Goal: Task Accomplishment & Management: Manage account settings

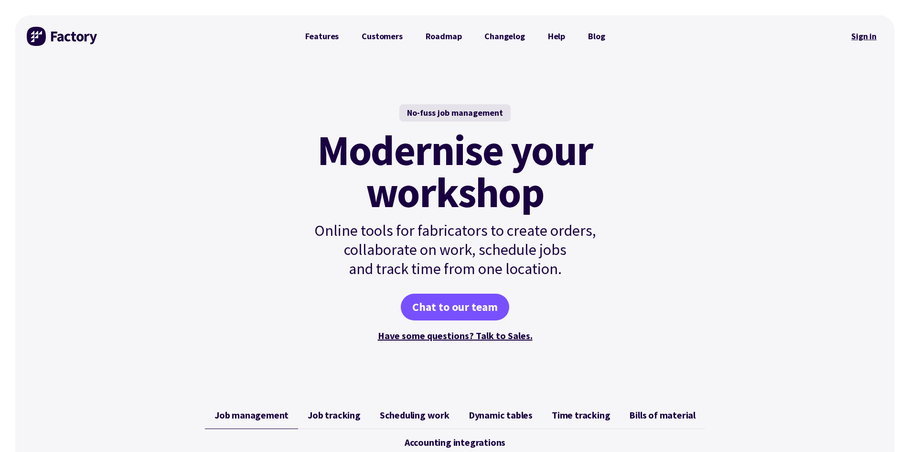
click at [866, 36] on link "Sign in" at bounding box center [864, 36] width 39 height 22
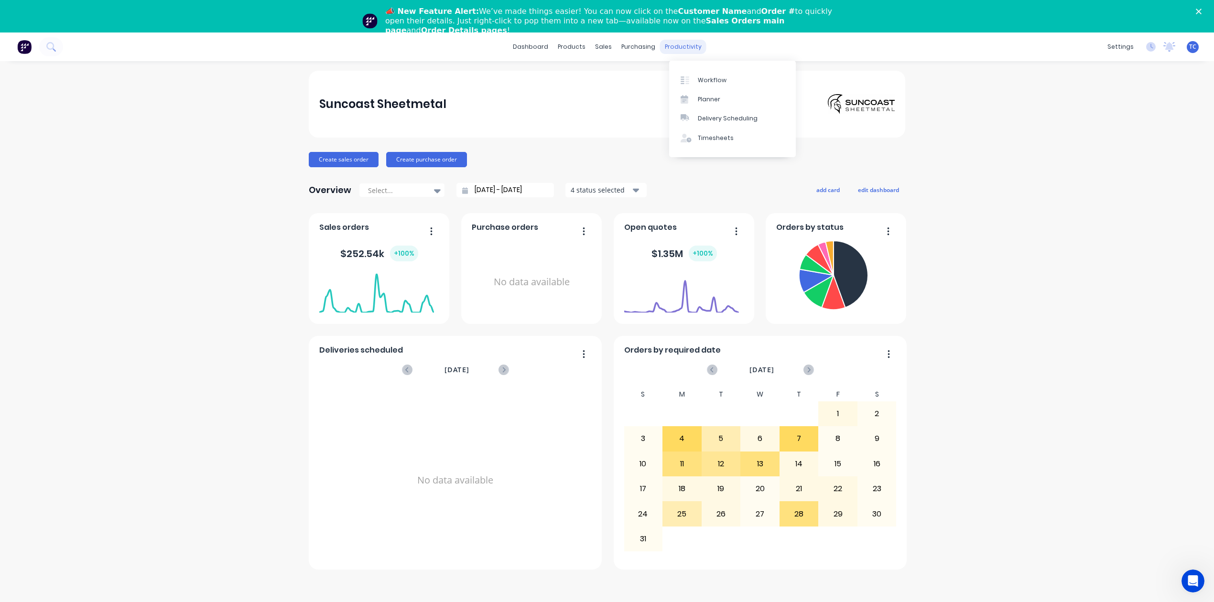
click at [703, 48] on div "productivity" at bounding box center [683, 47] width 46 height 14
click at [715, 85] on div "Workflow" at bounding box center [712, 80] width 29 height 9
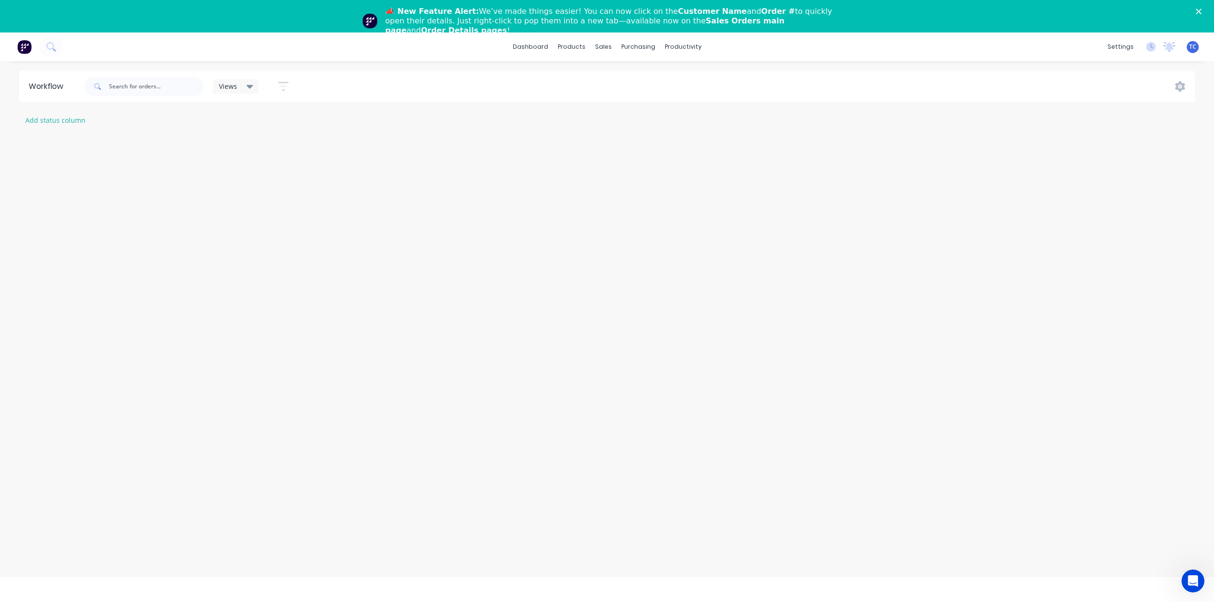
click at [1201, 10] on icon "Close" at bounding box center [1198, 12] width 6 height 6
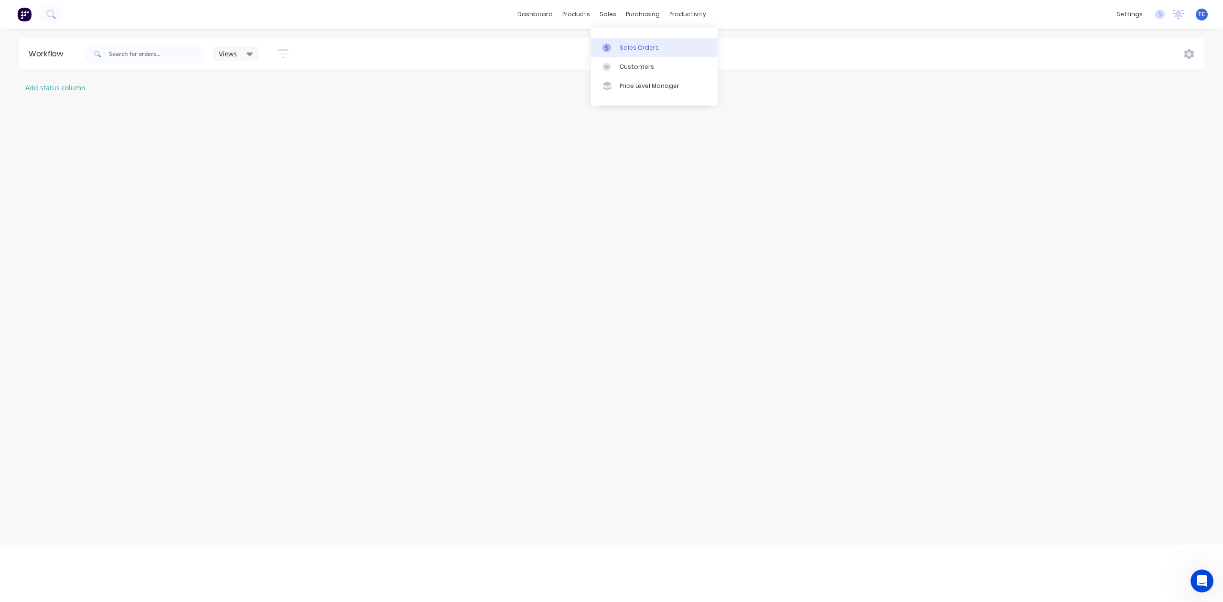
click at [637, 52] on div "Sales Orders" at bounding box center [639, 47] width 39 height 9
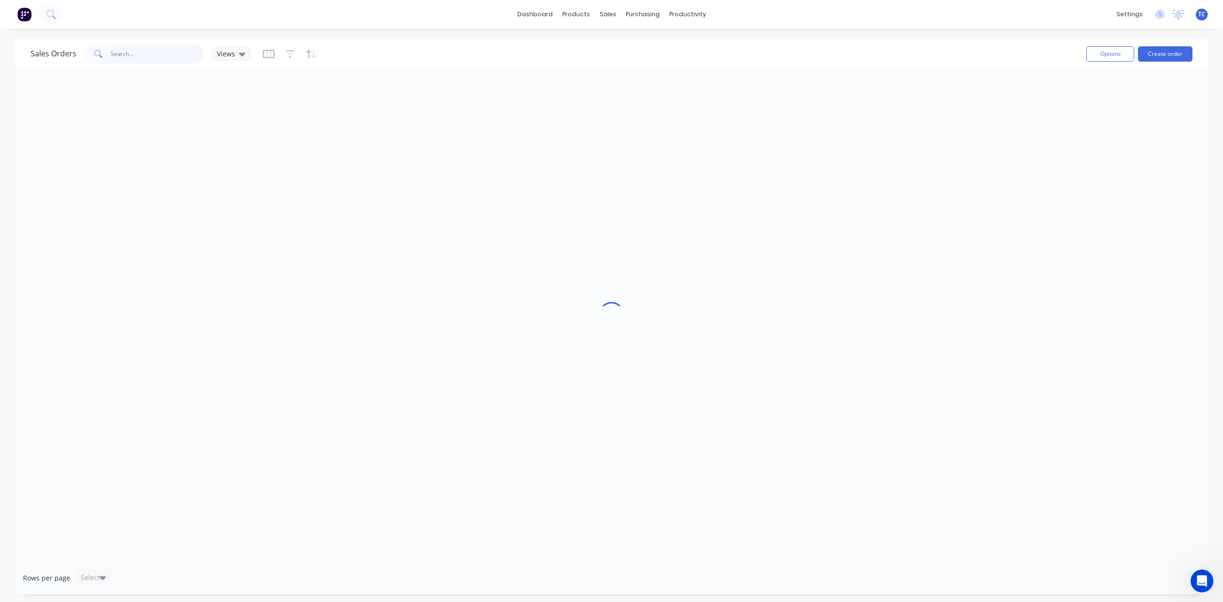
click at [162, 54] on input "text" at bounding box center [157, 53] width 93 height 19
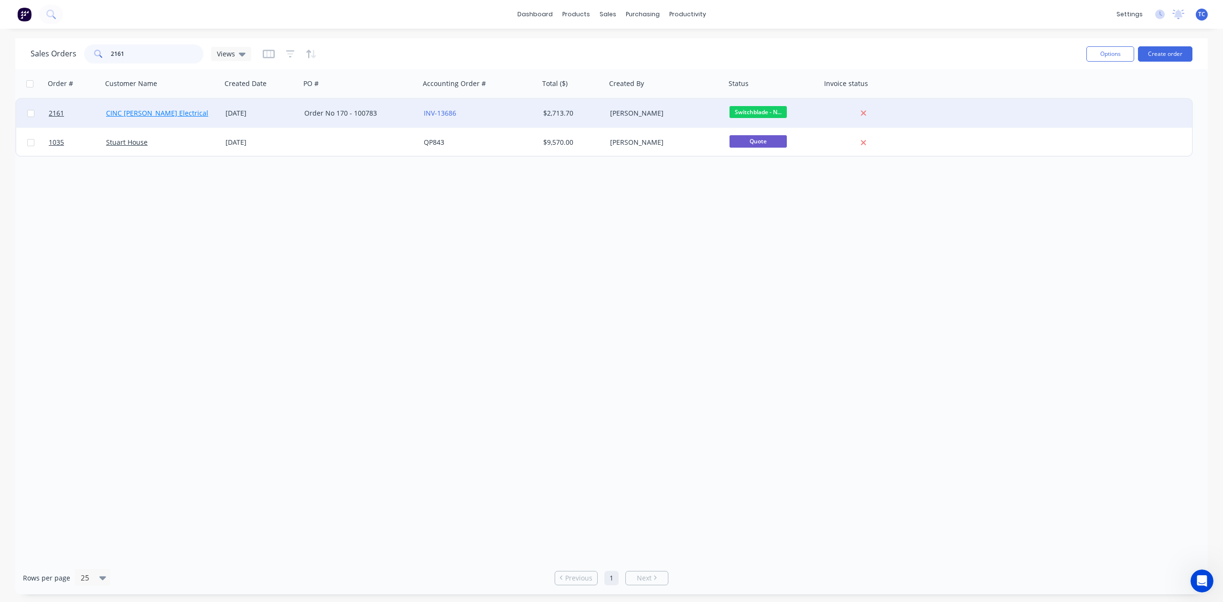
type input "2161"
click at [166, 112] on link "CINC [PERSON_NAME] Electrical" at bounding box center [157, 112] width 102 height 9
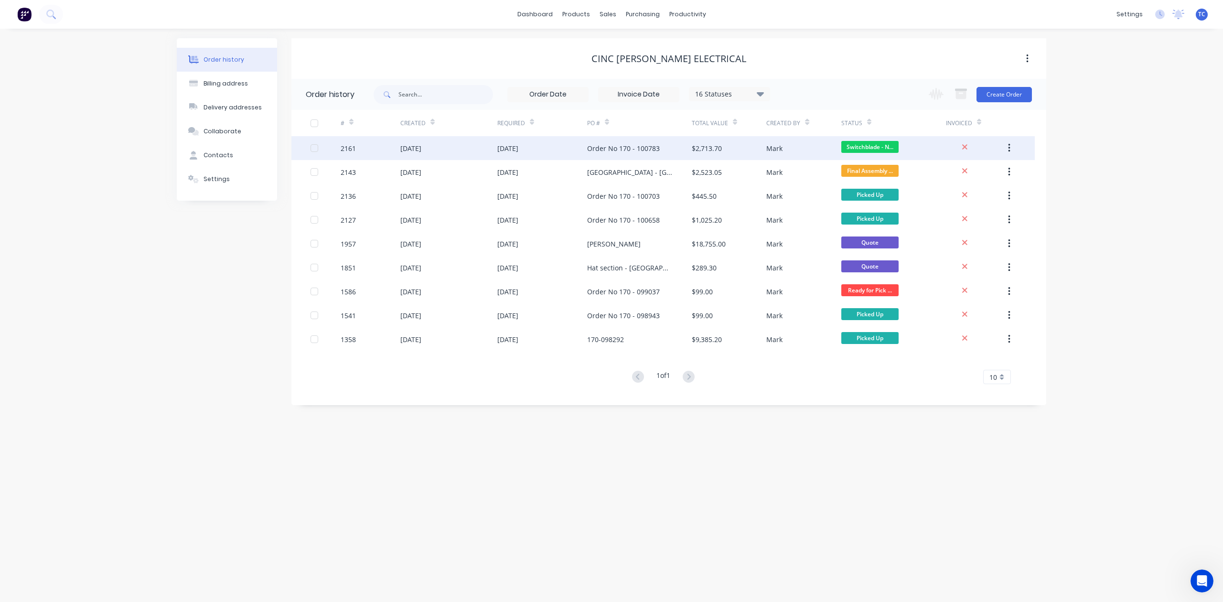
click at [421, 146] on div "[DATE]" at bounding box center [410, 148] width 21 height 10
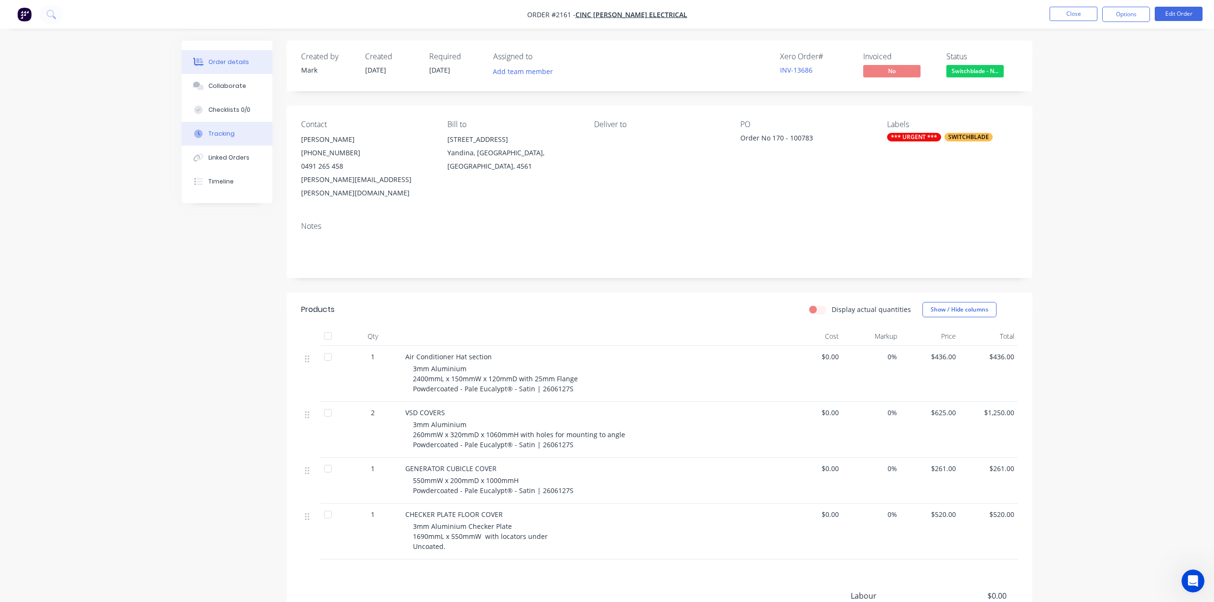
click at [222, 138] on div "Tracking" at bounding box center [221, 133] width 26 height 9
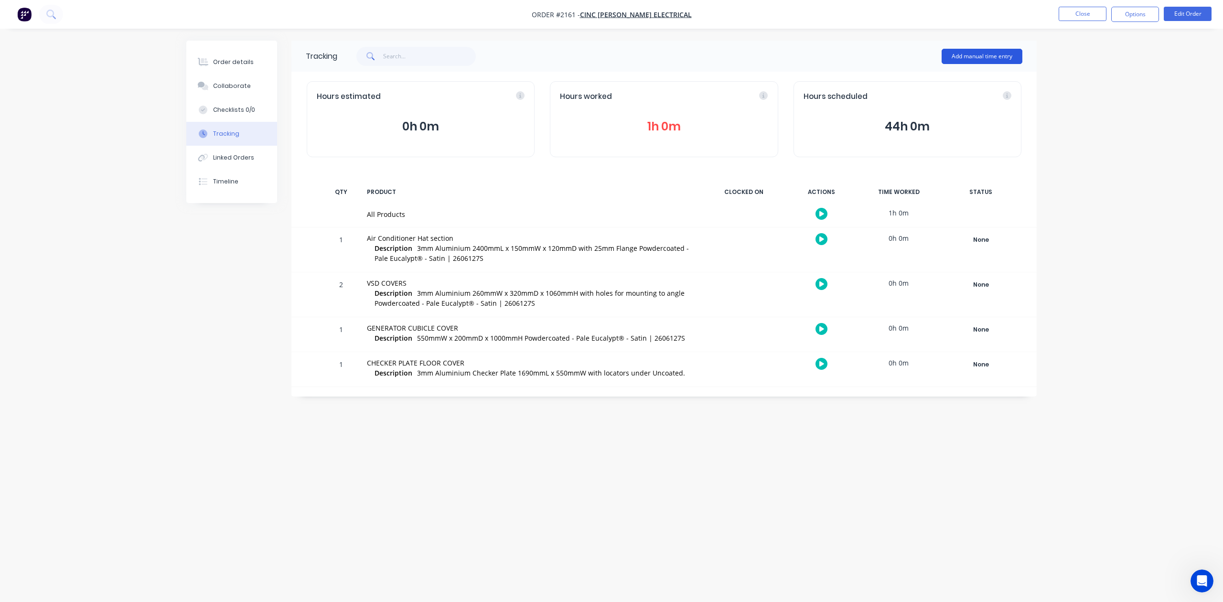
click at [983, 54] on button "Add manual time entry" at bounding box center [982, 56] width 81 height 15
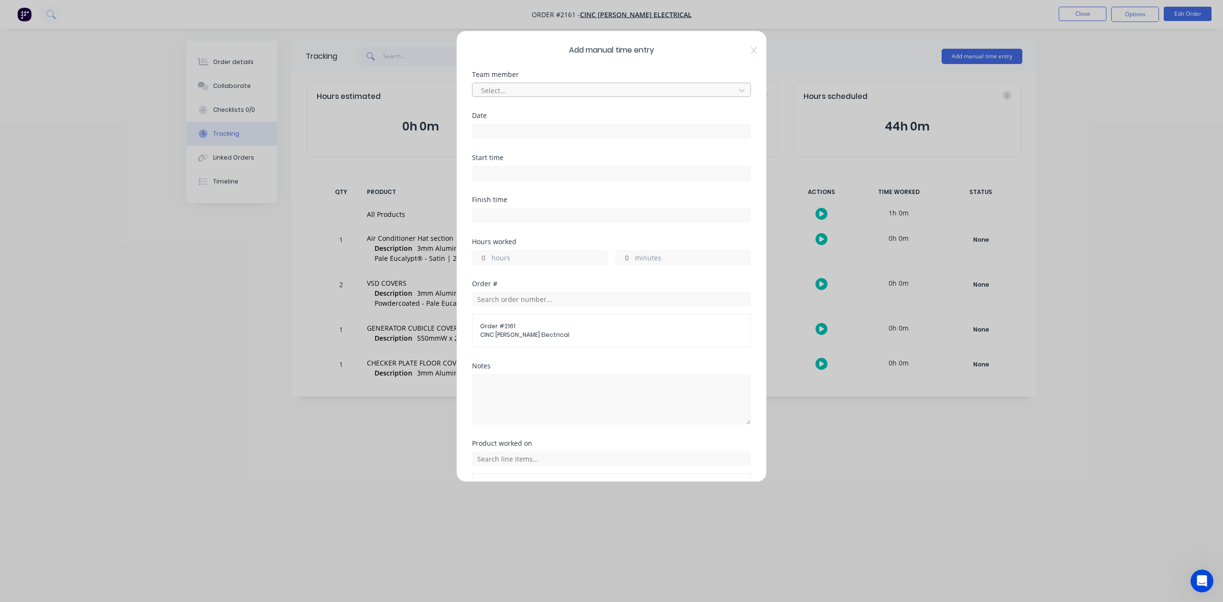
click at [634, 97] on div at bounding box center [605, 91] width 250 height 12
click at [568, 173] on div "[PERSON_NAME]" at bounding box center [606, 167] width 261 height 18
click at [534, 139] on input at bounding box center [612, 131] width 278 height 14
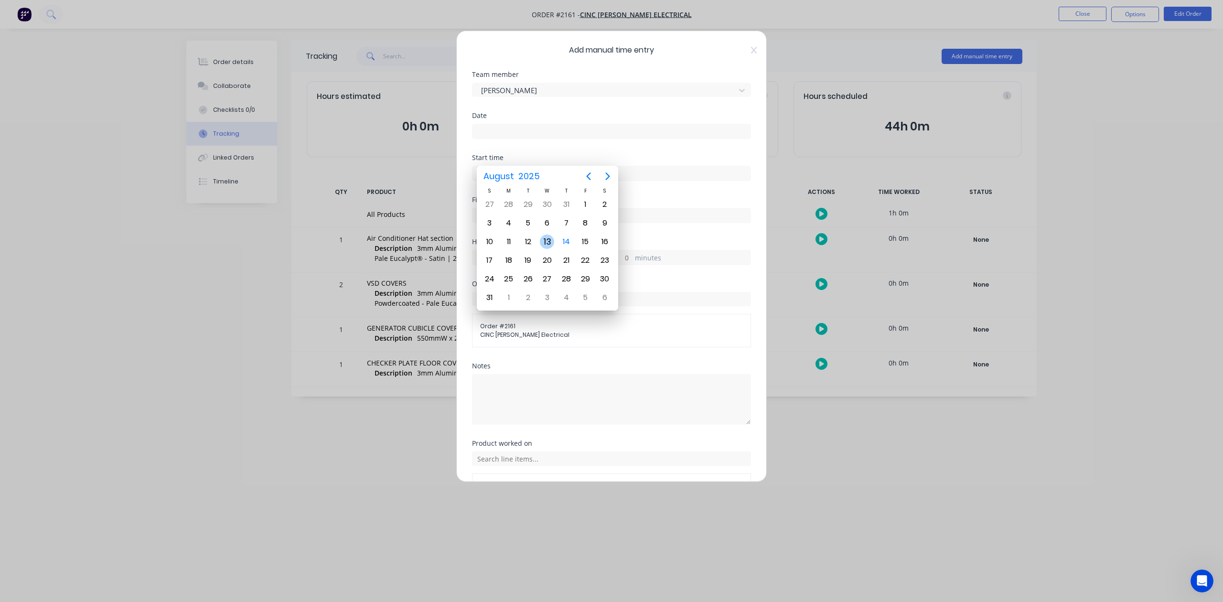
click at [546, 241] on div "13" at bounding box center [547, 242] width 14 height 14
type input "[DATE]"
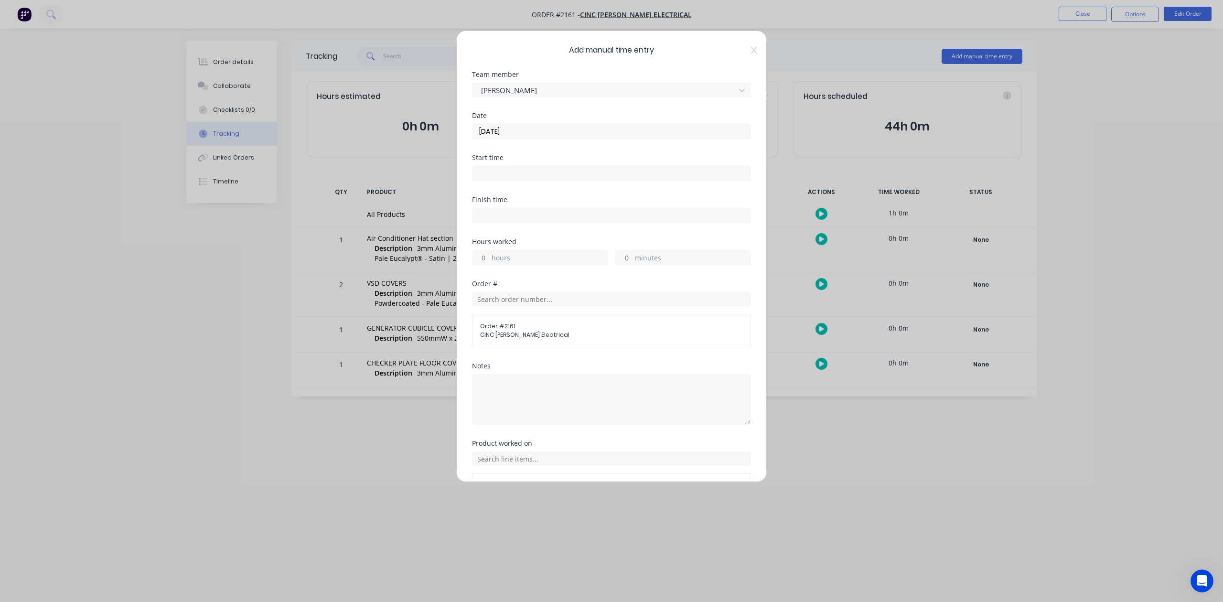
click at [488, 265] on input "hours" at bounding box center [481, 257] width 17 height 14
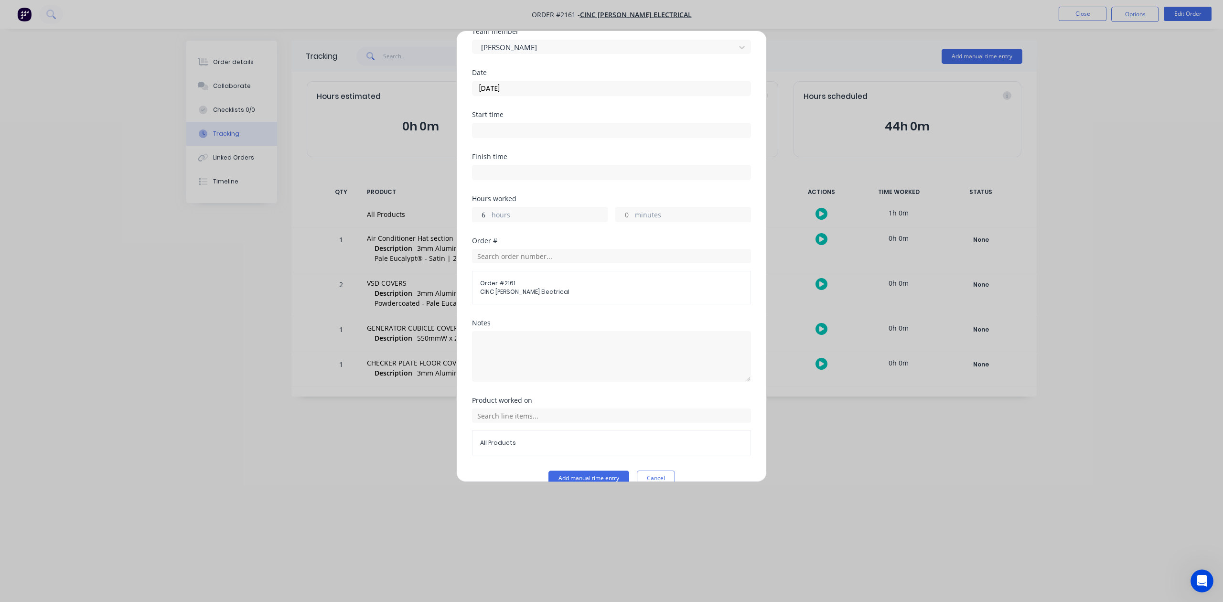
scroll to position [140, 0]
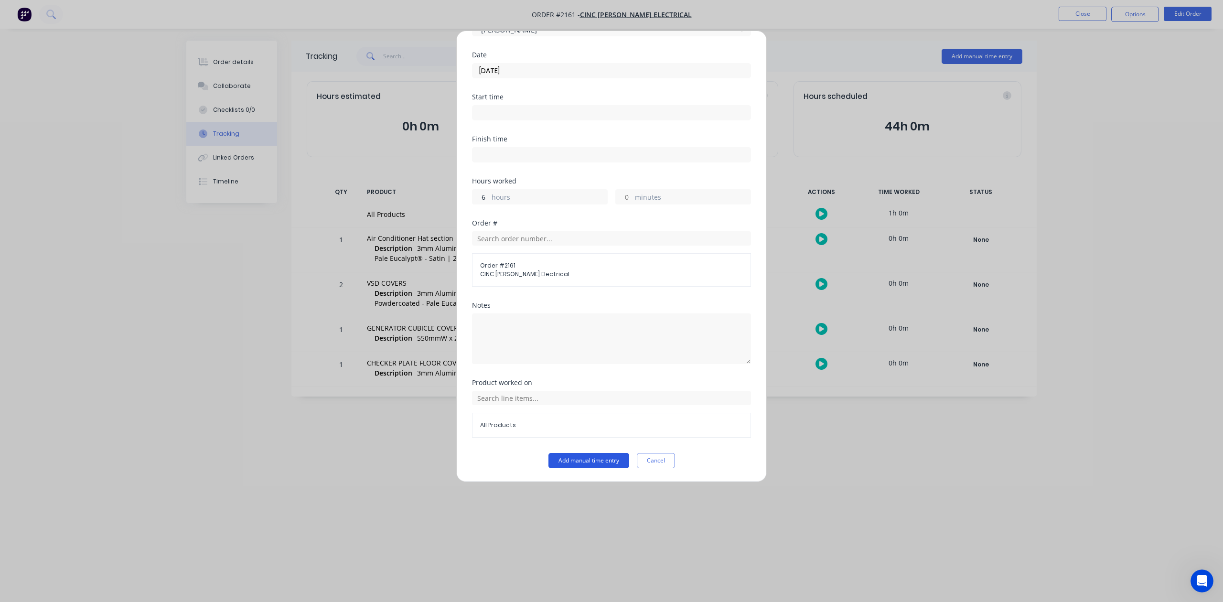
type input "6"
click at [604, 464] on button "Add manual time entry" at bounding box center [589, 460] width 81 height 15
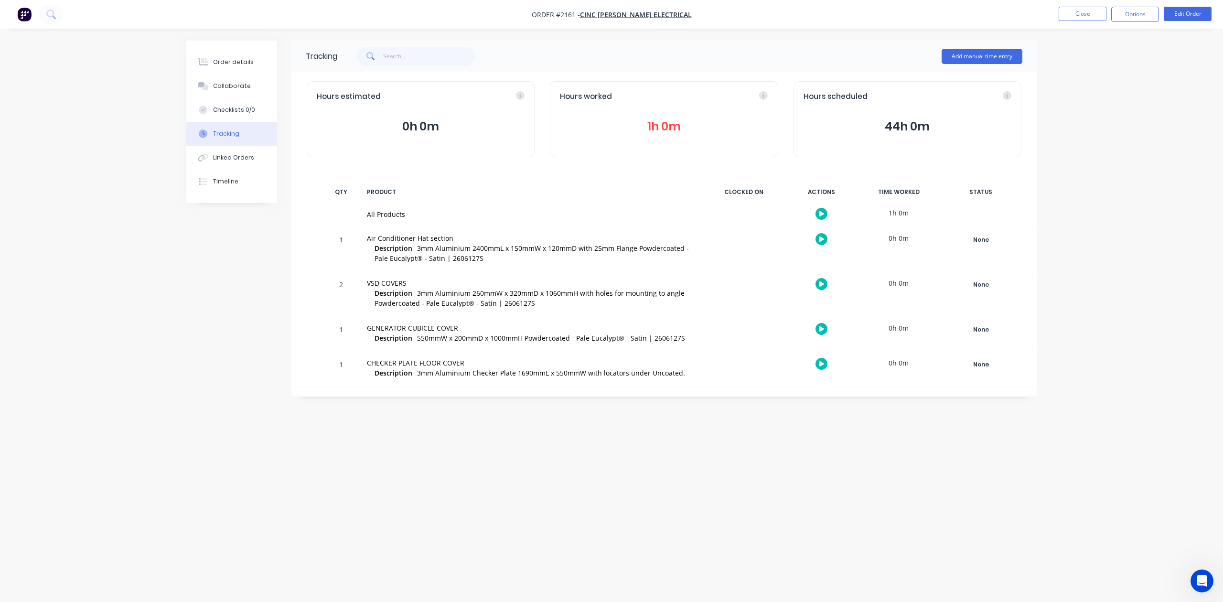
click at [654, 136] on button "1h 0m" at bounding box center [664, 127] width 208 height 18
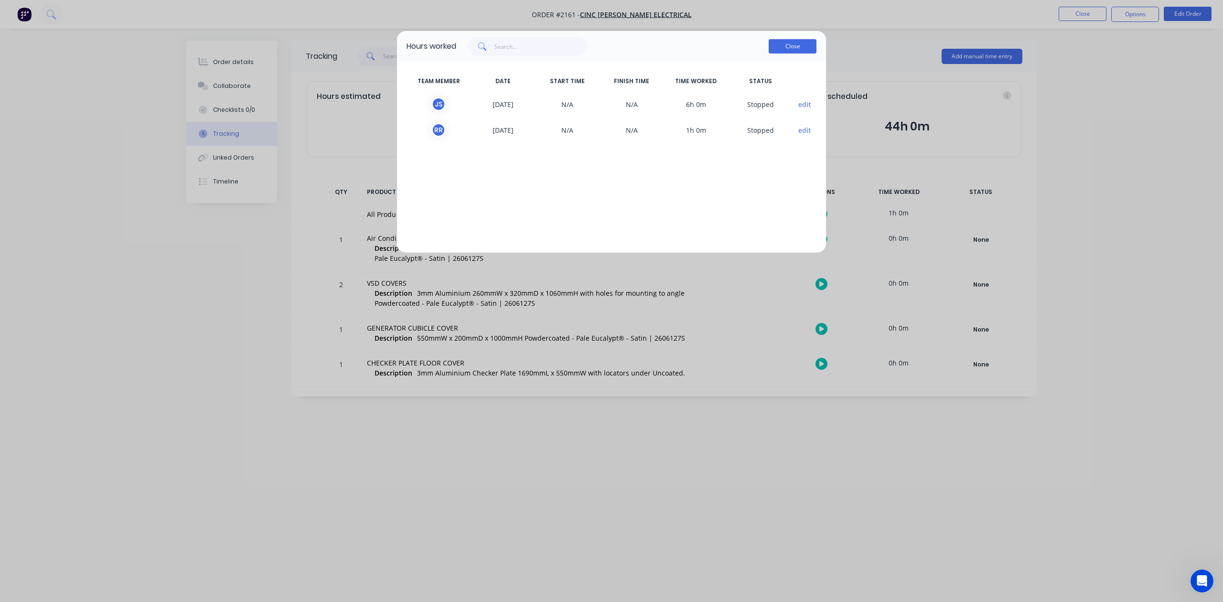
click at [780, 54] on button "Close" at bounding box center [793, 46] width 48 height 14
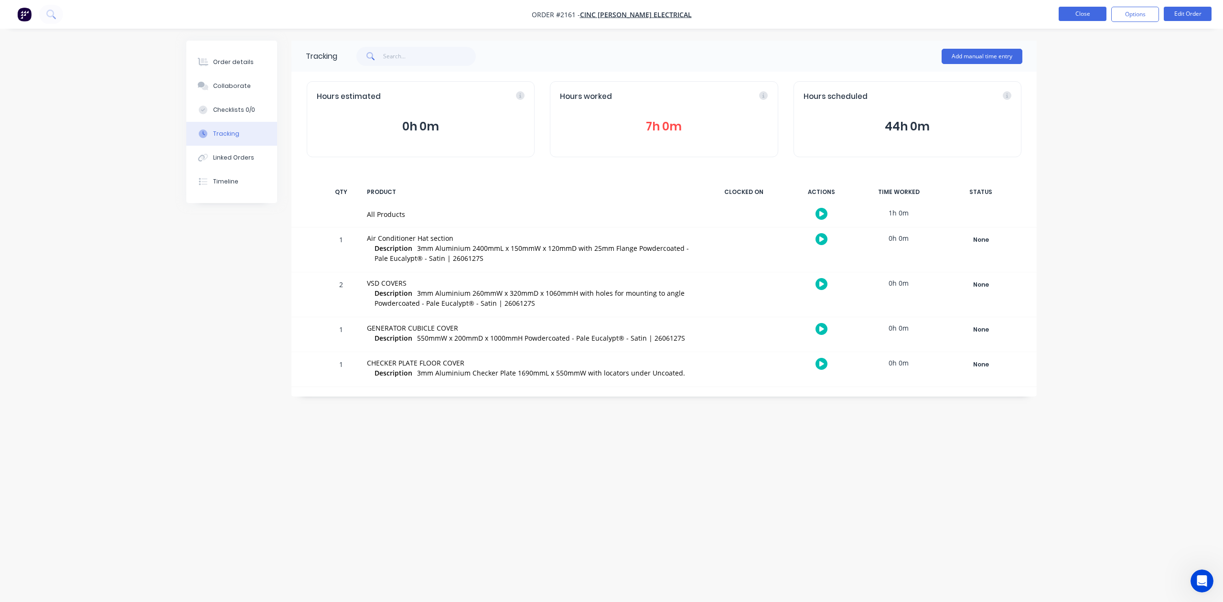
click at [1065, 11] on button "Close" at bounding box center [1083, 14] width 48 height 14
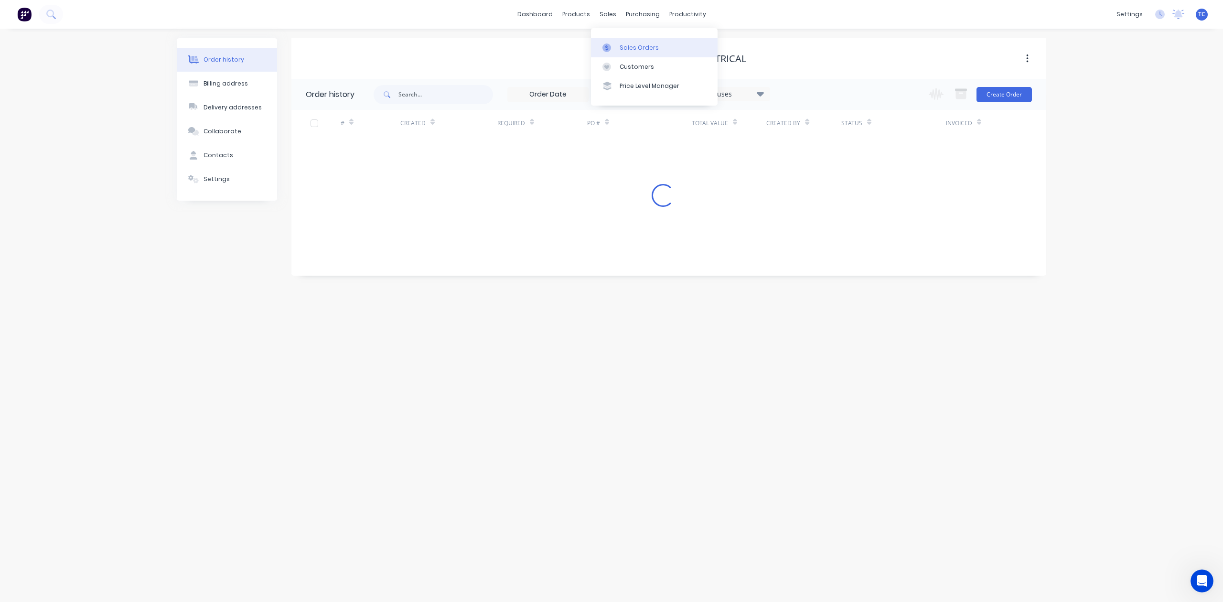
click at [635, 50] on div "Sales Orders" at bounding box center [639, 47] width 39 height 9
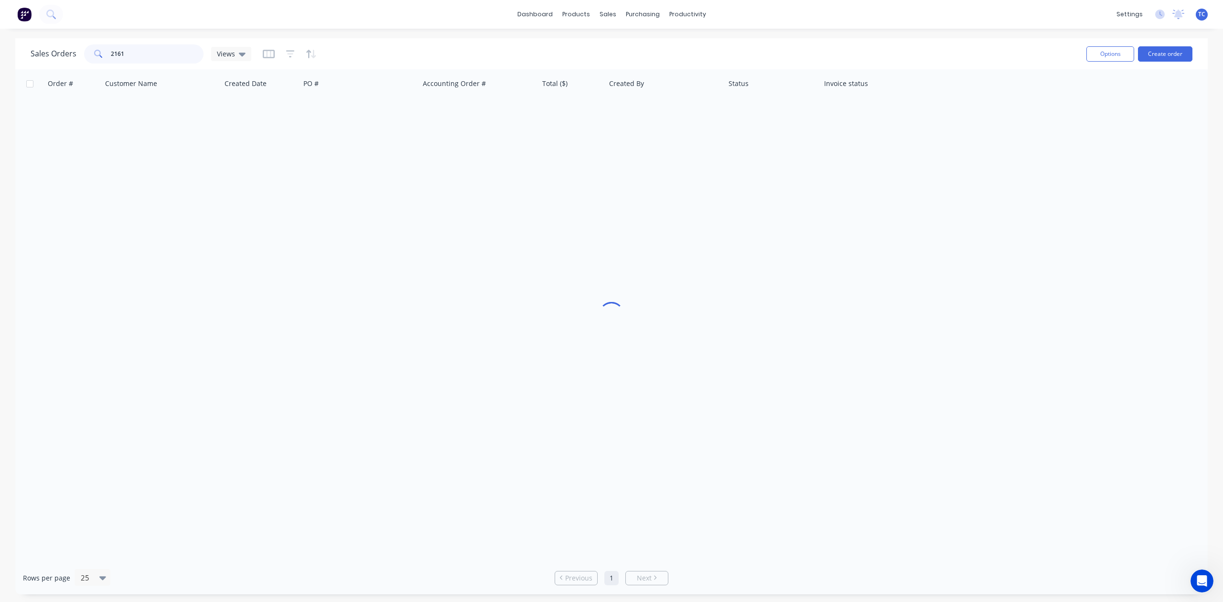
drag, startPoint x: 144, startPoint y: 54, endPoint x: 81, endPoint y: 63, distance: 64.1
click at [81, 63] on div "Sales Orders 2161 Views" at bounding box center [141, 53] width 221 height 19
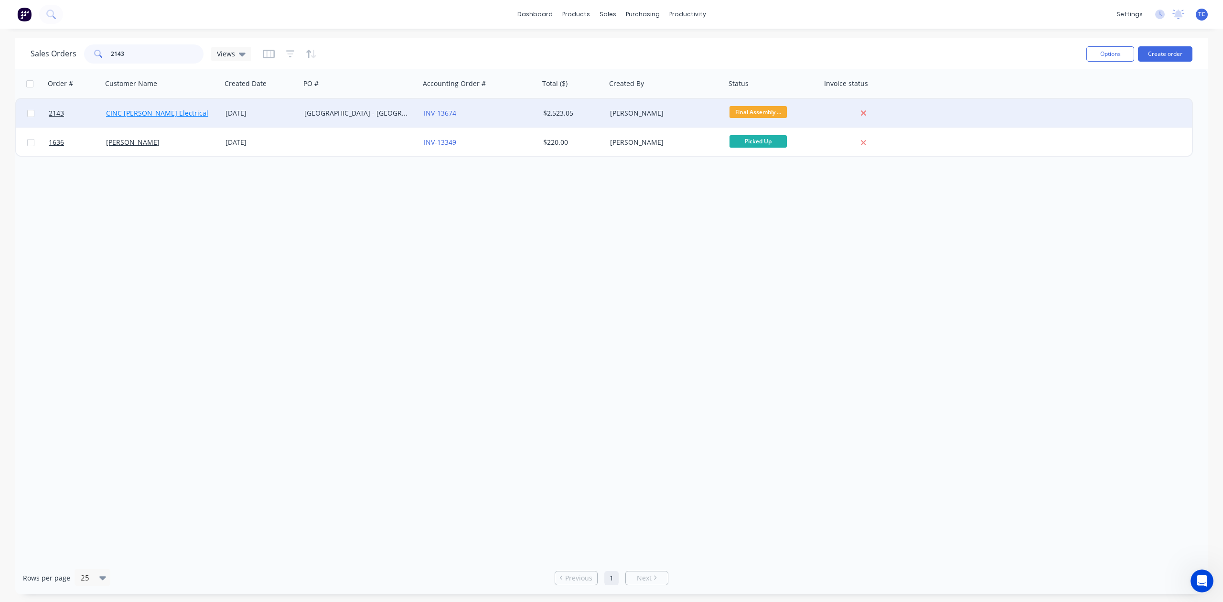
type input "2143"
click at [140, 111] on link "CINC [PERSON_NAME] Electrical" at bounding box center [157, 112] width 102 height 9
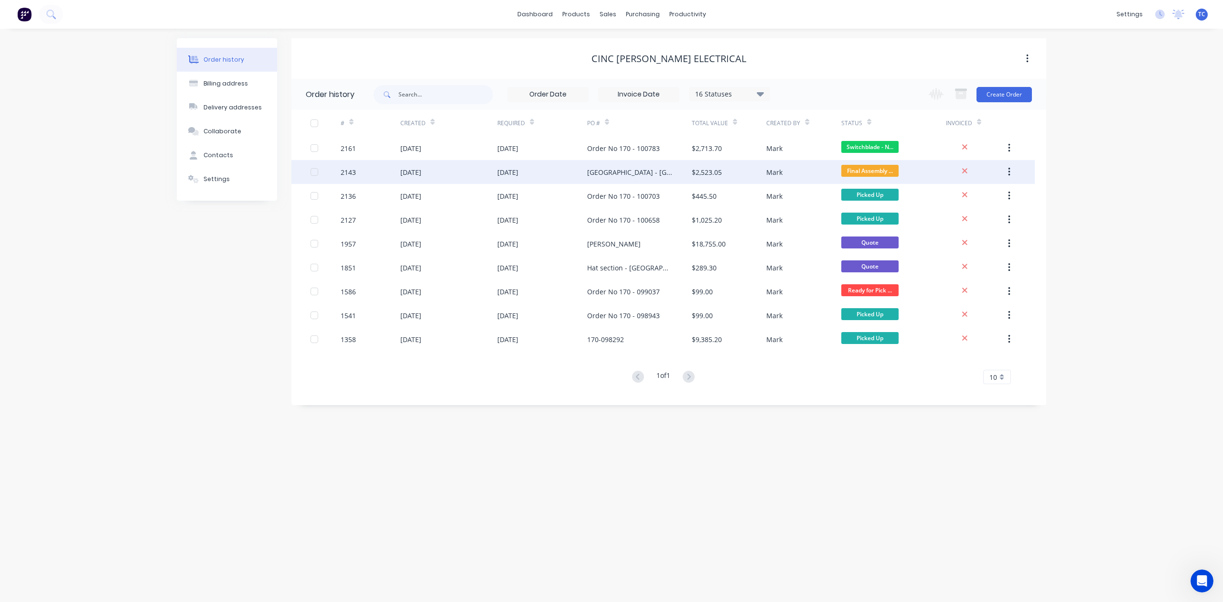
click at [421, 170] on div "[DATE]" at bounding box center [410, 172] width 21 height 10
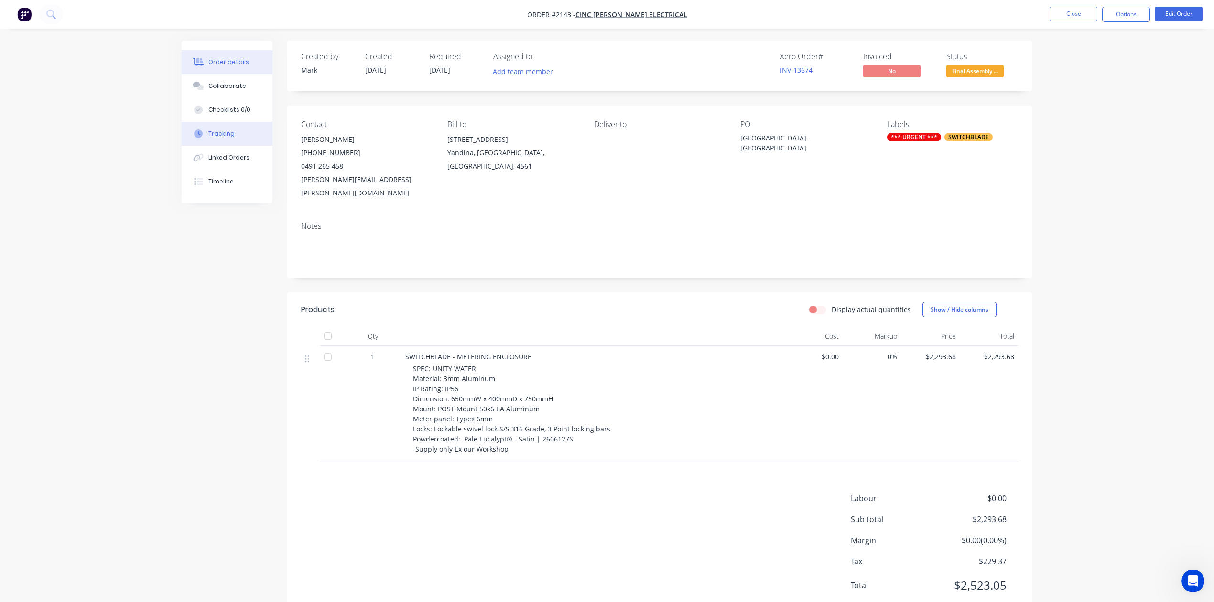
click at [228, 138] on div "Tracking" at bounding box center [221, 133] width 26 height 9
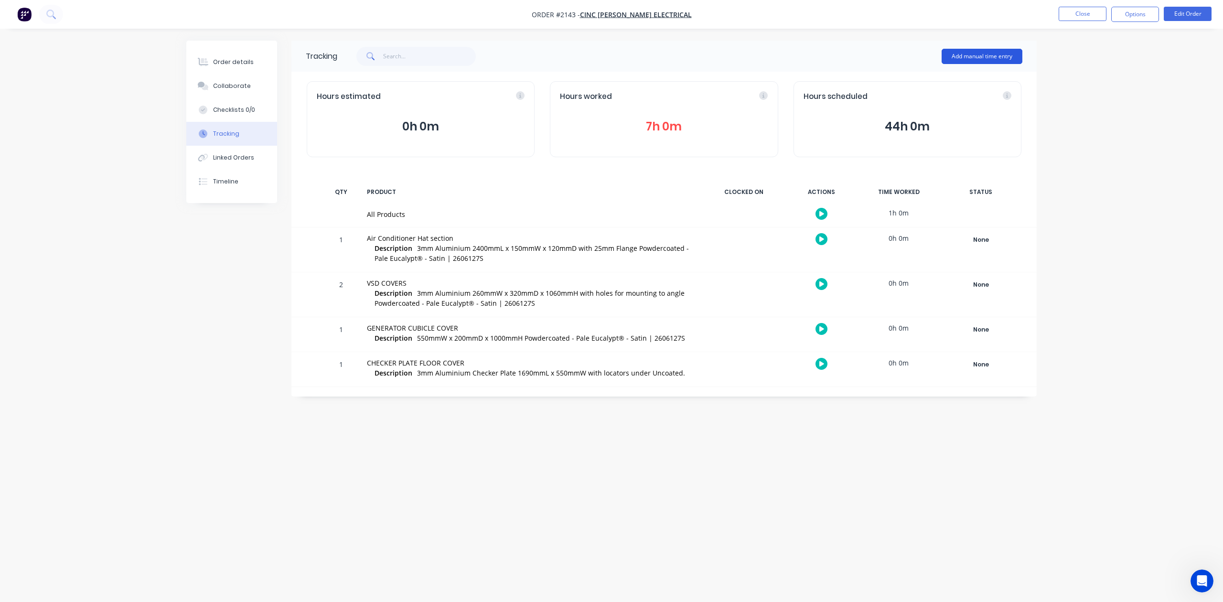
click at [973, 50] on button "Add manual time entry" at bounding box center [982, 56] width 81 height 15
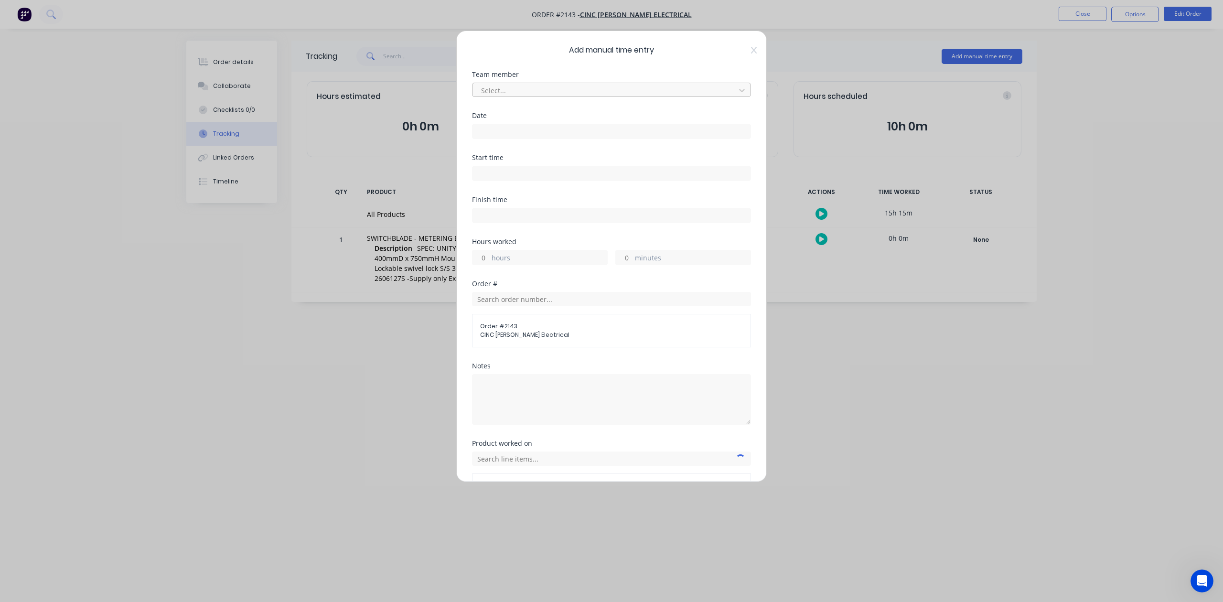
click at [507, 97] on div at bounding box center [605, 91] width 250 height 12
click at [513, 157] on div "[PERSON_NAME]" at bounding box center [606, 149] width 261 height 18
click at [511, 139] on input at bounding box center [612, 131] width 278 height 14
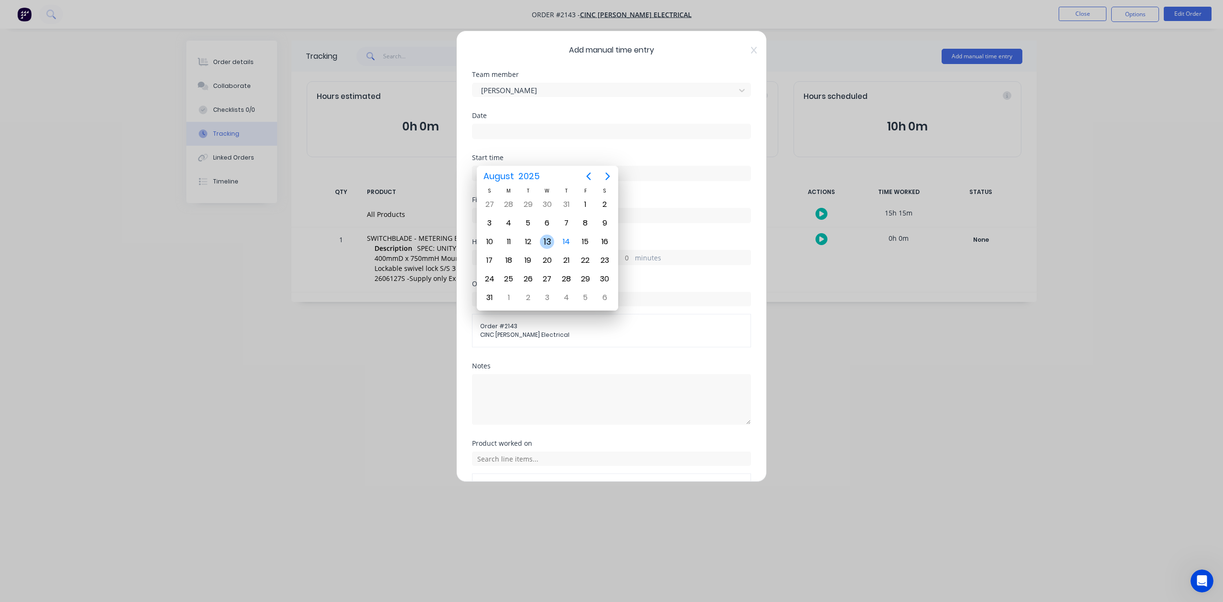
click at [545, 243] on div "13" at bounding box center [547, 242] width 14 height 14
type input "[DATE]"
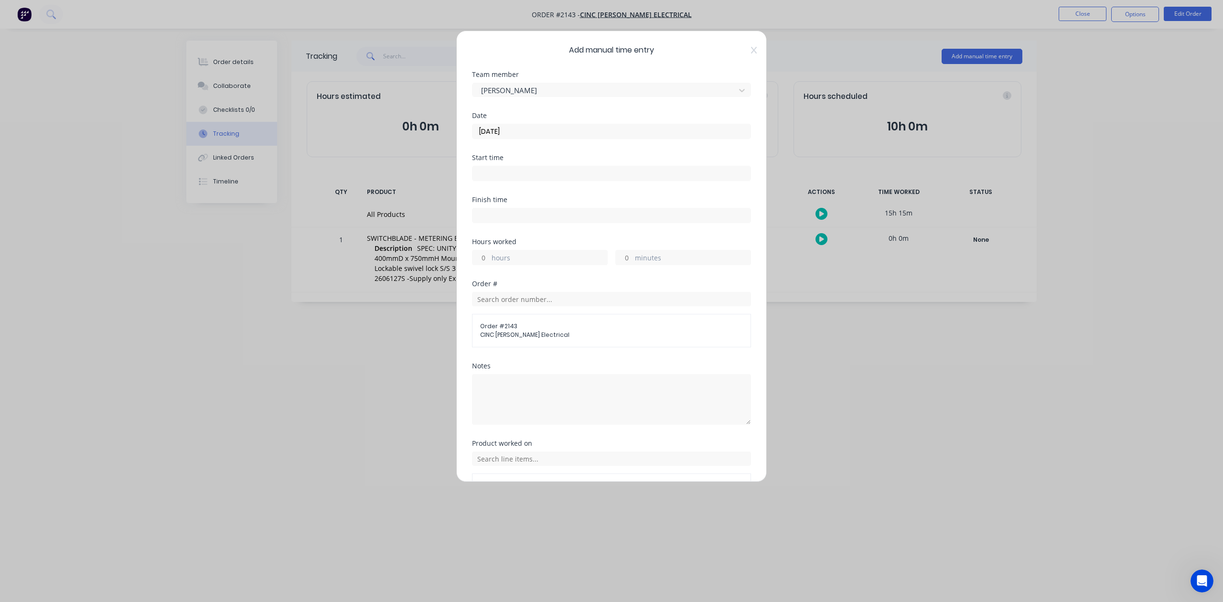
click at [626, 265] on input "minutes" at bounding box center [624, 257] width 17 height 14
type input "15"
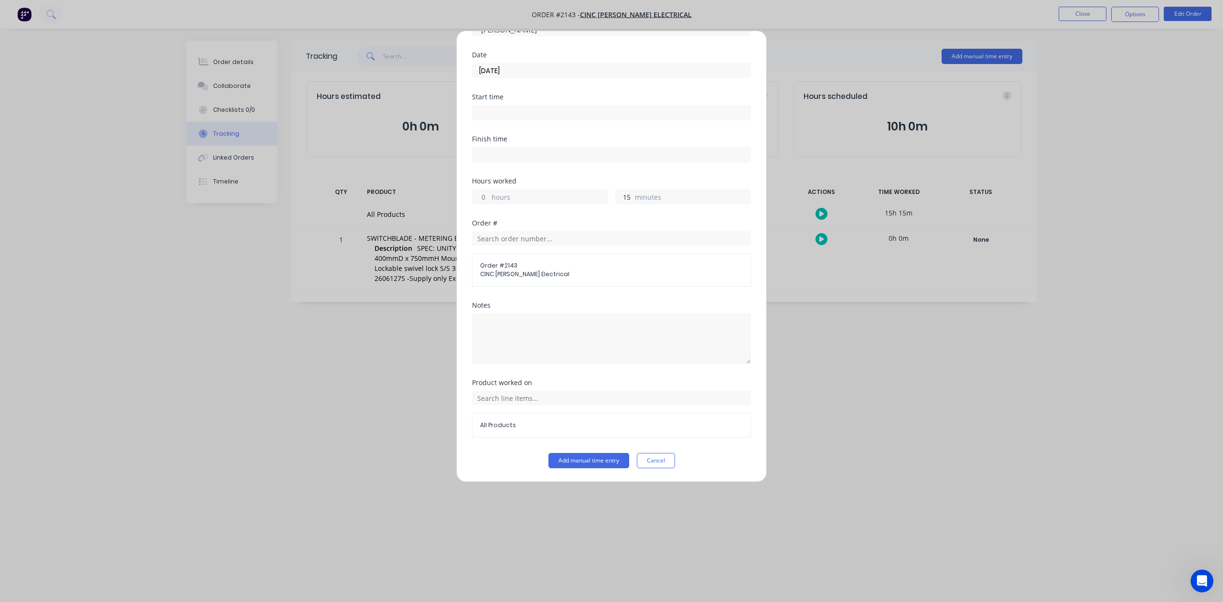
scroll to position [140, 0]
click at [569, 460] on button "Add manual time entry" at bounding box center [589, 460] width 81 height 15
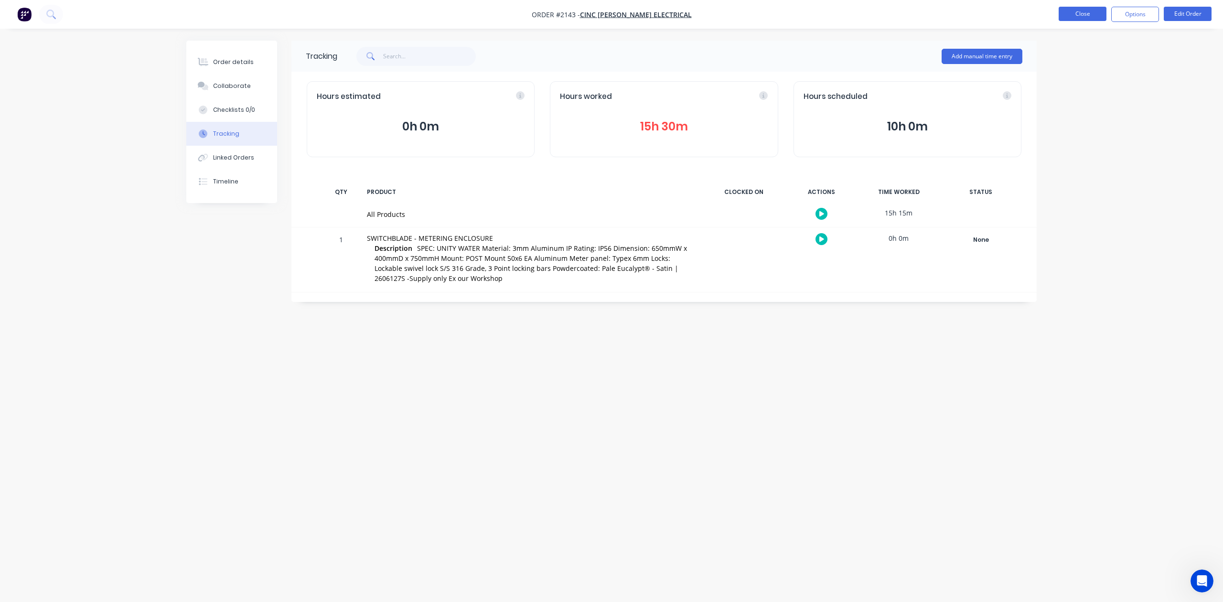
click at [1069, 14] on button "Close" at bounding box center [1083, 14] width 48 height 14
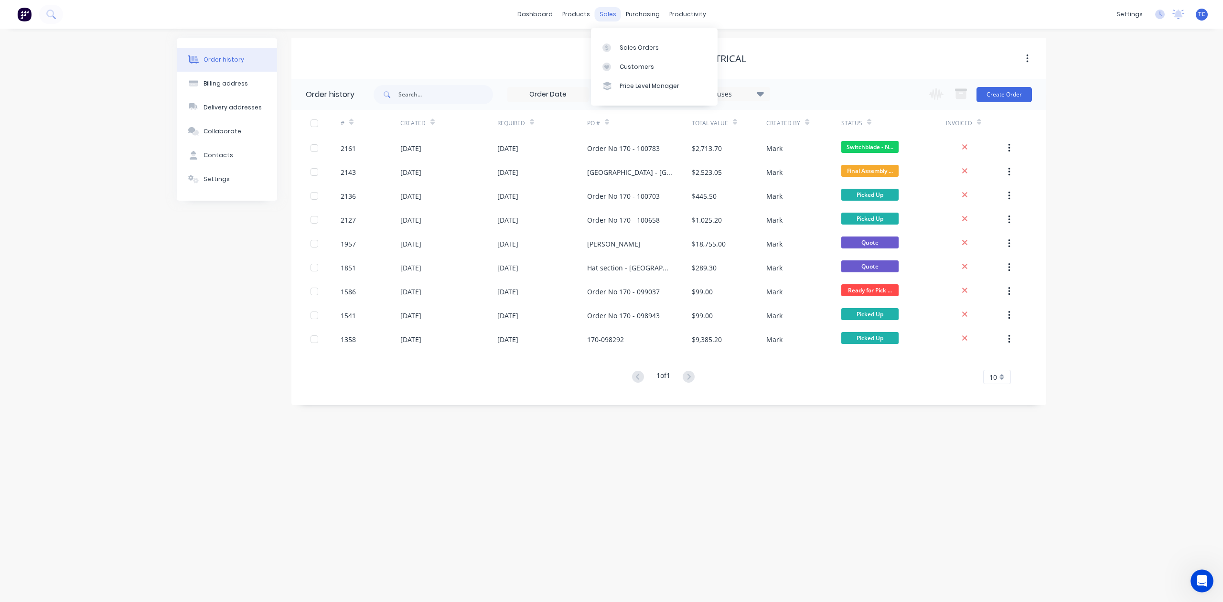
click at [614, 12] on div "sales" at bounding box center [608, 14] width 26 height 14
click at [629, 50] on div "Sales Orders" at bounding box center [639, 47] width 39 height 9
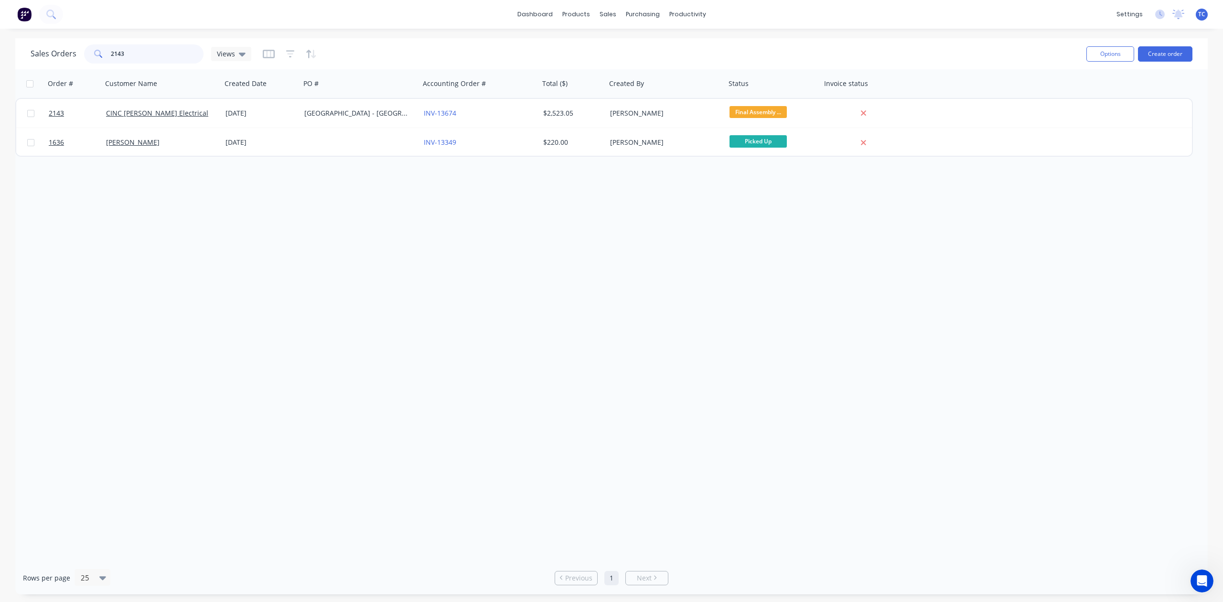
drag, startPoint x: 176, startPoint y: 56, endPoint x: 60, endPoint y: 59, distance: 116.2
click at [60, 59] on div "Sales Orders 2143 Views" at bounding box center [141, 53] width 221 height 19
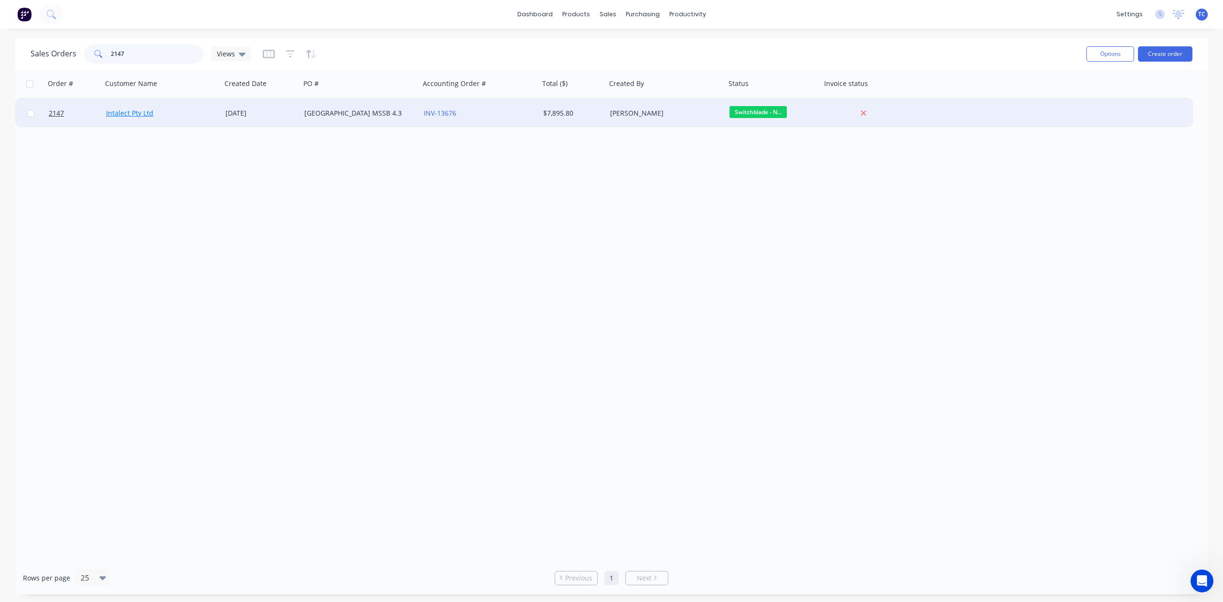
type input "2147"
click at [121, 109] on link "Intalect Pty Ltd" at bounding box center [129, 112] width 47 height 9
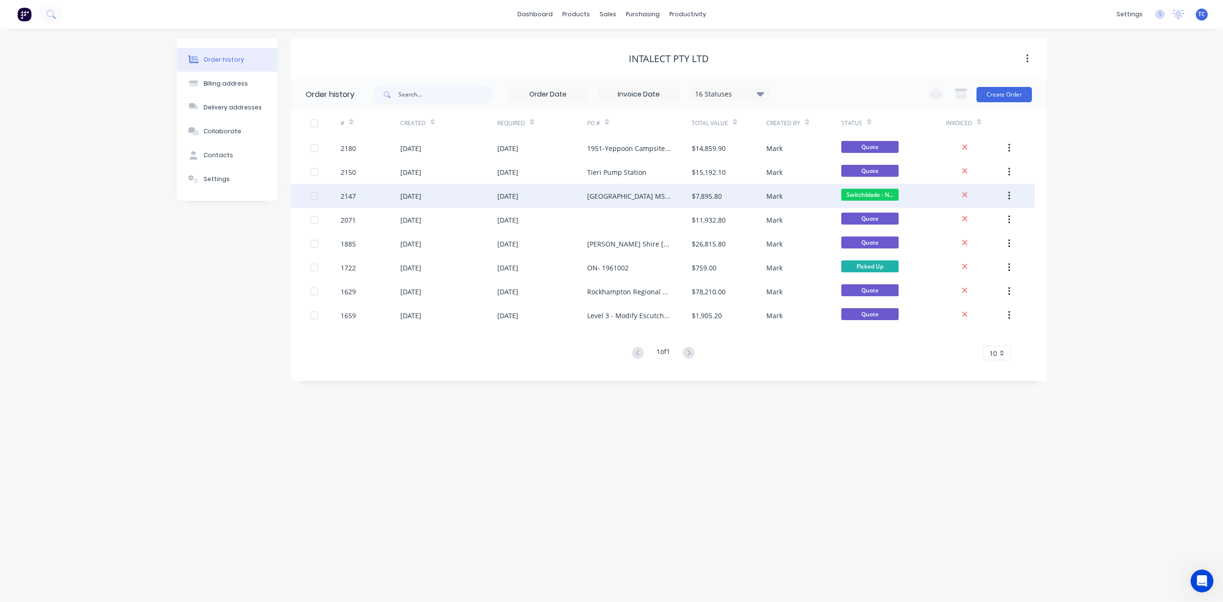
click at [410, 194] on div "[DATE]" at bounding box center [410, 196] width 21 height 10
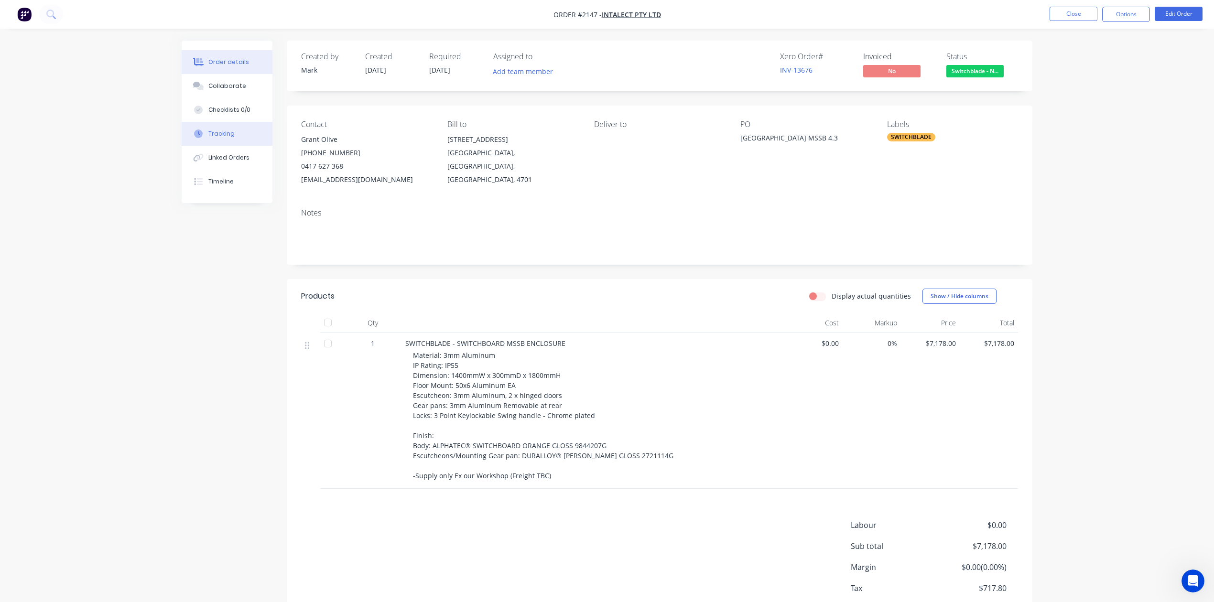
click at [235, 138] on div "Tracking" at bounding box center [221, 133] width 26 height 9
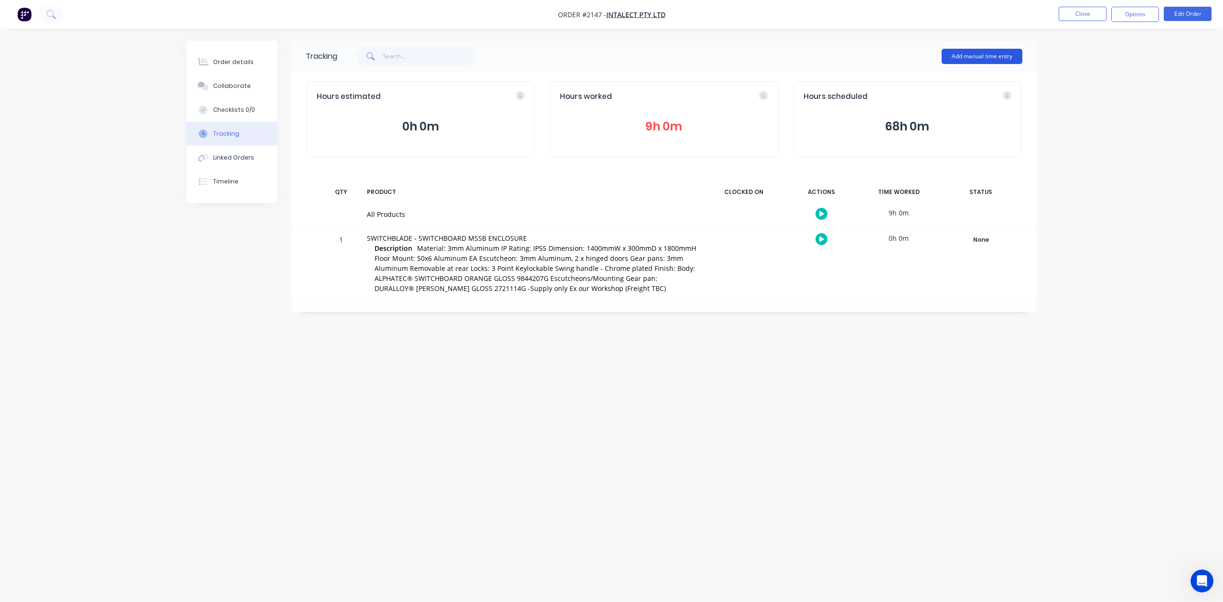
click at [976, 54] on button "Add manual time entry" at bounding box center [982, 56] width 81 height 15
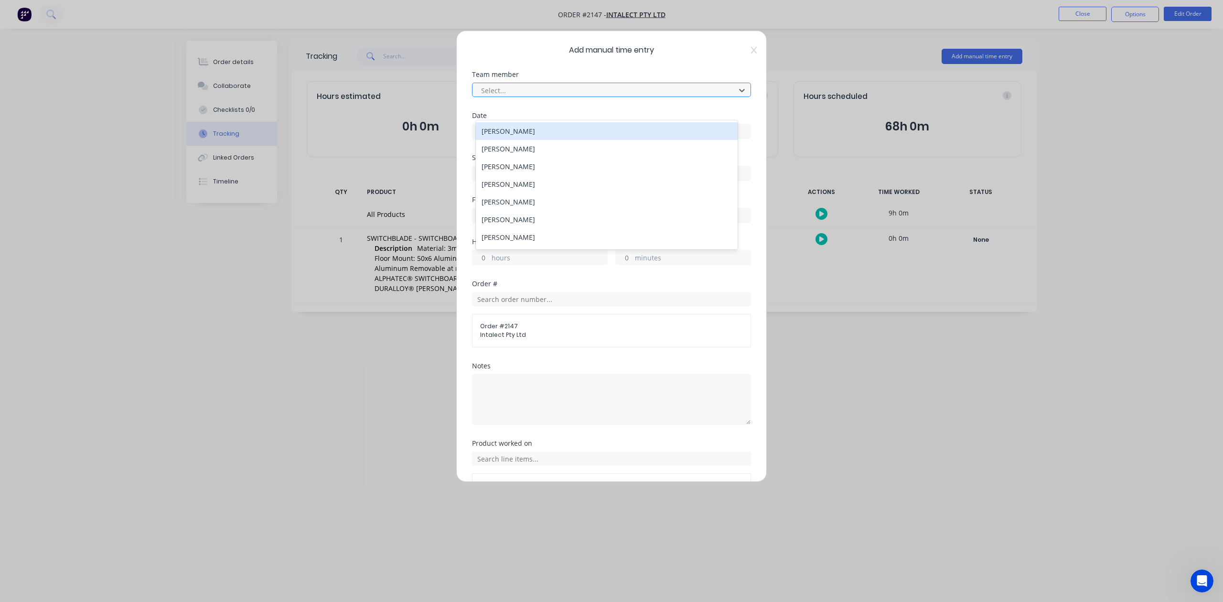
click at [612, 97] on div at bounding box center [605, 91] width 250 height 12
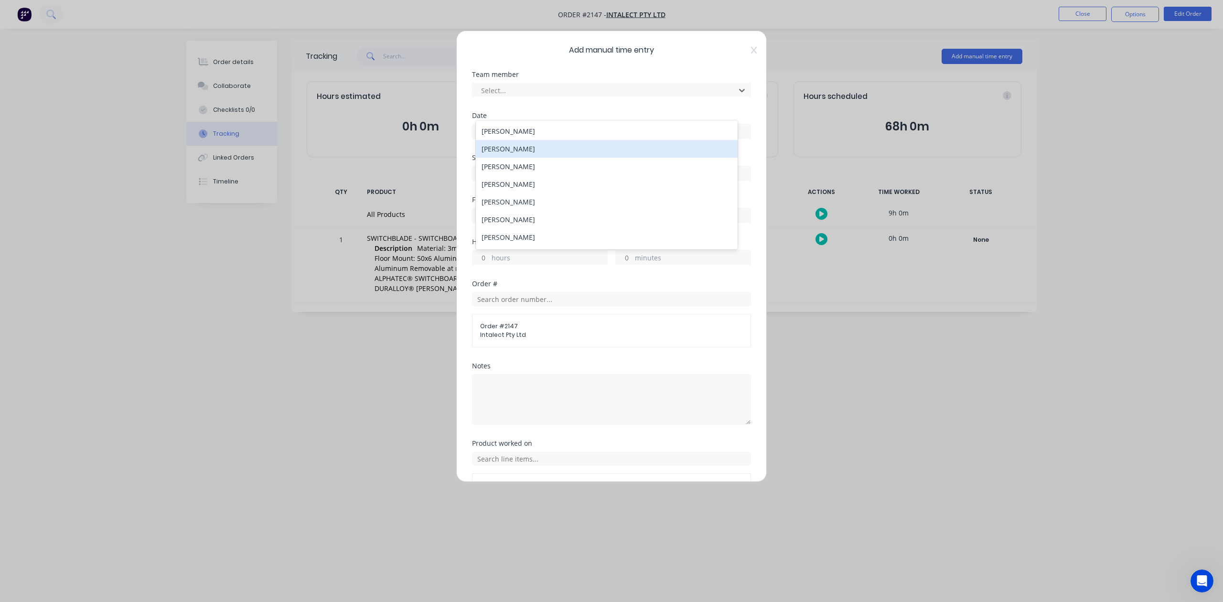
click at [578, 153] on div "[PERSON_NAME]" at bounding box center [606, 149] width 261 height 18
click at [565, 139] on input at bounding box center [612, 131] width 278 height 14
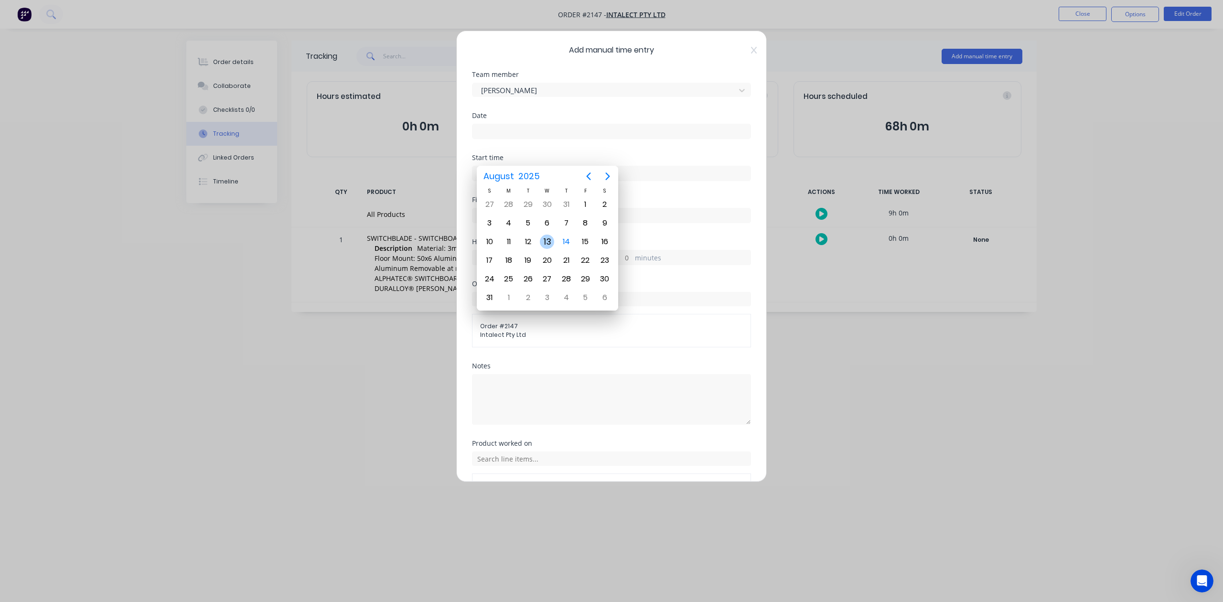
click at [550, 239] on div "13" at bounding box center [547, 242] width 14 height 14
type input "[DATE]"
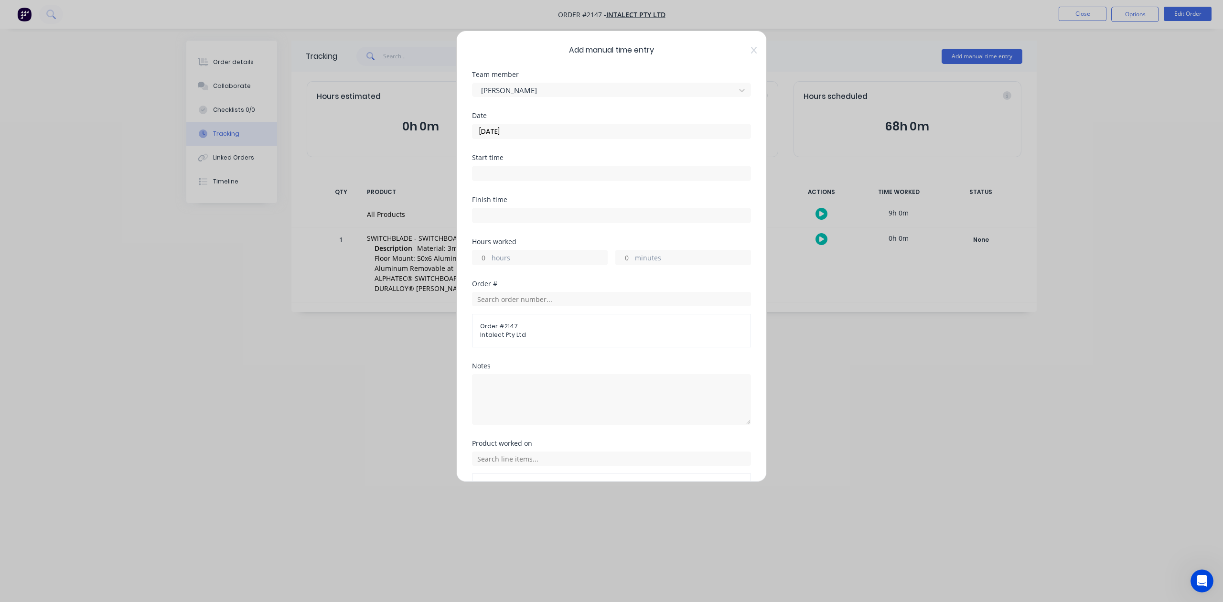
click at [489, 265] on input "hours" at bounding box center [481, 257] width 17 height 14
type input "8"
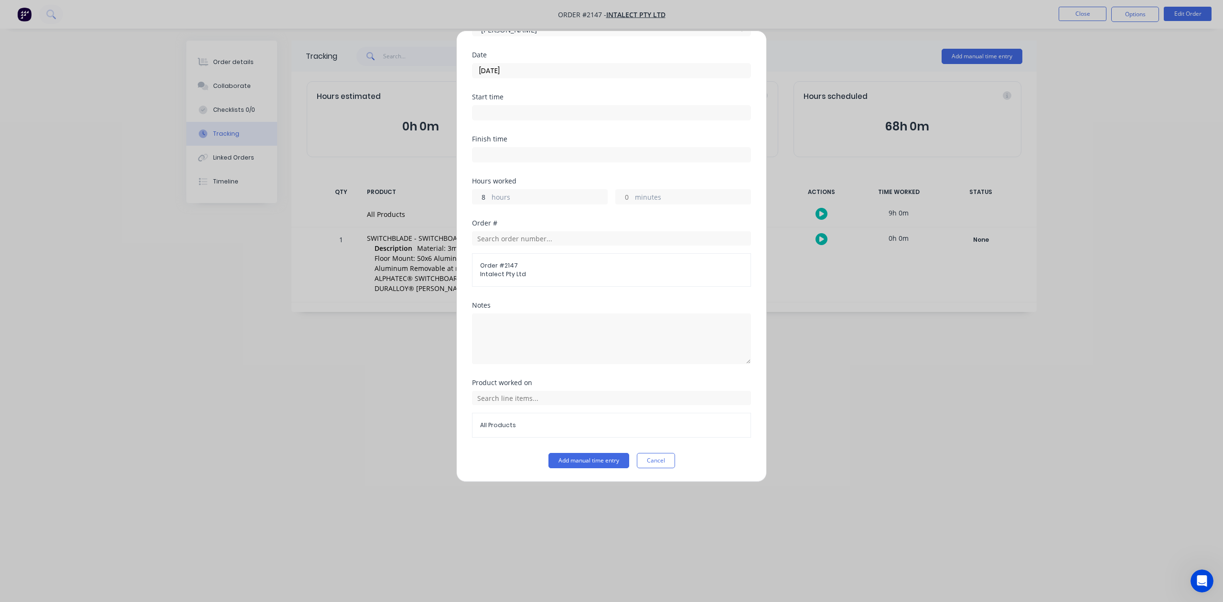
scroll to position [140, 0]
click at [592, 463] on button "Add manual time entry" at bounding box center [589, 460] width 81 height 15
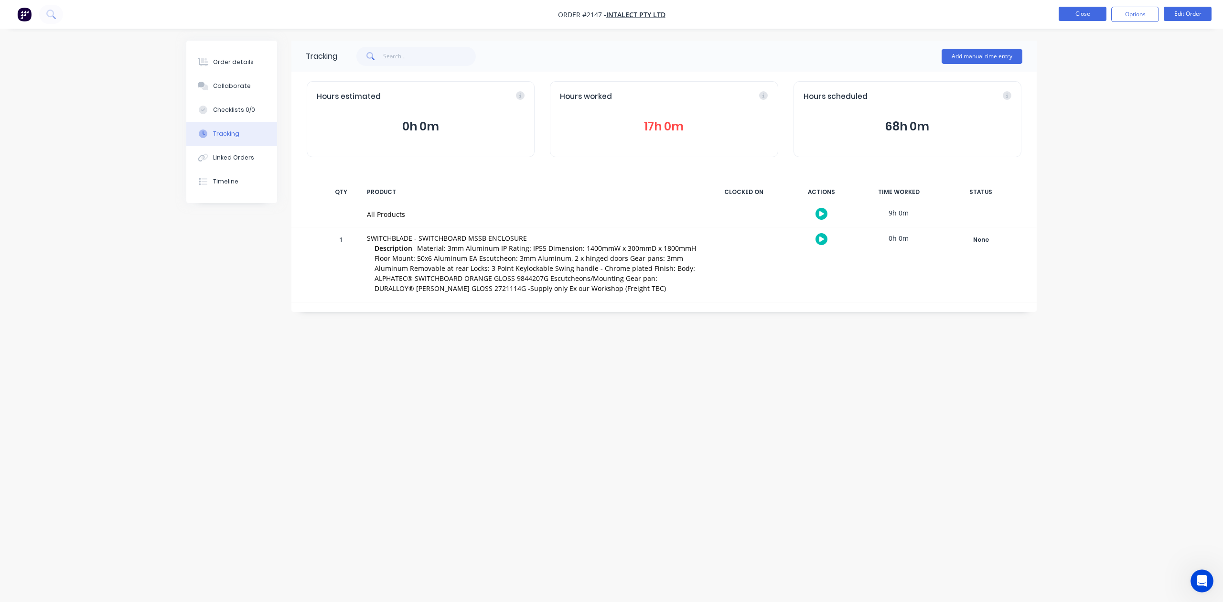
click at [1062, 16] on button "Close" at bounding box center [1083, 14] width 48 height 14
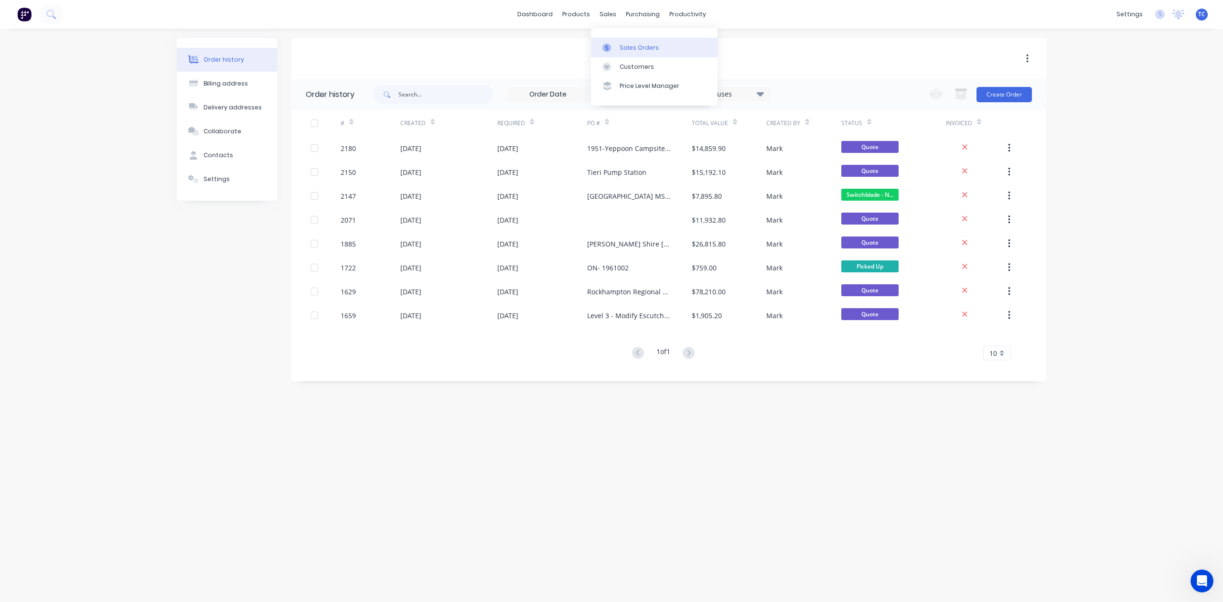
click at [639, 49] on div "Sales Orders" at bounding box center [639, 47] width 39 height 9
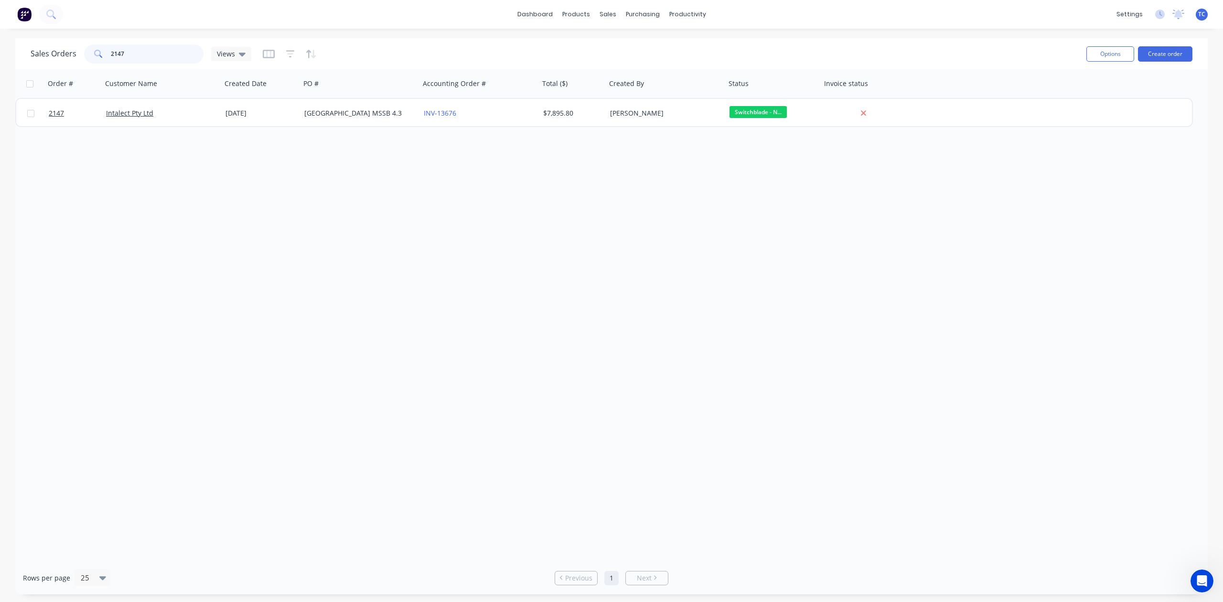
drag, startPoint x: 152, startPoint y: 55, endPoint x: 100, endPoint y: 59, distance: 51.7
click at [100, 59] on div "2147" at bounding box center [143, 53] width 119 height 19
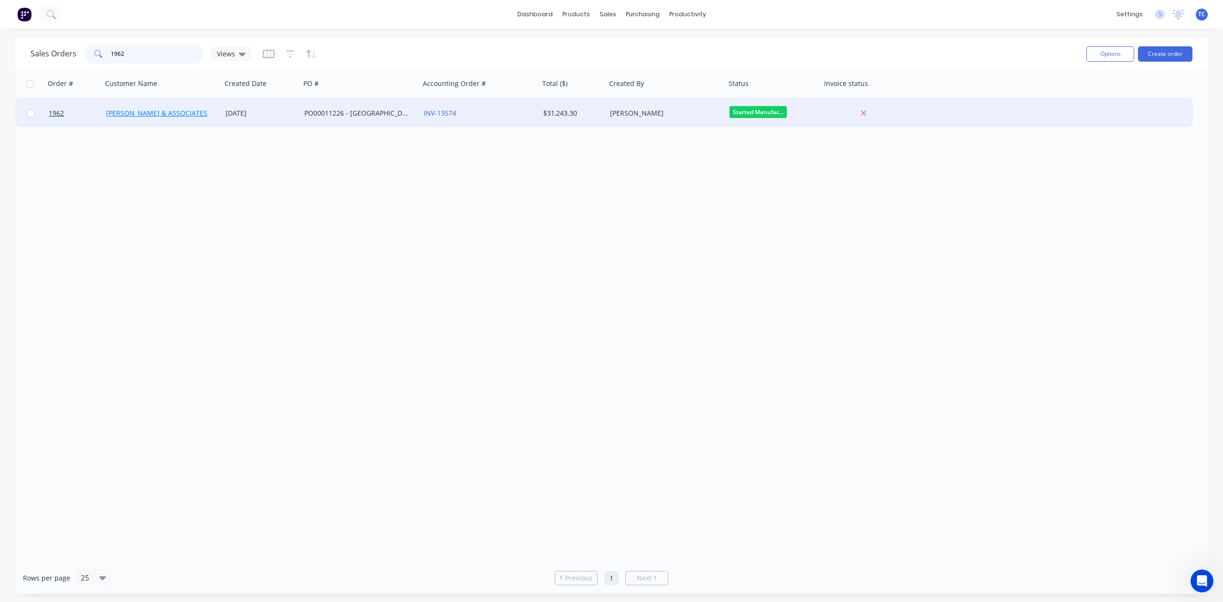
type input "1962"
click at [142, 111] on link "[PERSON_NAME] & ASSOCIATES" at bounding box center [156, 112] width 101 height 9
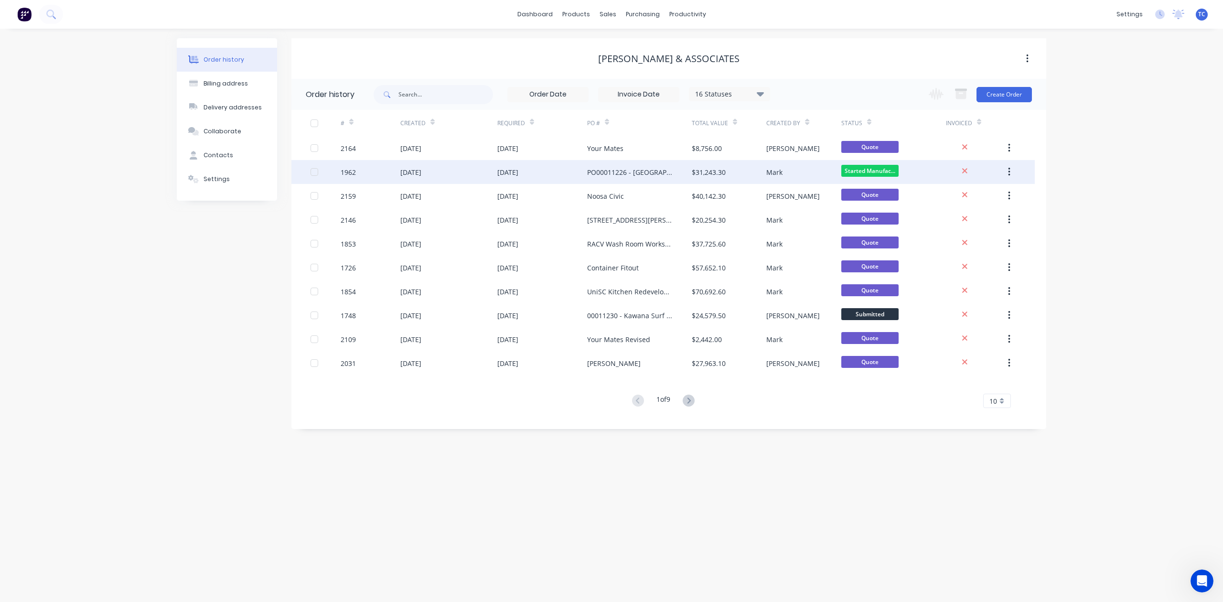
click at [410, 170] on div "[DATE]" at bounding box center [410, 172] width 21 height 10
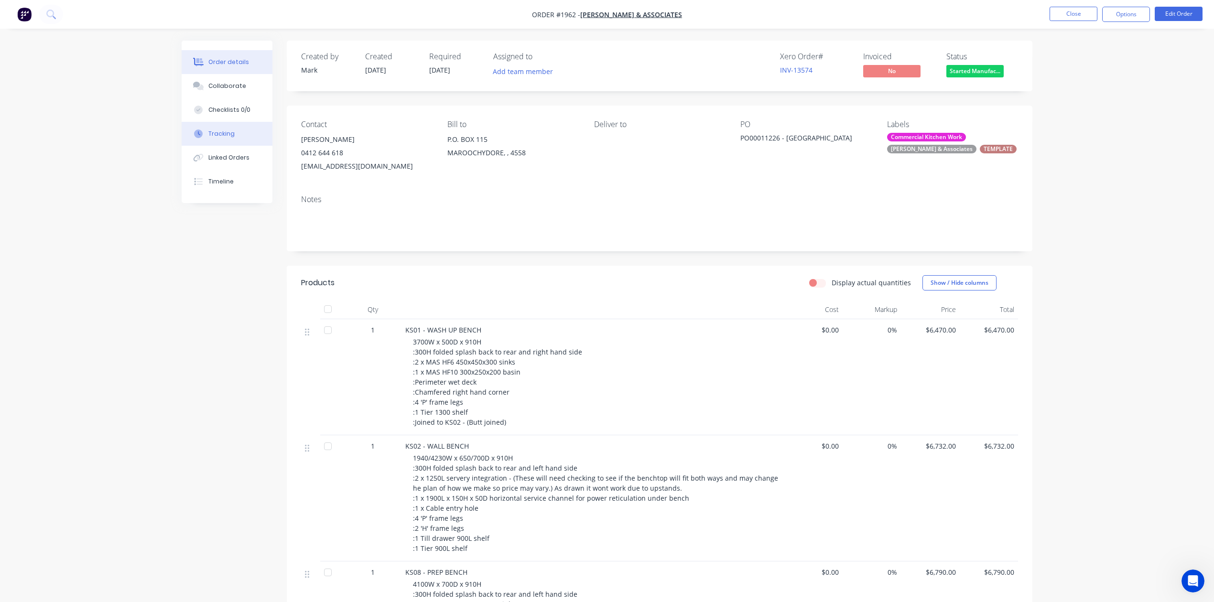
click at [235, 138] on div "Tracking" at bounding box center [221, 133] width 26 height 9
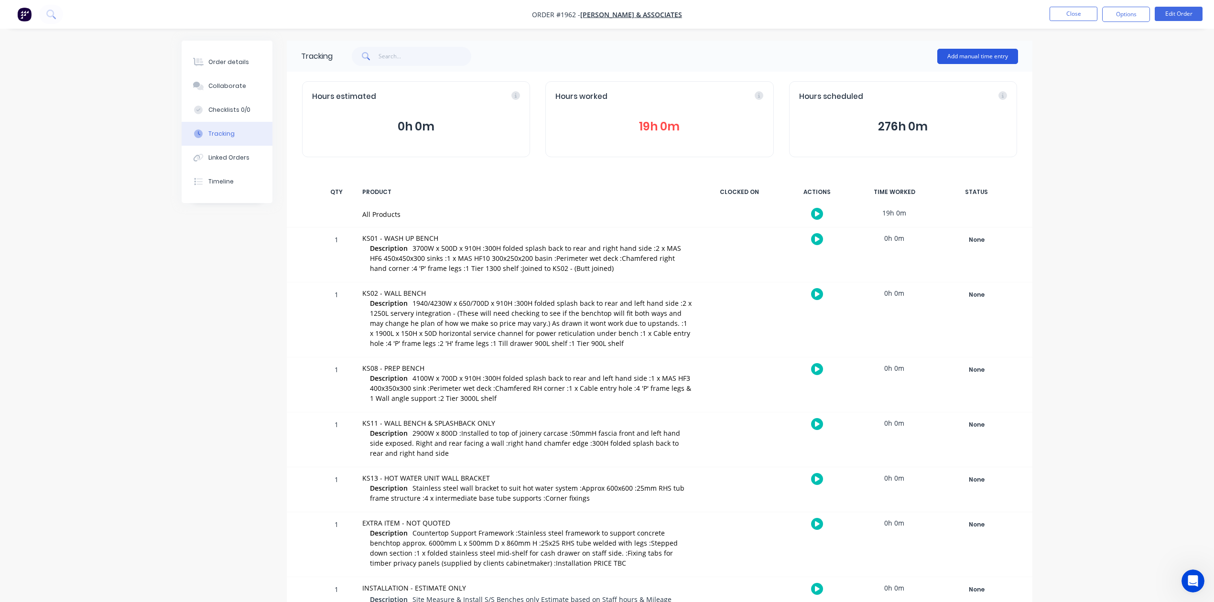
click at [968, 52] on button "Add manual time entry" at bounding box center [977, 56] width 81 height 15
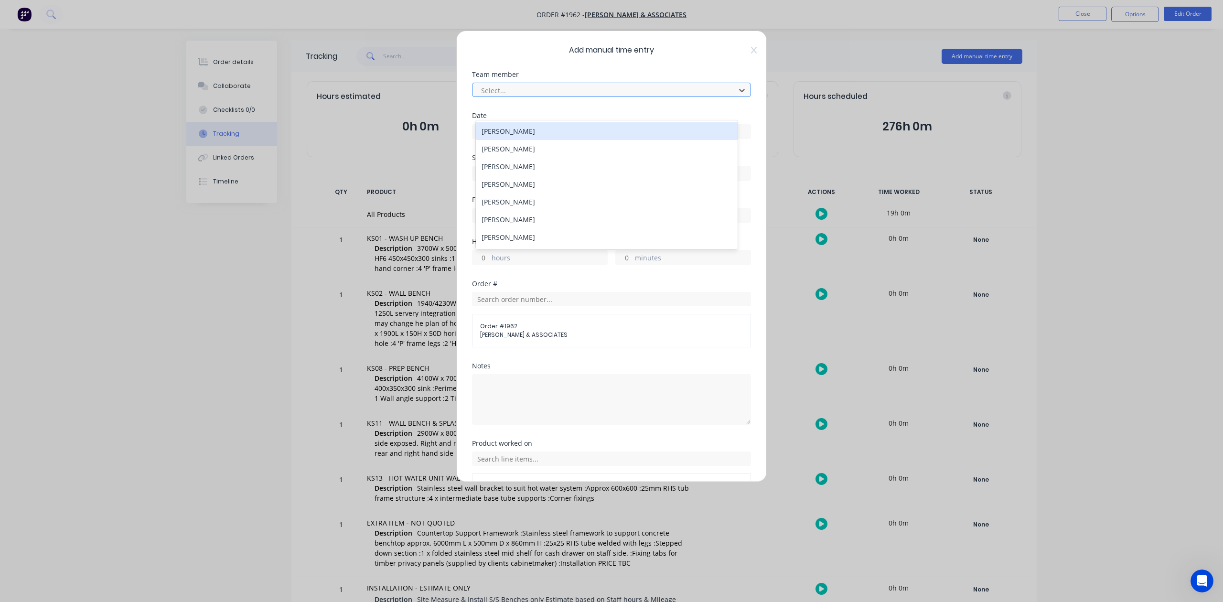
click at [562, 97] on div at bounding box center [605, 91] width 250 height 12
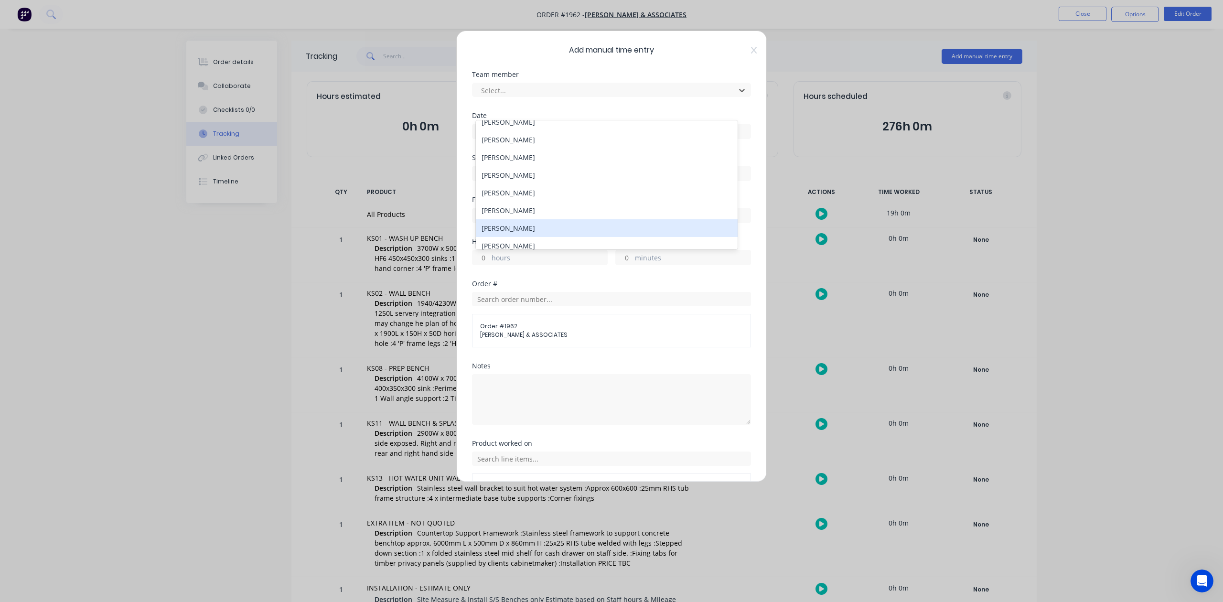
scroll to position [64, 0]
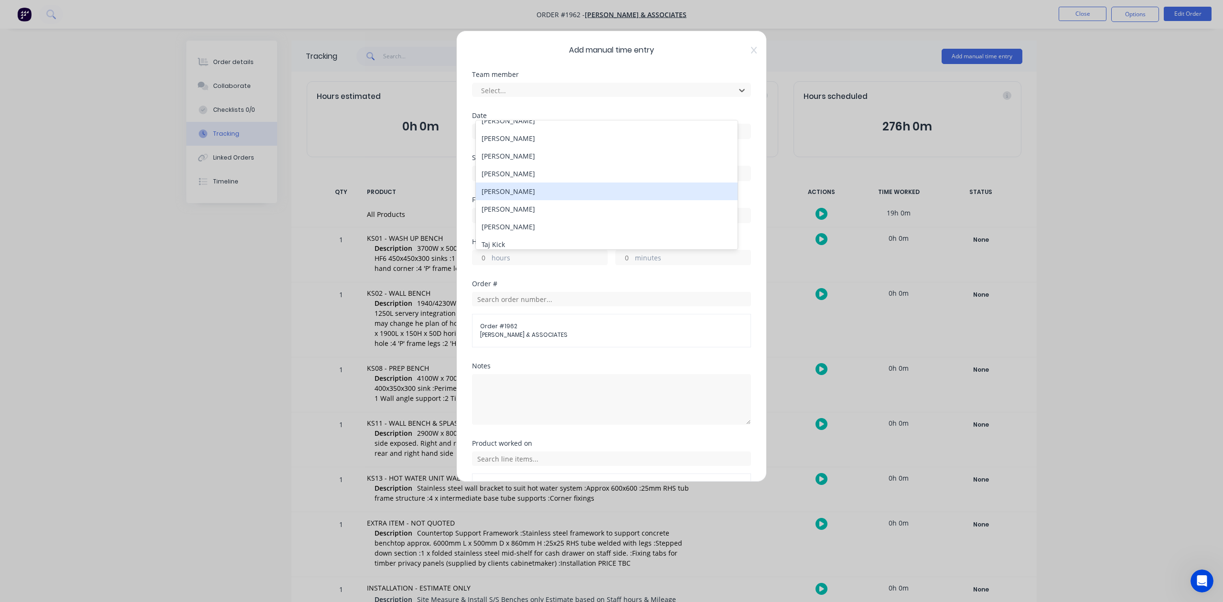
click at [504, 200] on div "[PERSON_NAME]" at bounding box center [606, 192] width 261 height 18
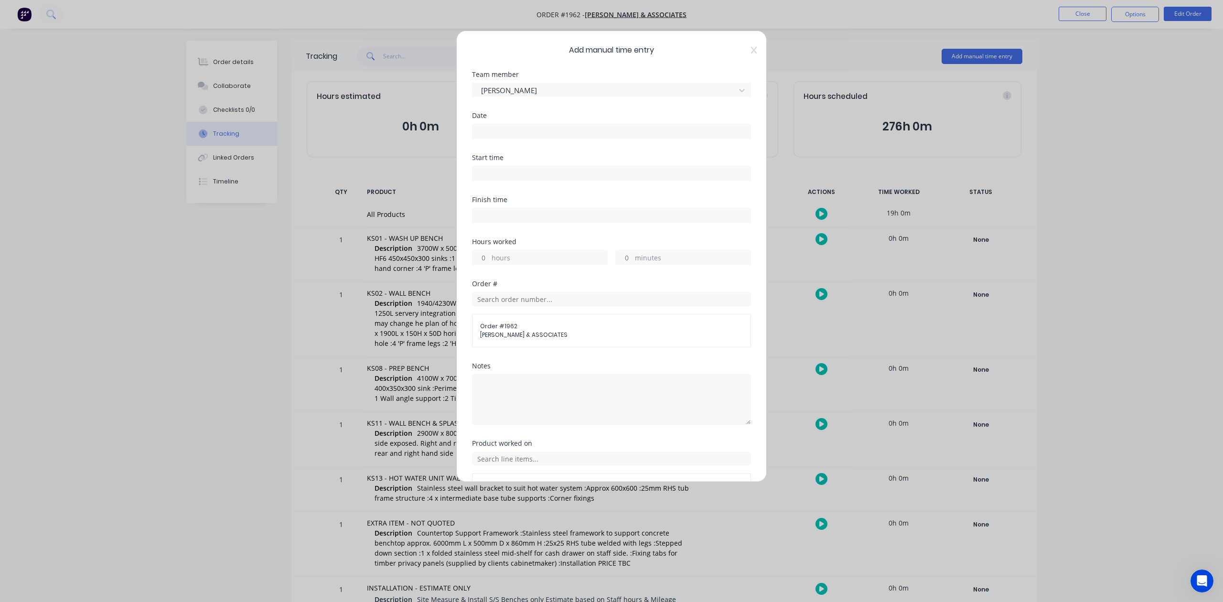
click at [486, 265] on input "hours" at bounding box center [481, 257] width 17 height 14
type input "9"
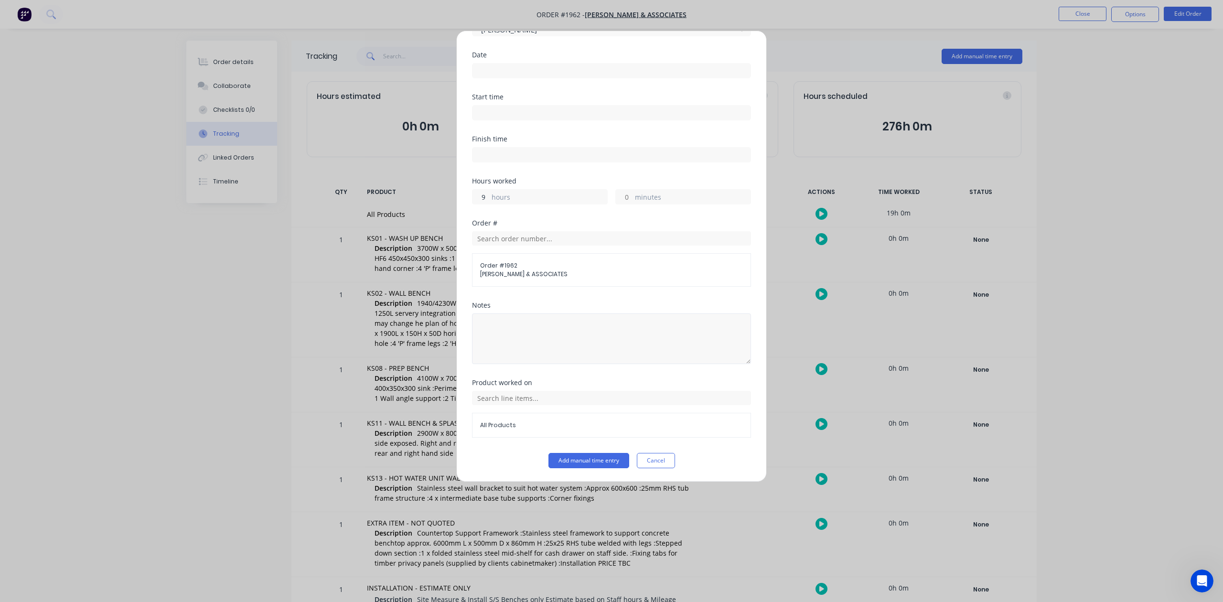
scroll to position [140, 0]
click at [577, 463] on button "Add manual time entry" at bounding box center [589, 460] width 81 height 15
click at [585, 468] on button "Add manual time entry" at bounding box center [589, 460] width 81 height 15
click at [586, 468] on button "Add manual time entry" at bounding box center [589, 460] width 81 height 15
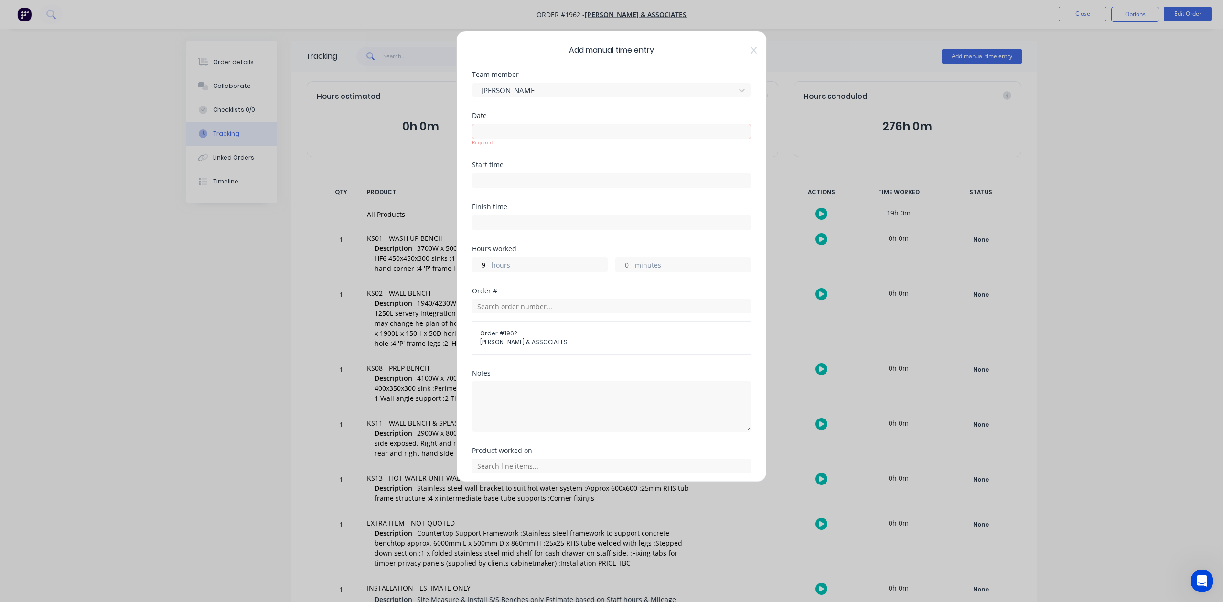
click at [517, 139] on input at bounding box center [612, 131] width 278 height 14
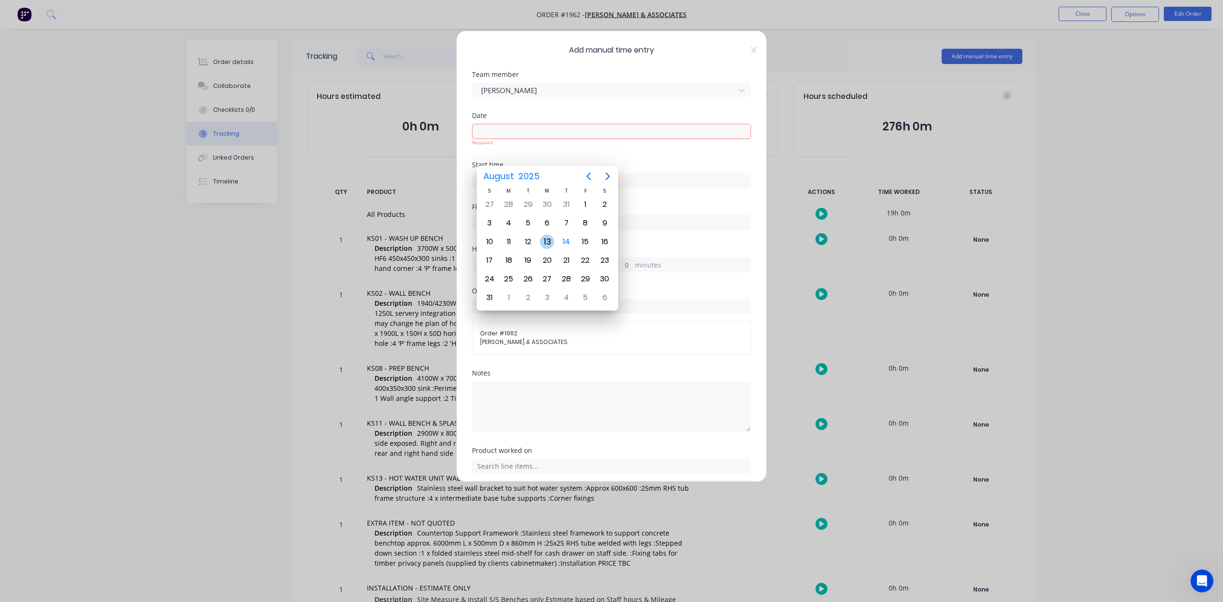
click at [549, 242] on div "13" at bounding box center [547, 242] width 14 height 14
type input "[DATE]"
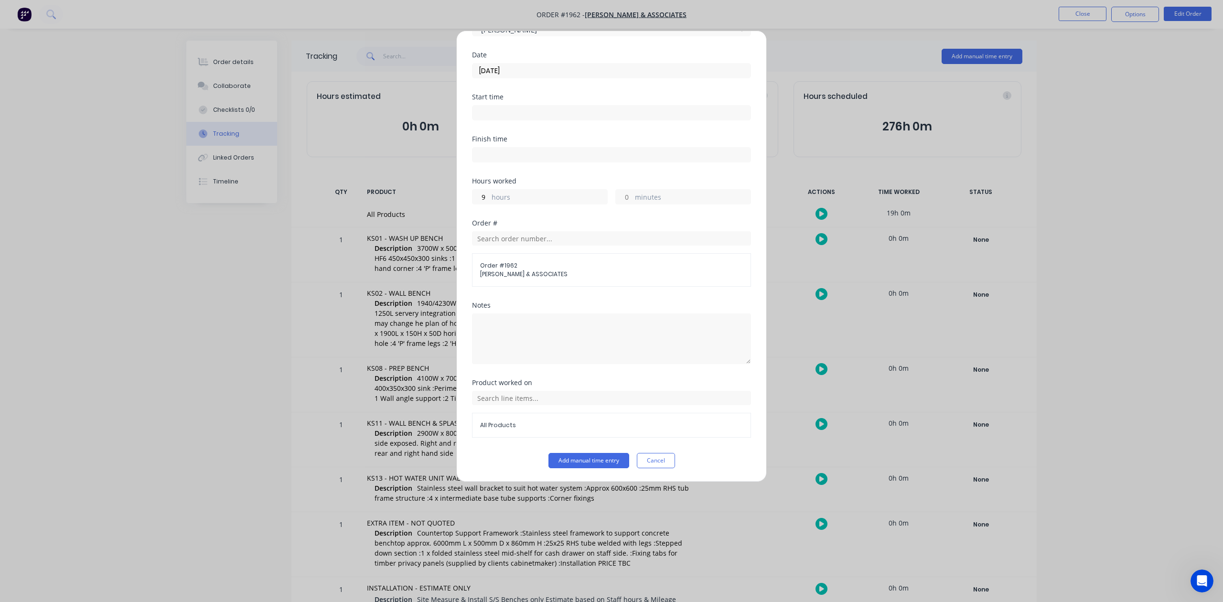
scroll to position [140, 0]
click at [585, 461] on button "Add manual time entry" at bounding box center [589, 460] width 81 height 15
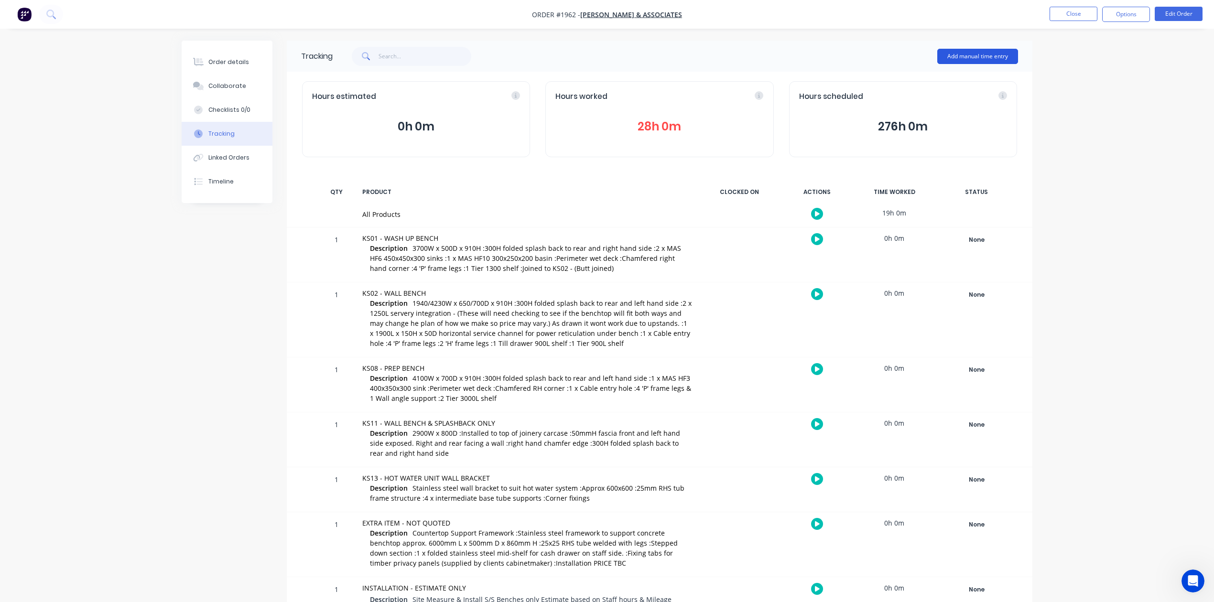
click at [989, 52] on button "Add manual time entry" at bounding box center [977, 56] width 81 height 15
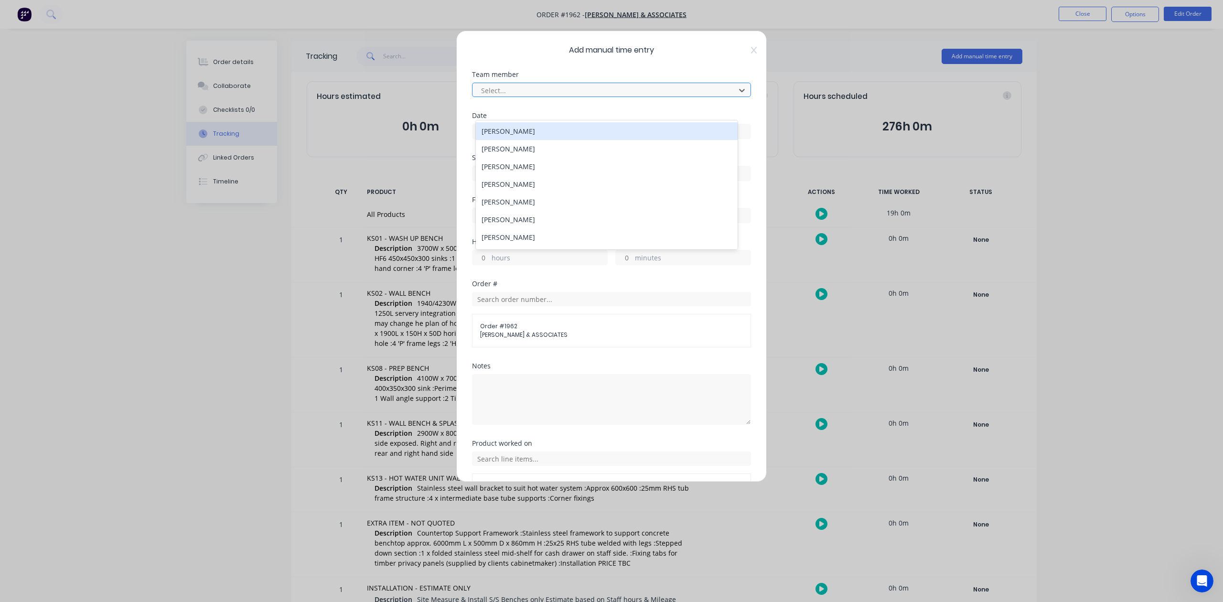
click at [597, 97] on div at bounding box center [605, 91] width 250 height 12
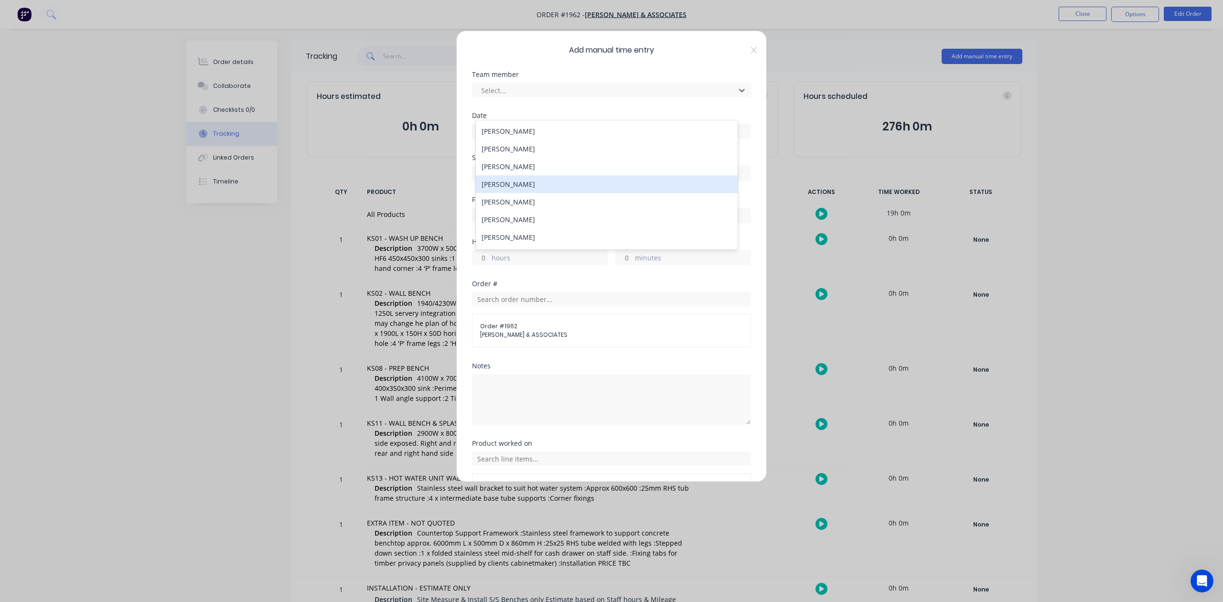
click at [551, 193] on div "[PERSON_NAME]" at bounding box center [606, 184] width 261 height 18
click at [530, 139] on input at bounding box center [612, 131] width 278 height 14
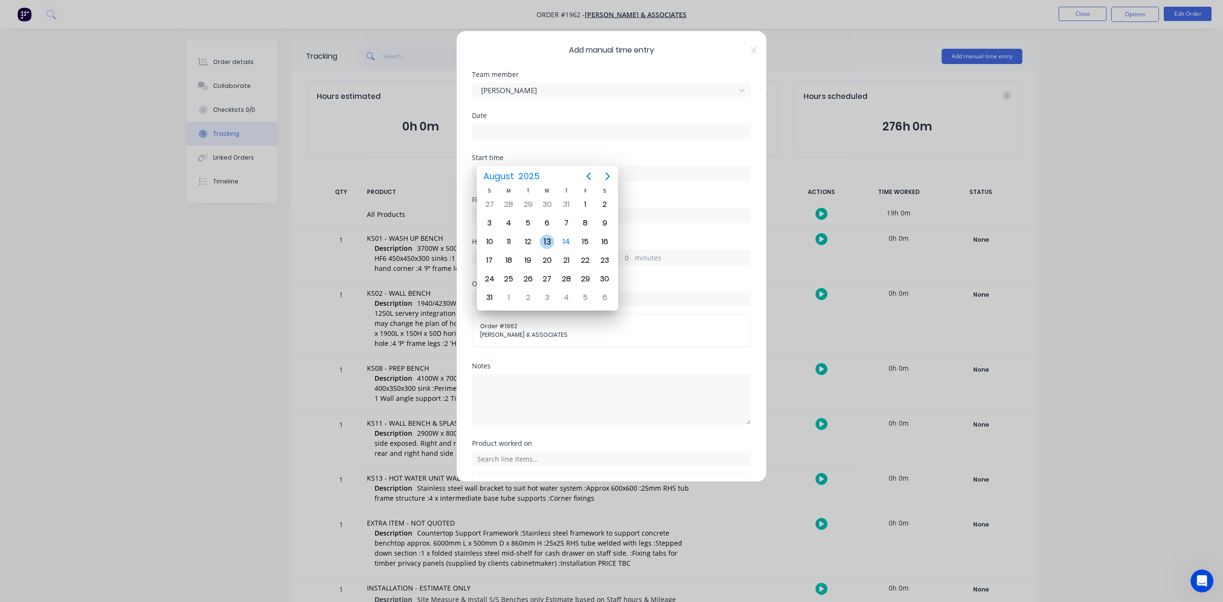
click at [546, 245] on div "13" at bounding box center [547, 242] width 14 height 14
type input "[DATE]"
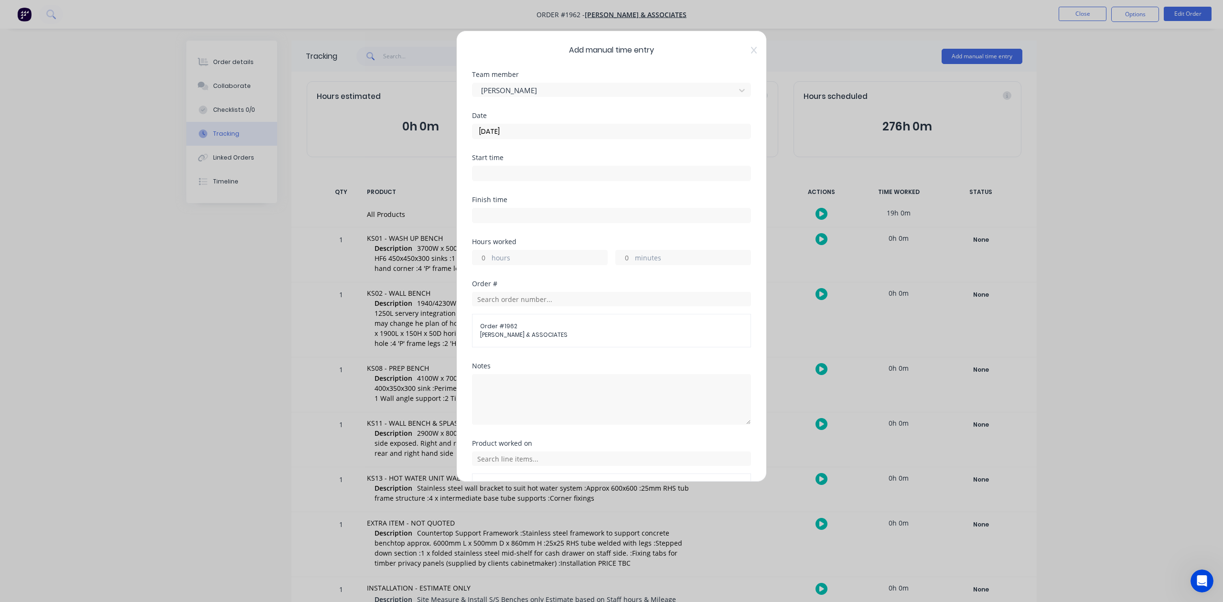
click at [486, 265] on input "hours" at bounding box center [481, 257] width 17 height 14
type input "8"
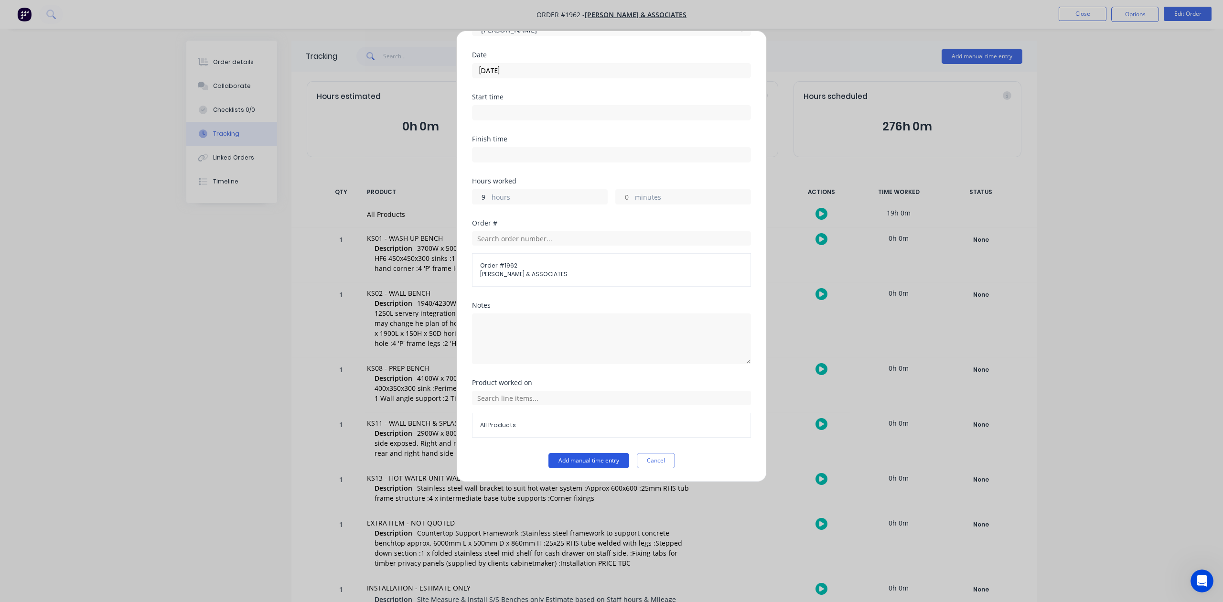
type input "9"
click at [562, 465] on button "Add manual time entry" at bounding box center [589, 460] width 81 height 15
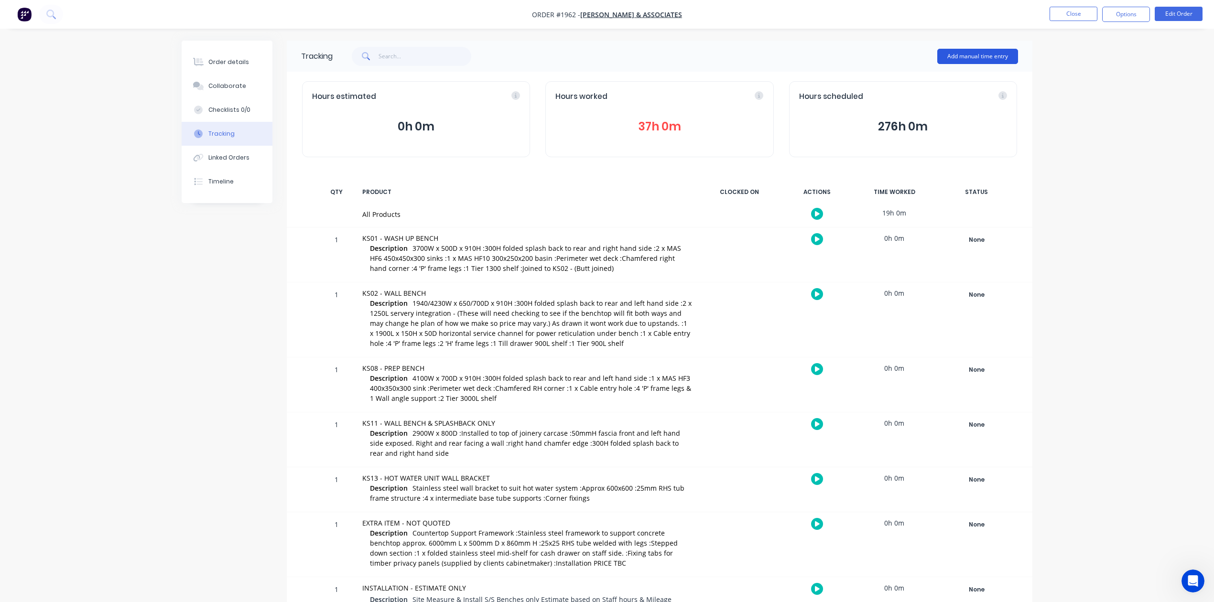
click at [962, 55] on button "Add manual time entry" at bounding box center [977, 56] width 81 height 15
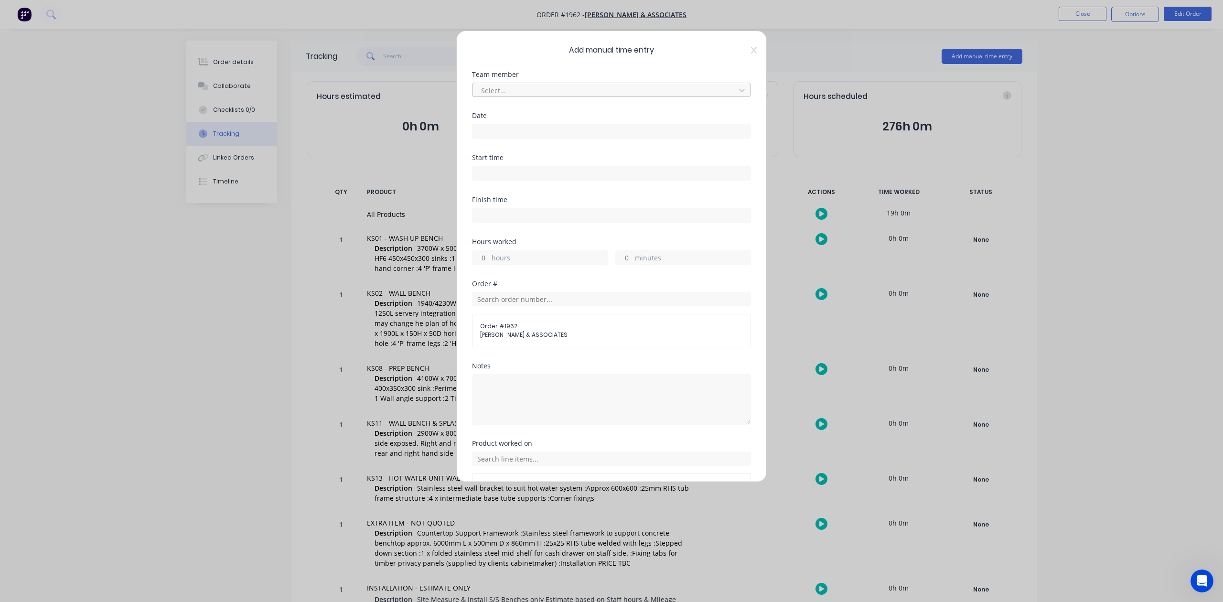
click at [553, 97] on div at bounding box center [605, 91] width 250 height 12
click at [543, 216] on div "[PERSON_NAME]" at bounding box center [606, 221] width 261 height 18
click at [520, 139] on input at bounding box center [612, 131] width 278 height 14
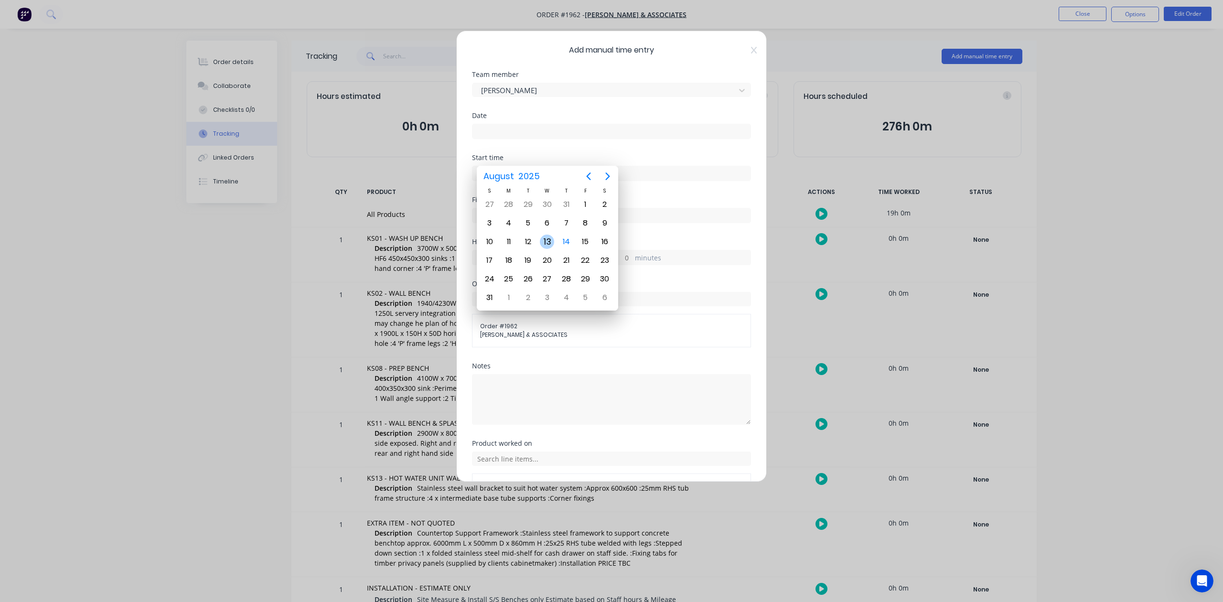
click at [547, 243] on div "13" at bounding box center [547, 242] width 14 height 14
type input "[DATE]"
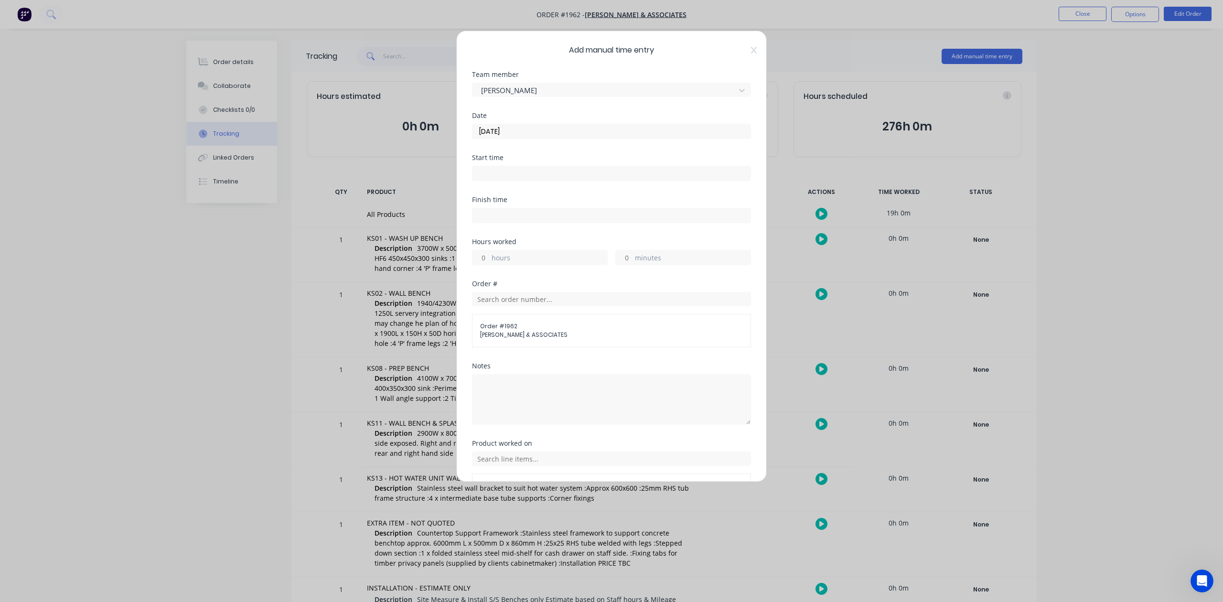
click at [485, 265] on input "hours" at bounding box center [481, 257] width 17 height 14
type input "8"
click at [622, 265] on input "minutes" at bounding box center [624, 257] width 17 height 14
type input "30"
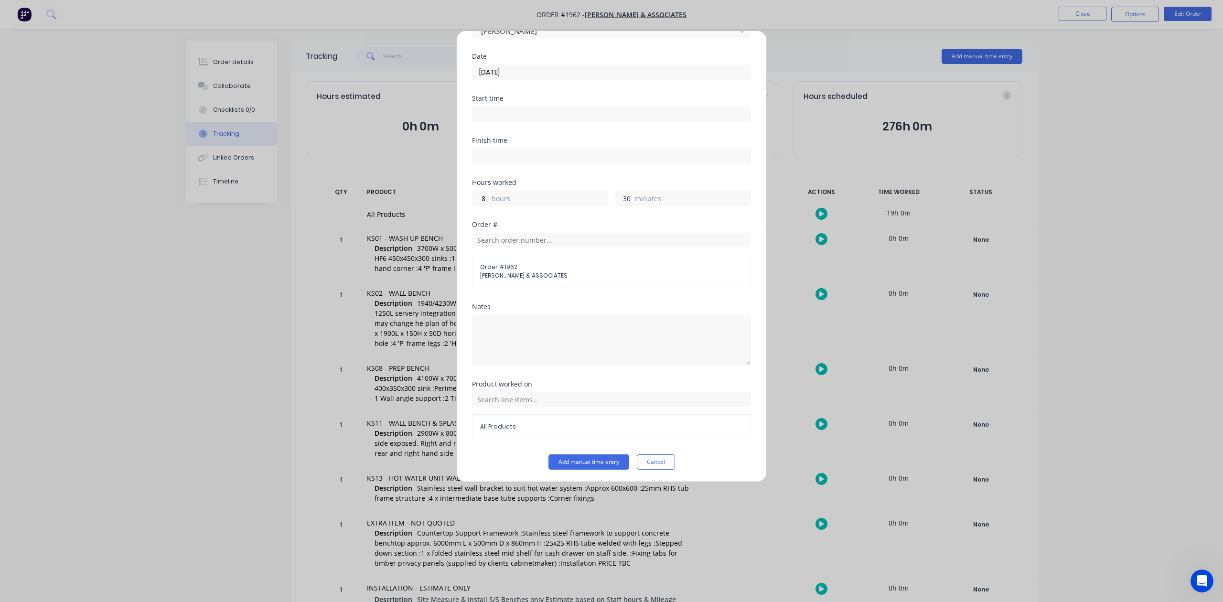
scroll to position [140, 0]
click at [570, 467] on button "Add manual time entry" at bounding box center [589, 460] width 81 height 15
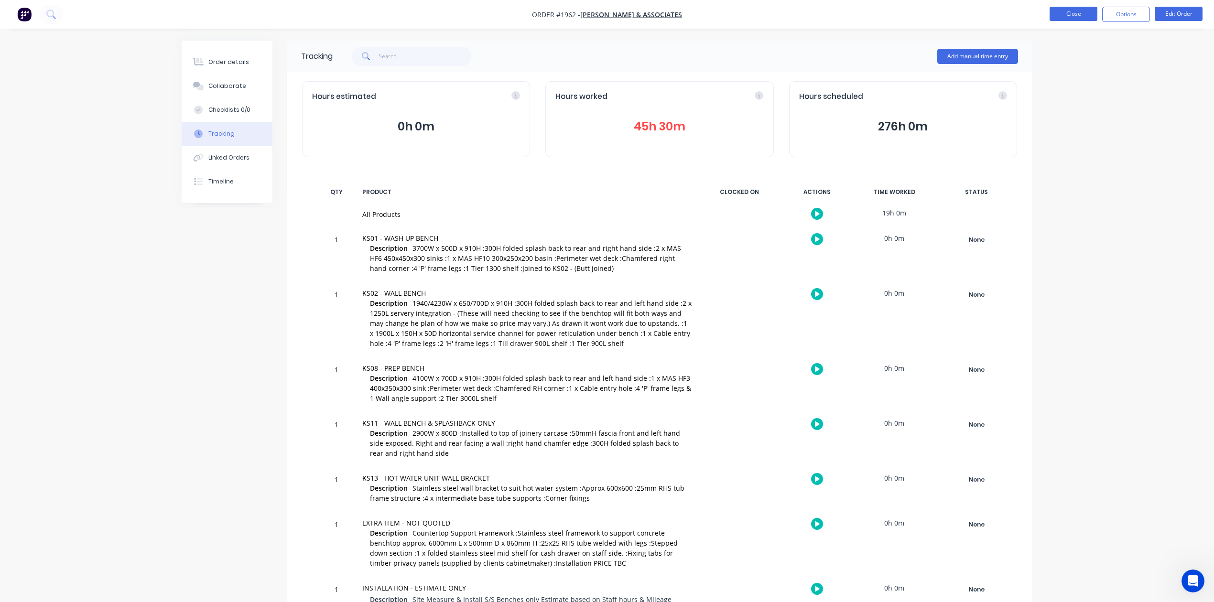
click at [1059, 20] on button "Close" at bounding box center [1073, 14] width 48 height 14
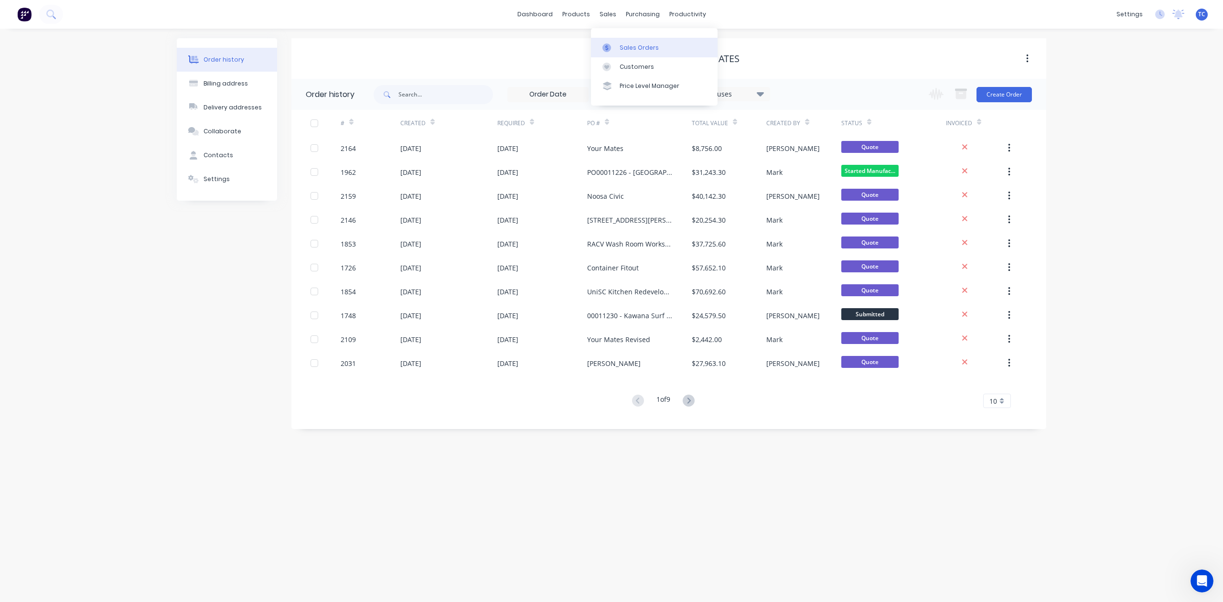
click at [631, 52] on div "Sales Orders" at bounding box center [639, 47] width 39 height 9
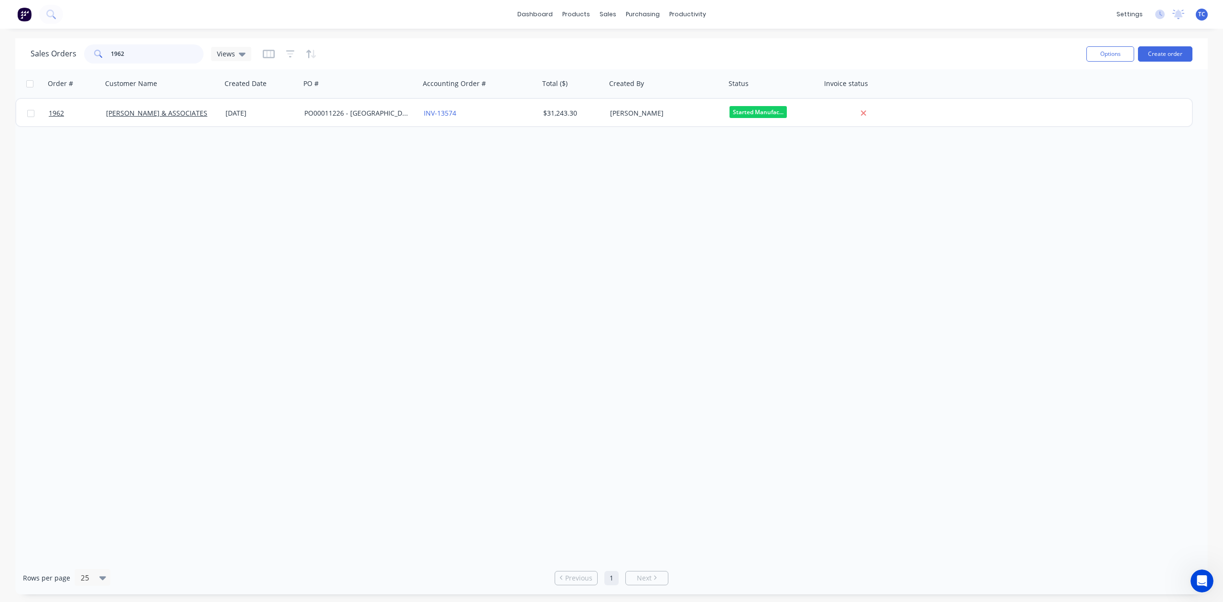
drag, startPoint x: 149, startPoint y: 59, endPoint x: 108, endPoint y: 58, distance: 41.6
click at [108, 58] on div "1962" at bounding box center [143, 53] width 119 height 19
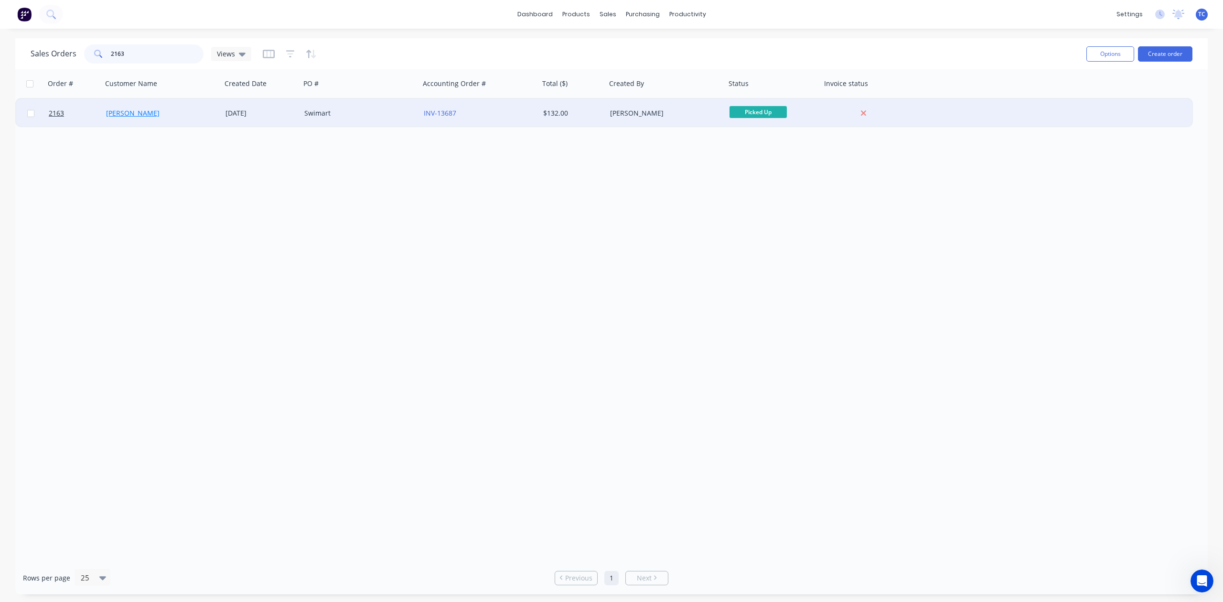
type input "2163"
click at [117, 110] on link "[PERSON_NAME]" at bounding box center [133, 112] width 54 height 9
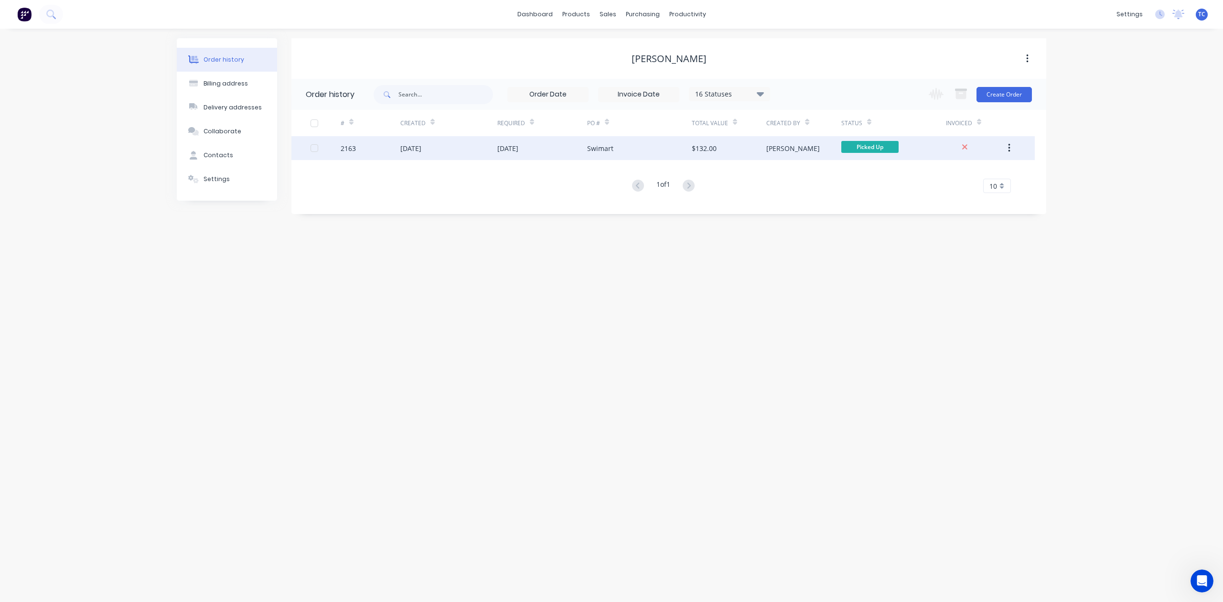
click at [421, 148] on div "[DATE]" at bounding box center [410, 148] width 21 height 10
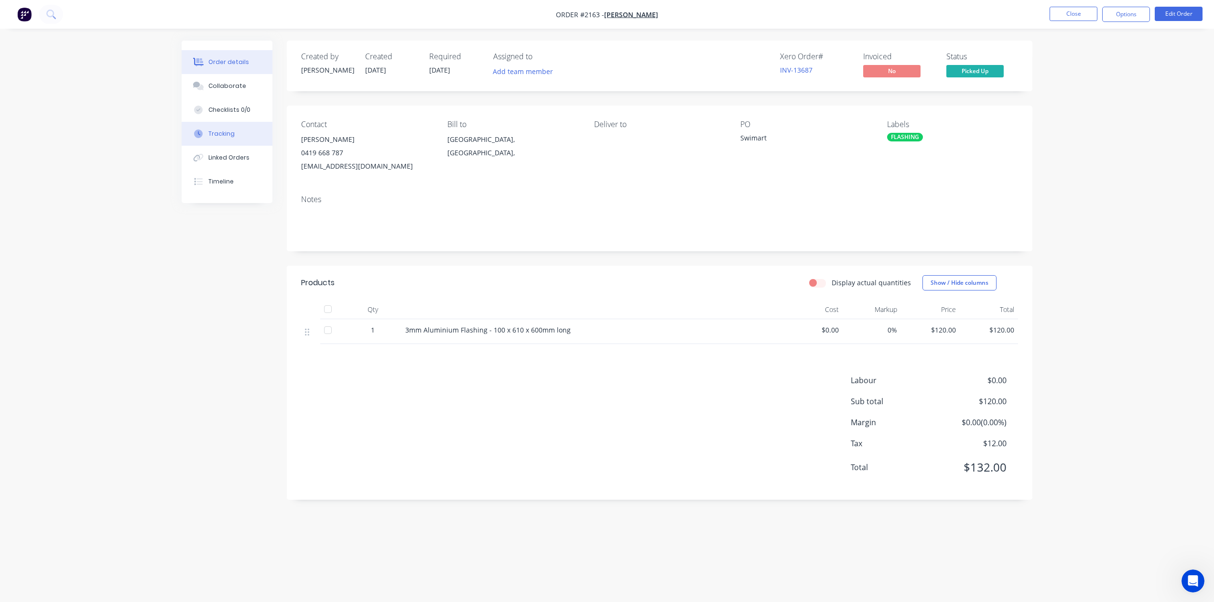
click at [235, 138] on div "Tracking" at bounding box center [221, 133] width 26 height 9
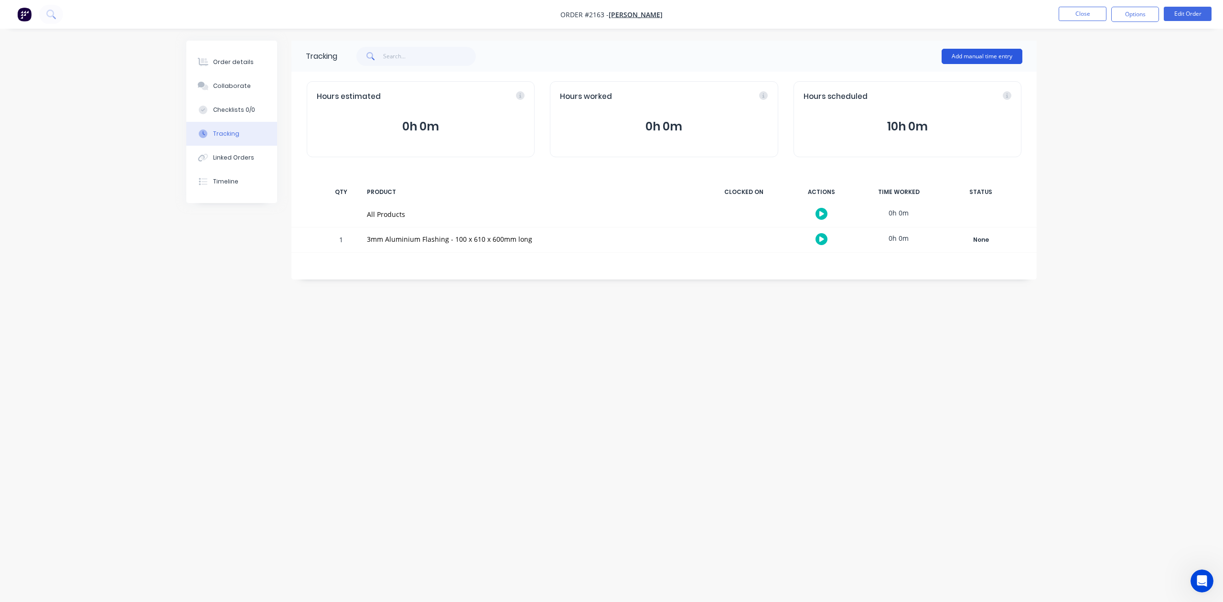
click at [947, 54] on button "Add manual time entry" at bounding box center [982, 56] width 81 height 15
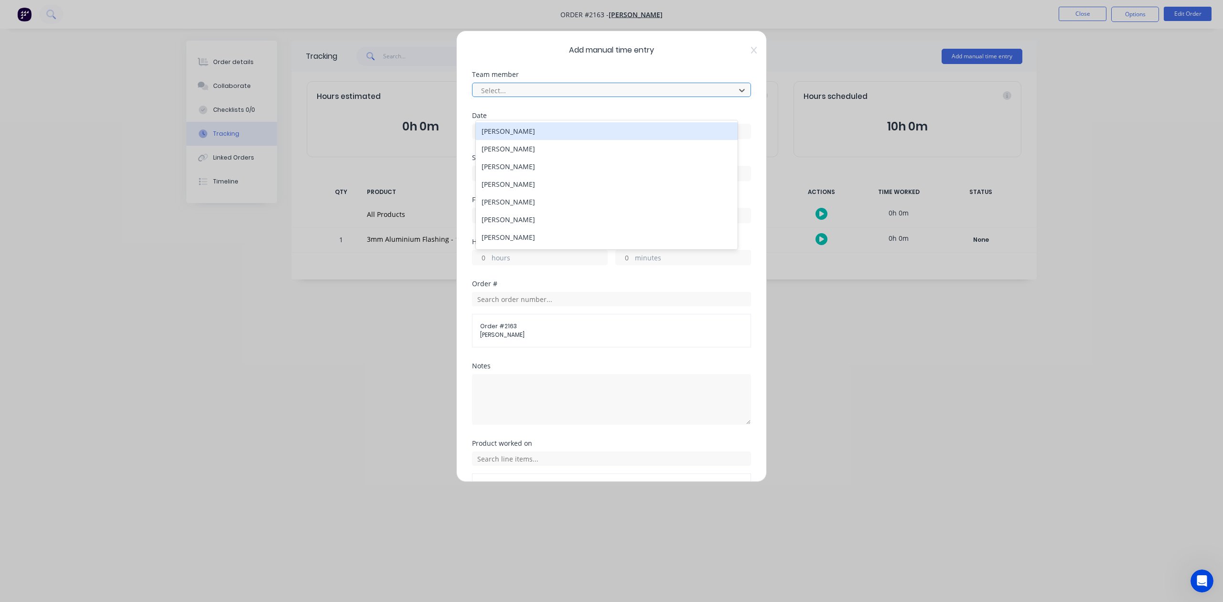
click at [598, 97] on div at bounding box center [605, 91] width 250 height 12
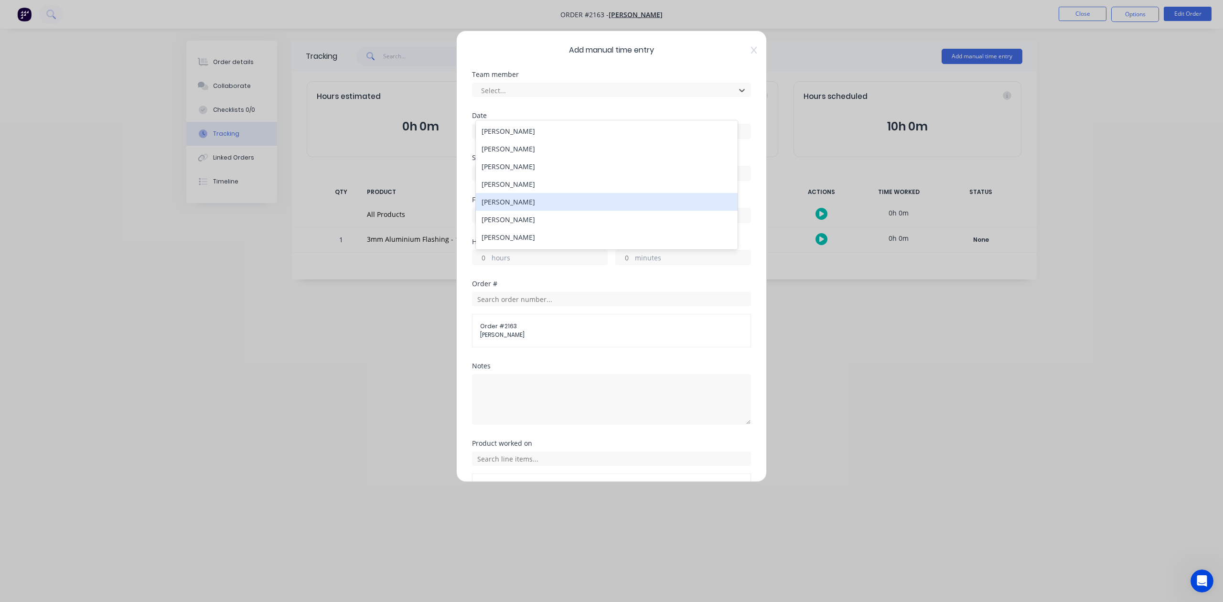
click at [528, 211] on div "[PERSON_NAME]" at bounding box center [606, 202] width 261 height 18
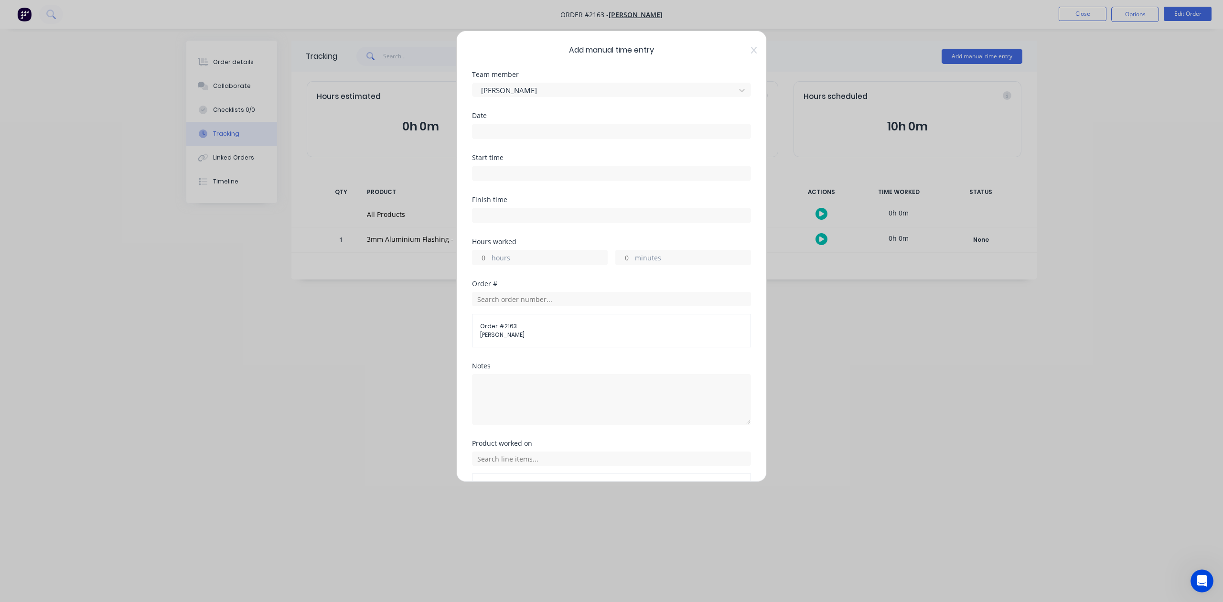
click at [508, 139] on input at bounding box center [612, 131] width 278 height 14
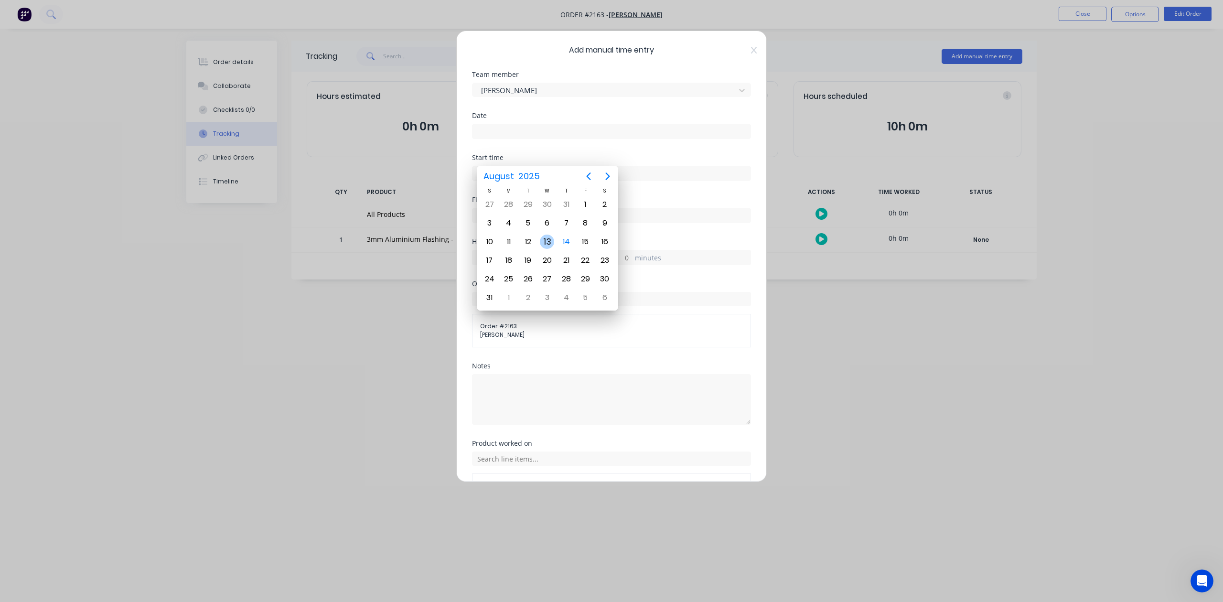
click at [545, 243] on div "13" at bounding box center [547, 242] width 14 height 14
type input "[DATE]"
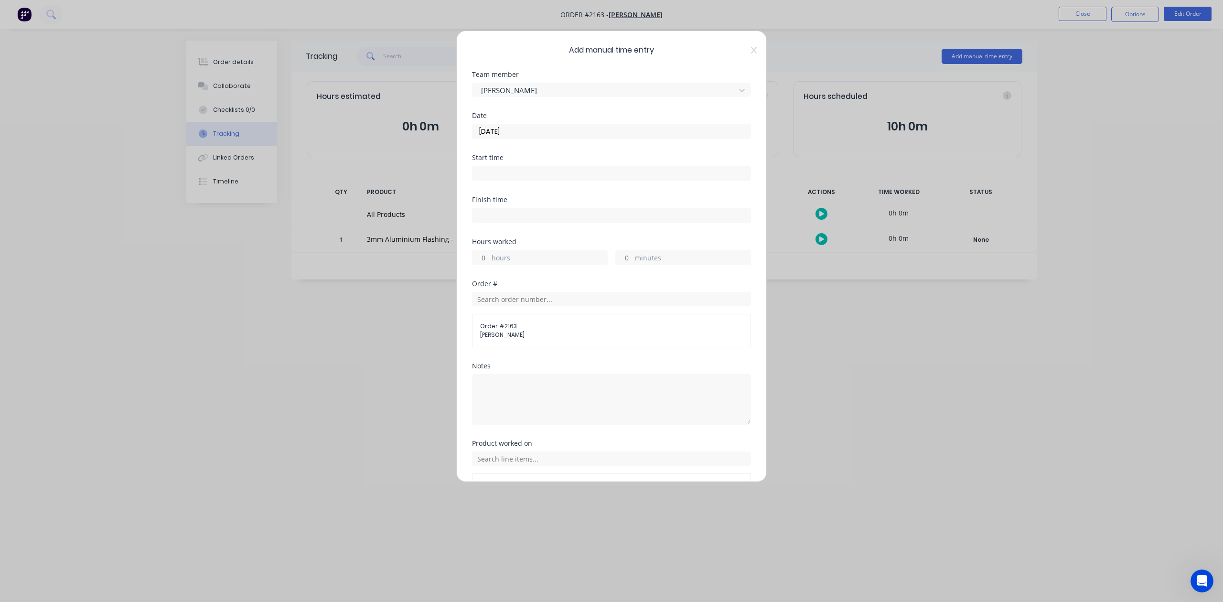
click at [624, 265] on input "minutes" at bounding box center [624, 257] width 17 height 14
type input "15"
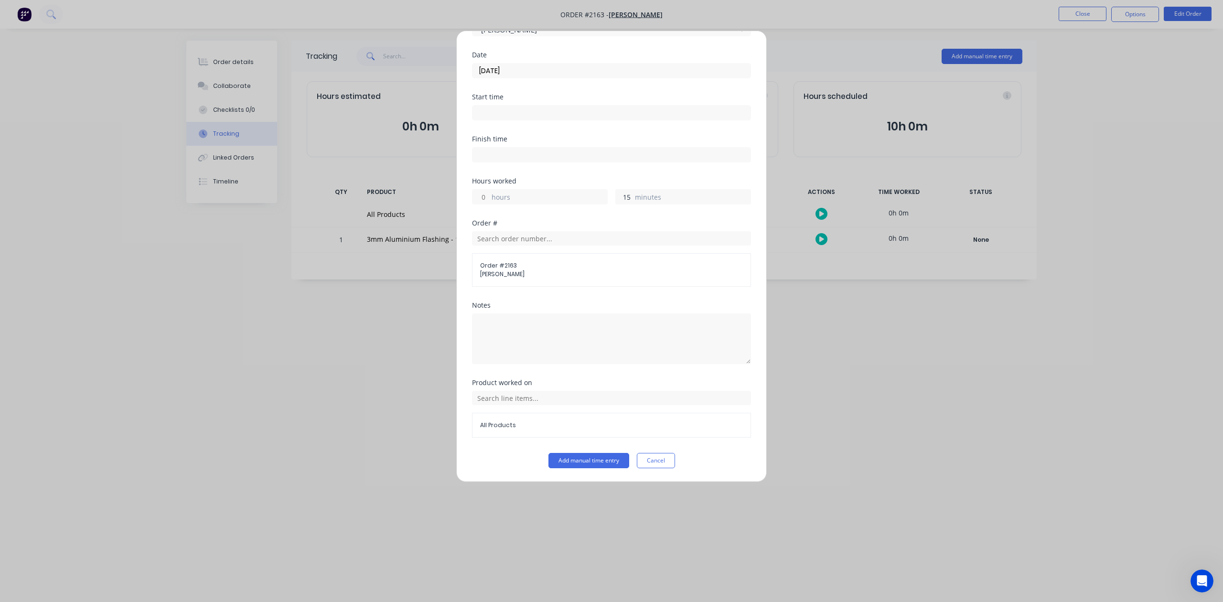
scroll to position [140, 0]
click at [560, 463] on button "Add manual time entry" at bounding box center [589, 460] width 81 height 15
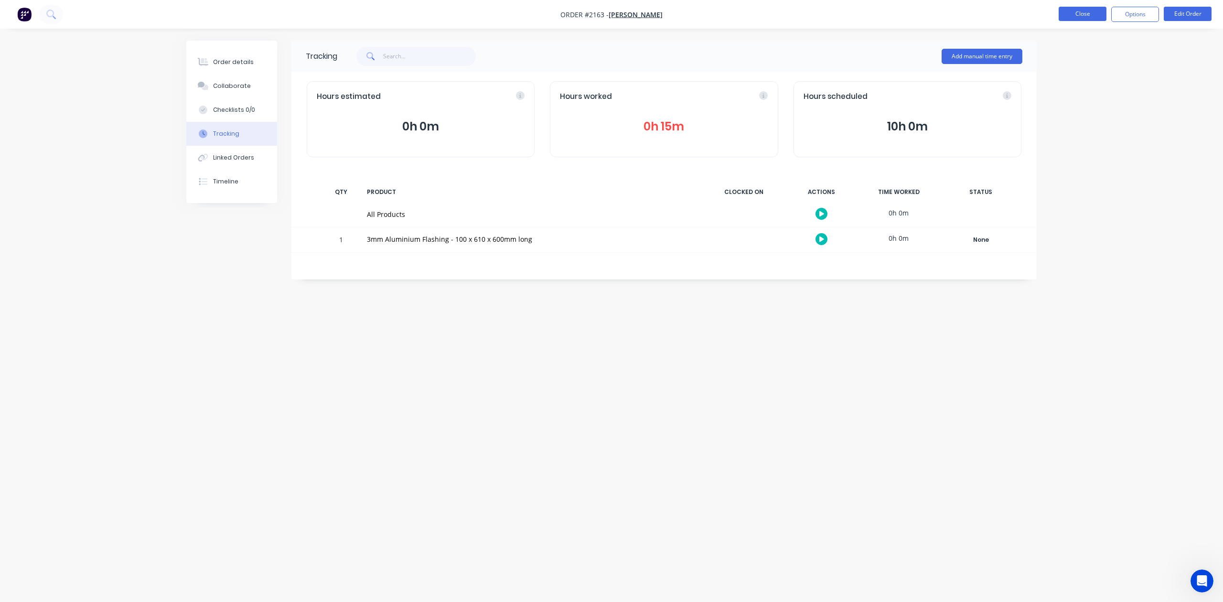
click at [1069, 20] on button "Close" at bounding box center [1083, 14] width 48 height 14
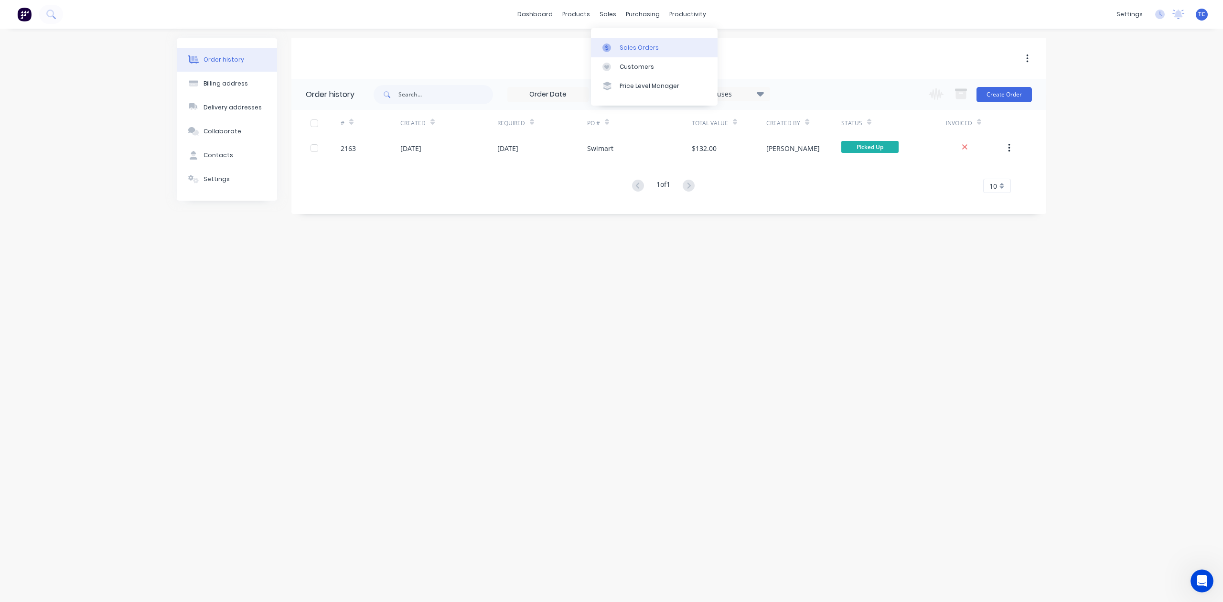
click at [645, 50] on div "Sales Orders" at bounding box center [639, 47] width 39 height 9
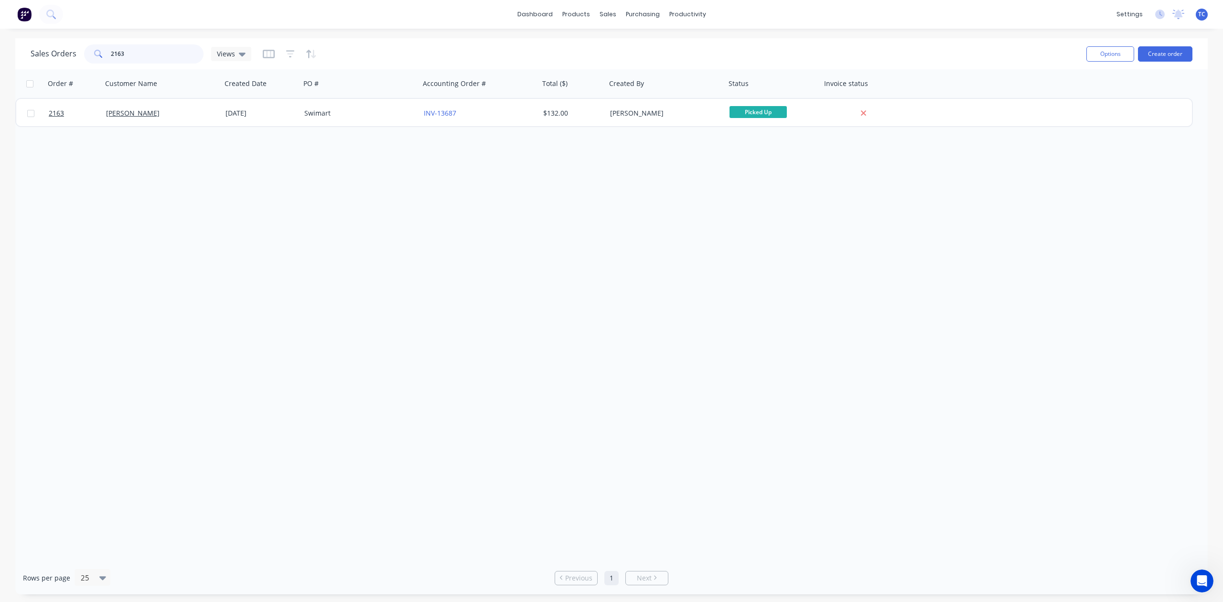
click at [87, 60] on div "Sales Orders 2163 Views" at bounding box center [141, 53] width 221 height 19
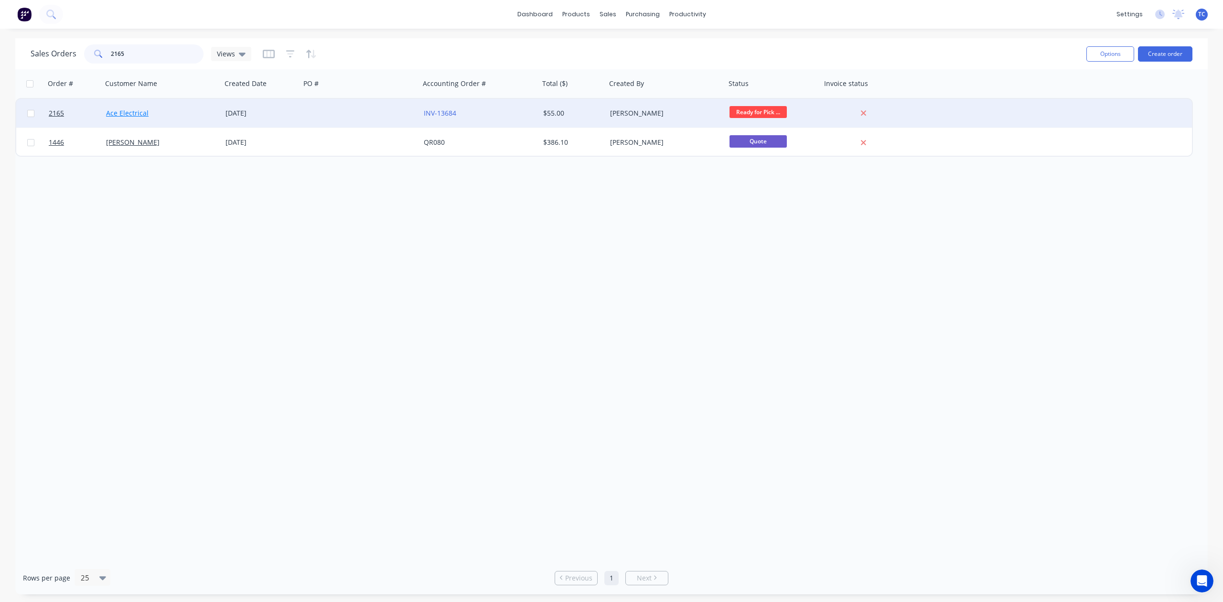
type input "2165"
click at [121, 112] on link "Ace Electrical" at bounding box center [127, 112] width 43 height 9
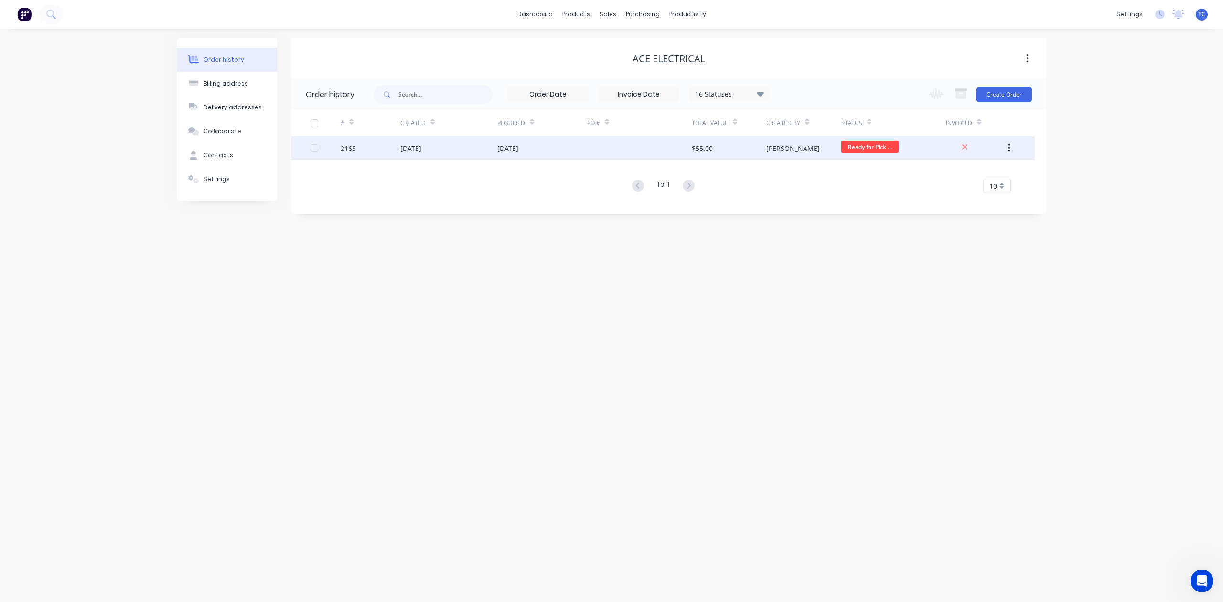
click at [421, 146] on div "[DATE]" at bounding box center [410, 148] width 21 height 10
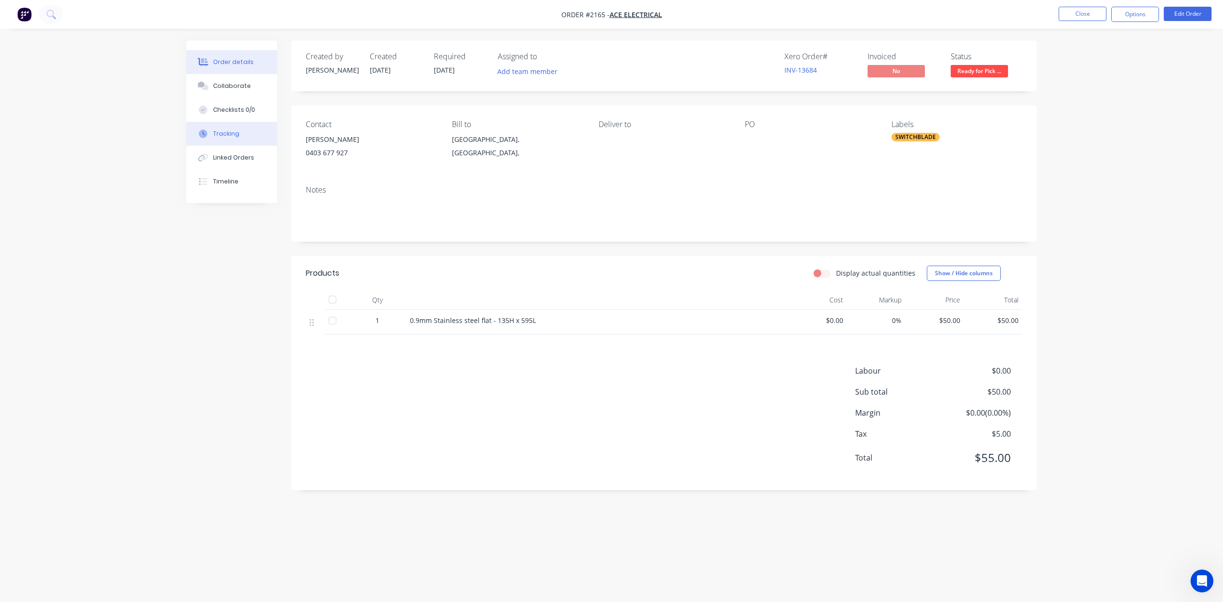
click at [239, 138] on div "Tracking" at bounding box center [226, 133] width 26 height 9
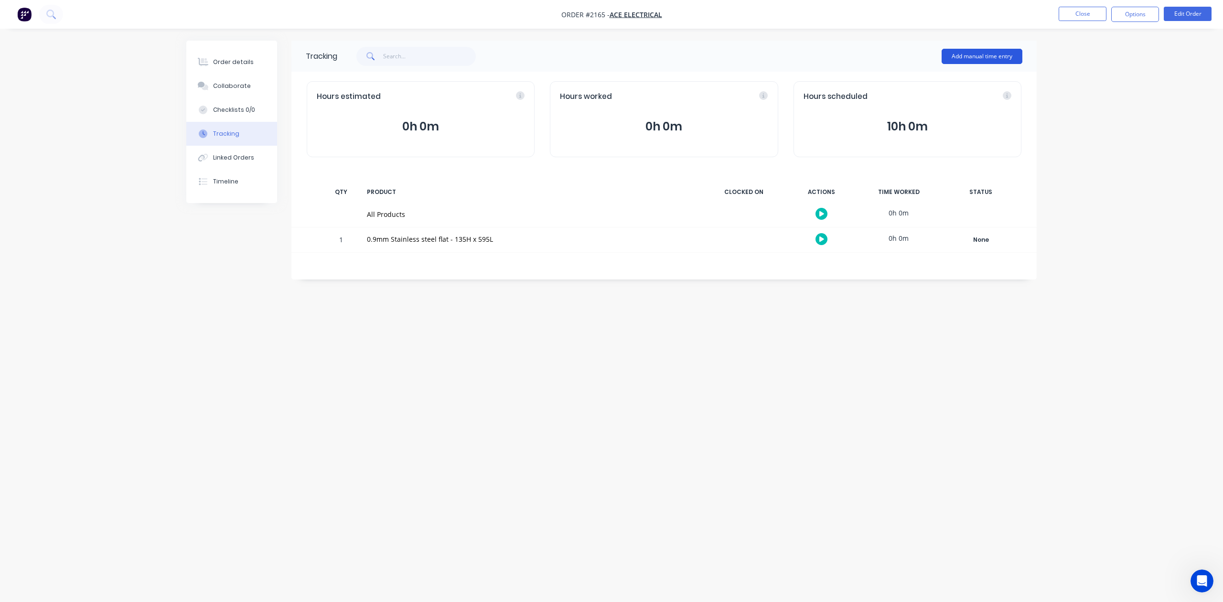
click at [977, 54] on button "Add manual time entry" at bounding box center [982, 56] width 81 height 15
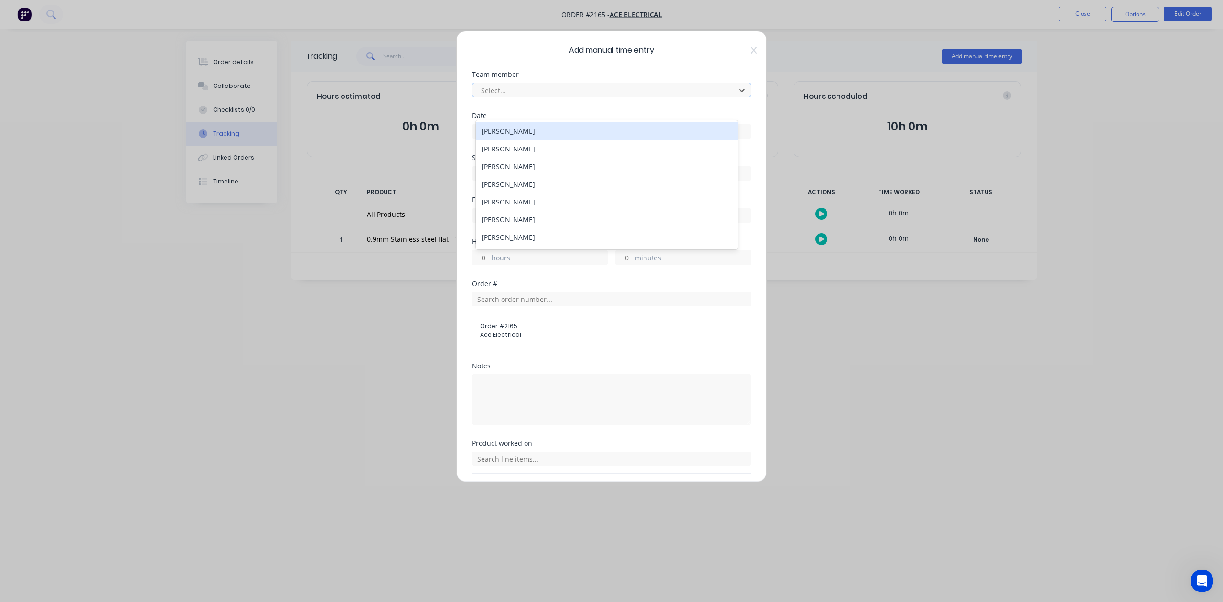
click at [615, 97] on div at bounding box center [605, 91] width 250 height 12
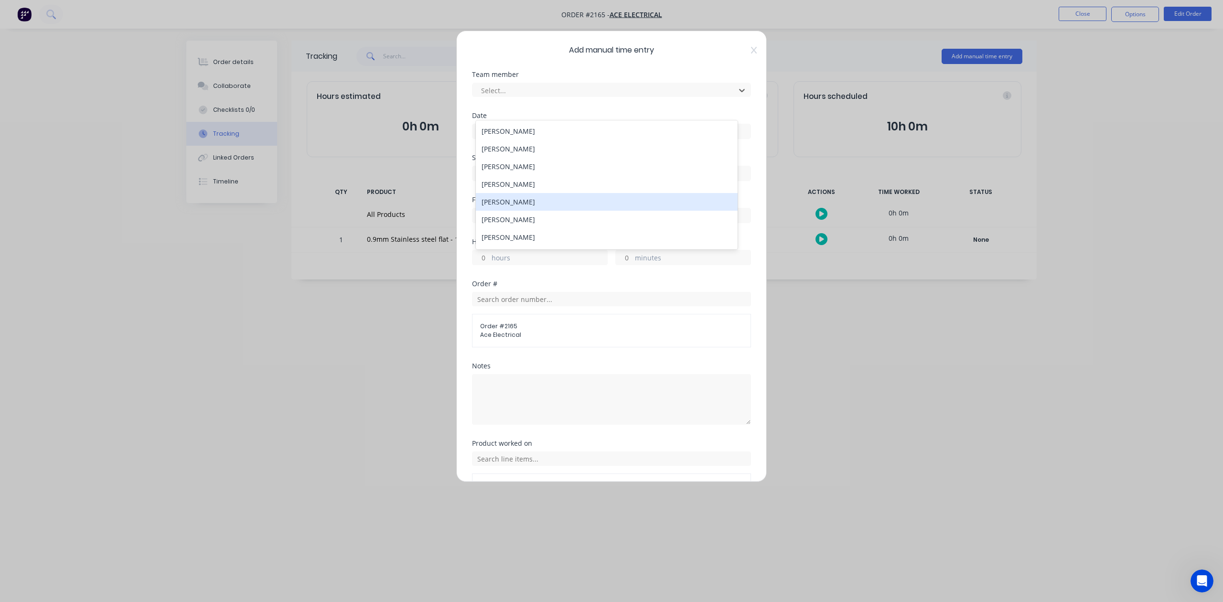
click at [512, 211] on div "[PERSON_NAME]" at bounding box center [606, 202] width 261 height 18
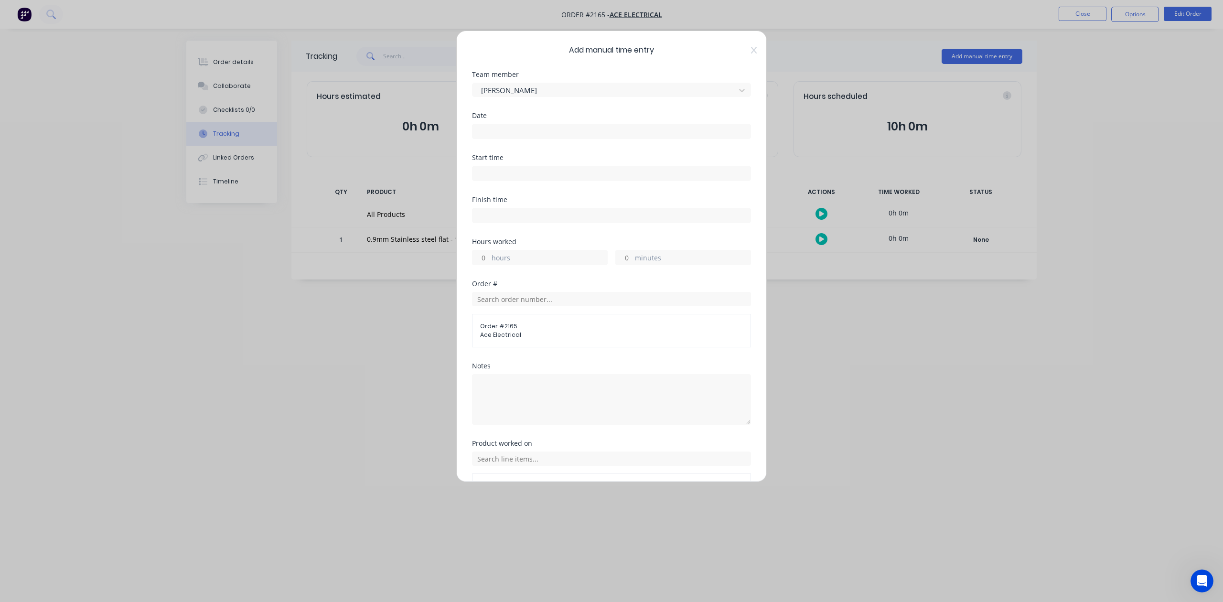
click at [512, 139] on input at bounding box center [612, 131] width 278 height 14
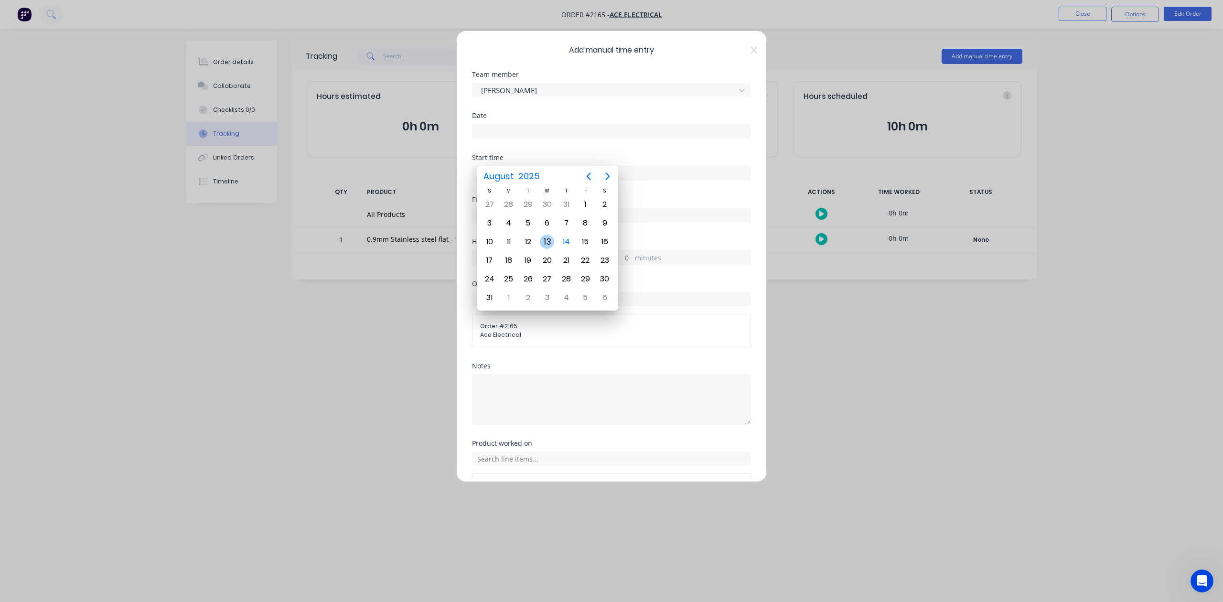
click at [545, 241] on div "13" at bounding box center [547, 242] width 14 height 14
type input "[DATE]"
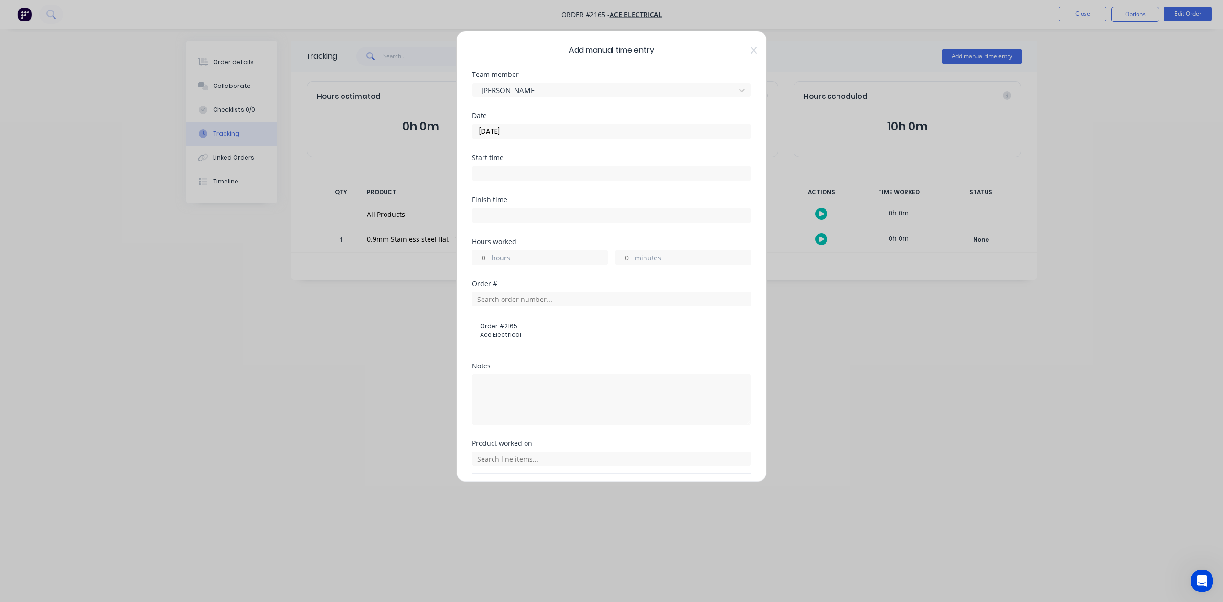
click at [623, 265] on input "minutes" at bounding box center [624, 257] width 17 height 14
type input "15"
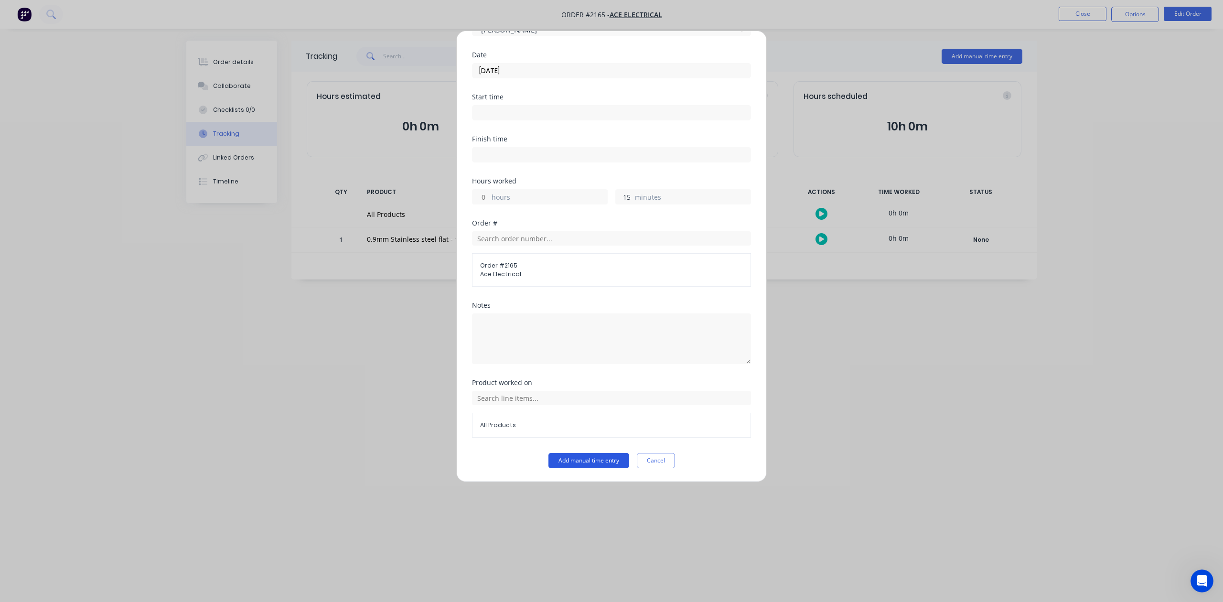
scroll to position [140, 0]
click at [583, 460] on button "Add manual time entry" at bounding box center [589, 460] width 81 height 15
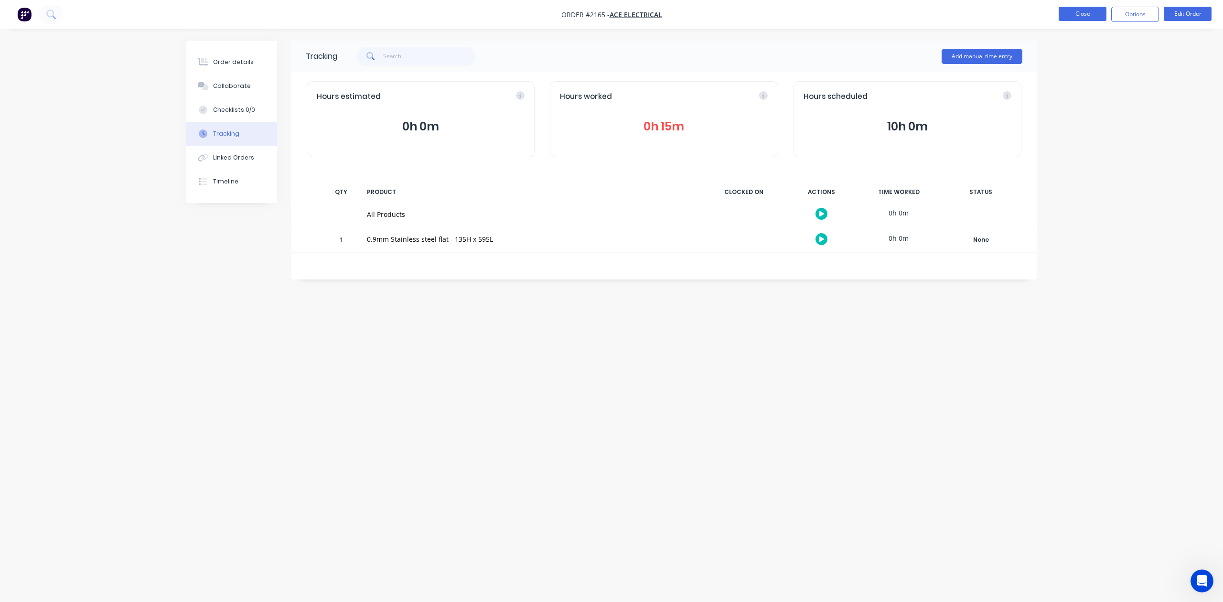
click at [1075, 14] on button "Close" at bounding box center [1083, 14] width 48 height 14
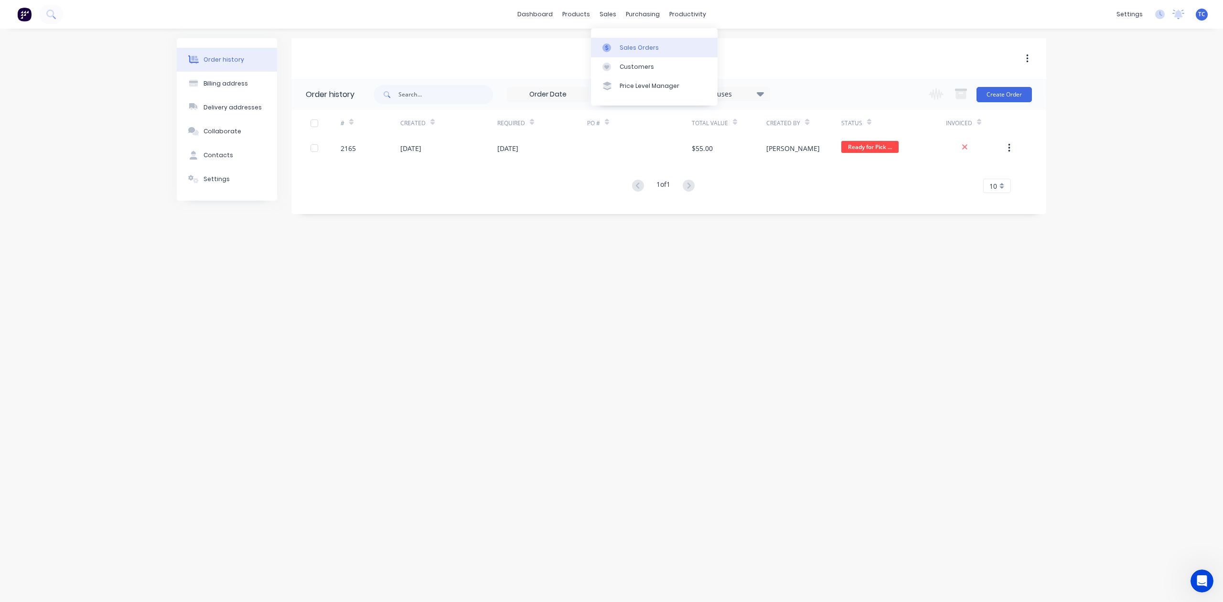
click at [656, 52] on div "Sales Orders" at bounding box center [639, 47] width 39 height 9
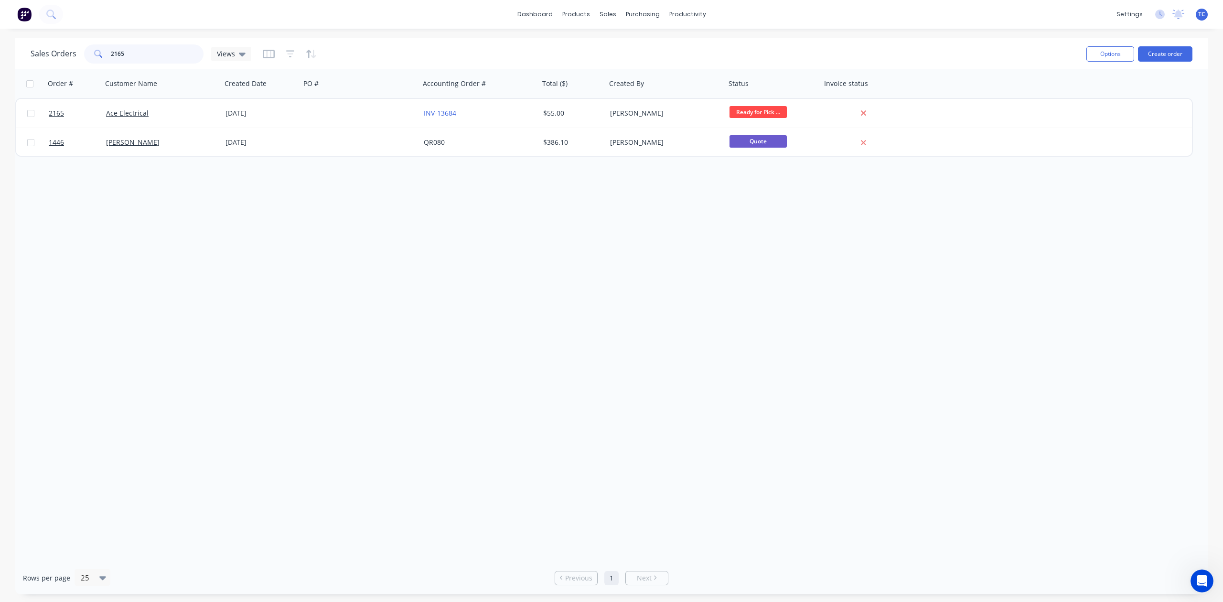
drag, startPoint x: 148, startPoint y: 52, endPoint x: 90, endPoint y: 57, distance: 58.1
click at [90, 57] on div "2165" at bounding box center [143, 53] width 119 height 19
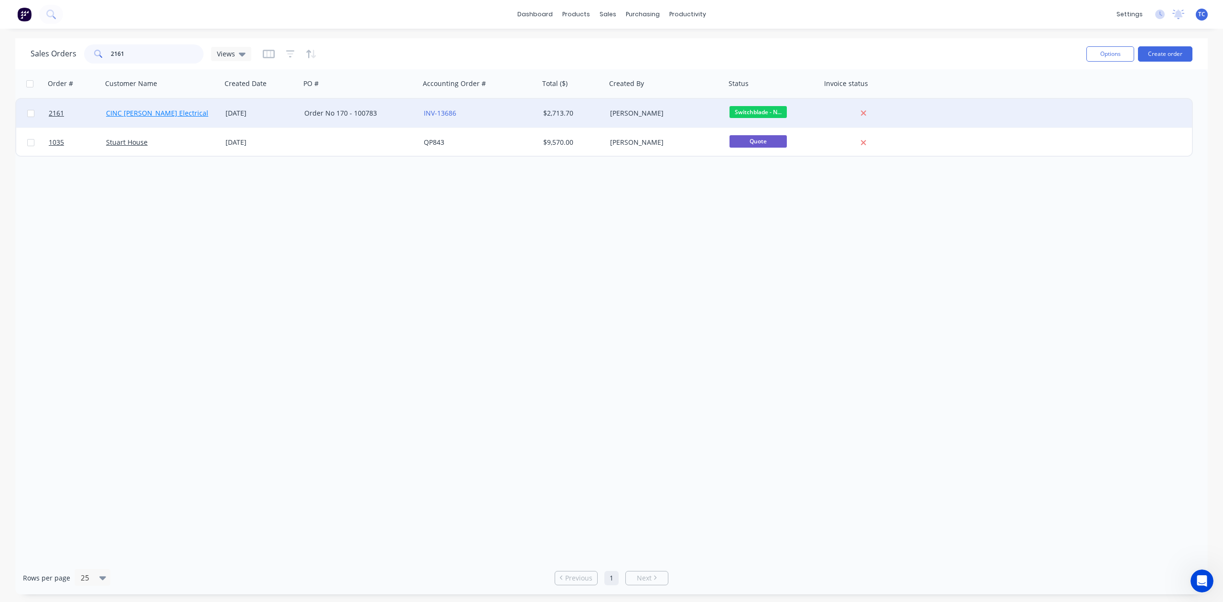
type input "2161"
click at [127, 113] on link "CINC [PERSON_NAME] Electrical" at bounding box center [157, 112] width 102 height 9
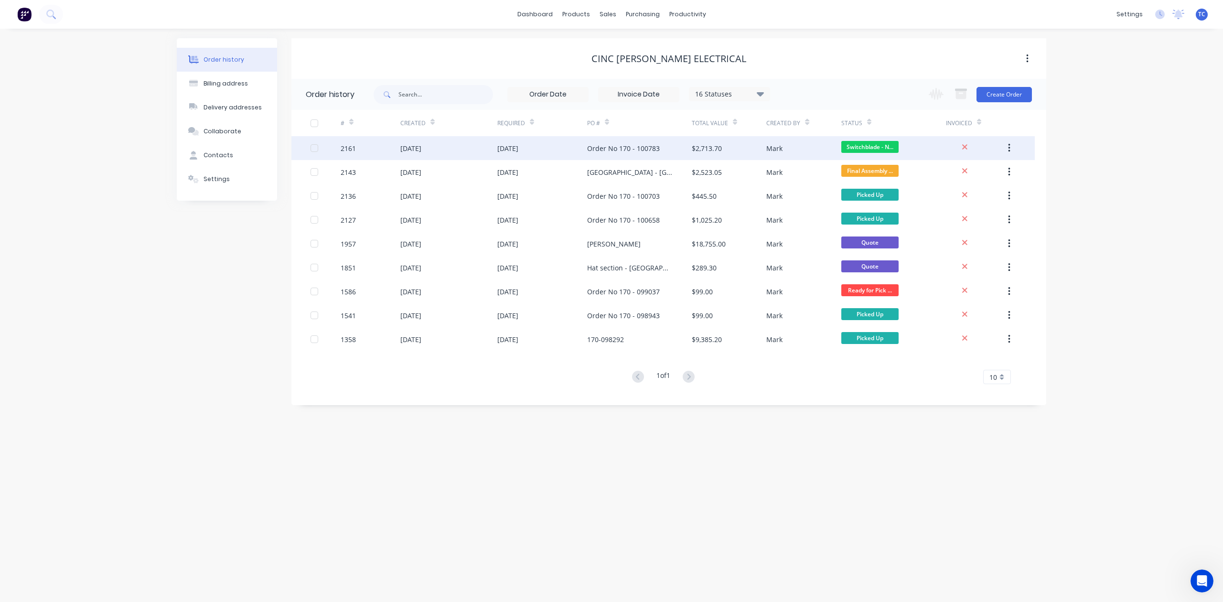
click at [353, 147] on div "2161" at bounding box center [348, 148] width 15 height 10
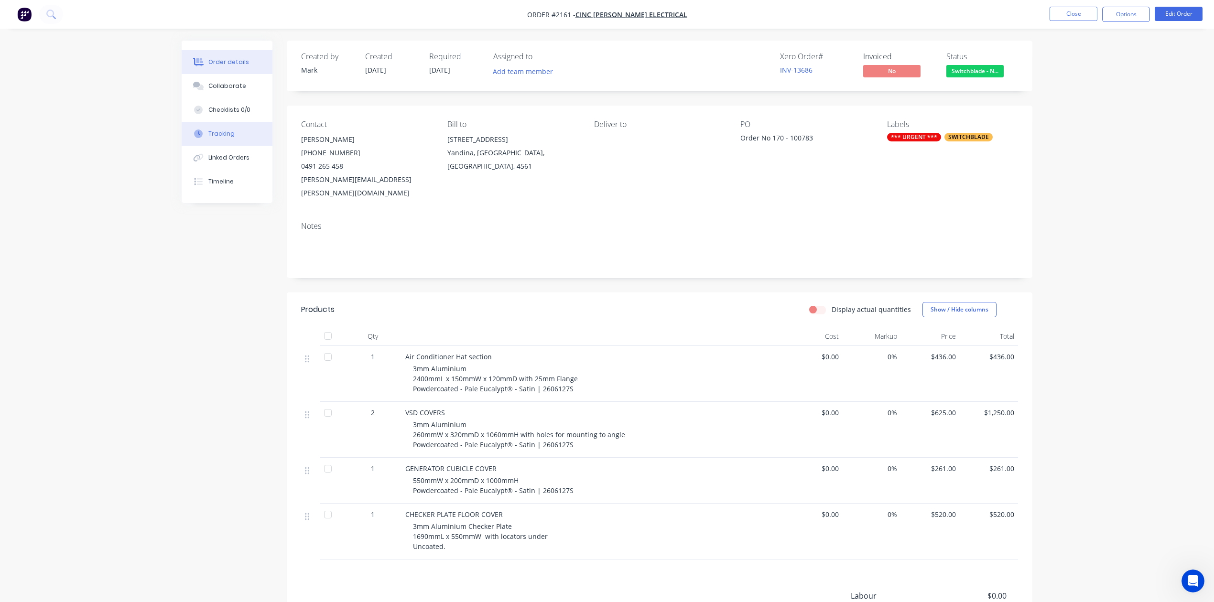
click at [225, 138] on div "Tracking" at bounding box center [221, 133] width 26 height 9
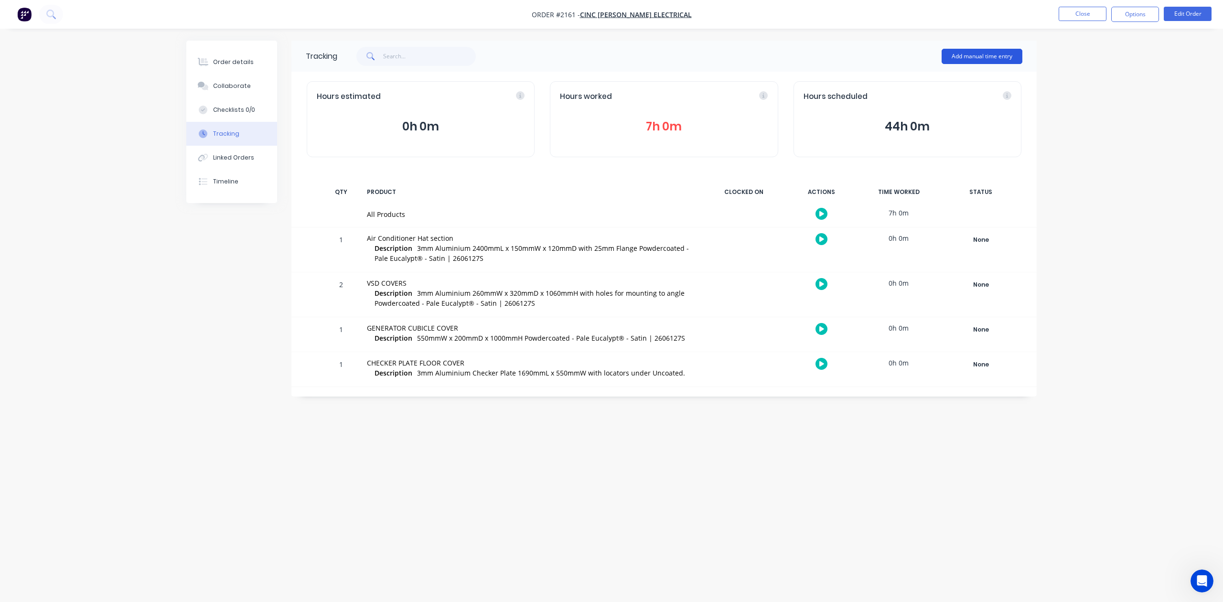
click at [998, 52] on button "Add manual time entry" at bounding box center [982, 56] width 81 height 15
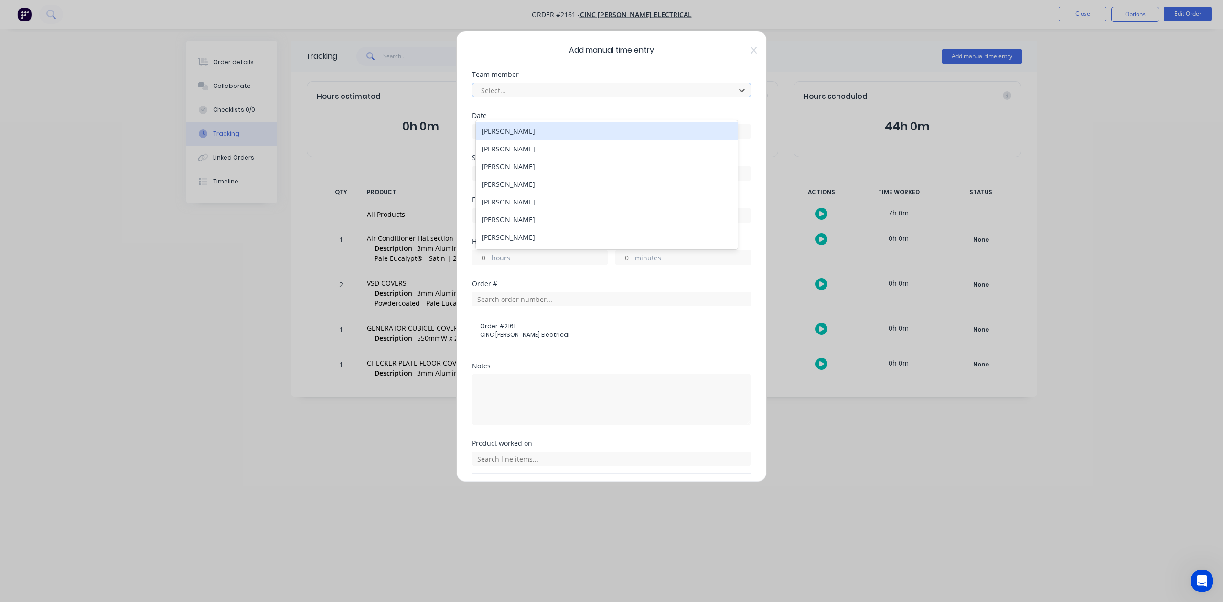
click at [571, 97] on div at bounding box center [605, 91] width 250 height 12
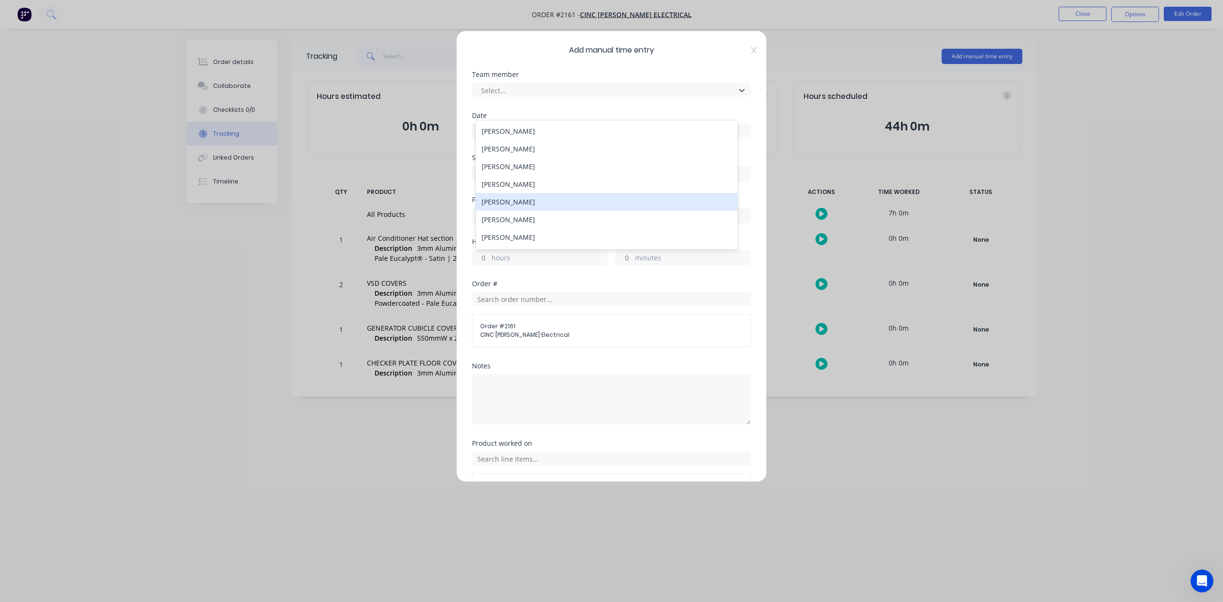
click at [580, 211] on div "[PERSON_NAME]" at bounding box center [606, 202] width 261 height 18
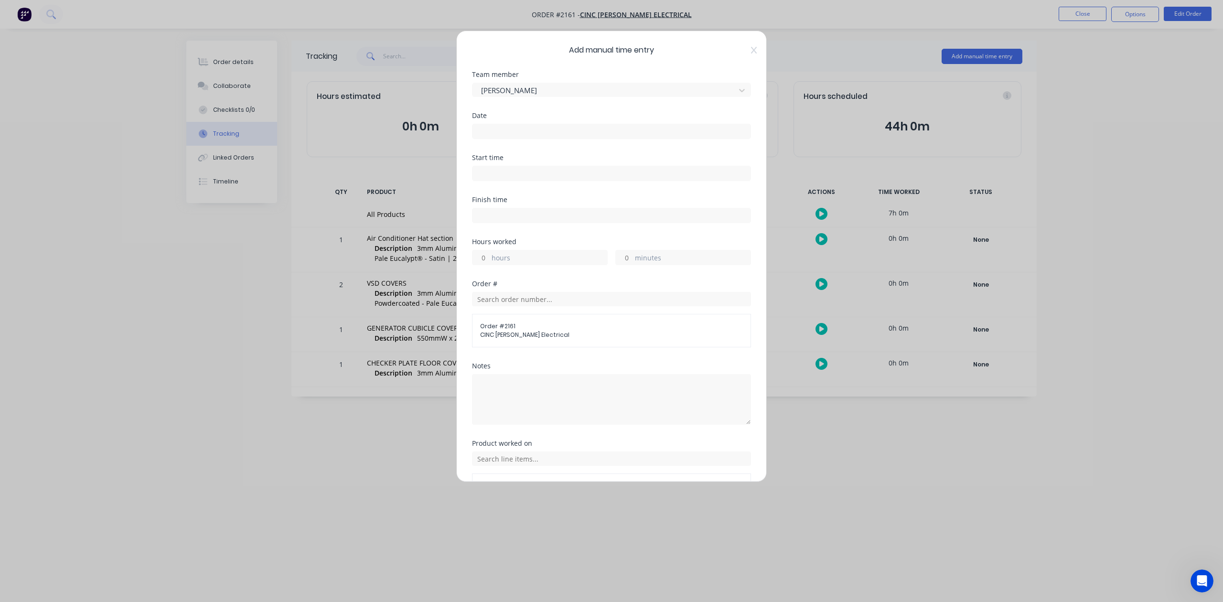
click at [530, 139] on input at bounding box center [612, 131] width 278 height 14
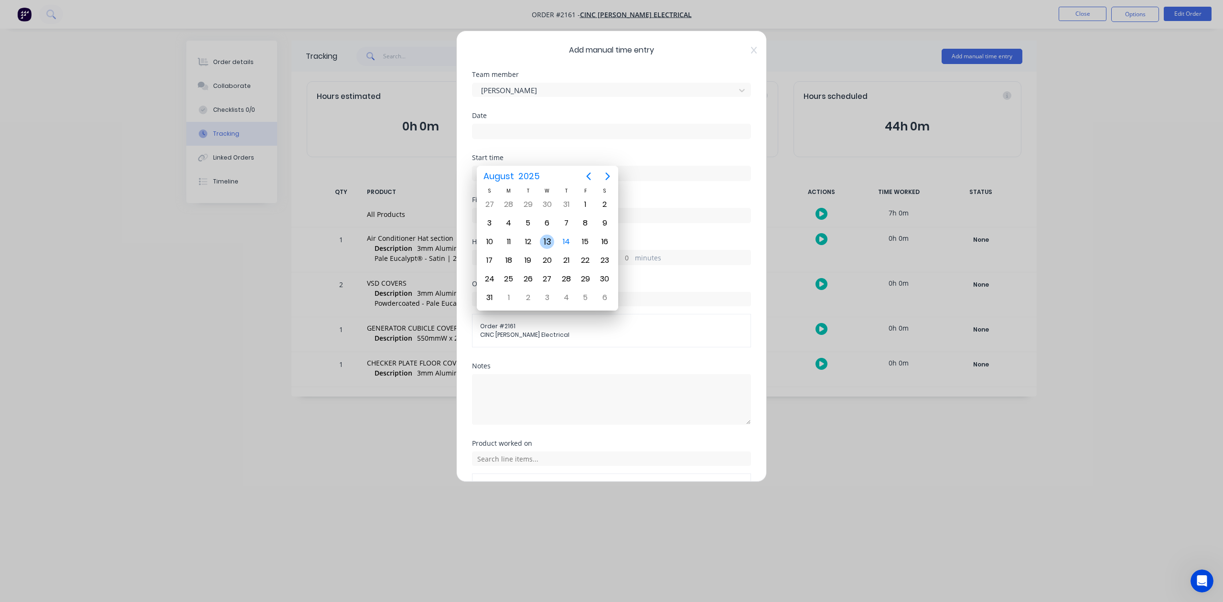
click at [546, 240] on div "13" at bounding box center [547, 242] width 14 height 14
type input "[DATE]"
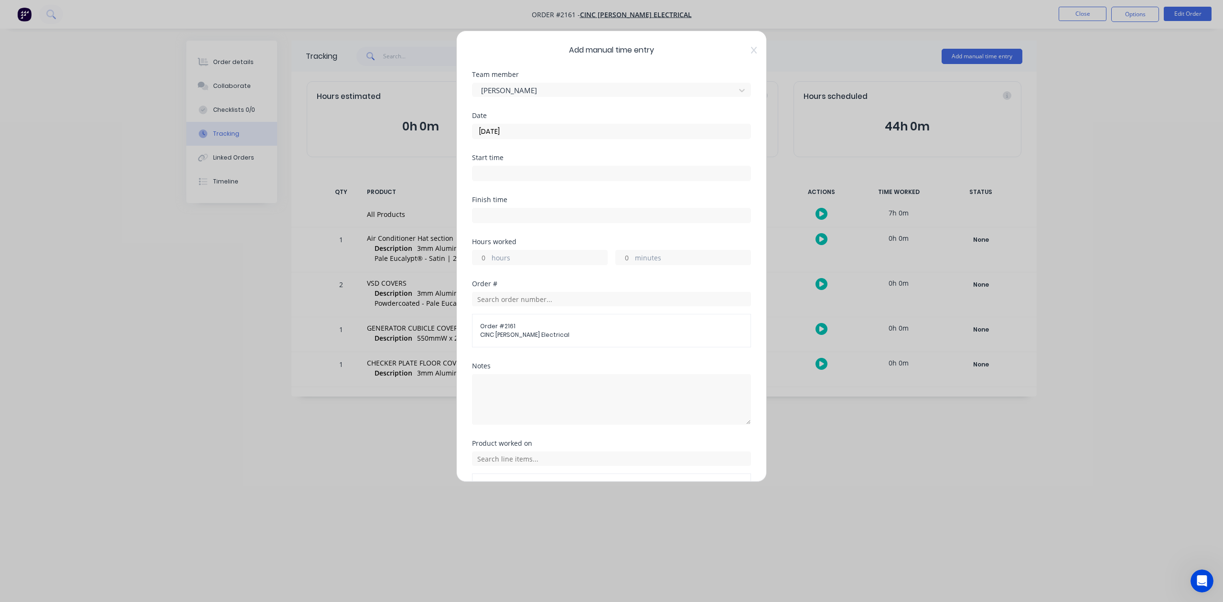
click at [616, 265] on input "minutes" at bounding box center [624, 257] width 17 height 14
type input "45"
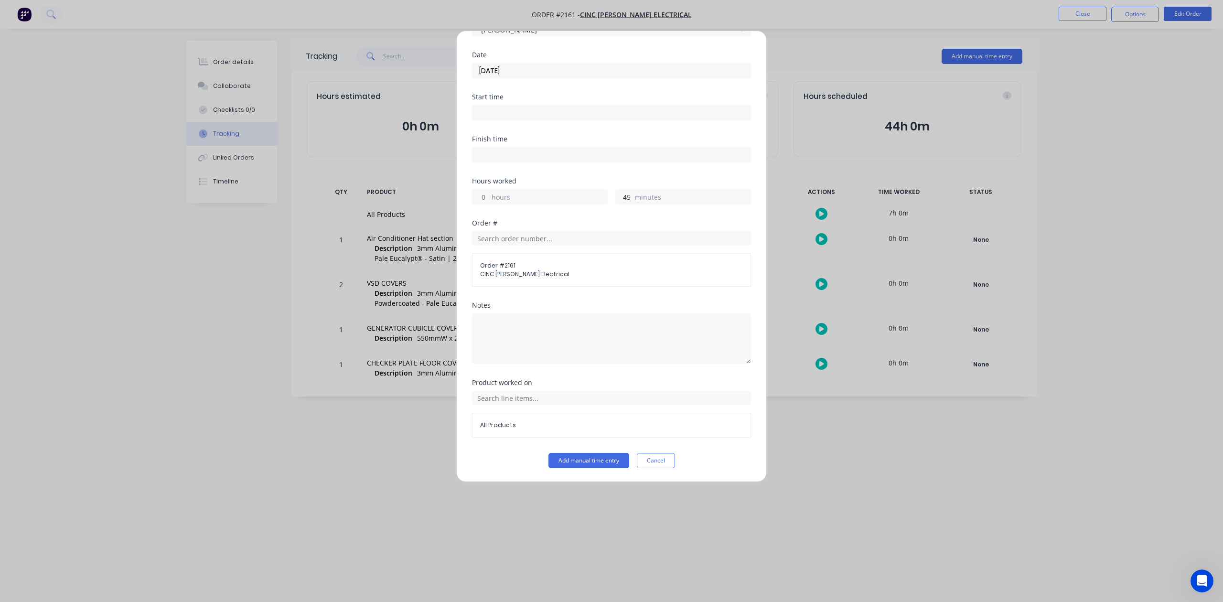
scroll to position [140, 0]
click at [595, 459] on button "Add manual time entry" at bounding box center [589, 460] width 81 height 15
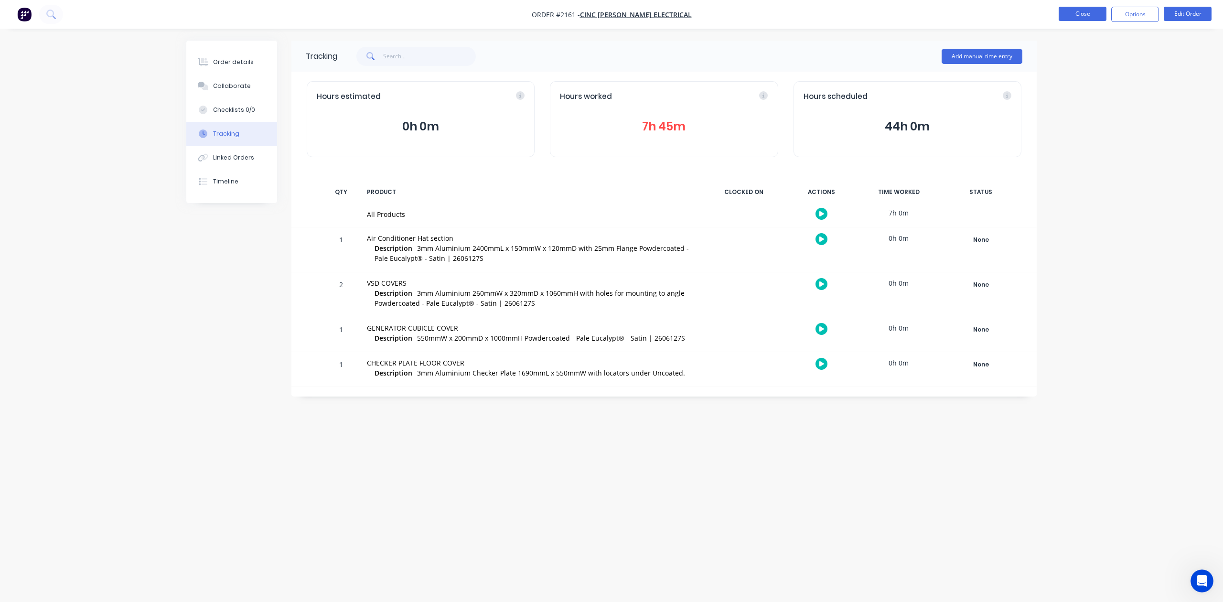
click at [1071, 9] on button "Close" at bounding box center [1083, 14] width 48 height 14
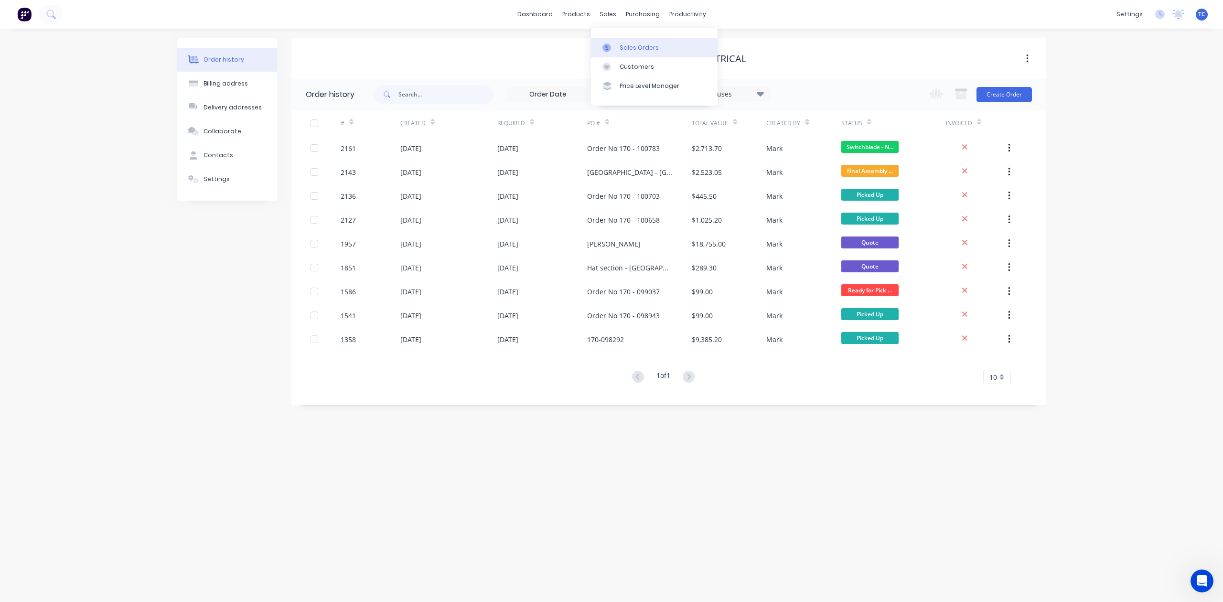
click at [631, 52] on div "Sales Orders" at bounding box center [639, 47] width 39 height 9
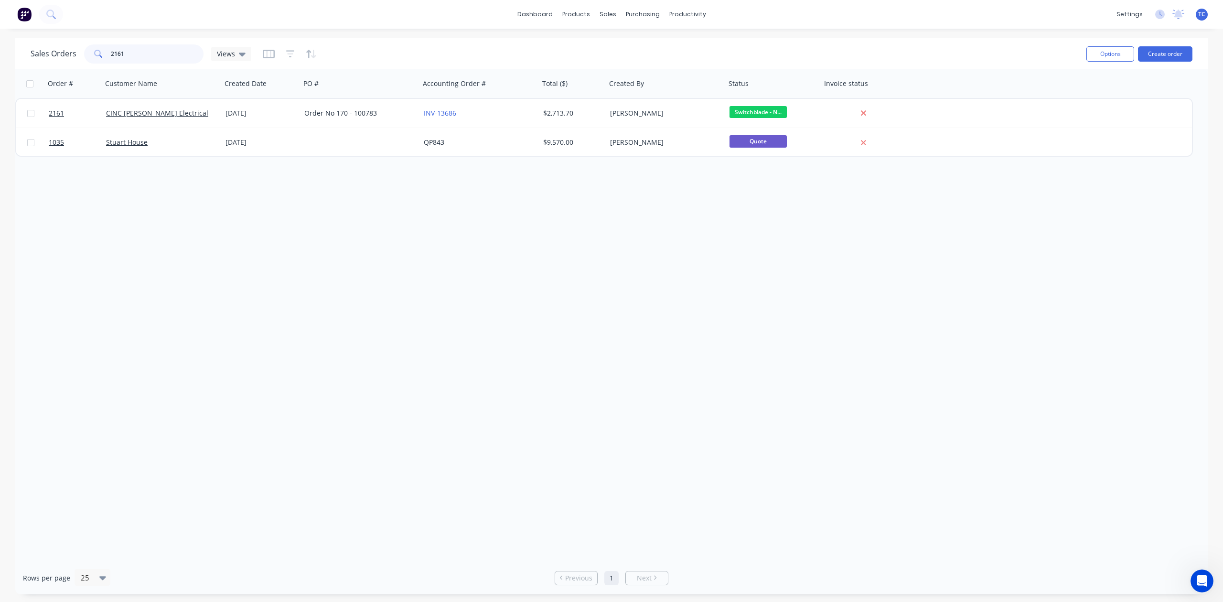
drag, startPoint x: 144, startPoint y: 55, endPoint x: 111, endPoint y: 56, distance: 33.0
click at [111, 56] on div "2161" at bounding box center [143, 53] width 119 height 19
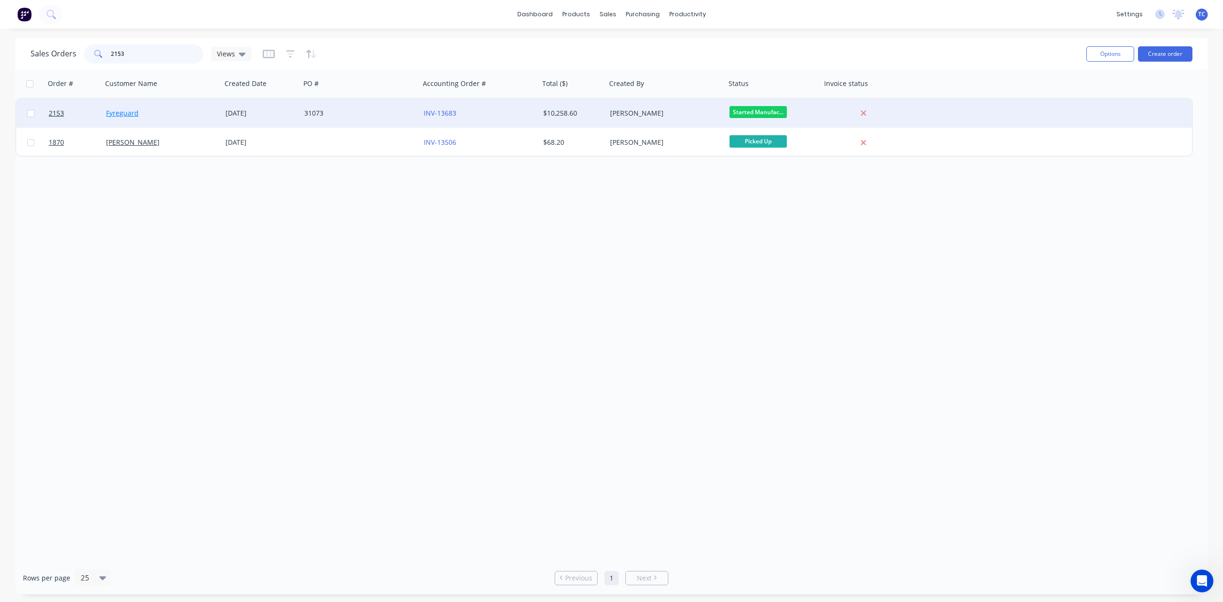
type input "2153"
click at [127, 110] on link "Fyreguard" at bounding box center [122, 112] width 32 height 9
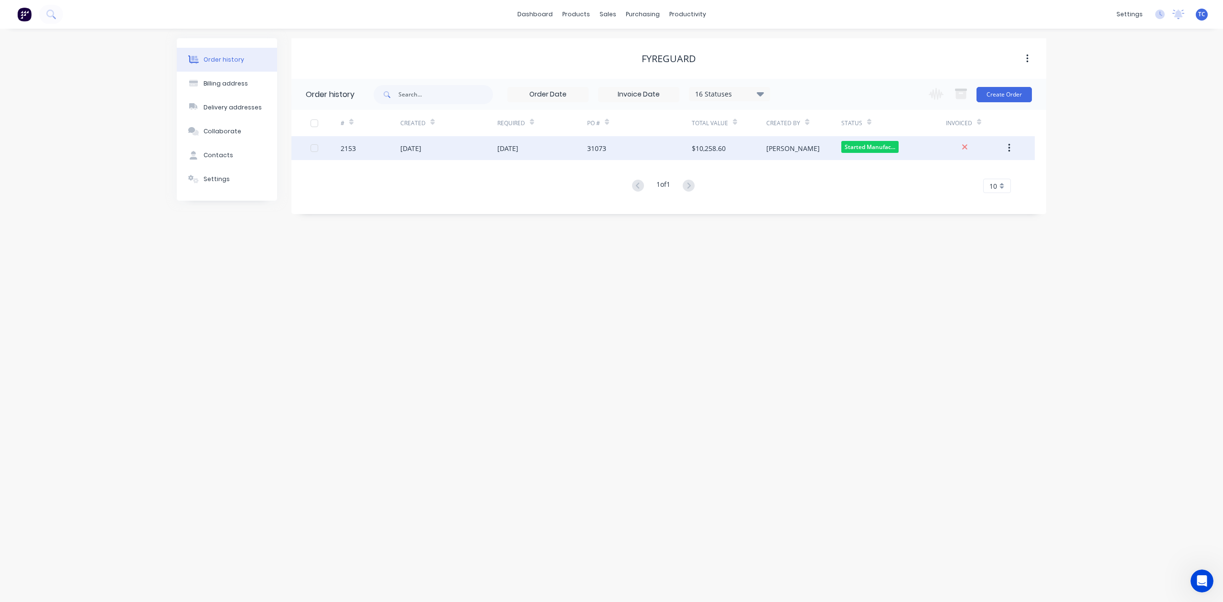
click at [353, 144] on div "2153" at bounding box center [348, 148] width 15 height 10
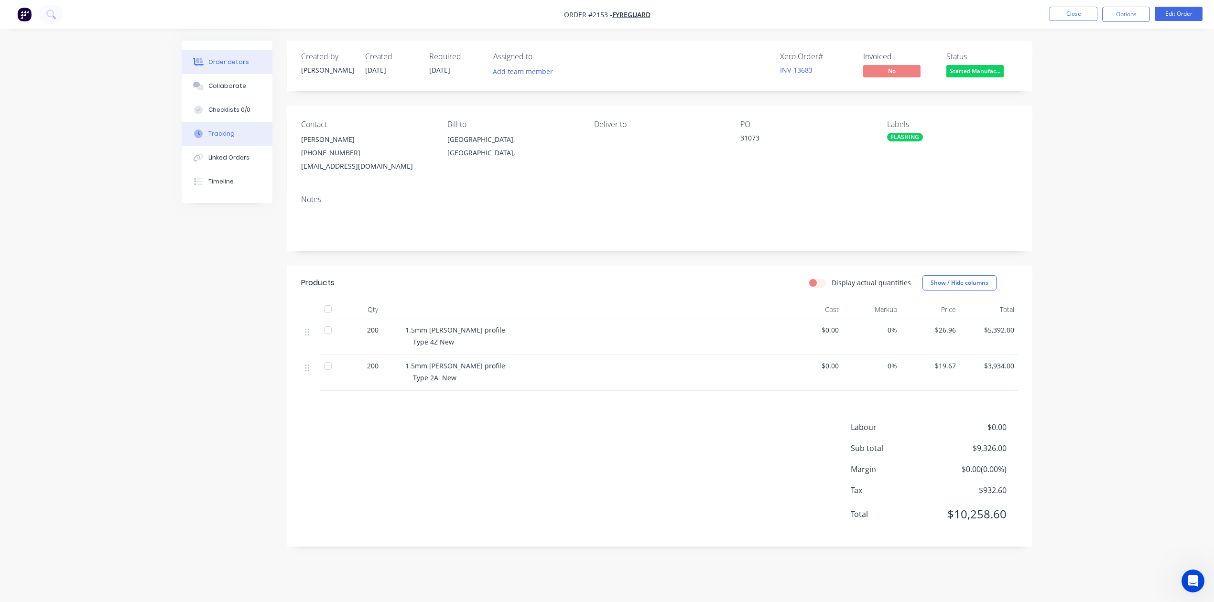
click at [228, 138] on div "Tracking" at bounding box center [221, 133] width 26 height 9
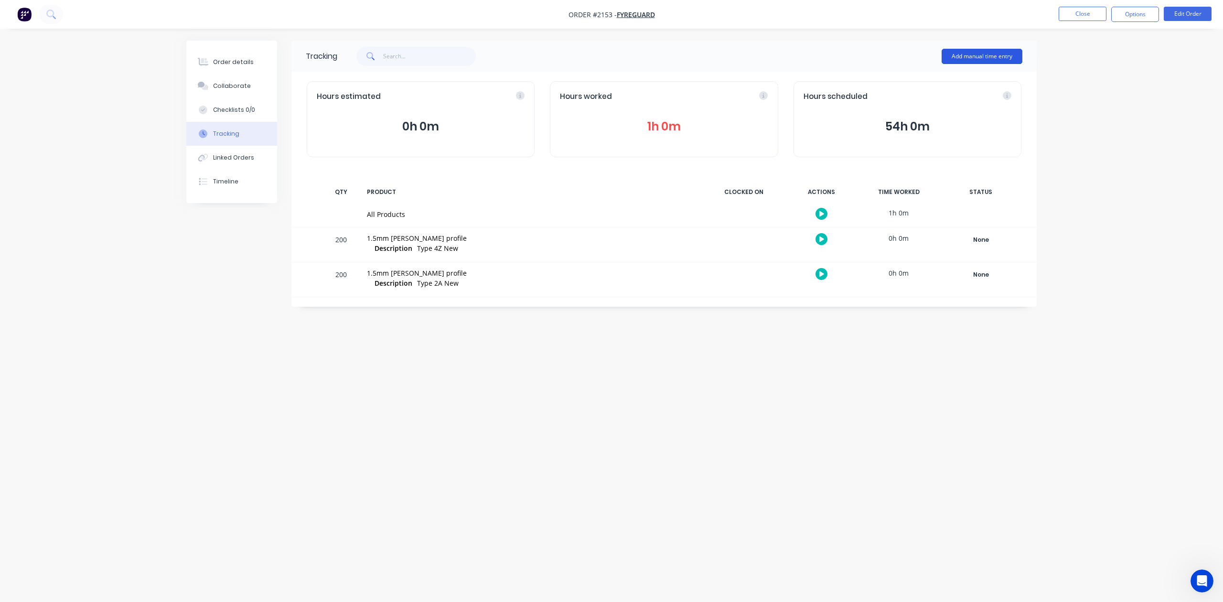
click at [962, 56] on button "Add manual time entry" at bounding box center [982, 56] width 81 height 15
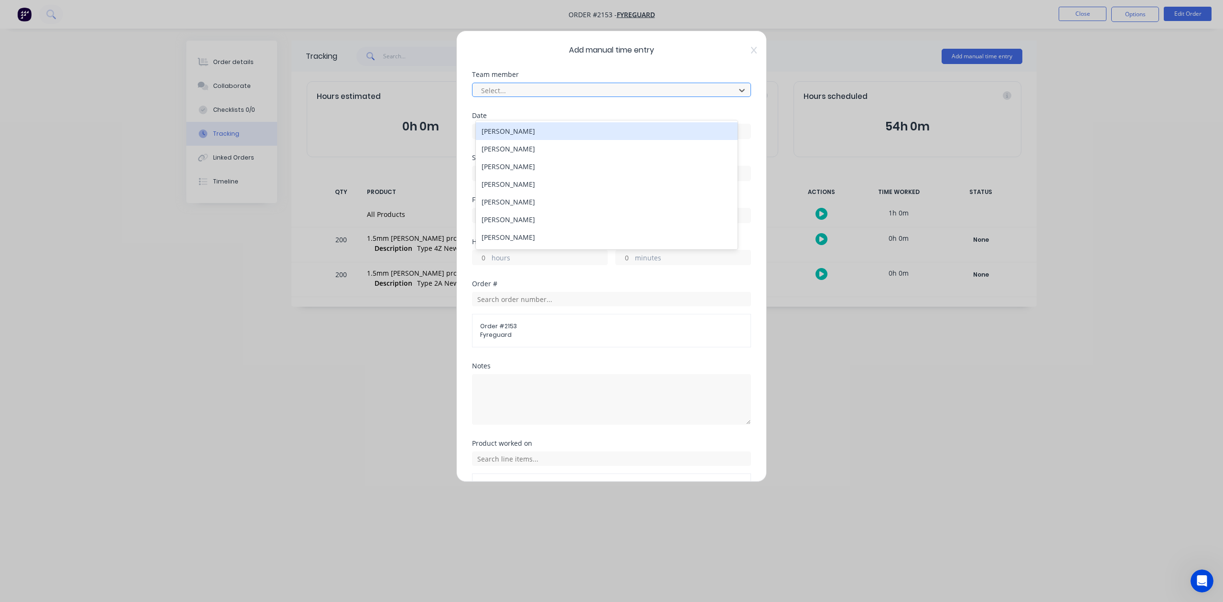
click at [542, 97] on div at bounding box center [605, 91] width 250 height 12
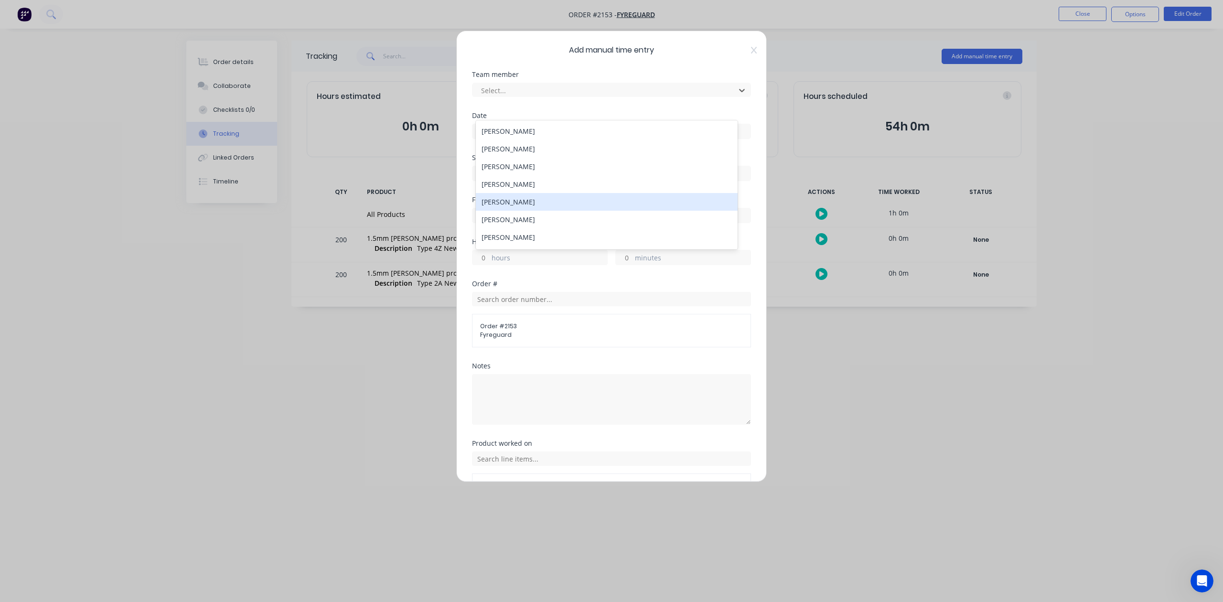
click at [518, 211] on div "[PERSON_NAME]" at bounding box center [606, 202] width 261 height 18
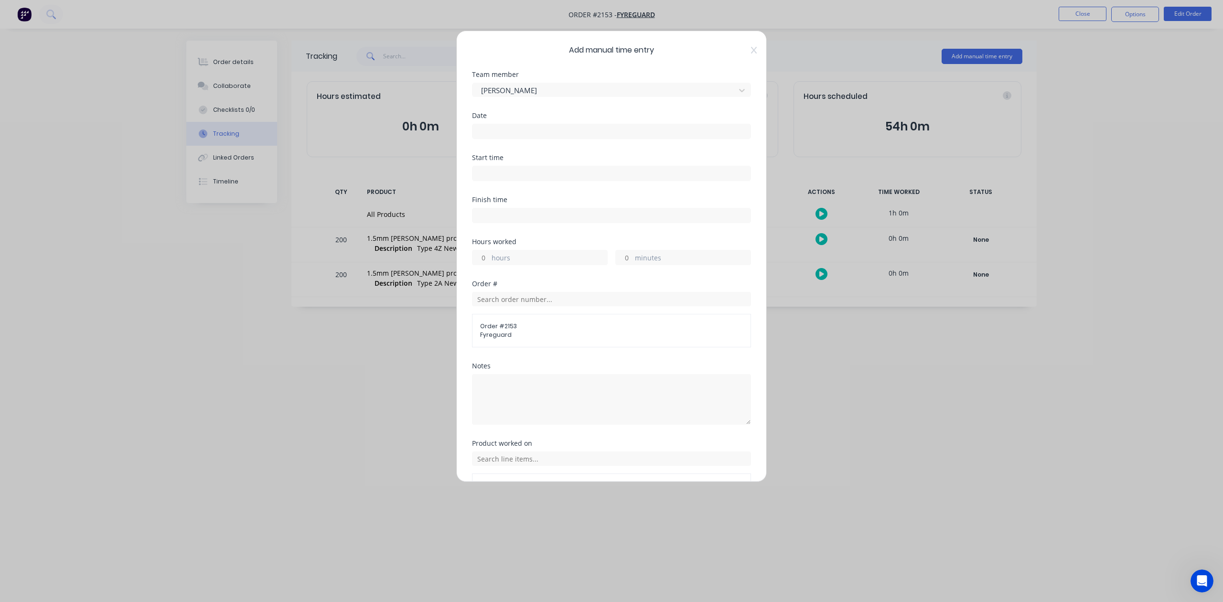
click at [511, 139] on label at bounding box center [611, 131] width 279 height 15
click at [511, 139] on input at bounding box center [612, 131] width 278 height 14
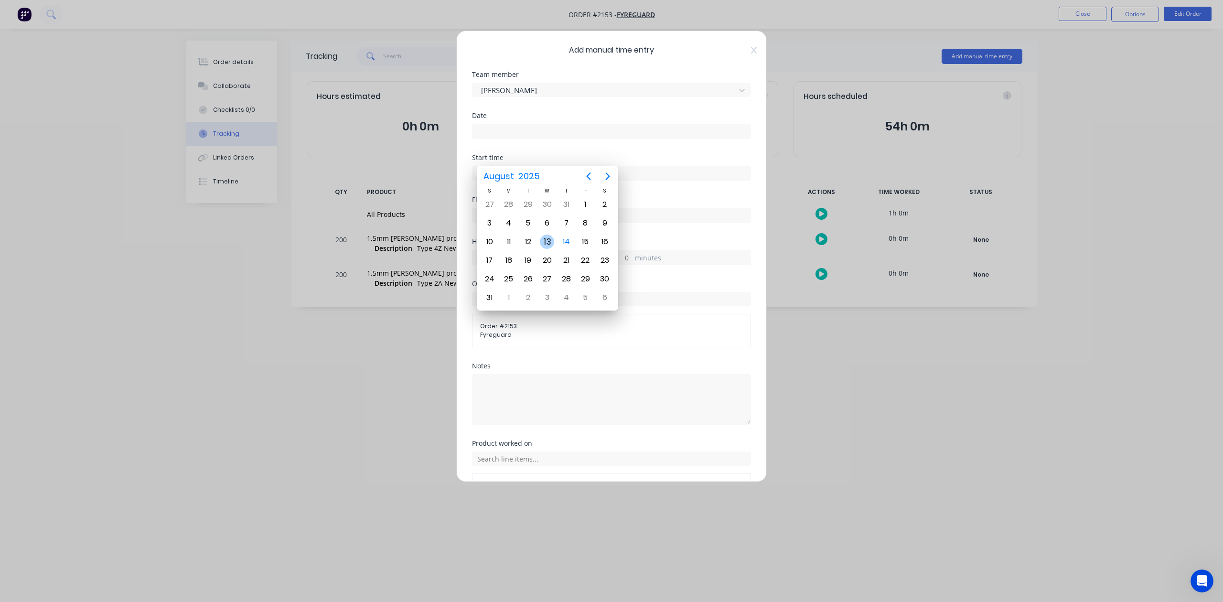
click at [547, 239] on div "13" at bounding box center [547, 242] width 14 height 14
type input "[DATE]"
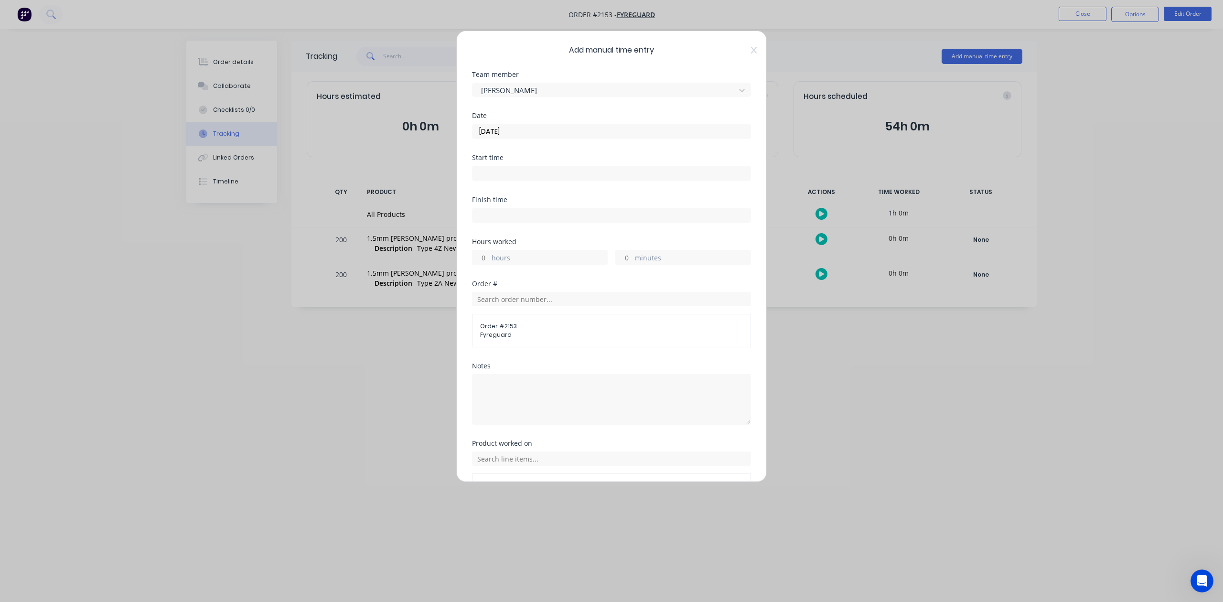
click at [487, 265] on input "hours" at bounding box center [481, 257] width 17 height 14
type input "7"
click at [622, 265] on input "minutes" at bounding box center [624, 257] width 17 height 14
type input "45"
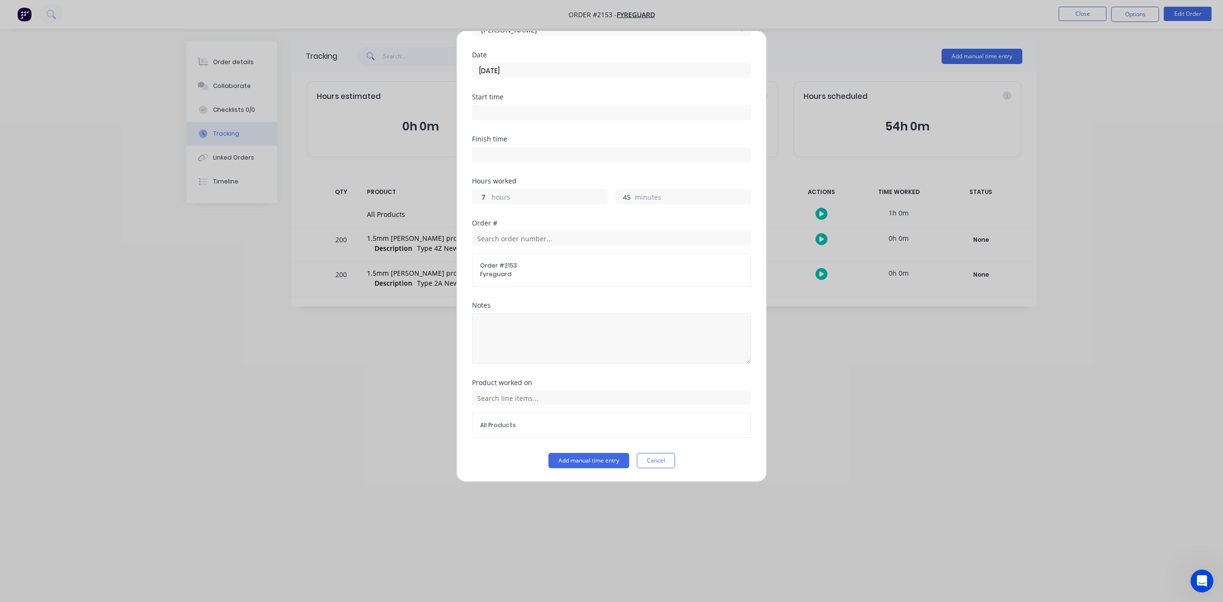
scroll to position [140, 0]
click at [561, 462] on button "Add manual time entry" at bounding box center [589, 460] width 81 height 15
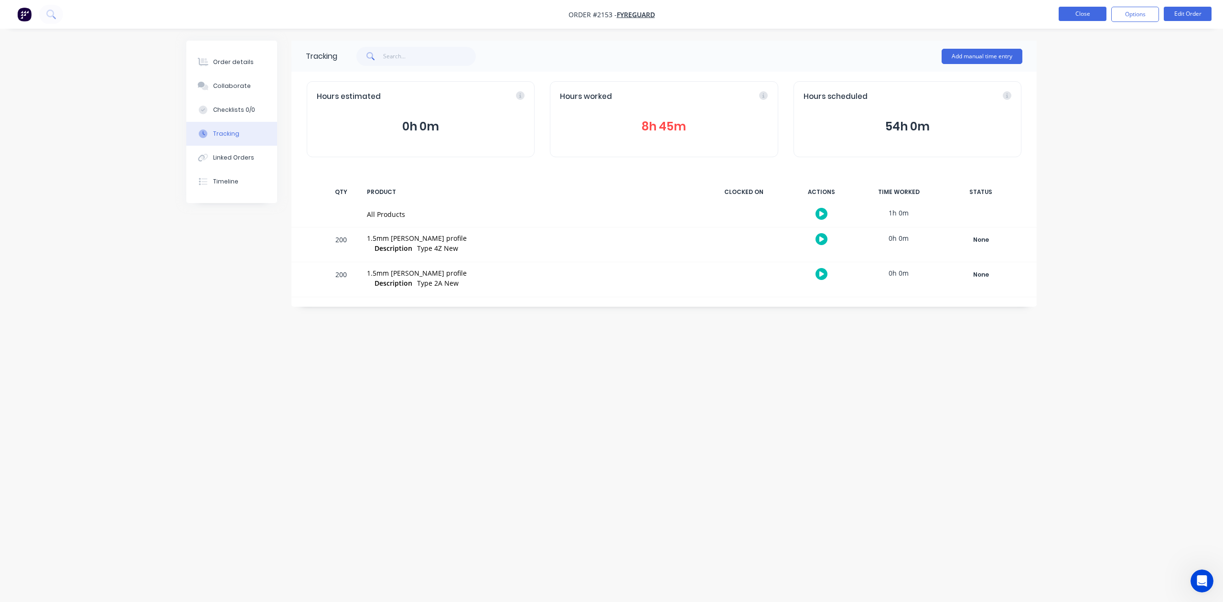
click at [1084, 10] on button "Close" at bounding box center [1083, 14] width 48 height 14
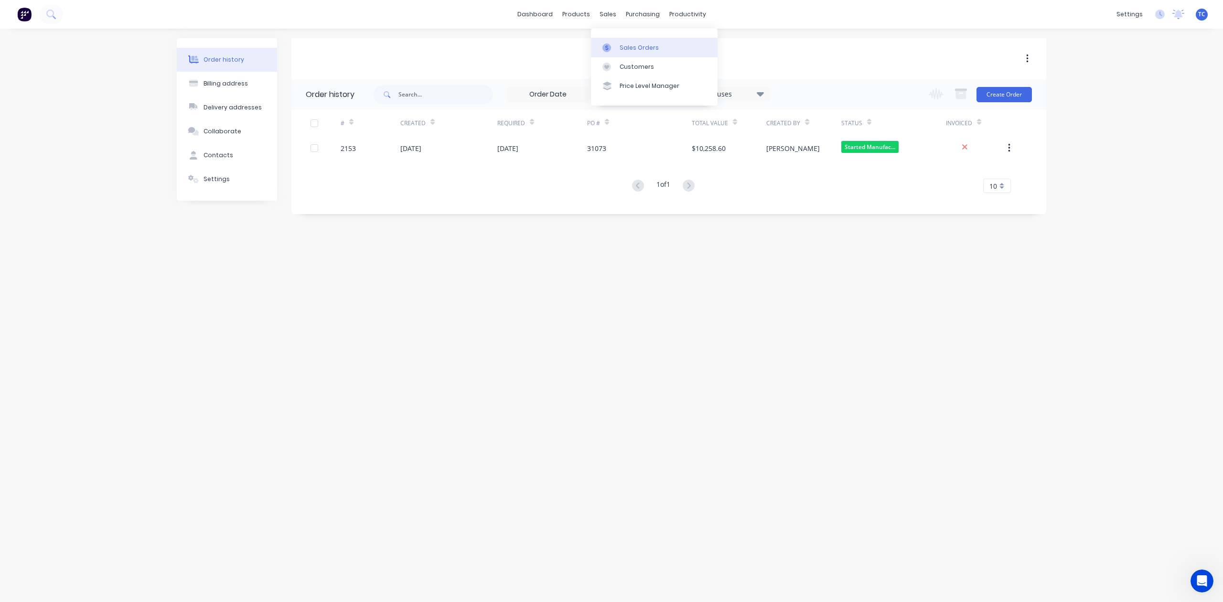
click at [634, 50] on div "Sales Orders" at bounding box center [639, 47] width 39 height 9
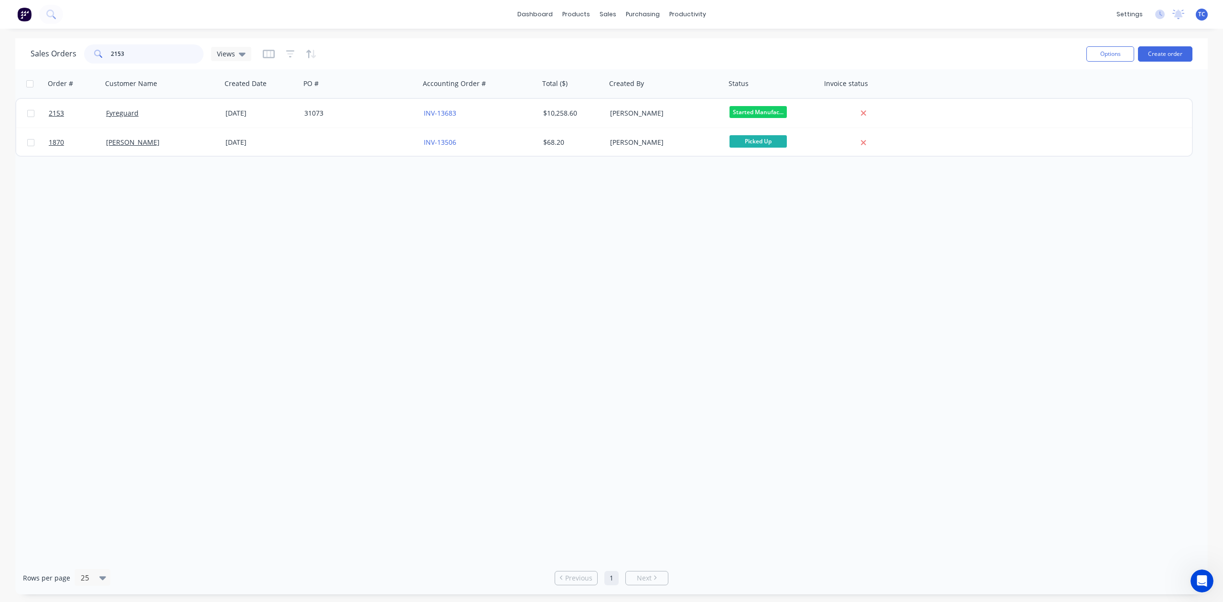
drag, startPoint x: 150, startPoint y: 50, endPoint x: 109, endPoint y: 49, distance: 41.1
click at [109, 49] on div "2153" at bounding box center [143, 53] width 119 height 19
type input "2153"
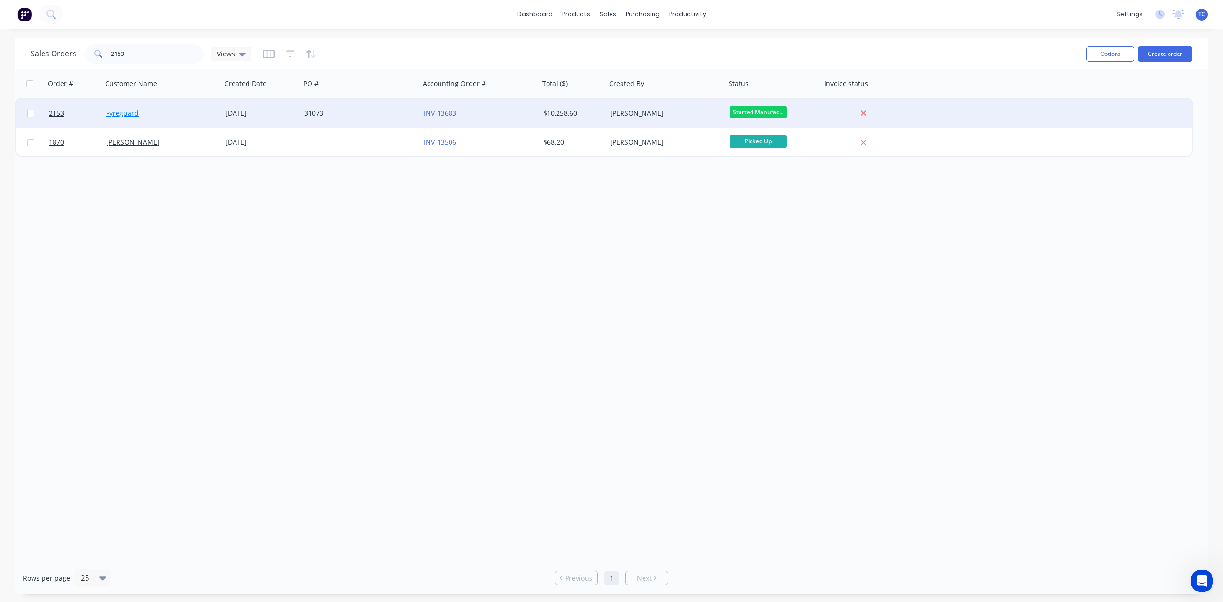
click at [129, 110] on link "Fyreguard" at bounding box center [122, 112] width 32 height 9
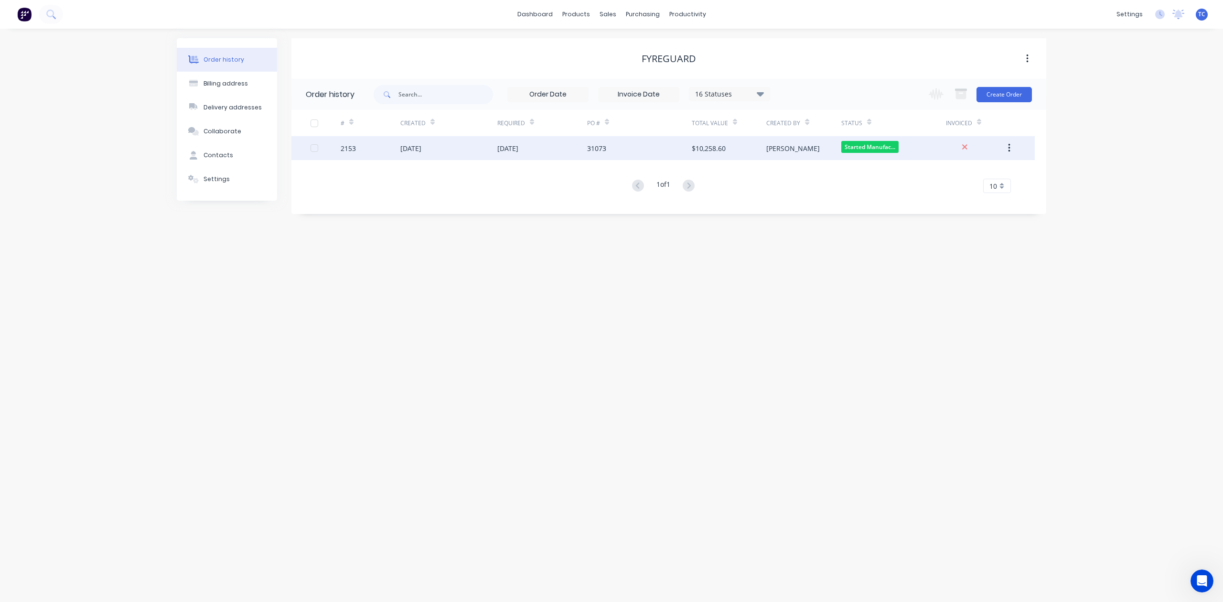
click at [421, 147] on div "[DATE]" at bounding box center [410, 148] width 21 height 10
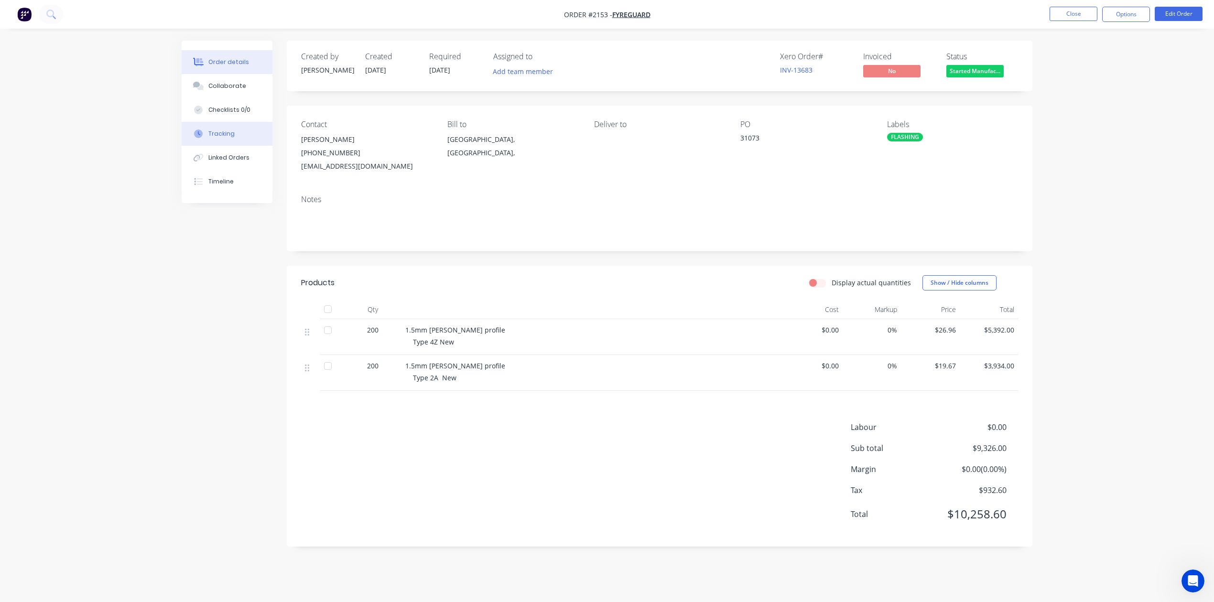
click at [218, 138] on div "Tracking" at bounding box center [221, 133] width 26 height 9
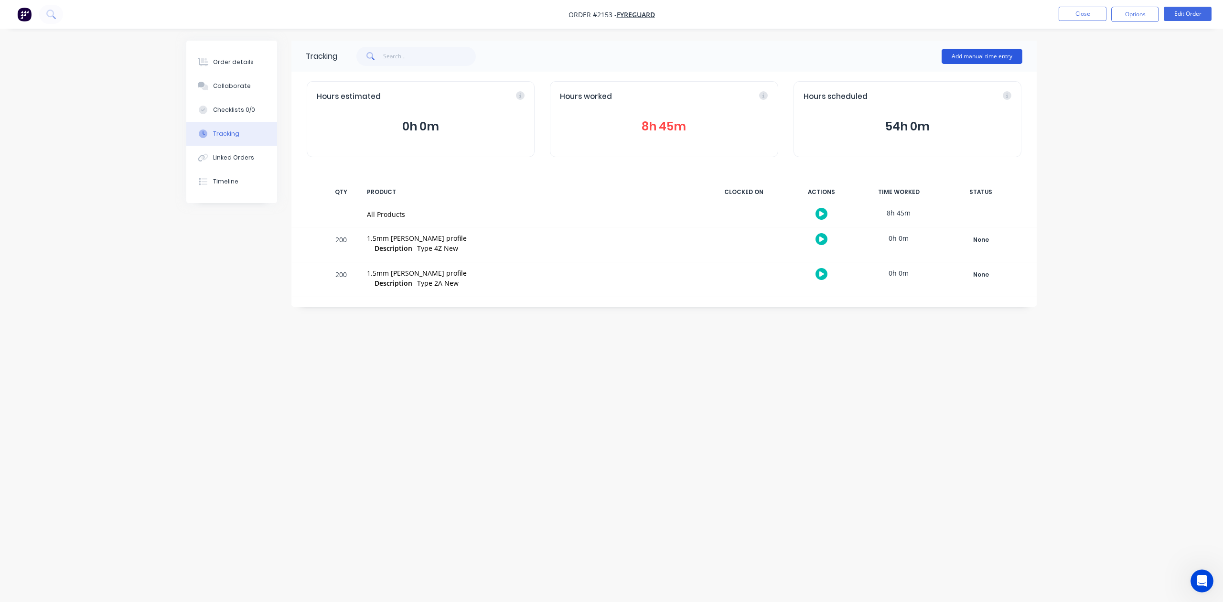
click at [952, 54] on button "Add manual time entry" at bounding box center [982, 56] width 81 height 15
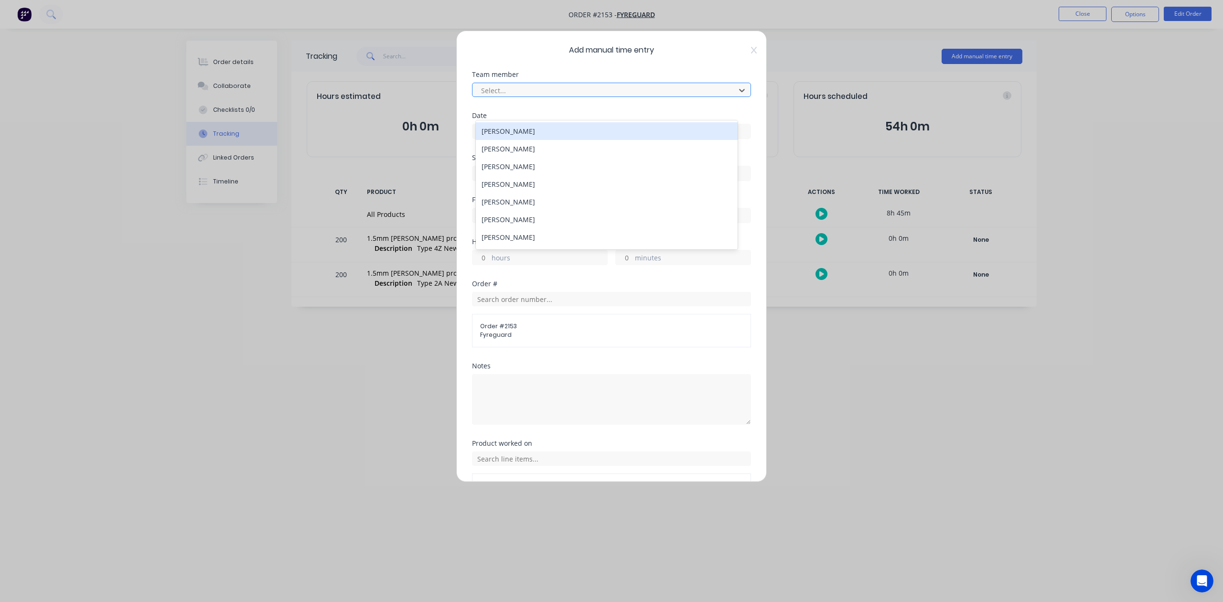
click at [596, 97] on div at bounding box center [605, 91] width 250 height 12
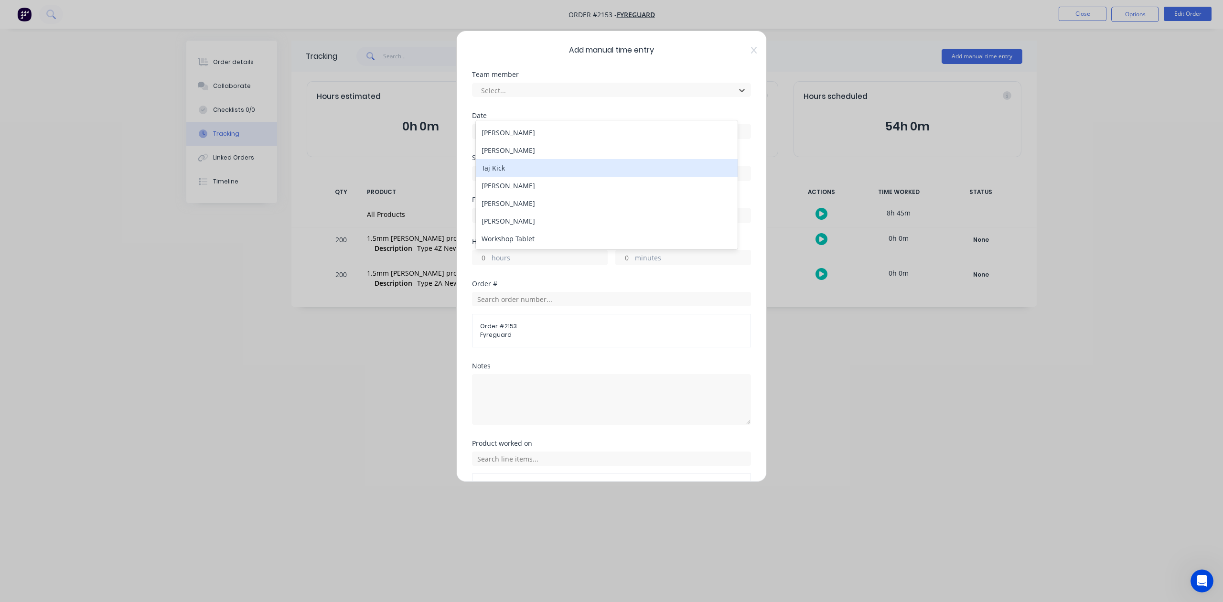
scroll to position [177, 0]
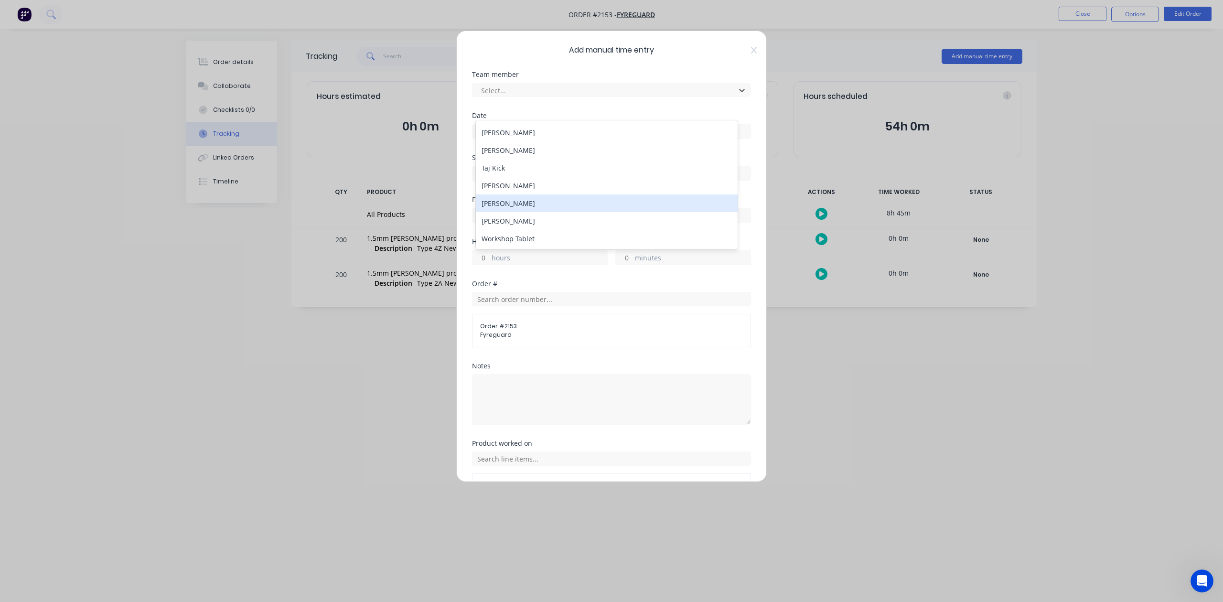
click at [506, 199] on div "[PERSON_NAME]" at bounding box center [606, 203] width 261 height 18
click at [515, 139] on input at bounding box center [612, 131] width 278 height 14
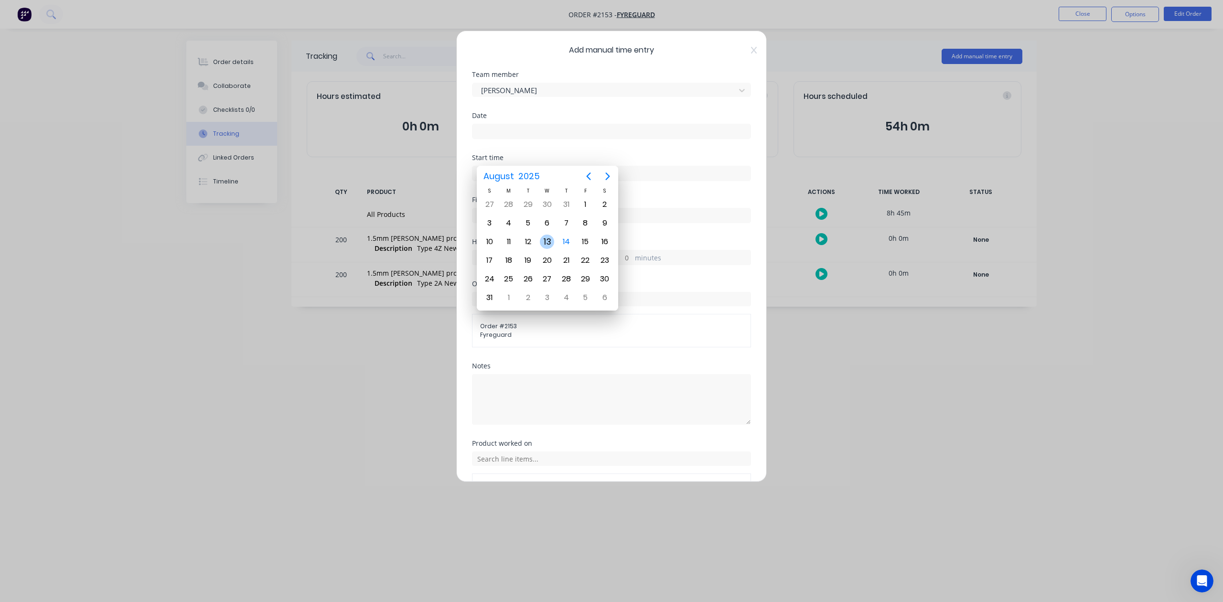
click at [548, 236] on div "13" at bounding box center [547, 242] width 14 height 14
type input "[DATE]"
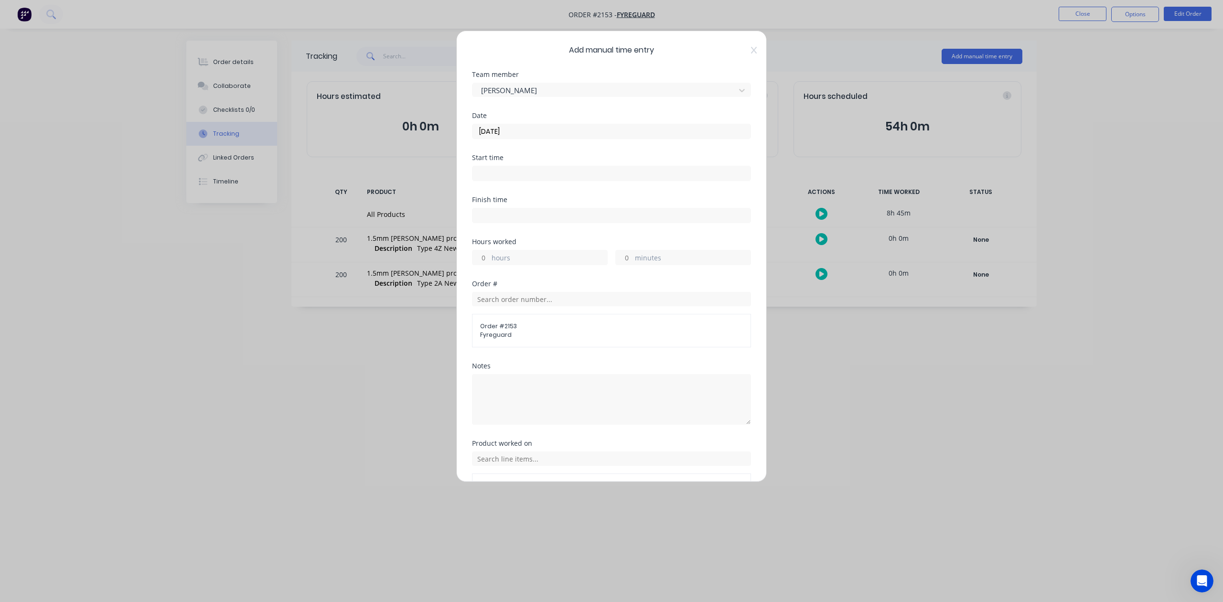
click at [485, 265] on input "hours" at bounding box center [481, 257] width 17 height 14
type input "9"
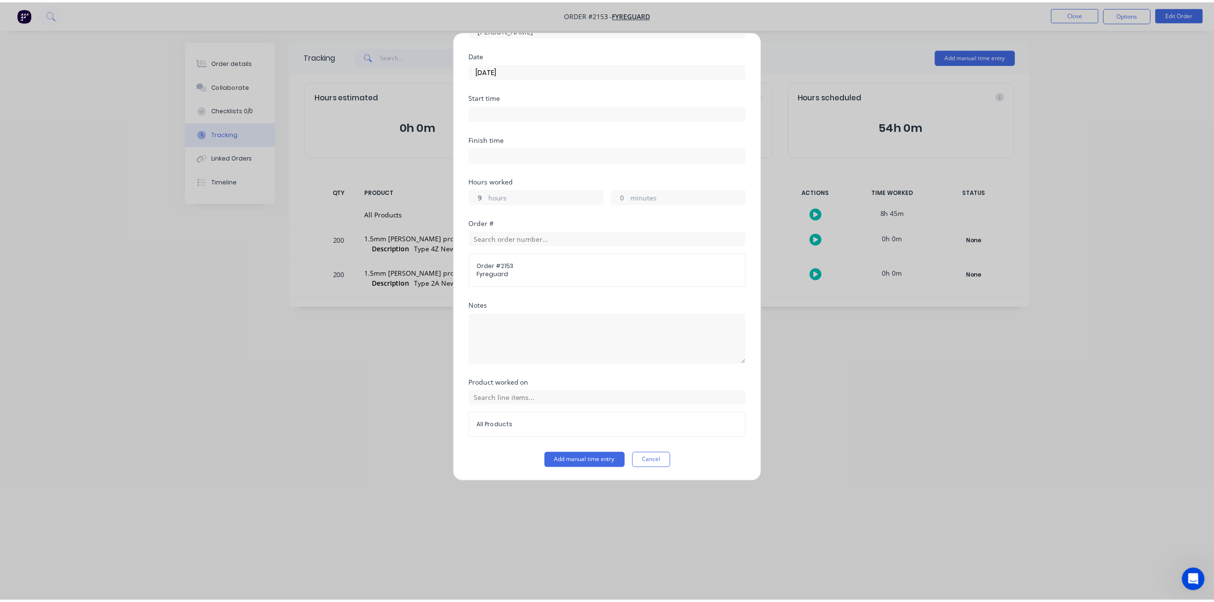
scroll to position [140, 0]
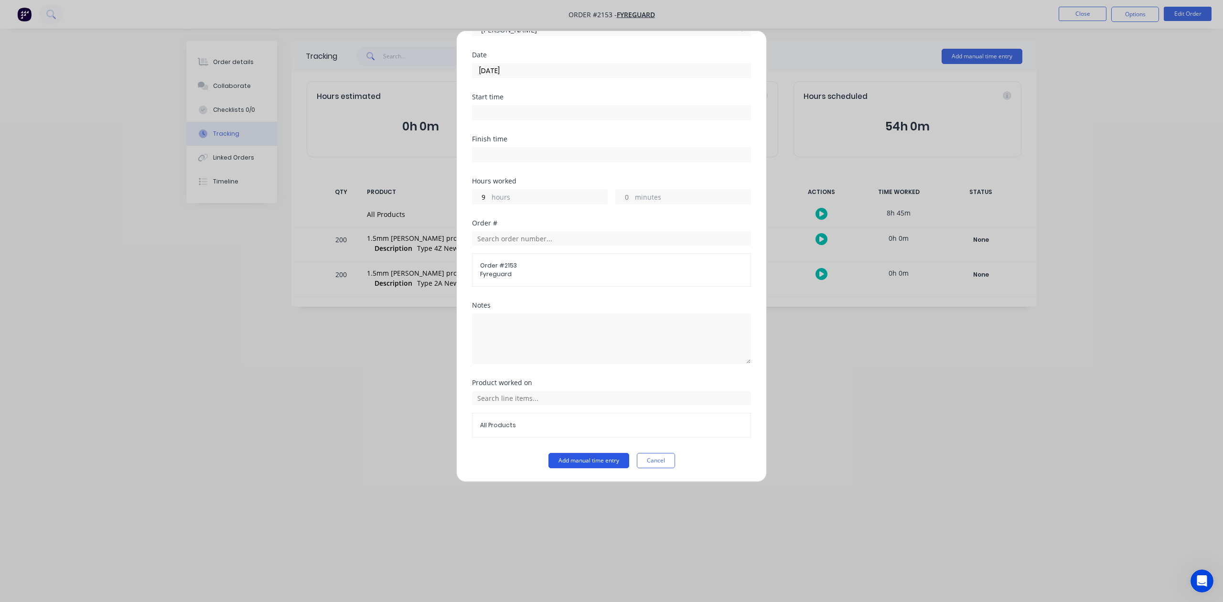
click at [580, 463] on button "Add manual time entry" at bounding box center [589, 460] width 81 height 15
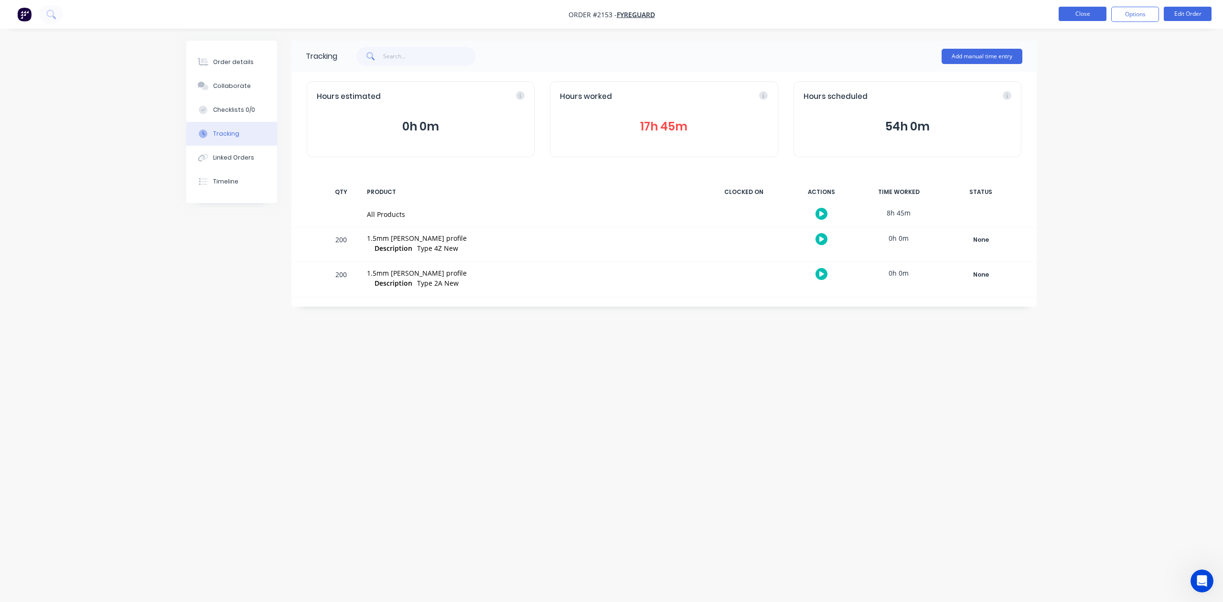
click at [1077, 13] on button "Close" at bounding box center [1083, 14] width 48 height 14
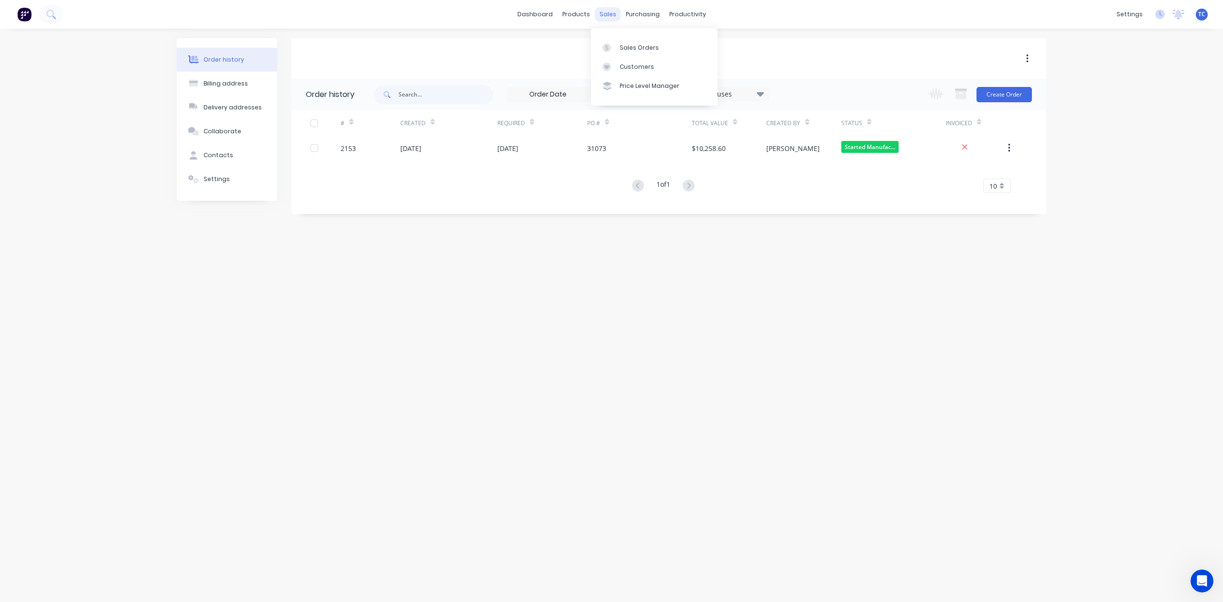
click at [606, 12] on div "sales" at bounding box center [608, 14] width 26 height 14
click at [629, 49] on div "Sales Orders" at bounding box center [639, 47] width 39 height 9
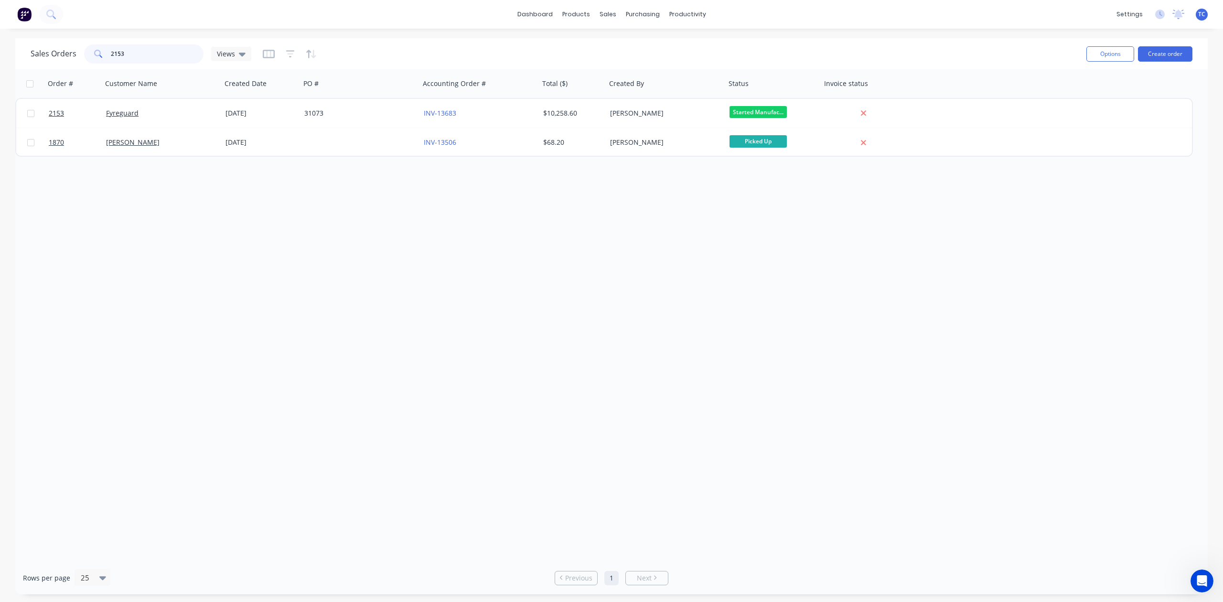
drag, startPoint x: 171, startPoint y: 56, endPoint x: 89, endPoint y: 58, distance: 81.7
click at [89, 58] on div "2153" at bounding box center [143, 53] width 119 height 19
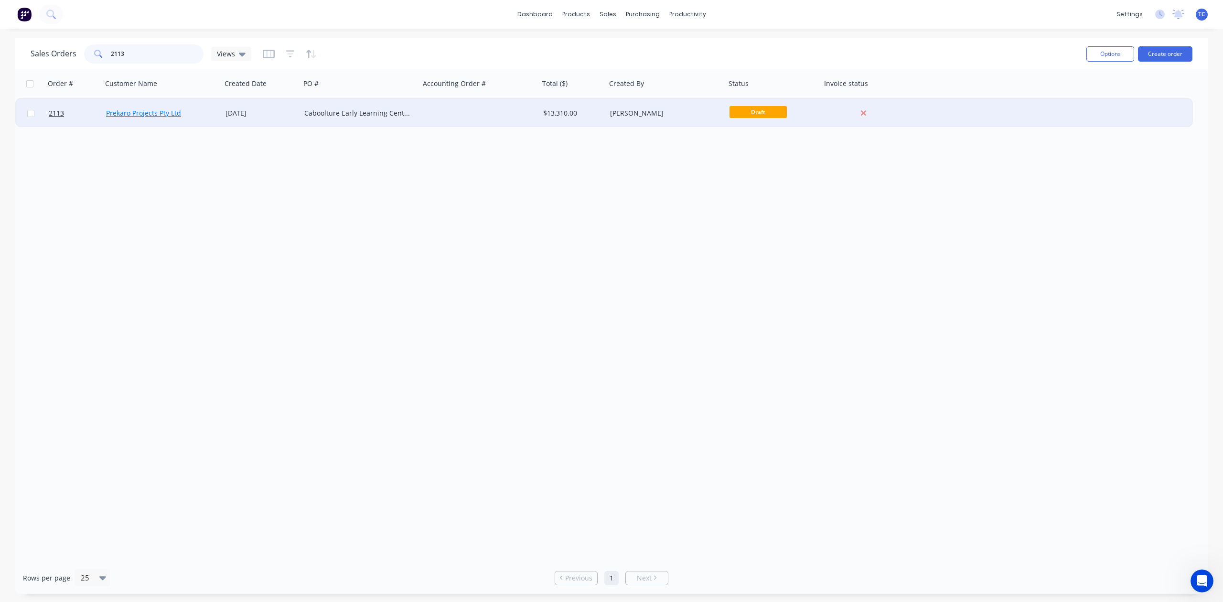
type input "2113"
click at [117, 112] on link "Prekaro Projects Pty Ltd" at bounding box center [143, 112] width 75 height 9
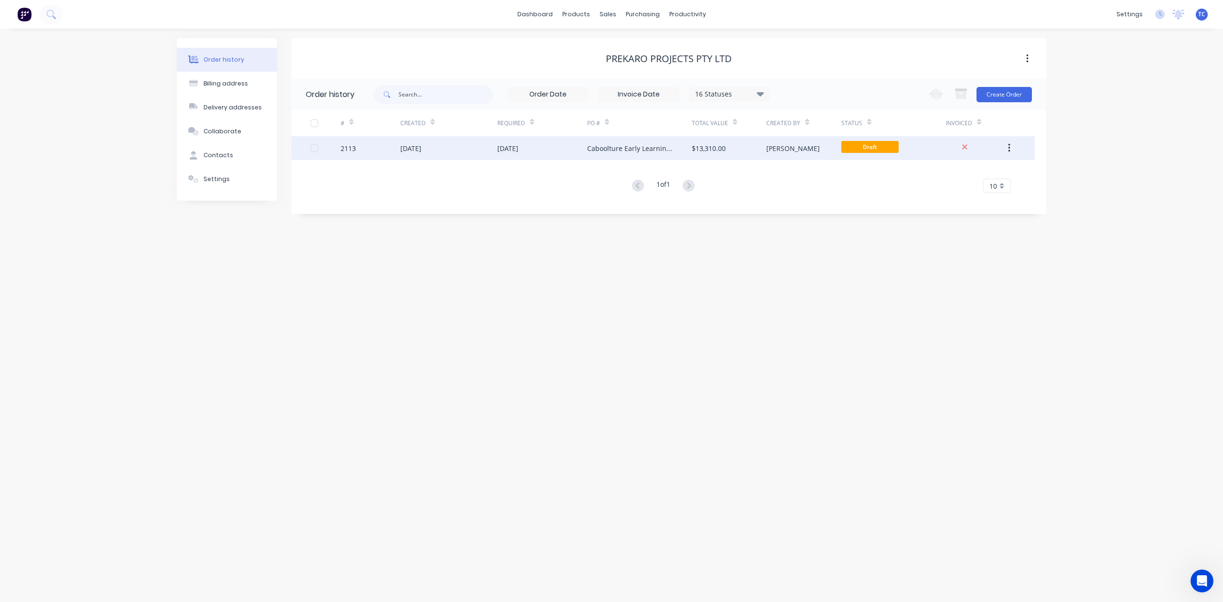
click at [516, 144] on div "[DATE]" at bounding box center [507, 148] width 21 height 10
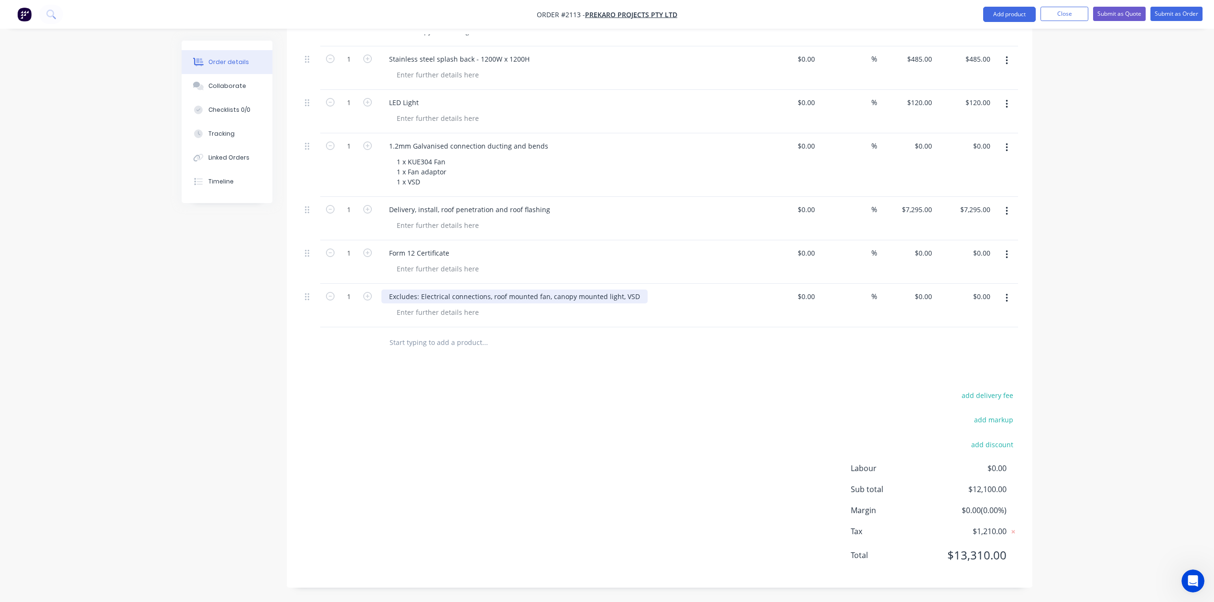
scroll to position [509, 0]
click at [407, 352] on input "text" at bounding box center [484, 342] width 191 height 19
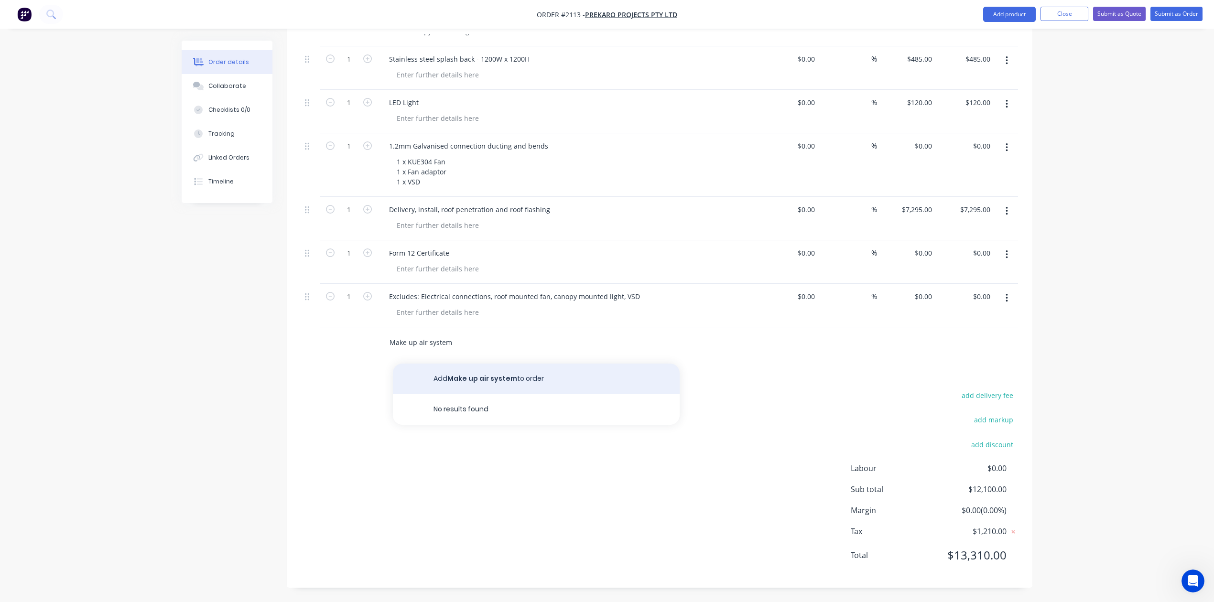
type input "Make up air system"
click at [478, 394] on button "Add Make up air system to order" at bounding box center [536, 379] width 287 height 31
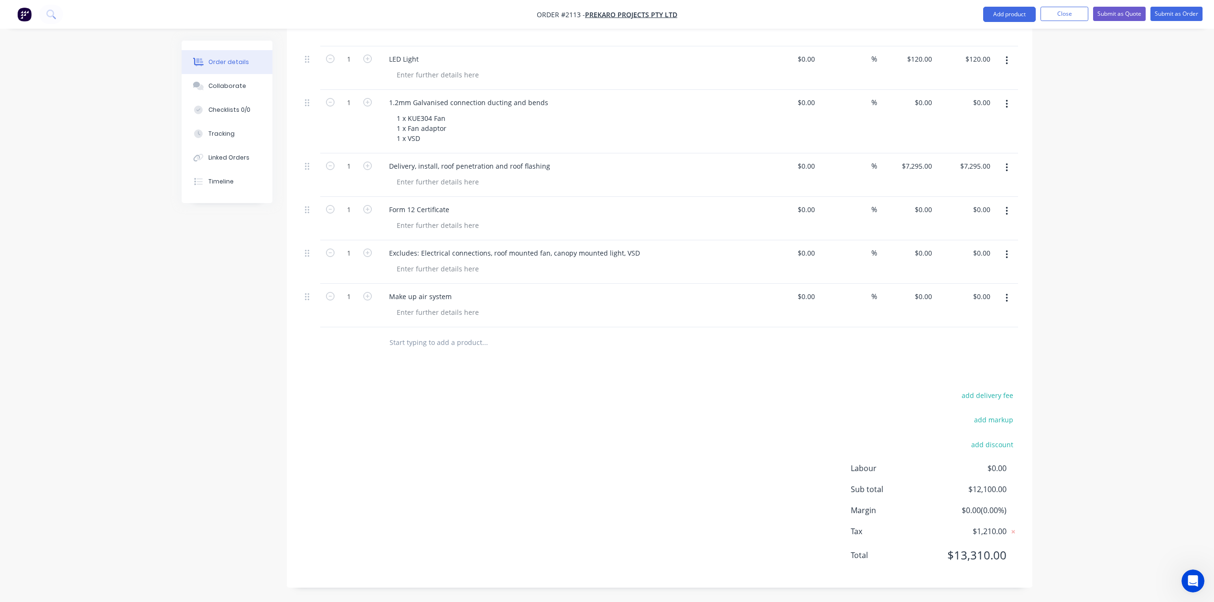
click at [463, 352] on input "text" at bounding box center [484, 342] width 191 height 19
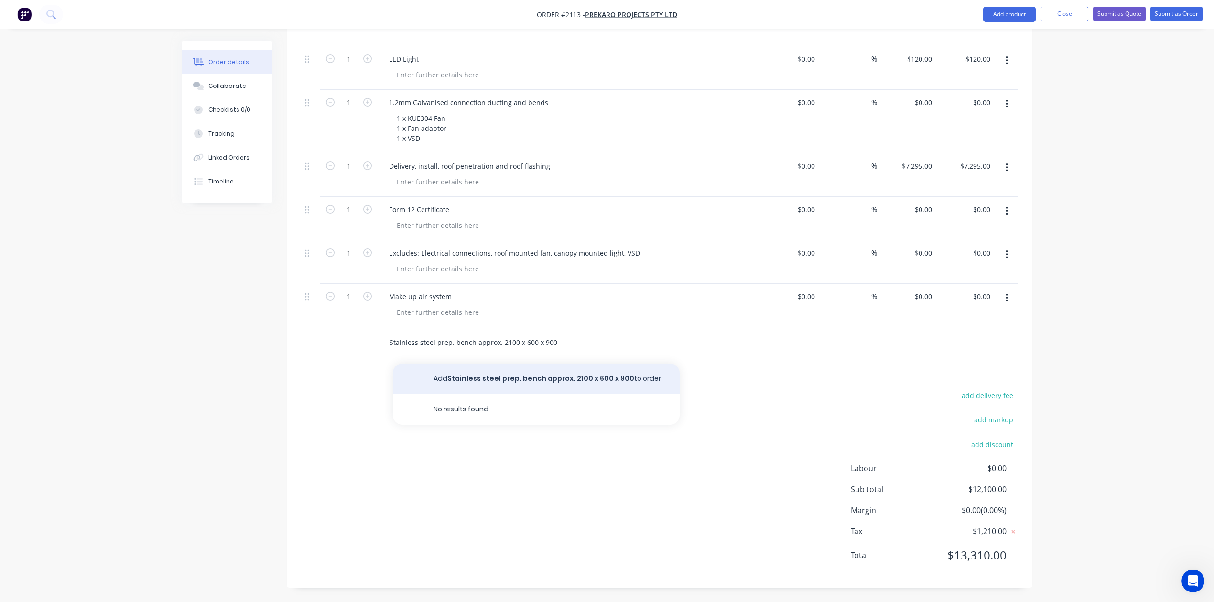
type input "Stainless steel prep. bench approx. 2100 x 600 x 900"
click at [503, 394] on button "Add Stainless steel prep. bench approx. 2100 x 600 x 900 to order" at bounding box center [536, 379] width 287 height 31
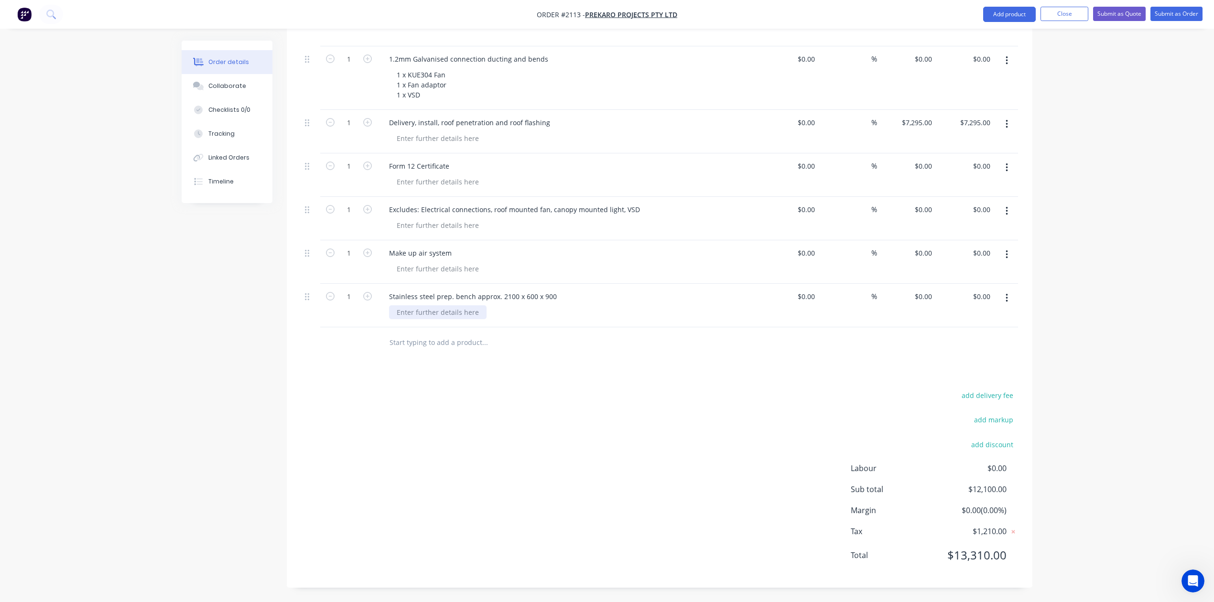
click at [474, 319] on div at bounding box center [437, 312] width 97 height 14
click at [551, 303] on div "Stainless steel prep. bench approx. 2100 x 600 x 900" at bounding box center [472, 297] width 183 height 14
click at [553, 303] on div "Stainless steel prep. bench approx. 2100 x 600 x 900" at bounding box center [472, 297] width 183 height 14
click at [568, 303] on div "Stainless steel prep. bench approx. 2100L x 600 x 900" at bounding box center [474, 297] width 186 height 14
click at [574, 303] on div "Stainless steel prep. bench approx. 2100L x 600W x 900" at bounding box center [477, 297] width 193 height 14
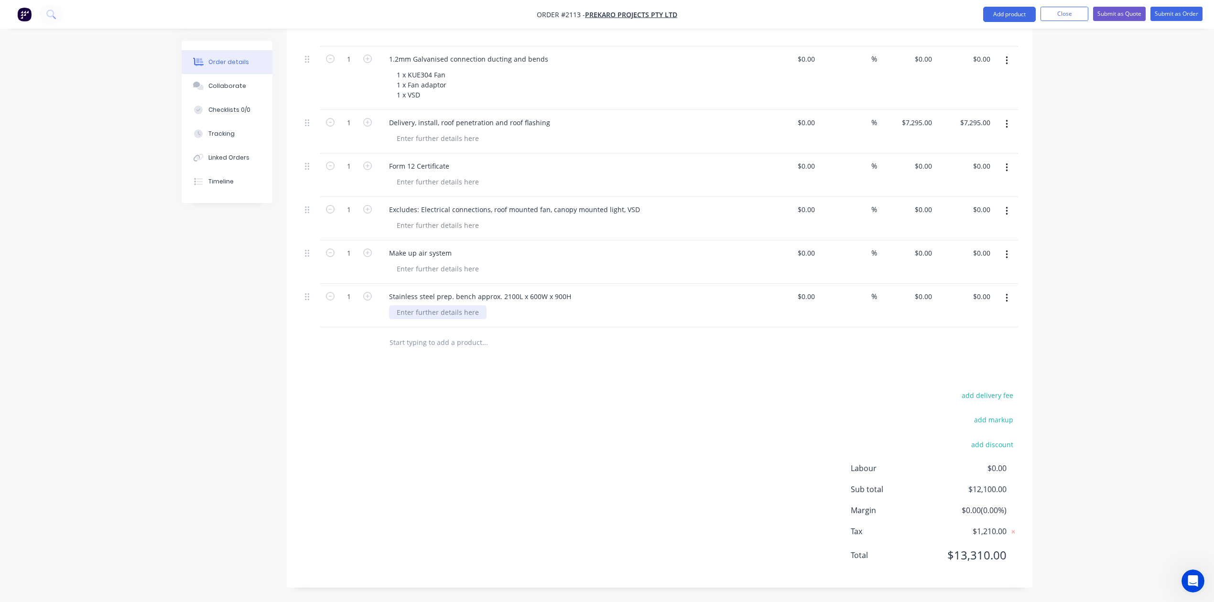
click at [477, 319] on div at bounding box center [437, 312] width 97 height 14
type input "$0.00"
type input "$3,858.00"
click at [497, 352] on input "text" at bounding box center [484, 342] width 191 height 19
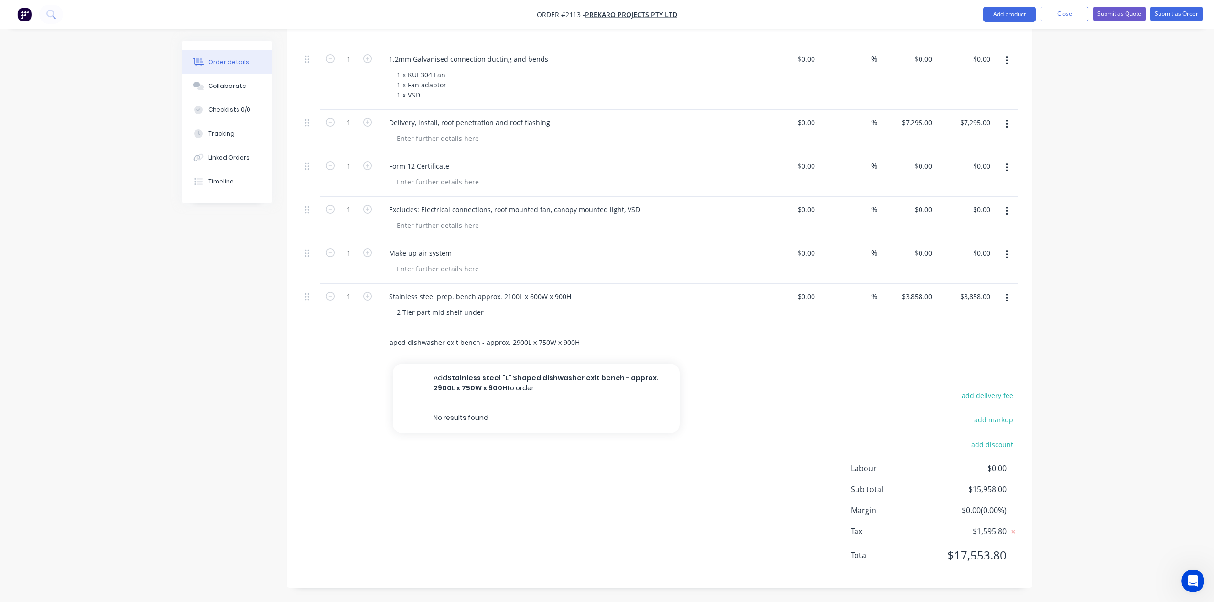
scroll to position [0, 120]
type input "Stainless steel "L" Shaped dishwasher exit bench - approx. 2900L x 750W x 900H"
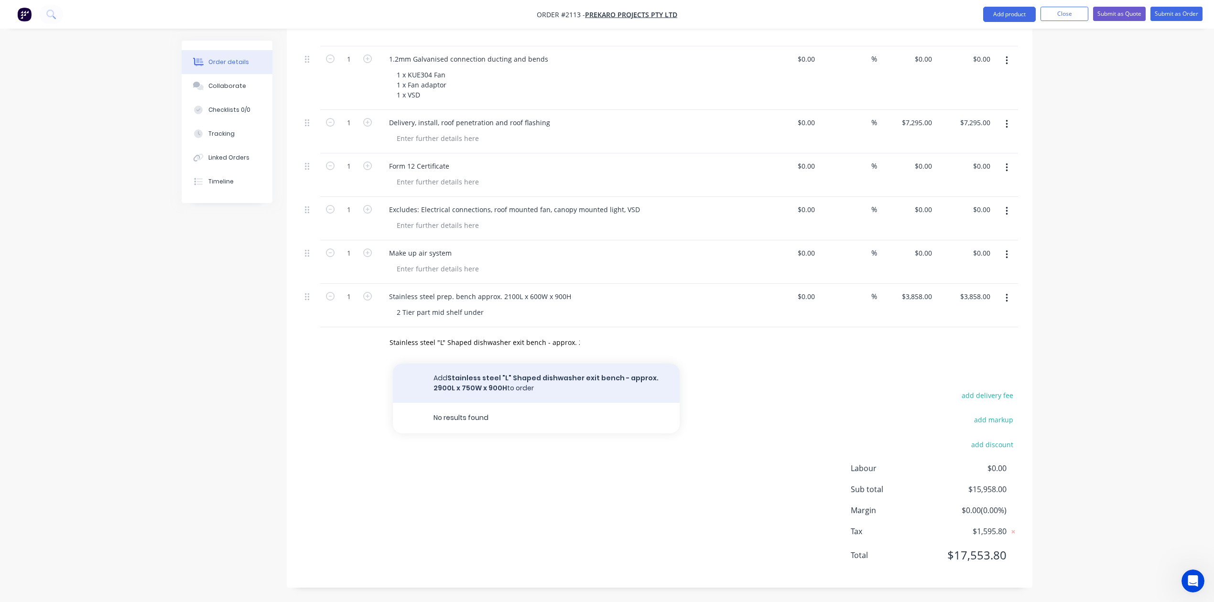
click at [526, 403] on button "Add Stainless steel "L" Shaped dishwasher exit bench - approx. 2900L x 750W x 9…" at bounding box center [536, 383] width 287 height 39
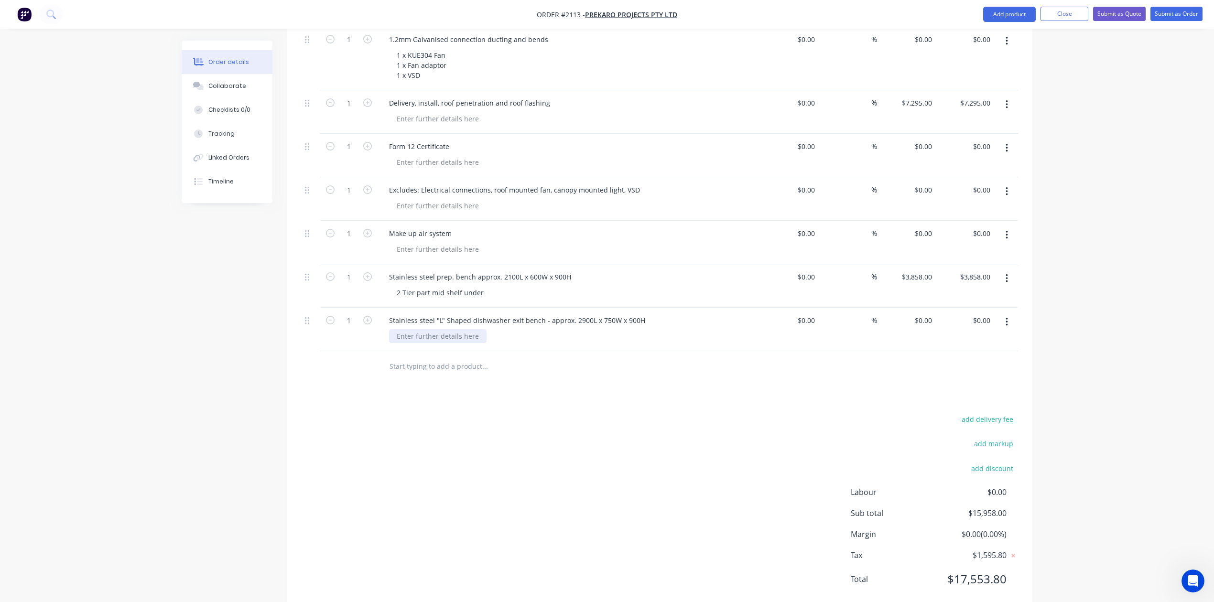
click at [478, 343] on div at bounding box center [437, 336] width 97 height 14
type input "$0.00"
type input "$7,266.00"
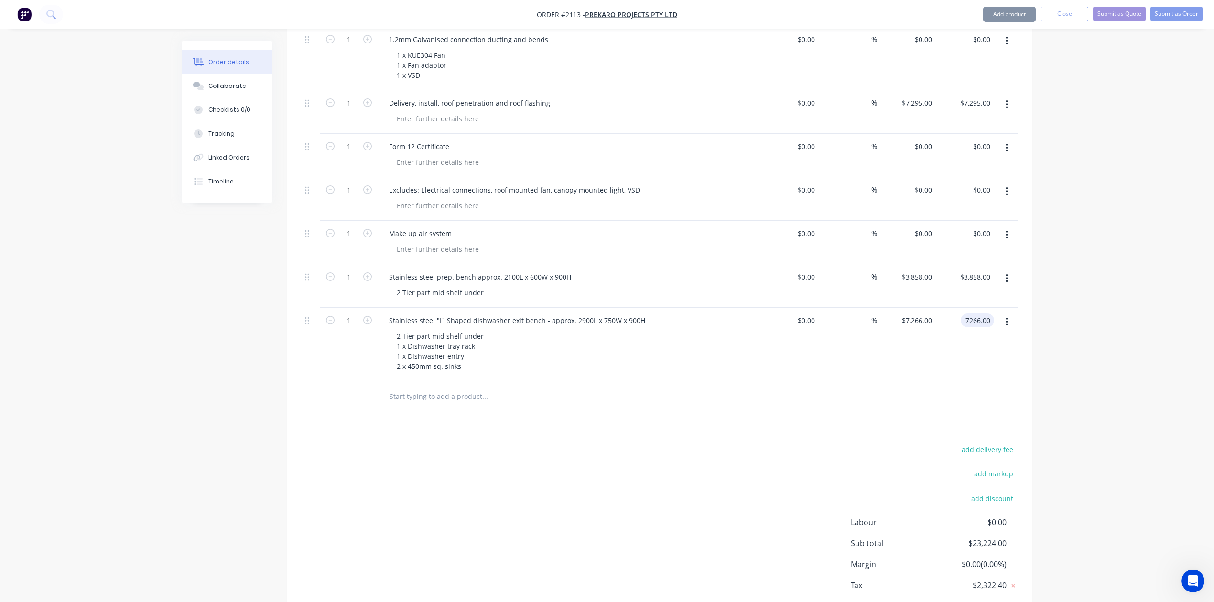
type input "$7,266.00"
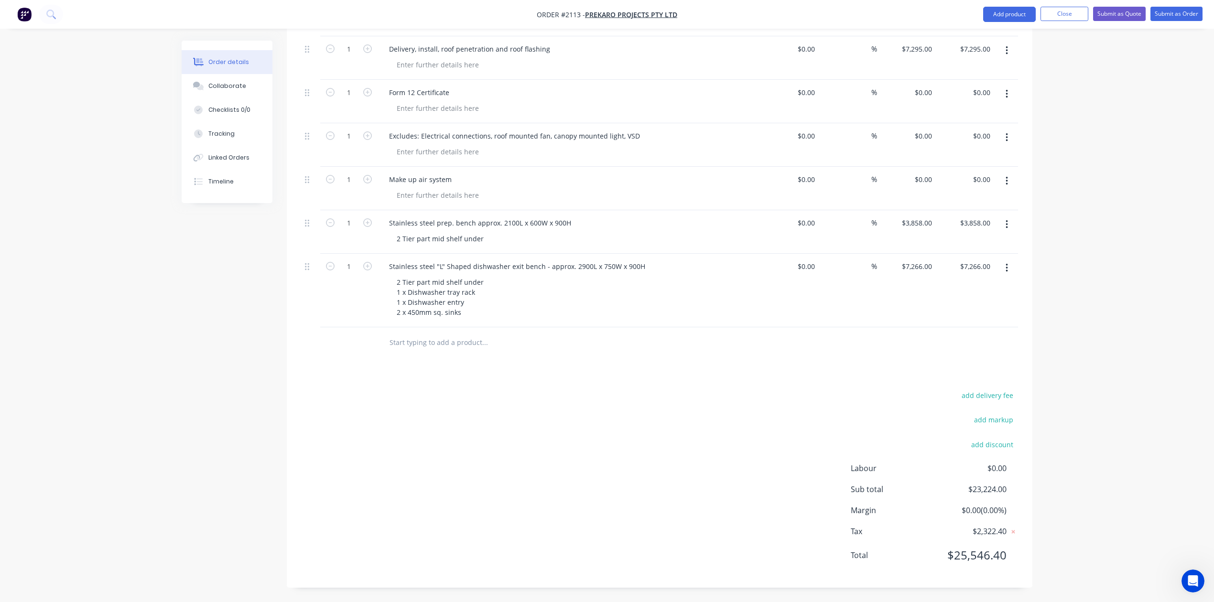
scroll to position [764, 0]
click at [455, 333] on input "text" at bounding box center [484, 342] width 191 height 19
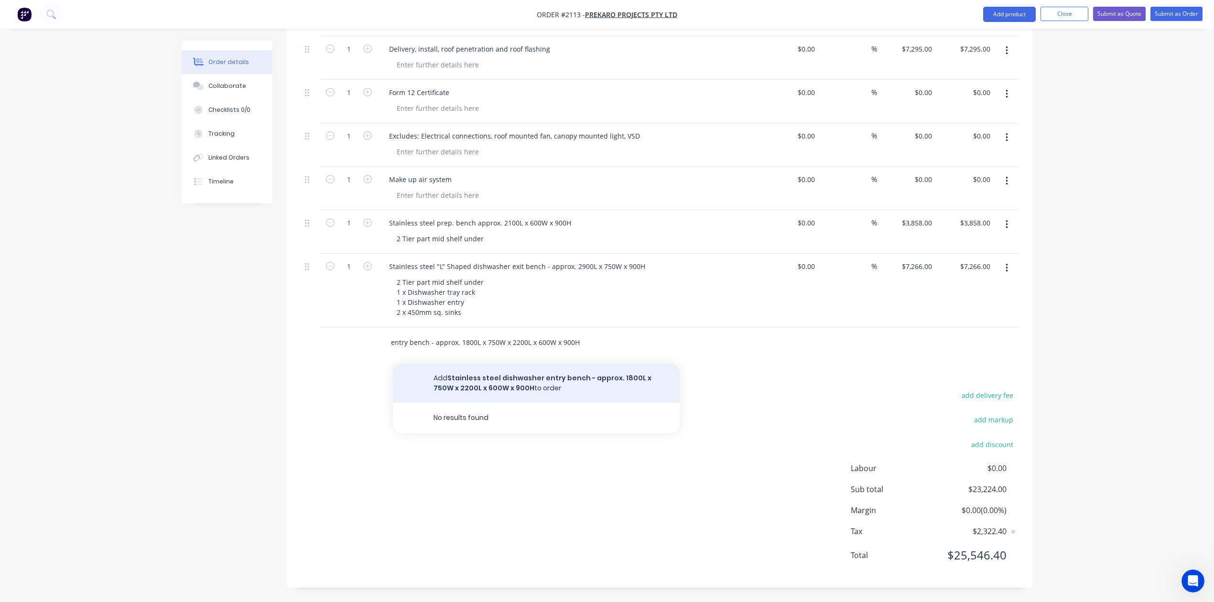
type input "Stainless steel dishwasher entry bench - approx. 1800L x 750W x 2200L x 600W x …"
click at [508, 364] on button "Add Stainless steel dishwasher entry bench - approx. 1800L x 750W x 2200L x 600…" at bounding box center [536, 383] width 287 height 39
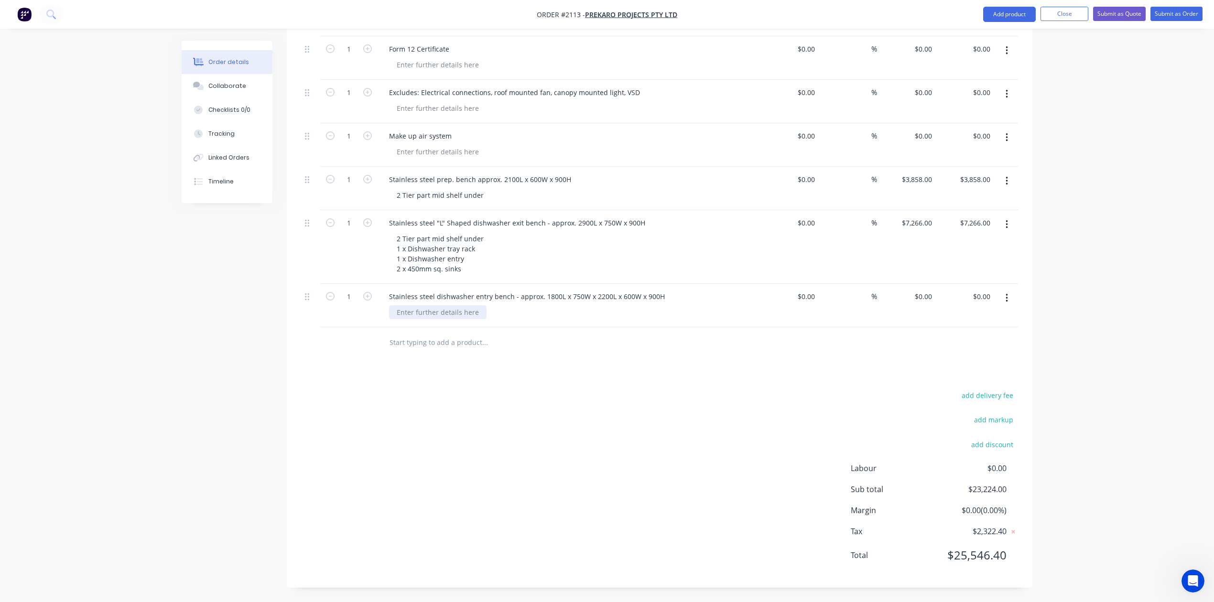
click at [453, 319] on div at bounding box center [437, 312] width 97 height 14
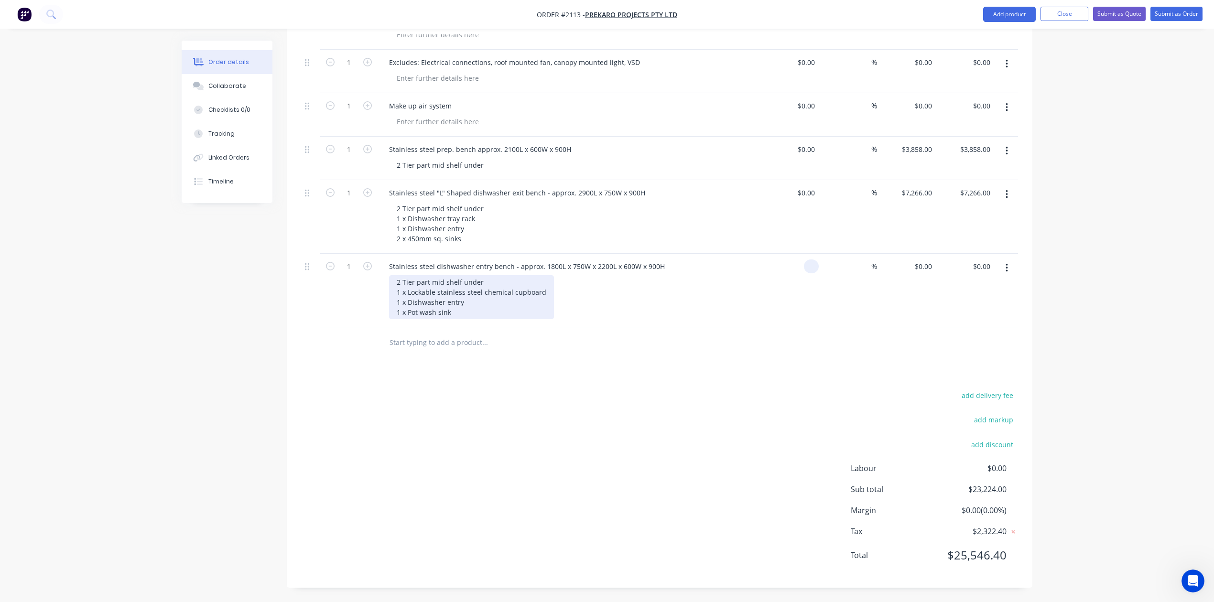
type input "$0.00"
type input "$7,186.00"
click at [446, 352] on input "text" at bounding box center [484, 342] width 191 height 19
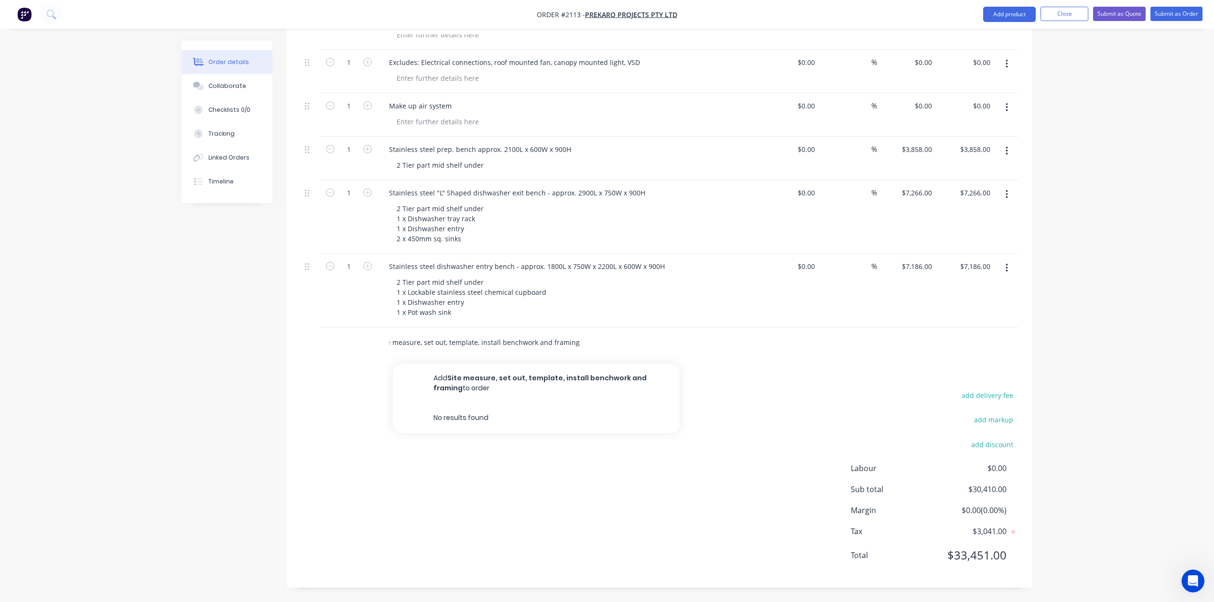
scroll to position [0, 54]
type input "Site measure, set out, template, install benchwork and framing"
click at [470, 403] on button "Add Site measure, set out, template, install benchwork and framing to order" at bounding box center [536, 383] width 287 height 39
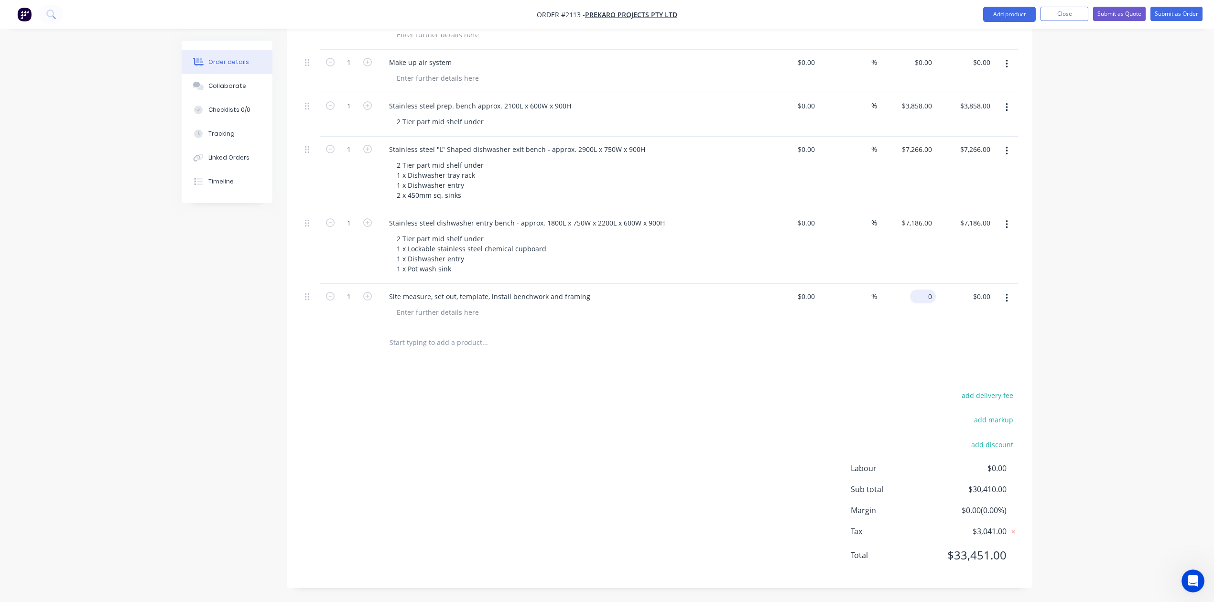
click at [909, 327] on div "0 $0.00" at bounding box center [906, 305] width 59 height 43
type input "$4,860.00"
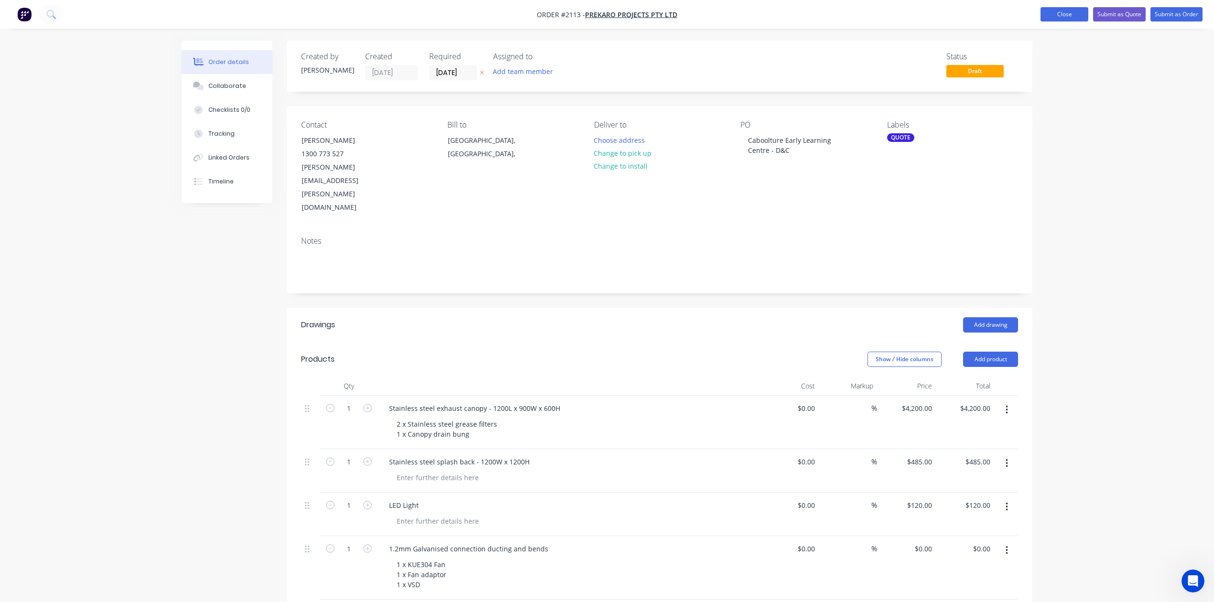
click at [1040, 16] on button "Close" at bounding box center [1064, 14] width 48 height 14
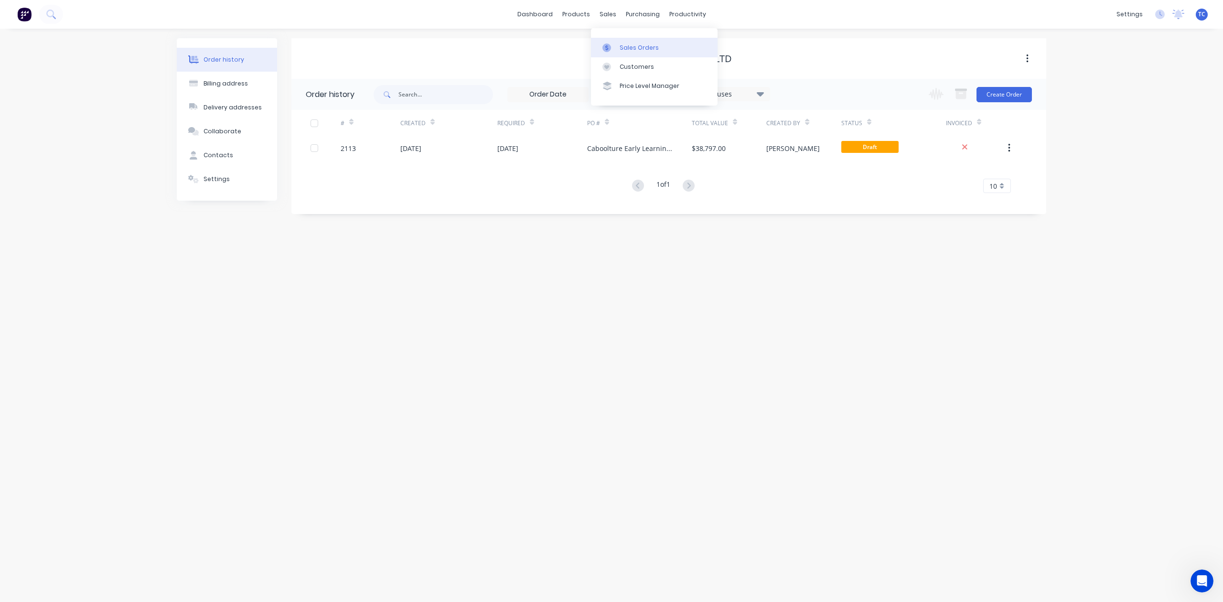
click at [631, 51] on div "Sales Orders" at bounding box center [639, 47] width 39 height 9
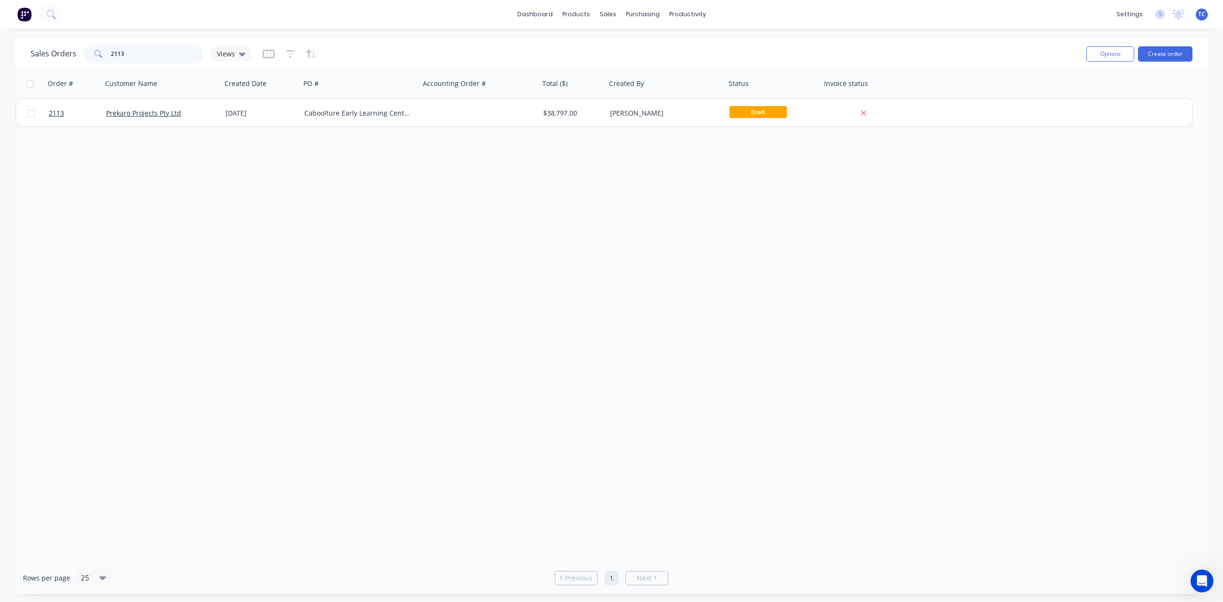
drag, startPoint x: 163, startPoint y: 53, endPoint x: 90, endPoint y: 56, distance: 73.2
click at [90, 56] on div "2113" at bounding box center [143, 53] width 119 height 19
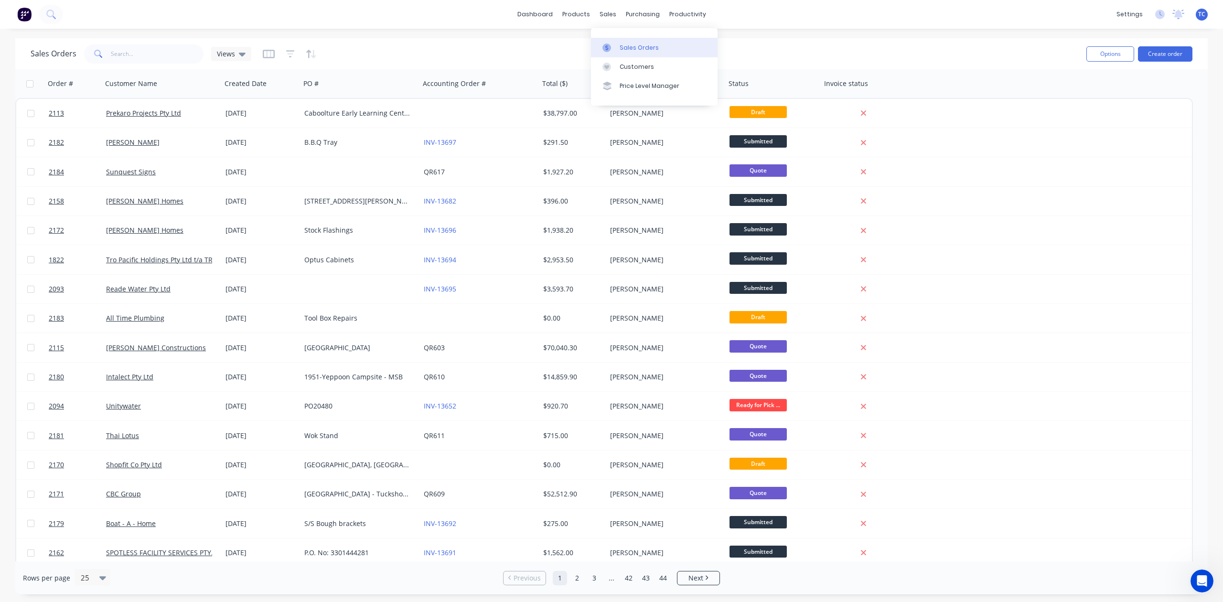
click at [637, 49] on div "Sales Orders" at bounding box center [639, 47] width 39 height 9
click at [175, 58] on input "text" at bounding box center [157, 53] width 93 height 19
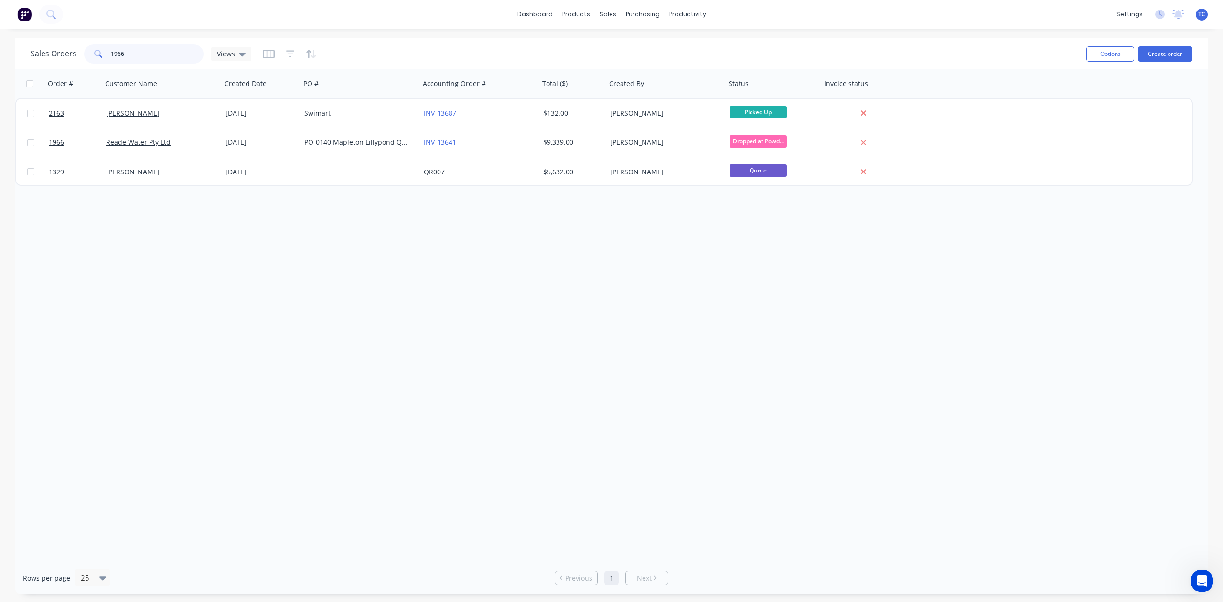
type input "1966"
click at [725, 50] on div "Workflow" at bounding box center [716, 47] width 29 height 9
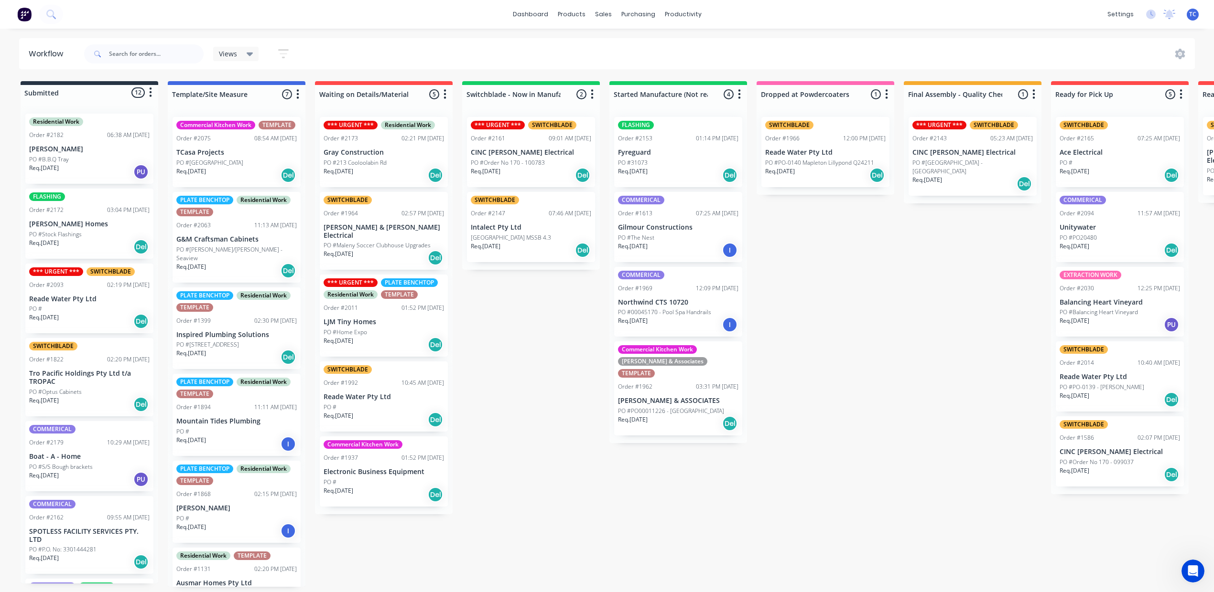
click at [121, 164] on div "PO #B.B.Q Tray" at bounding box center [89, 159] width 120 height 9
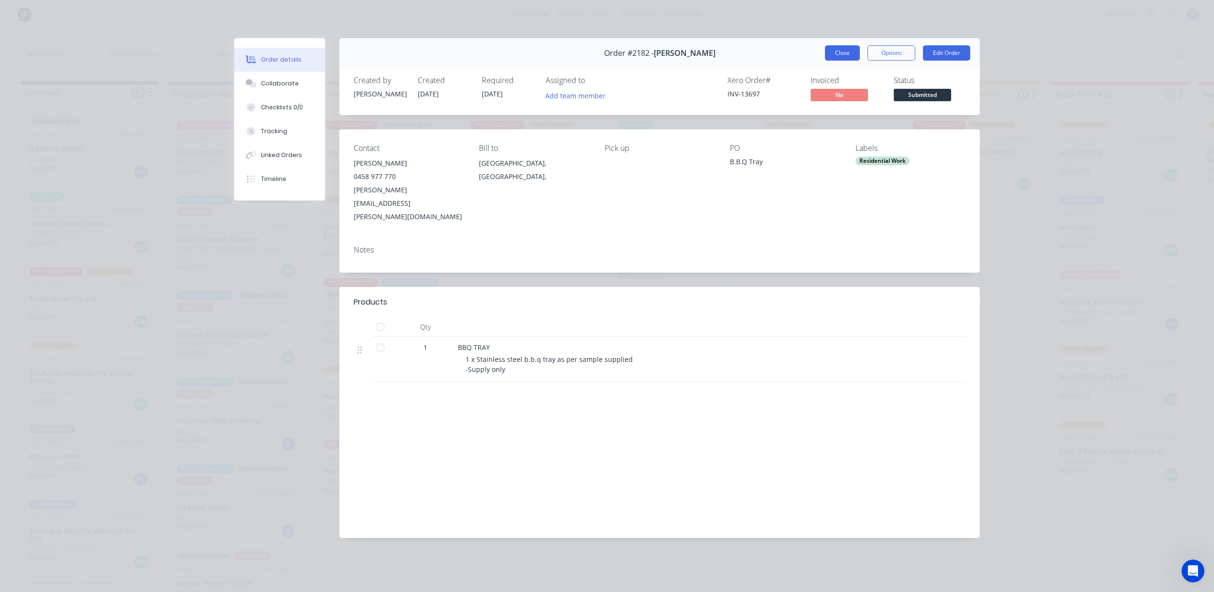
click at [825, 61] on button "Close" at bounding box center [842, 52] width 35 height 15
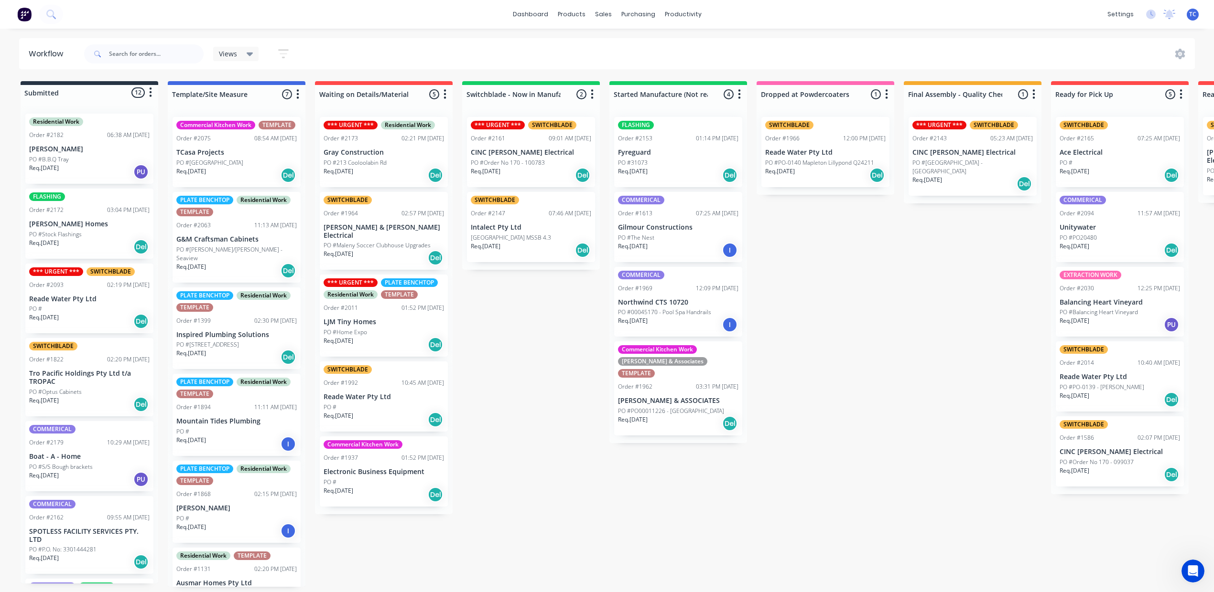
click at [111, 164] on div "PO #B.B.Q Tray" at bounding box center [89, 159] width 120 height 9
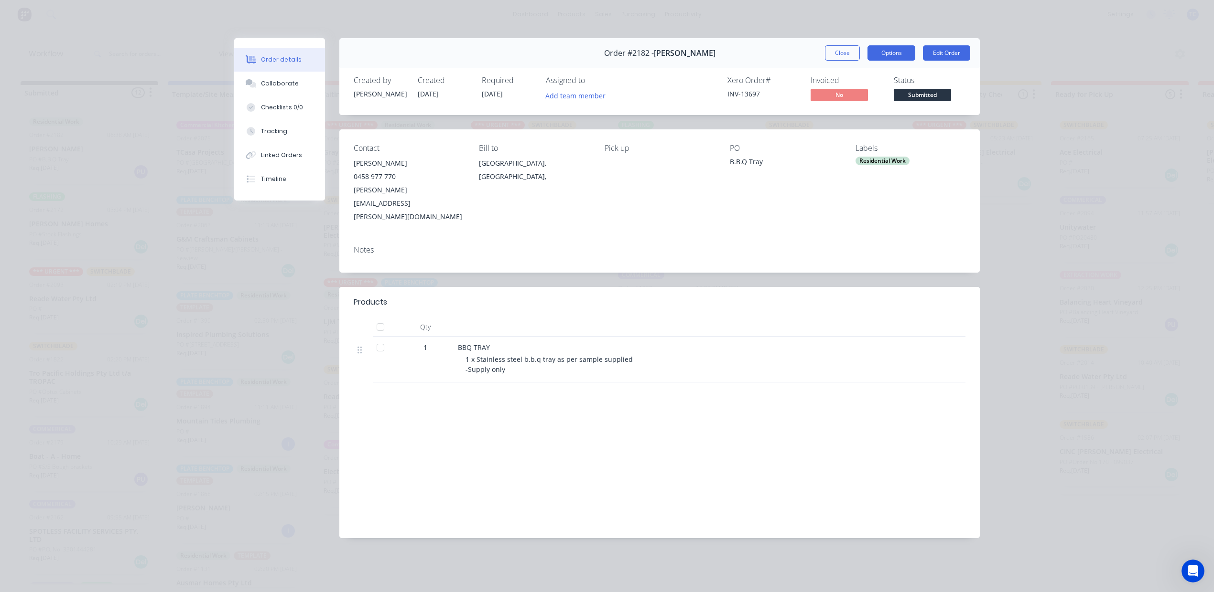
click at [887, 61] on button "Options" at bounding box center [891, 52] width 48 height 15
click at [933, 61] on button "Edit Order" at bounding box center [946, 52] width 47 height 15
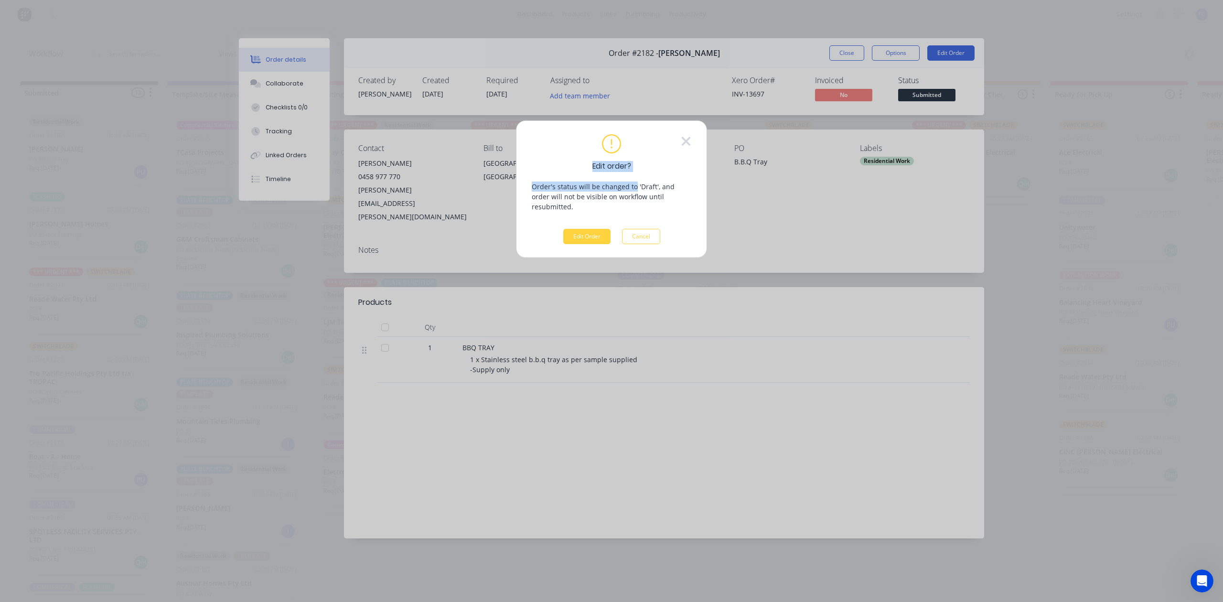
drag, startPoint x: 683, startPoint y: 143, endPoint x: 687, endPoint y: 165, distance: 22.2
click at [685, 162] on div "Edit order? Order's status will be changed to 'Draft', and order will not be vi…" at bounding box center [612, 189] width 160 height 110
click at [686, 176] on div "Edit order? Order's status will be changed to 'Draft', and order will not be vi…" at bounding box center [612, 189] width 160 height 110
click at [577, 244] on button "Edit Order" at bounding box center [586, 236] width 47 height 15
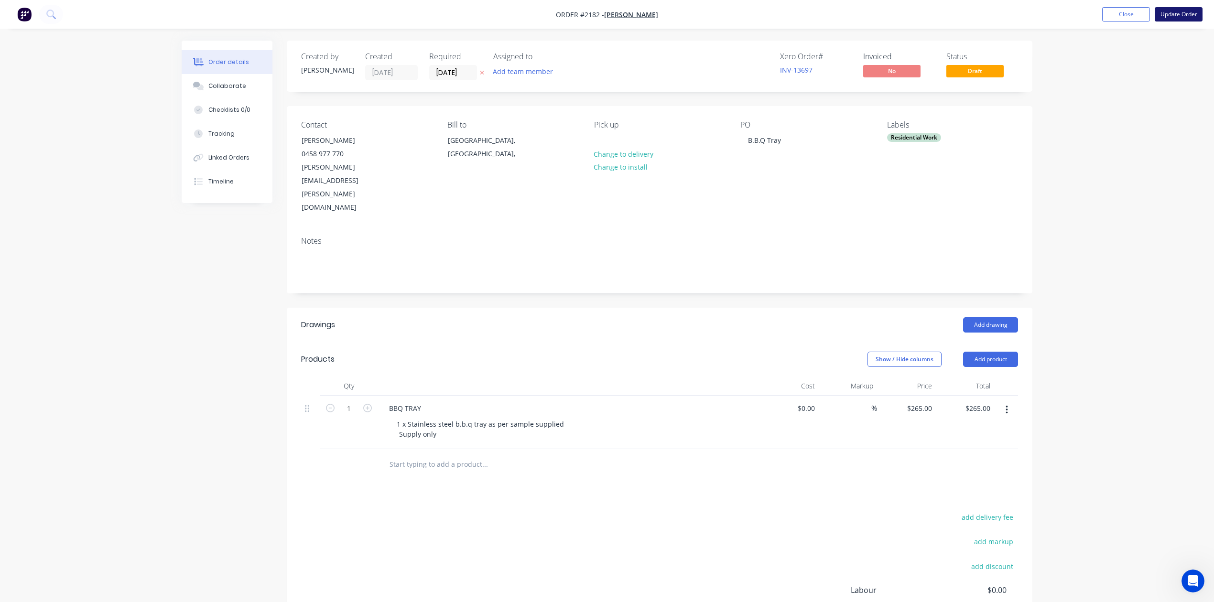
click at [1167, 18] on button "Update Order" at bounding box center [1178, 14] width 48 height 14
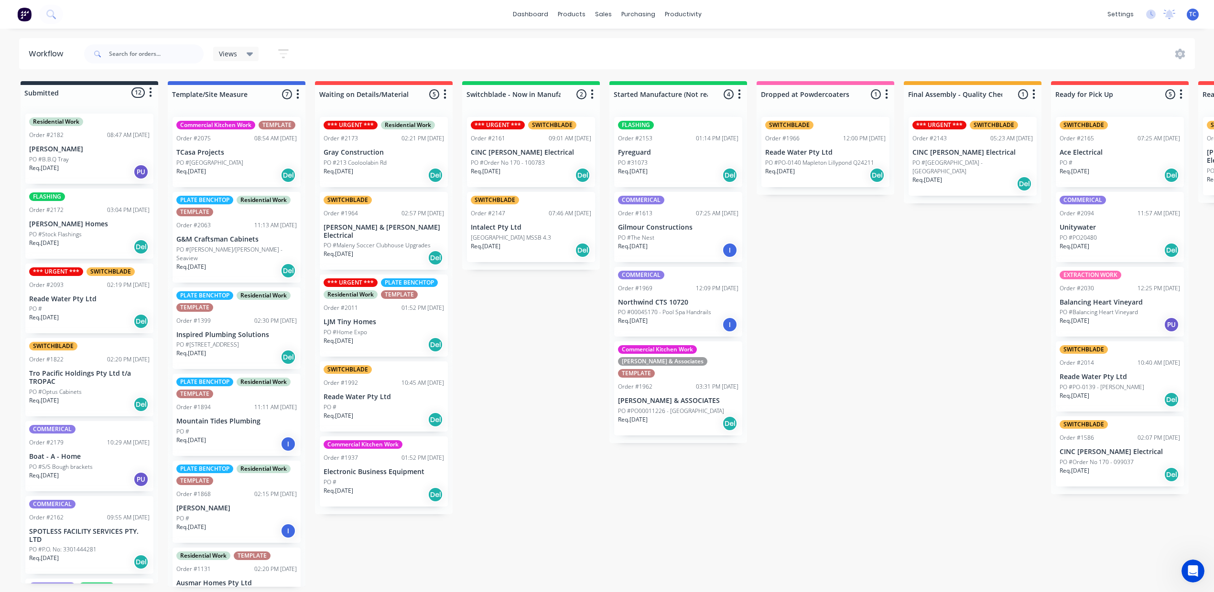
click at [124, 164] on div "PO #B.B.Q Tray" at bounding box center [89, 159] width 120 height 9
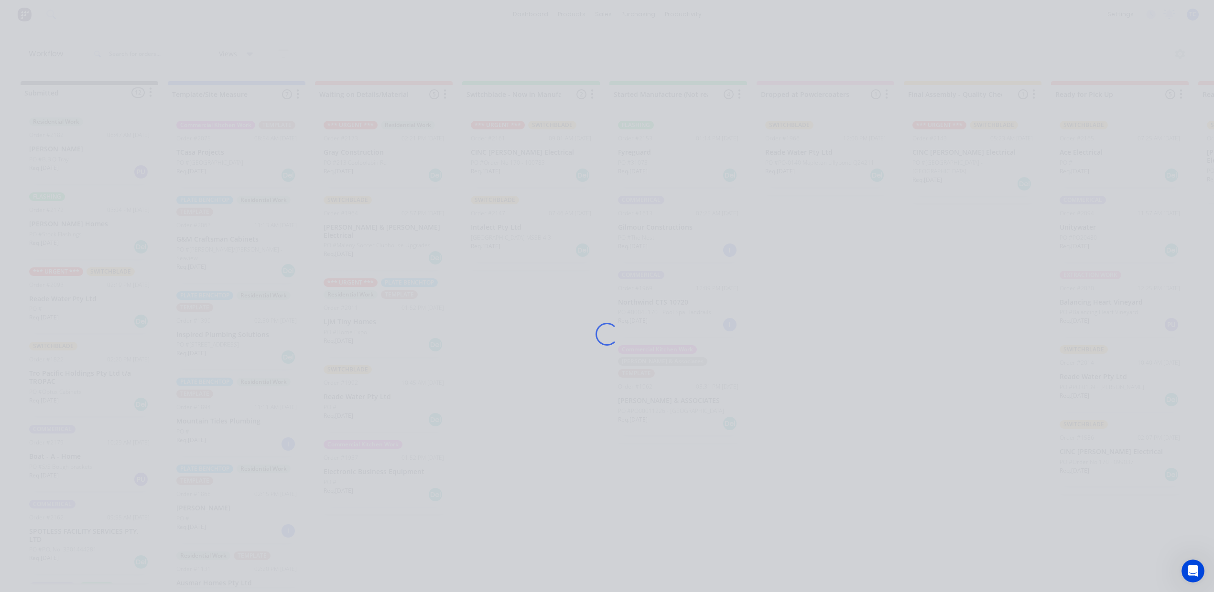
click at [124, 172] on div "Loading..." at bounding box center [607, 296] width 1214 height 592
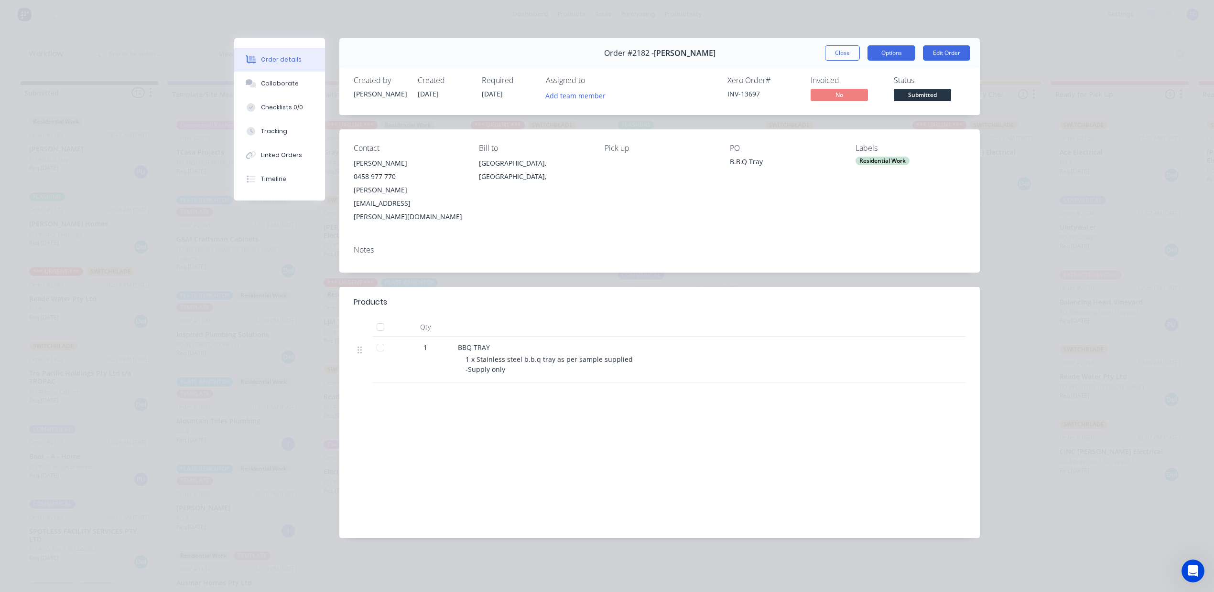
click at [870, 61] on button "Options" at bounding box center [891, 52] width 48 height 15
click at [940, 58] on button "Edit Order" at bounding box center [946, 52] width 47 height 15
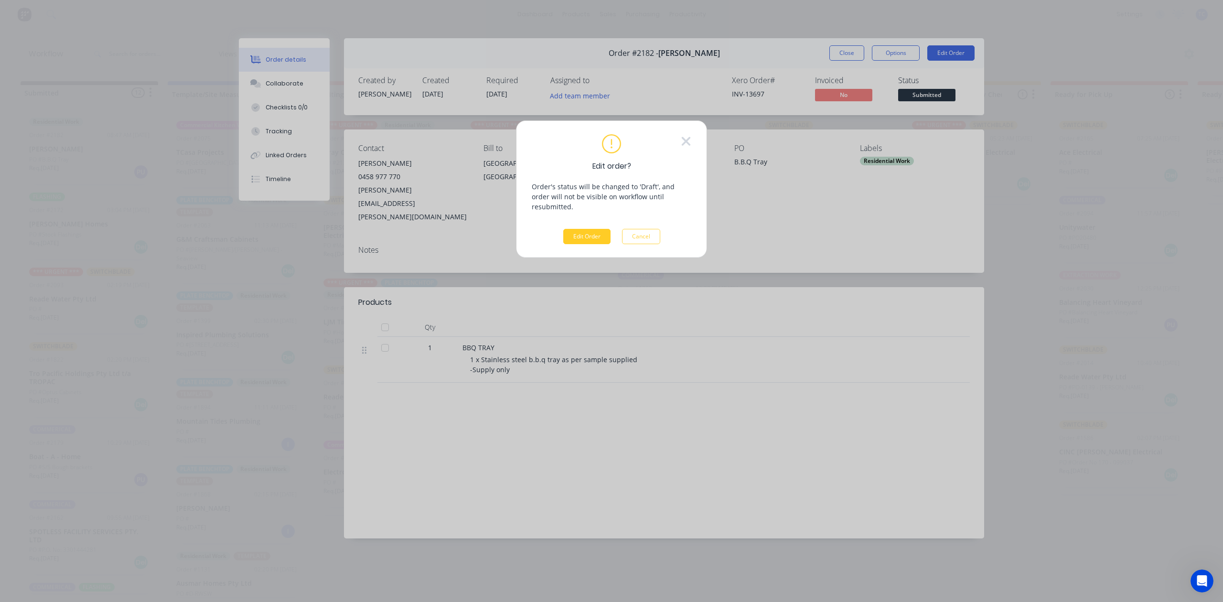
click at [592, 244] on button "Edit Order" at bounding box center [586, 236] width 47 height 15
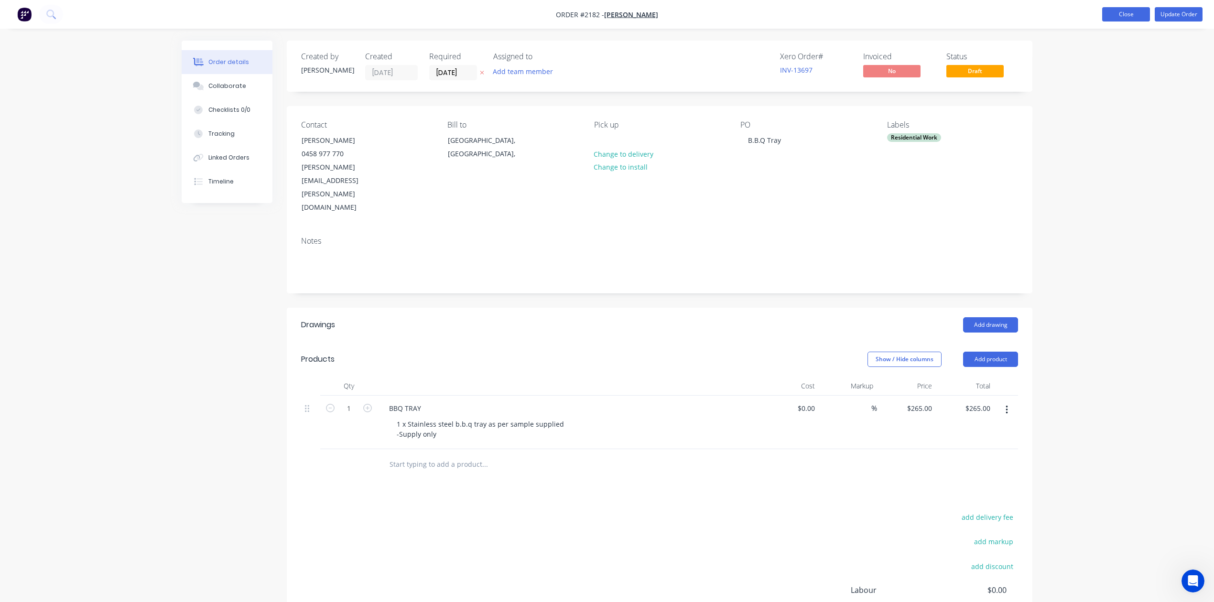
click at [1113, 13] on button "Close" at bounding box center [1126, 14] width 48 height 14
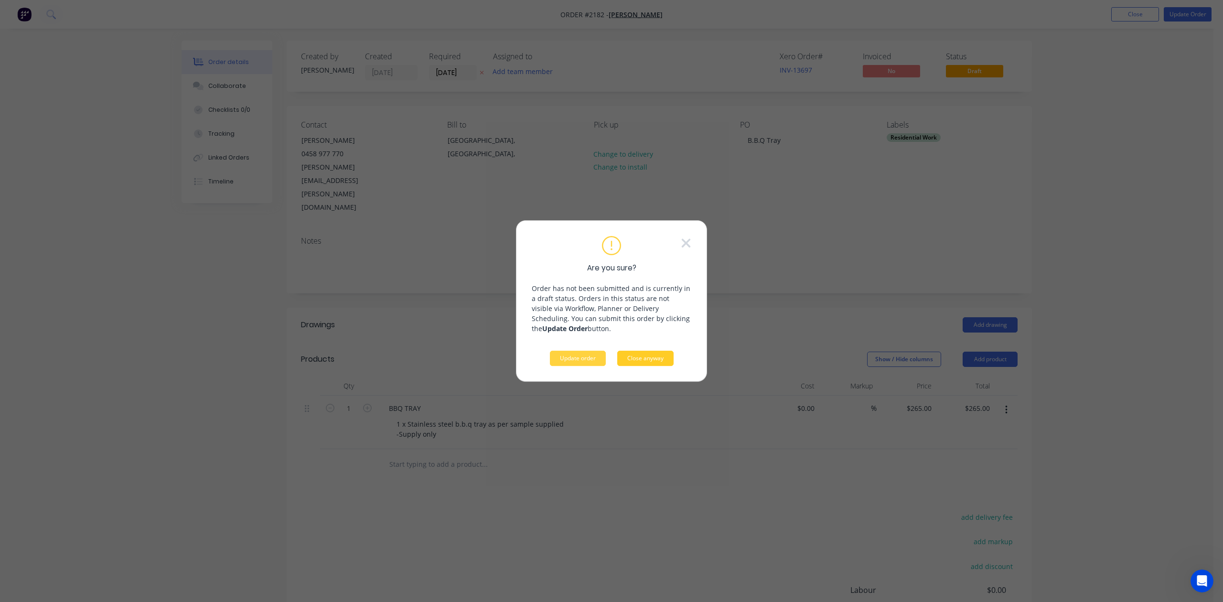
click at [644, 366] on button "Close anyway" at bounding box center [645, 358] width 56 height 15
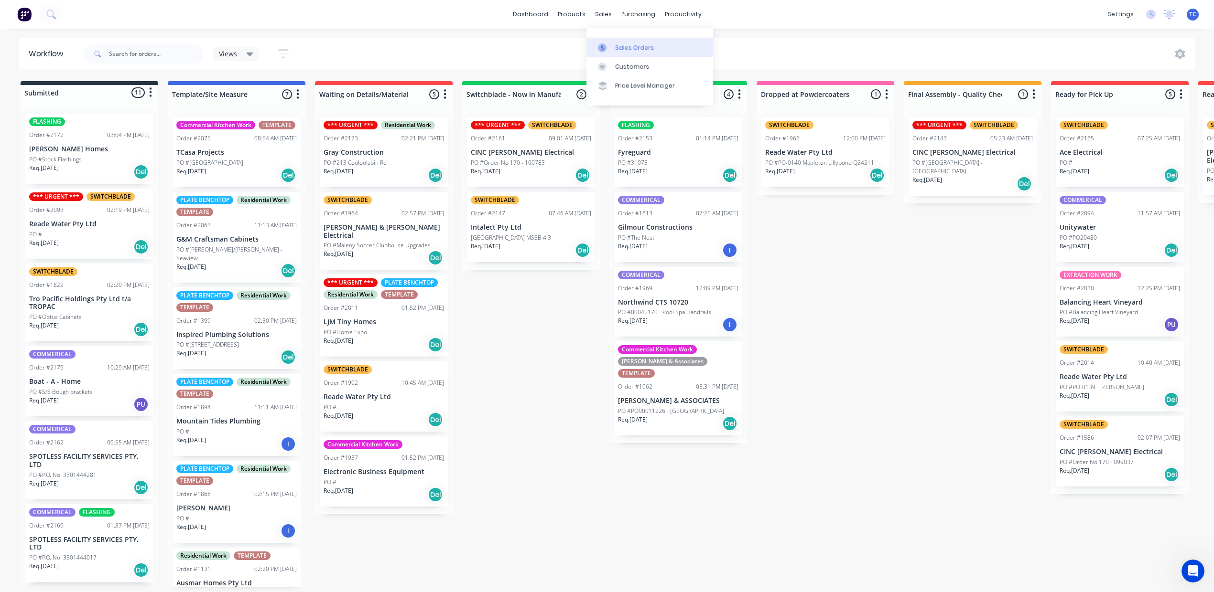
click at [646, 52] on div "Sales Orders" at bounding box center [634, 47] width 39 height 9
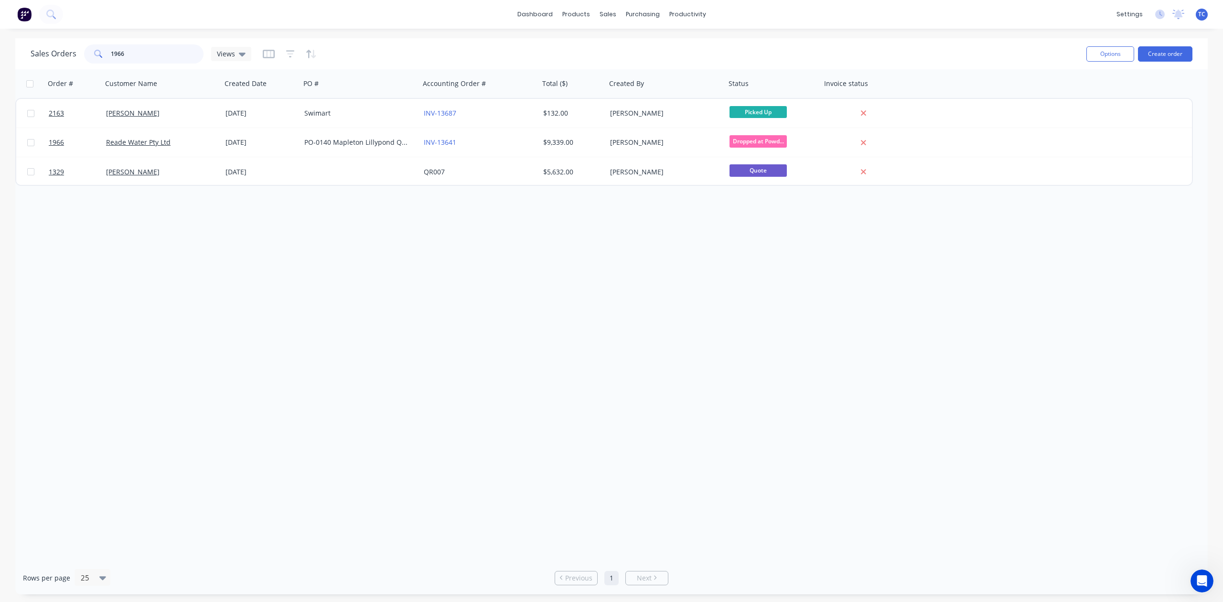
drag, startPoint x: 152, startPoint y: 54, endPoint x: 110, endPoint y: 54, distance: 42.1
click at [110, 54] on div "1966" at bounding box center [143, 53] width 119 height 19
click at [611, 9] on div "sales" at bounding box center [608, 14] width 26 height 14
drag, startPoint x: 151, startPoint y: 57, endPoint x: 100, endPoint y: 55, distance: 51.2
click at [100, 55] on div "1966" at bounding box center [143, 53] width 119 height 19
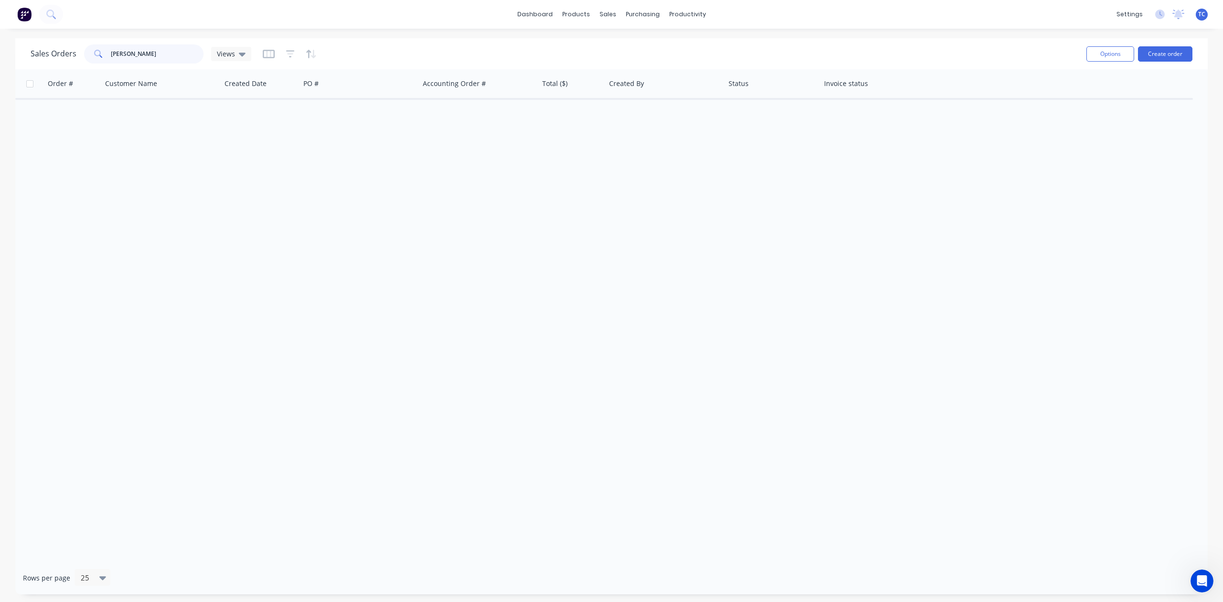
click at [151, 52] on input "[PERSON_NAME]" at bounding box center [157, 53] width 93 height 19
click at [169, 56] on input "[PERSON_NAME]" at bounding box center [157, 53] width 93 height 19
click at [172, 56] on input "[PERSON_NAME]" at bounding box center [157, 53] width 93 height 19
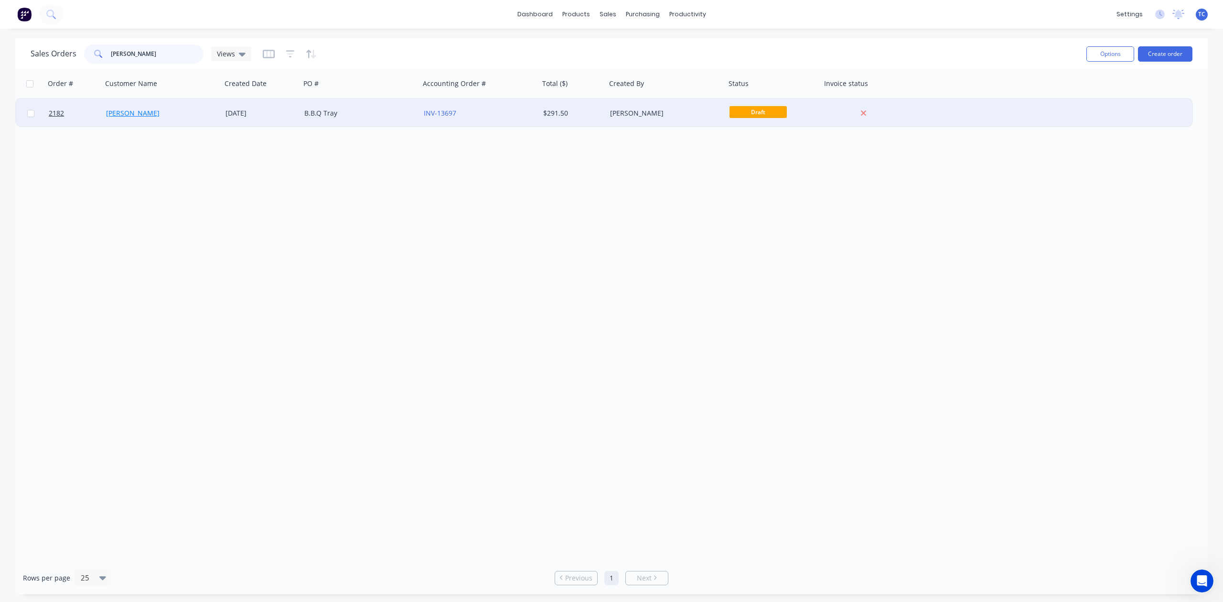
type input "[PERSON_NAME]"
click at [138, 109] on link "[PERSON_NAME]" at bounding box center [133, 112] width 54 height 9
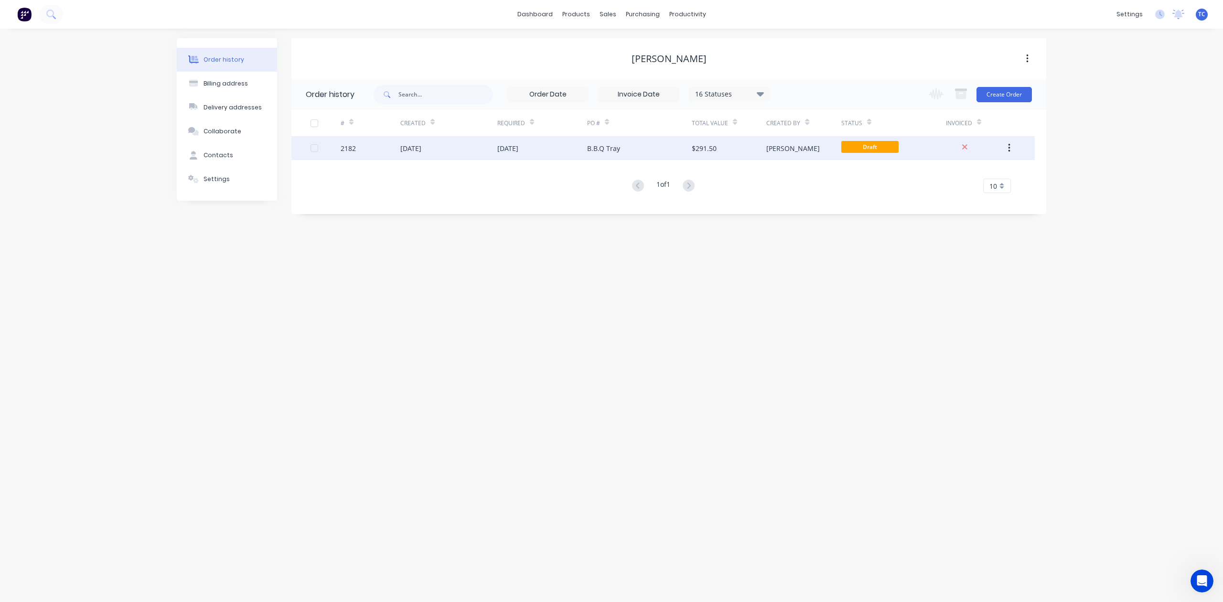
click at [1008, 144] on icon "button" at bounding box center [1009, 148] width 2 height 9
click at [952, 174] on div "Archive" at bounding box center [975, 173] width 74 height 14
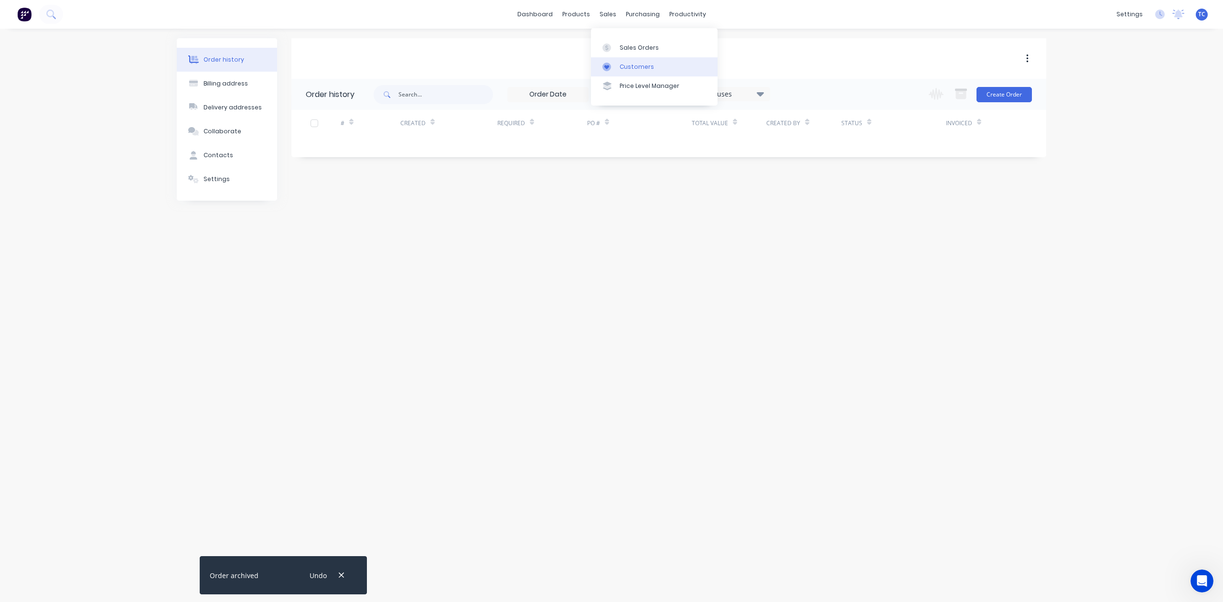
click at [654, 71] on div "Customers" at bounding box center [637, 67] width 34 height 9
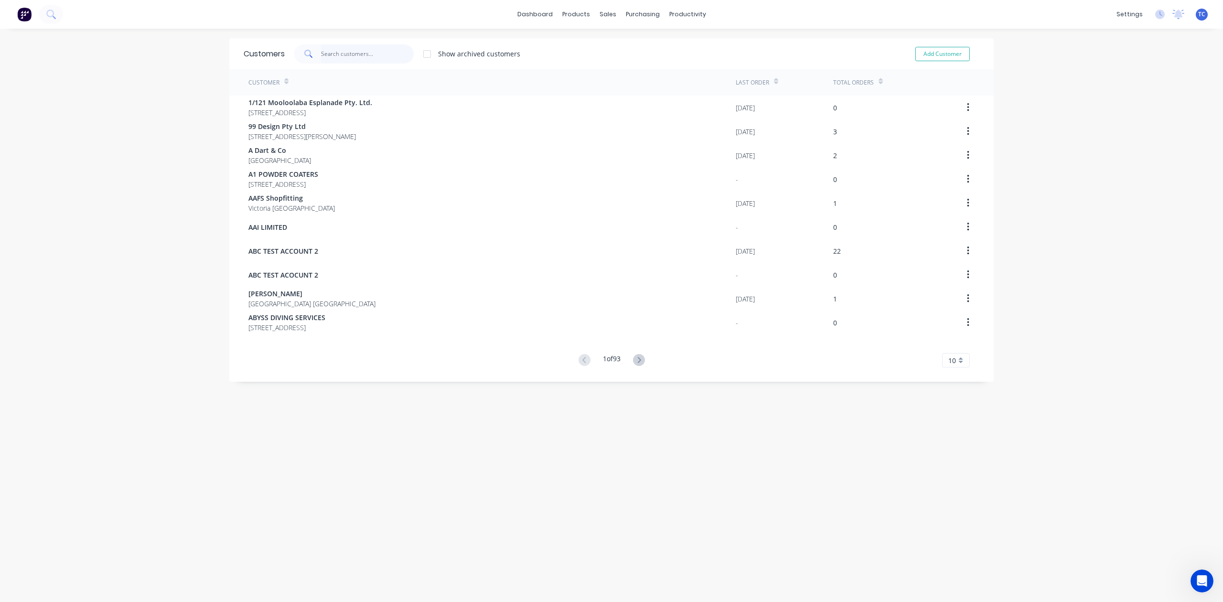
click at [361, 52] on input "text" at bounding box center [367, 53] width 93 height 19
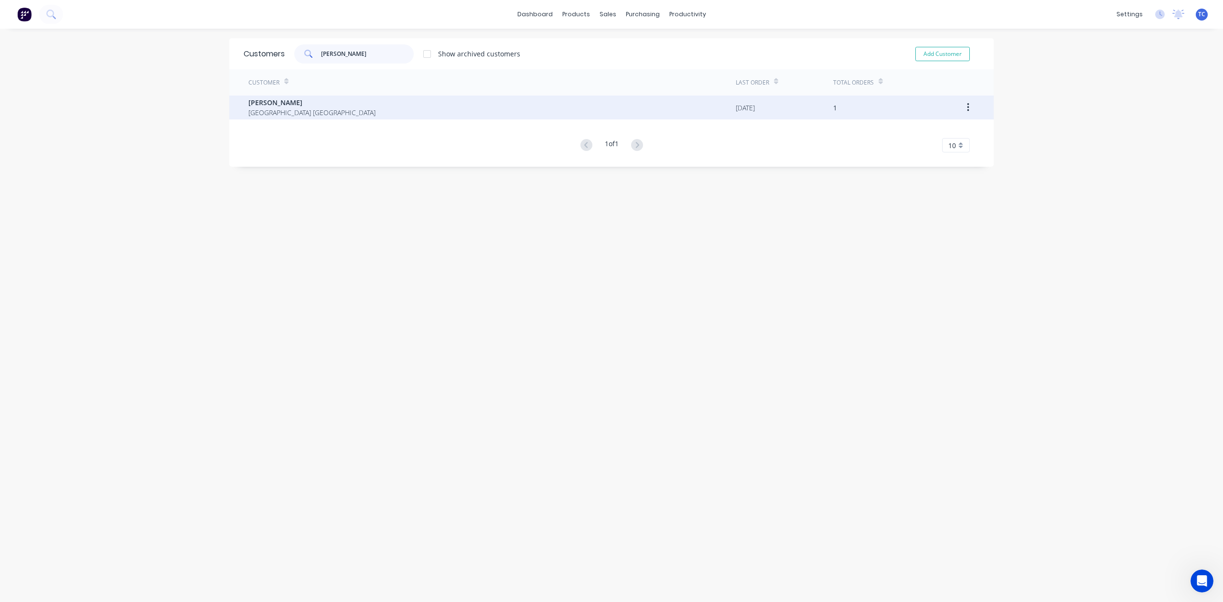
type input "[PERSON_NAME]"
click at [264, 106] on span "[PERSON_NAME]" at bounding box center [311, 102] width 127 height 10
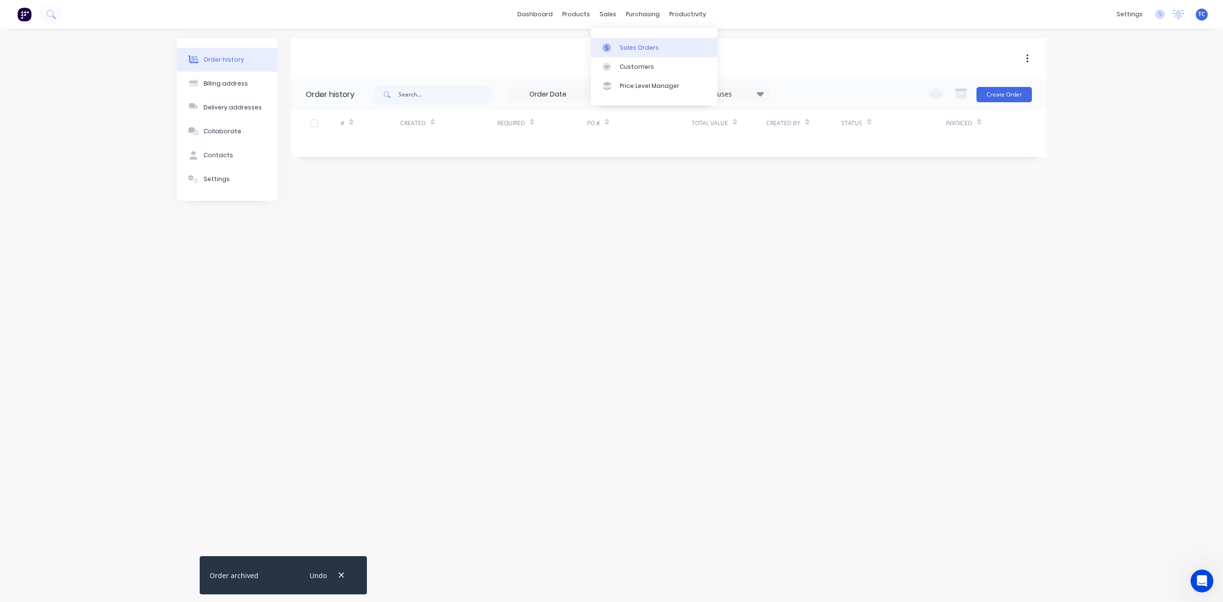
click at [644, 52] on div "Sales Orders" at bounding box center [639, 47] width 39 height 9
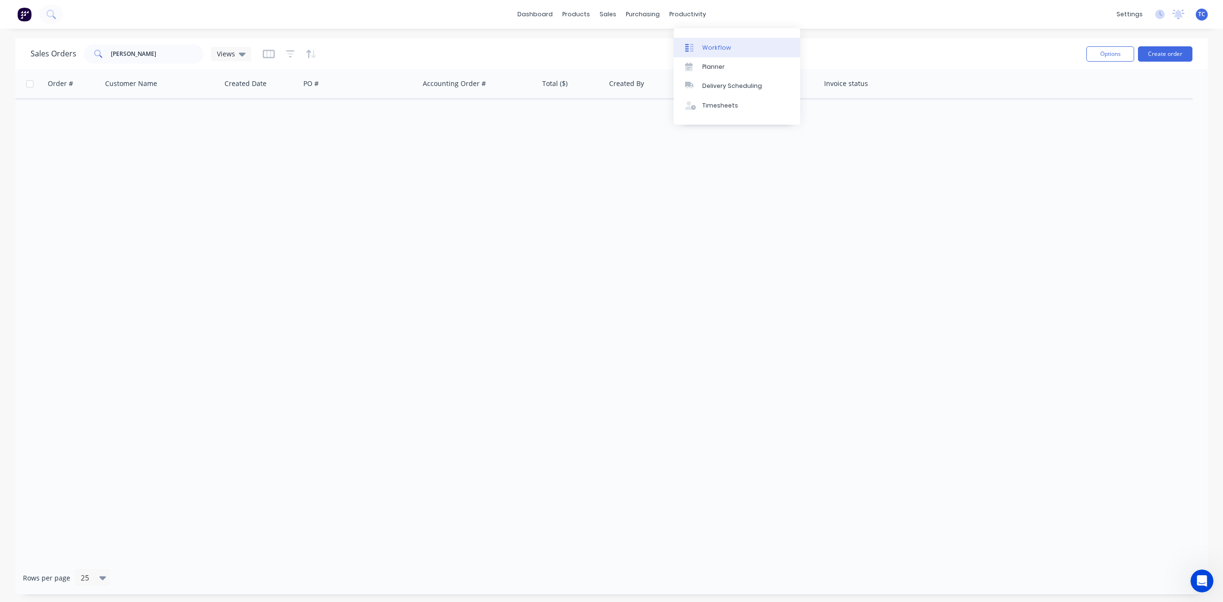
click at [717, 52] on div "Workflow" at bounding box center [716, 47] width 29 height 9
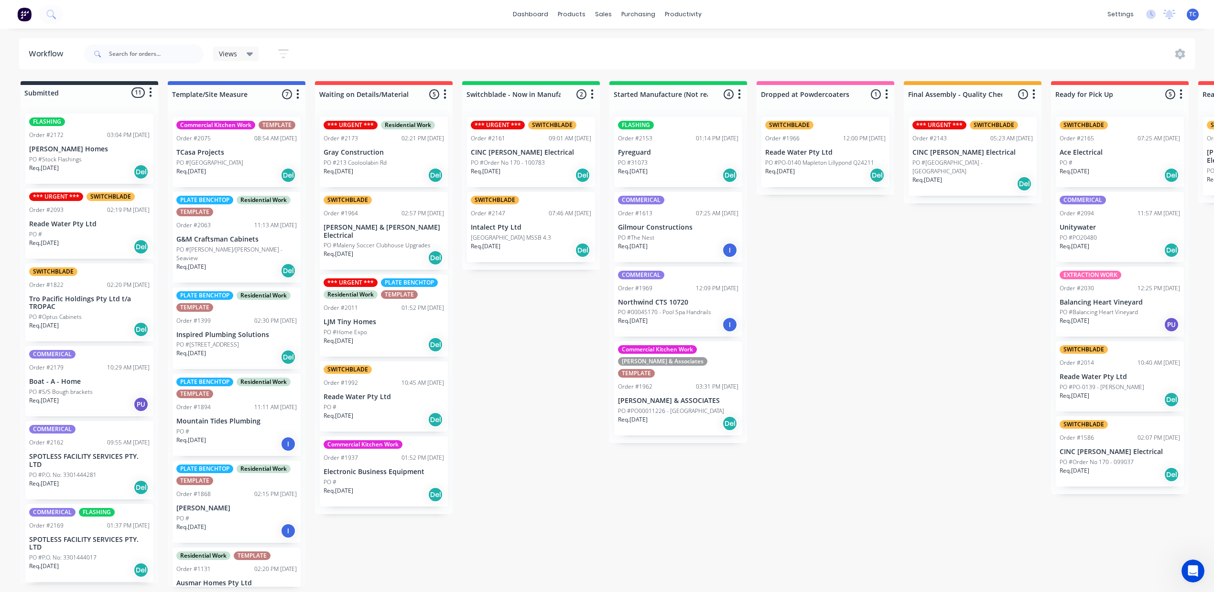
click at [91, 239] on div "PO #" at bounding box center [89, 234] width 120 height 9
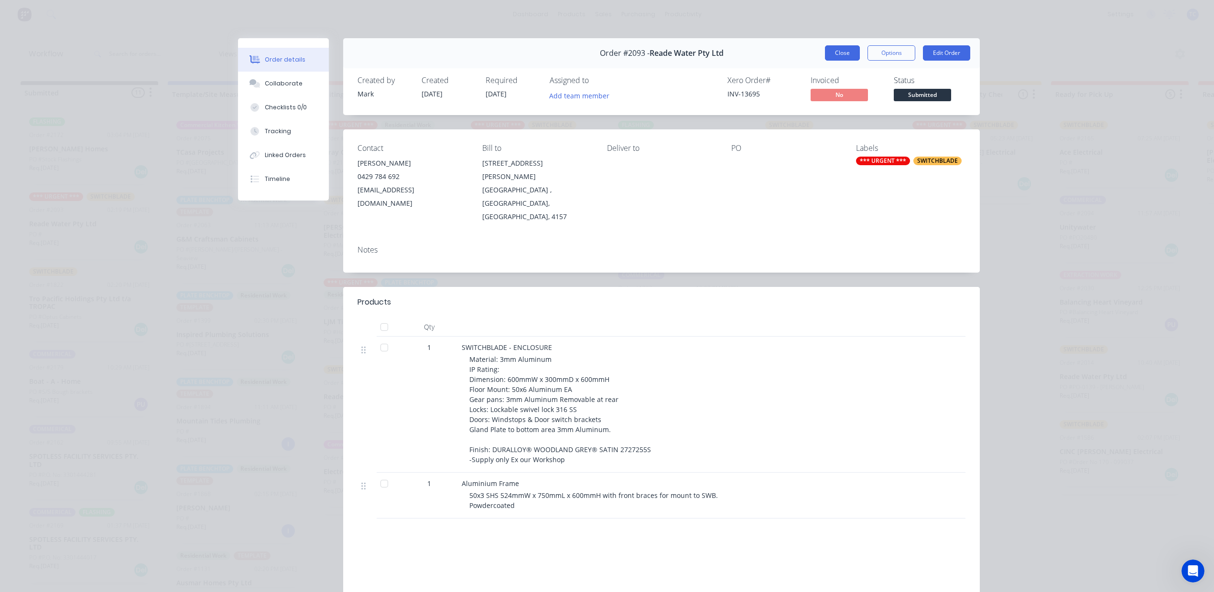
click at [825, 61] on button "Close" at bounding box center [842, 52] width 35 height 15
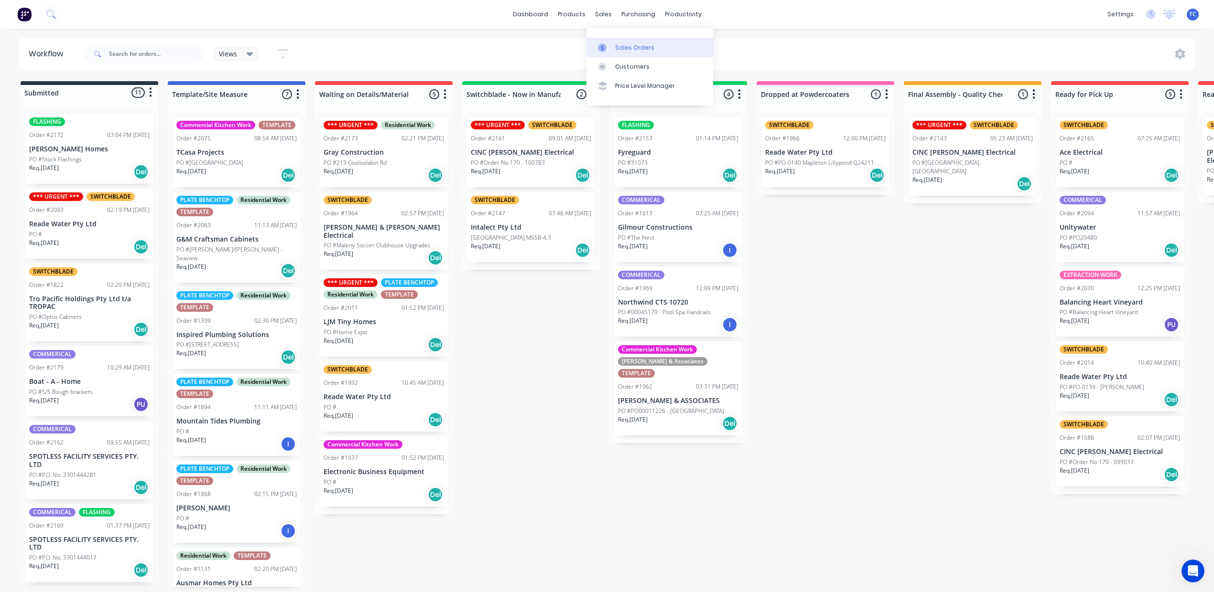
click at [645, 50] on div "Sales Orders" at bounding box center [634, 47] width 39 height 9
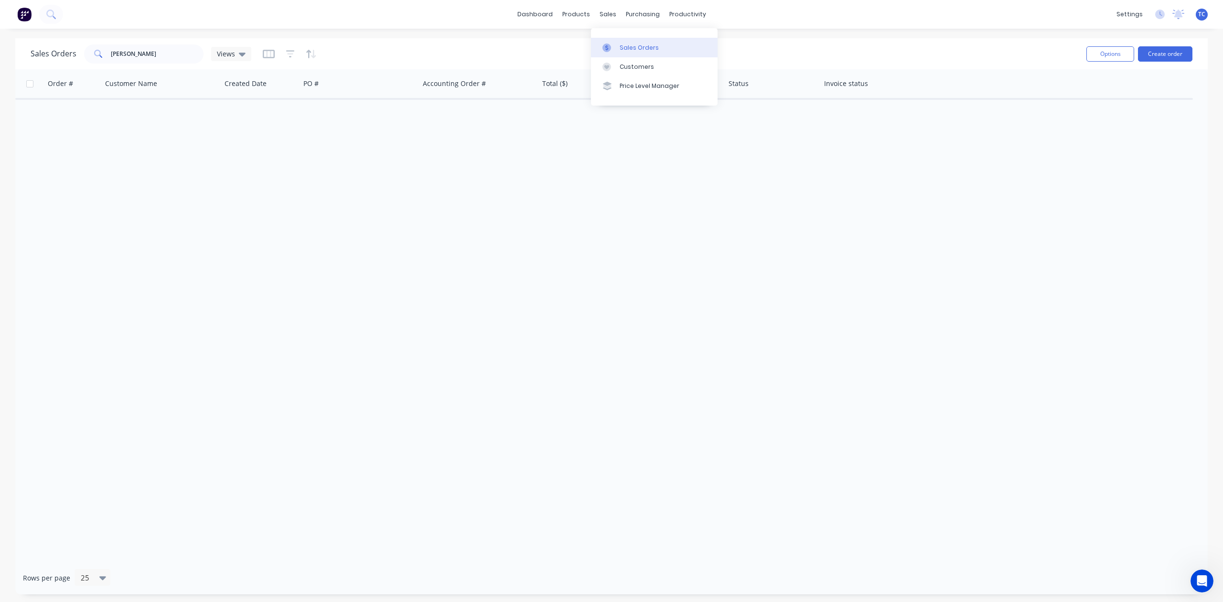
click at [637, 52] on div "Sales Orders" at bounding box center [639, 47] width 39 height 9
drag, startPoint x: 174, startPoint y: 57, endPoint x: 103, endPoint y: 59, distance: 71.2
click at [103, 59] on div "[PERSON_NAME]" at bounding box center [143, 53] width 119 height 19
type input "[PERSON_NAME]"
click at [641, 52] on div "Sales Orders" at bounding box center [639, 47] width 39 height 9
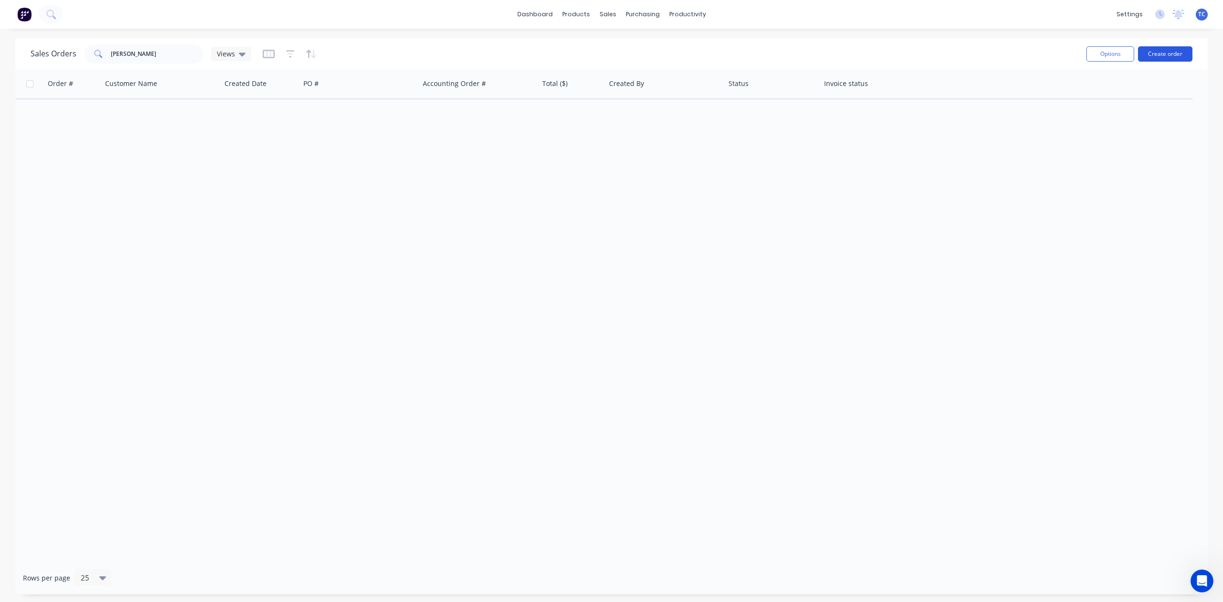
click at [1170, 51] on button "Create order" at bounding box center [1165, 53] width 54 height 15
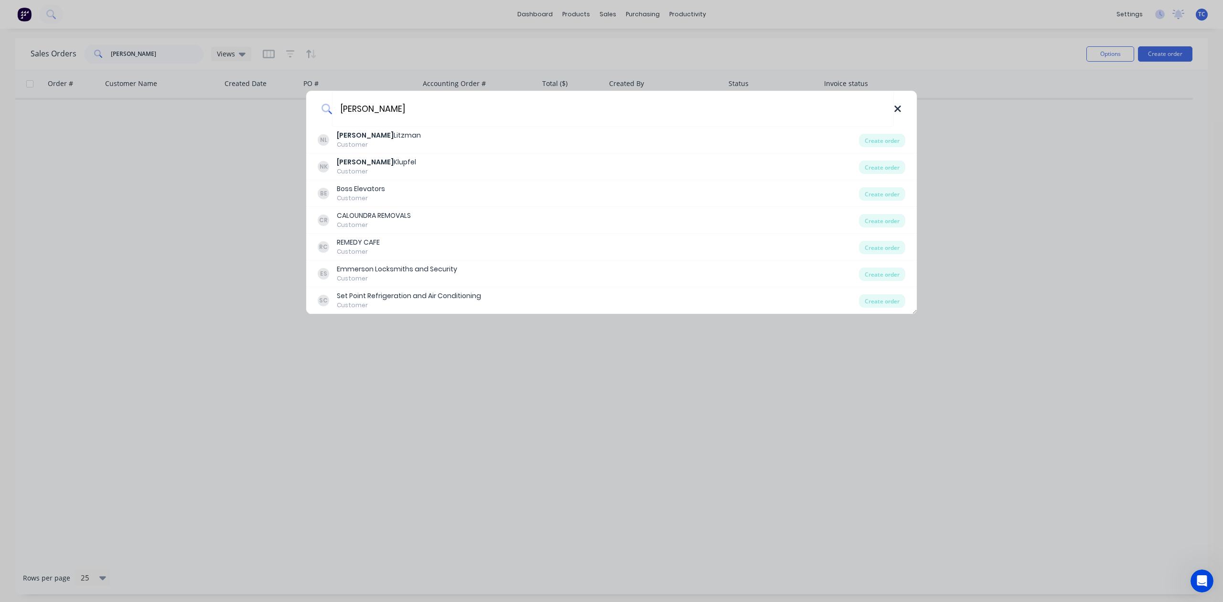
type input "[PERSON_NAME]"
click at [894, 108] on icon at bounding box center [897, 109] width 6 height 6
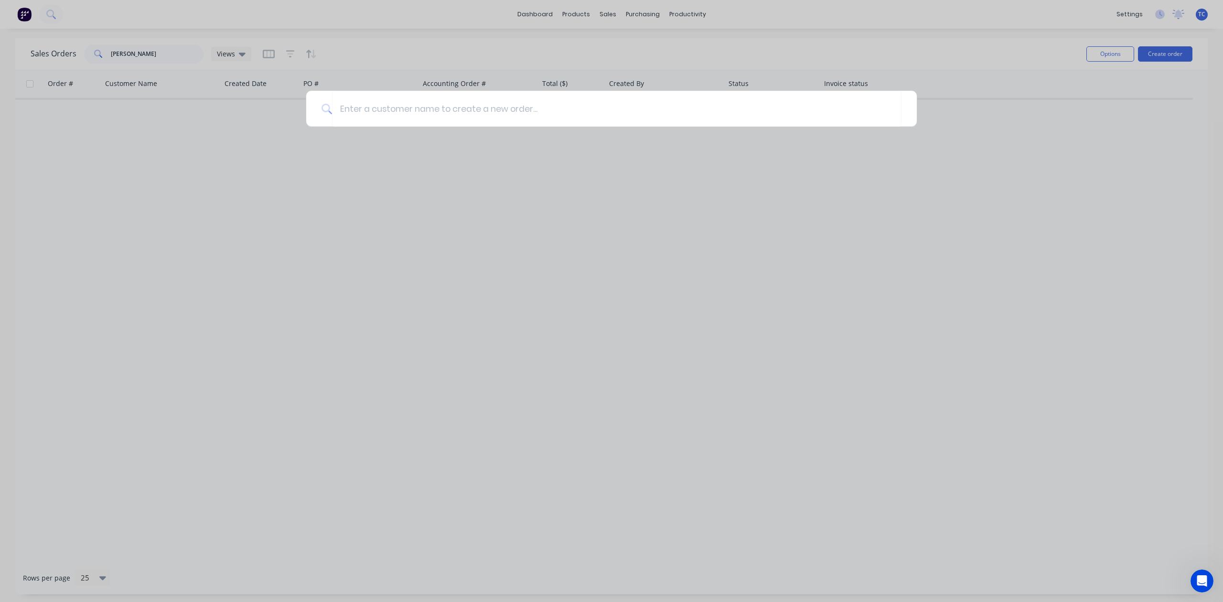
click at [1101, 50] on div at bounding box center [611, 301] width 1223 height 602
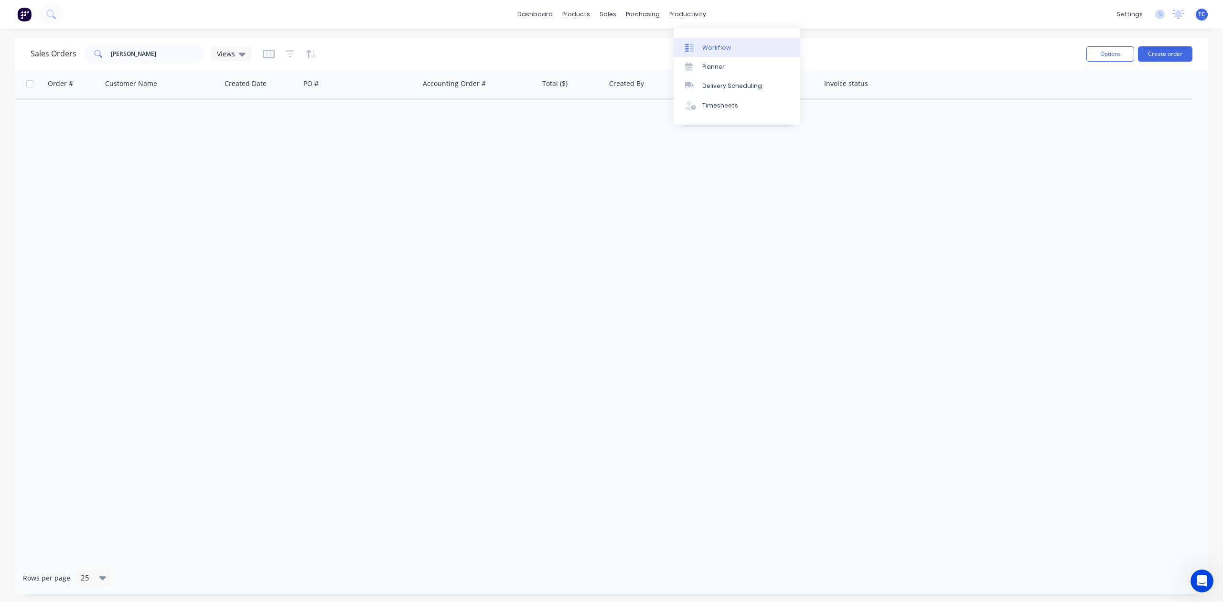
click at [721, 52] on div "Workflow" at bounding box center [716, 47] width 29 height 9
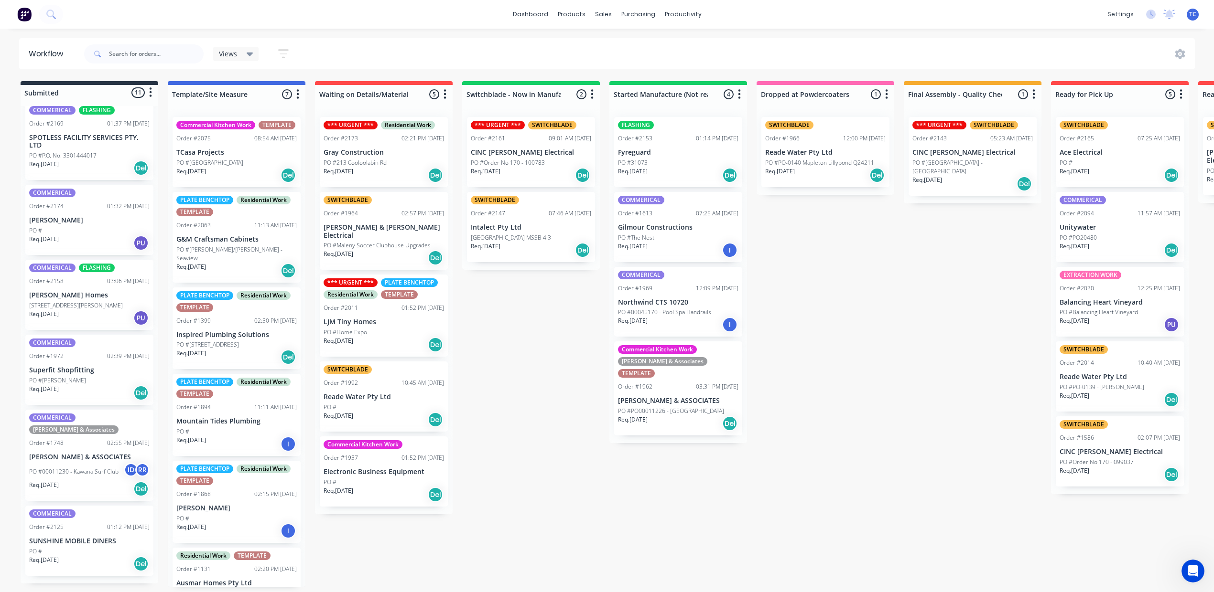
scroll to position [557, 0]
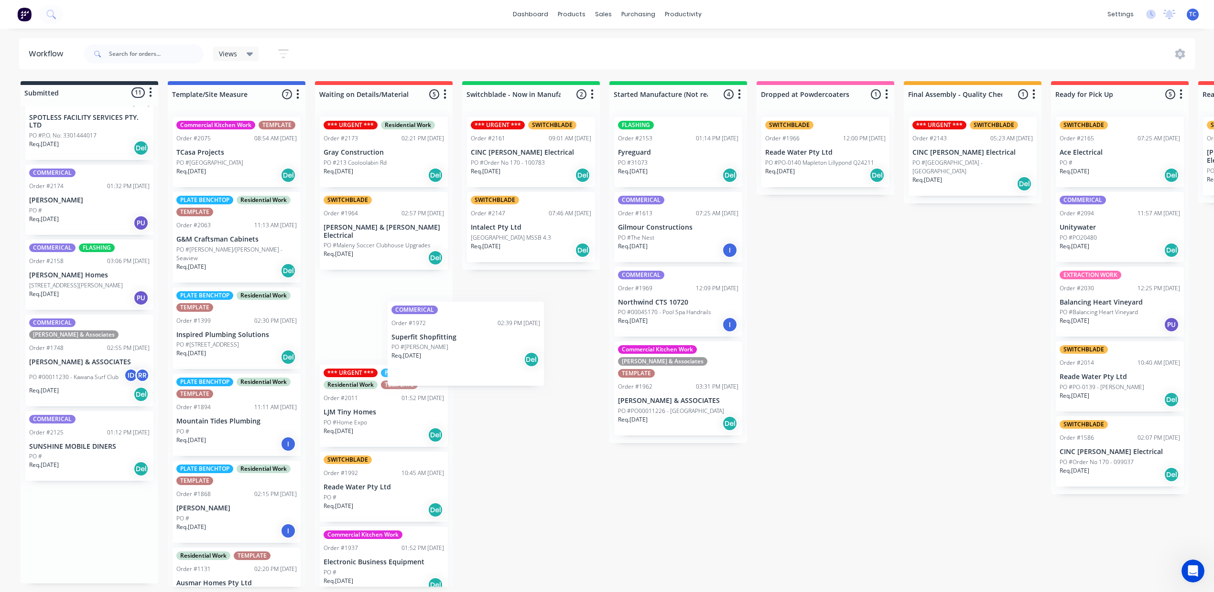
drag, startPoint x: 94, startPoint y: 359, endPoint x: 452, endPoint y: 345, distance: 358.2
click at [452, 345] on div "Submitted 11 Status colour #273444 hex #273444 Save Cancel Summaries Total orde…" at bounding box center [789, 334] width 1593 height 506
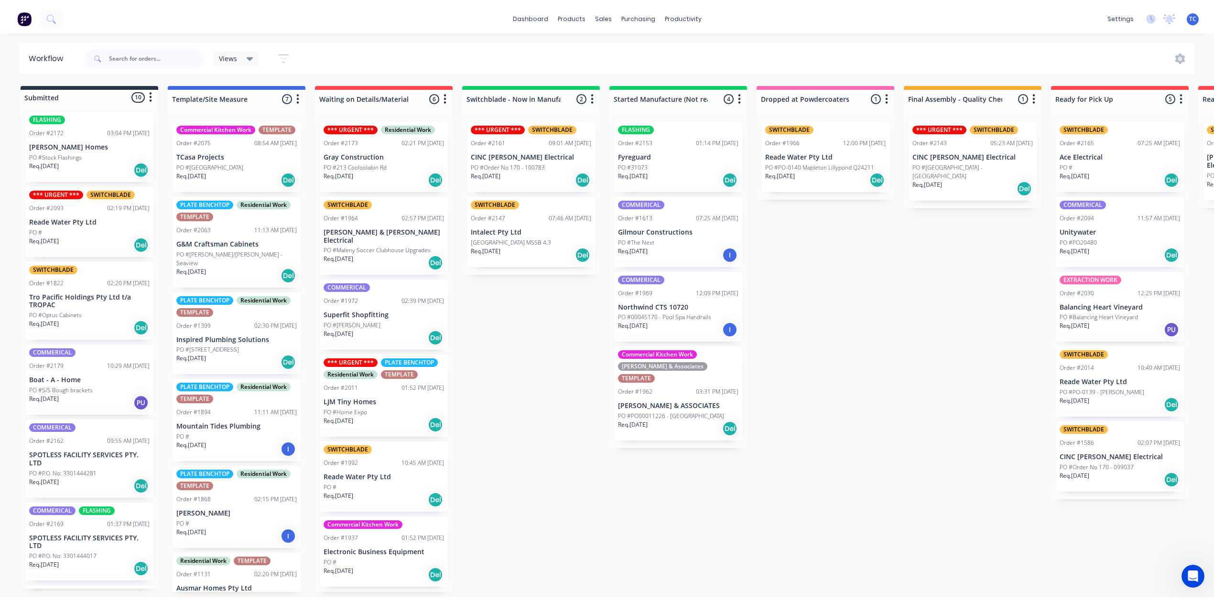
scroll to position [0, 0]
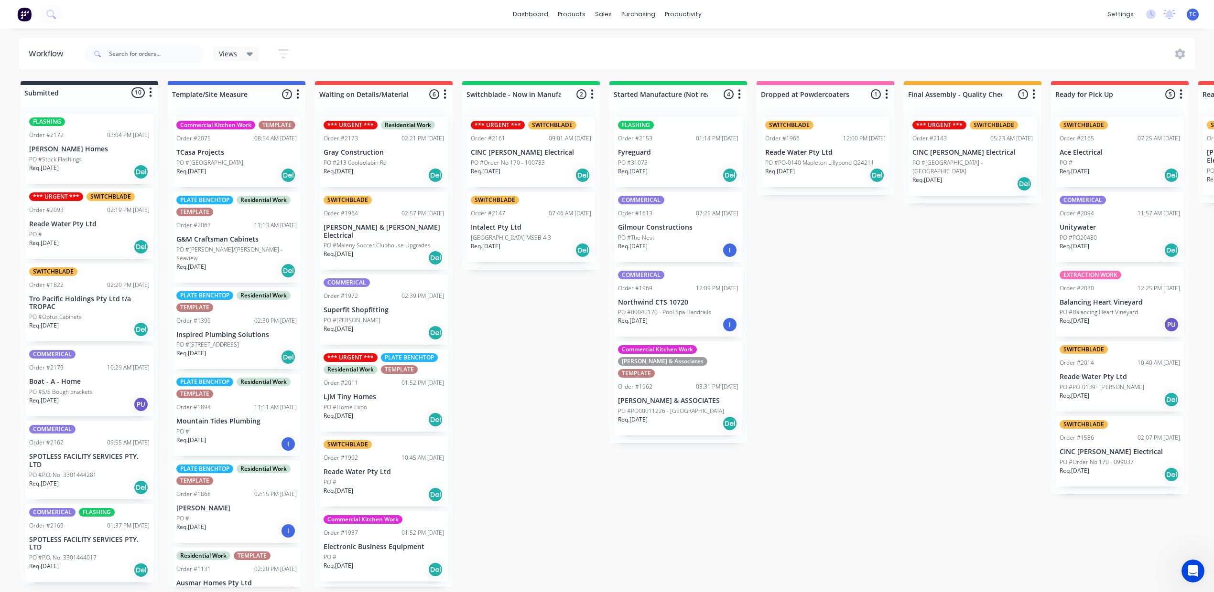
click at [380, 325] on p "PO #[PERSON_NAME]" at bounding box center [351, 320] width 57 height 9
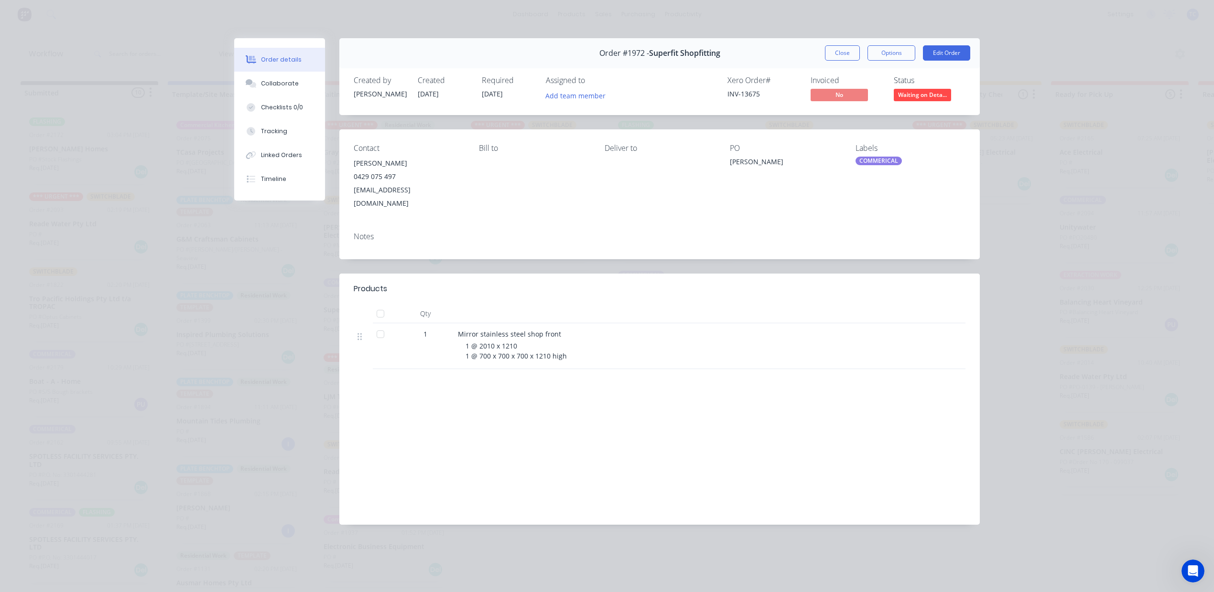
click at [438, 241] on div "Notes" at bounding box center [660, 236] width 612 height 9
click at [941, 61] on button "Edit Order" at bounding box center [946, 52] width 47 height 15
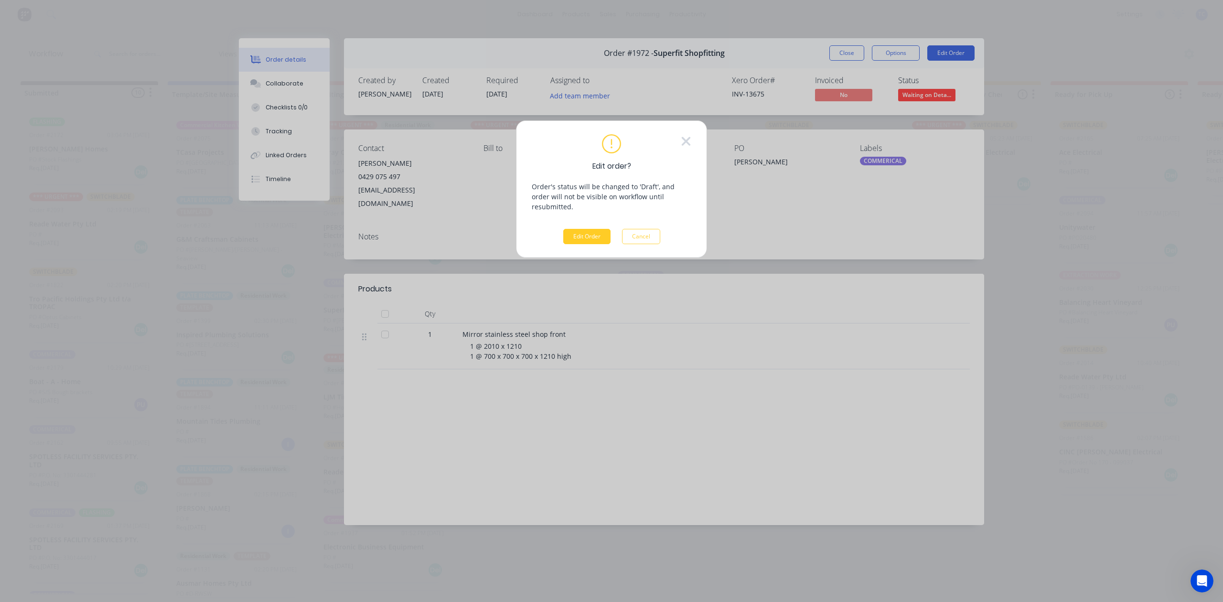
click at [581, 244] on button "Edit Order" at bounding box center [586, 236] width 47 height 15
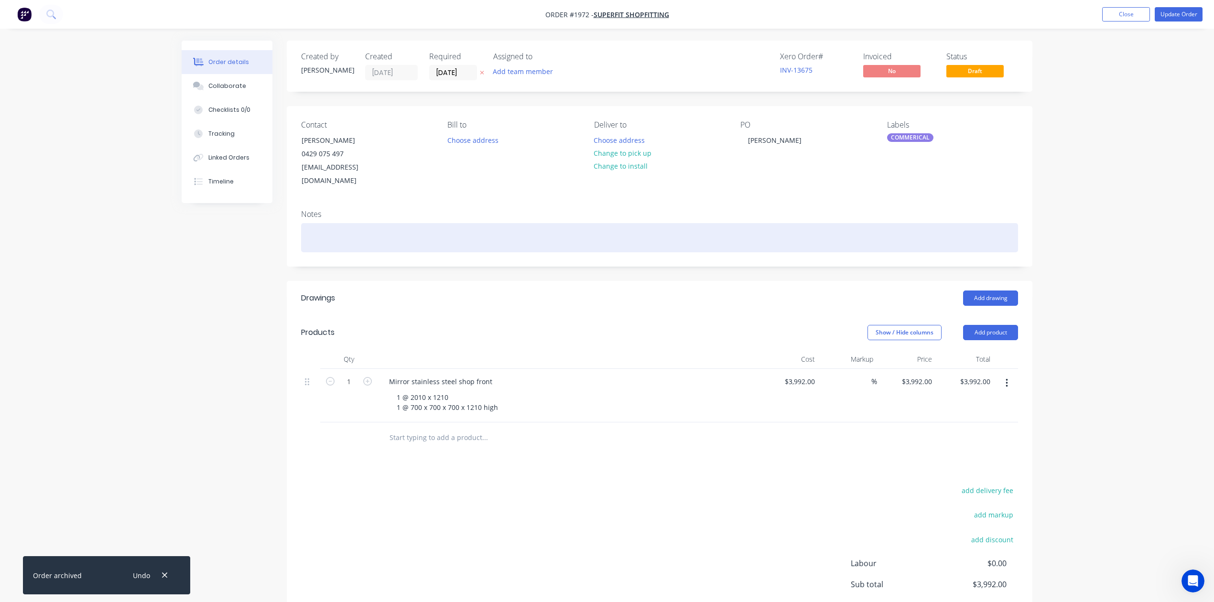
click at [450, 252] on div at bounding box center [659, 237] width 717 height 29
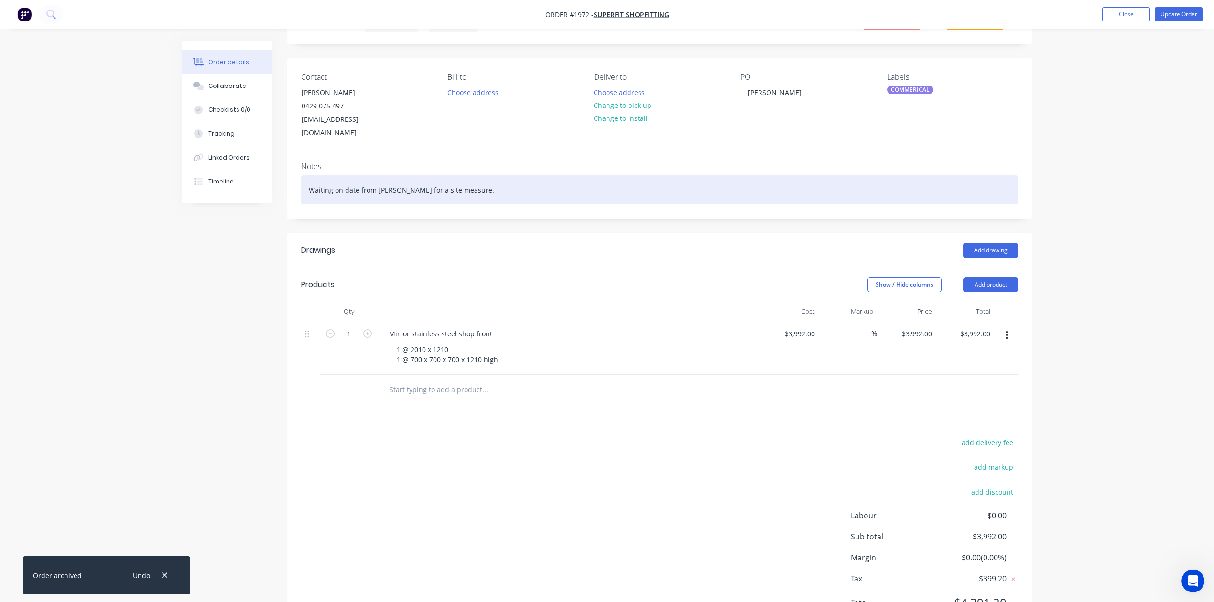
scroll to position [127, 0]
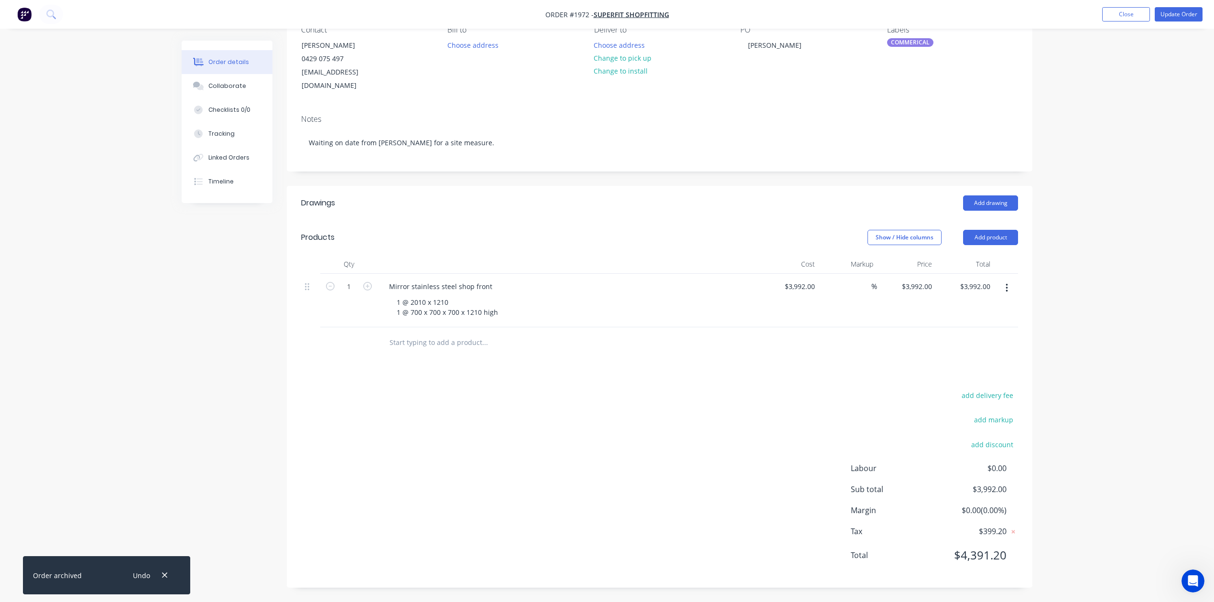
click at [469, 352] on input "text" at bounding box center [484, 342] width 191 height 19
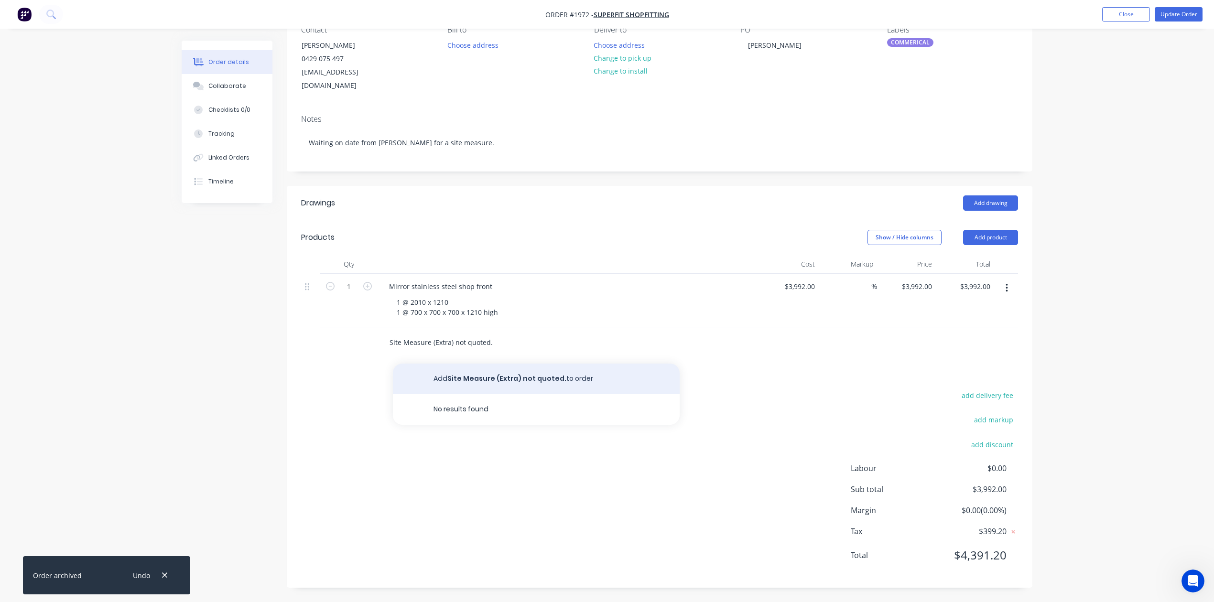
type input "Site Measure (Extra) not quoted."
click at [545, 394] on button "Add Site Measure (Extra) not quoted. to order" at bounding box center [536, 379] width 287 height 31
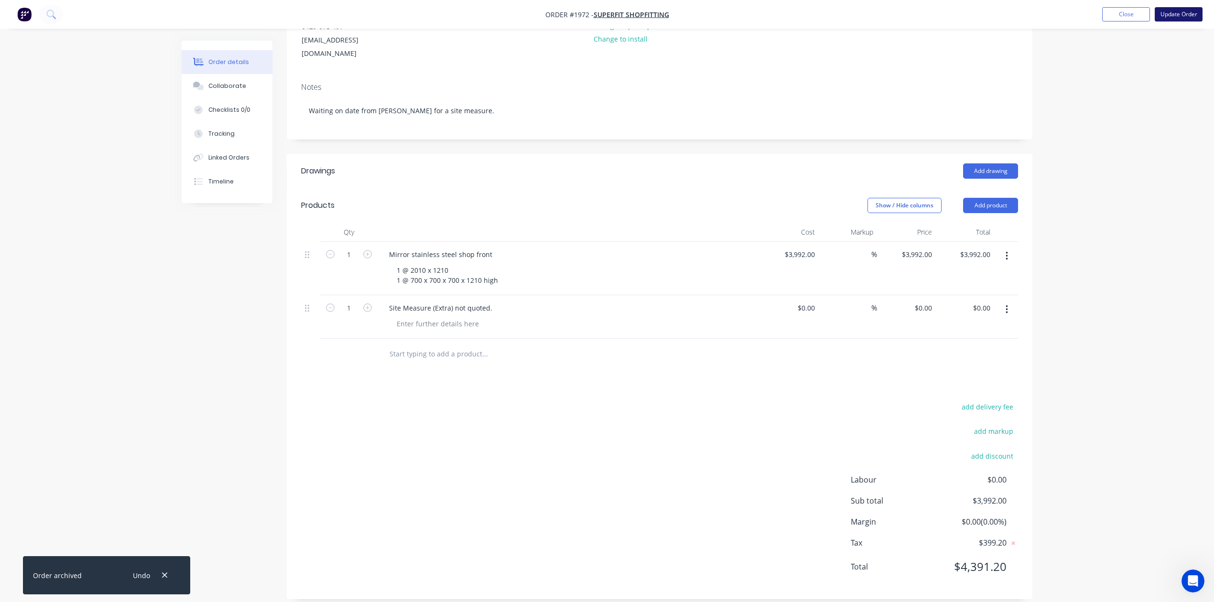
click at [1177, 10] on button "Update Order" at bounding box center [1178, 14] width 48 height 14
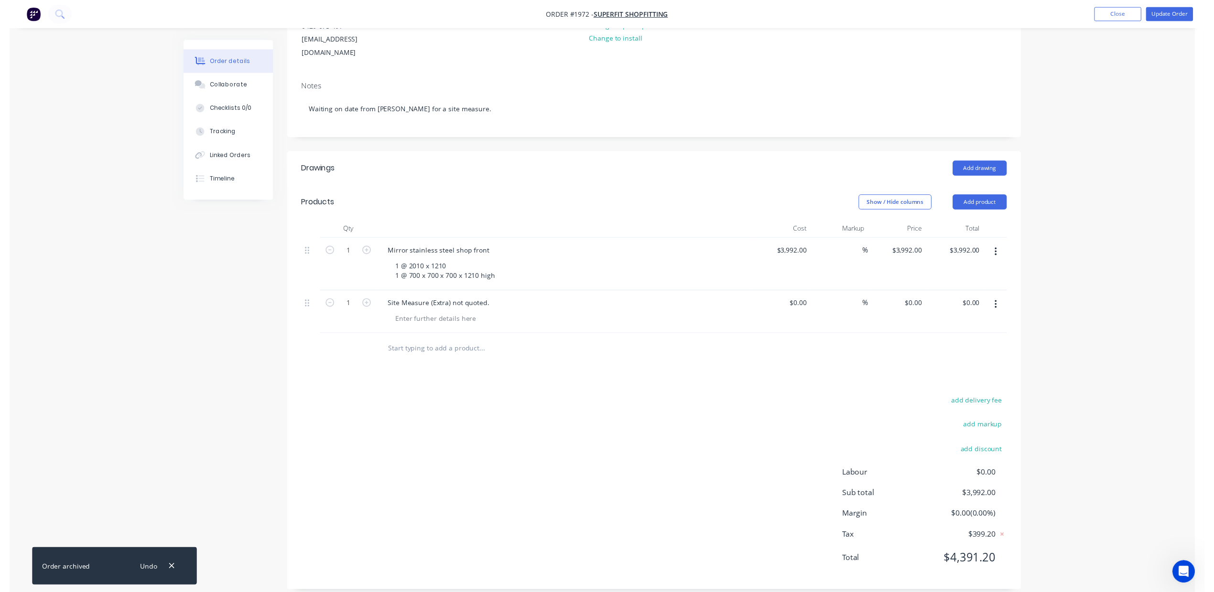
scroll to position [0, 0]
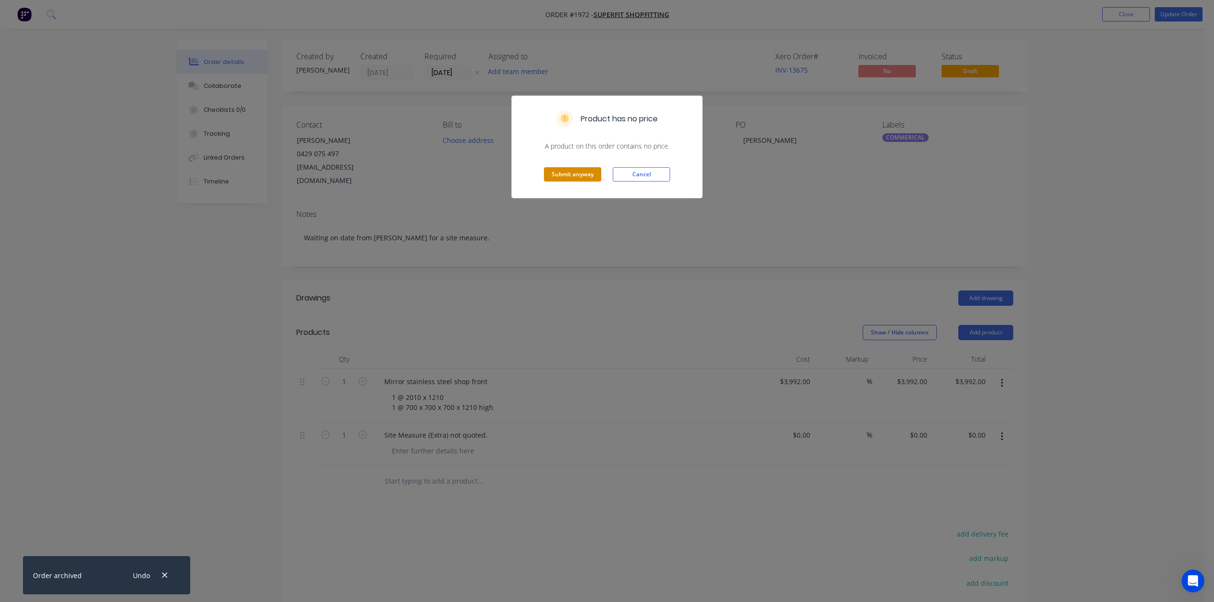
click at [574, 182] on button "Submit anyway" at bounding box center [572, 174] width 57 height 14
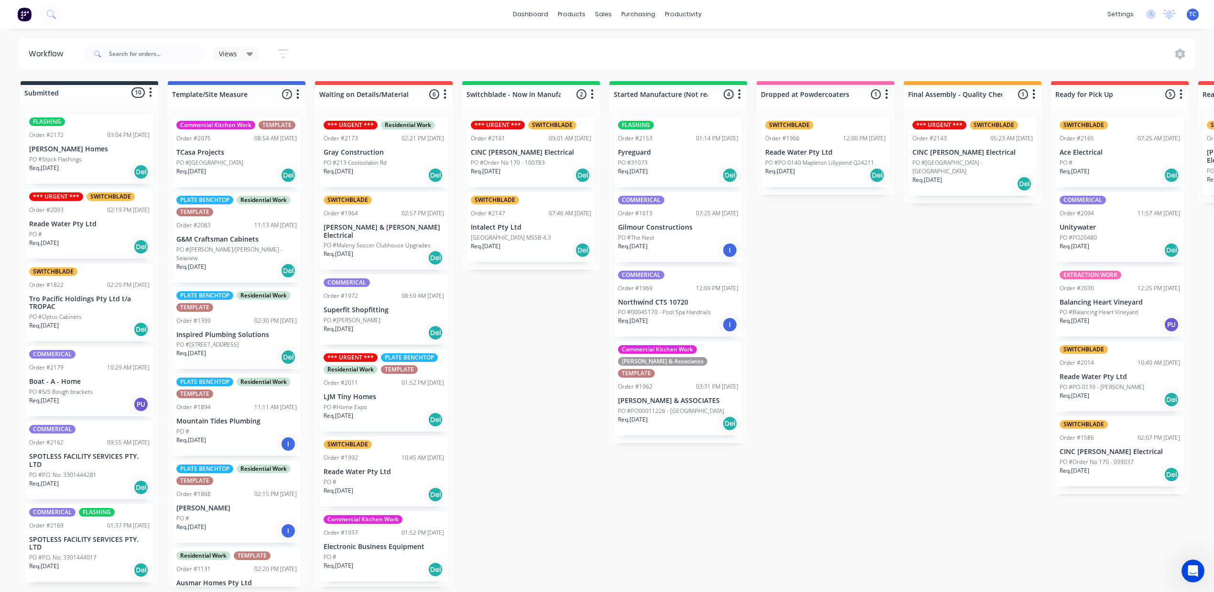
scroll to position [10, 0]
click at [631, 75] on div "Customers" at bounding box center [632, 76] width 34 height 9
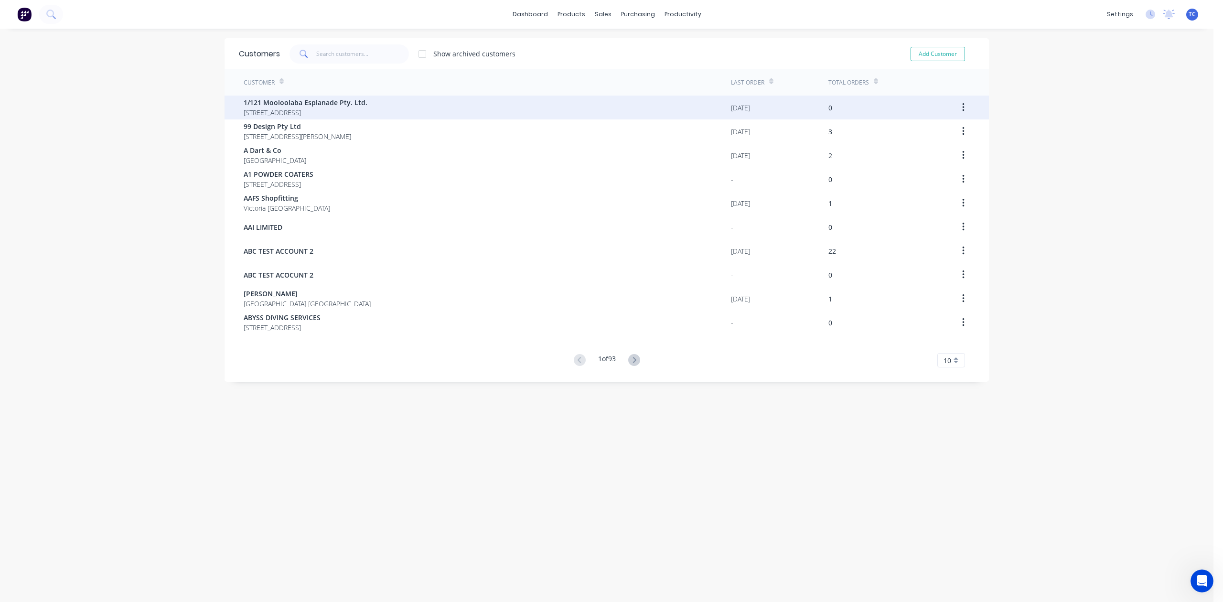
click at [312, 99] on span "1/121 Mooloolaba Esplanade Pty. Ltd." at bounding box center [306, 102] width 124 height 10
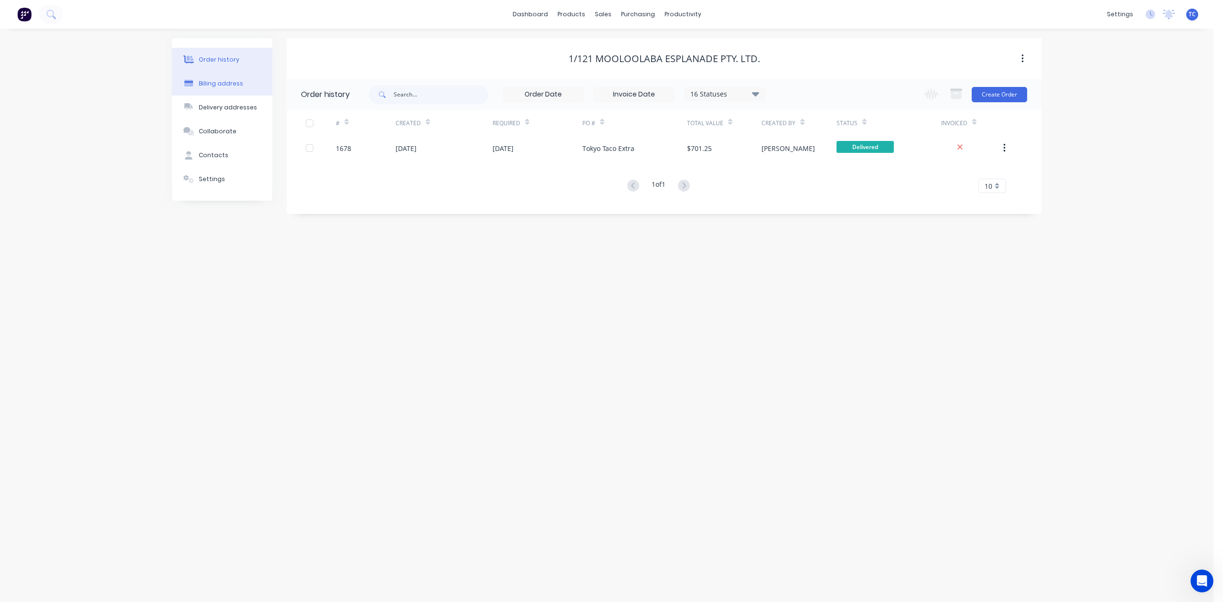
click at [227, 88] on div "Billing address" at bounding box center [221, 83] width 44 height 9
select select "AU"
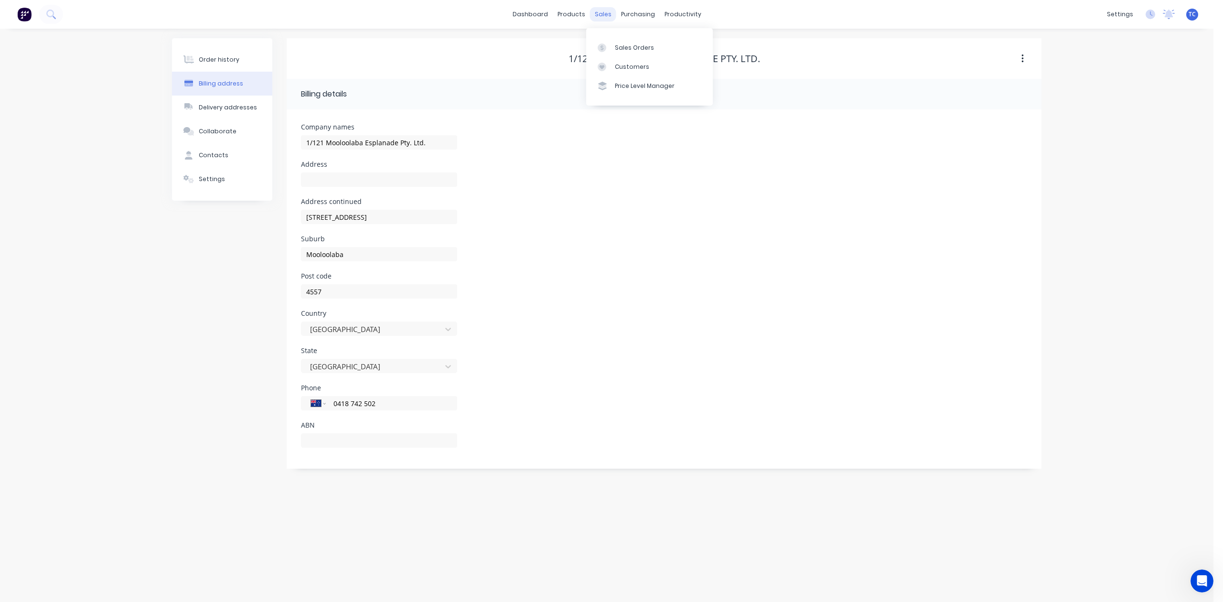
click at [610, 11] on div "sales" at bounding box center [603, 14] width 26 height 14
click at [640, 51] on div "Sales Orders" at bounding box center [634, 47] width 39 height 9
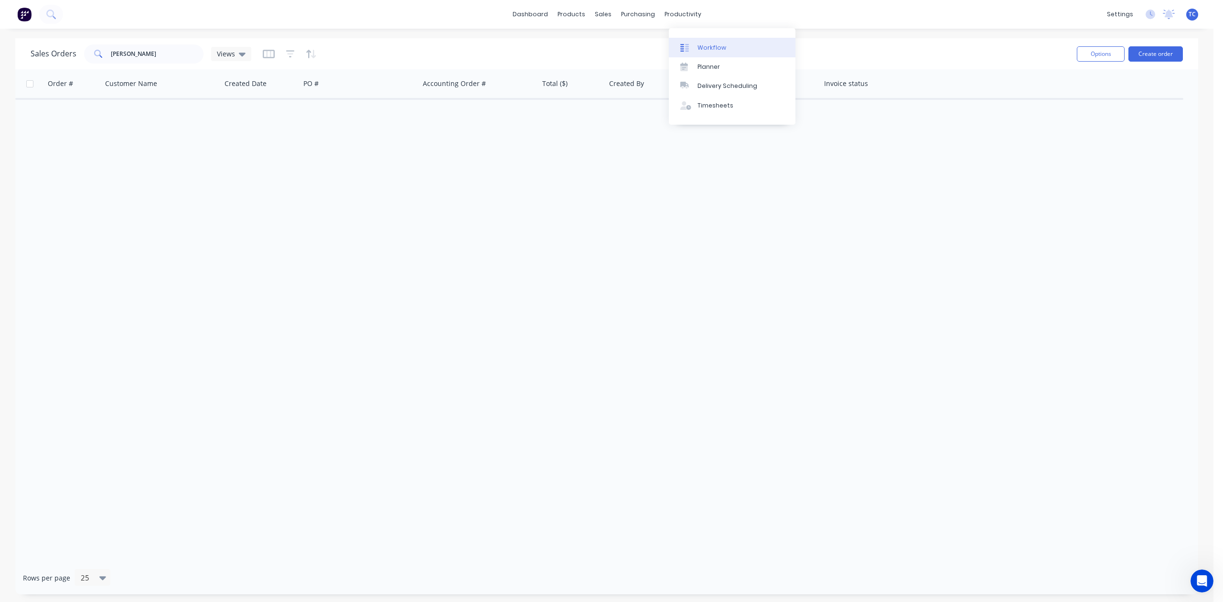
click at [716, 52] on div "Workflow" at bounding box center [712, 47] width 29 height 9
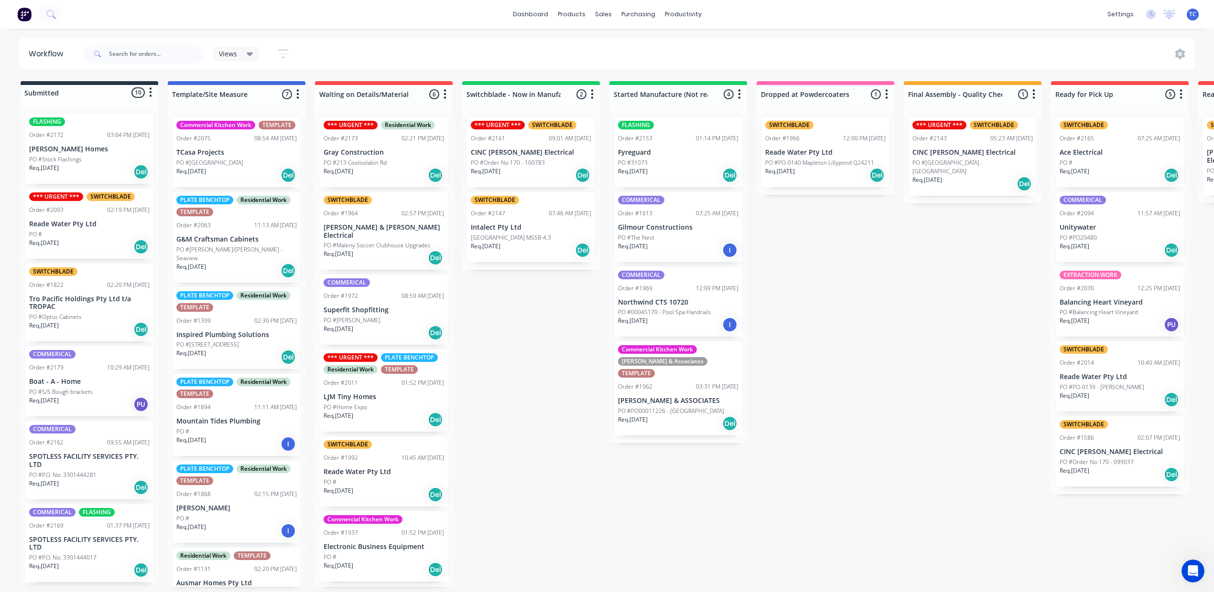
click at [70, 153] on p "[PERSON_NAME] Homes" at bounding box center [89, 149] width 120 height 8
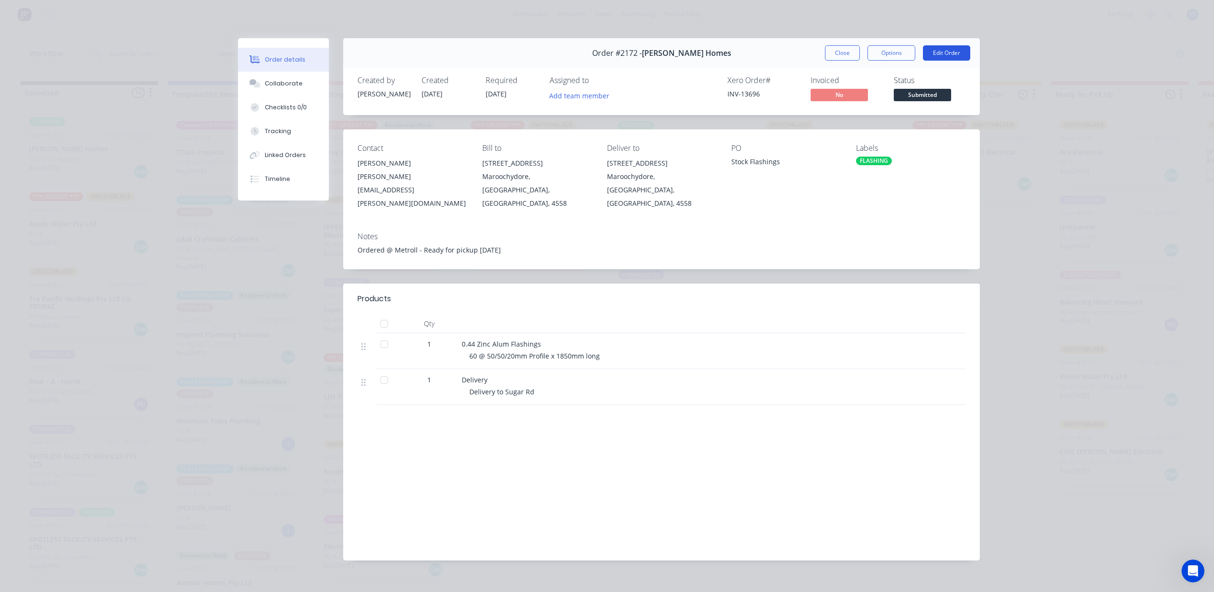
click at [935, 61] on button "Edit Order" at bounding box center [946, 52] width 47 height 15
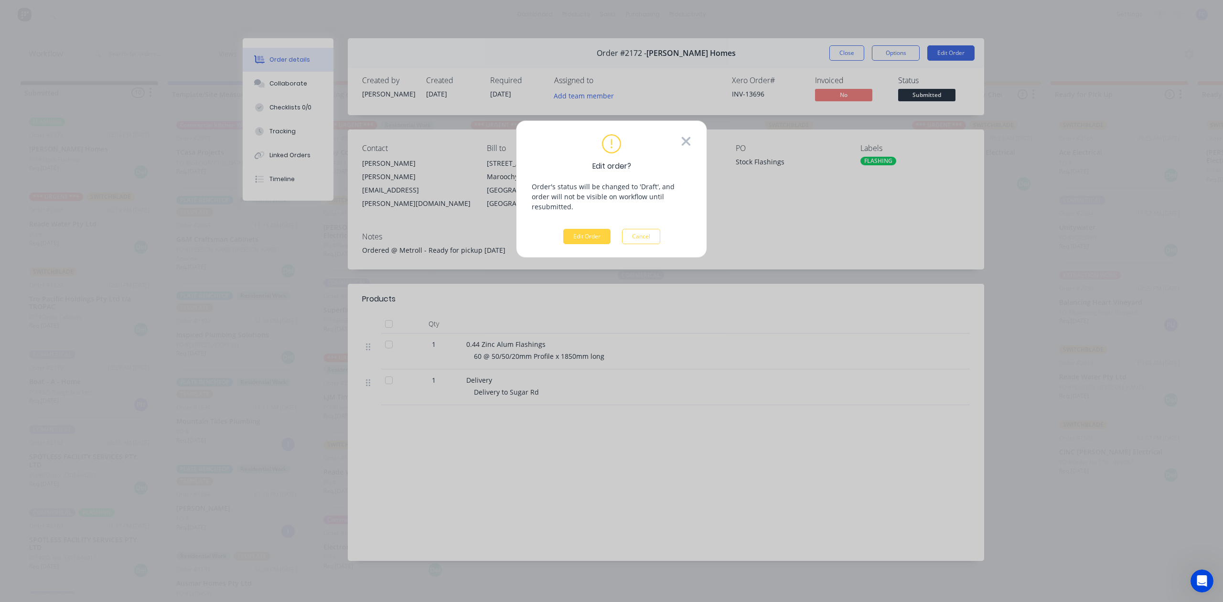
click at [681, 141] on icon at bounding box center [686, 141] width 11 height 14
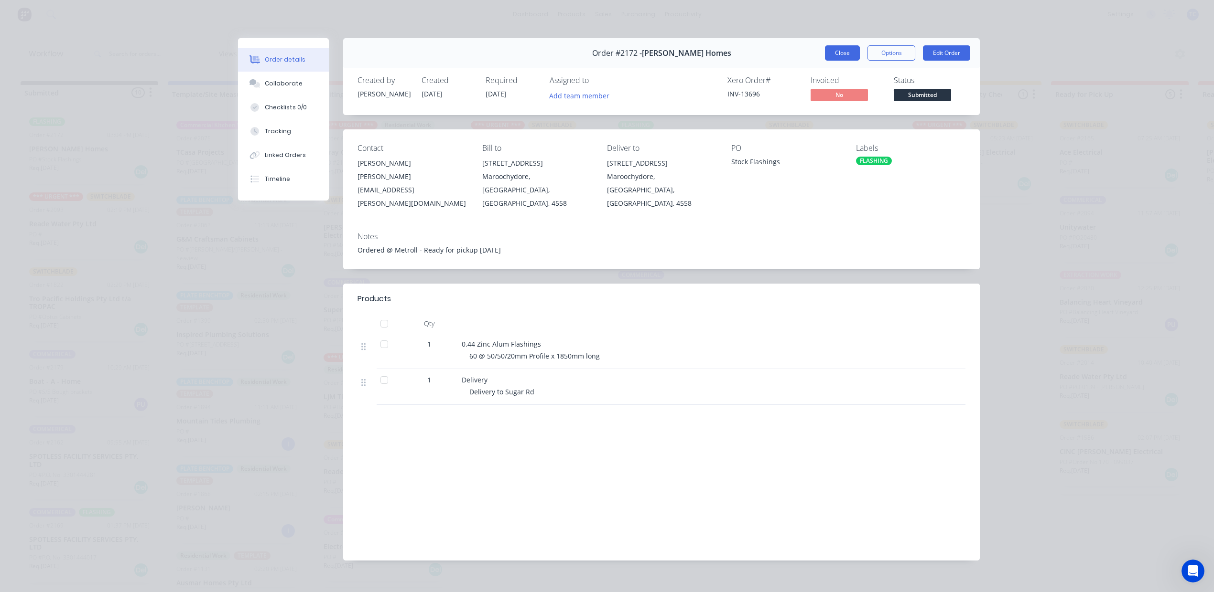
click at [825, 61] on button "Close" at bounding box center [842, 52] width 35 height 15
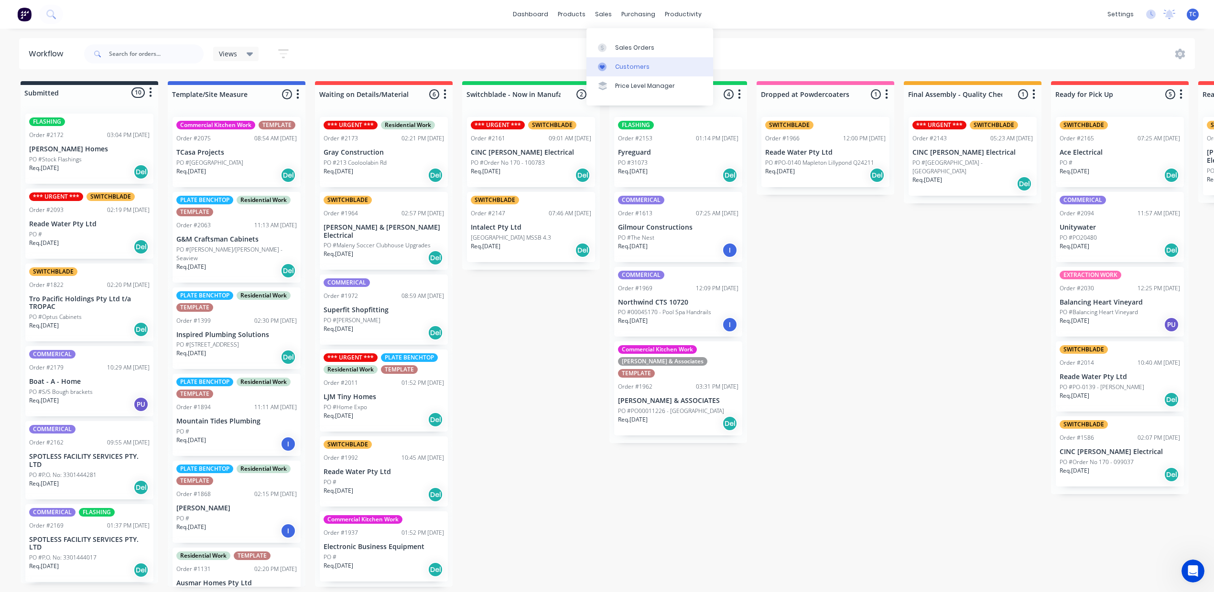
click at [635, 71] on div "Customers" at bounding box center [632, 67] width 34 height 9
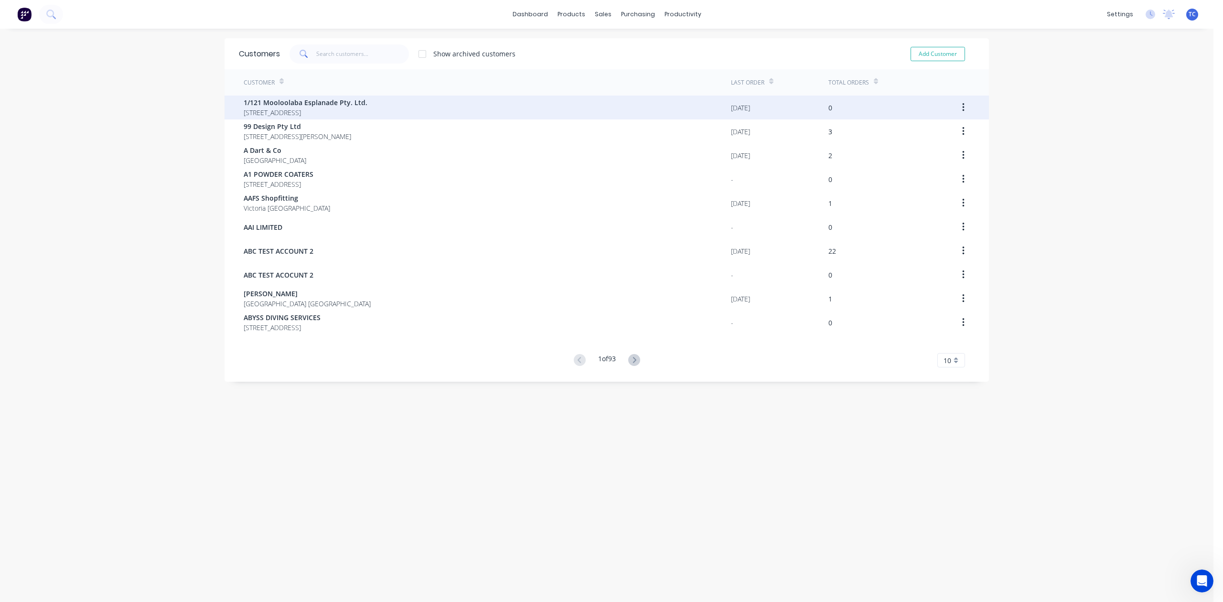
click at [346, 100] on span "1/121 Mooloolaba Esplanade Pty. Ltd." at bounding box center [306, 102] width 124 height 10
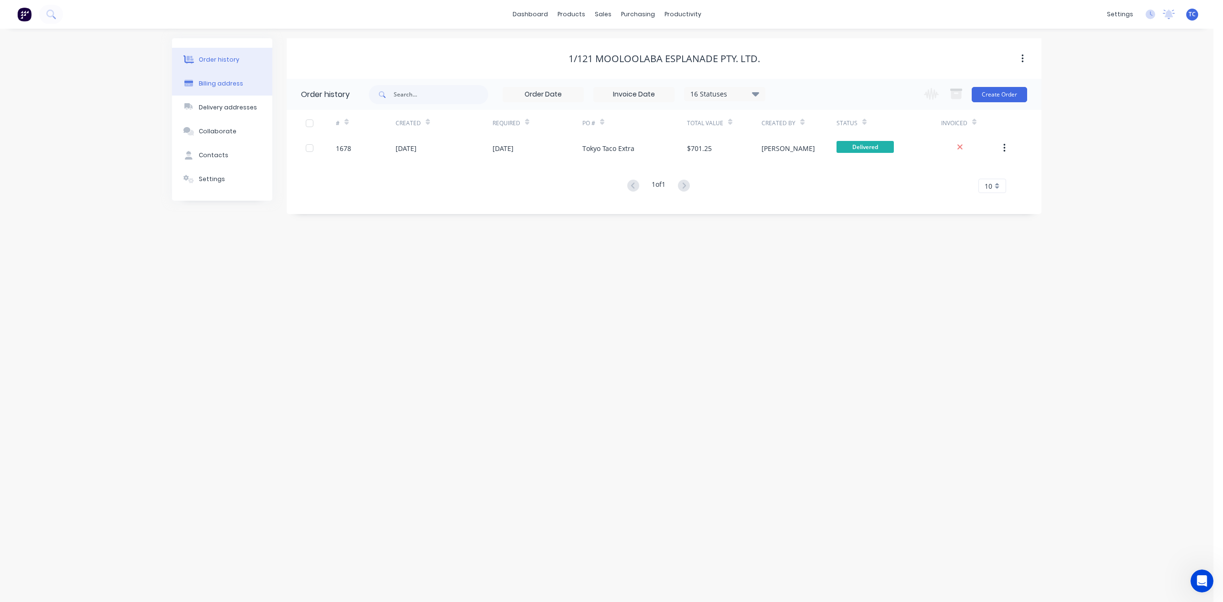
click at [222, 88] on div "Billing address" at bounding box center [221, 83] width 44 height 9
select select "AU"
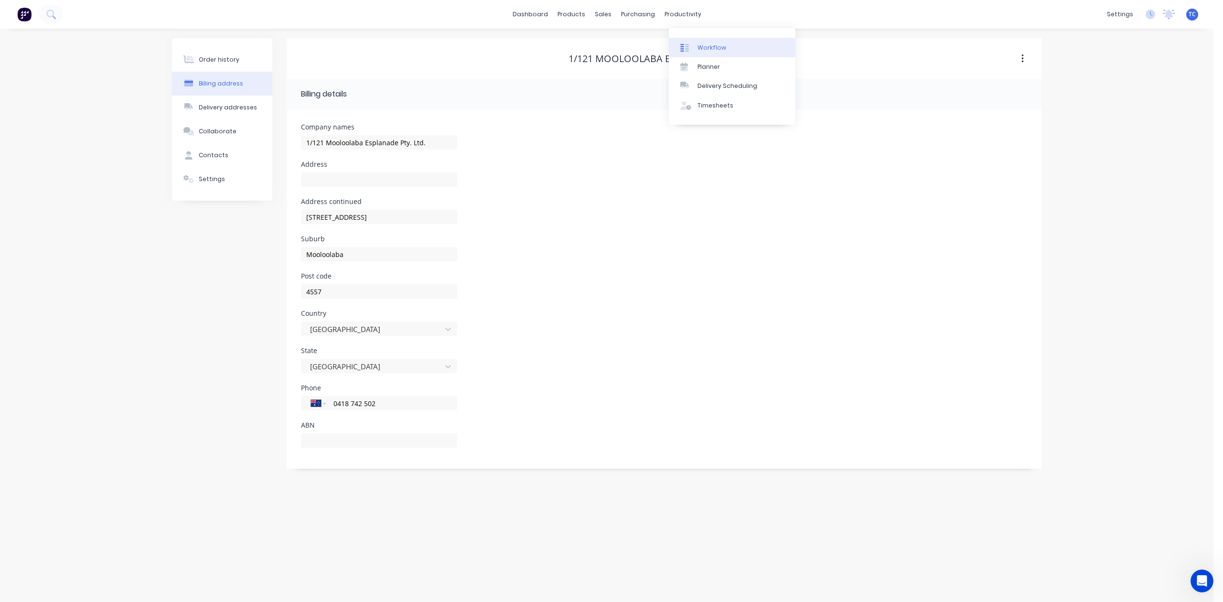
click at [720, 52] on div "Workflow" at bounding box center [712, 47] width 29 height 9
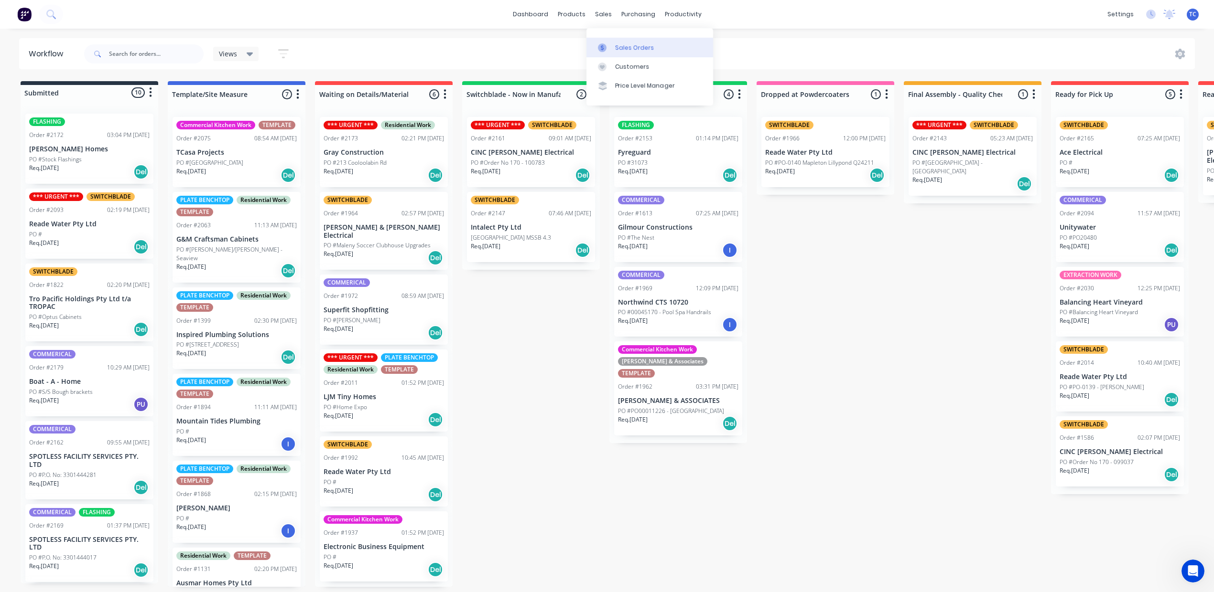
click at [631, 52] on div "Sales Orders" at bounding box center [634, 47] width 39 height 9
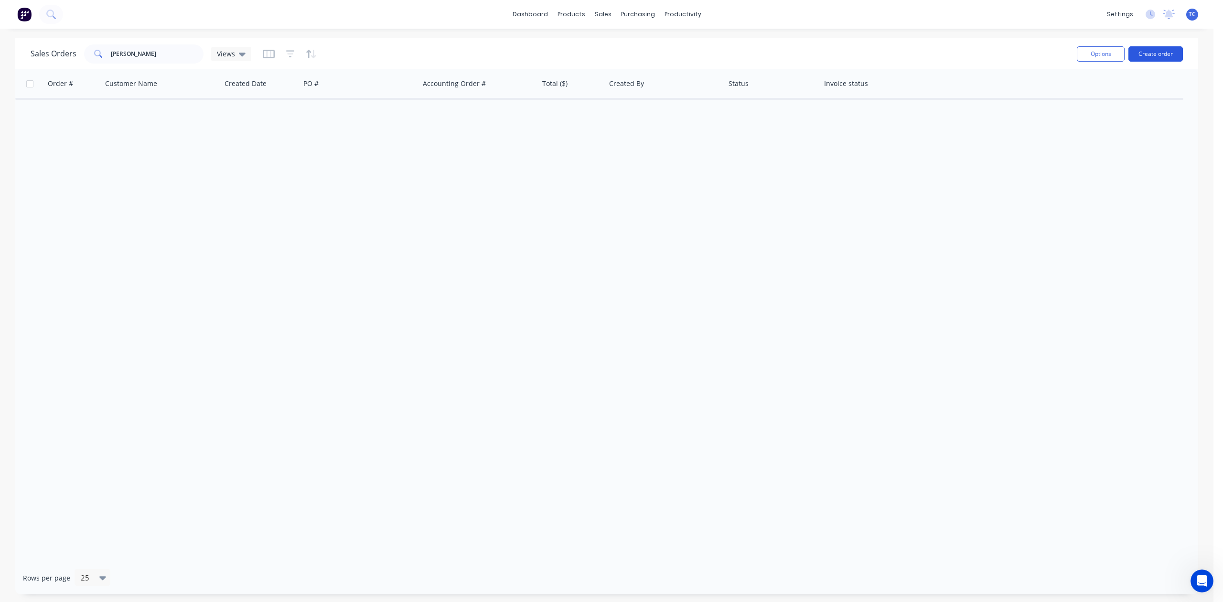
click at [1143, 51] on button "Create order" at bounding box center [1156, 53] width 54 height 15
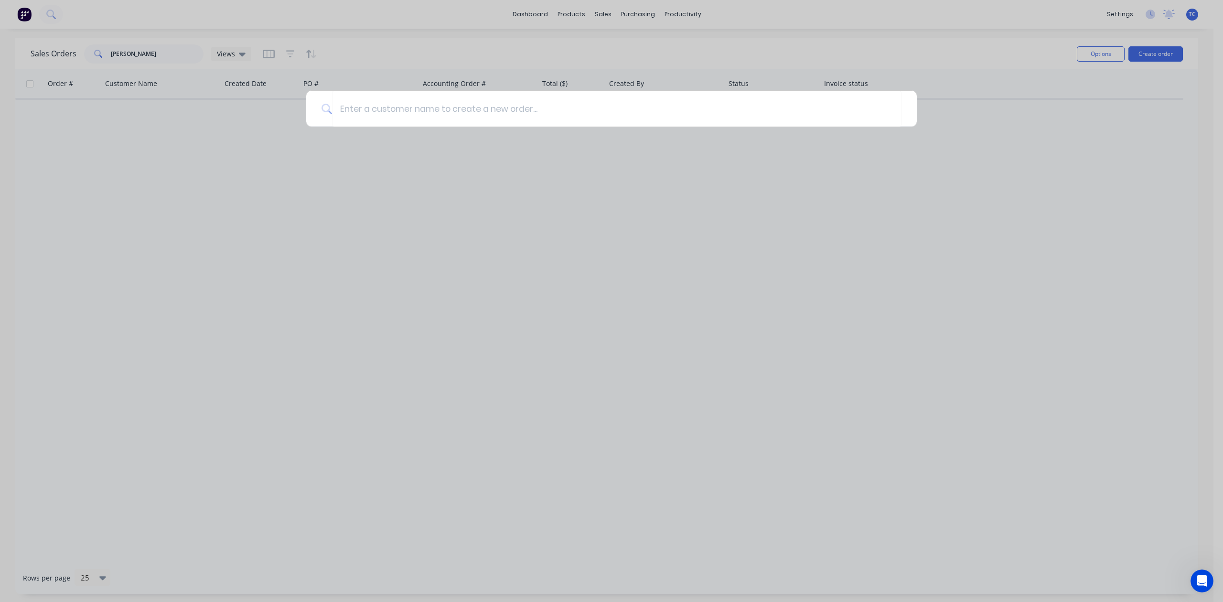
click at [1061, 91] on div at bounding box center [611, 301] width 1223 height 602
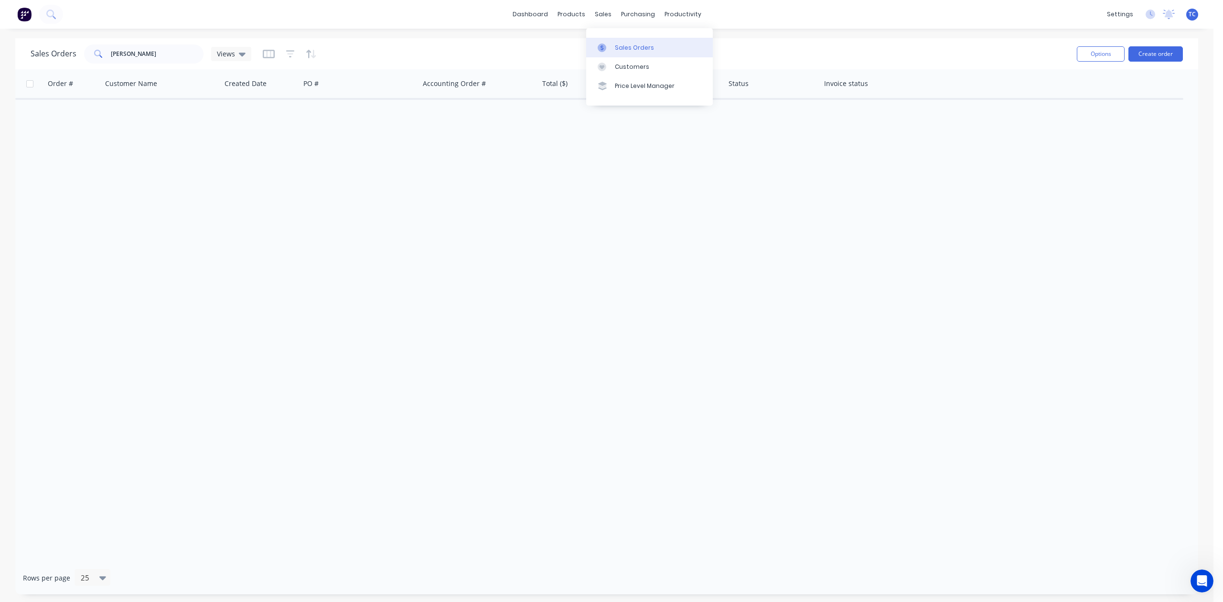
click at [635, 50] on div "Sales Orders" at bounding box center [634, 47] width 39 height 9
drag, startPoint x: 190, startPoint y: 52, endPoint x: 73, endPoint y: 52, distance: 117.1
click at [44, 62] on div "Sales Orders [PERSON_NAME] Views" at bounding box center [141, 53] width 221 height 19
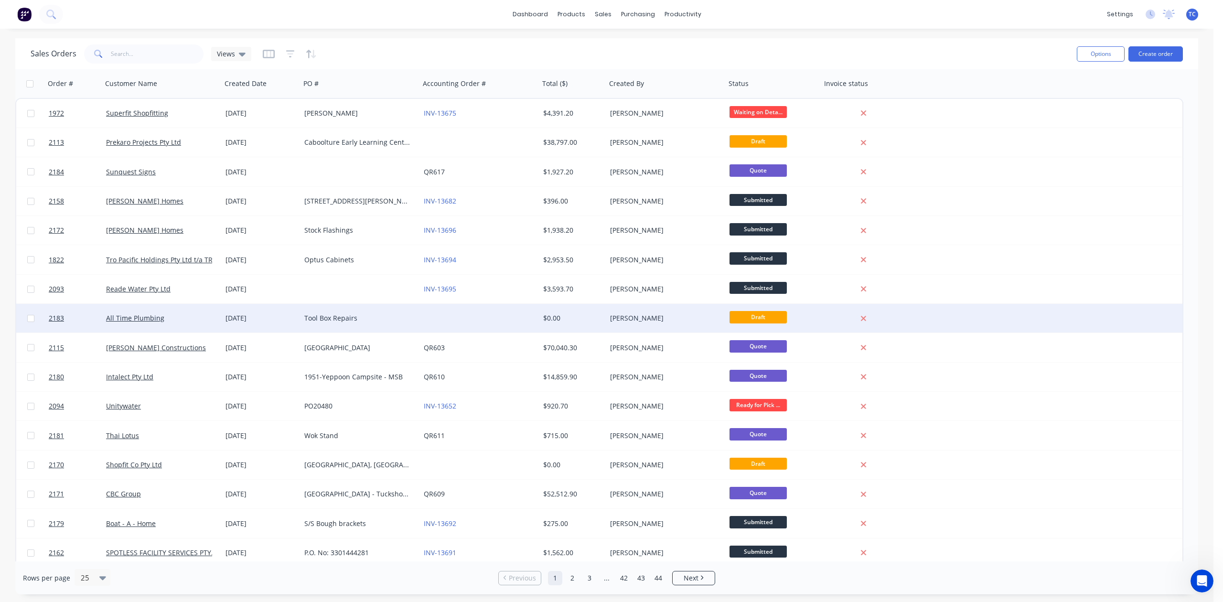
click at [350, 317] on div "Tool Box Repairs" at bounding box center [357, 318] width 106 height 10
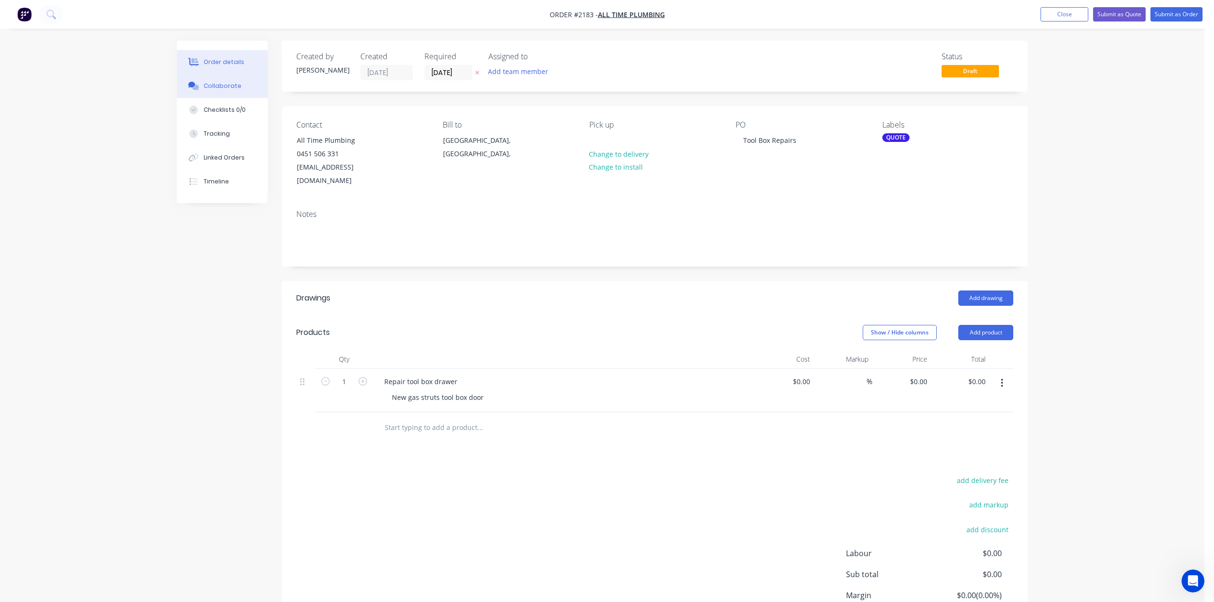
click at [237, 90] on div "Collaborate" at bounding box center [223, 86] width 38 height 9
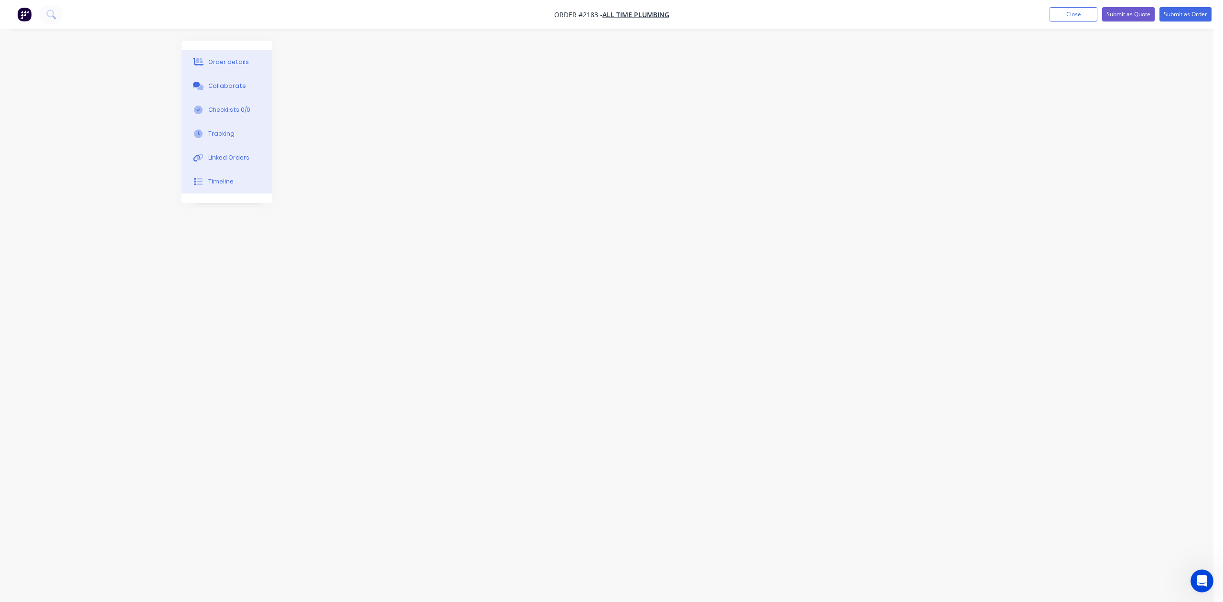
drag, startPoint x: 702, startPoint y: 96, endPoint x: 875, endPoint y: 82, distance: 173.5
click at [711, 100] on div at bounding box center [607, 283] width 850 height 484
click at [1050, 15] on button "Close" at bounding box center [1074, 14] width 48 height 14
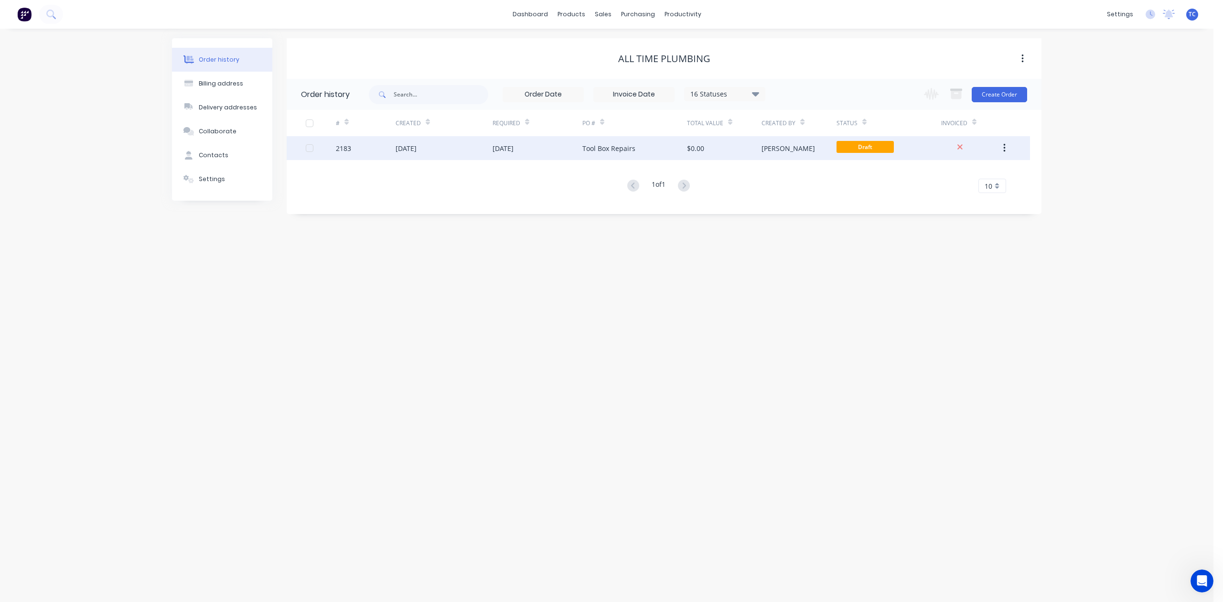
click at [514, 146] on div "[DATE]" at bounding box center [503, 148] width 21 height 10
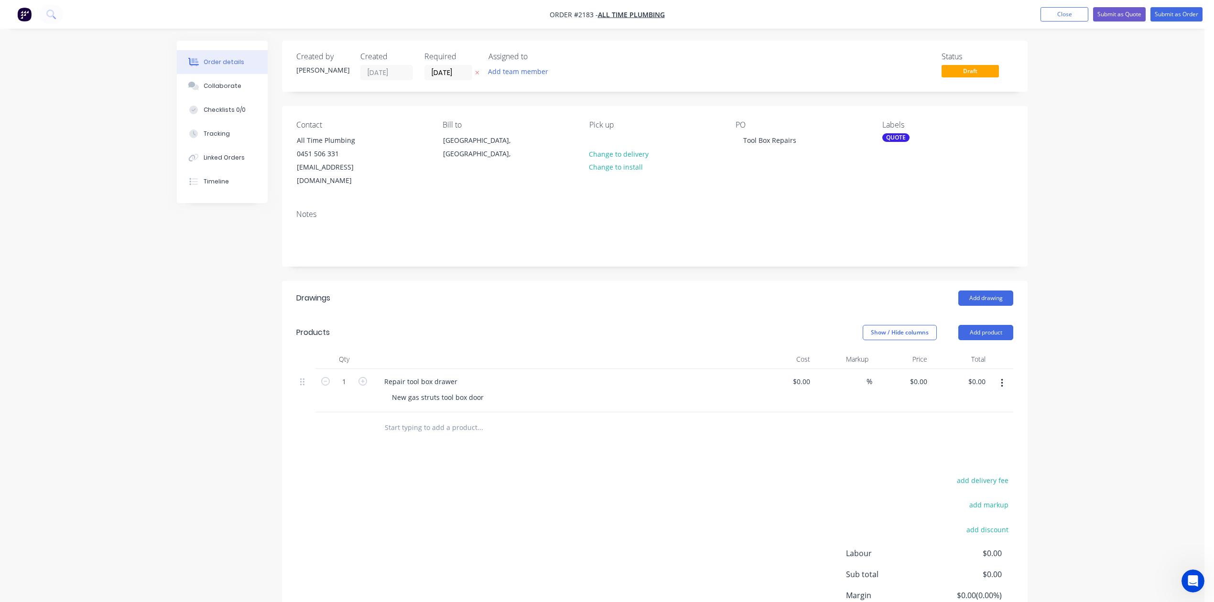
click at [491, 437] on input "text" at bounding box center [479, 427] width 191 height 19
paste input "Hi [PERSON_NAME], Here's your remittance advice for payment of AUD 629.20. If y…"
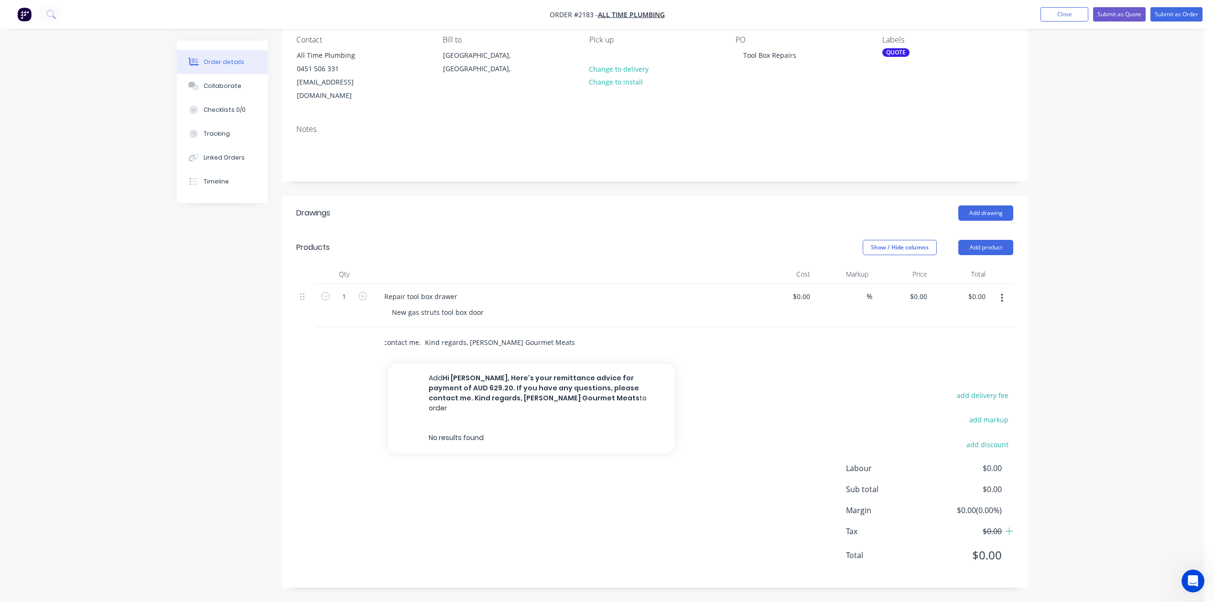
scroll to position [191, 0]
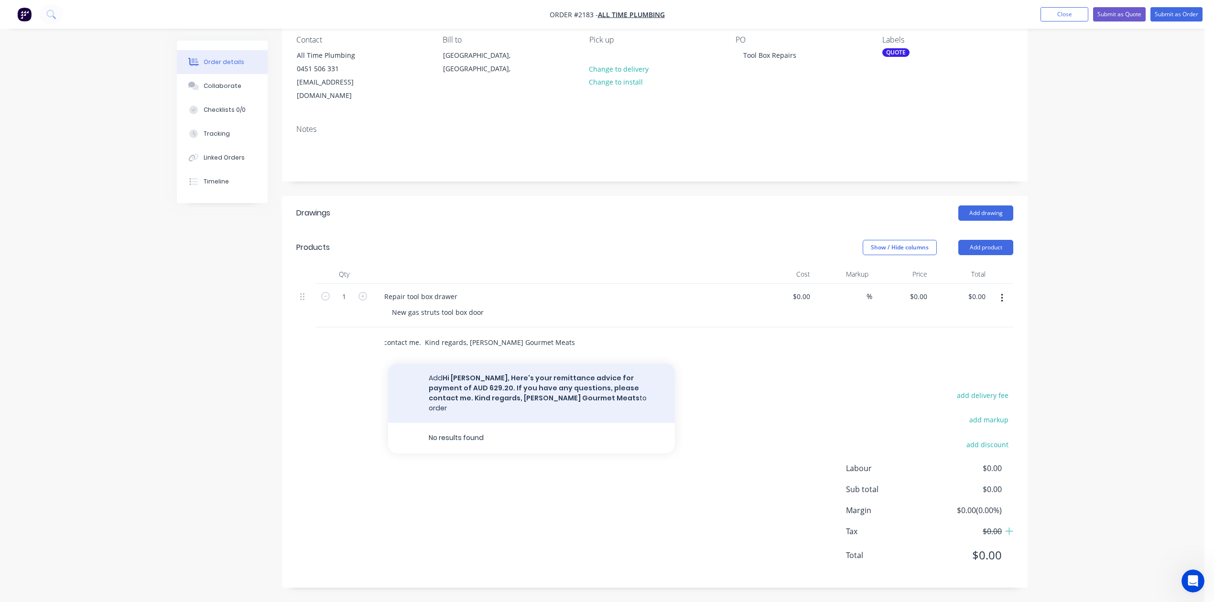
type input "Hi [PERSON_NAME], Here's your remittance advice for payment of AUD 629.20. If y…"
click at [531, 394] on button "Add Hi [PERSON_NAME], Here's your remittance advice for payment of AUD 629.20. …" at bounding box center [531, 393] width 287 height 59
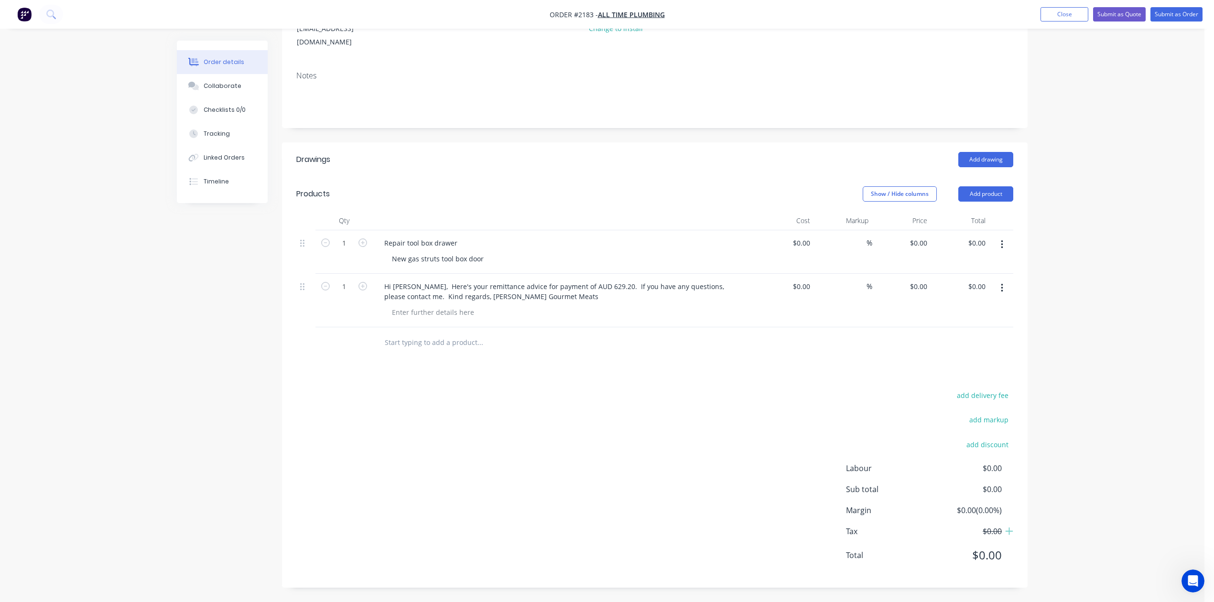
click at [1000, 292] on icon "button" at bounding box center [1001, 288] width 2 height 9
click at [954, 377] on div "Delete" at bounding box center [968, 371] width 74 height 14
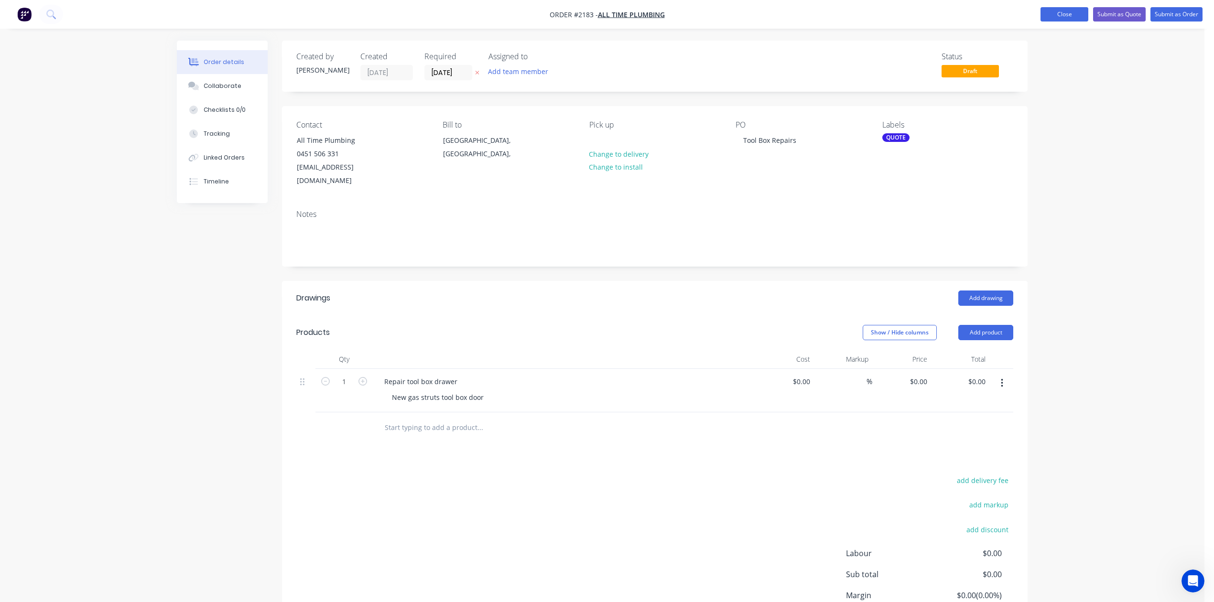
click at [1040, 14] on button "Close" at bounding box center [1064, 14] width 48 height 14
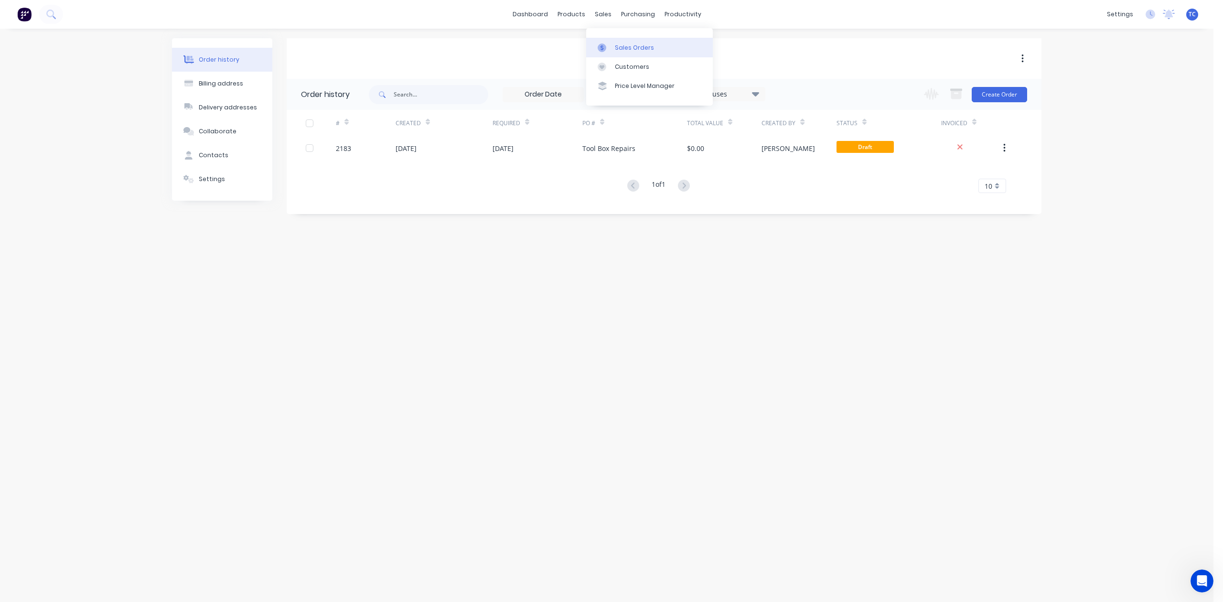
click at [630, 52] on div "Sales Orders" at bounding box center [634, 47] width 39 height 9
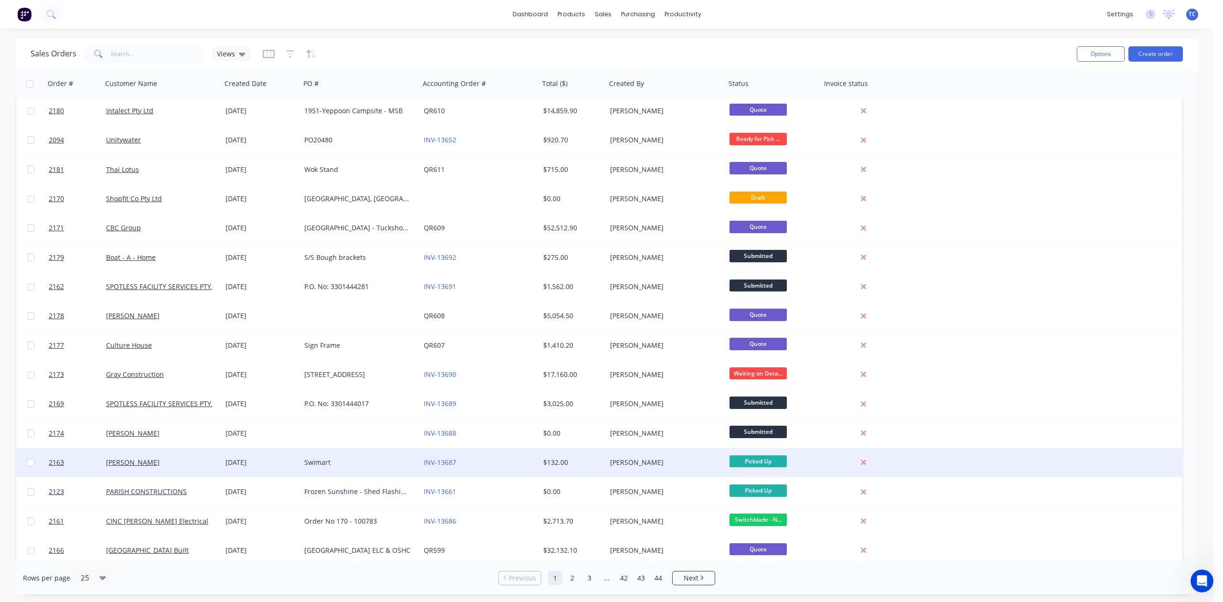
scroll to position [269, 0]
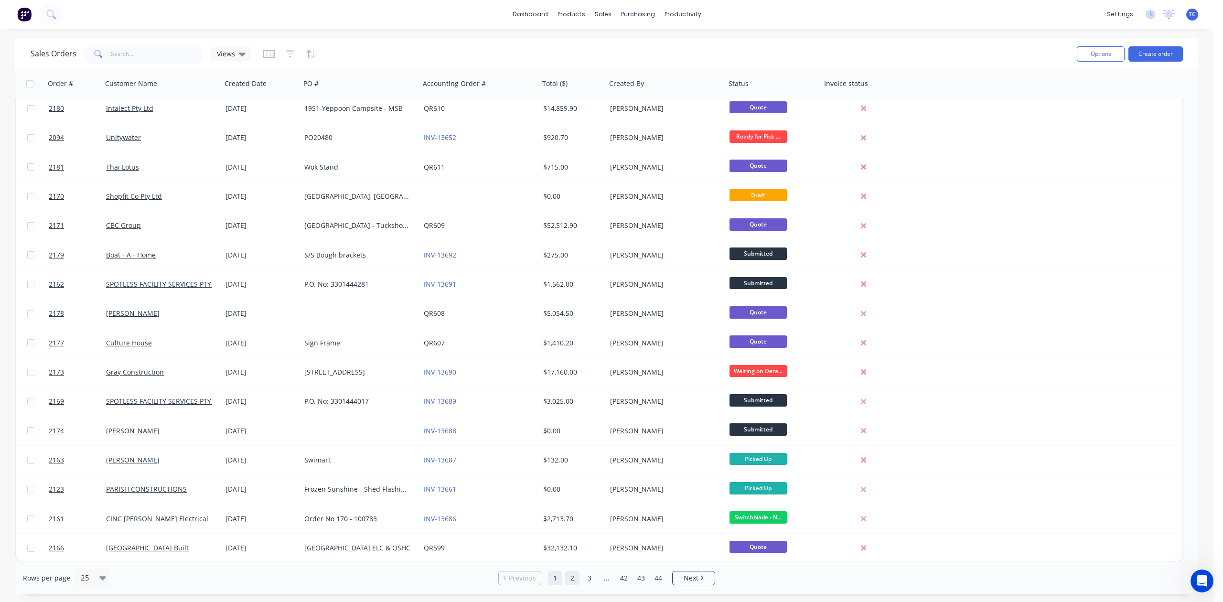
click at [572, 575] on link "2" at bounding box center [572, 578] width 14 height 14
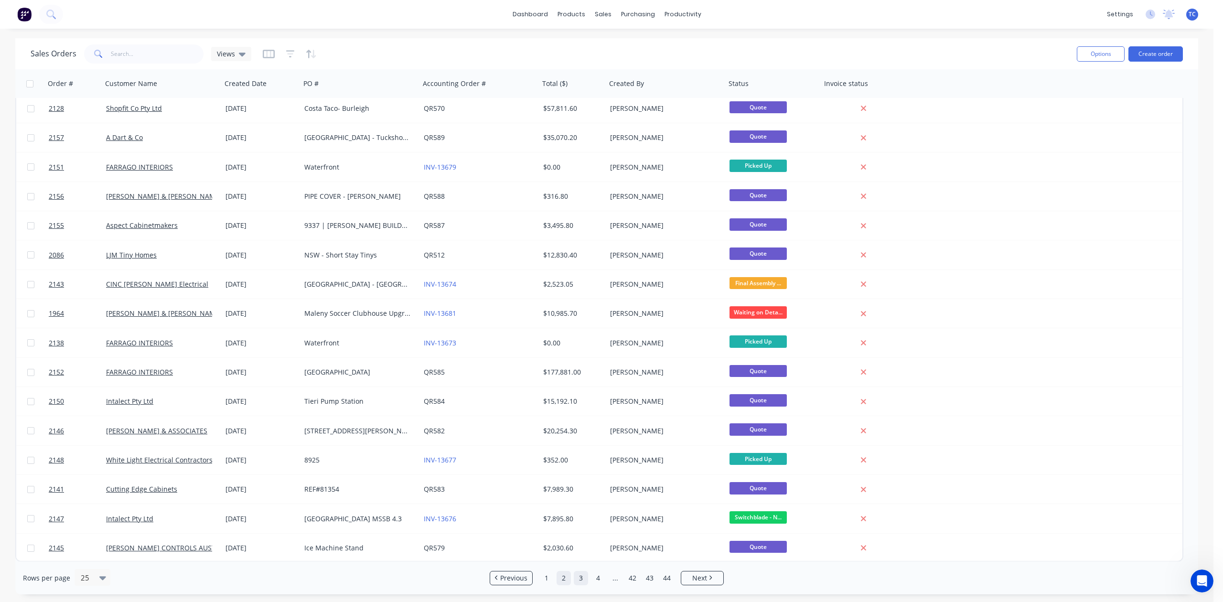
click at [579, 577] on link "3" at bounding box center [581, 578] width 14 height 14
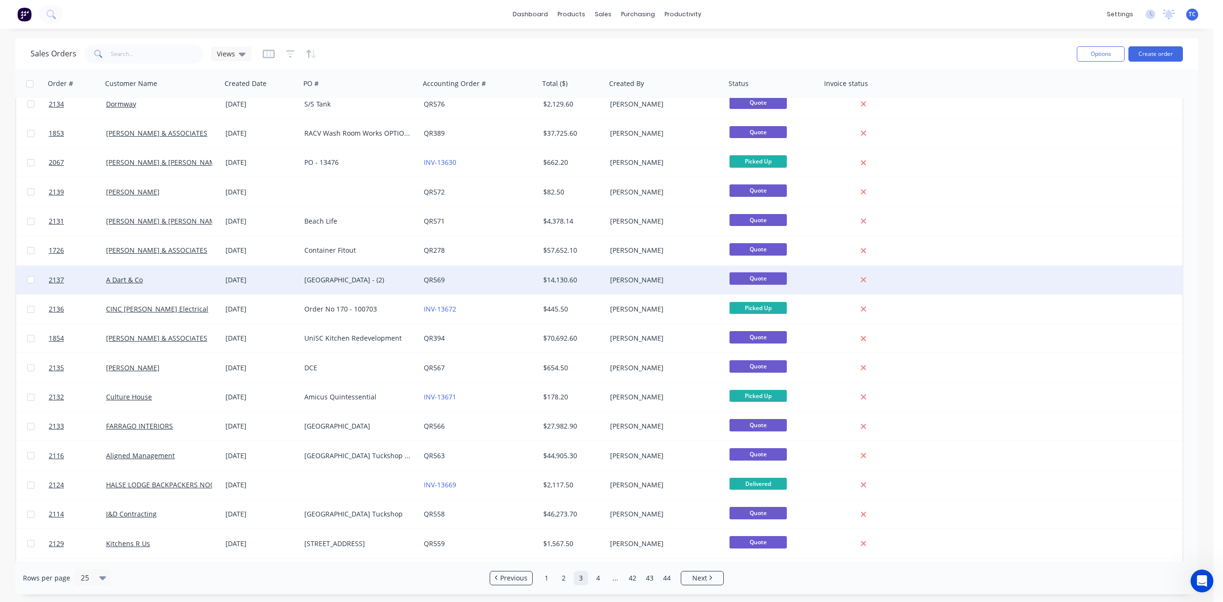
scroll to position [0, 0]
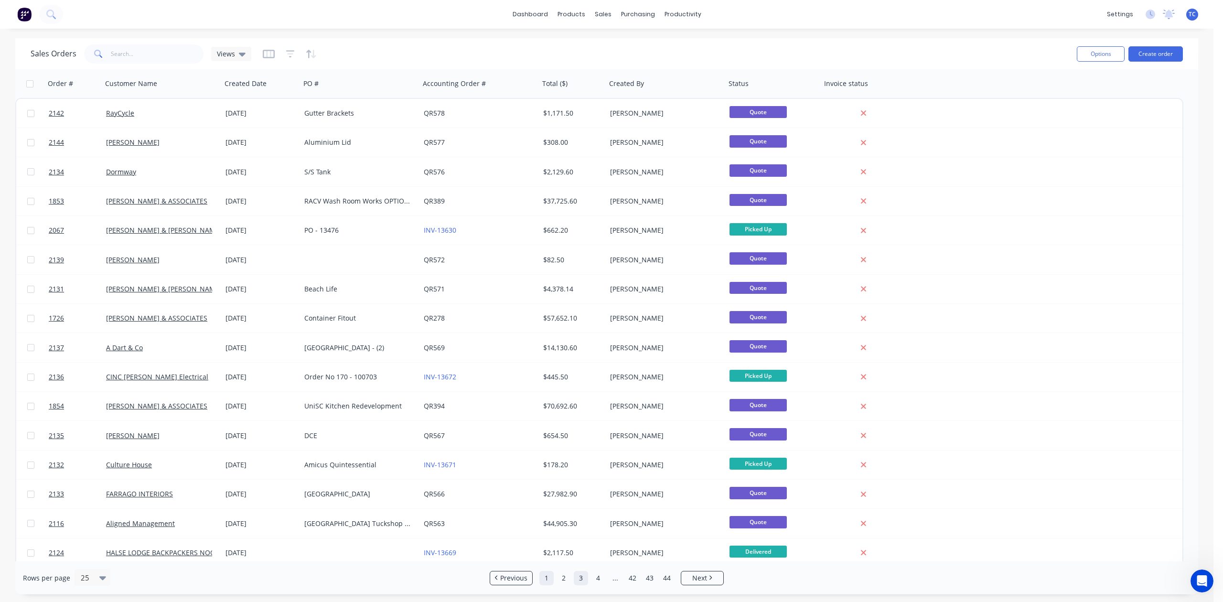
click at [550, 580] on link "1" at bounding box center [546, 578] width 14 height 14
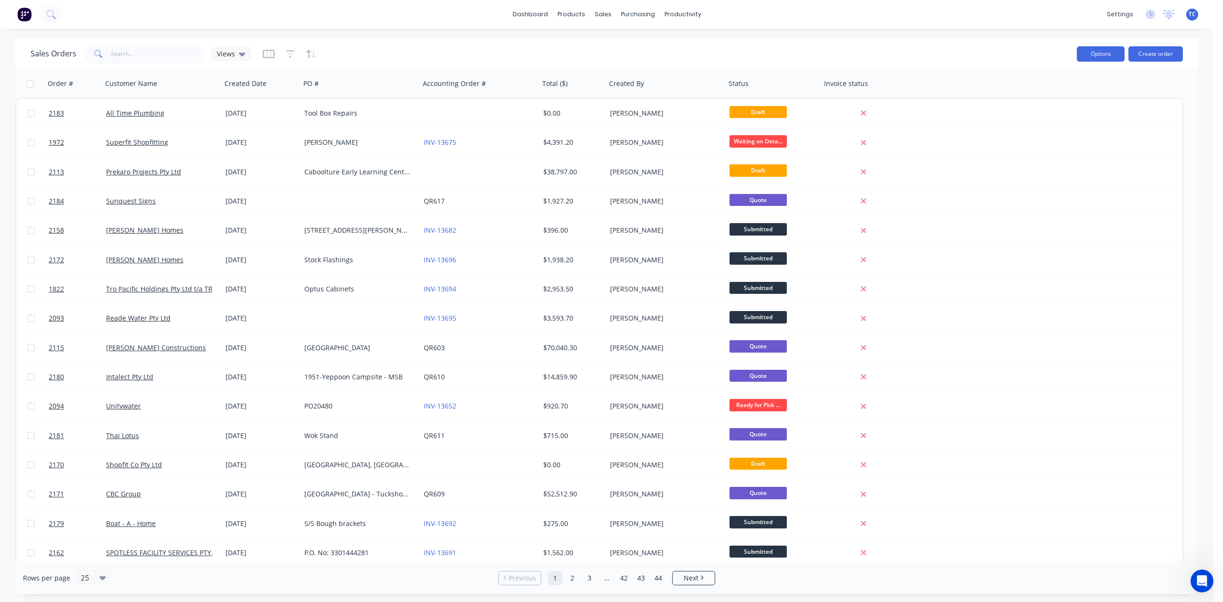
click at [1096, 47] on button "Options" at bounding box center [1101, 53] width 48 height 15
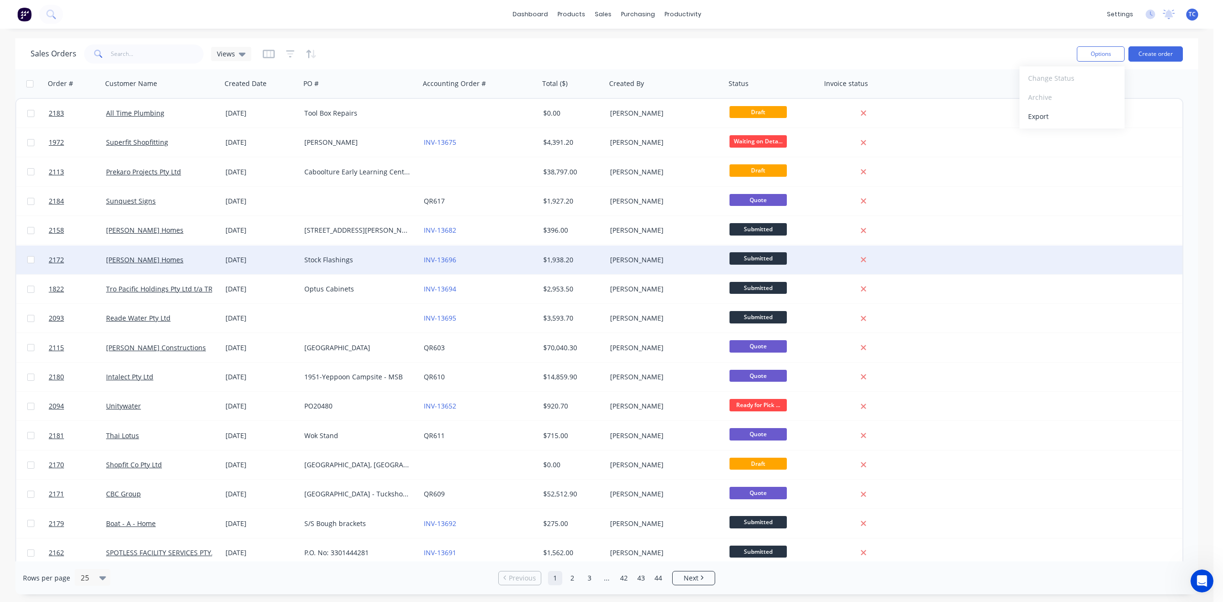
click at [1129, 249] on div "2172 [PERSON_NAME] Homes [DATE] Stock Flashings INV-13696 $1,938.20 [PERSON_NAM…" at bounding box center [599, 260] width 1166 height 29
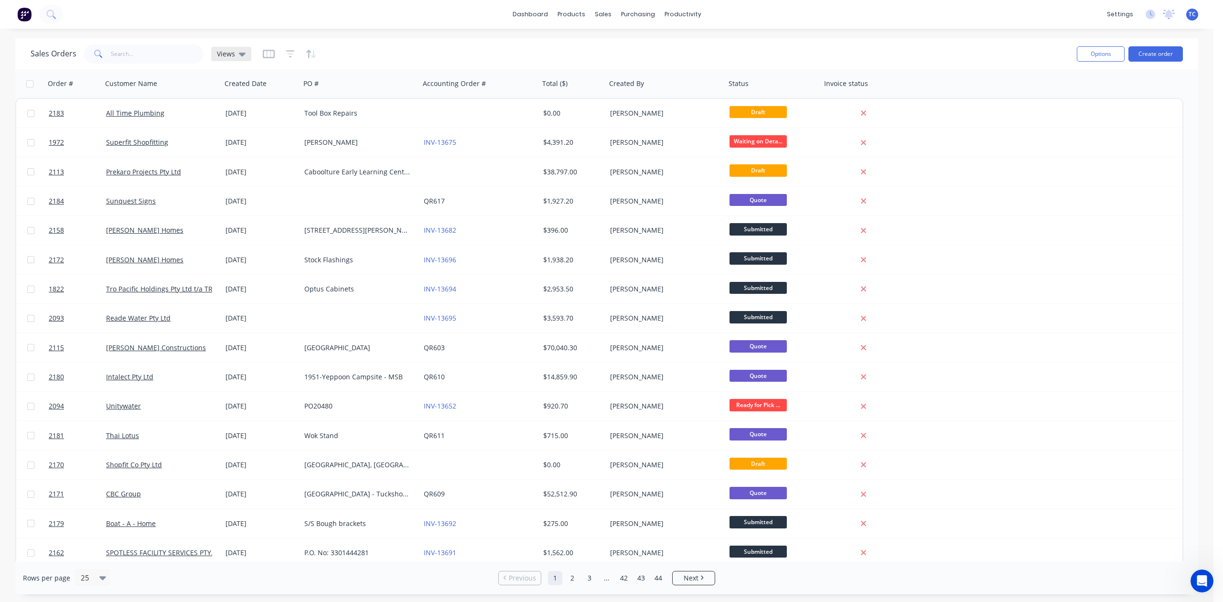
click at [235, 52] on span "Views" at bounding box center [226, 54] width 18 height 10
click at [374, 48] on div "Sales Orders Views" at bounding box center [550, 53] width 1039 height 23
click at [715, 47] on link "Workflow" at bounding box center [732, 47] width 127 height 19
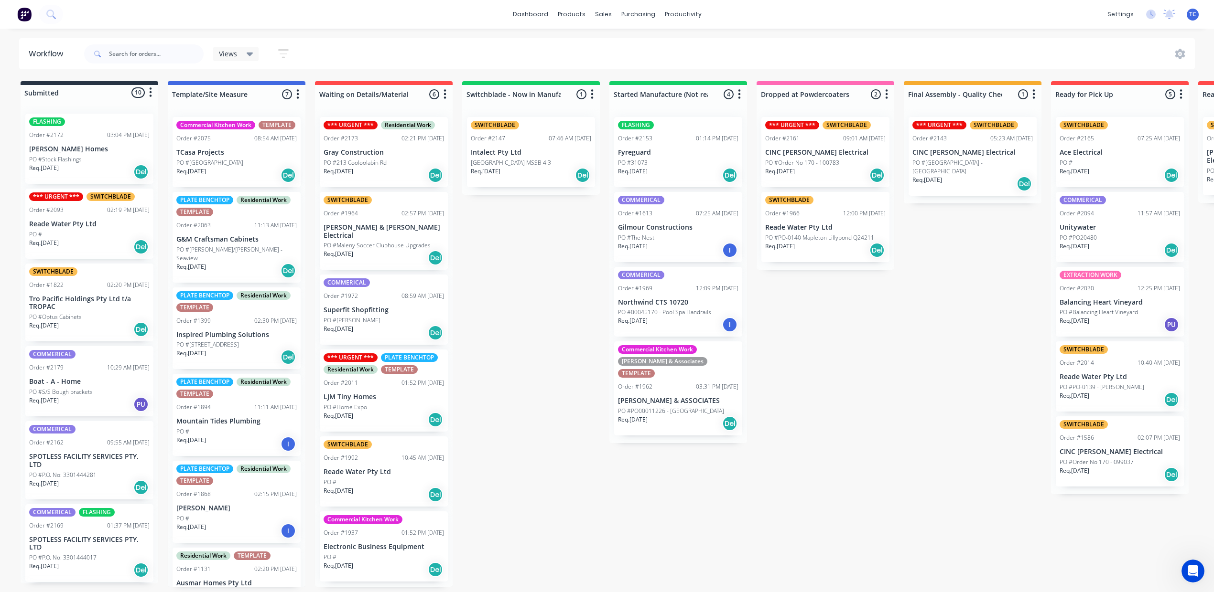
click at [82, 164] on p "PO #Stock Flashings" at bounding box center [55, 159] width 53 height 9
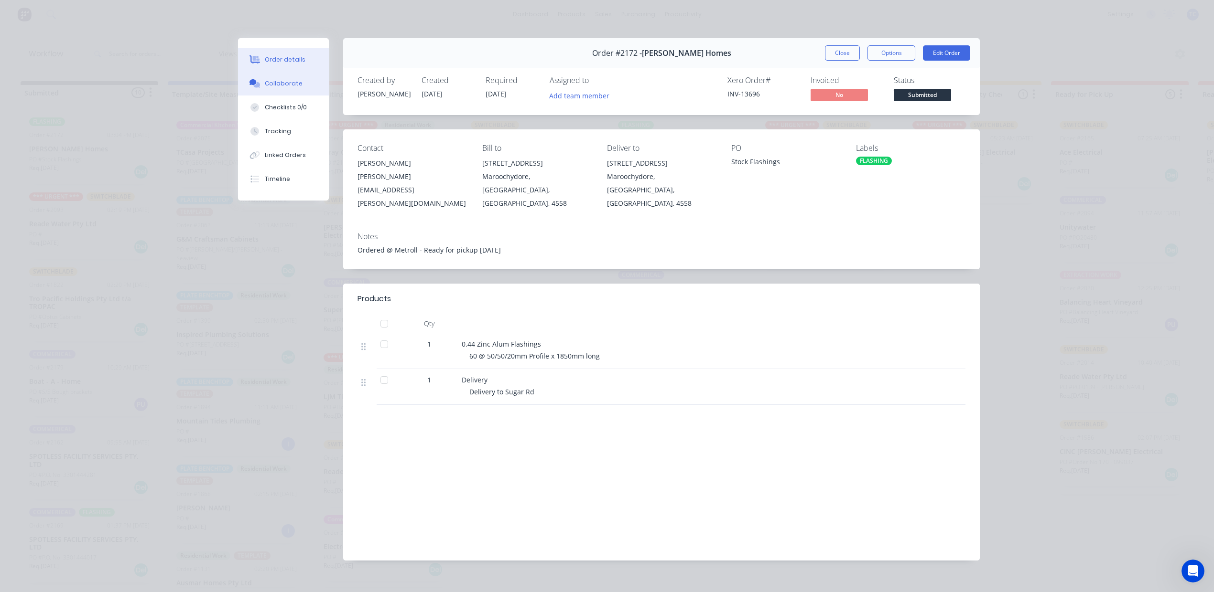
click at [280, 88] on div "Collaborate" at bounding box center [284, 83] width 38 height 9
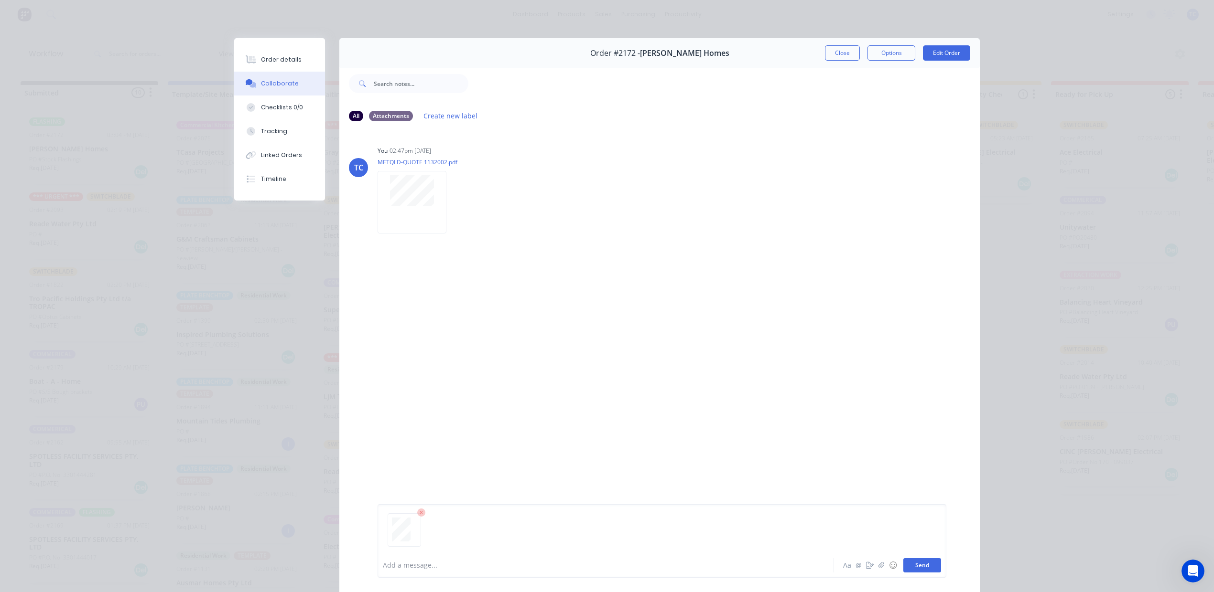
click at [914, 562] on button "Send" at bounding box center [922, 566] width 38 height 14
click at [287, 64] on div "Order details" at bounding box center [281, 59] width 41 height 9
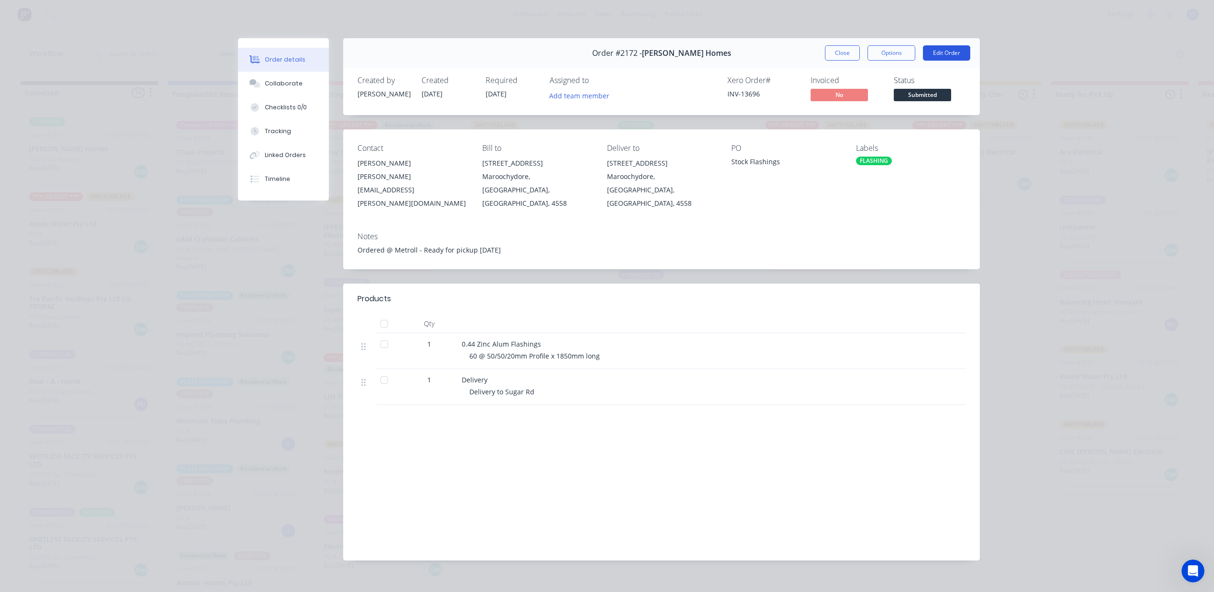
click at [939, 61] on button "Edit Order" at bounding box center [946, 52] width 47 height 15
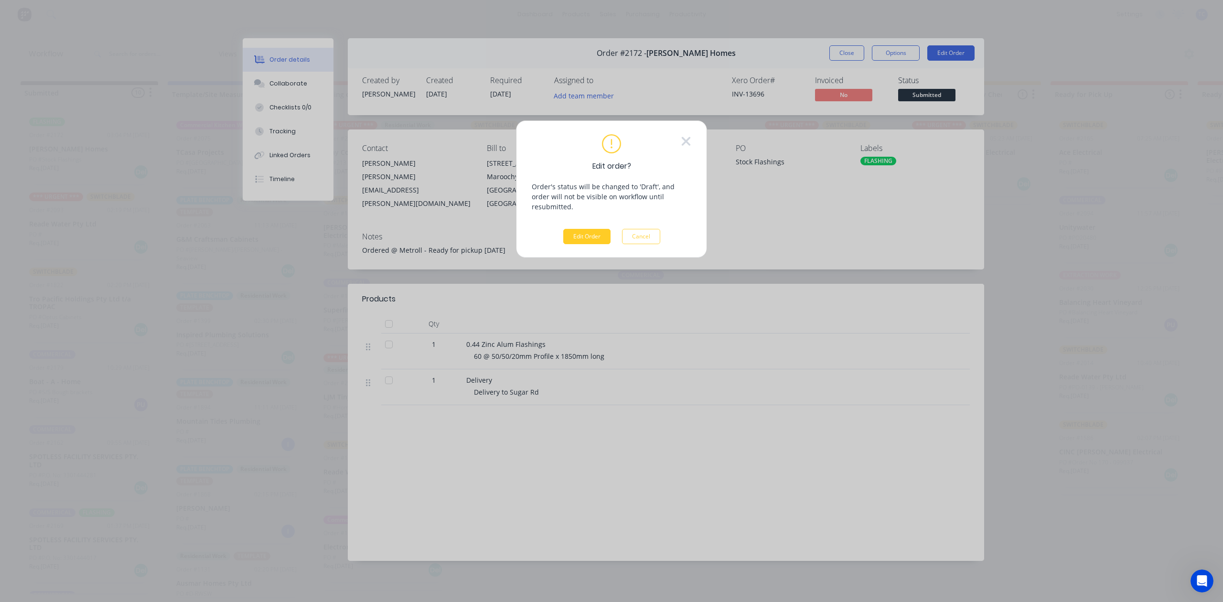
click at [577, 244] on button "Edit Order" at bounding box center [586, 236] width 47 height 15
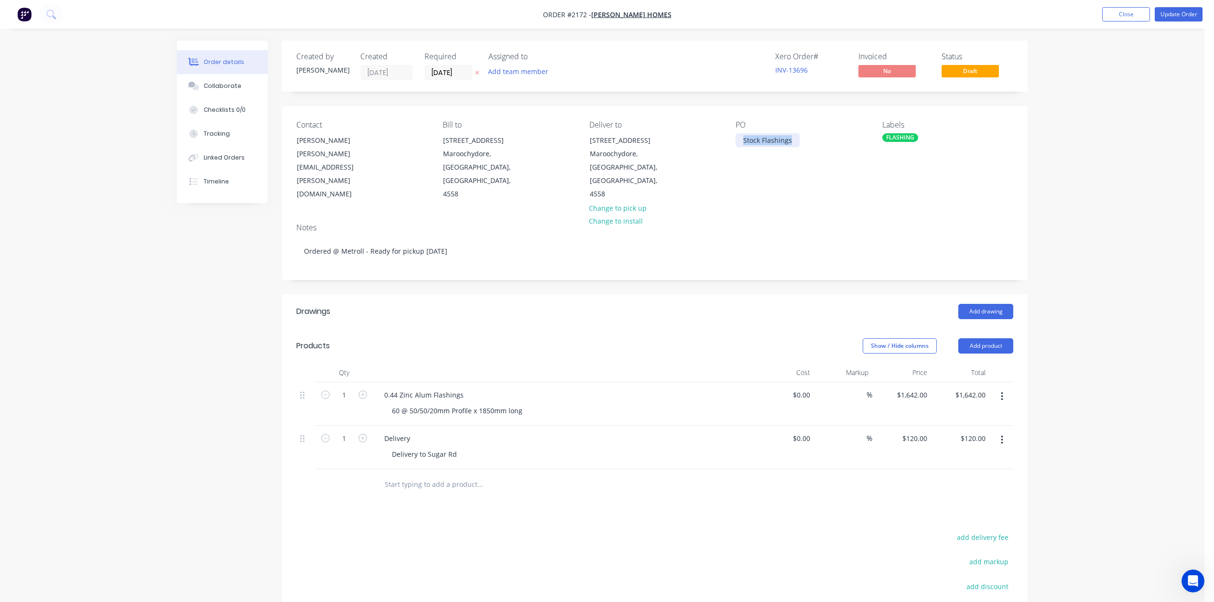
drag, startPoint x: 805, startPoint y: 165, endPoint x: 729, endPoint y: 167, distance: 76.5
click at [729, 167] on div "Contact [PERSON_NAME] [PERSON_NAME][EMAIL_ADDRESS][PERSON_NAME][DOMAIN_NAME] Bi…" at bounding box center [654, 160] width 745 height 109
click at [1161, 15] on button "Update Order" at bounding box center [1178, 14] width 48 height 14
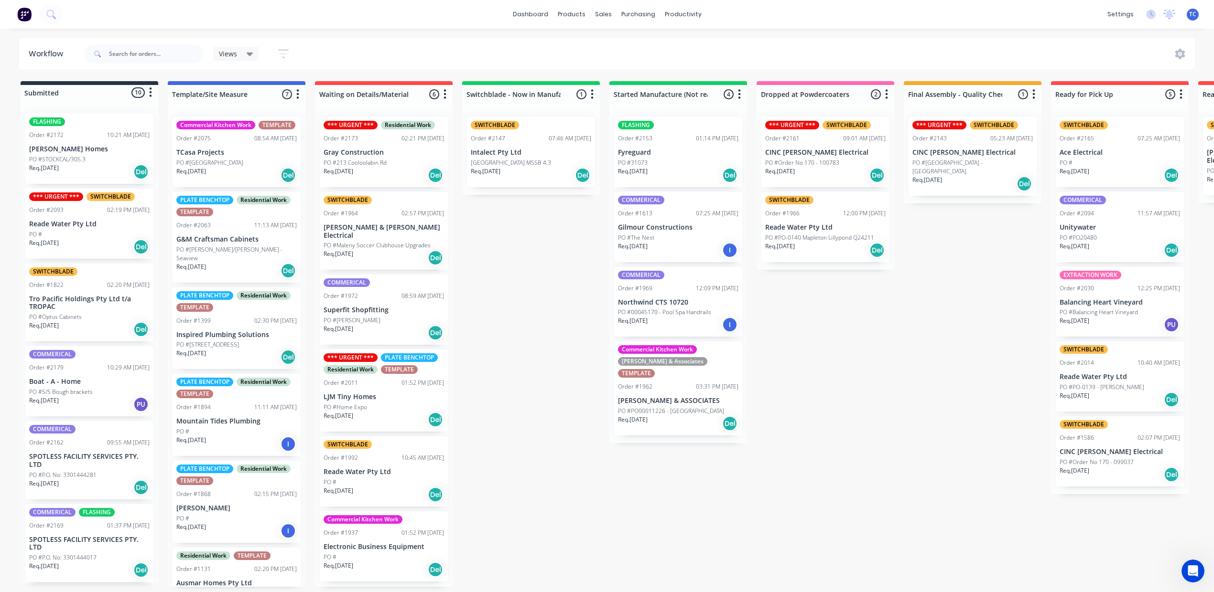
click at [83, 164] on p "PO #STOCKCAL/305.3" at bounding box center [57, 159] width 56 height 9
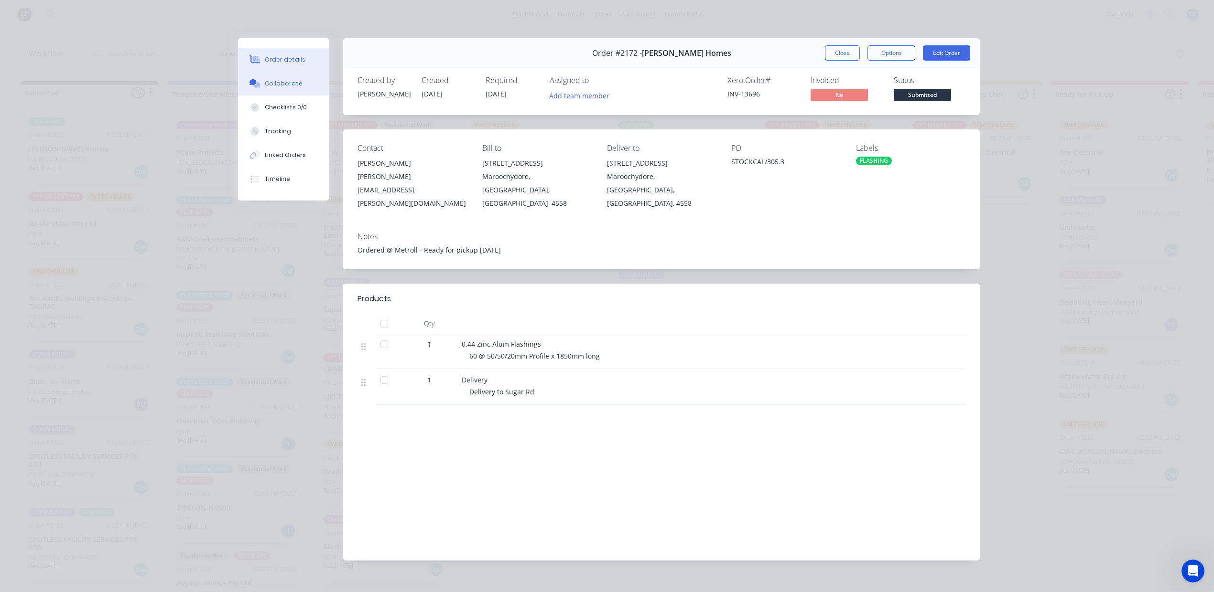
click at [290, 88] on div "Collaborate" at bounding box center [284, 83] width 38 height 9
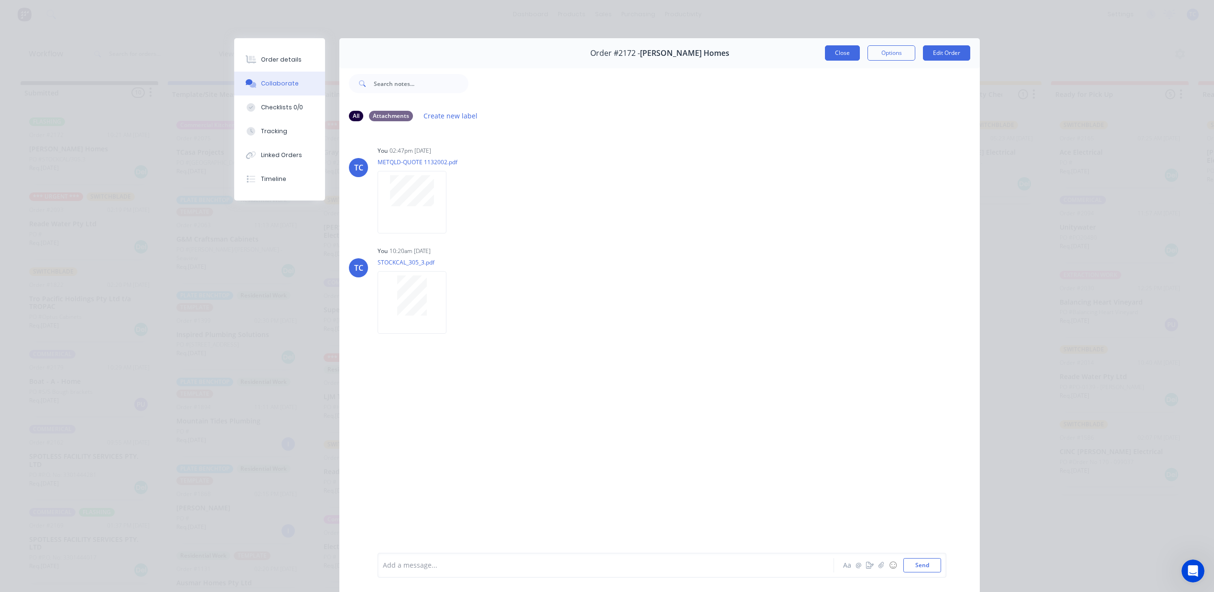
click at [831, 61] on button "Close" at bounding box center [842, 52] width 35 height 15
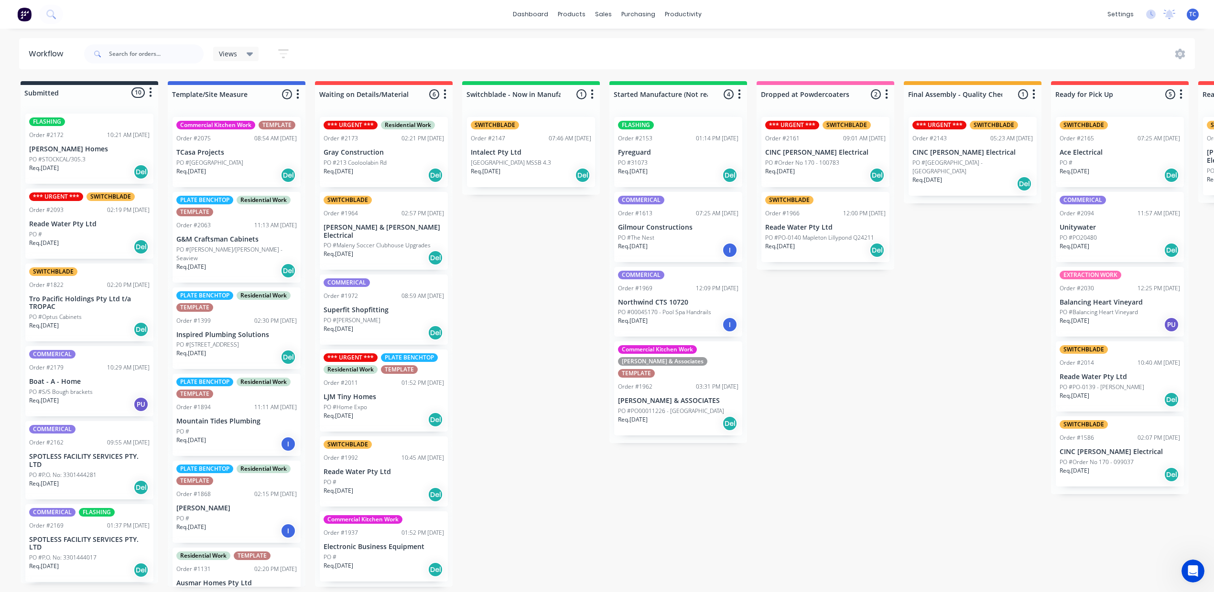
click at [93, 397] on p "PO #S/S Bough brackets" at bounding box center [61, 392] width 64 height 9
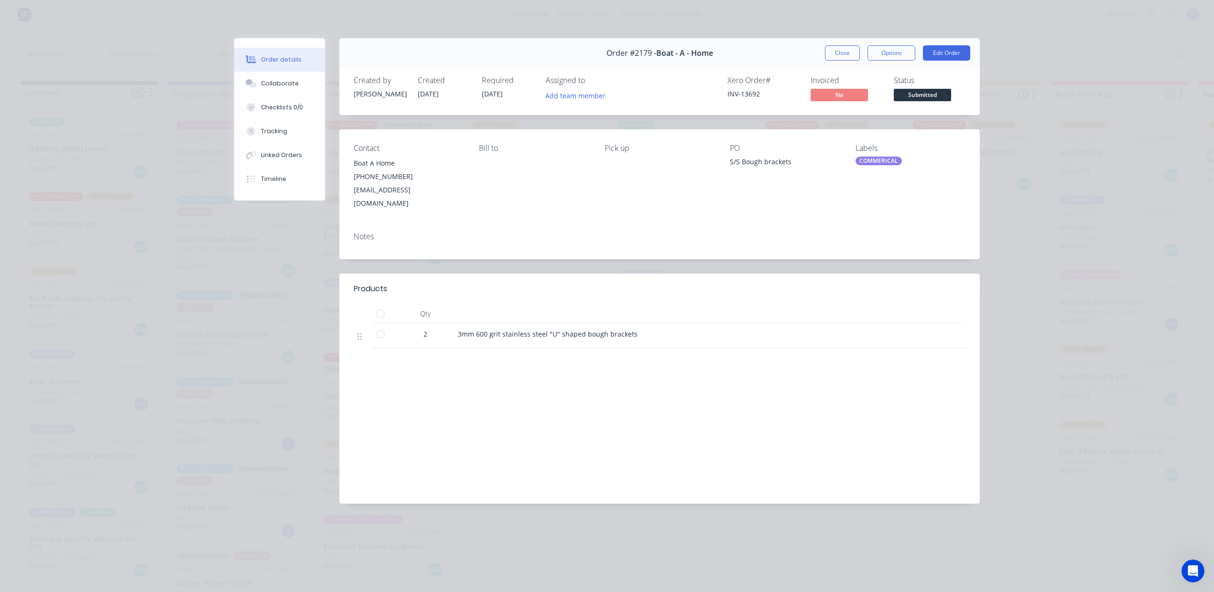
drag, startPoint x: 815, startPoint y: 65, endPoint x: 835, endPoint y: 75, distance: 22.4
click at [825, 61] on button "Close" at bounding box center [842, 52] width 35 height 15
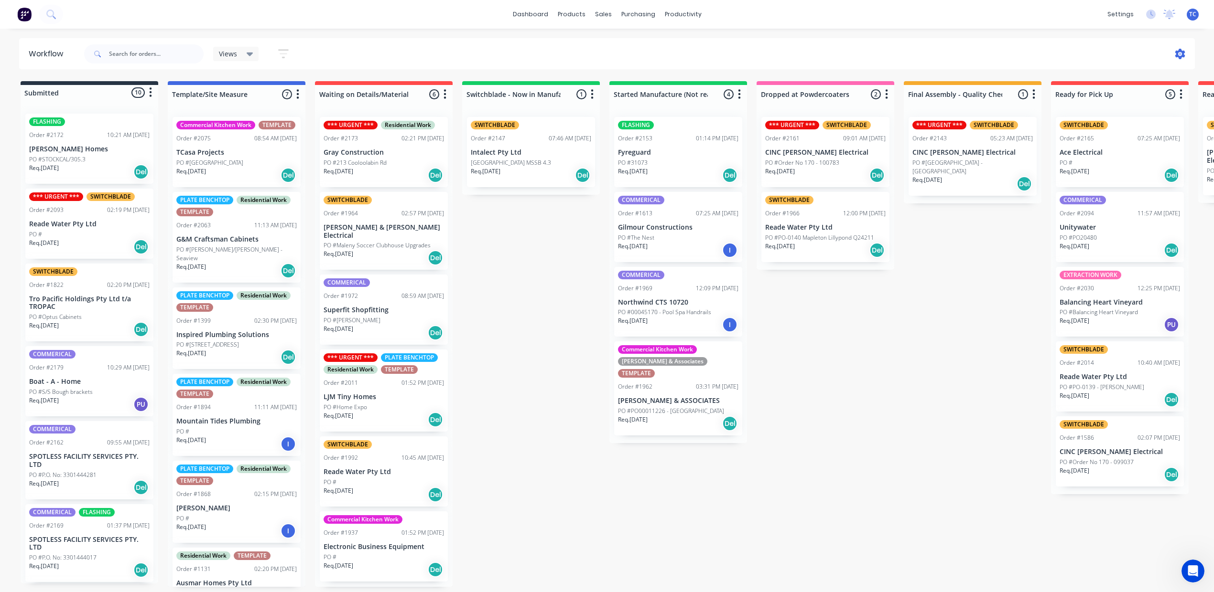
click at [1179, 55] on icon at bounding box center [1180, 54] width 3 height 3
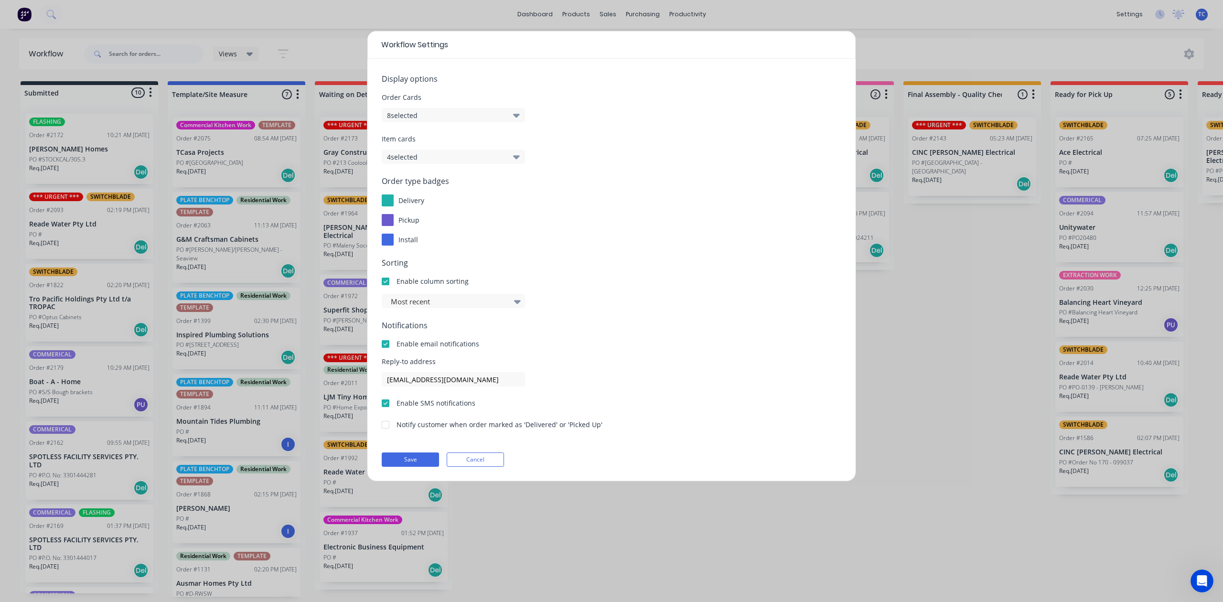
click at [703, 226] on div "pickup" at bounding box center [612, 220] width 460 height 12
drag, startPoint x: 926, startPoint y: 51, endPoint x: 954, endPoint y: 35, distance: 32.3
click at [927, 51] on div "Workflow Settings Display options Order Cards 8 selected Item cards 4 selected …" at bounding box center [611, 301] width 1223 height 602
click at [933, 445] on div "Workflow Settings Display options Order Cards 8 selected Item cards 4 selected …" at bounding box center [611, 301] width 1223 height 602
click at [786, 13] on div "Workflow Settings Display options Order Cards 8 selected Item cards 4 selected …" at bounding box center [611, 301] width 1223 height 602
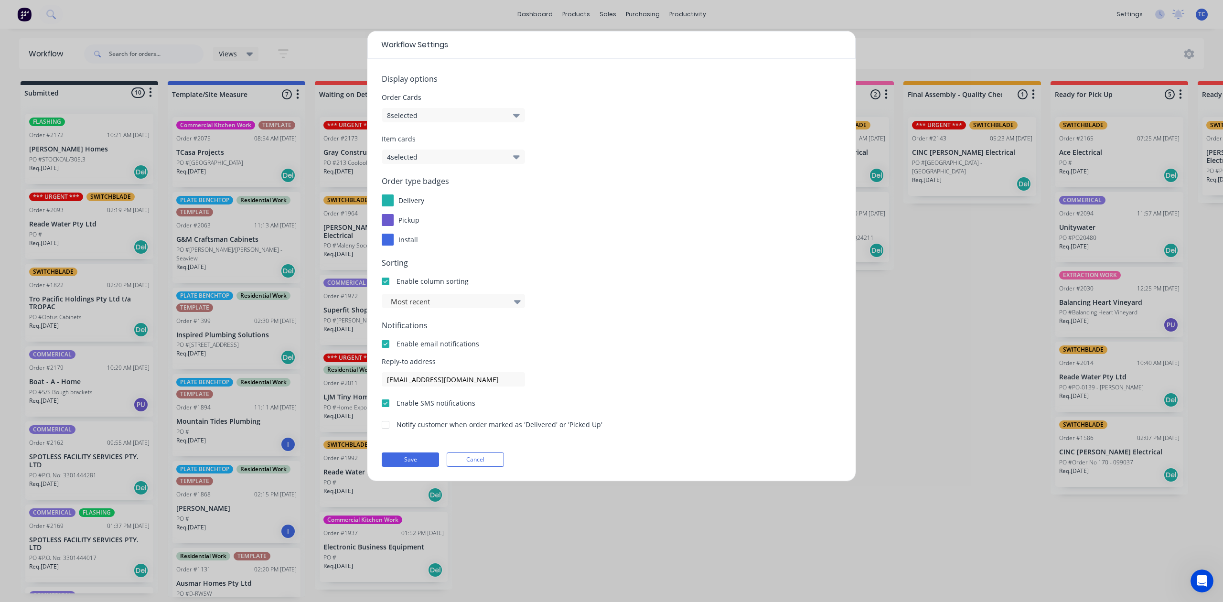
click at [990, 15] on div "Workflow Settings Display options Order Cards 8 selected Item cards 4 selected …" at bounding box center [611, 301] width 1223 height 602
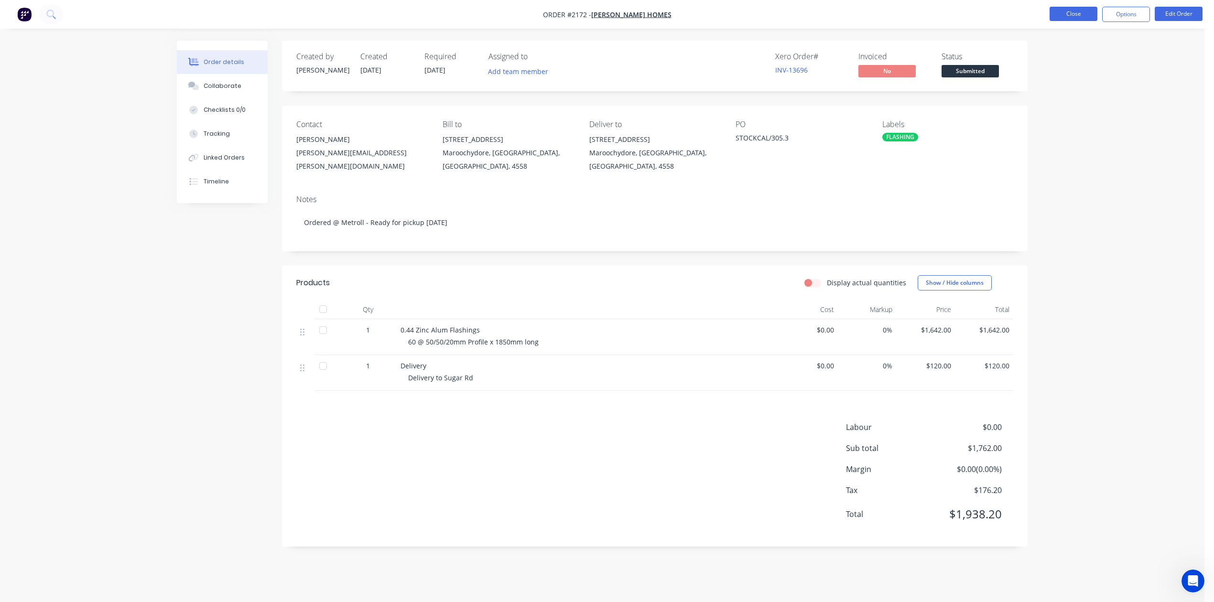
click at [1080, 12] on button "Close" at bounding box center [1073, 14] width 48 height 14
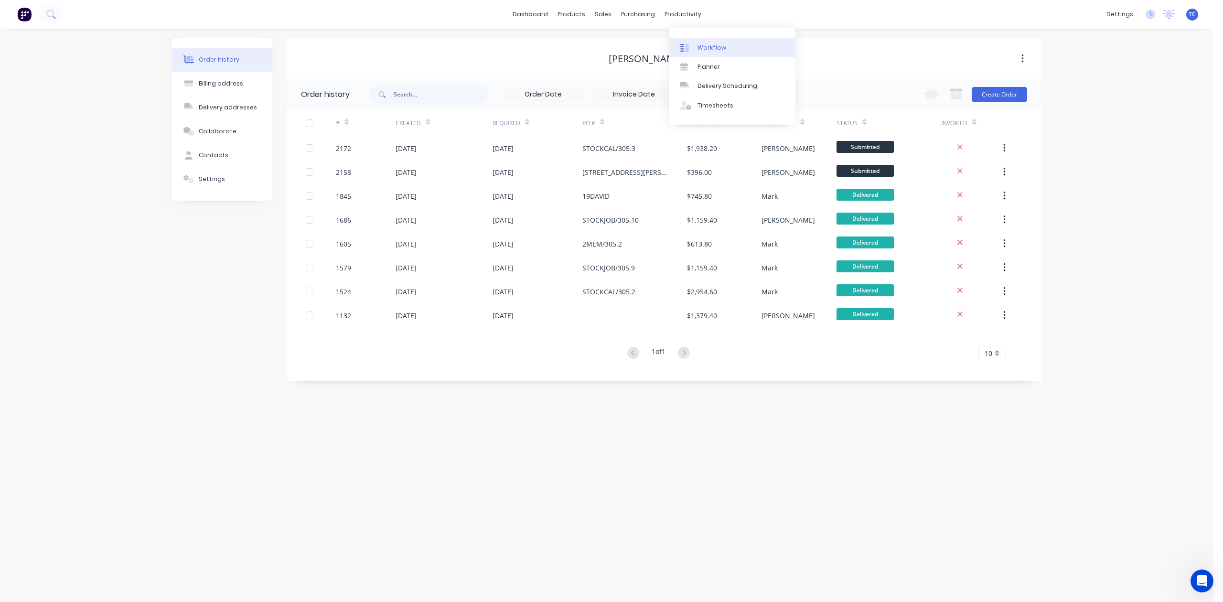
click at [710, 52] on div "Workflow" at bounding box center [712, 47] width 29 height 9
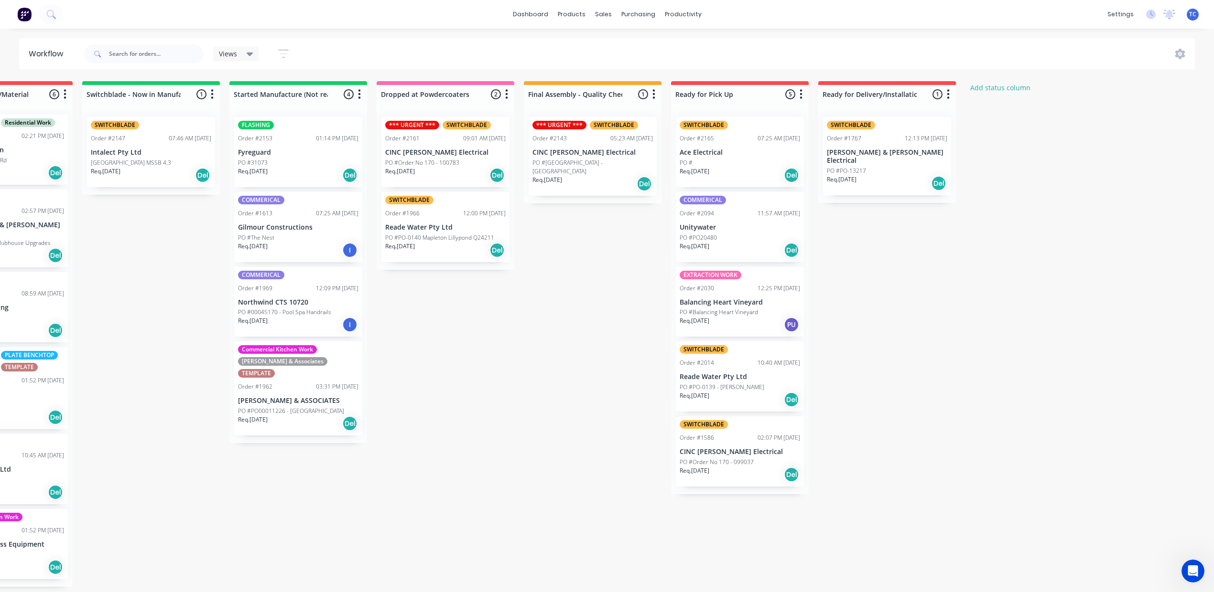
scroll to position [0, 509]
click at [941, 447] on div "Mark as Picked Up" at bounding box center [943, 438] width 96 height 20
click at [717, 242] on p "PO #PO20480" at bounding box center [697, 238] width 37 height 9
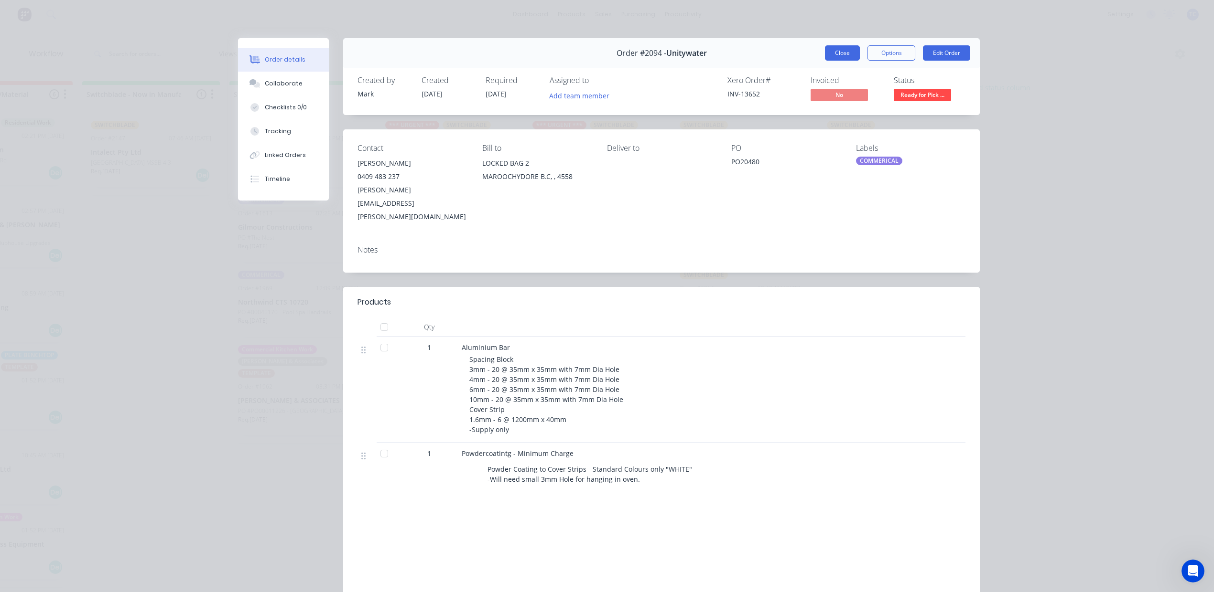
click at [825, 61] on button "Close" at bounding box center [842, 52] width 35 height 15
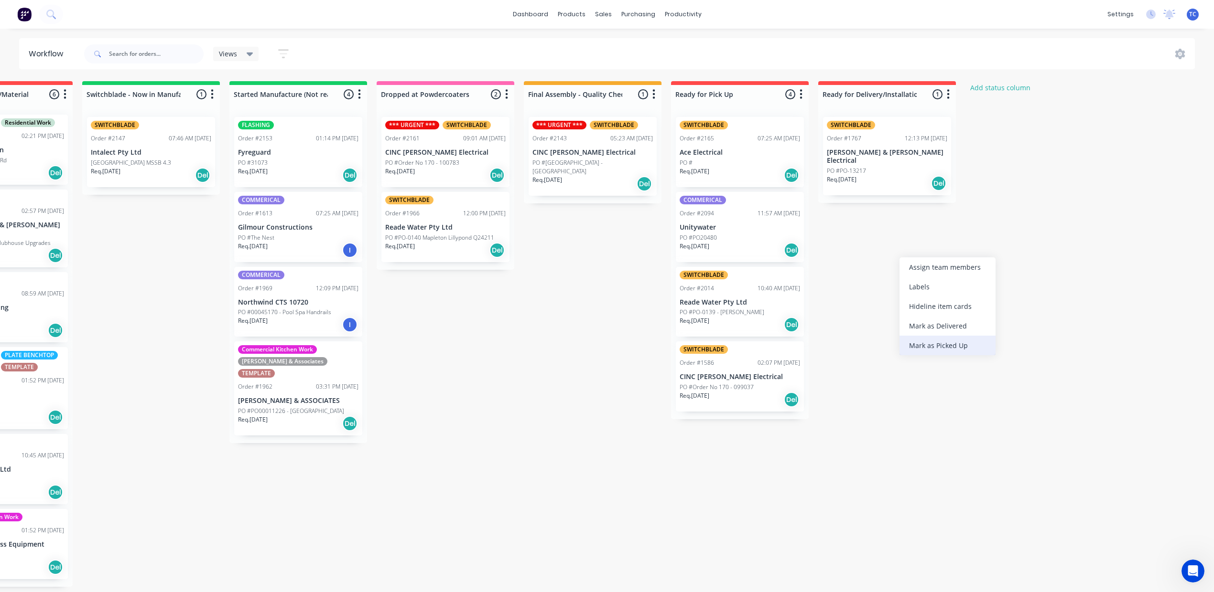
click at [933, 355] on div "Mark as Picked Up" at bounding box center [947, 346] width 96 height 20
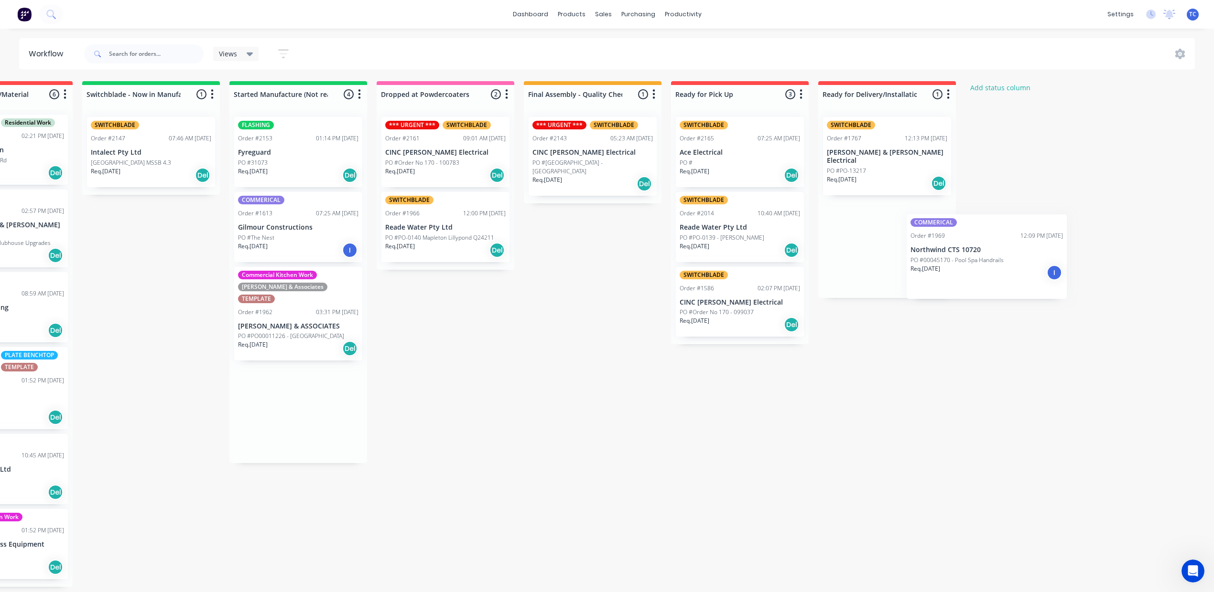
drag, startPoint x: 287, startPoint y: 364, endPoint x: 985, endPoint y: 277, distance: 703.0
click at [1010, 274] on div "Submitted 10 Status colour #273444 hex #273444 Save Cancel Summaries Total orde…" at bounding box center [409, 334] width 1593 height 506
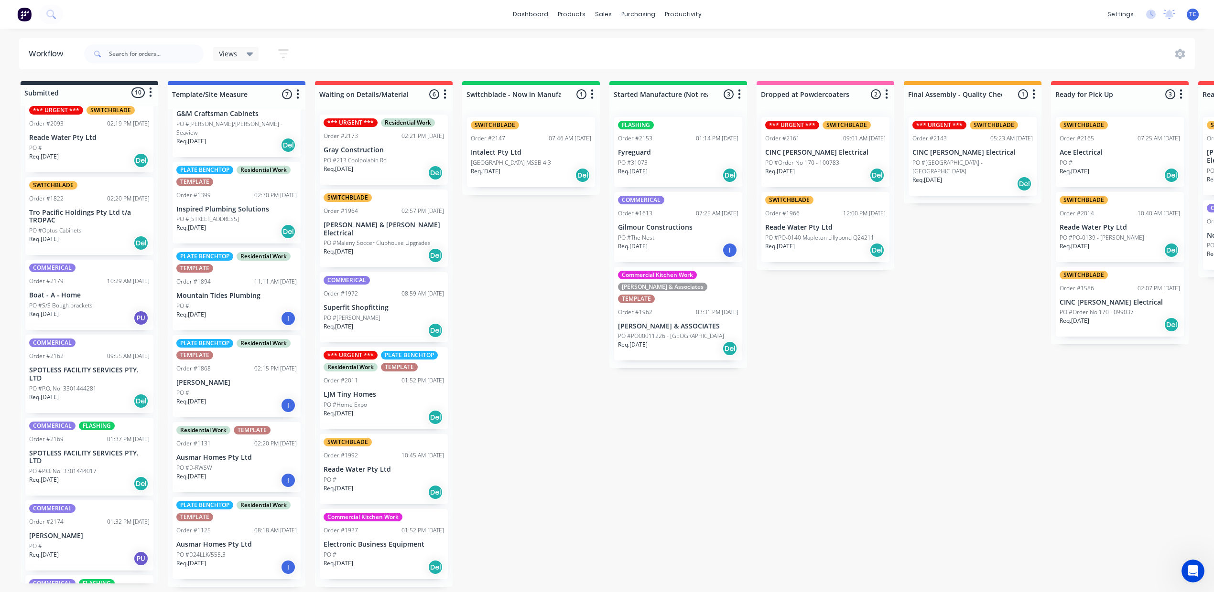
scroll to position [0, 0]
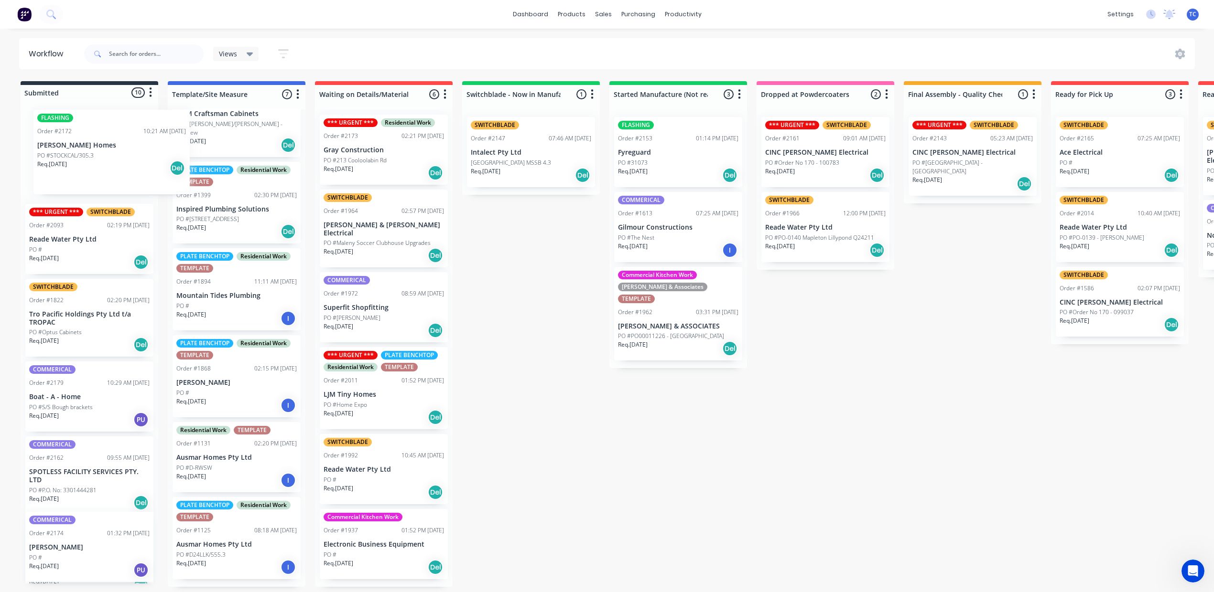
drag, startPoint x: 121, startPoint y: 176, endPoint x: 121, endPoint y: 170, distance: 6.2
click at [121, 170] on div "FLASHING Order #2172 10:21 AM [DATE] [PERSON_NAME] Homes PO #STOCKCAL/305.3 Req…" at bounding box center [90, 345] width 138 height 478
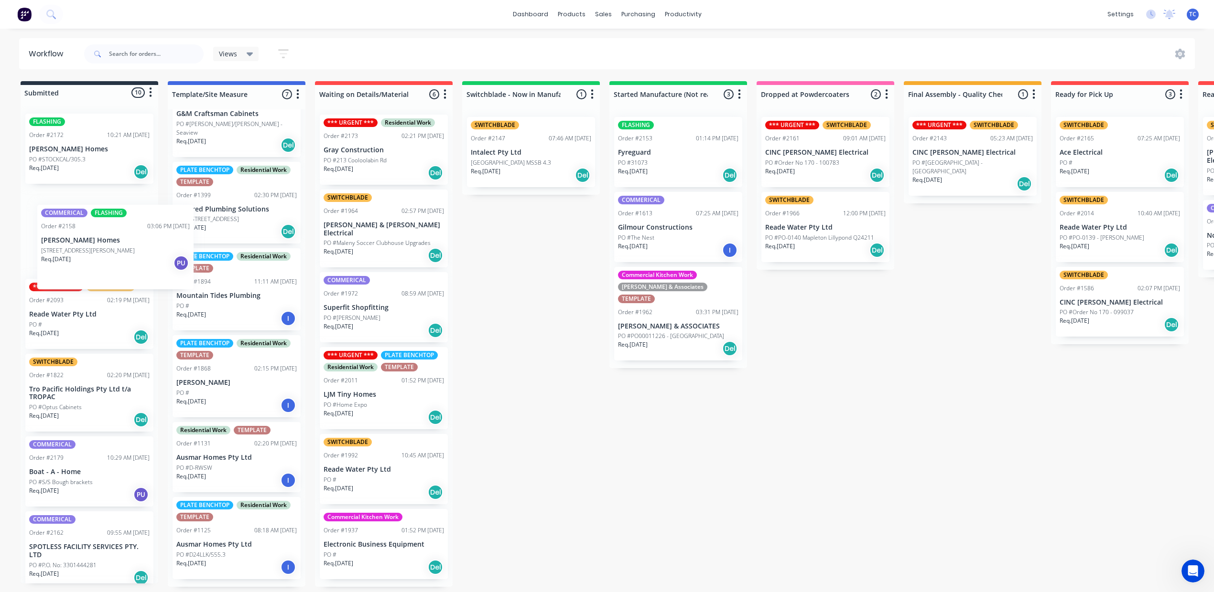
drag, startPoint x: 140, startPoint y: 461, endPoint x: 145, endPoint y: 261, distance: 199.8
click at [145, 261] on div "FLASHING Order #2172 10:21 AM [DATE] [PERSON_NAME] Homes PO #STOCKCAL/305.3 Req…" at bounding box center [90, 345] width 138 height 478
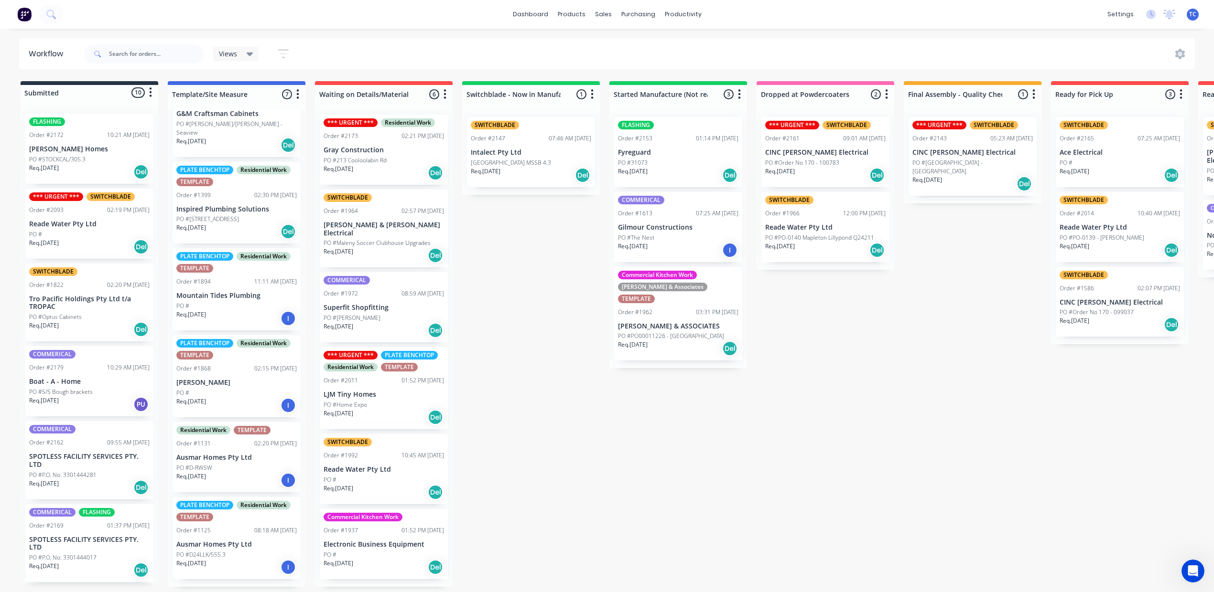
click at [152, 96] on icon "button" at bounding box center [150, 92] width 3 height 12
click at [114, 95] on div at bounding box center [90, 92] width 138 height 15
click at [627, 52] on div "Sales Orders" at bounding box center [634, 47] width 39 height 9
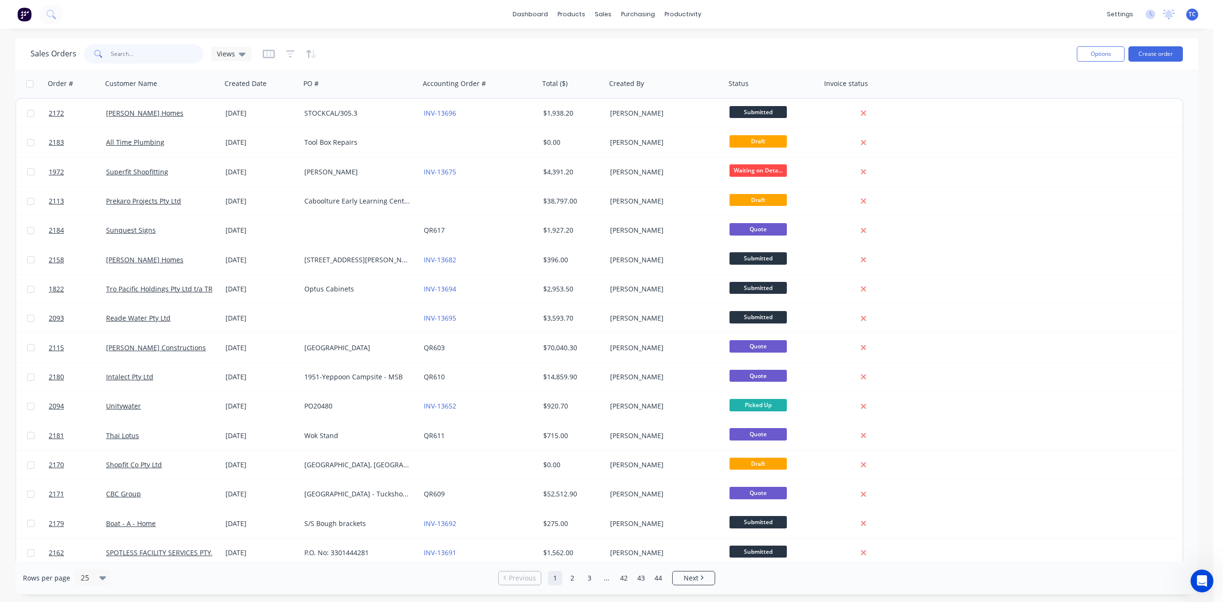
click at [142, 58] on input "text" at bounding box center [157, 53] width 93 height 19
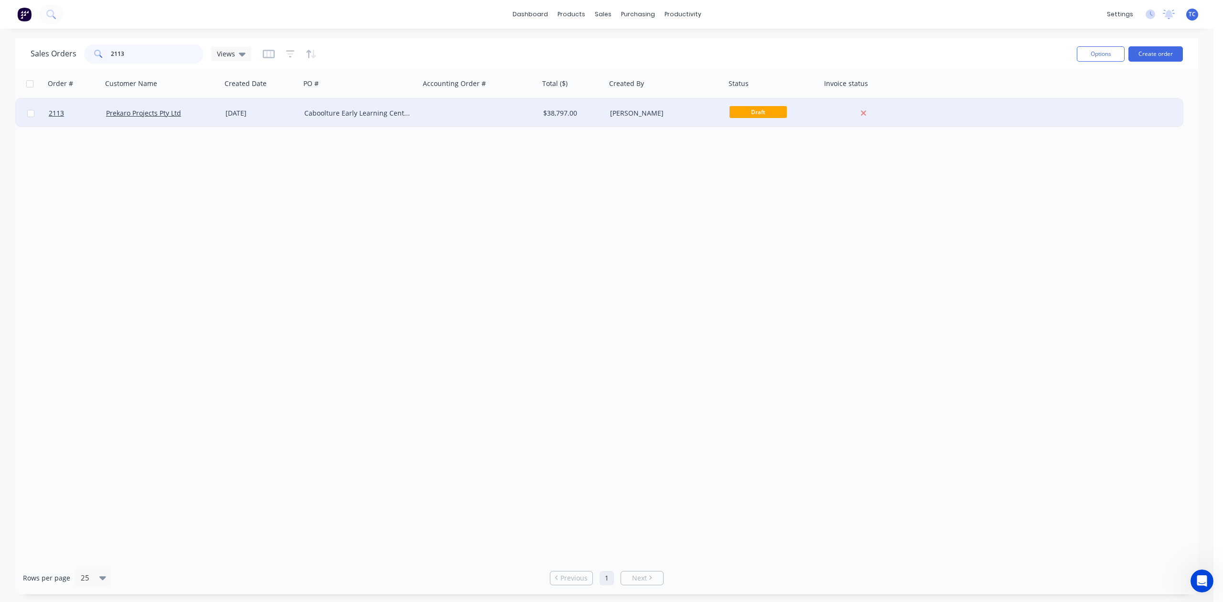
type input "2113"
click at [253, 110] on div "[DATE]" at bounding box center [261, 113] width 71 height 10
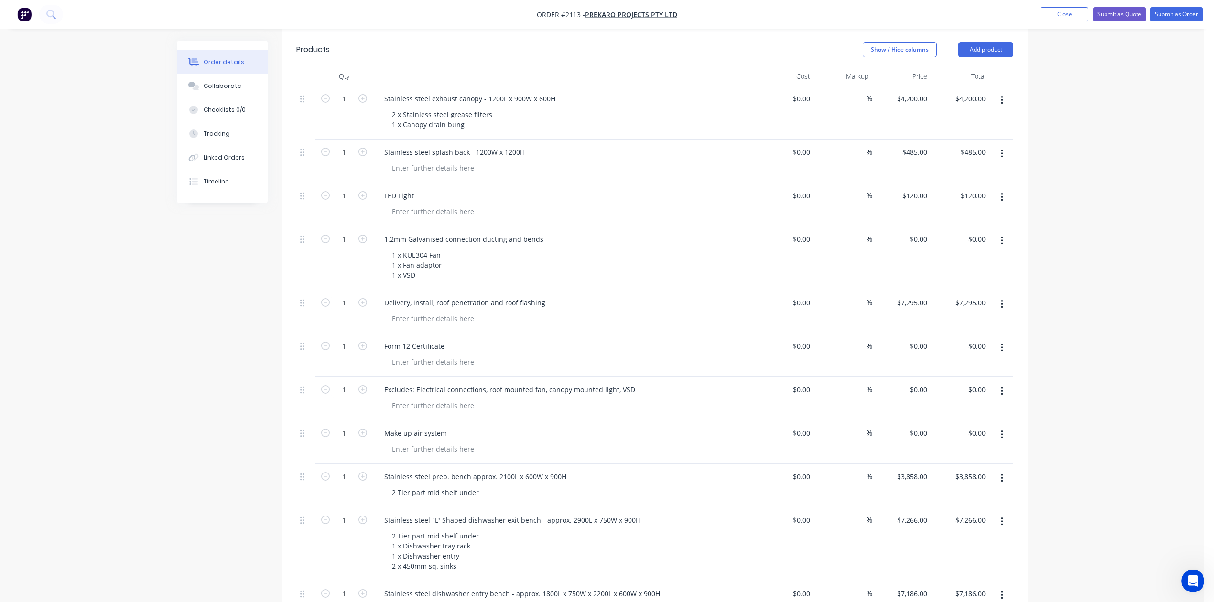
scroll to position [318, 0]
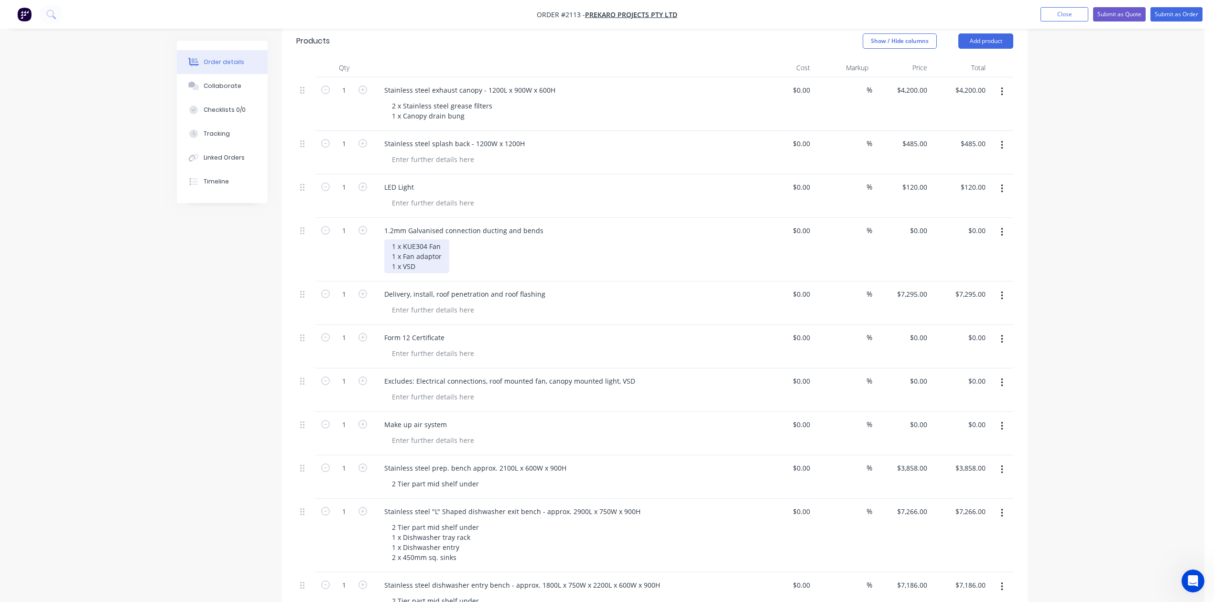
click at [432, 273] on div "1 x KUE304 Fan 1 x Fan adaptor 1 x VSD" at bounding box center [416, 256] width 65 height 34
click at [920, 237] on input "0" at bounding box center [925, 231] width 11 height 14
type input "$8,785.00"
click at [452, 344] on div "Form 12 Certificate" at bounding box center [413, 338] width 75 height 14
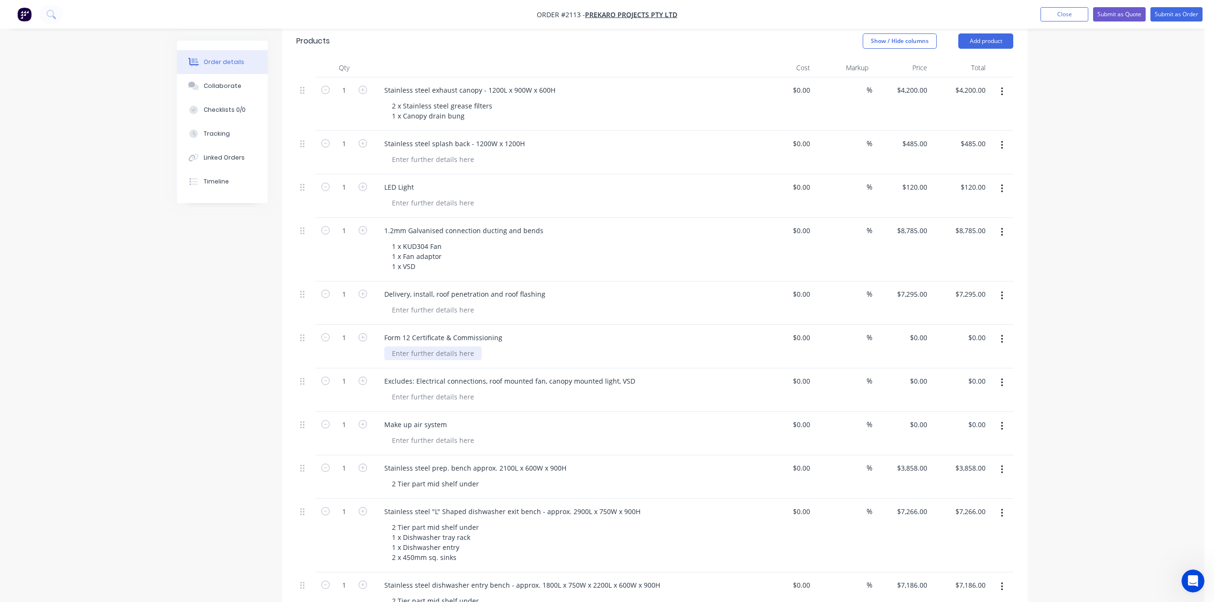
click at [423, 360] on div at bounding box center [432, 353] width 97 height 14
click at [443, 273] on div "1 x KUD304 Fan 1 x Fan adaptor 1 x VSD" at bounding box center [416, 256] width 65 height 34
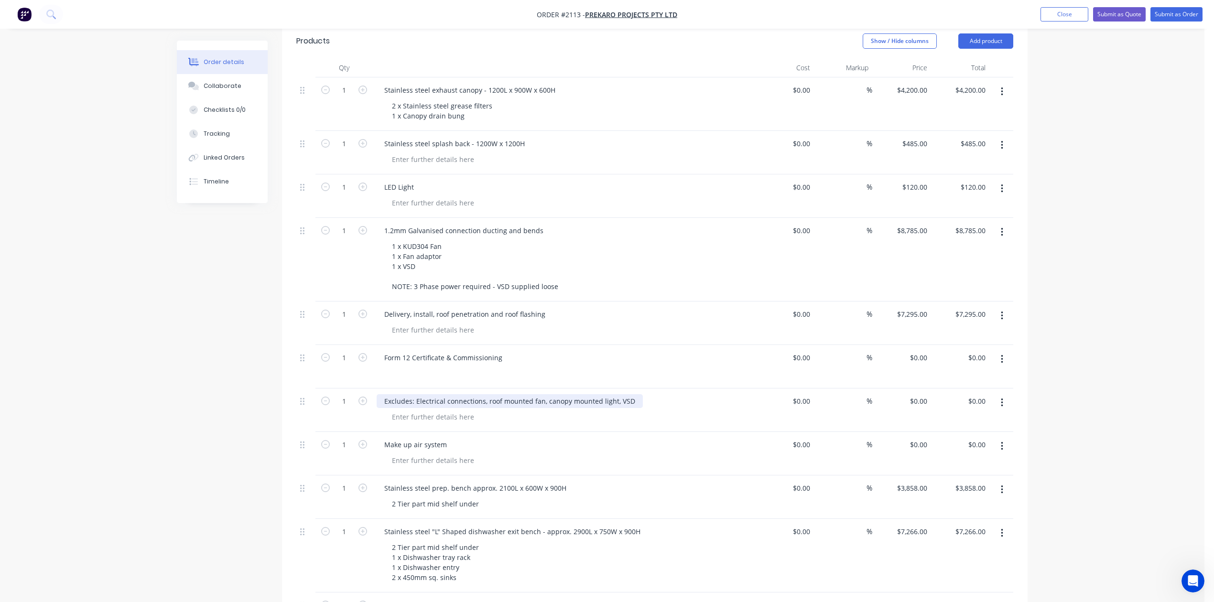
click at [518, 408] on div "Excludes: Electrical connections, roof mounted fan, canopy mounted light, VSD" at bounding box center [509, 401] width 266 height 14
click at [652, 408] on div "Excludes: Electrical connections for roof mounted fan, canopy mounted light, VSD" at bounding box center [514, 401] width 276 height 14
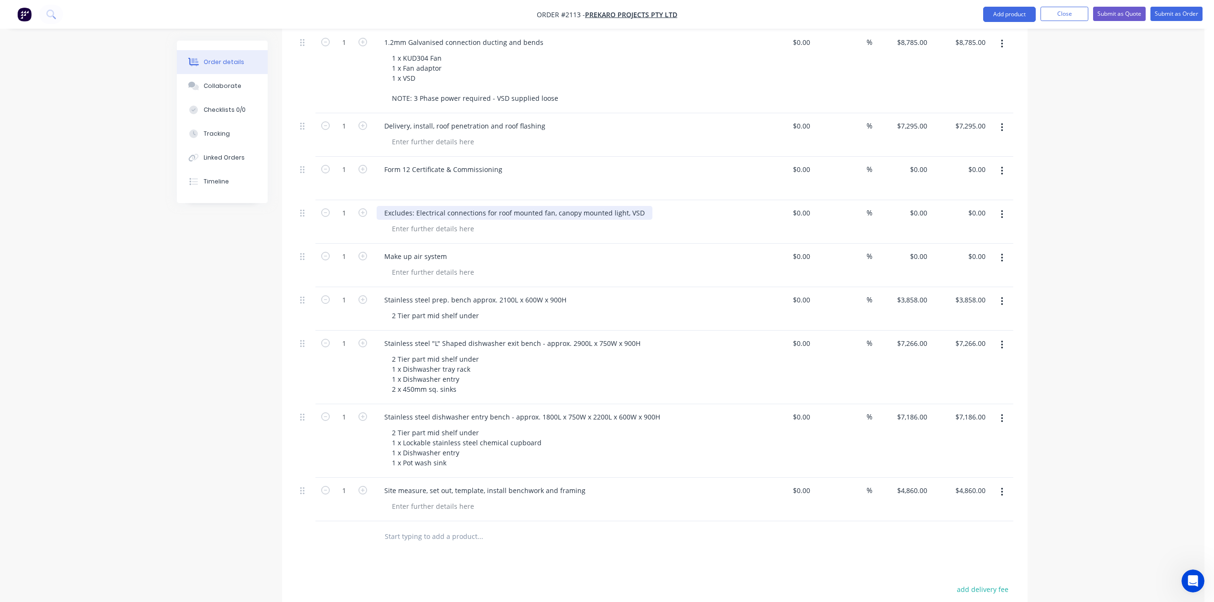
scroll to position [509, 0]
click at [437, 276] on div at bounding box center [432, 269] width 97 height 14
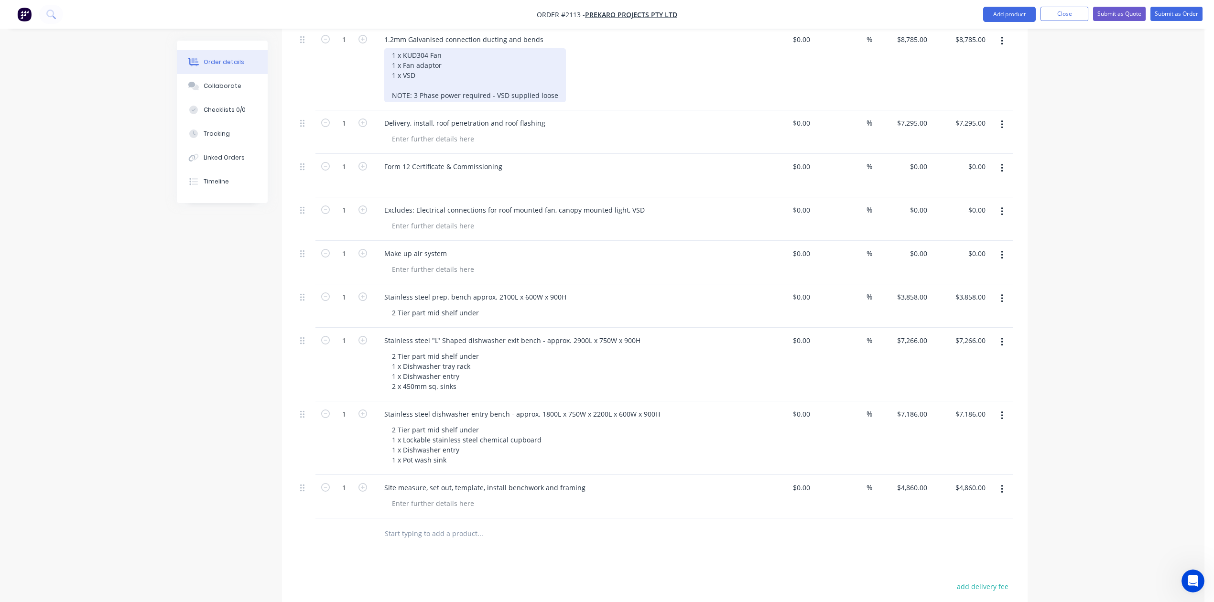
click at [566, 102] on div "1 x KUD304 Fan 1 x Fan adaptor 1 x VSD NOTE: 3 Phase power required - VSD suppl…" at bounding box center [475, 75] width 182 height 54
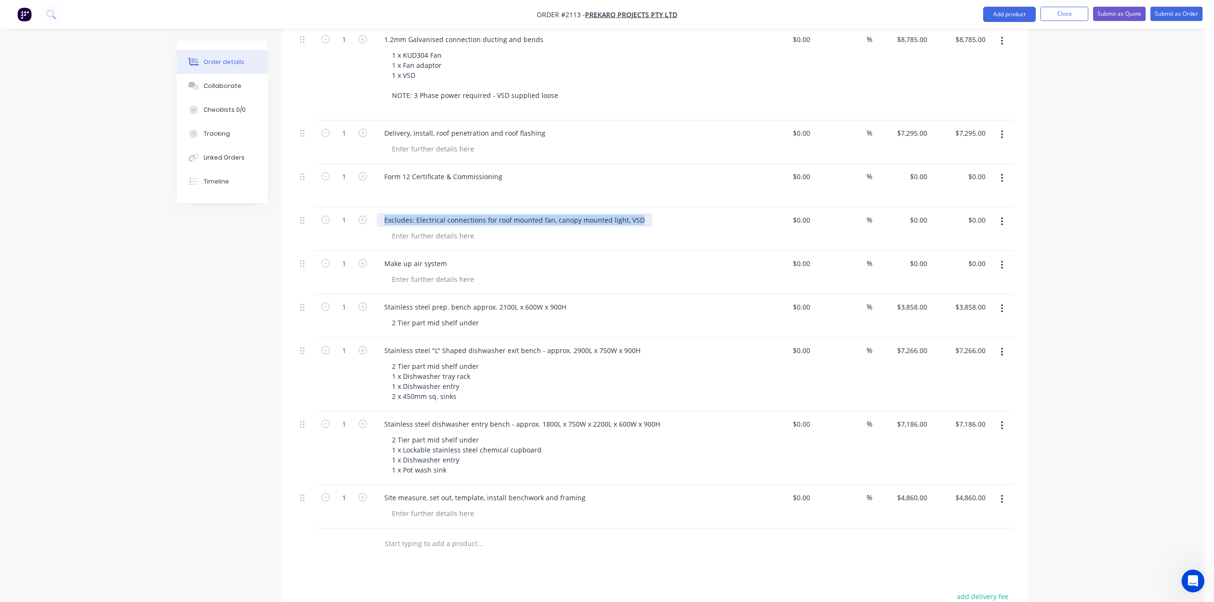
drag, startPoint x: 392, startPoint y: 347, endPoint x: 713, endPoint y: 346, distance: 321.6
click at [652, 227] on div "Excludes: Electrical connections for roof mounted fan, canopy mounted light, VSD" at bounding box center [514, 220] width 276 height 14
copy div "Excludes: Electrical connections for roof mounted fan, canopy mounted light, VSD"
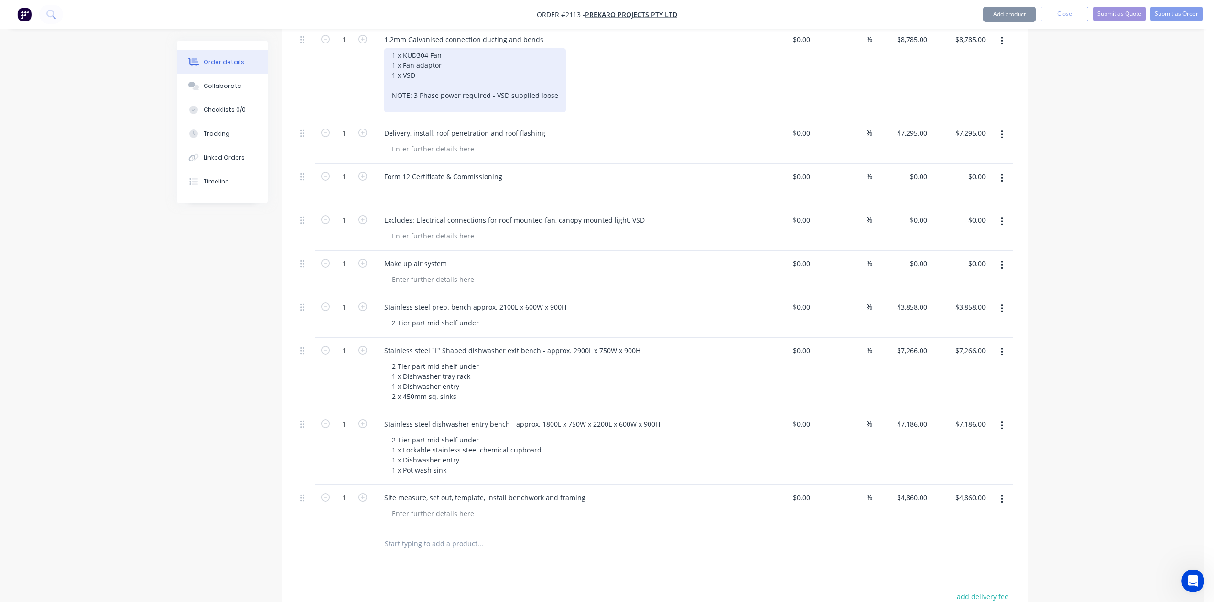
click at [421, 112] on div "1 x KUD304 Fan 1 x Fan adaptor 1 x VSD NOTE: 3 Phase power required - VSD suppl…" at bounding box center [475, 80] width 182 height 64
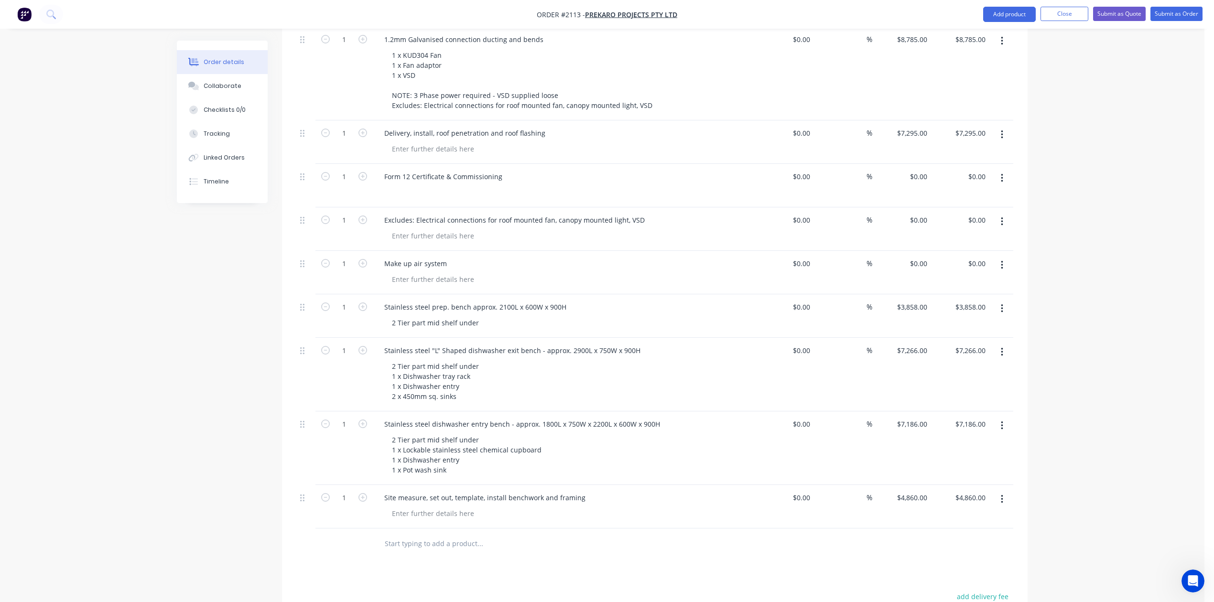
click at [778, 120] on div "$0.00 $0.00" at bounding box center [784, 74] width 59 height 94
click at [998, 230] on button "button" at bounding box center [1001, 221] width 22 height 17
click at [958, 311] on div "Delete" at bounding box center [968, 304] width 74 height 14
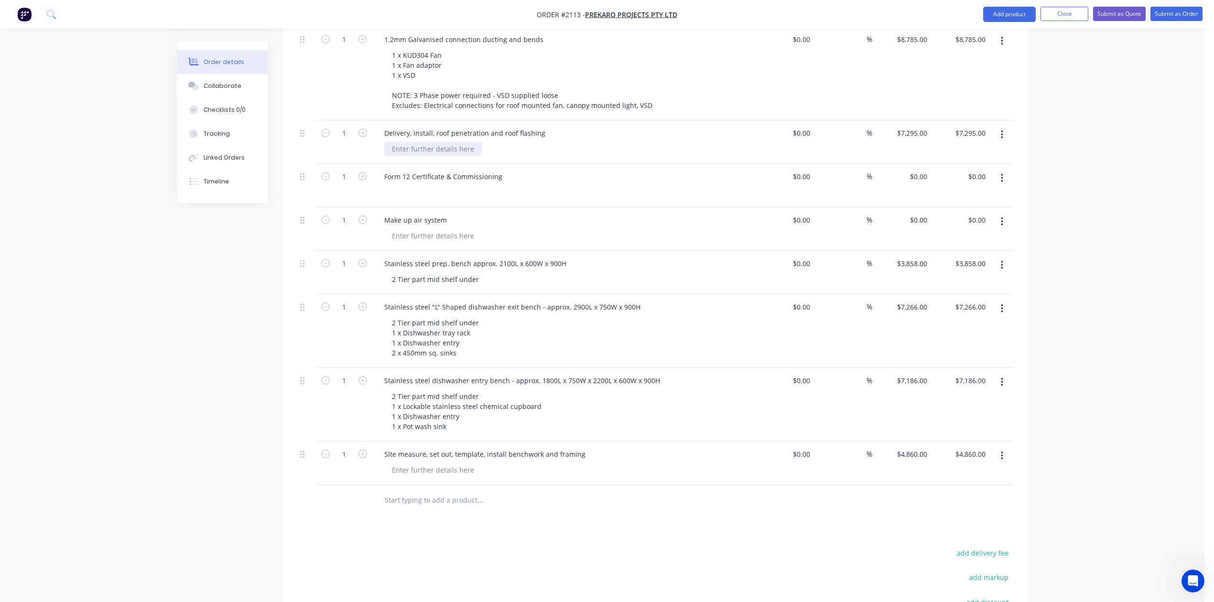
click at [413, 156] on div at bounding box center [432, 149] width 97 height 14
type input "$0.00"
click at [990, 187] on button "button" at bounding box center [1001, 178] width 22 height 17
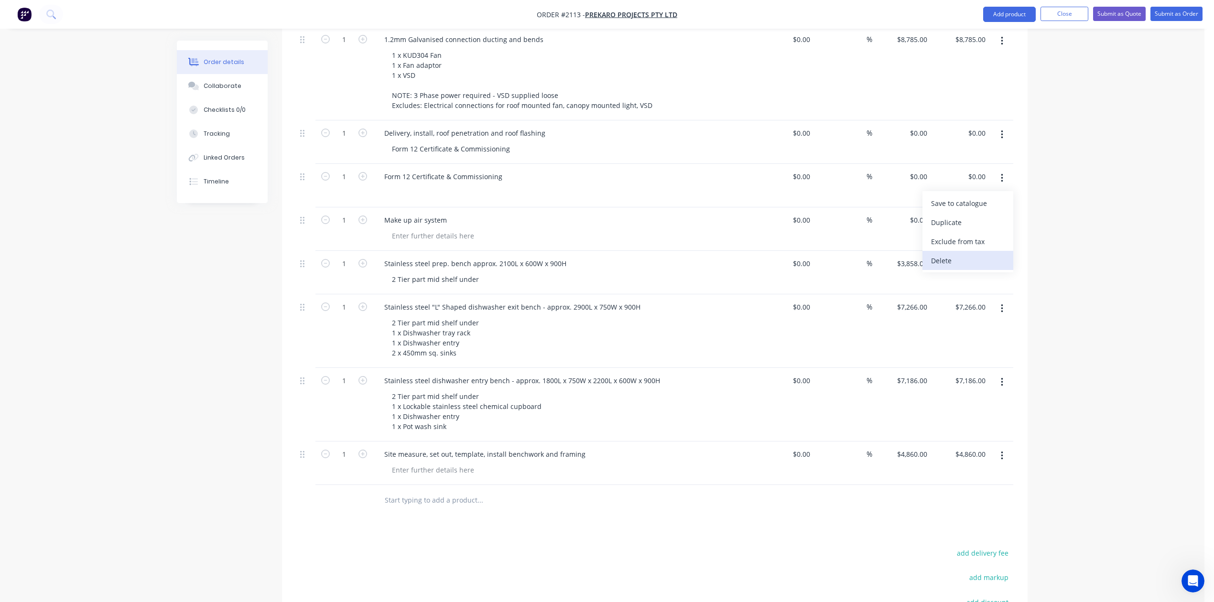
click at [941, 268] on div "Delete" at bounding box center [968, 261] width 74 height 14
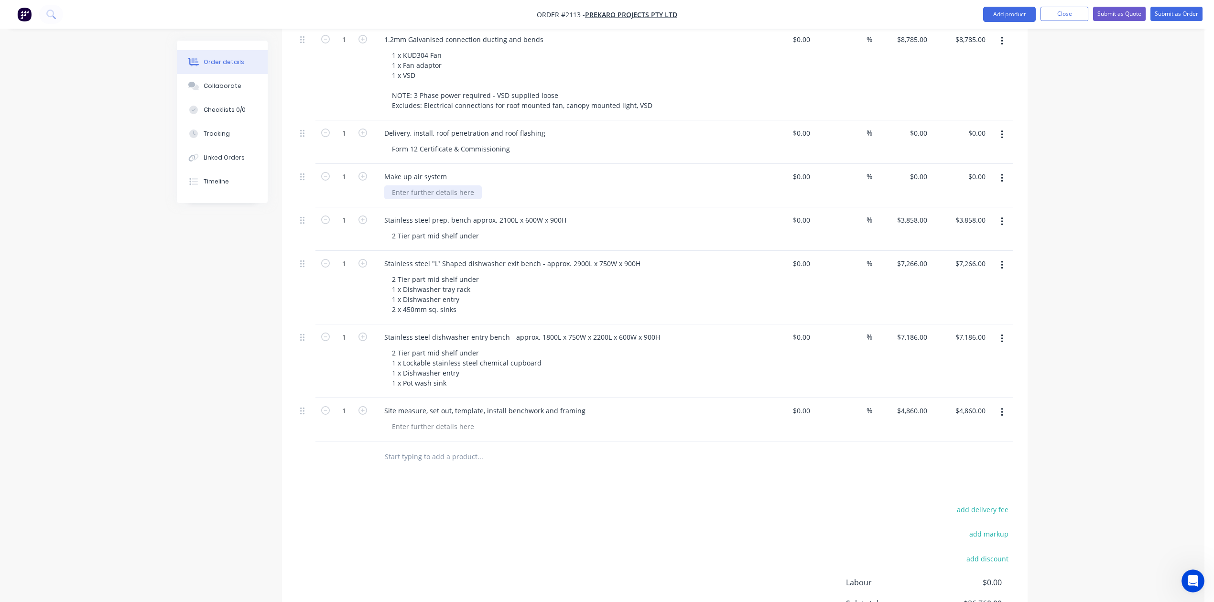
click at [446, 199] on div at bounding box center [432, 192] width 97 height 14
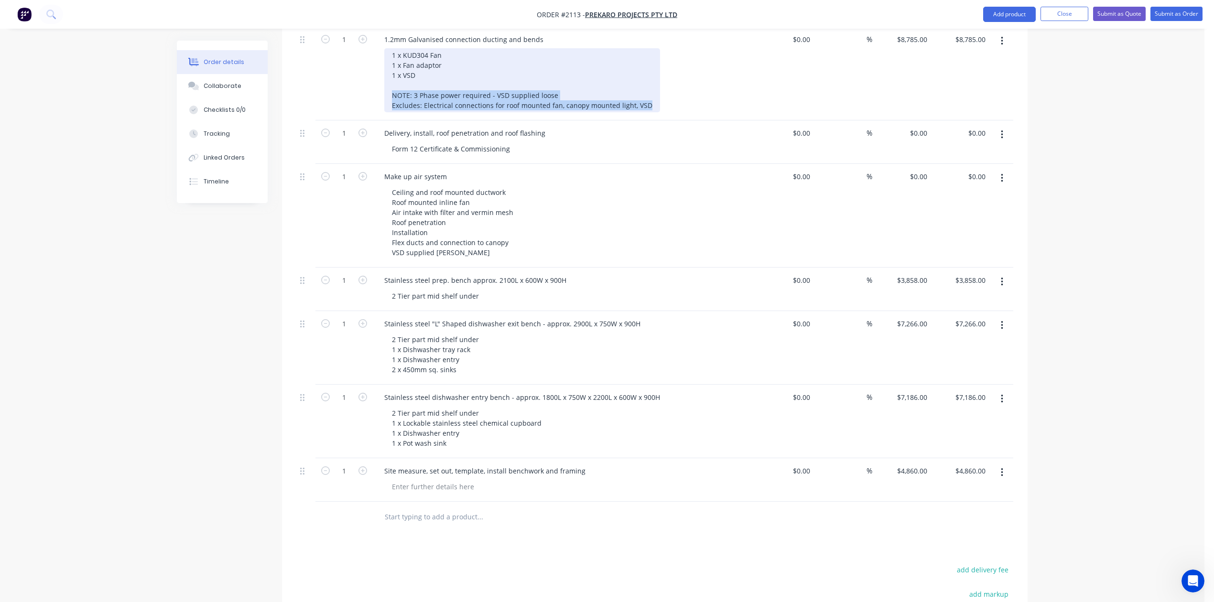
drag, startPoint x: 401, startPoint y: 191, endPoint x: 735, endPoint y: 206, distance: 333.8
click at [735, 112] on div "1 x KUD304 Fan 1 x Fan adaptor 1 x VSD NOTE: 3 Phase power required - VSD suppl…" at bounding box center [567, 80] width 367 height 64
copy div "NOTE: 3 Phase power required - VSD supplied loose Excludes: Electrical connecti…"
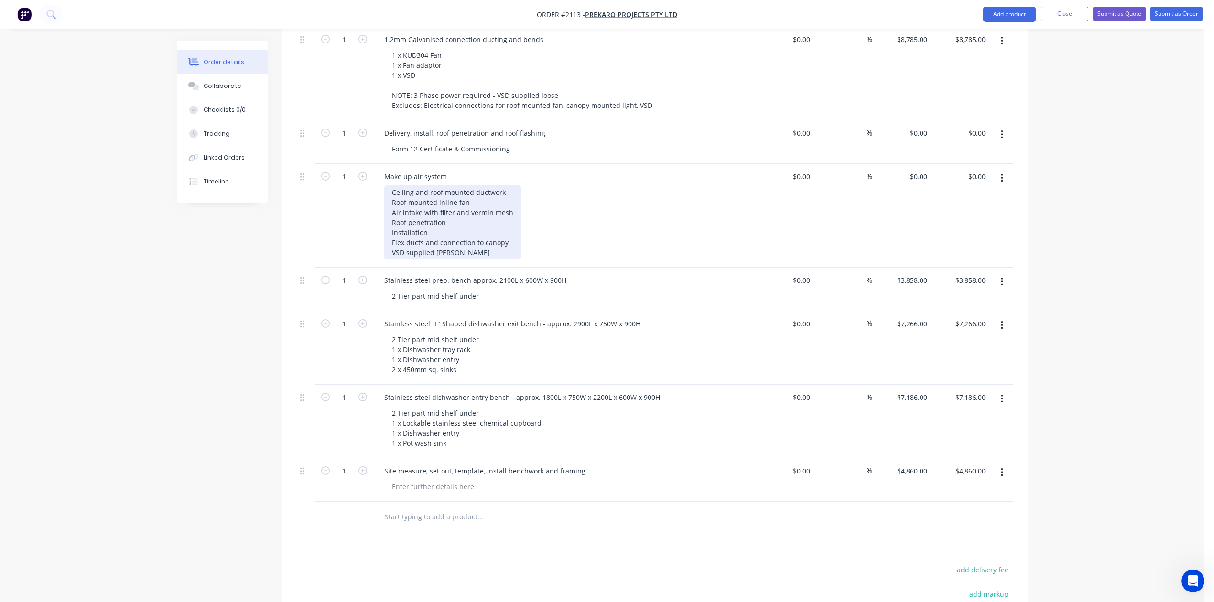
click at [487, 259] on div "Ceiling and roof mounted ductwork Roof mounted inline fan Air intake with filte…" at bounding box center [452, 222] width 137 height 74
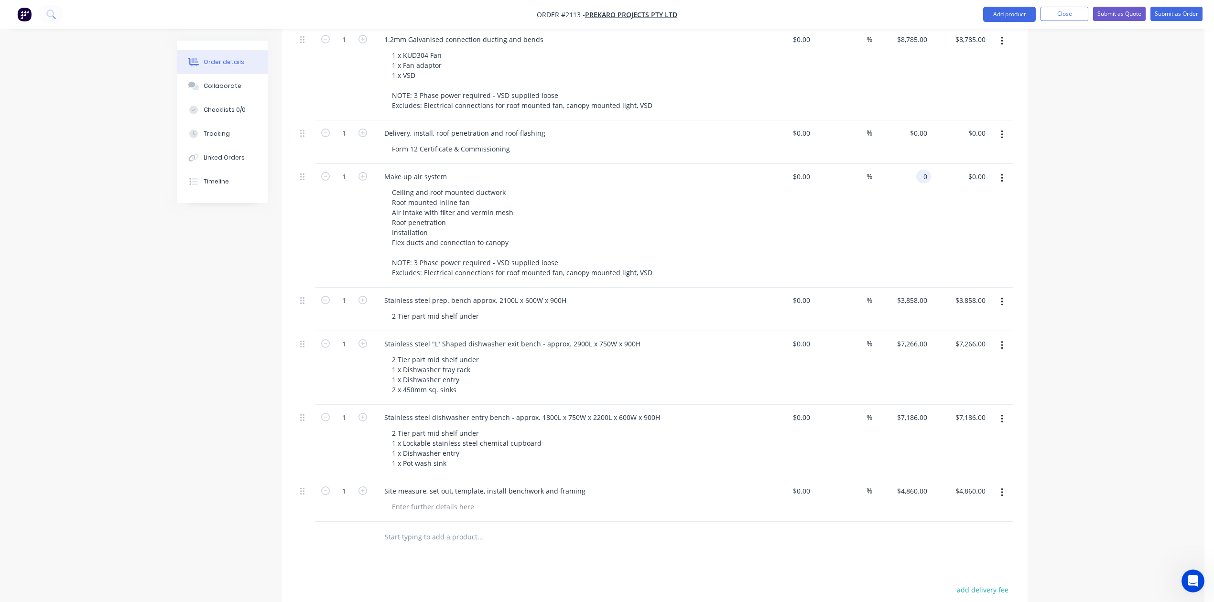
click at [920, 183] on input "0" at bounding box center [925, 177] width 11 height 14
type input "$17,752.00"
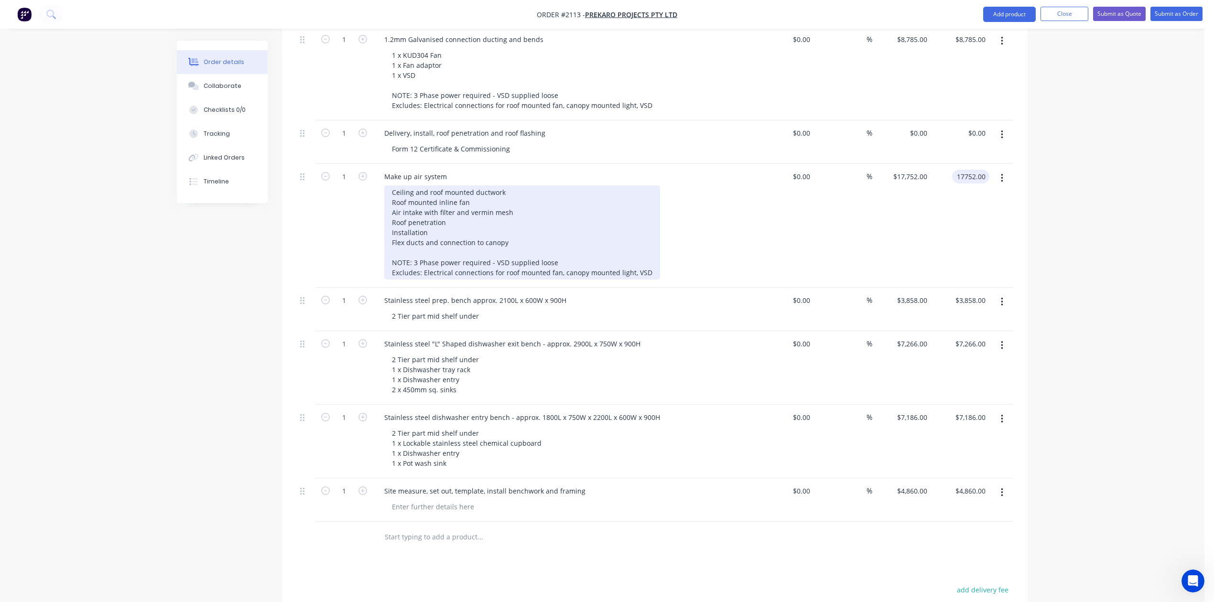
type input "$17,752.00"
click at [660, 280] on div "Ceiling and roof mounted ductwork Roof mounted inline fan Air intake with filte…" at bounding box center [522, 232] width 276 height 94
click at [544, 280] on div "Ceiling and roof mounted ductwork Roof mounted inline fan Air intake with filte…" at bounding box center [487, 232] width 207 height 94
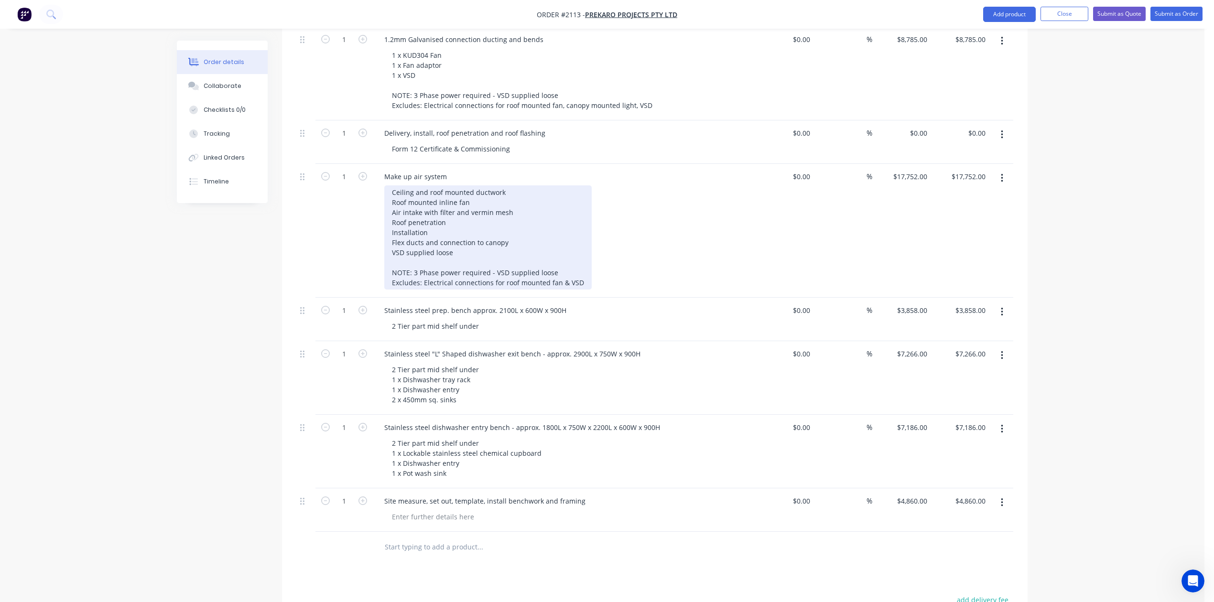
click at [592, 290] on div "Ceiling and roof mounted ductwork Roof mounted inline fan Air intake with filte…" at bounding box center [487, 237] width 207 height 104
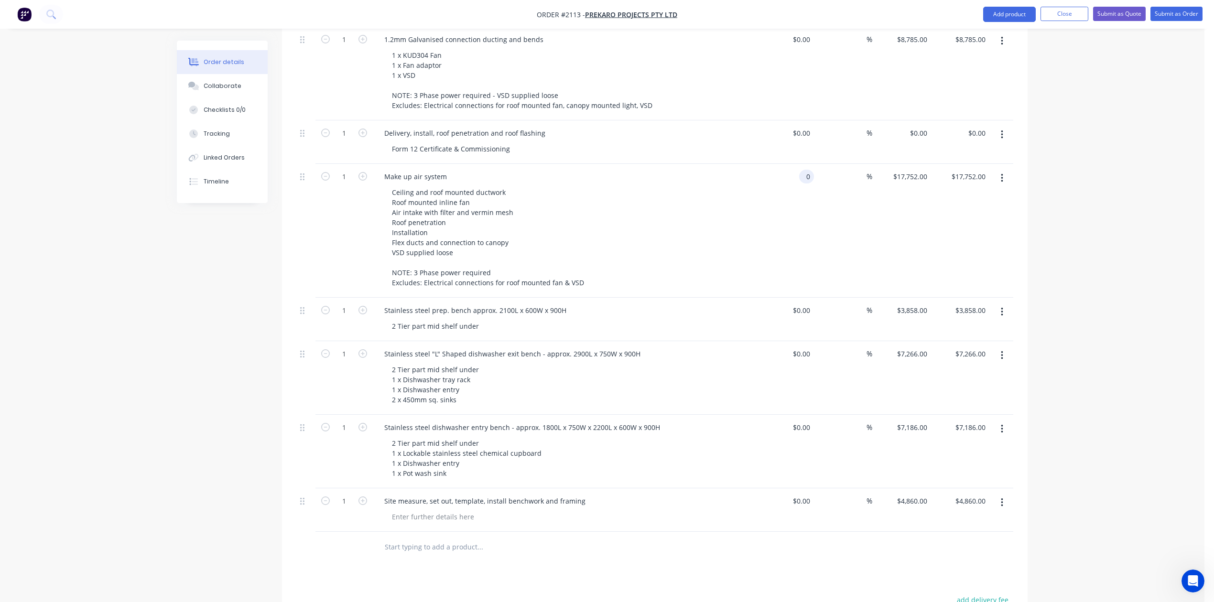
type input "$0.00"
click at [951, 298] on div "$0.00 $0.00" at bounding box center [960, 231] width 59 height 134
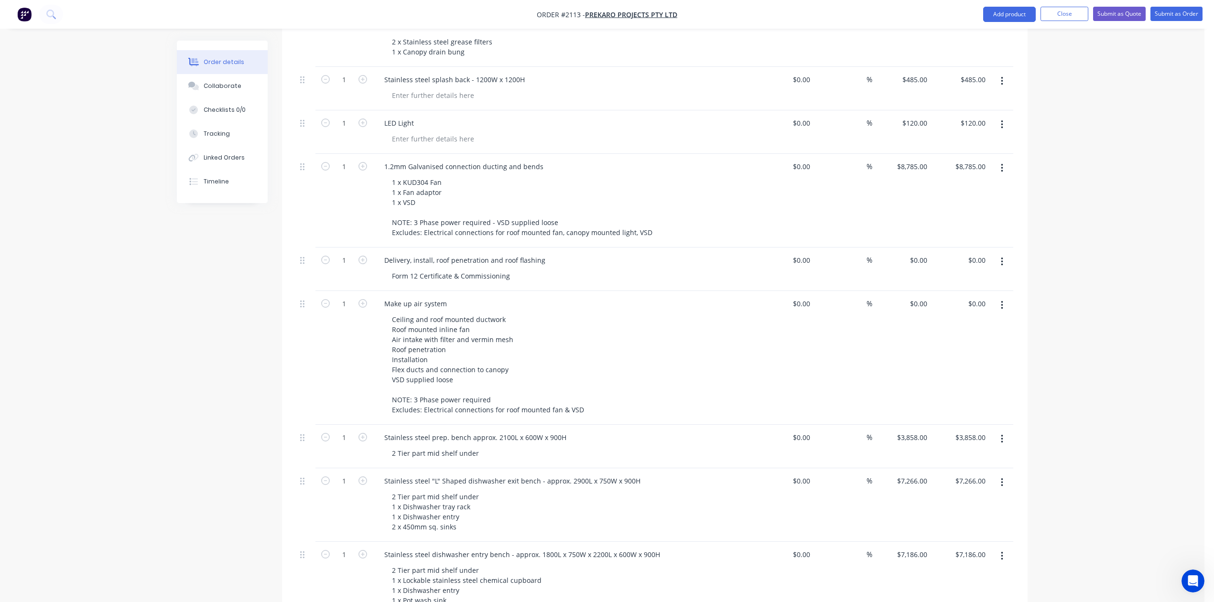
scroll to position [446, 0]
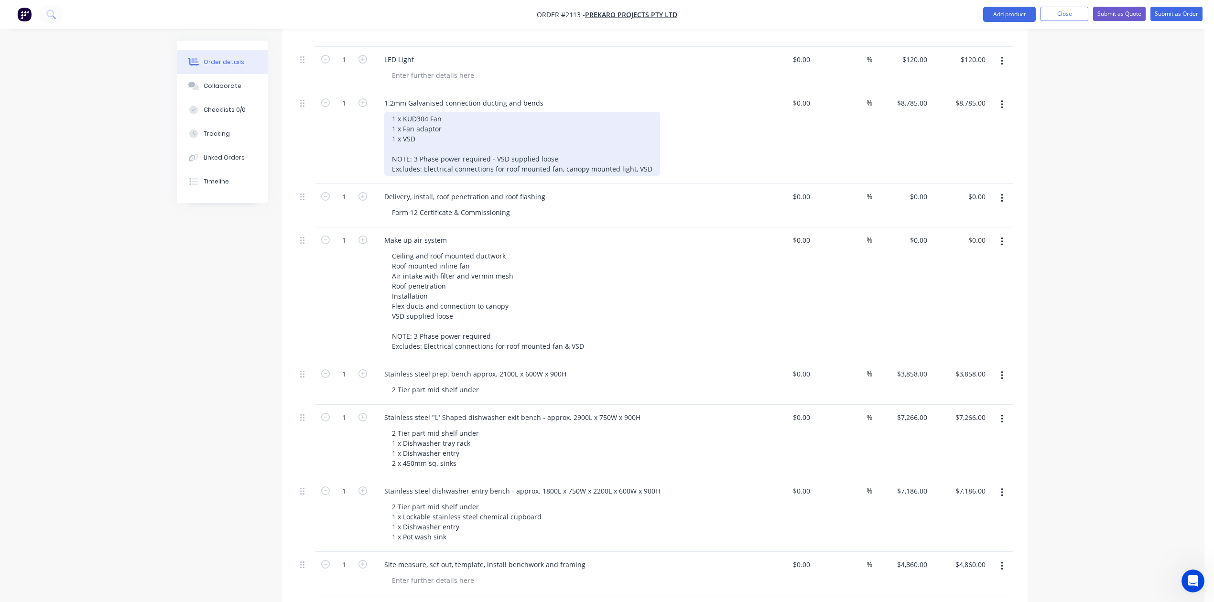
click at [449, 176] on div "1 x KUD304 Fan 1 x Fan adaptor 1 x VSD NOTE: 3 Phase power required - VSD suppl…" at bounding box center [522, 144] width 276 height 64
click at [608, 176] on div "1 x KUD304 Fan 1 x Fan adaptor 1 x VSD supplied loose NOTE: 3 Phase power requi…" at bounding box center [522, 144] width 276 height 64
click at [660, 176] on div "1 x KUD304 Fan 1 x Fan adaptor 1 x VSD supplied loose NOTE: 3 Phase power requi…" at bounding box center [522, 144] width 276 height 64
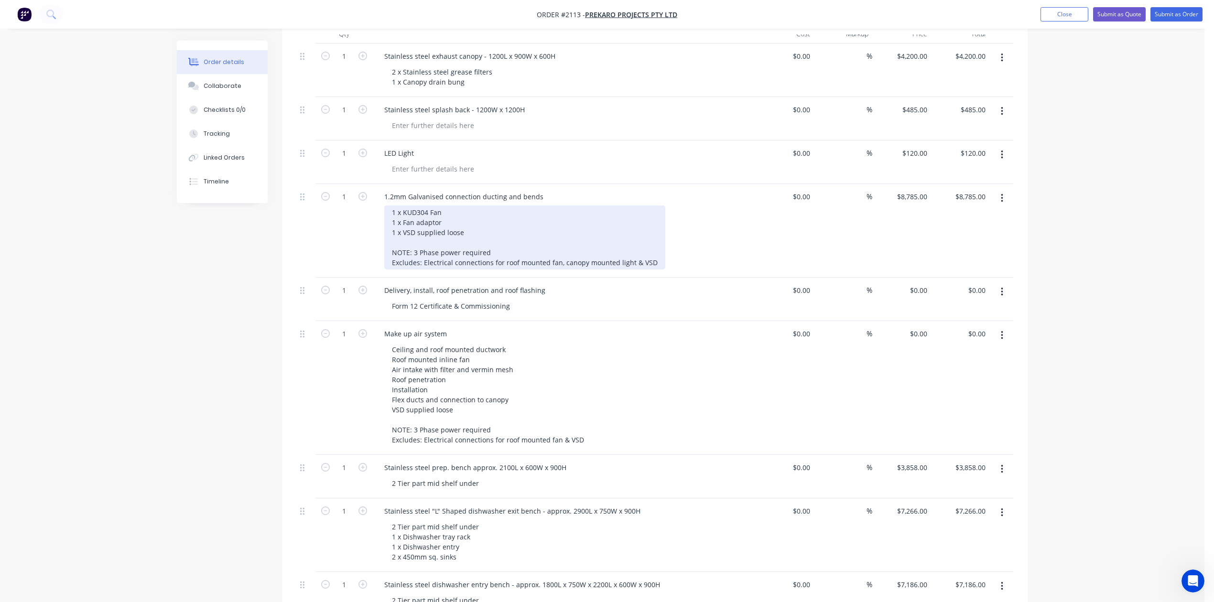
scroll to position [382, 0]
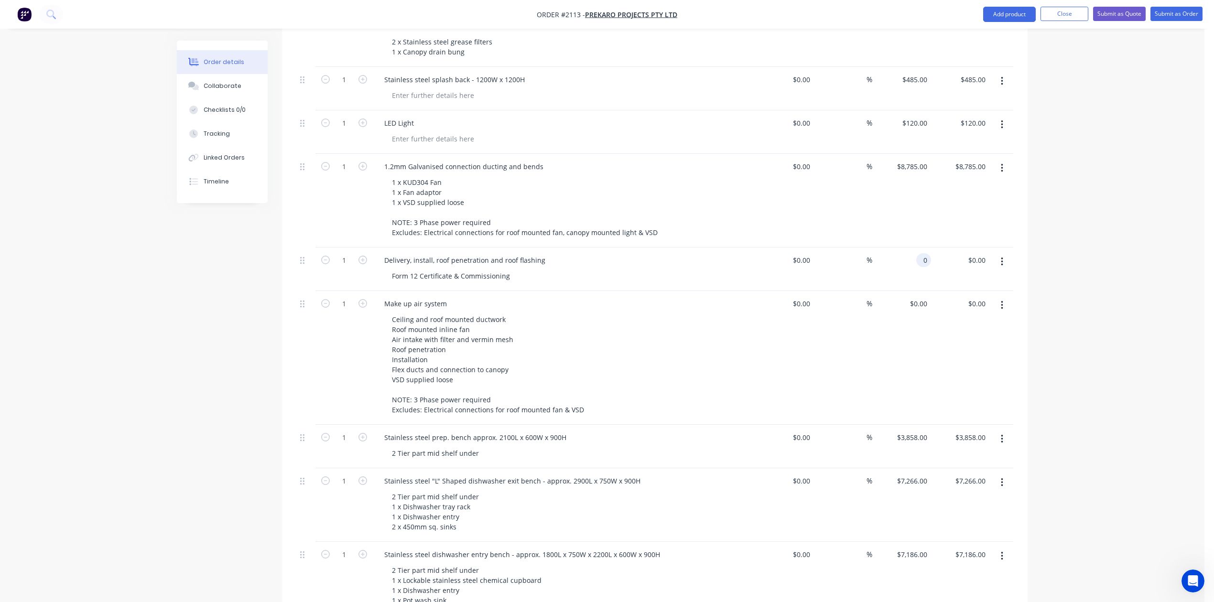
click at [920, 267] on input "0" at bounding box center [925, 260] width 11 height 14
type input "$7,295.00"
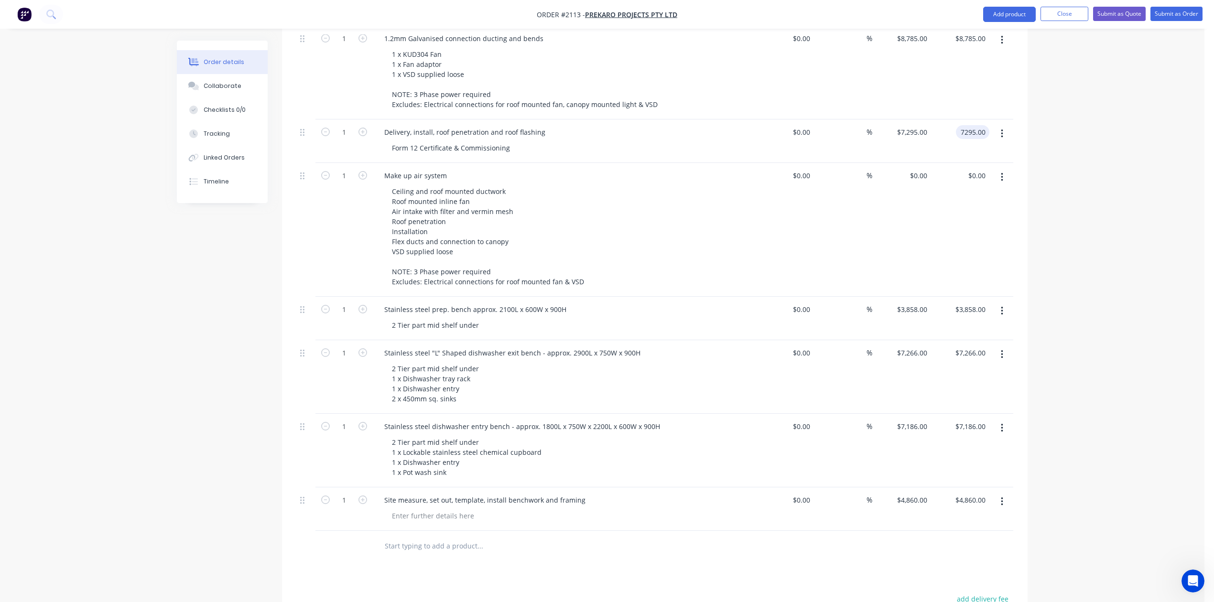
scroll to position [509, 0]
type input "$7,295.00"
click at [908, 293] on div "0 0" at bounding box center [901, 231] width 59 height 134
type input "$17,752.00"
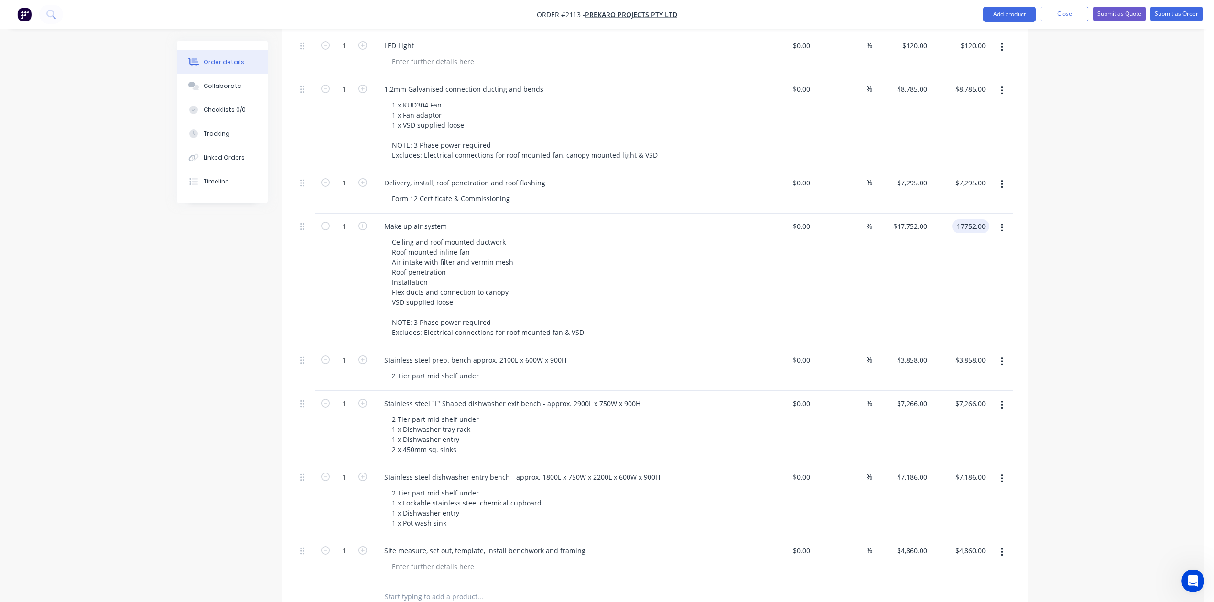
scroll to position [453, 0]
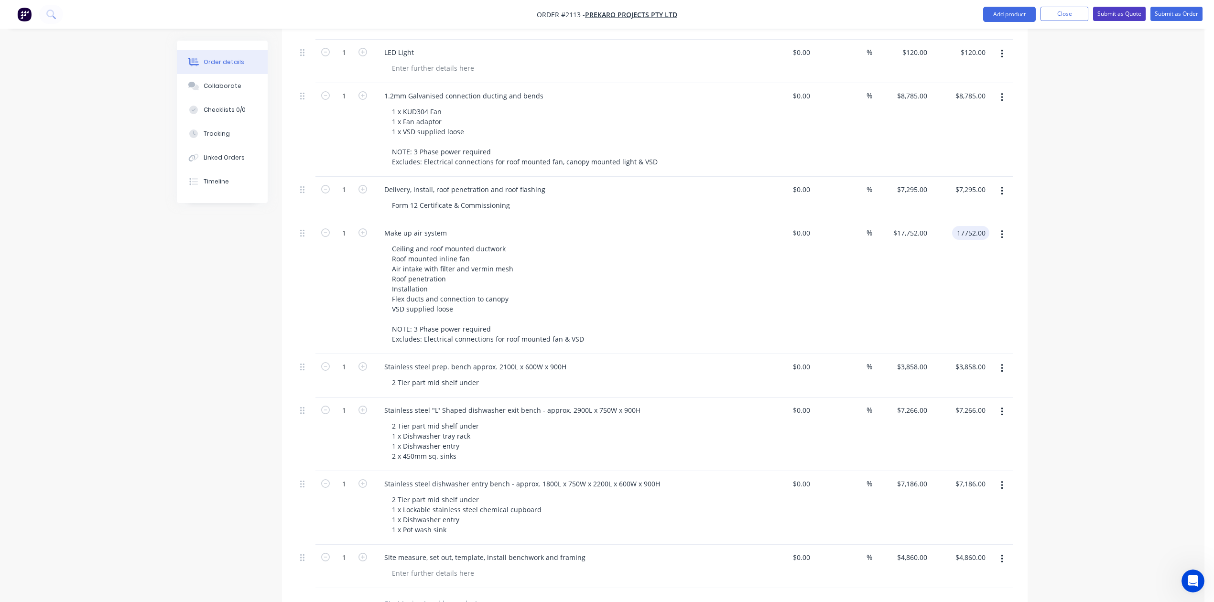
type input "$17,752.00"
click at [1096, 9] on button "Submit as Quote" at bounding box center [1119, 14] width 53 height 14
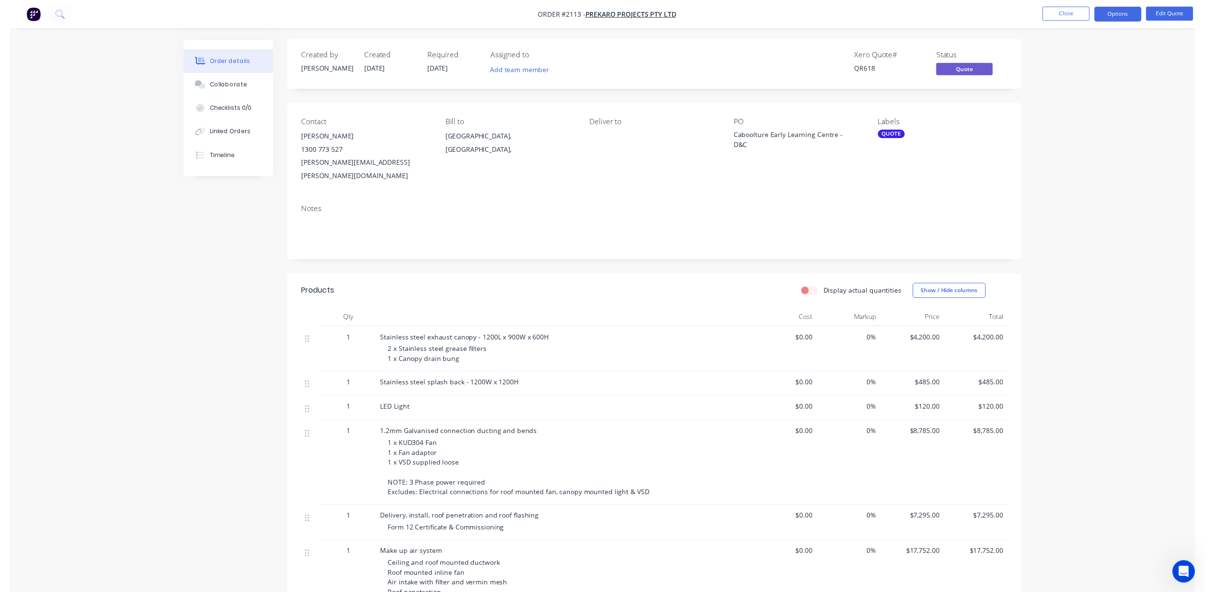
scroll to position [0, 0]
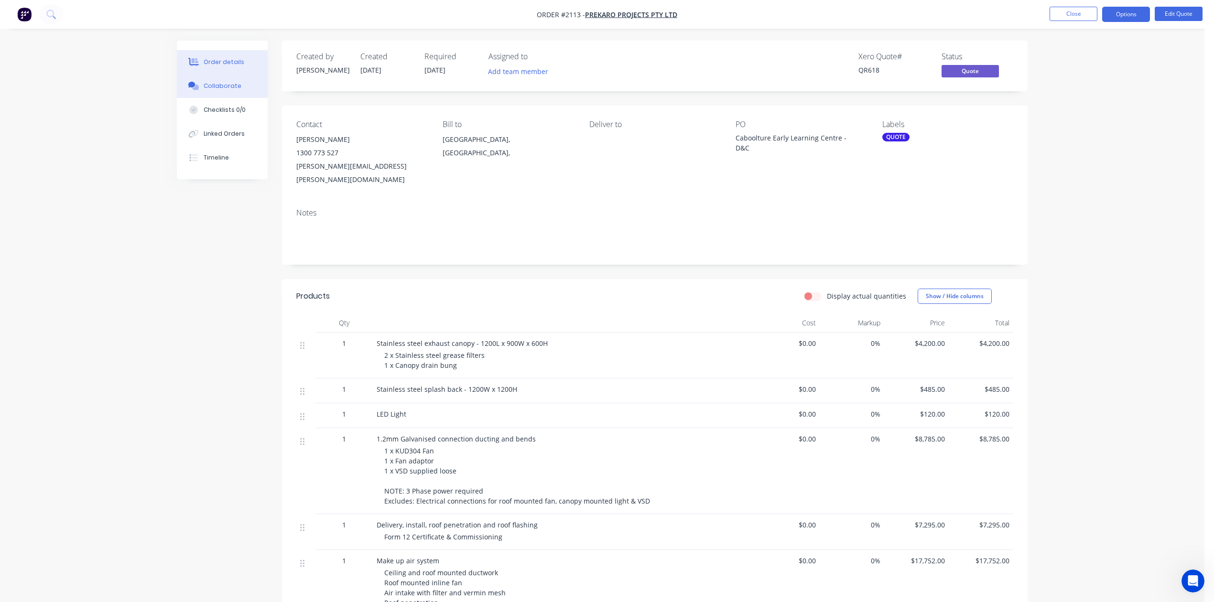
click at [228, 90] on div "Collaborate" at bounding box center [223, 86] width 38 height 9
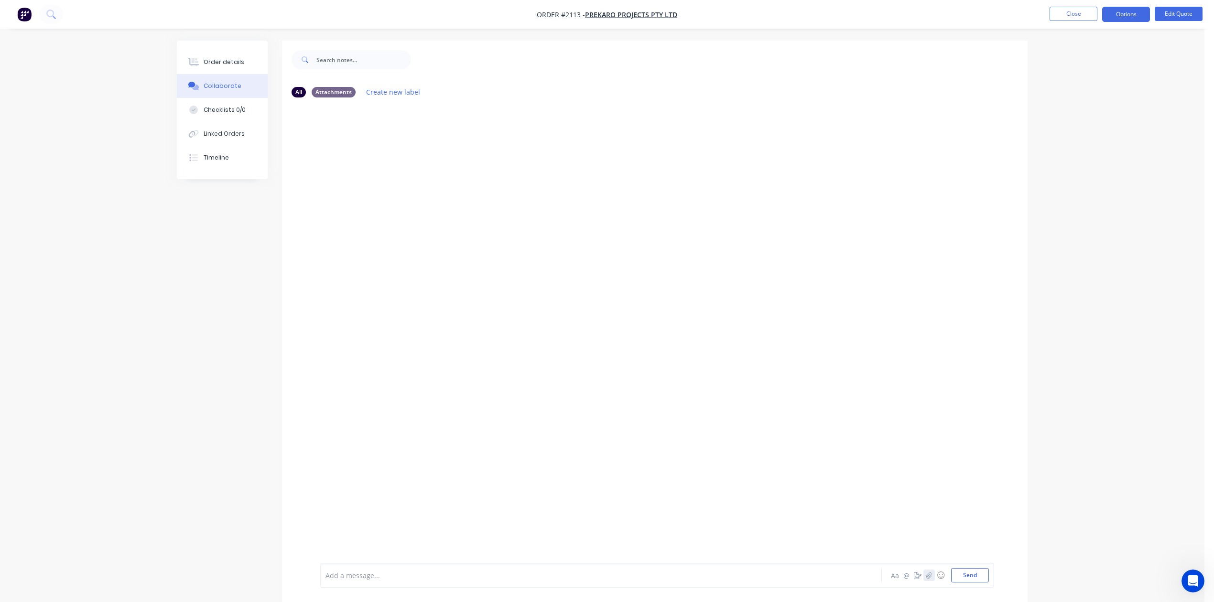
click at [926, 572] on icon "button" at bounding box center [929, 575] width 6 height 7
click at [952, 570] on button "Send" at bounding box center [970, 575] width 38 height 14
click at [1063, 16] on button "Close" at bounding box center [1073, 14] width 48 height 14
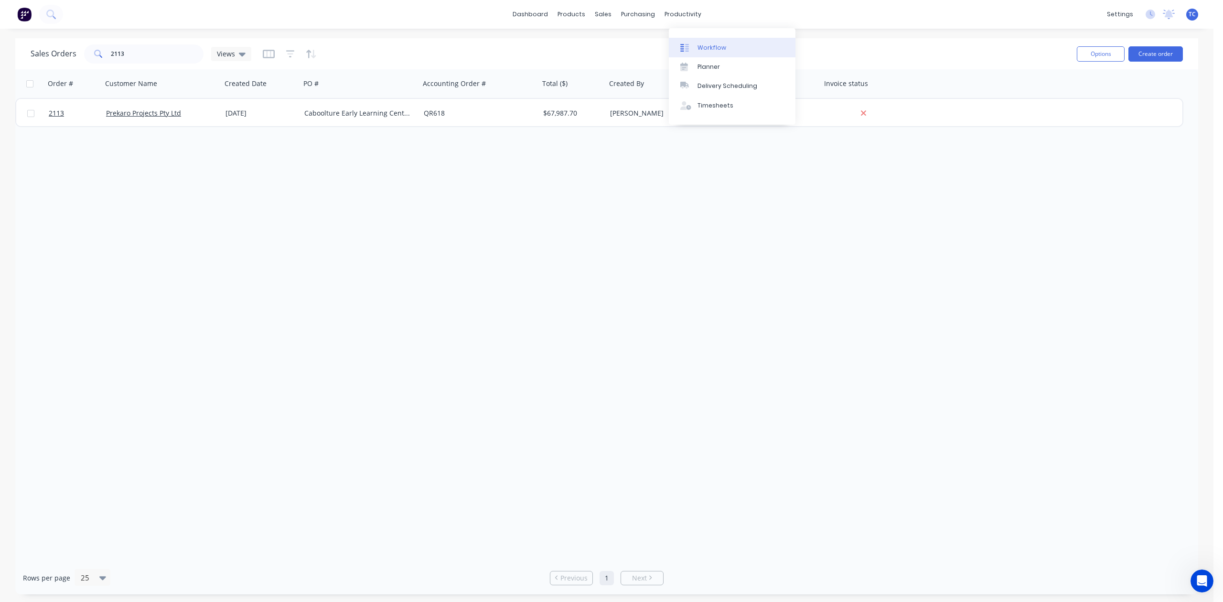
click at [725, 52] on div "Workflow" at bounding box center [712, 47] width 29 height 9
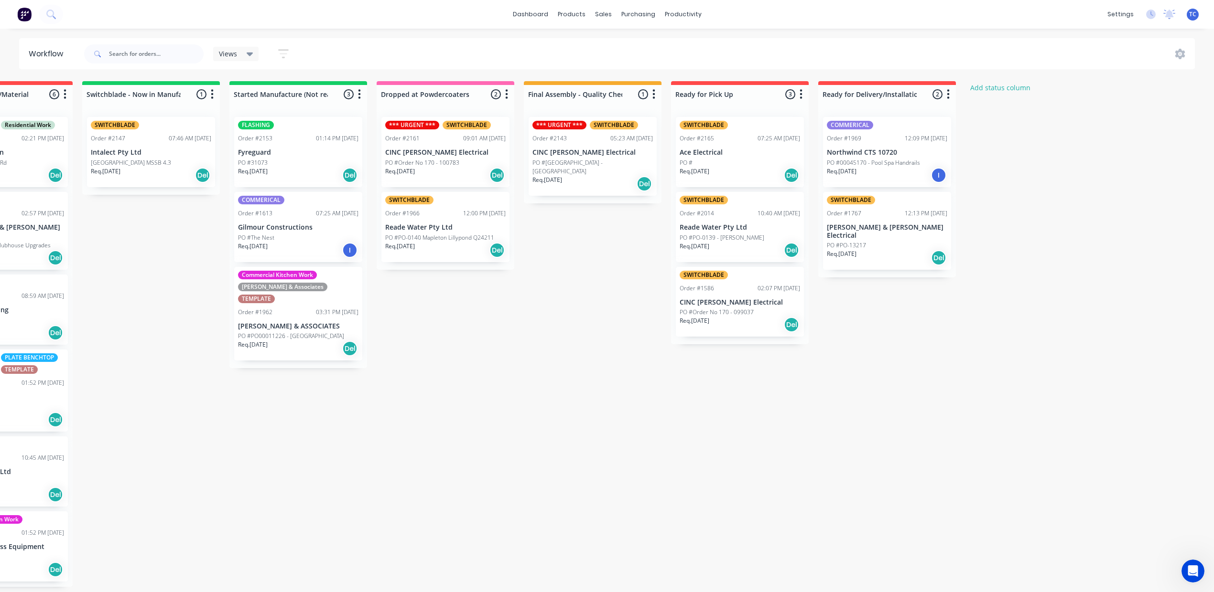
scroll to position [0, 539]
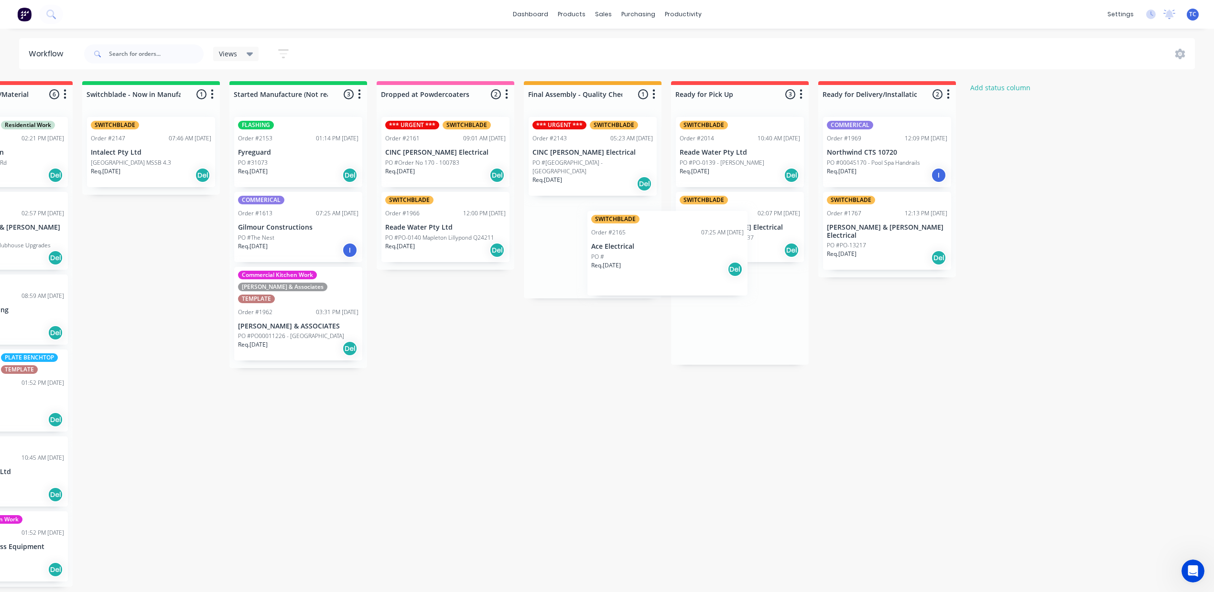
drag, startPoint x: 875, startPoint y: 172, endPoint x: 678, endPoint y: 255, distance: 213.5
click at [679, 258] on div "Submitted 10 Status colour #273444 hex #273444 Save Cancel Summaries Total orde…" at bounding box center [409, 334] width 1593 height 506
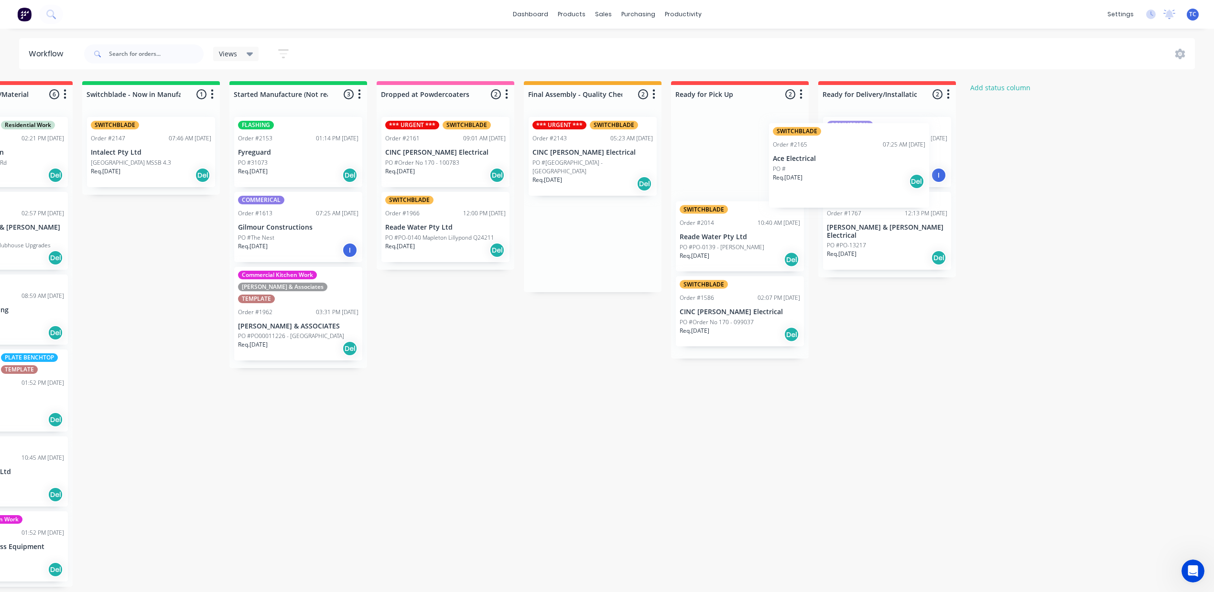
drag, startPoint x: 653, startPoint y: 266, endPoint x: 830, endPoint y: 173, distance: 200.3
click at [830, 173] on div "Submitted 10 Status colour #273444 hex #273444 Save Cancel Summaries Total orde…" at bounding box center [409, 334] width 1593 height 506
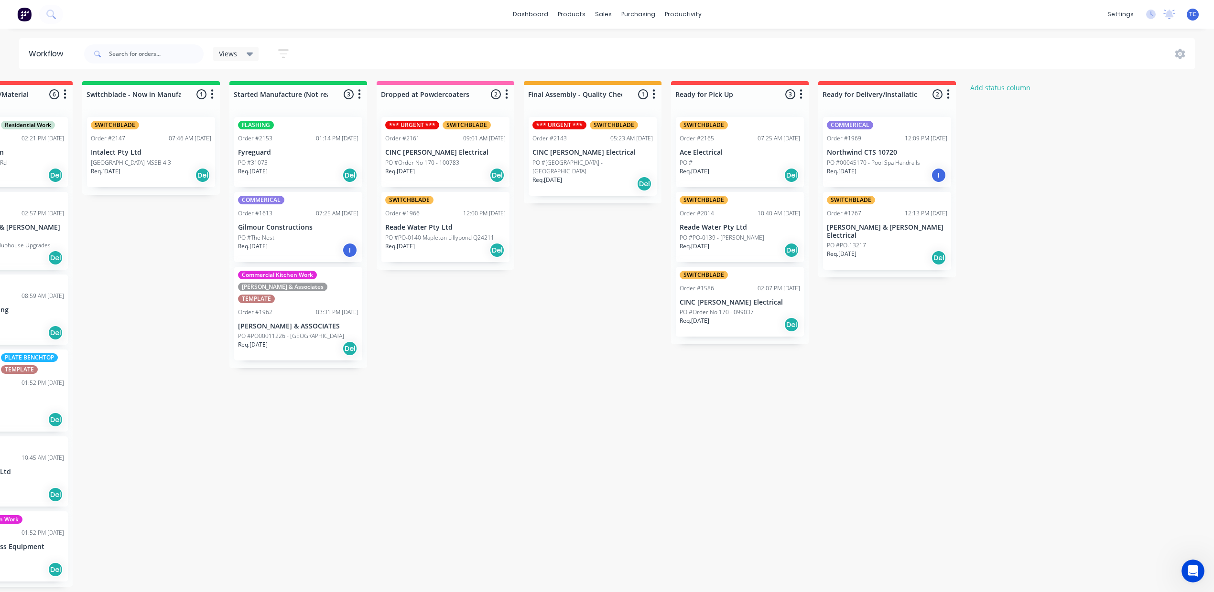
click at [800, 157] on p "Ace Electrical" at bounding box center [739, 153] width 120 height 8
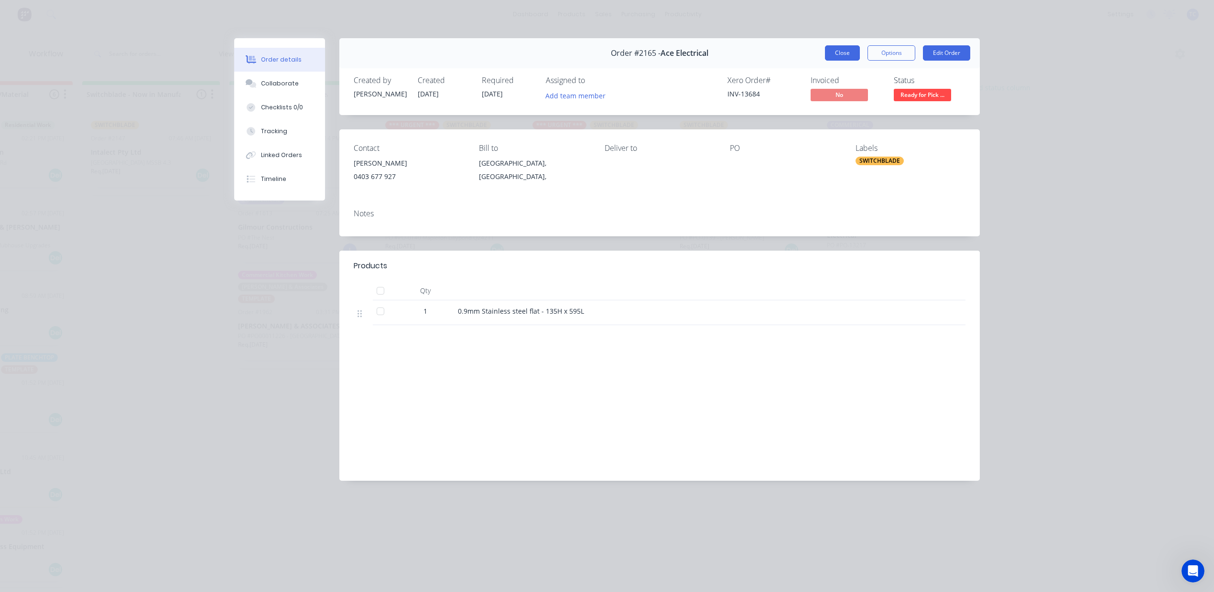
click at [826, 61] on button "Close" at bounding box center [842, 52] width 35 height 15
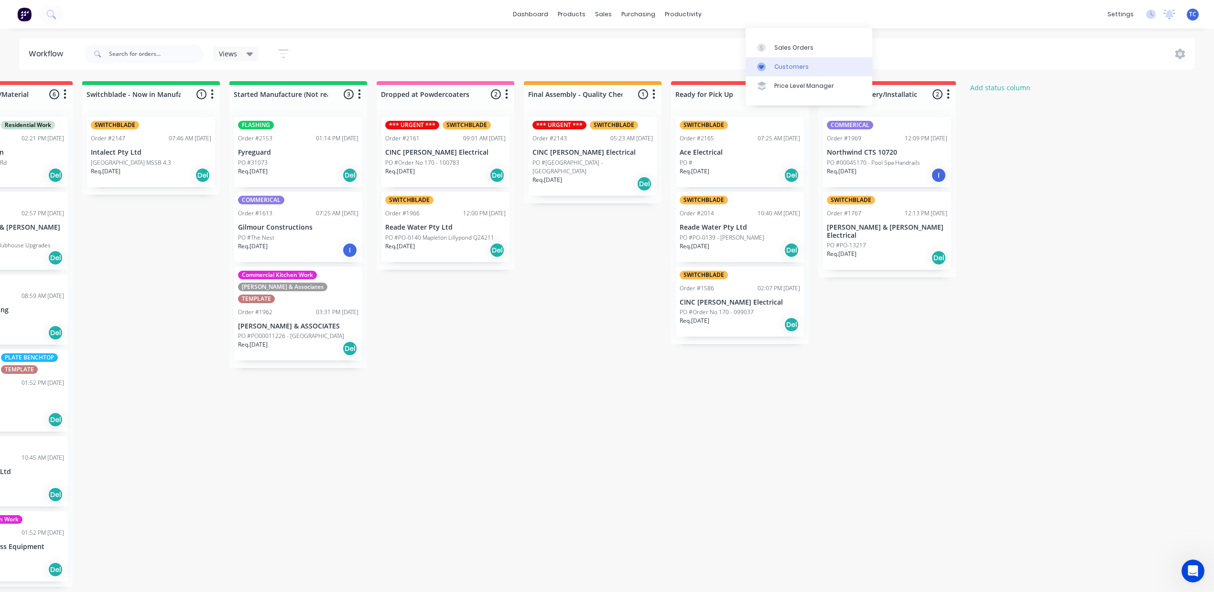
click at [774, 71] on div "Customers" at bounding box center [791, 67] width 34 height 9
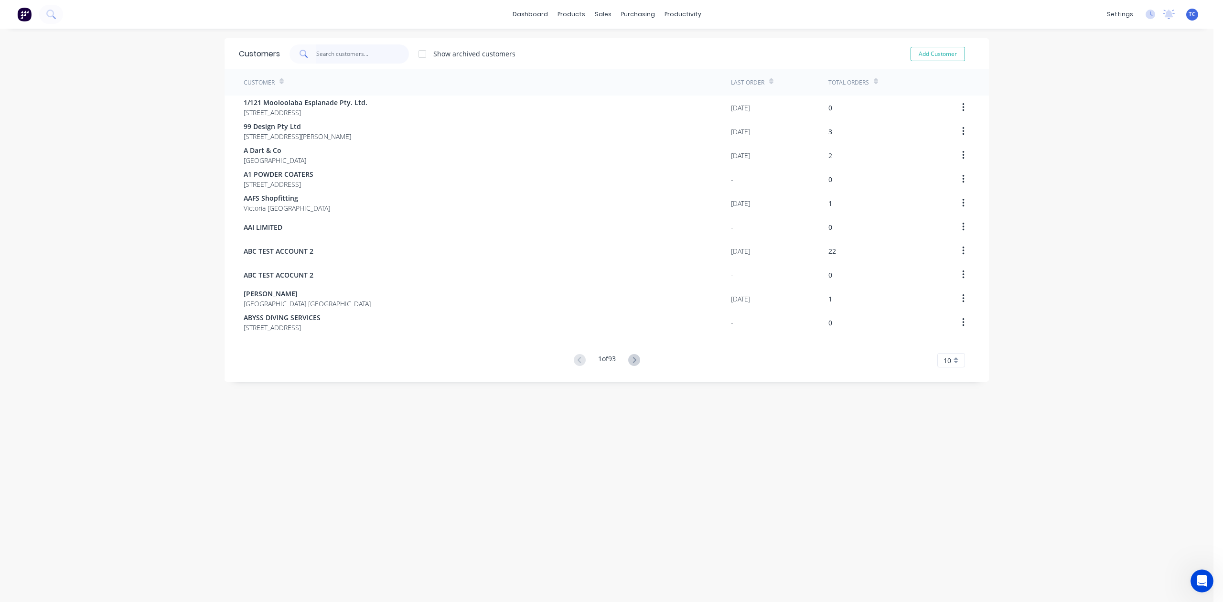
click at [354, 56] on input "text" at bounding box center [362, 53] width 93 height 19
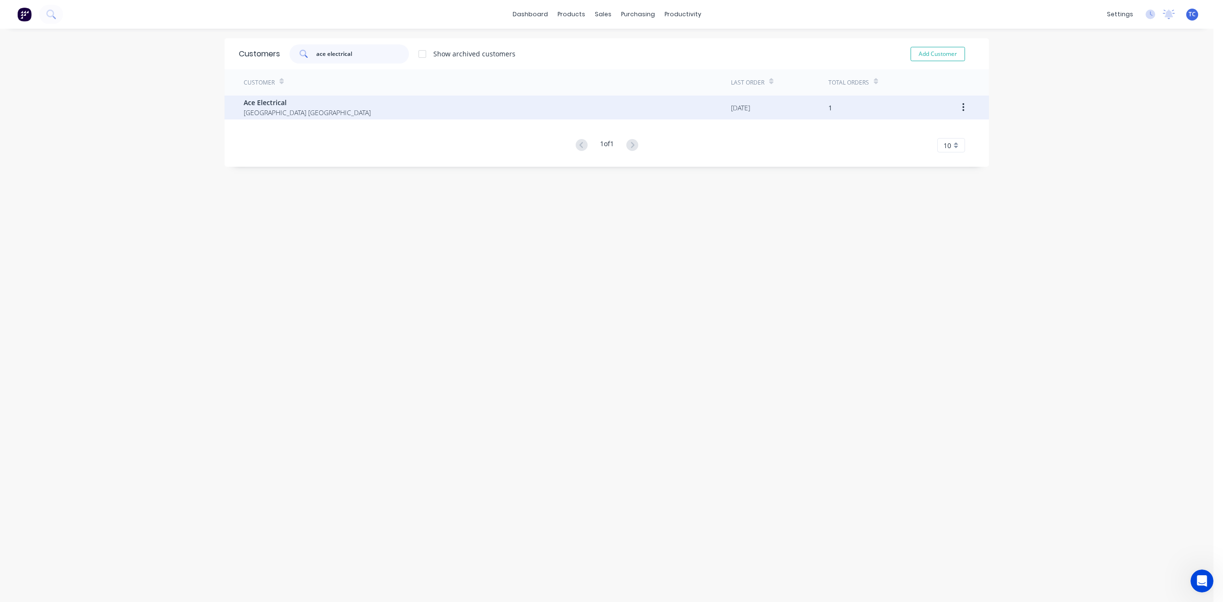
type input "ace electrical"
click at [258, 108] on span "[GEOGRAPHIC_DATA] [GEOGRAPHIC_DATA]" at bounding box center [307, 113] width 127 height 10
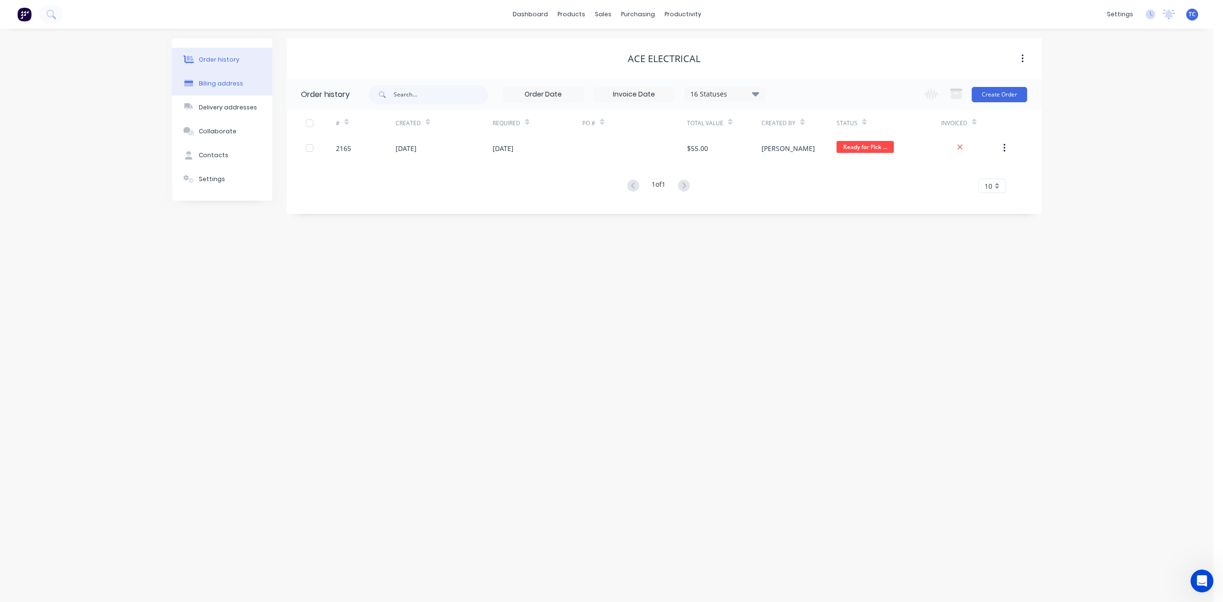
click at [243, 88] on div "Billing address" at bounding box center [221, 83] width 44 height 9
select select "AU"
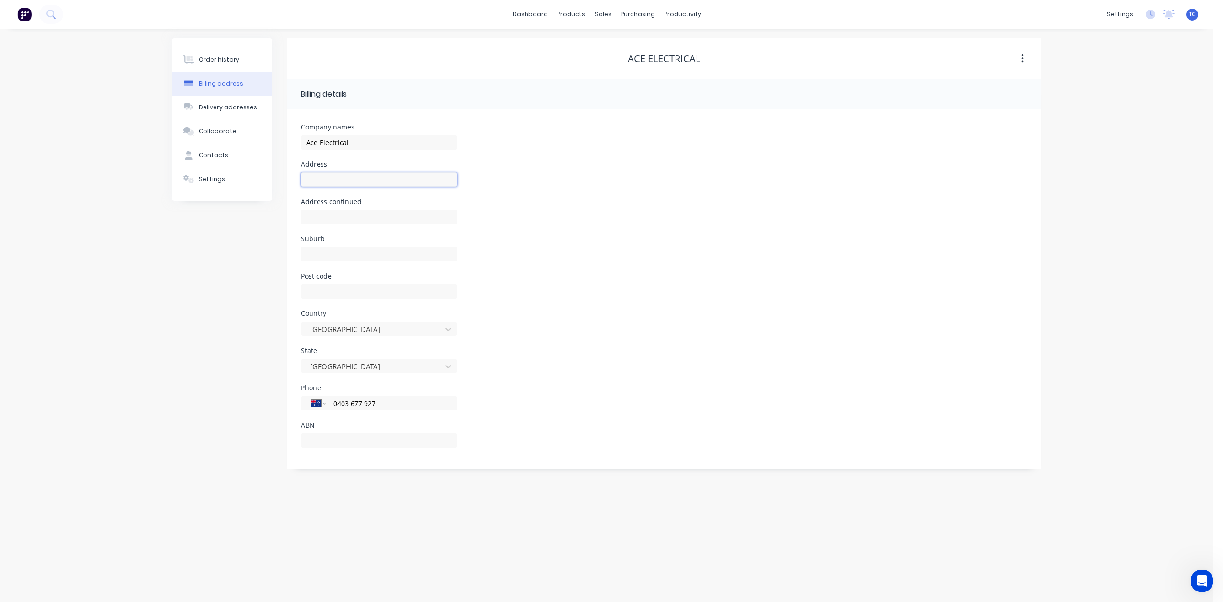
click at [329, 187] on input "text" at bounding box center [379, 179] width 156 height 14
click at [517, 161] on div "Company names Ace Electrical" at bounding box center [664, 142] width 726 height 37
click at [231, 64] on div "Order history" at bounding box center [219, 59] width 41 height 9
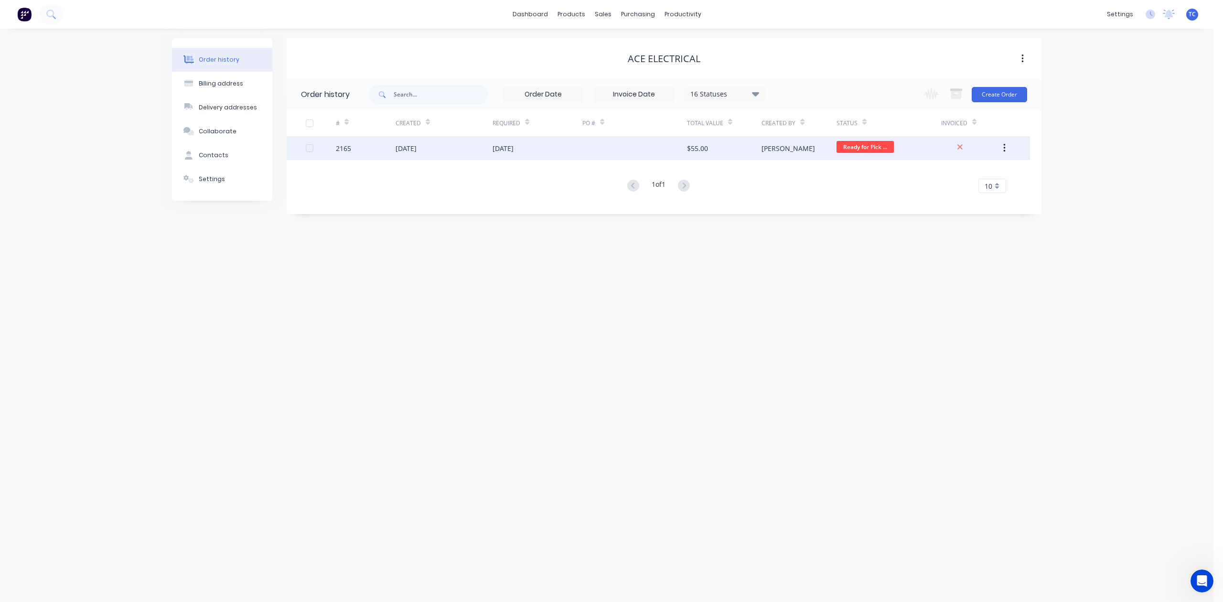
click at [409, 148] on div "[DATE]" at bounding box center [406, 148] width 21 height 10
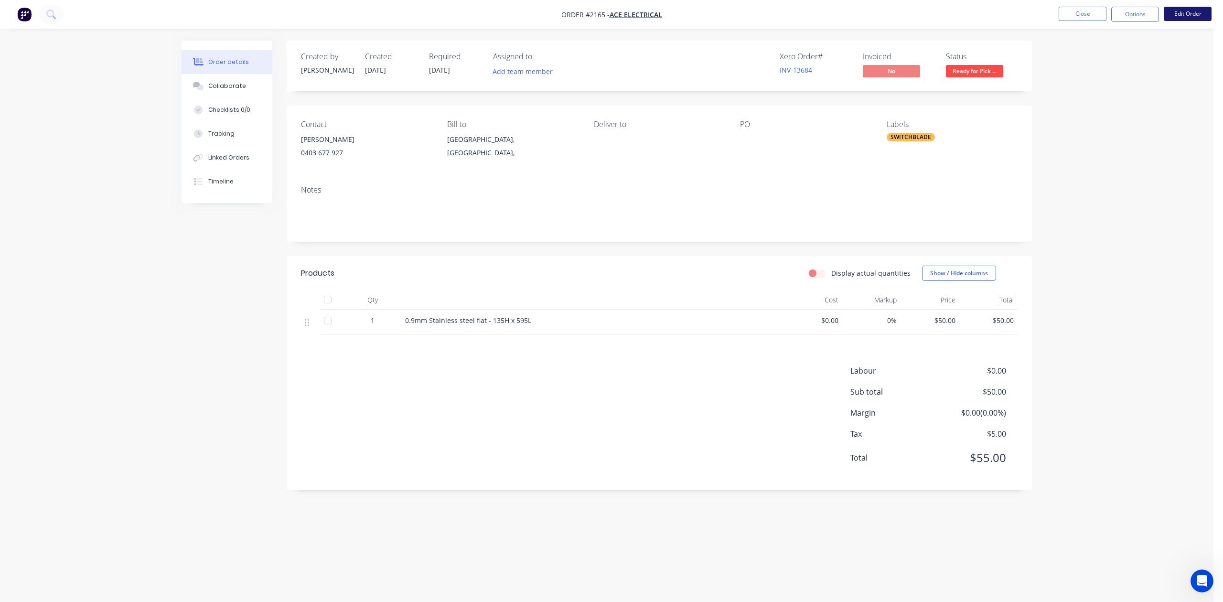
click at [1192, 13] on button "Edit Order" at bounding box center [1188, 14] width 48 height 14
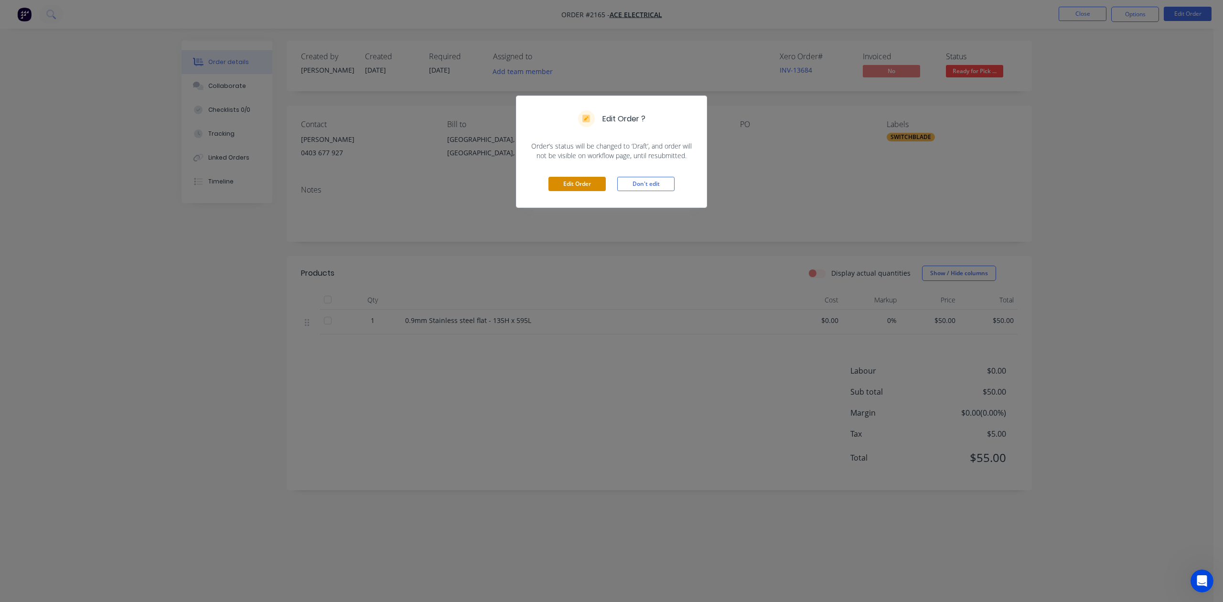
click at [572, 191] on button "Edit Order" at bounding box center [577, 184] width 57 height 14
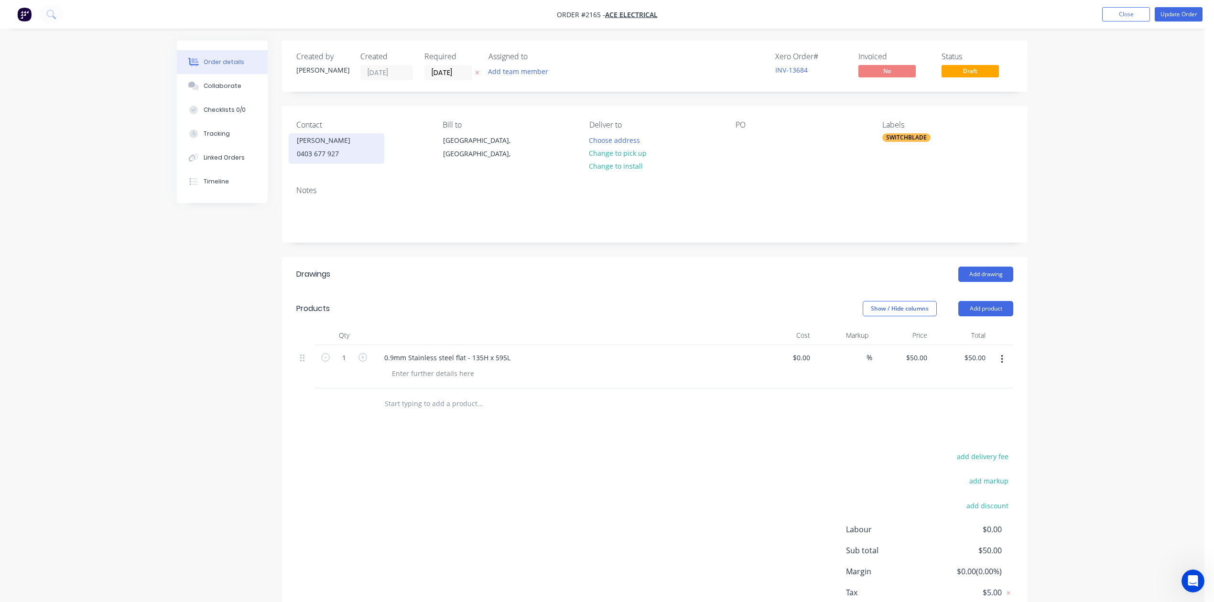
click at [352, 161] on div "0403 677 927" at bounding box center [336, 153] width 79 height 13
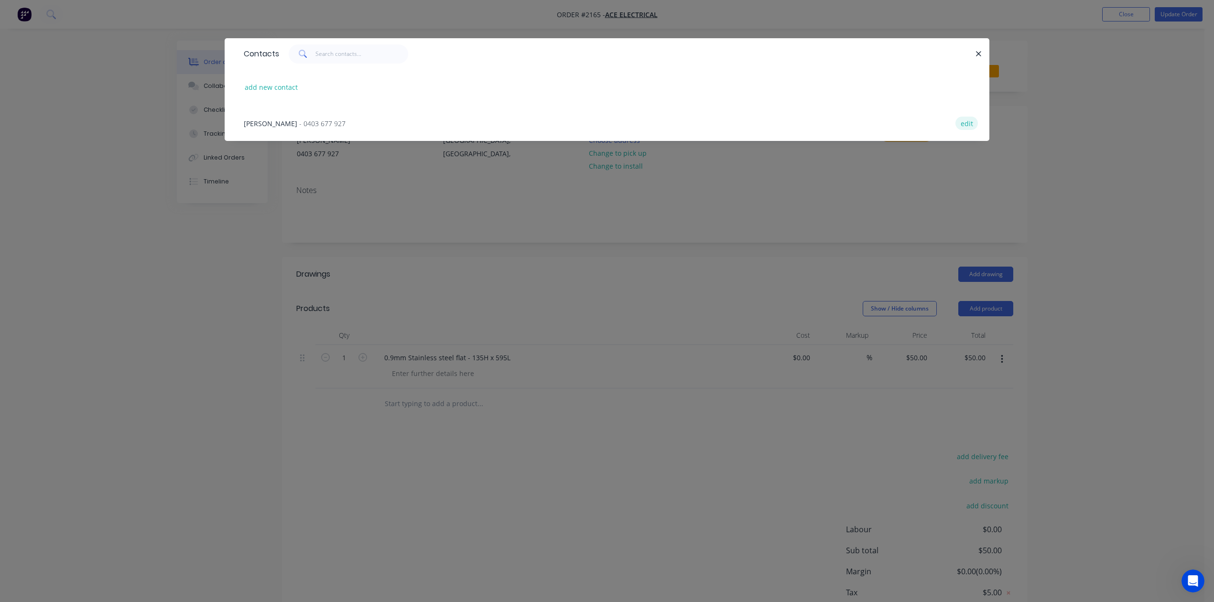
click at [955, 129] on button "edit" at bounding box center [966, 123] width 22 height 13
select select "AU"
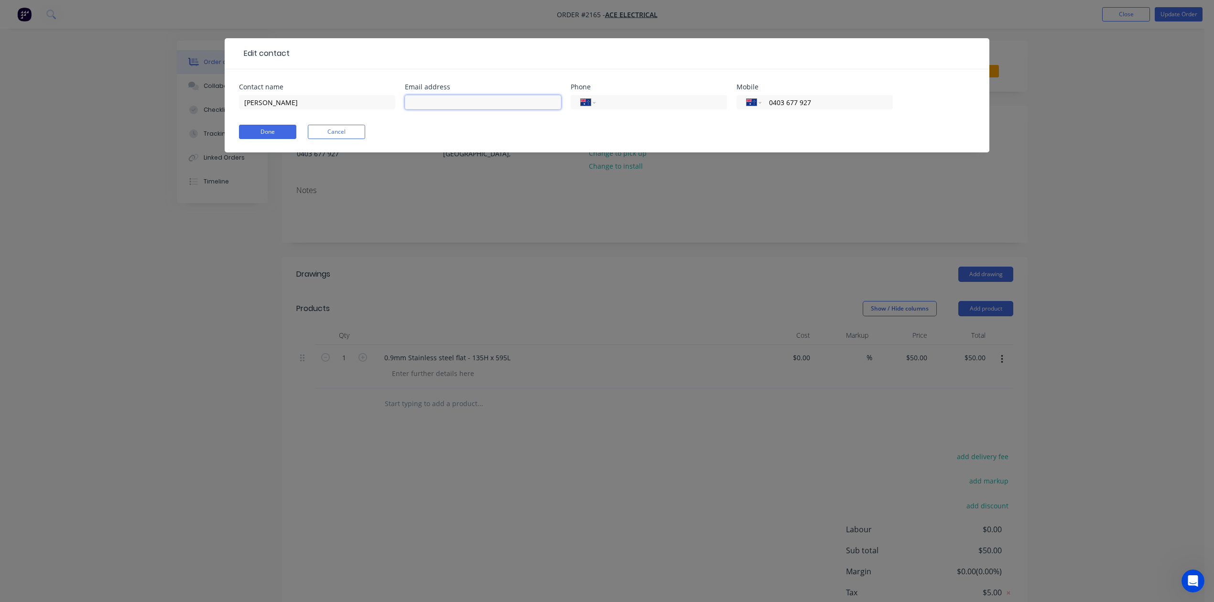
click at [467, 109] on input "text" at bounding box center [483, 102] width 156 height 14
type input "[EMAIL_ADDRESS][DOMAIN_NAME]"
click at [281, 109] on input "[PERSON_NAME]" at bounding box center [317, 102] width 156 height 14
type input "[PERSON_NAME]"
click at [283, 139] on button "Done" at bounding box center [267, 132] width 57 height 14
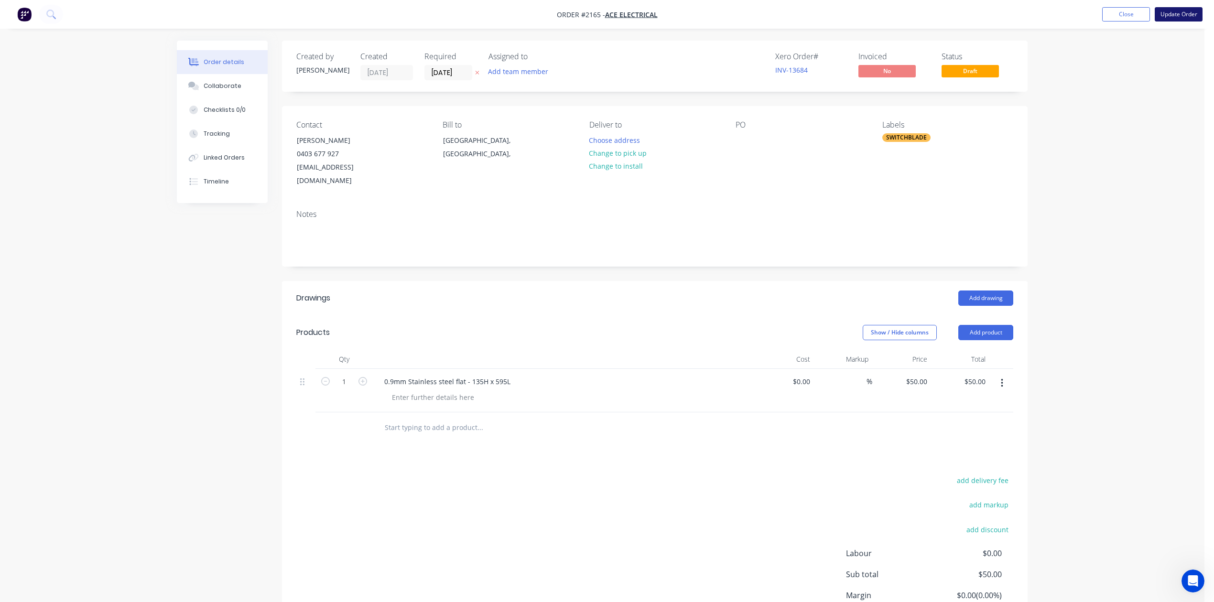
click at [1170, 13] on button "Update Order" at bounding box center [1178, 14] width 48 height 14
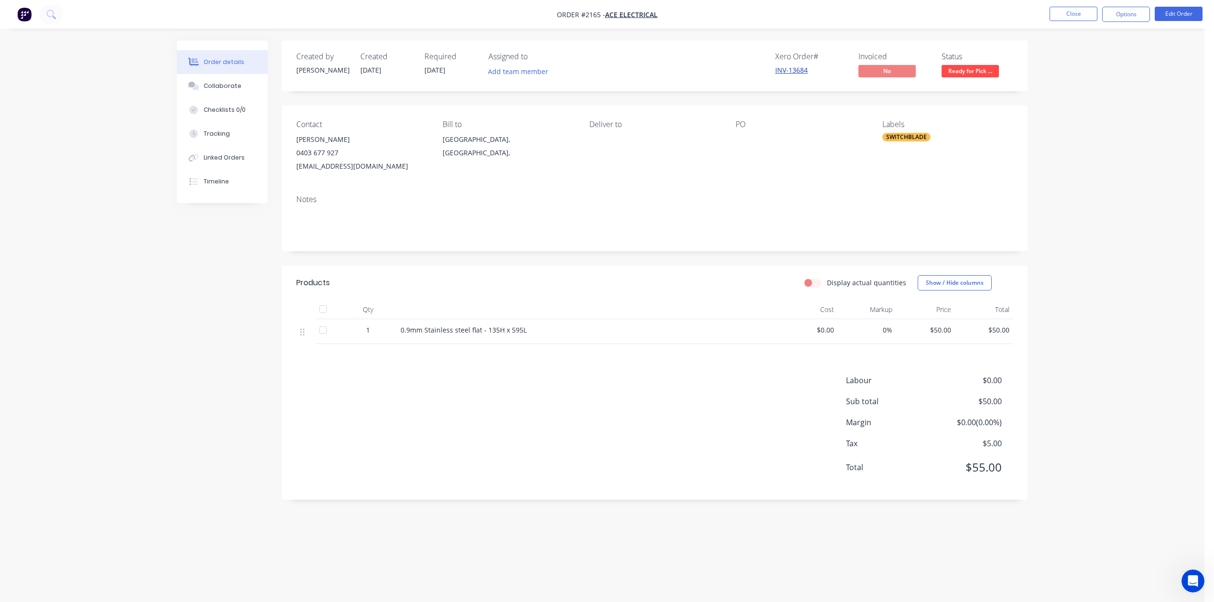
click at [785, 75] on link "INV-13684" at bounding box center [791, 69] width 32 height 9
click at [1058, 14] on button "Close" at bounding box center [1073, 14] width 48 height 14
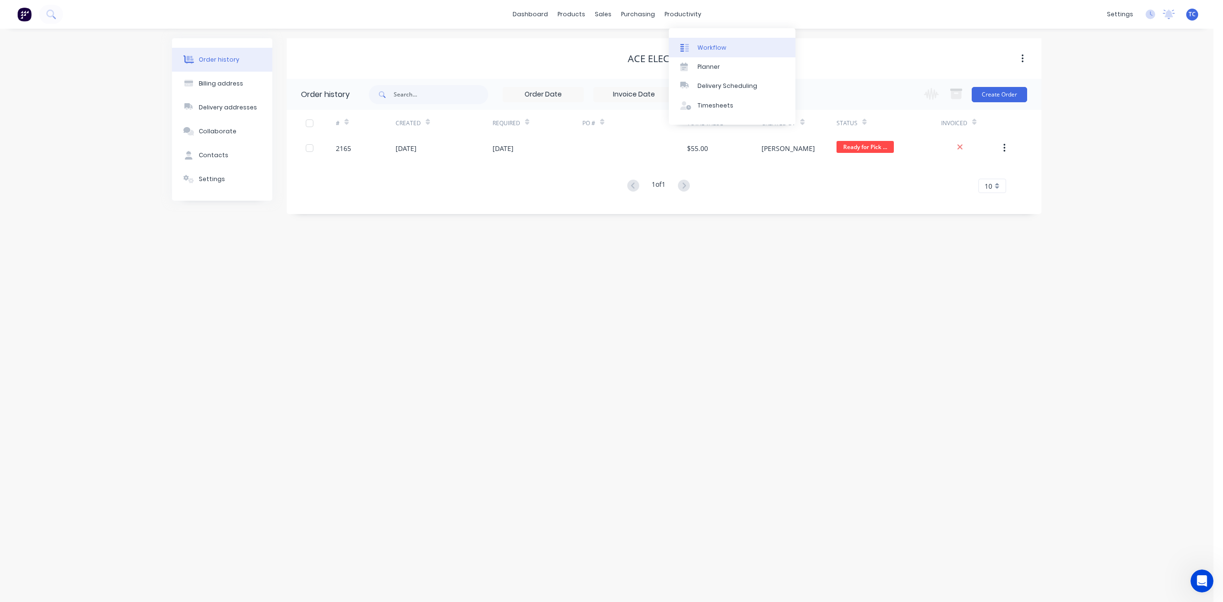
click at [719, 52] on div "Workflow" at bounding box center [712, 47] width 29 height 9
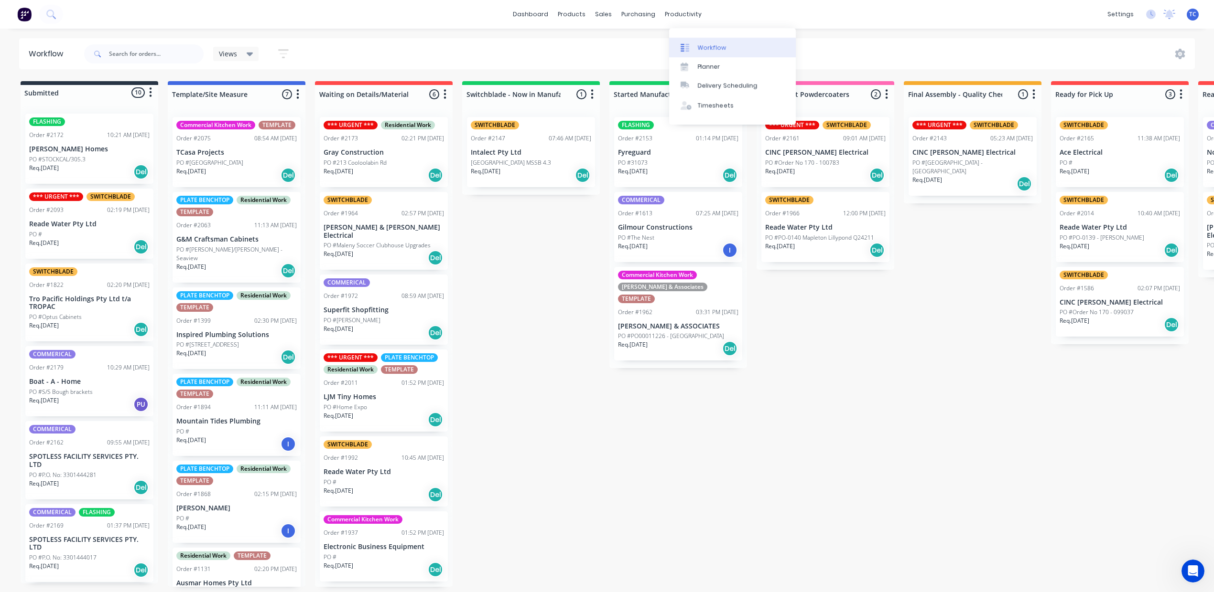
click at [711, 52] on div "Workflow" at bounding box center [712, 47] width 29 height 9
click at [648, 54] on div "Sales Orders" at bounding box center [634, 57] width 39 height 9
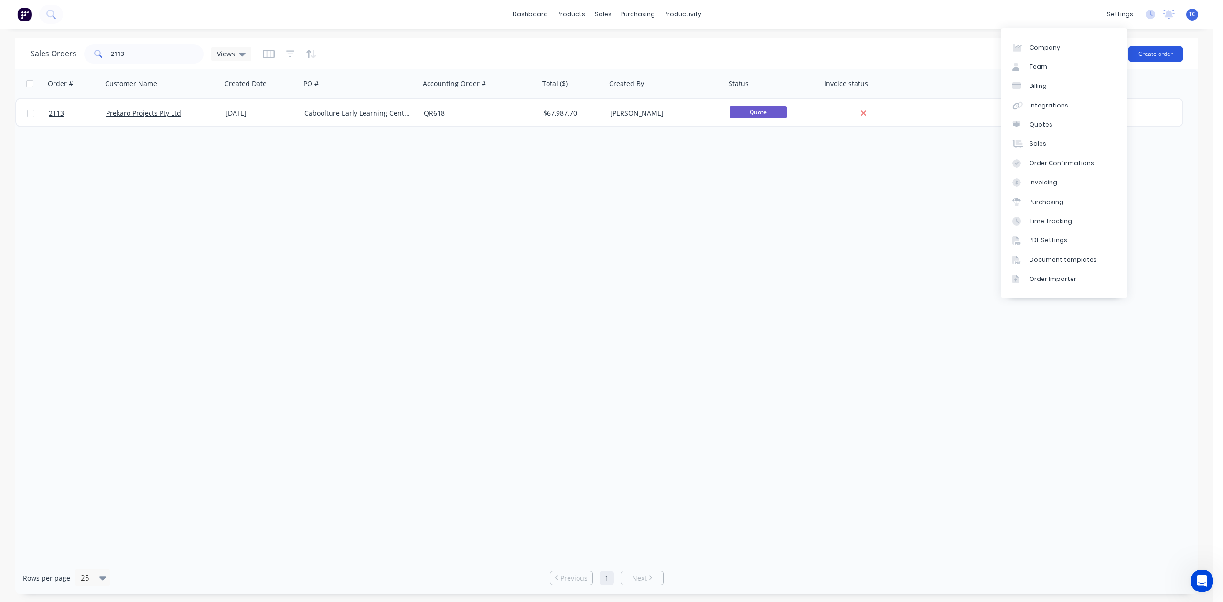
click at [1157, 52] on button "Create order" at bounding box center [1156, 53] width 54 height 15
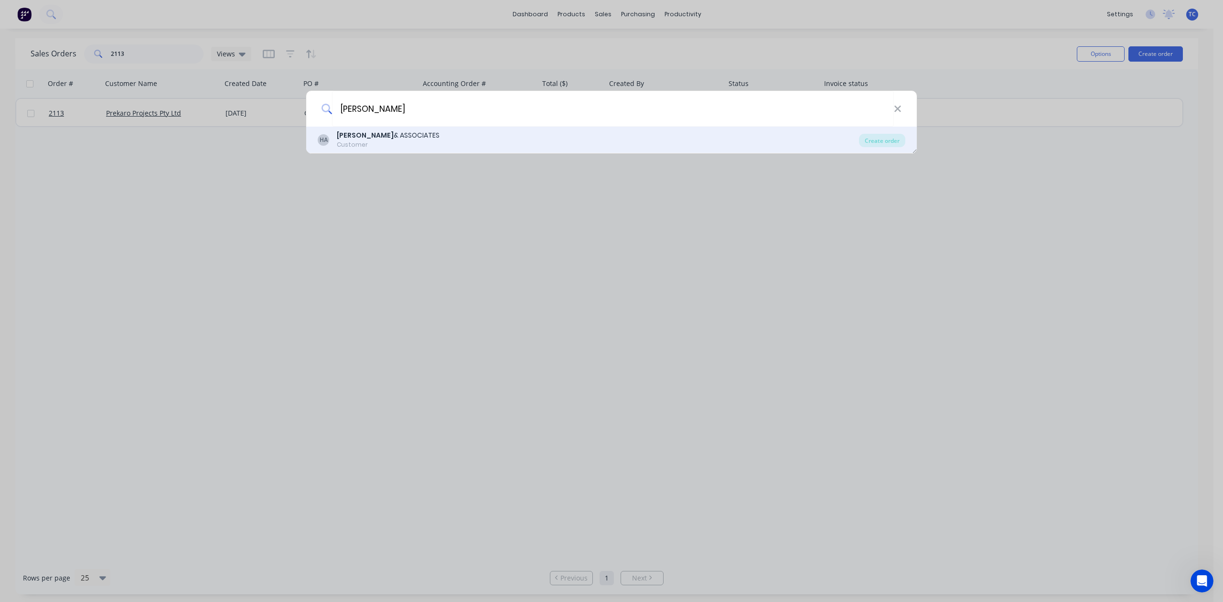
type input "[PERSON_NAME]"
click at [373, 139] on div "[PERSON_NAME] & ASSOCIATES" at bounding box center [388, 135] width 103 height 10
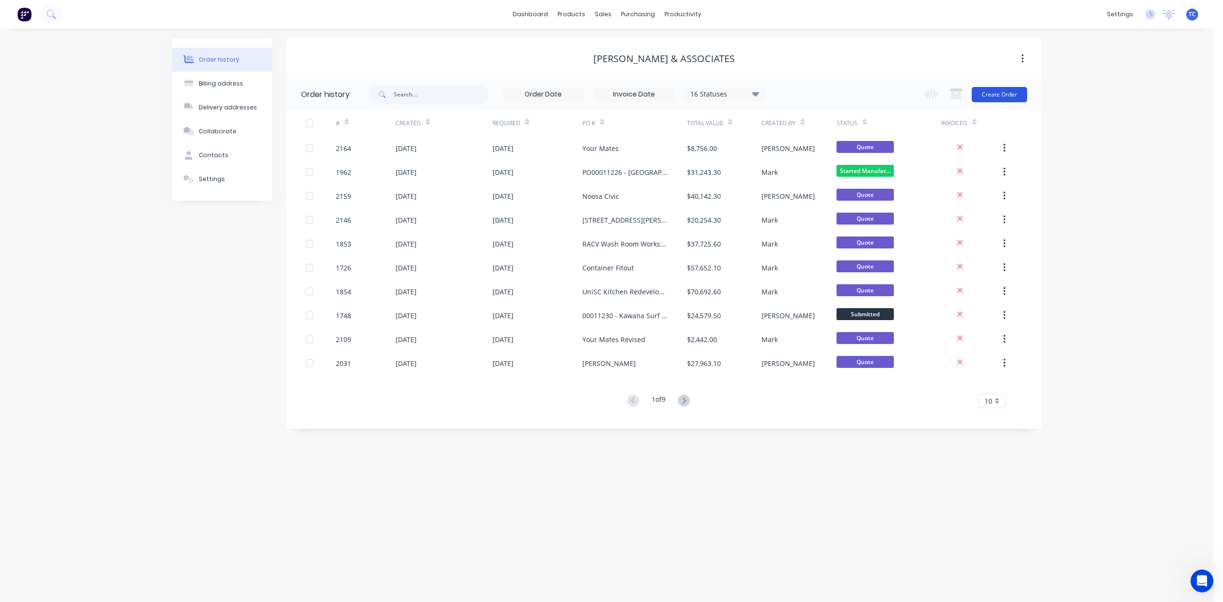
click at [1006, 96] on button "Create Order" at bounding box center [999, 94] width 55 height 15
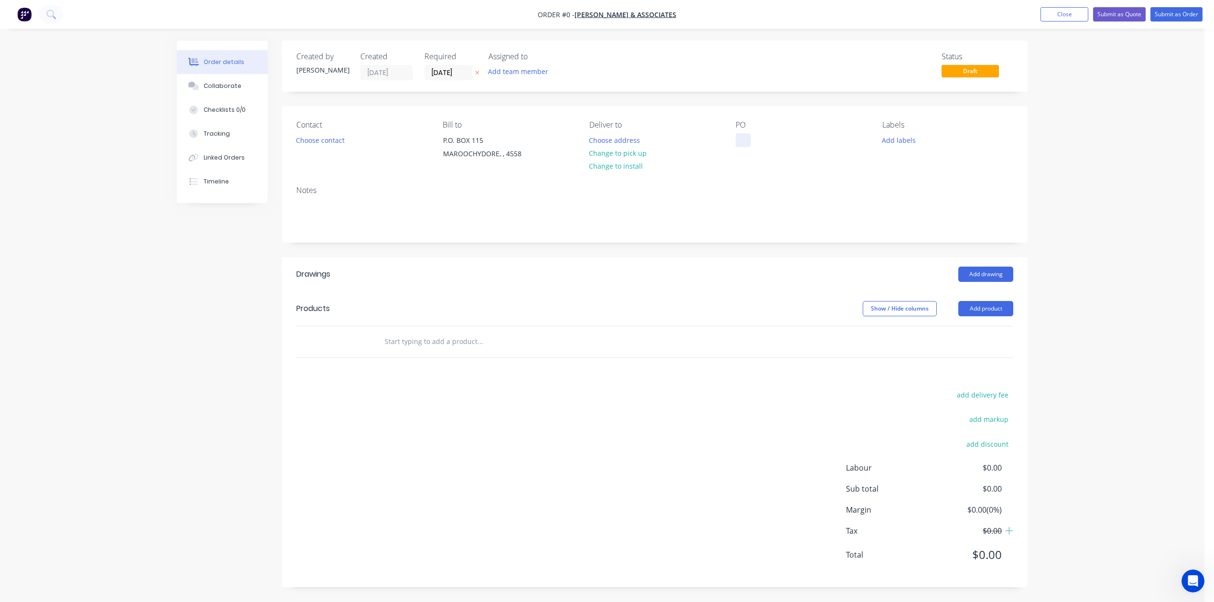
click at [738, 147] on div at bounding box center [742, 140] width 15 height 14
click at [335, 161] on div "Creating draft order... Loading... Order details Collaborate Checklists 0/0 Tra…" at bounding box center [602, 321] width 870 height 561
click at [333, 146] on button "Choose contact" at bounding box center [320, 139] width 59 height 13
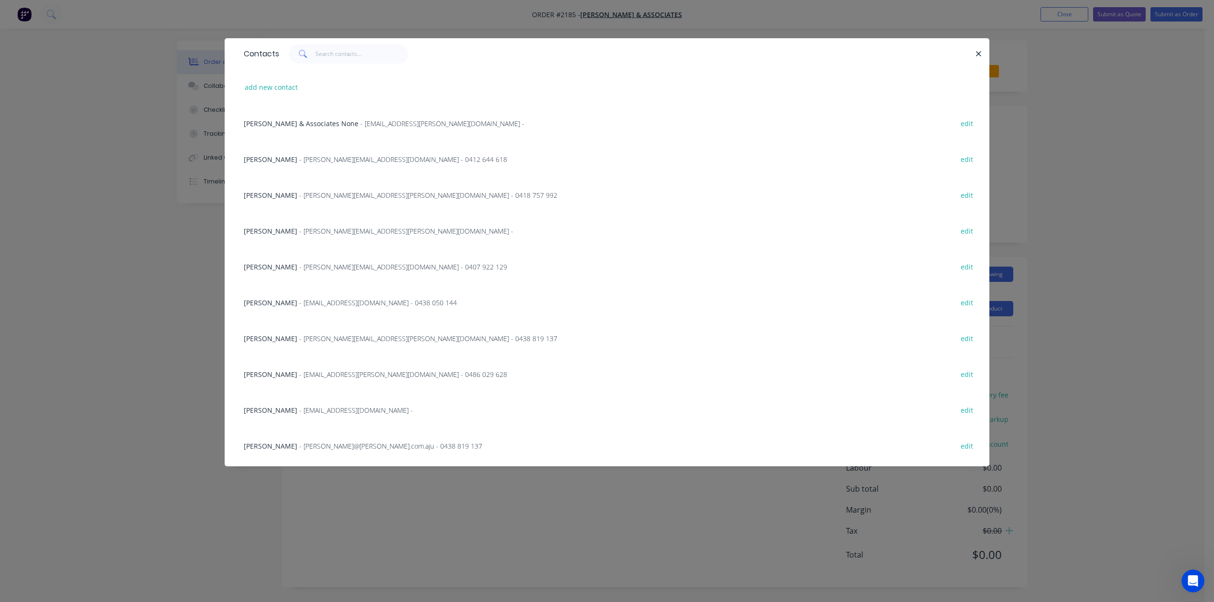
click at [367, 200] on span "- [PERSON_NAME][EMAIL_ADDRESS][PERSON_NAME][DOMAIN_NAME] - 0418 757 992" at bounding box center [428, 195] width 258 height 9
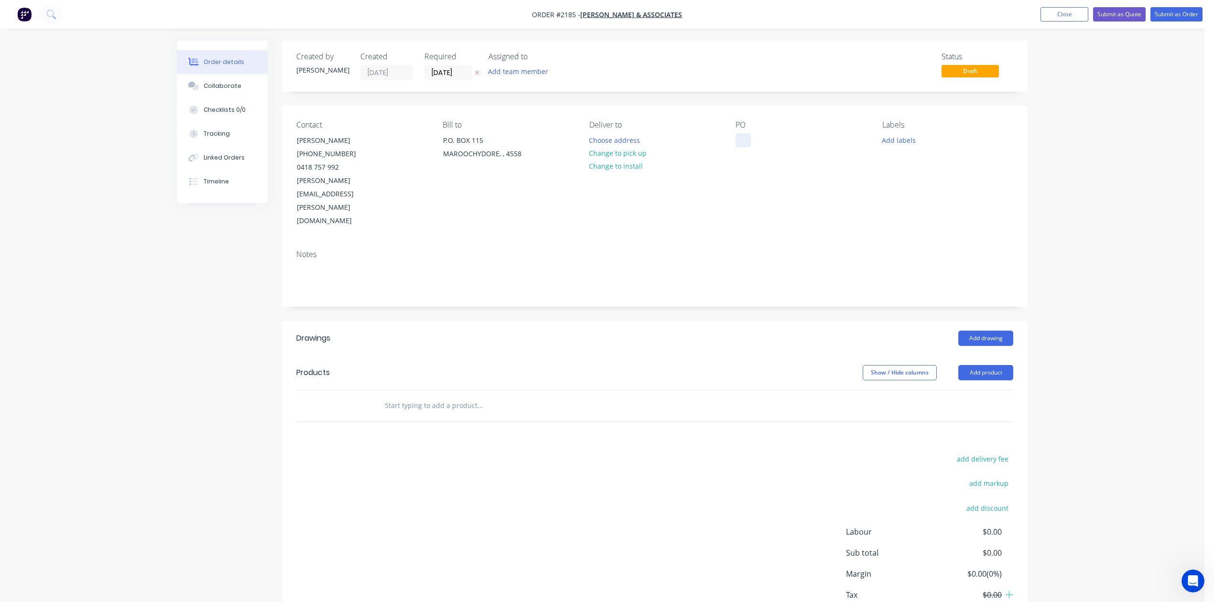
click at [741, 147] on div at bounding box center [742, 140] width 15 height 14
click at [912, 146] on button "Add labels" at bounding box center [898, 139] width 44 height 13
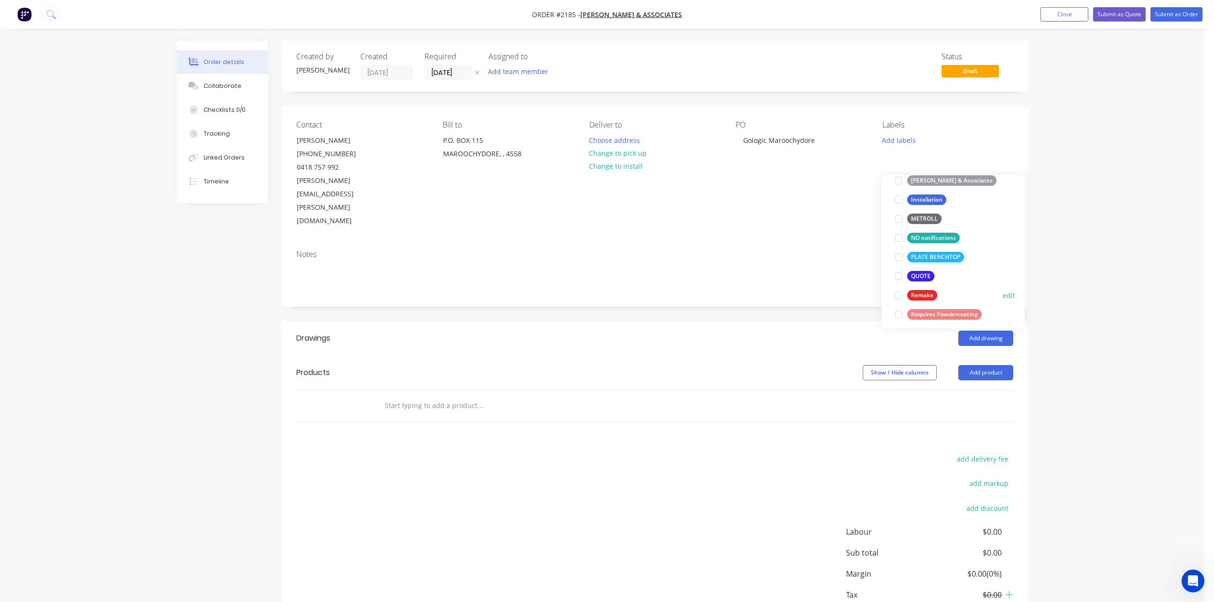
scroll to position [255, 0]
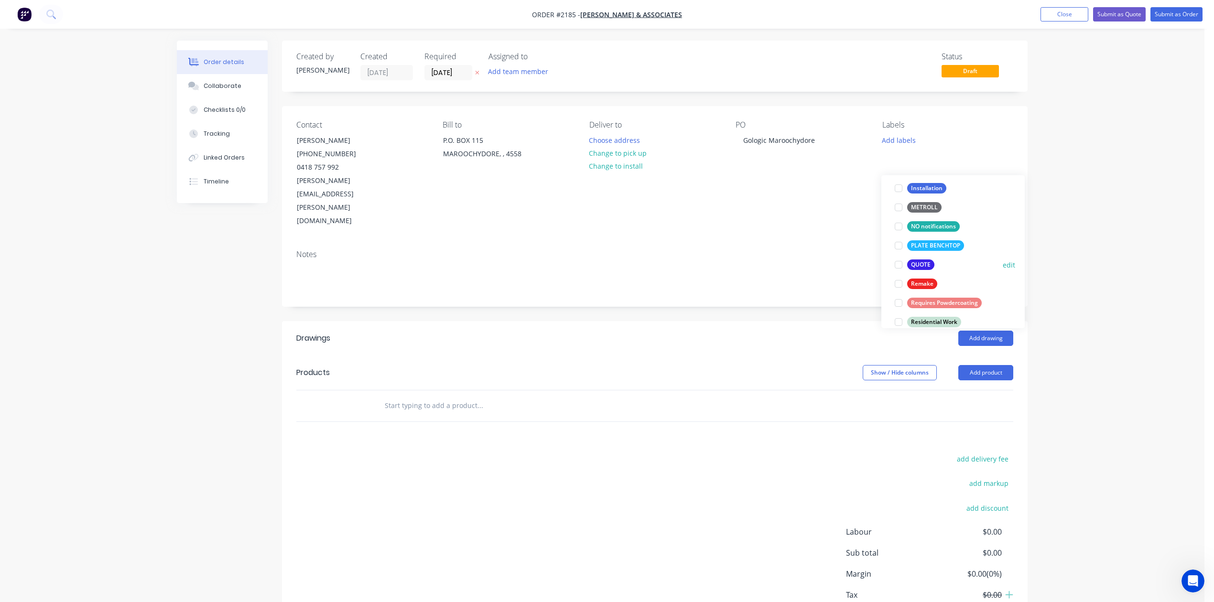
click at [899, 268] on div at bounding box center [898, 264] width 19 height 19
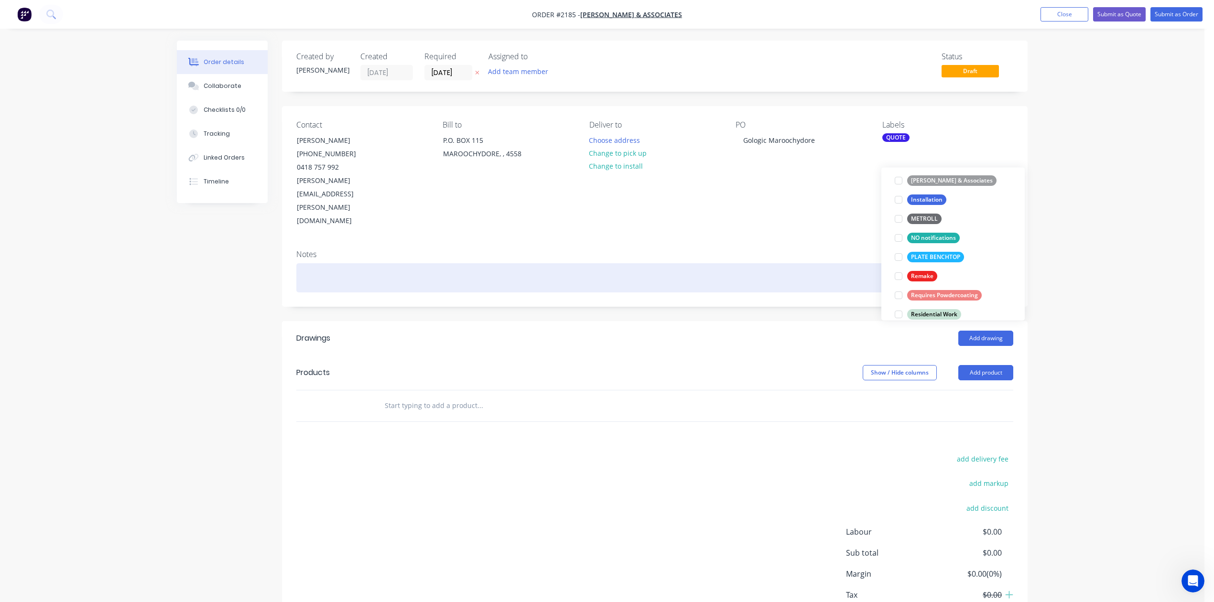
scroll to position [0, 0]
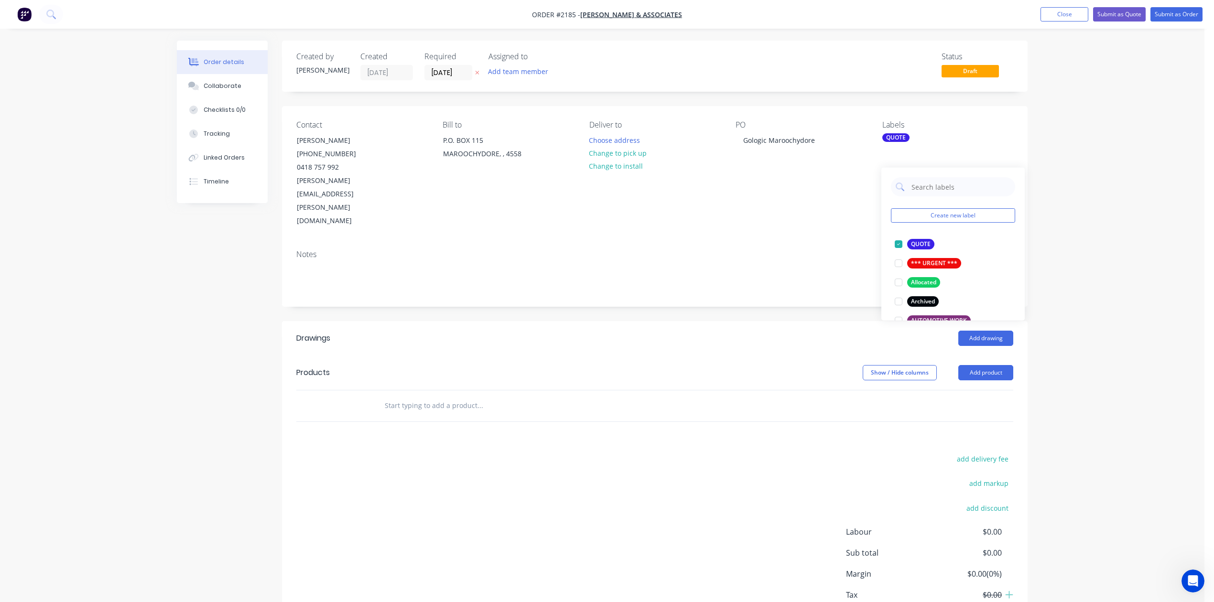
click at [785, 258] on div "Notes" at bounding box center [654, 254] width 717 height 9
click at [482, 415] on input "text" at bounding box center [479, 405] width 191 height 19
paste input "Can you quote me for the below. Install per line item please wall sheeting behi…"
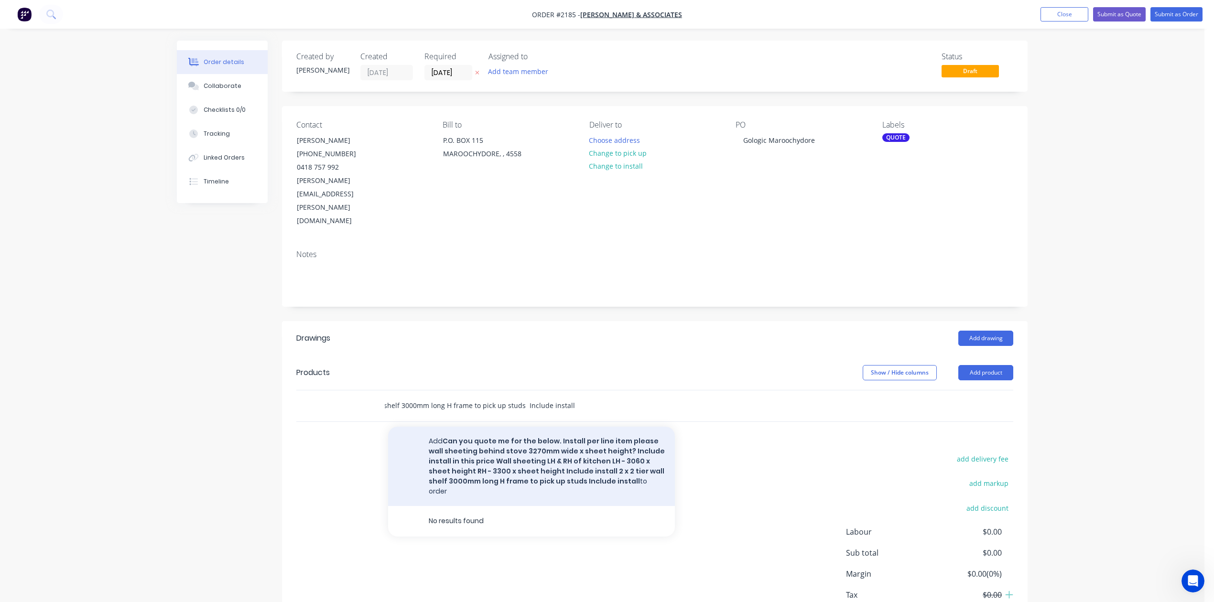
type input "Can you quote me for the below. Install per line item please wall sheeting behi…"
click at [583, 506] on button "Add Can you quote me for the below. Install per line item please wall sheeting …" at bounding box center [531, 466] width 287 height 79
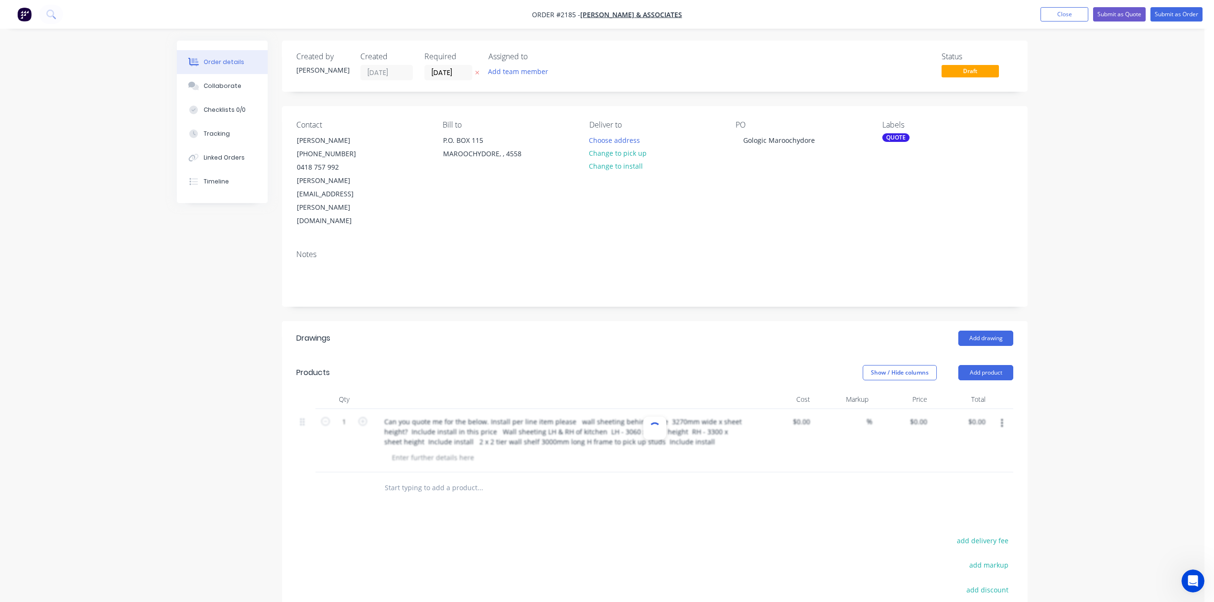
scroll to position [0, 0]
click at [645, 497] on div at bounding box center [519, 487] width 287 height 19
click at [1040, 16] on button "Close" at bounding box center [1064, 14] width 48 height 14
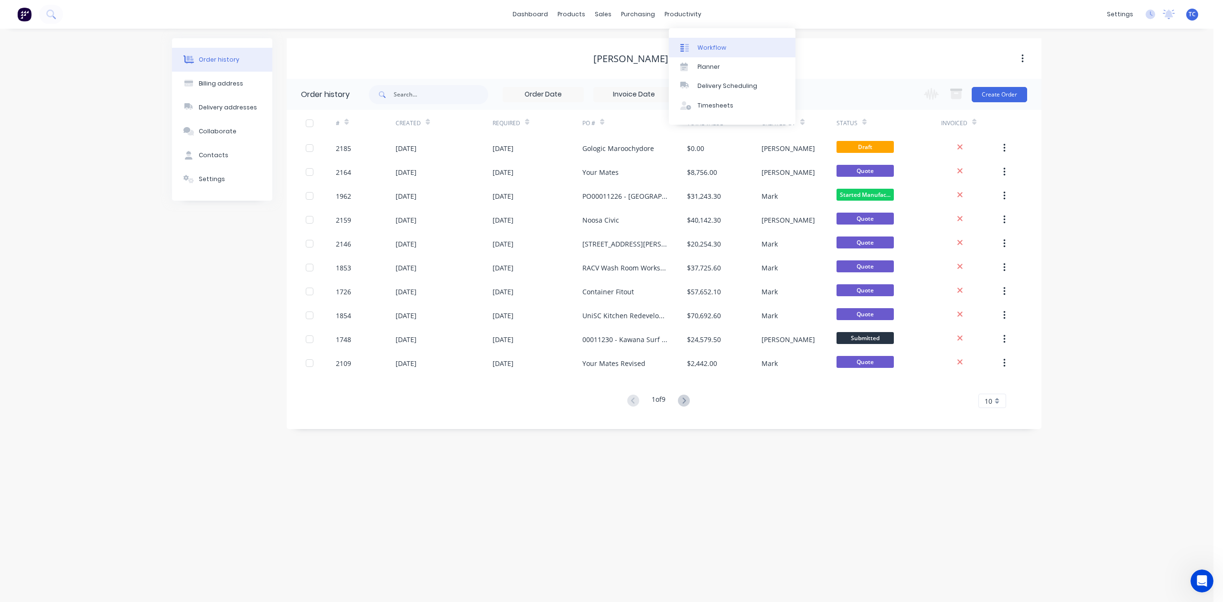
click at [707, 52] on div "Workflow" at bounding box center [712, 47] width 29 height 9
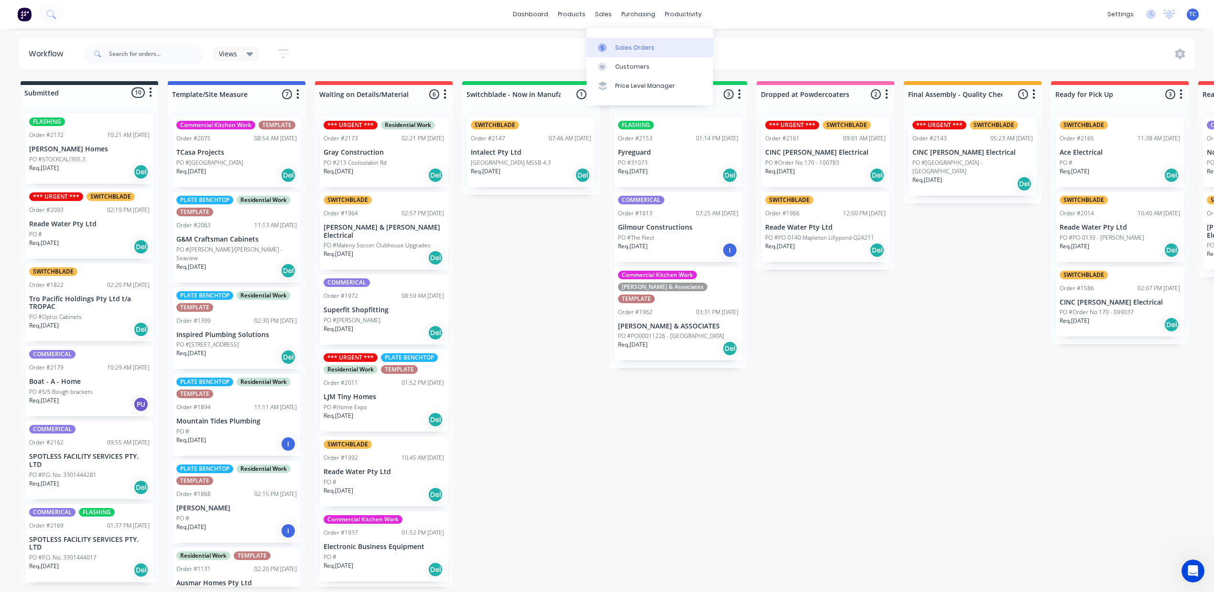
click at [633, 51] on div "Sales Orders" at bounding box center [634, 47] width 39 height 9
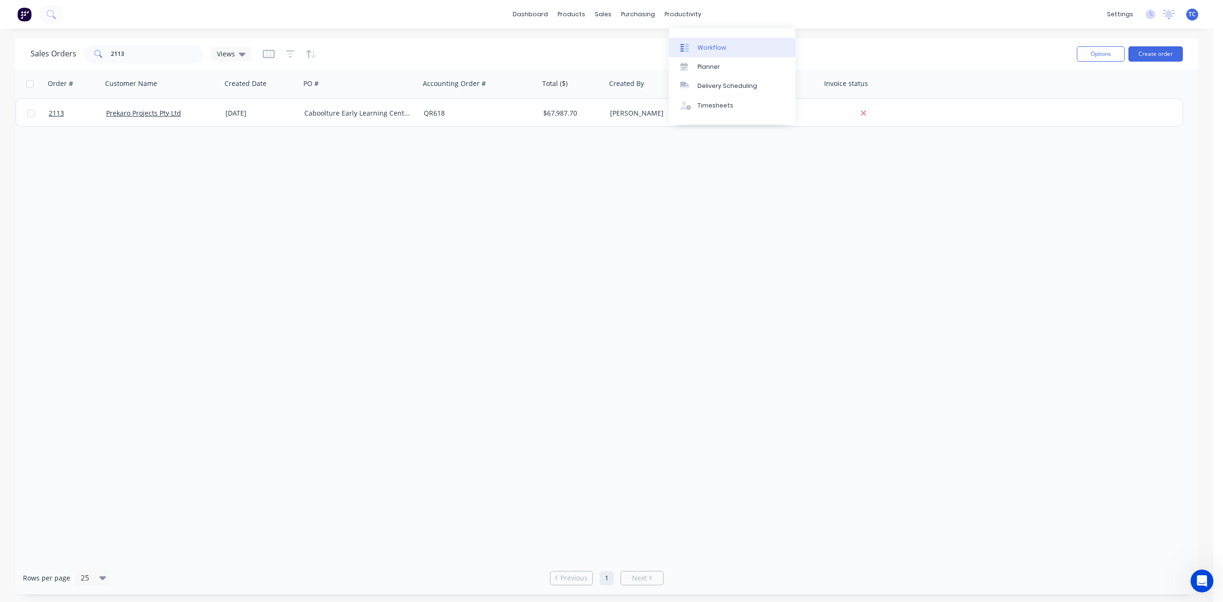
click at [714, 50] on div "Workflow" at bounding box center [712, 47] width 29 height 9
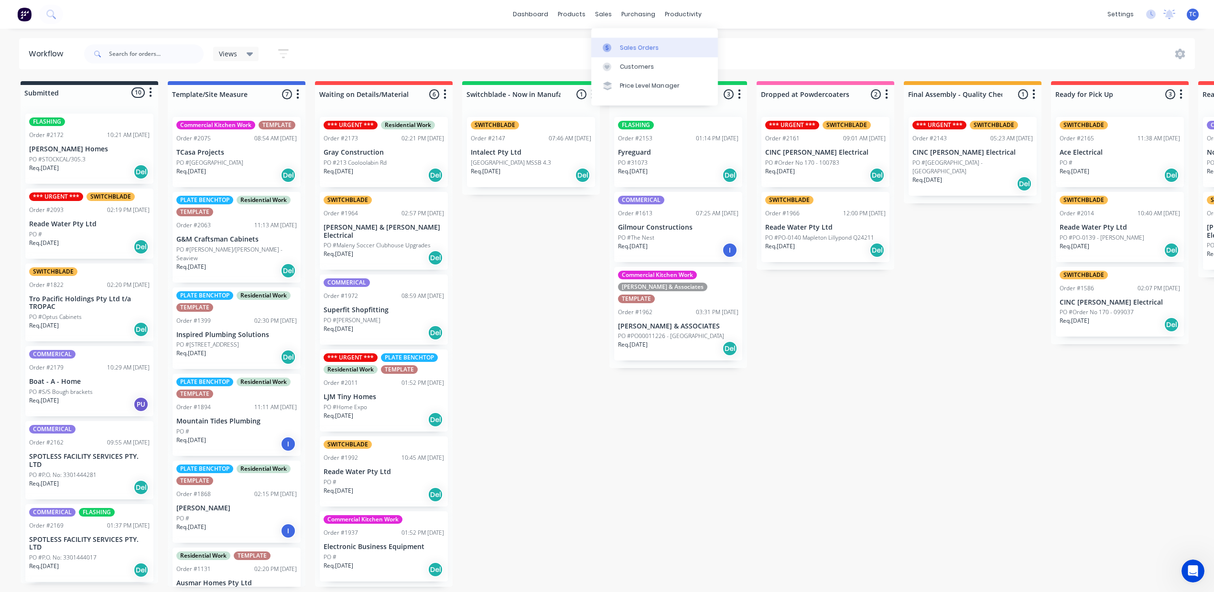
click at [651, 52] on div "Sales Orders" at bounding box center [639, 47] width 39 height 9
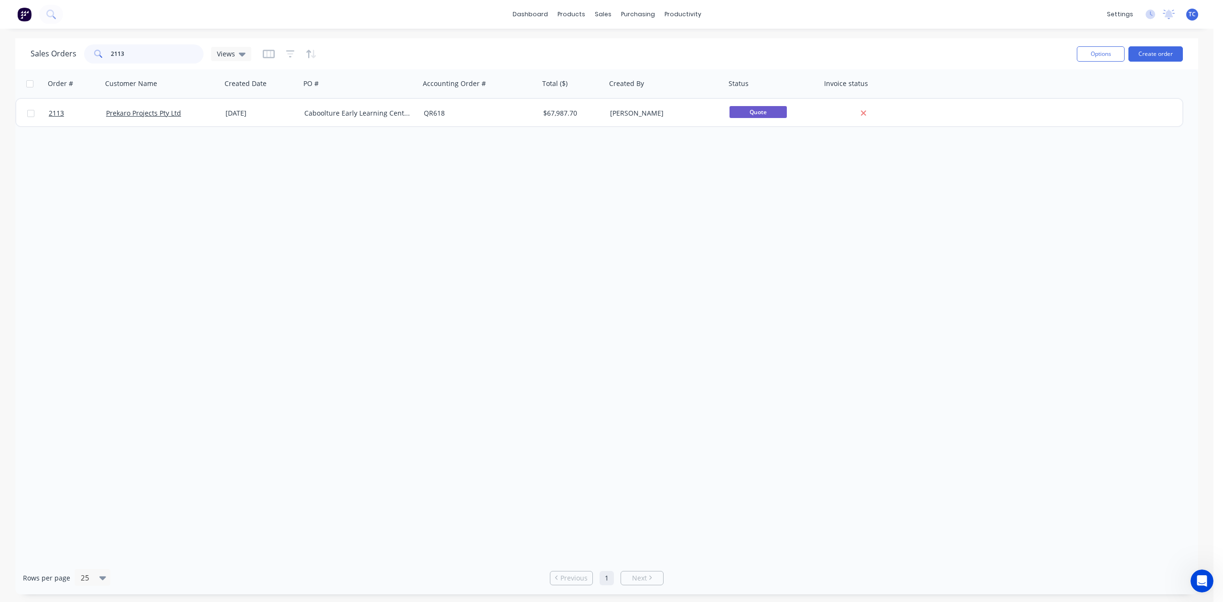
drag, startPoint x: 183, startPoint y: 55, endPoint x: 69, endPoint y: 57, distance: 113.7
click at [69, 59] on div "Sales Orders 2113 Views" at bounding box center [141, 53] width 221 height 19
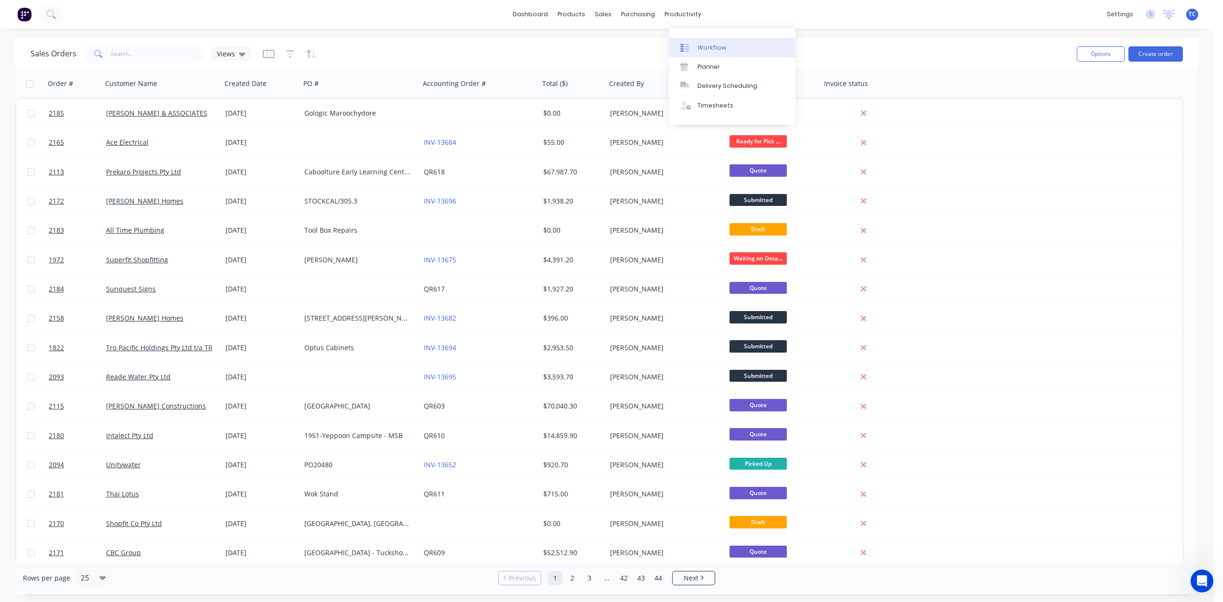
click at [719, 52] on div "Workflow" at bounding box center [712, 47] width 29 height 9
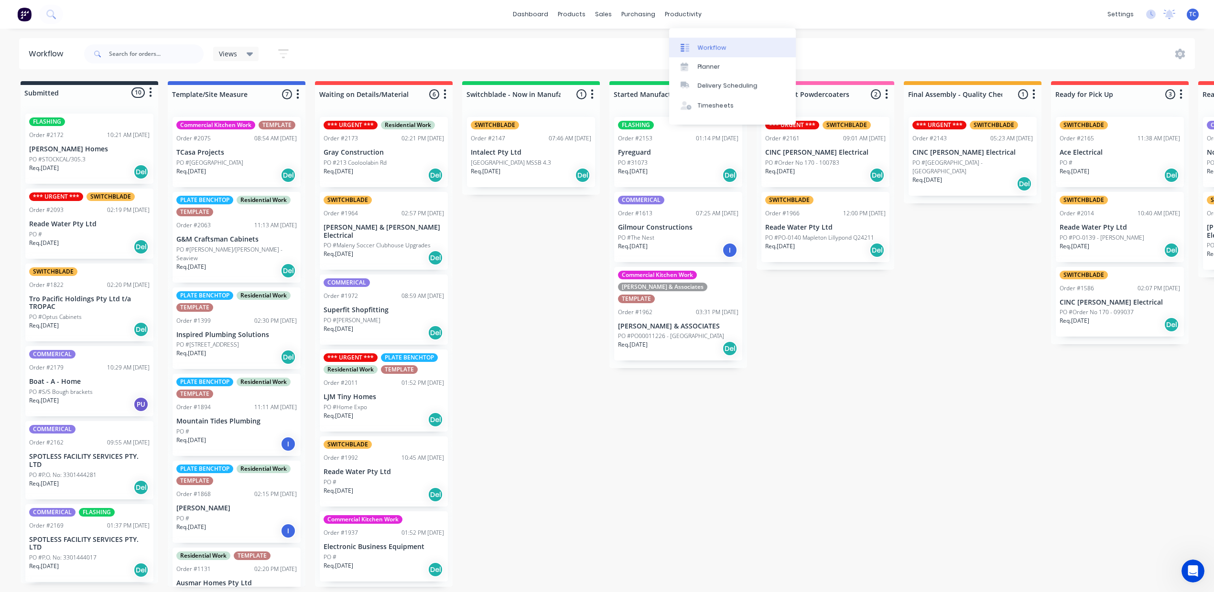
drag, startPoint x: 711, startPoint y: 54, endPoint x: 726, endPoint y: 61, distance: 17.1
click at [711, 52] on div "Workflow" at bounding box center [712, 47] width 29 height 9
click at [723, 52] on div "Workflow" at bounding box center [712, 47] width 29 height 9
click at [692, 504] on div "Submitted 10 Status colour #273444 hex #273444 Save Cancel Summaries Total orde…" at bounding box center [789, 334] width 1593 height 506
click at [640, 52] on div "Sales Orders" at bounding box center [634, 47] width 39 height 9
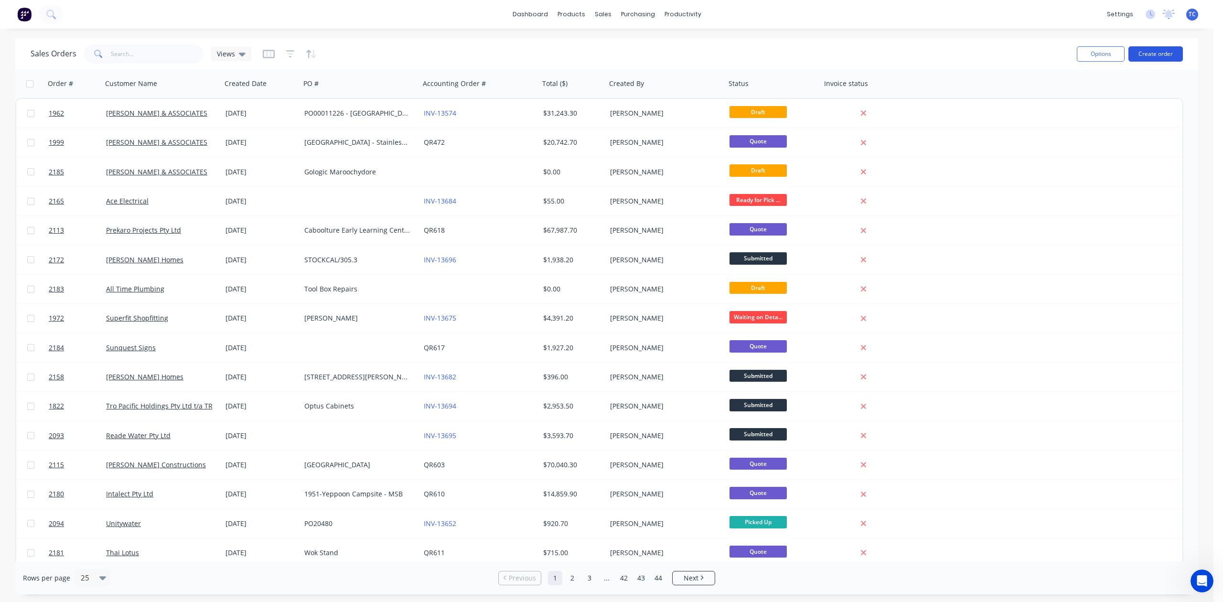
click at [1151, 50] on button "Create order" at bounding box center [1156, 53] width 54 height 15
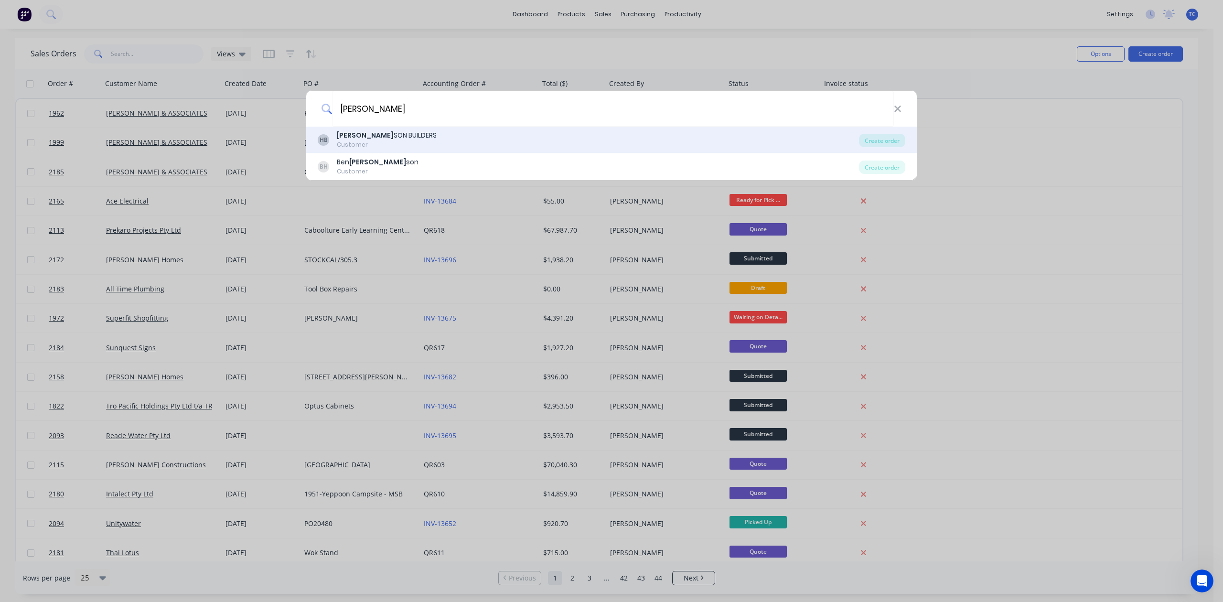
type input "[PERSON_NAME]"
click at [363, 139] on b "[PERSON_NAME]" at bounding box center [365, 135] width 57 height 10
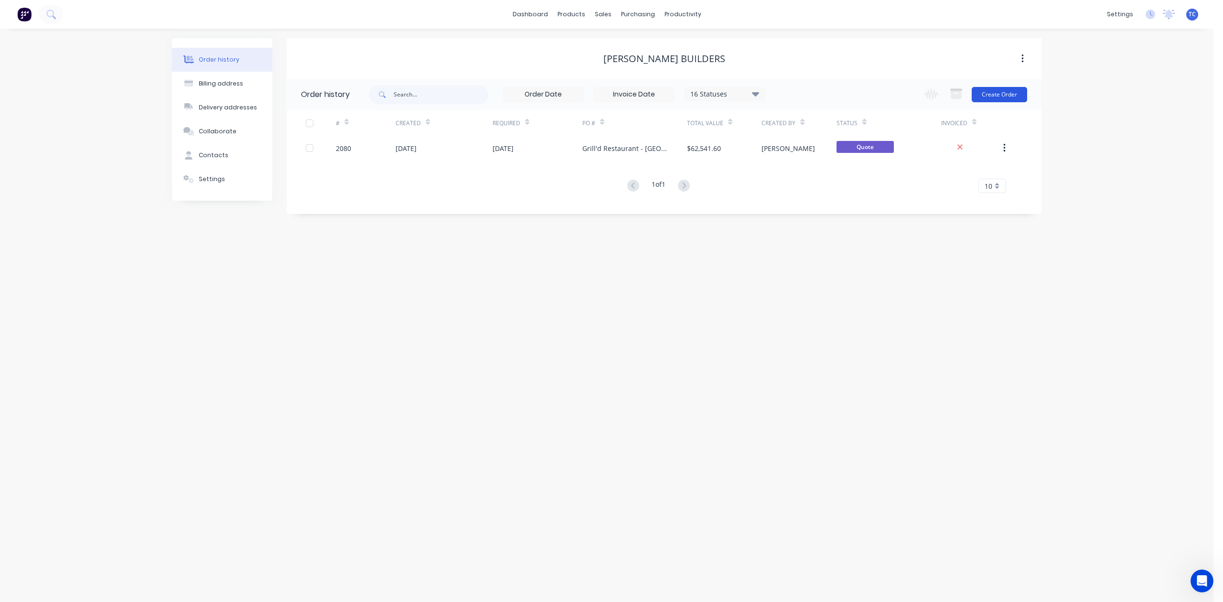
click at [989, 94] on button "Create Order" at bounding box center [999, 94] width 55 height 15
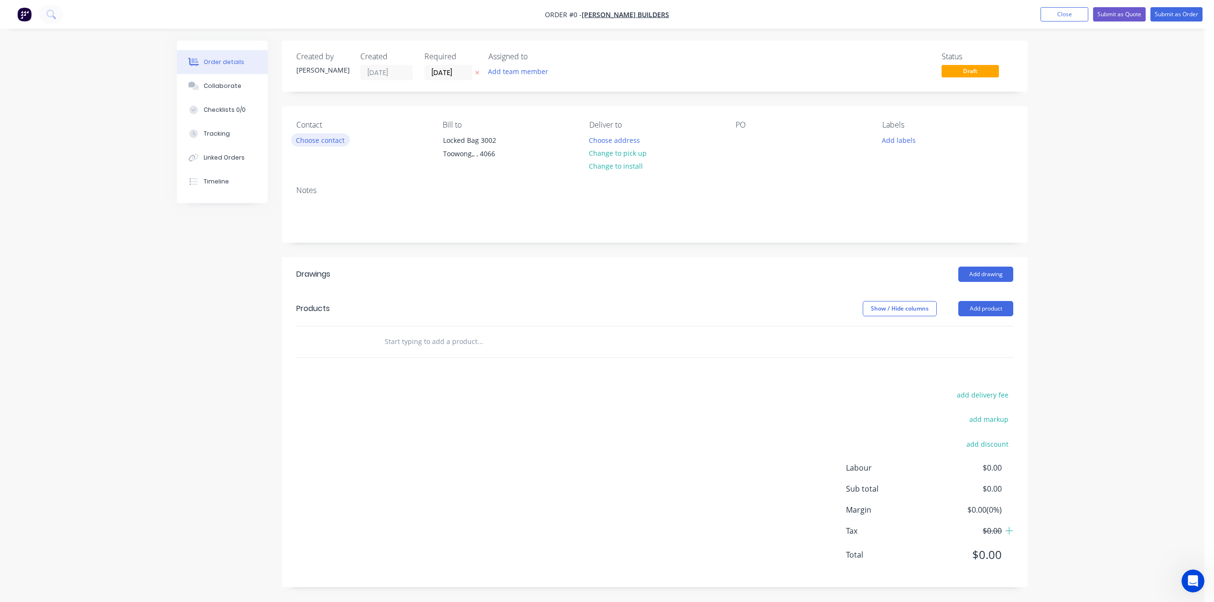
click at [344, 146] on button "Choose contact" at bounding box center [320, 139] width 59 height 13
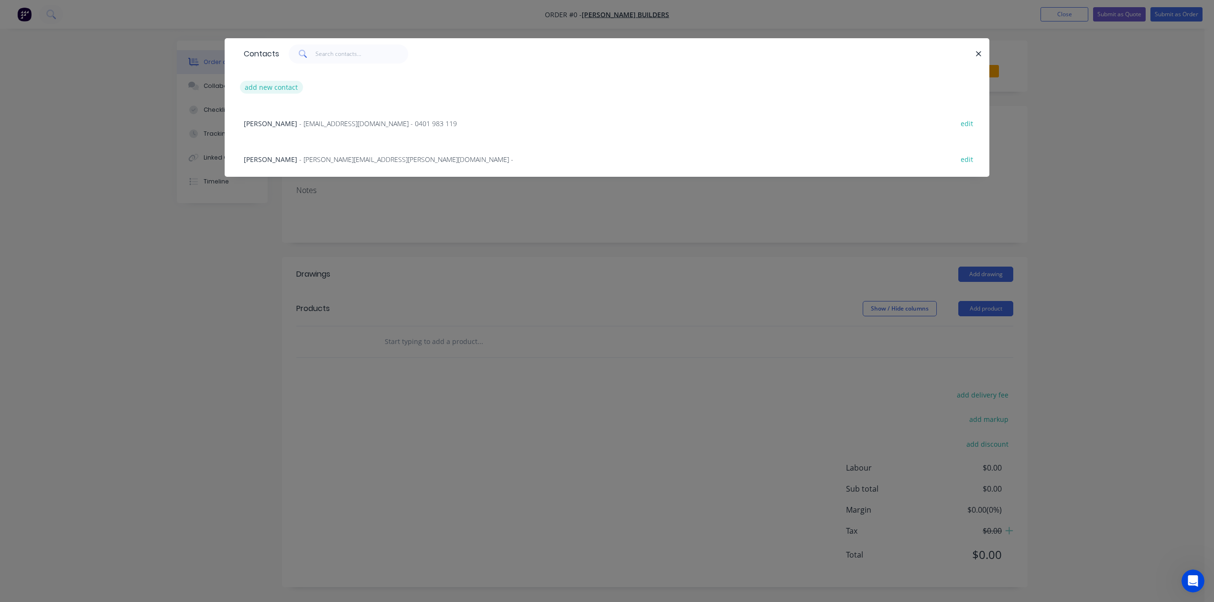
click at [289, 94] on button "add new contact" at bounding box center [271, 87] width 63 height 13
select select "AU"
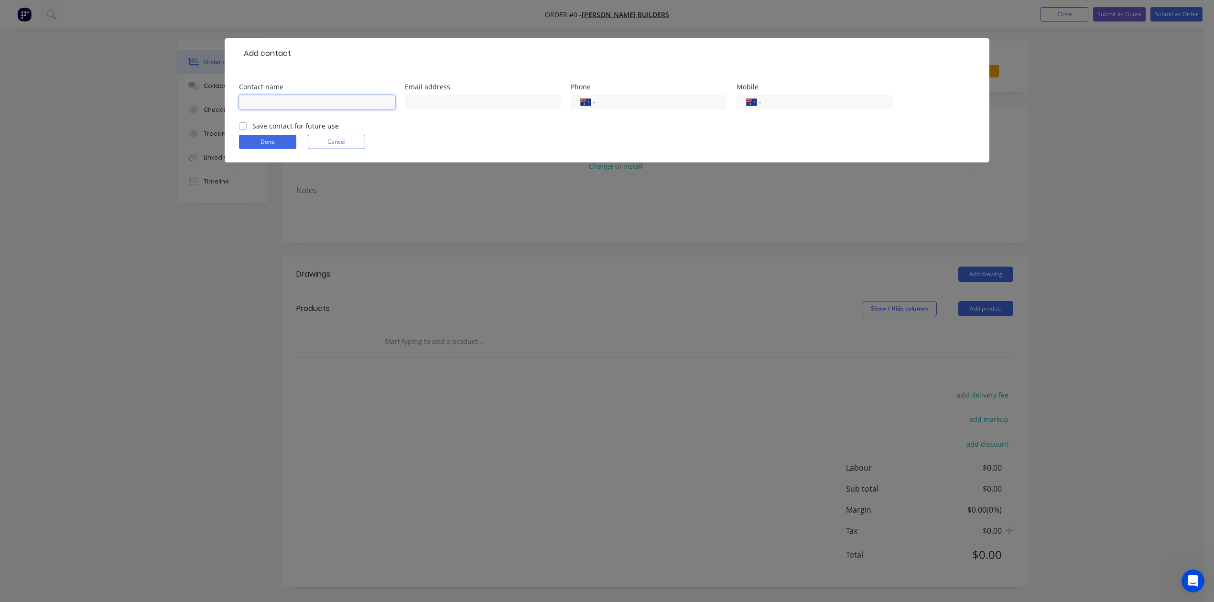
click at [289, 109] on input "text" at bounding box center [317, 102] width 156 height 14
type input "[PERSON_NAME]"
click at [434, 109] on input "text" at bounding box center [483, 102] width 156 height 14
type input "[EMAIL_ADDRESS][DOMAIN_NAME]"
click at [252, 131] on label "Save contact for future use" at bounding box center [295, 126] width 86 height 10
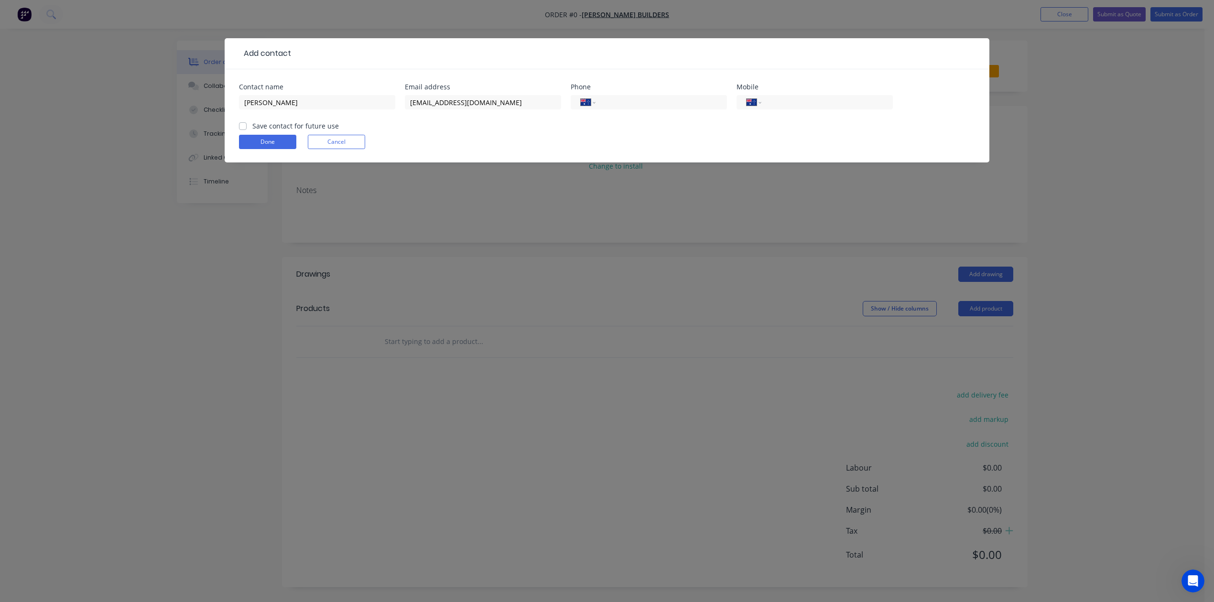
click at [247, 130] on input "Save contact for future use" at bounding box center [243, 125] width 8 height 9
checkbox input "true"
click at [292, 149] on button "Done" at bounding box center [267, 142] width 57 height 14
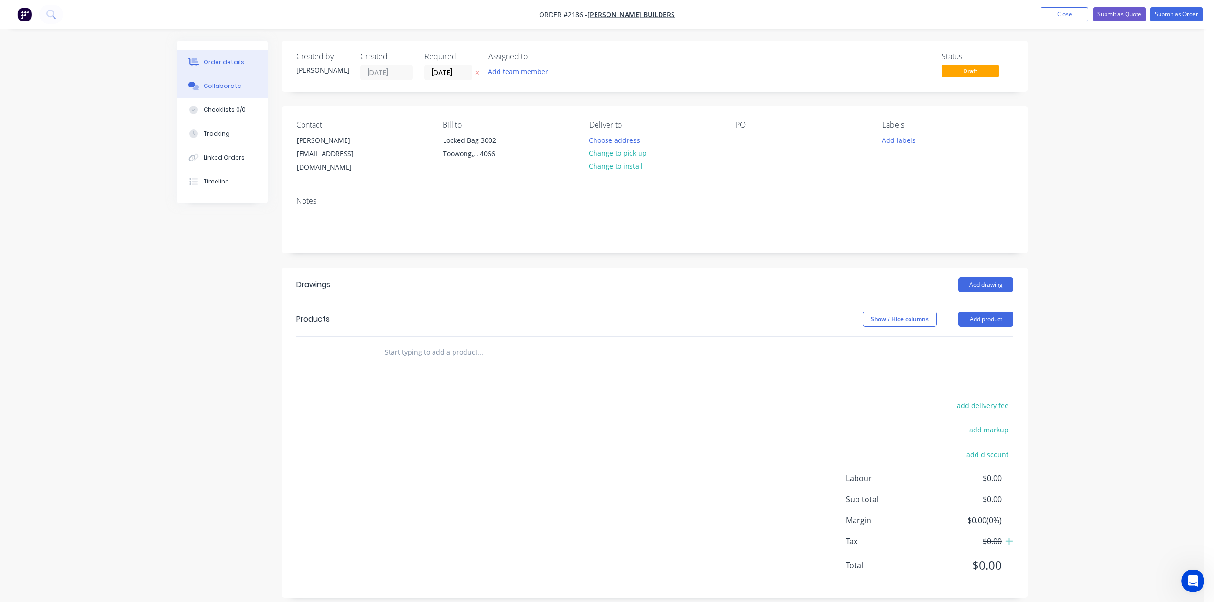
click at [236, 90] on div "Collaborate" at bounding box center [223, 86] width 38 height 9
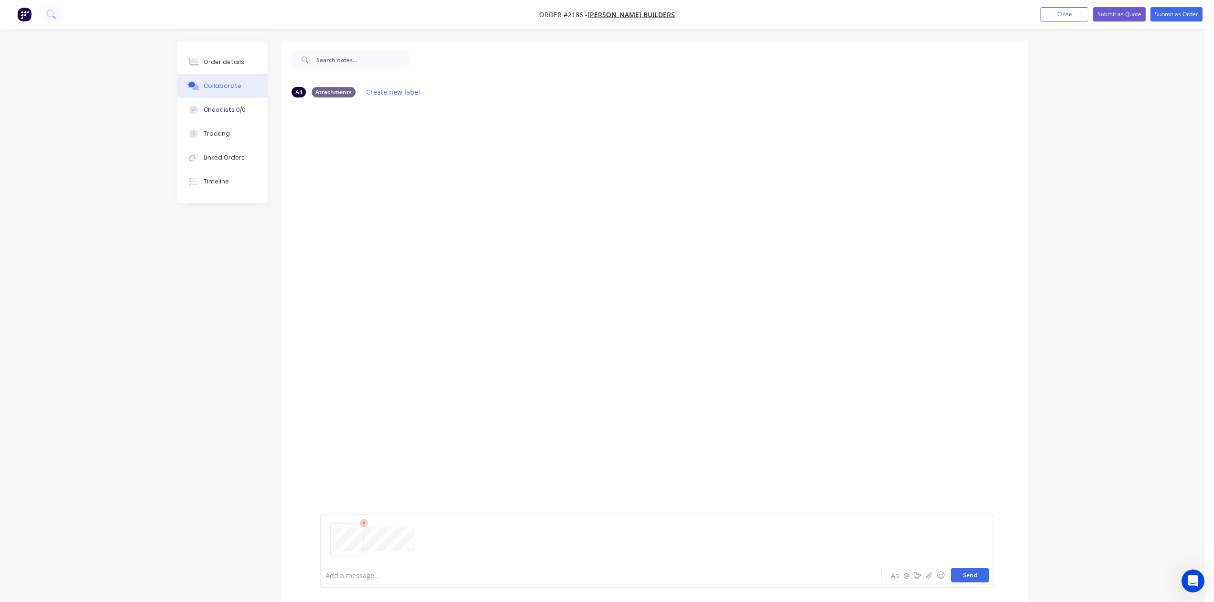
click at [951, 569] on button "Send" at bounding box center [970, 575] width 38 height 14
click at [1040, 11] on button "Close" at bounding box center [1064, 14] width 48 height 14
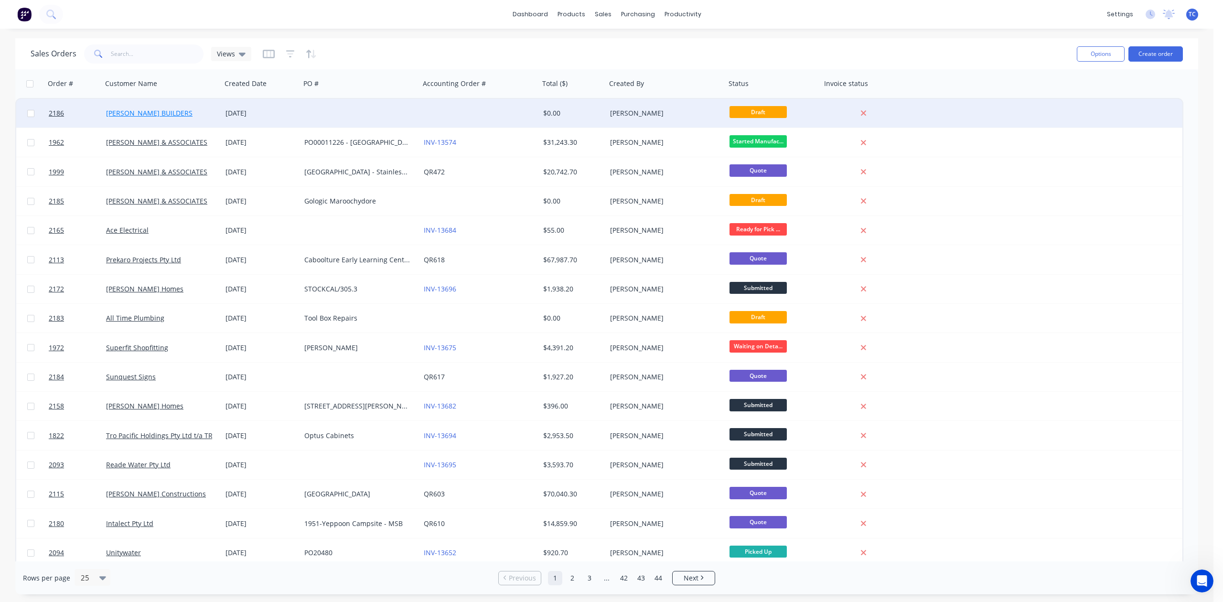
click at [175, 109] on link "[PERSON_NAME] BUILDERS" at bounding box center [149, 112] width 86 height 9
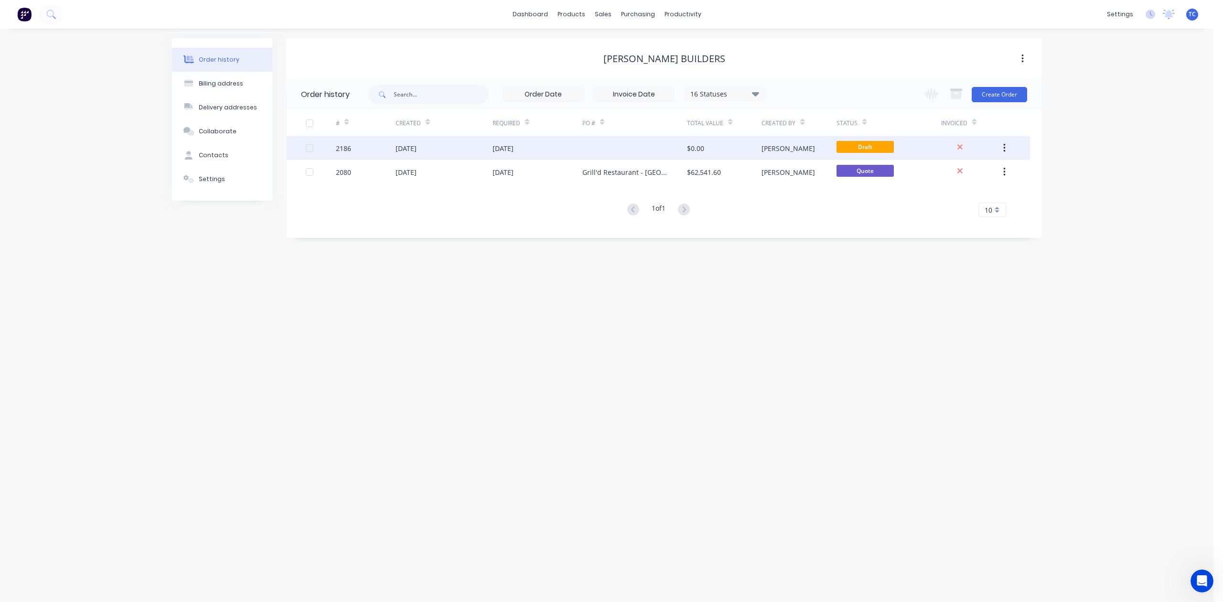
click at [514, 146] on div "[DATE]" at bounding box center [503, 148] width 21 height 10
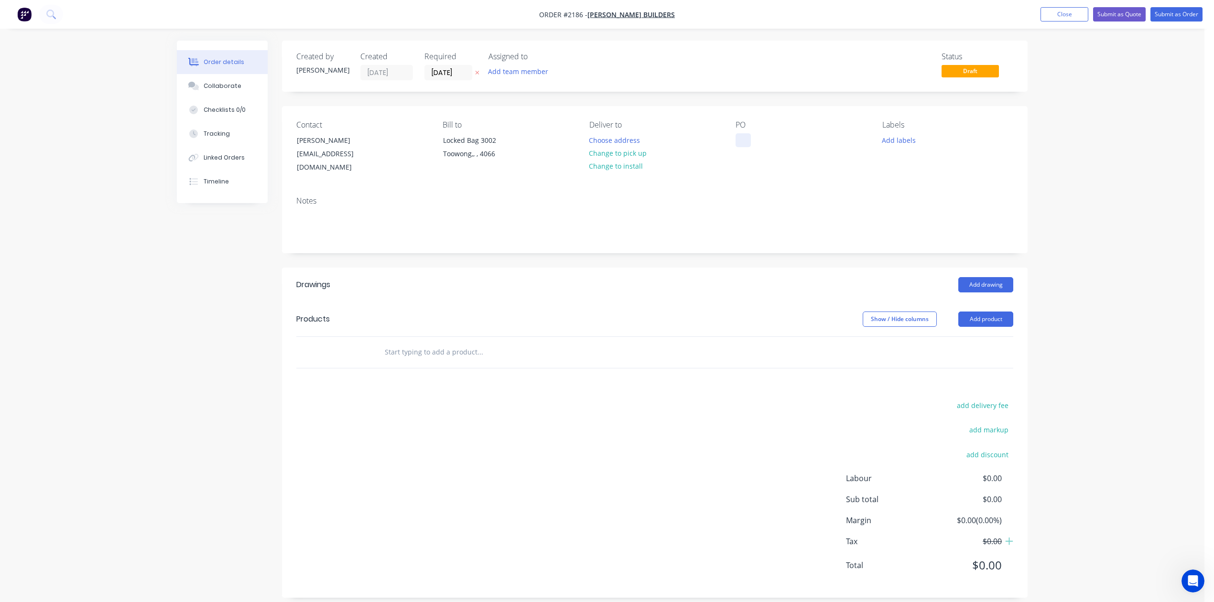
click at [740, 147] on div at bounding box center [742, 140] width 15 height 14
click at [633, 172] on button "Change to install" at bounding box center [616, 166] width 64 height 13
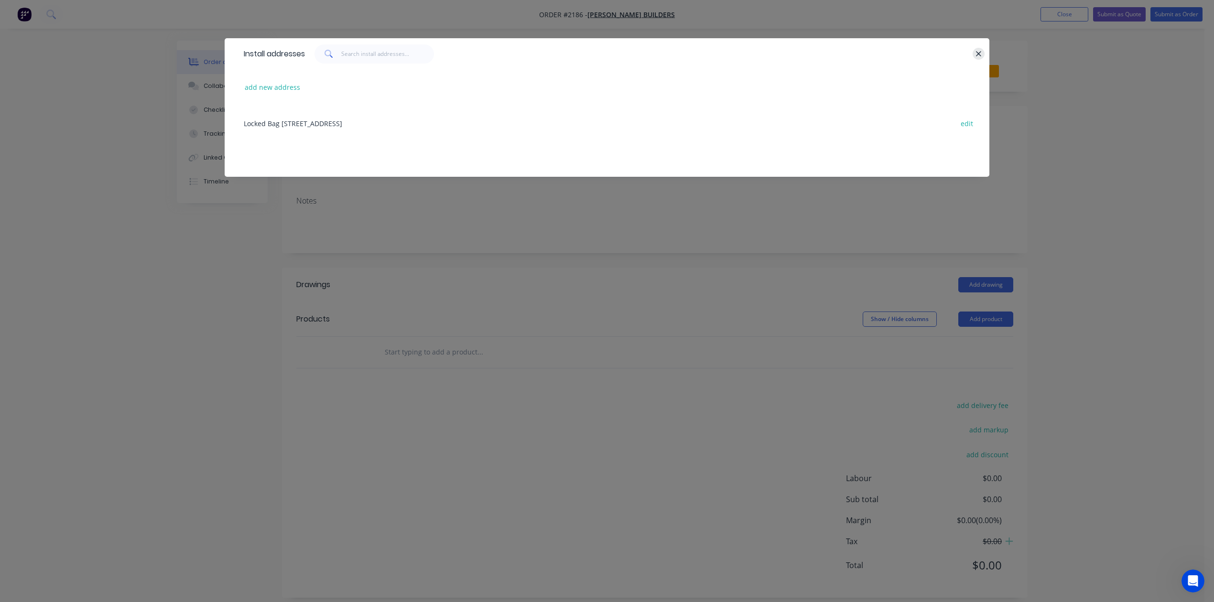
click at [978, 56] on button "button" at bounding box center [978, 54] width 12 height 12
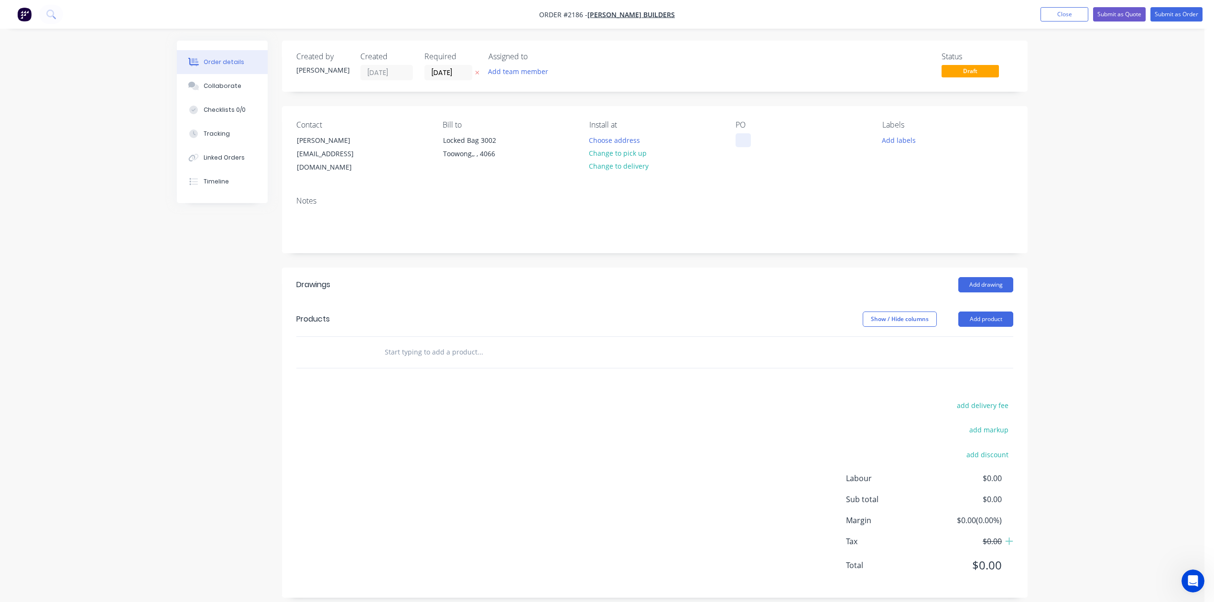
click at [738, 147] on div at bounding box center [742, 140] width 15 height 14
click at [895, 146] on button "Add labels" at bounding box center [898, 139] width 44 height 13
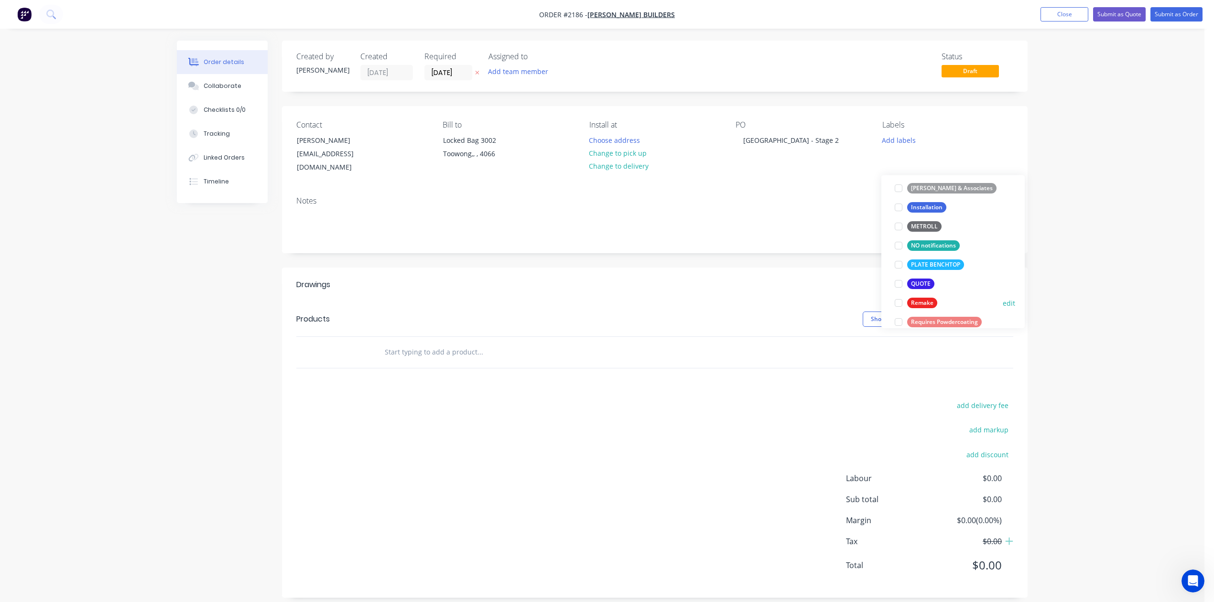
scroll to position [255, 0]
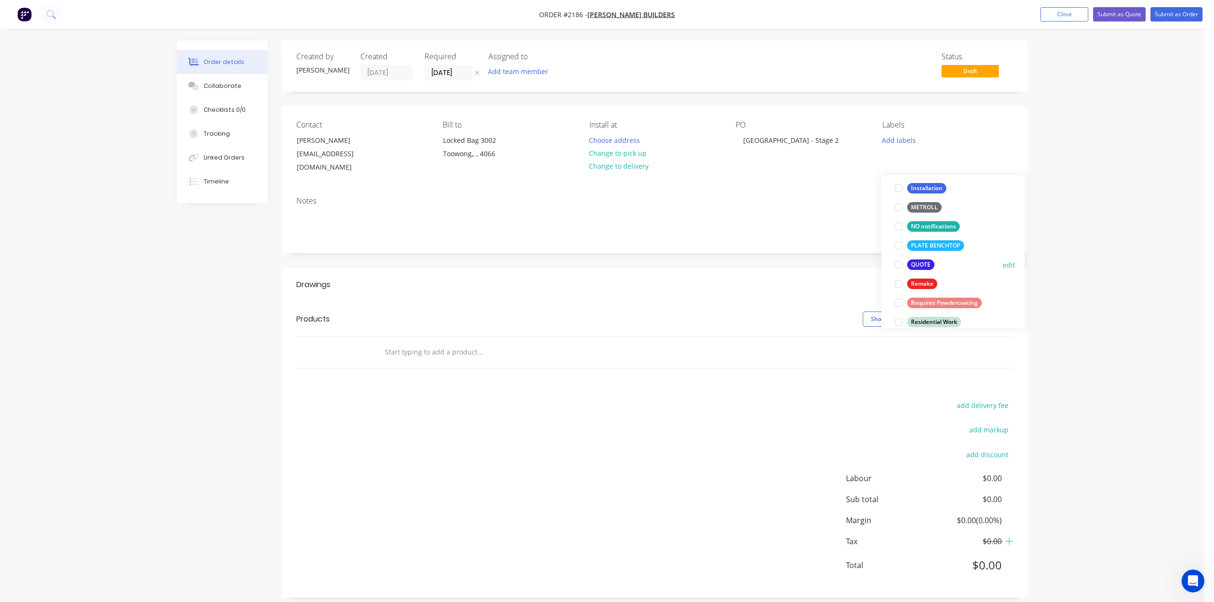
click at [898, 266] on div at bounding box center [898, 264] width 19 height 19
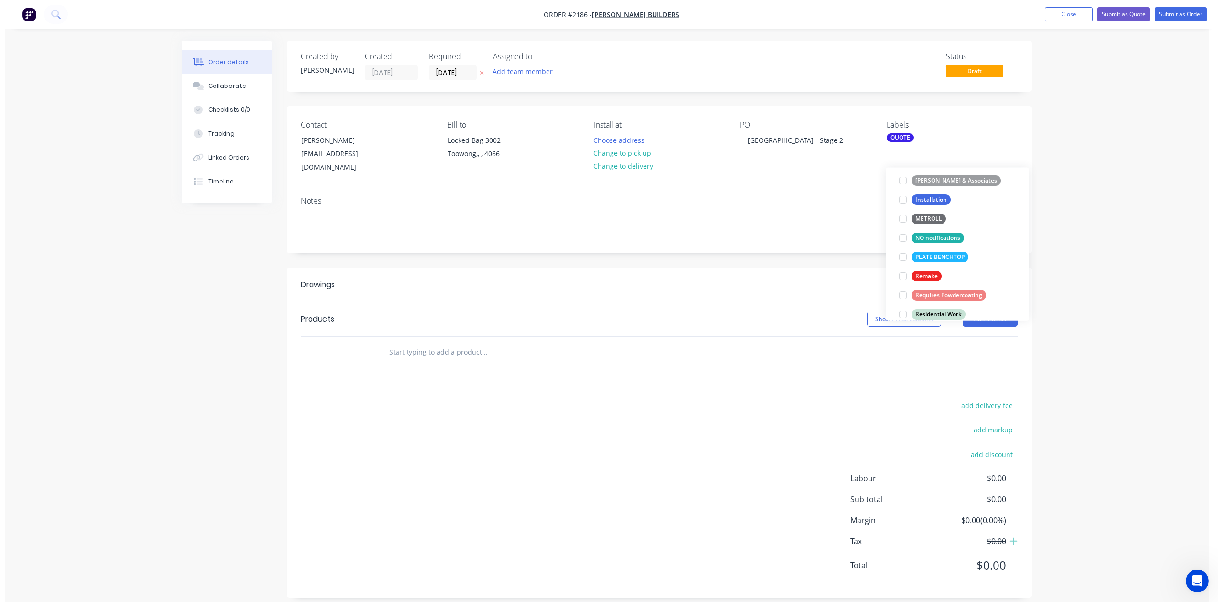
scroll to position [0, 0]
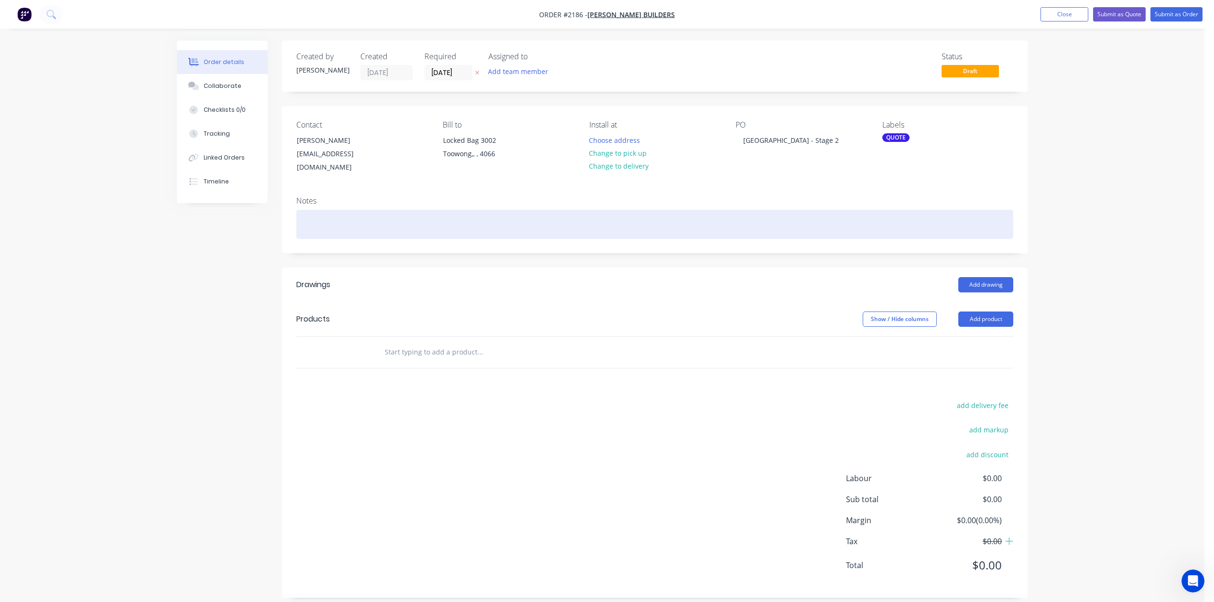
click at [795, 239] on div at bounding box center [654, 224] width 717 height 29
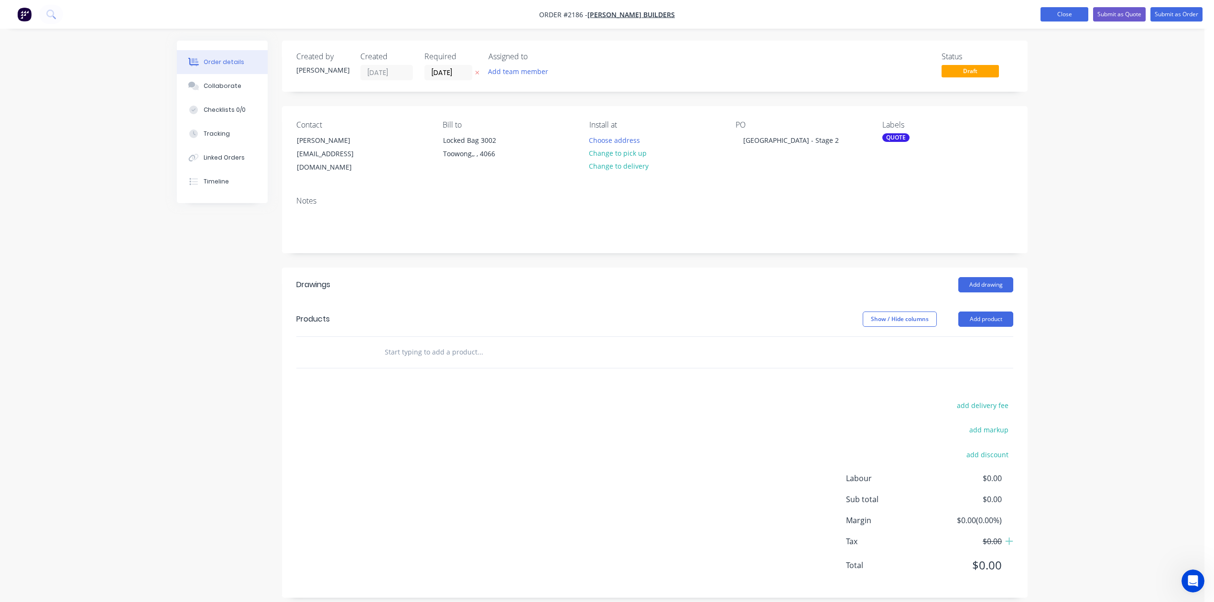
click at [1040, 10] on button "Close" at bounding box center [1064, 14] width 48 height 14
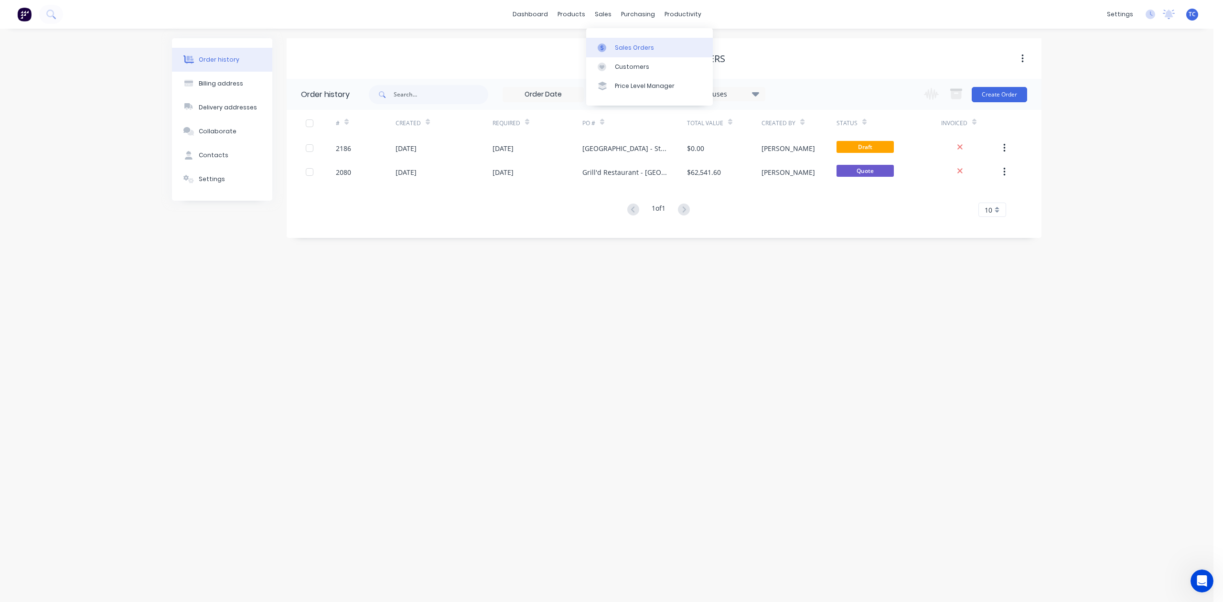
click at [641, 48] on div "Sales Orders" at bounding box center [634, 47] width 39 height 9
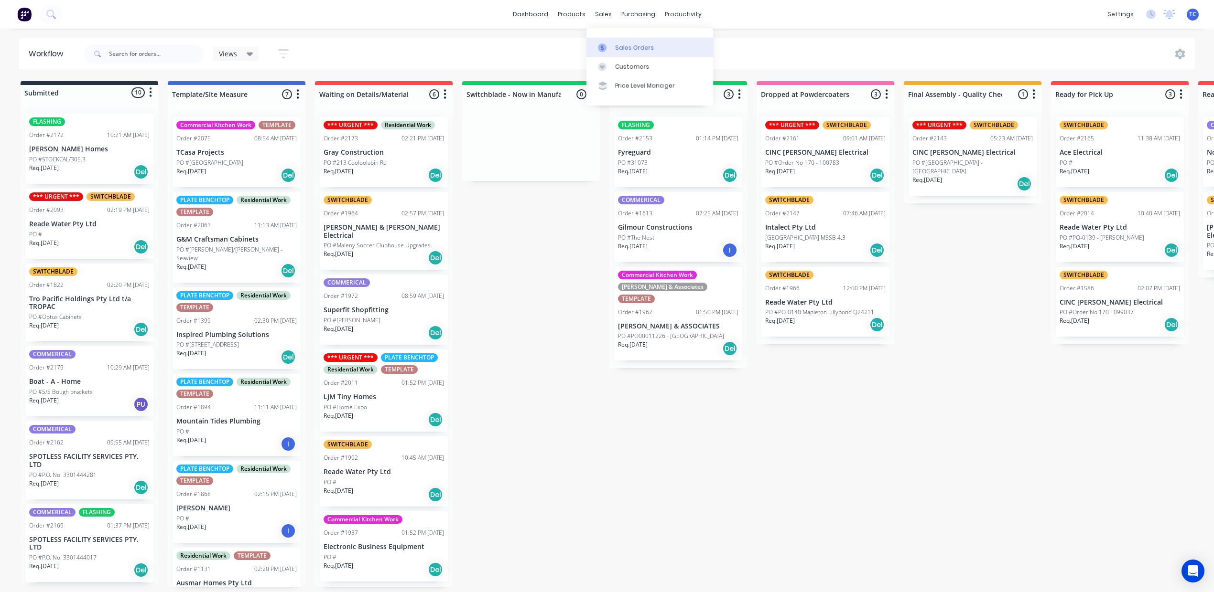
click at [633, 49] on div "Sales Orders" at bounding box center [634, 47] width 39 height 9
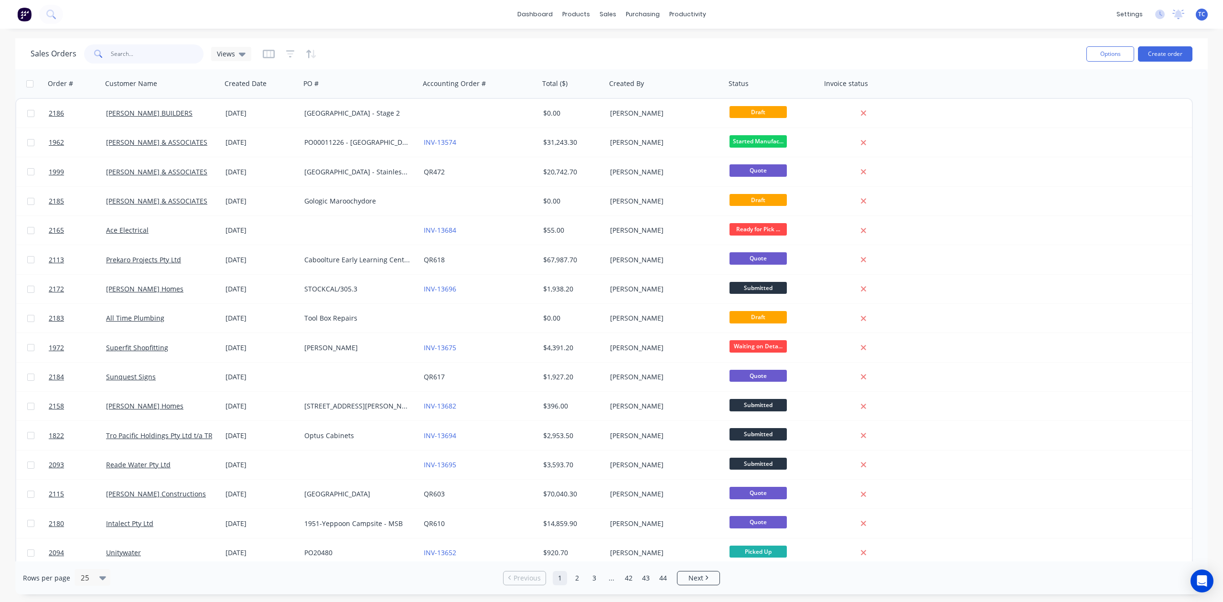
click at [152, 54] on input "text" at bounding box center [157, 53] width 93 height 19
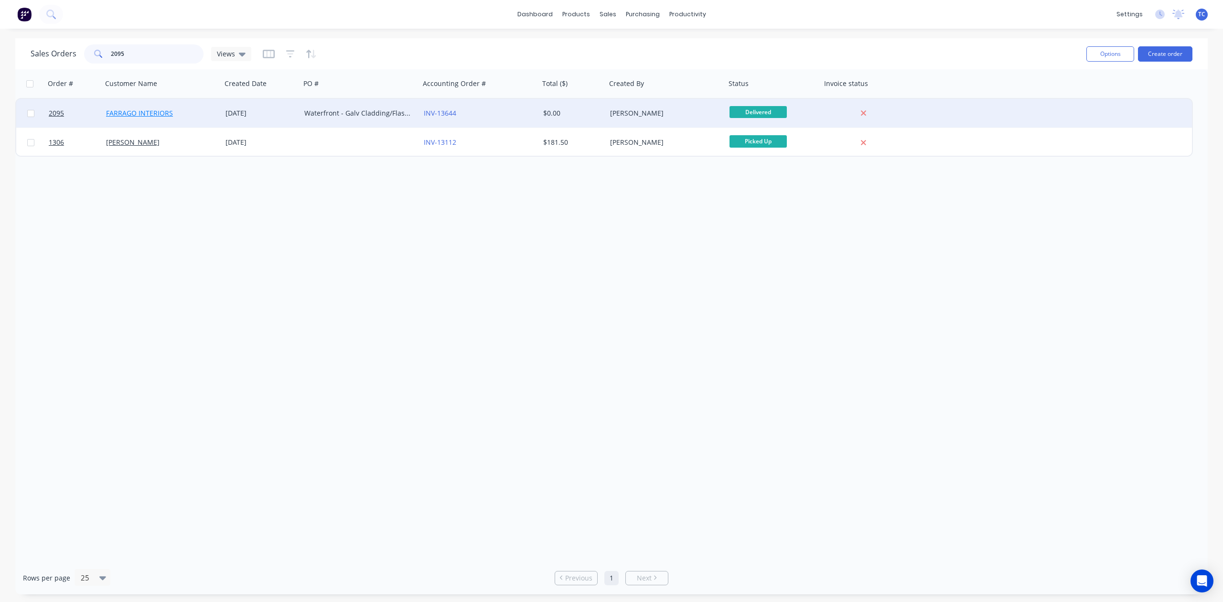
type input "2095"
click at [136, 111] on link "FARRAGO INTERIORS" at bounding box center [139, 112] width 67 height 9
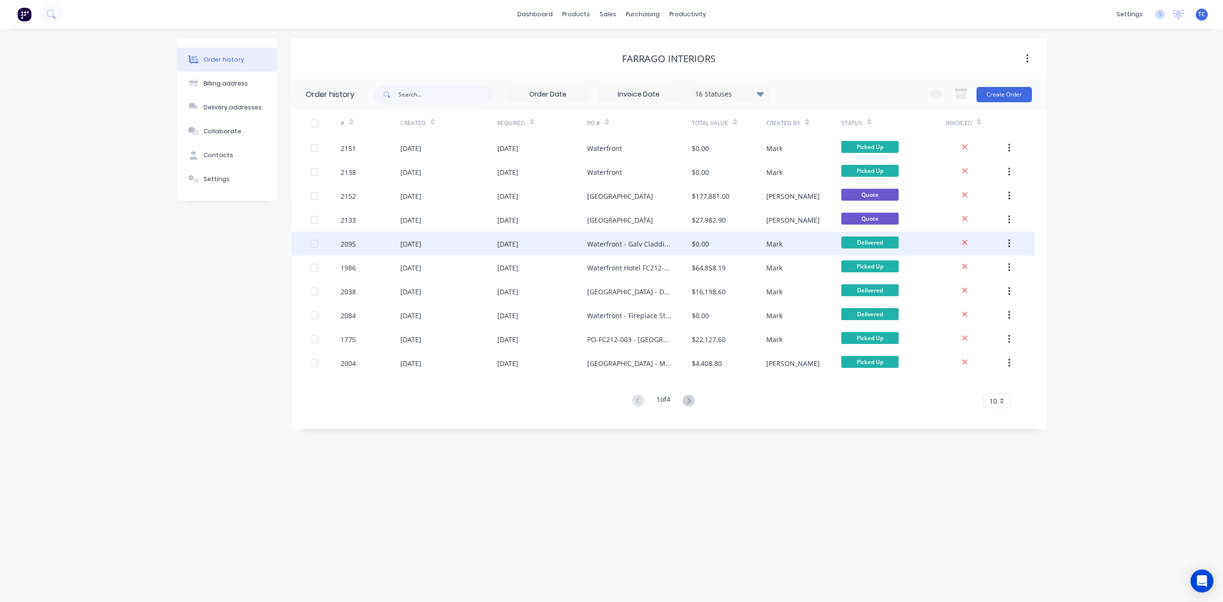
click at [421, 243] on div "[DATE]" at bounding box center [410, 244] width 21 height 10
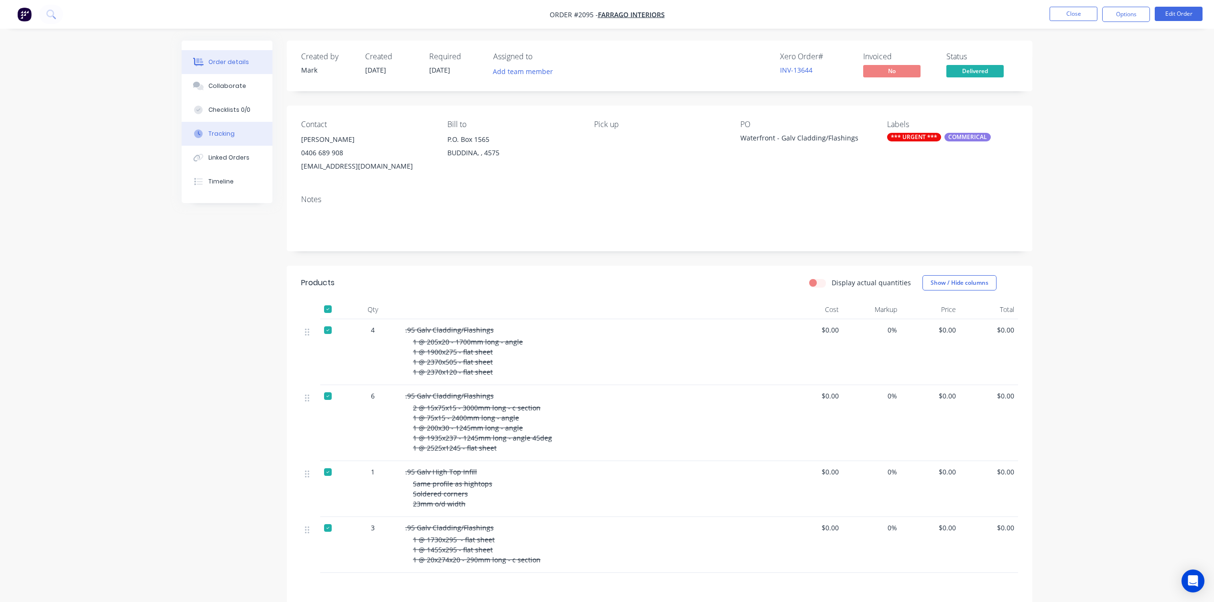
click at [222, 138] on div "Tracking" at bounding box center [221, 133] width 26 height 9
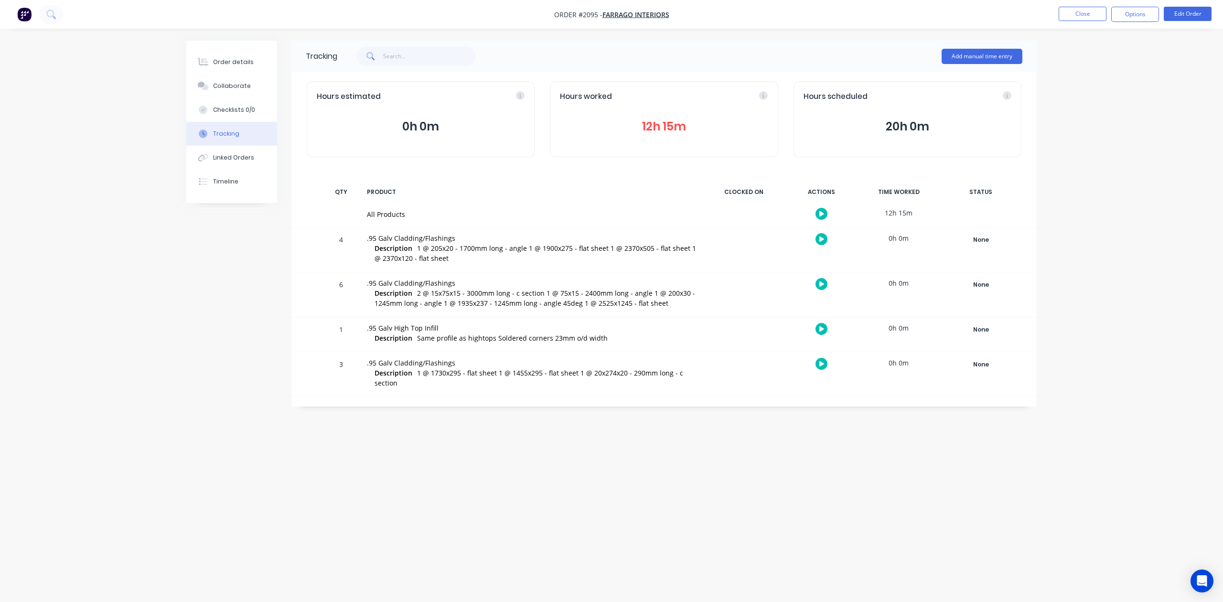
click at [658, 136] on button "12h 15m" at bounding box center [664, 127] width 208 height 18
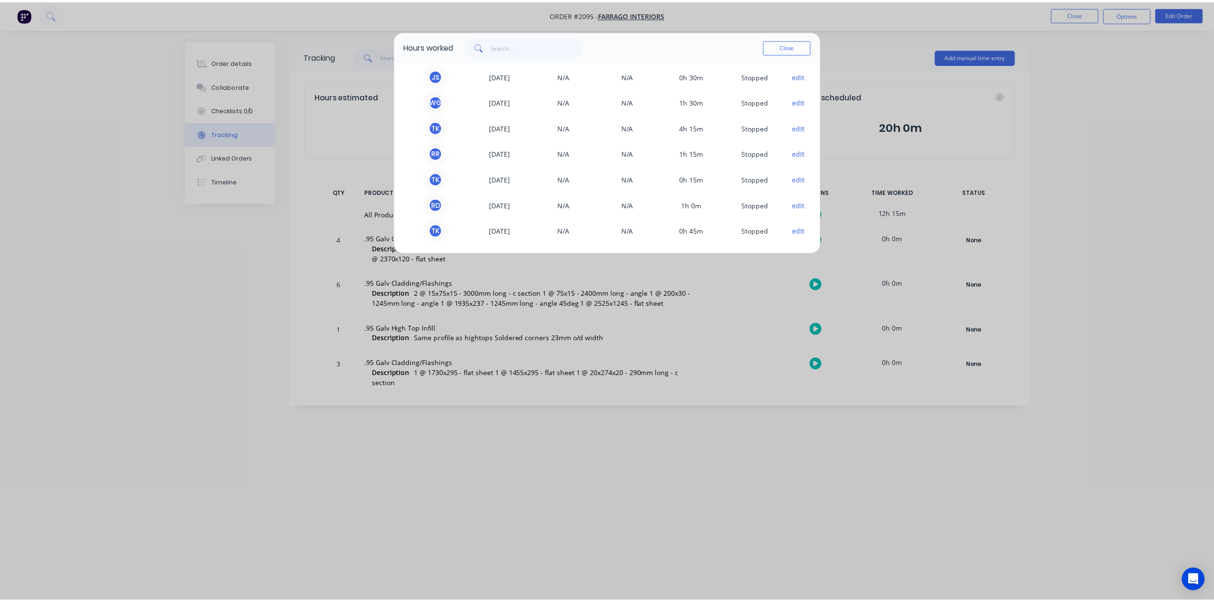
scroll to position [116, 0]
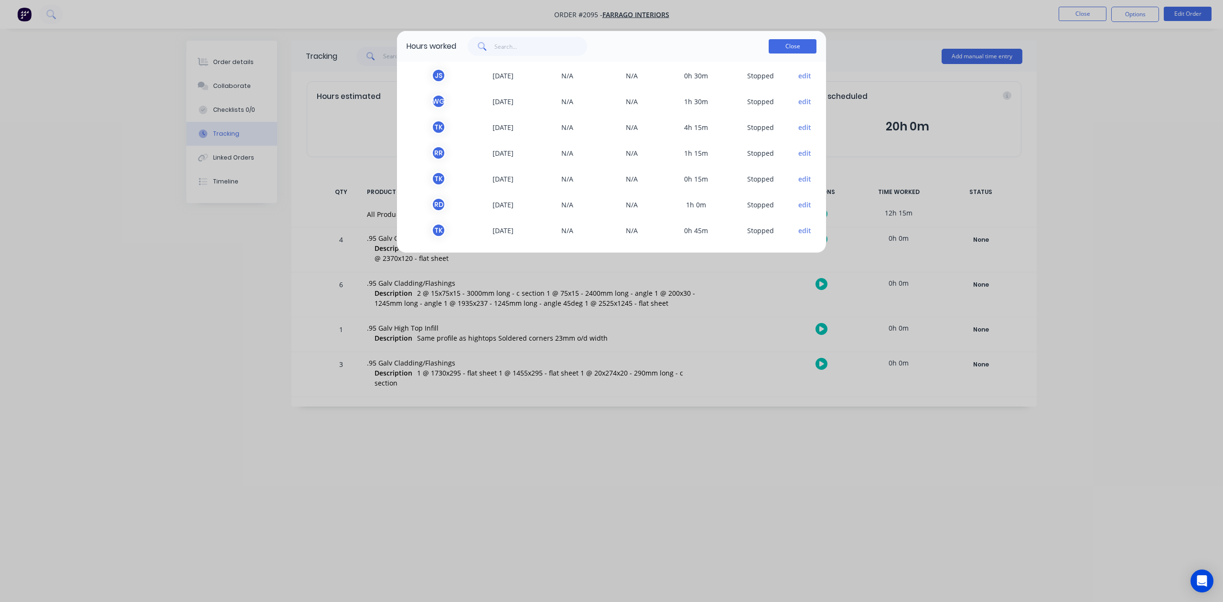
click at [785, 54] on button "Close" at bounding box center [793, 46] width 48 height 14
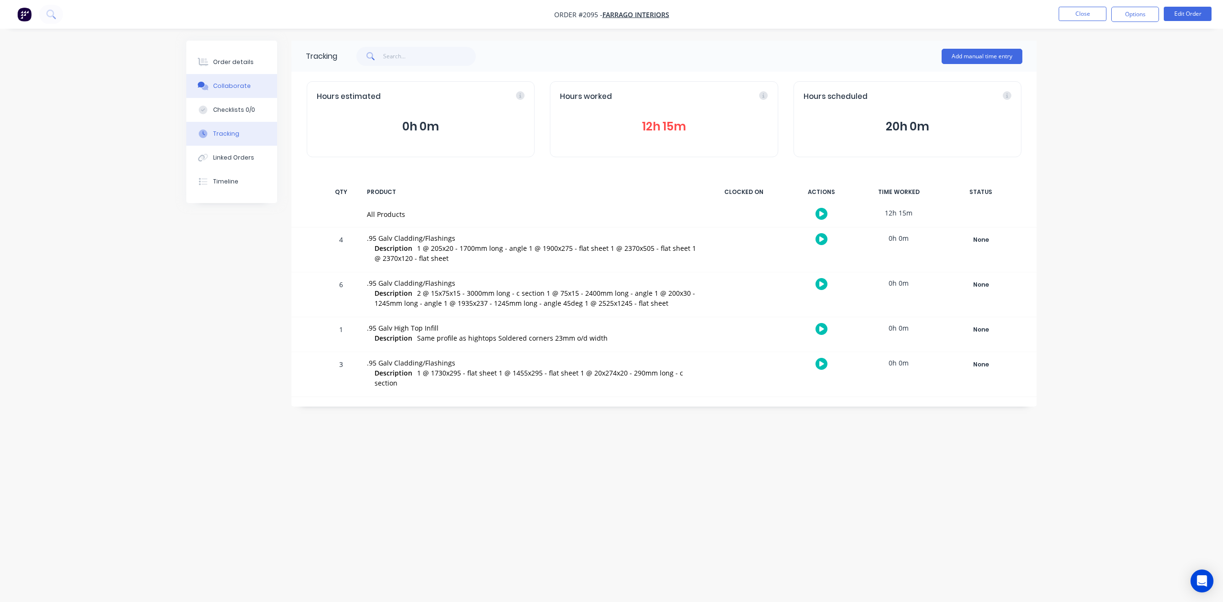
click at [243, 90] on div "Collaborate" at bounding box center [232, 86] width 38 height 9
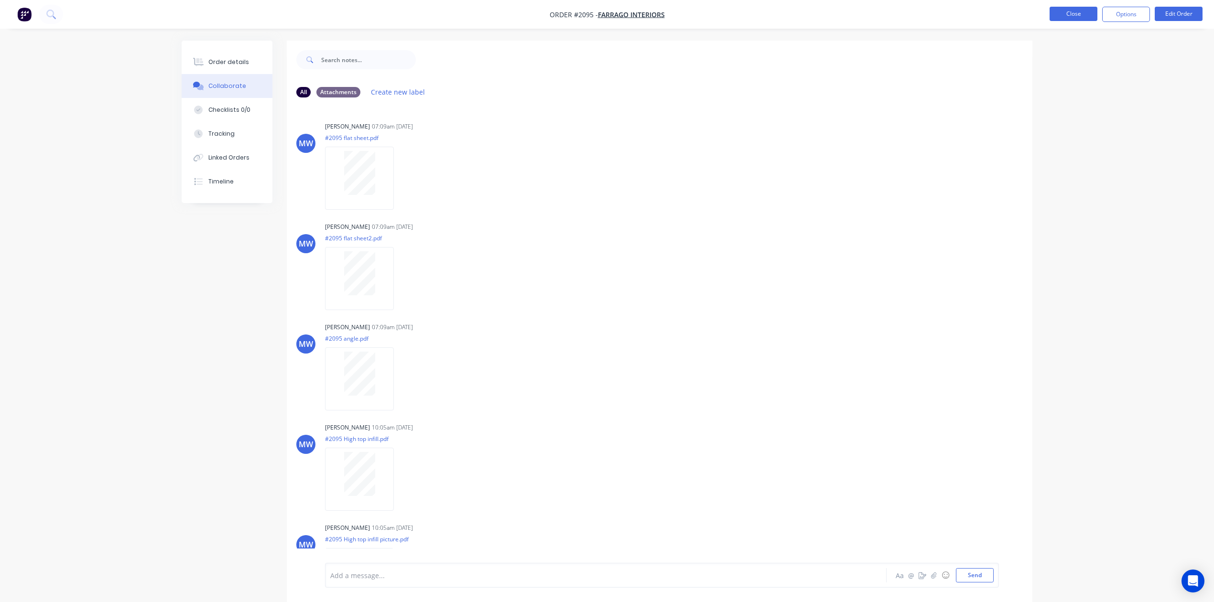
click at [1053, 12] on button "Close" at bounding box center [1073, 14] width 48 height 14
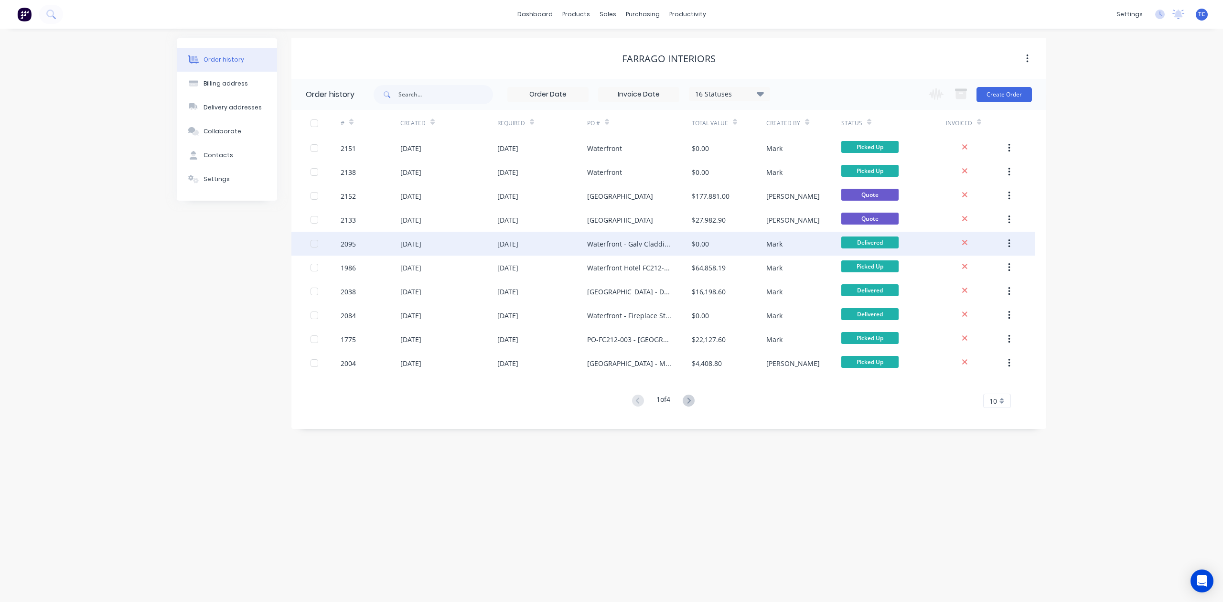
click at [421, 243] on div "[DATE]" at bounding box center [410, 244] width 21 height 10
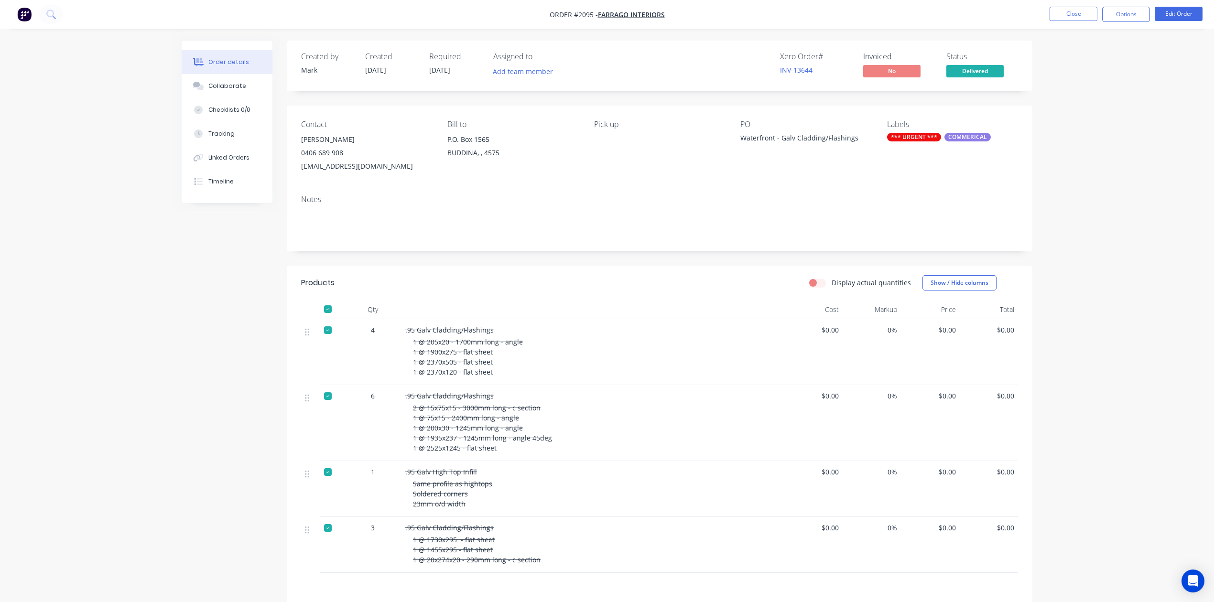
click at [333, 340] on div at bounding box center [327, 330] width 19 height 19
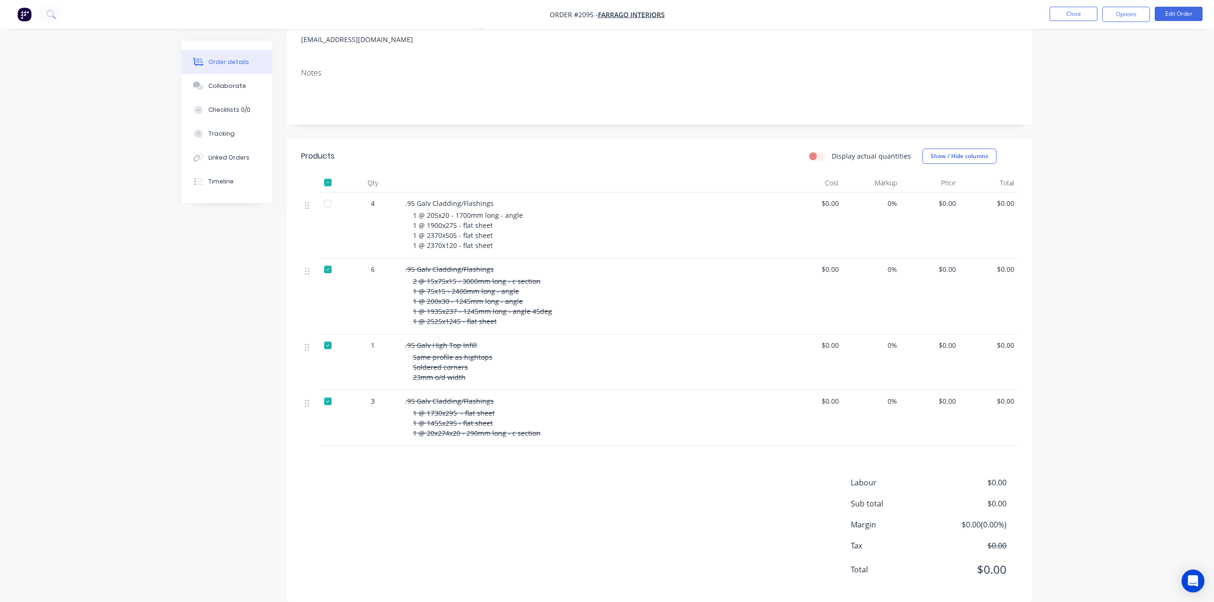
scroll to position [127, 0]
click at [333, 279] on div at bounding box center [327, 268] width 19 height 19
click at [333, 355] on div at bounding box center [327, 344] width 19 height 19
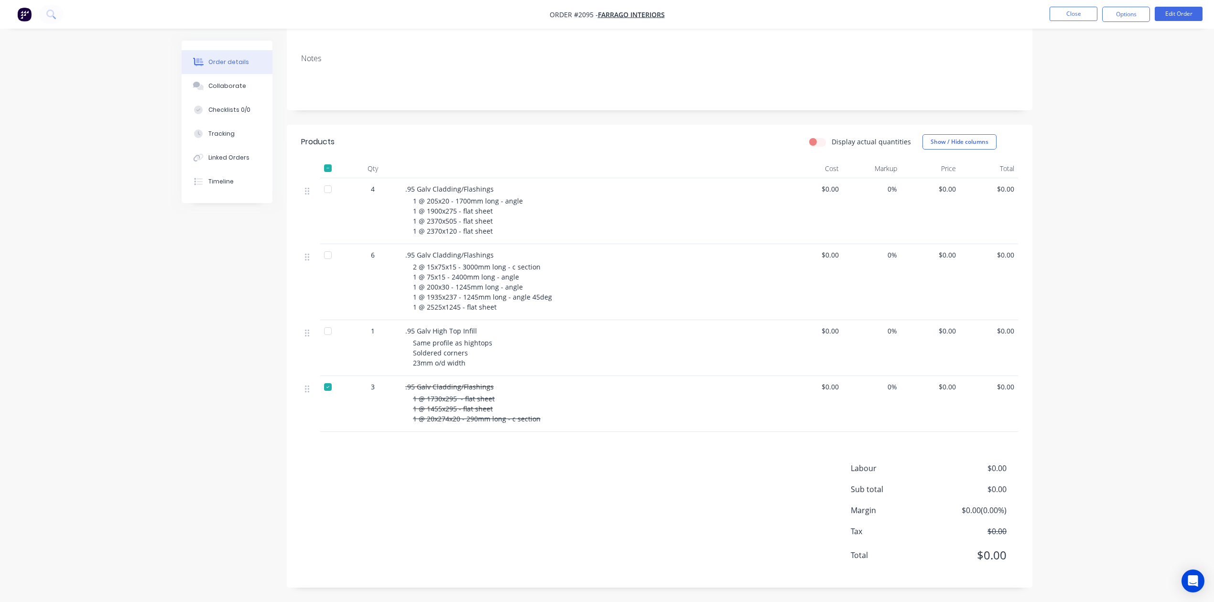
scroll to position [255, 0]
click at [333, 385] on div at bounding box center [327, 386] width 19 height 19
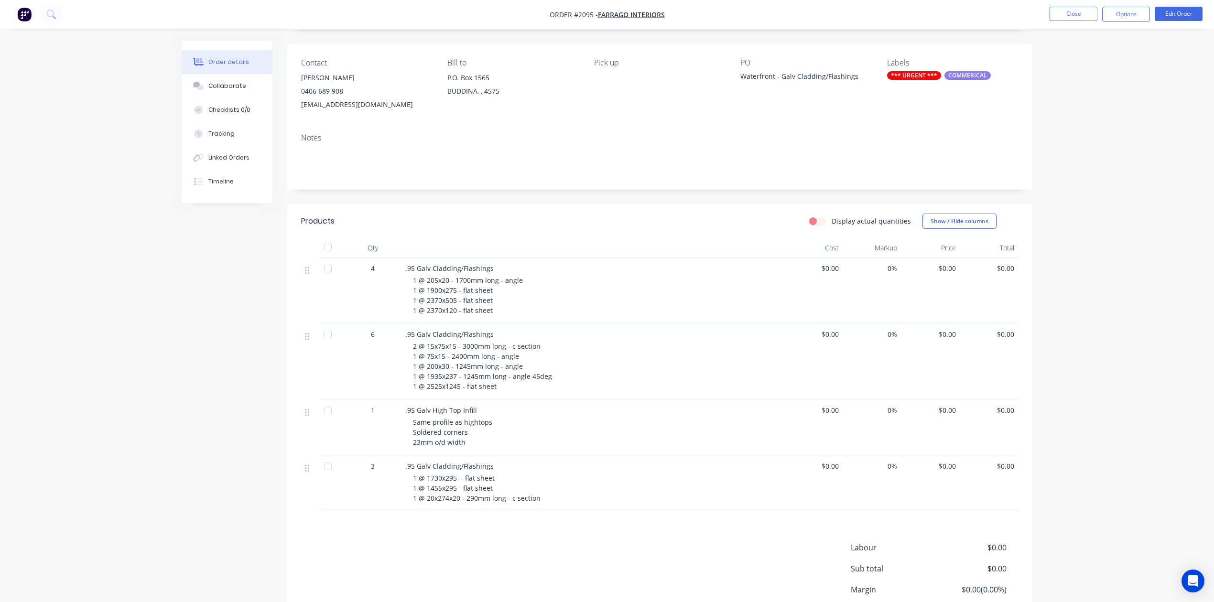
scroll to position [0, 0]
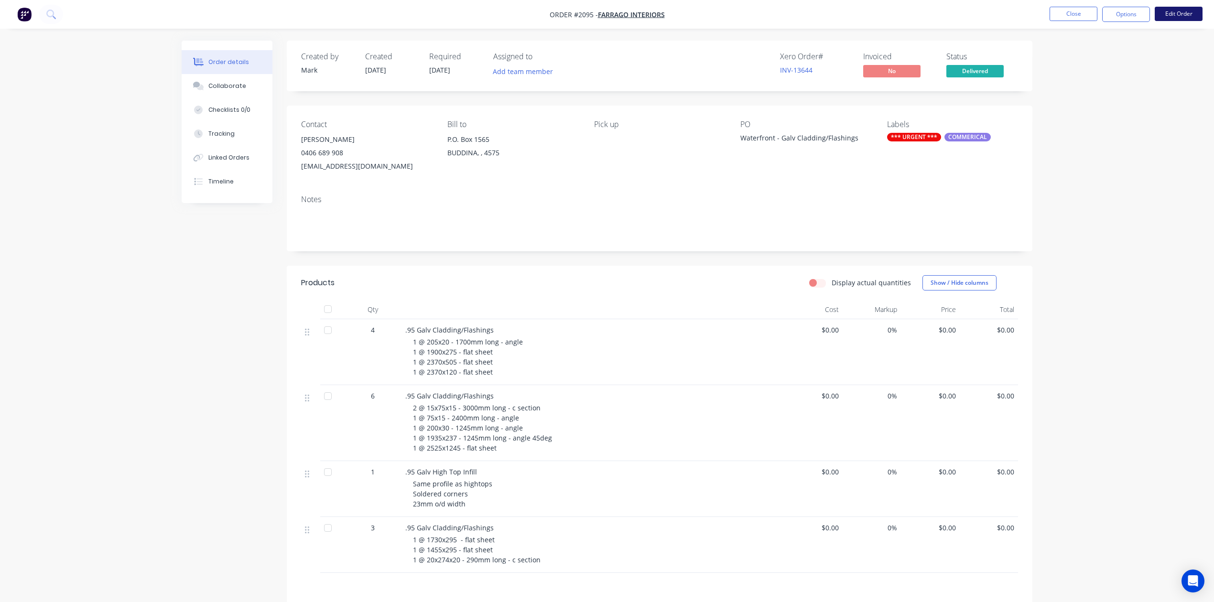
click at [1172, 14] on button "Edit Order" at bounding box center [1178, 14] width 48 height 14
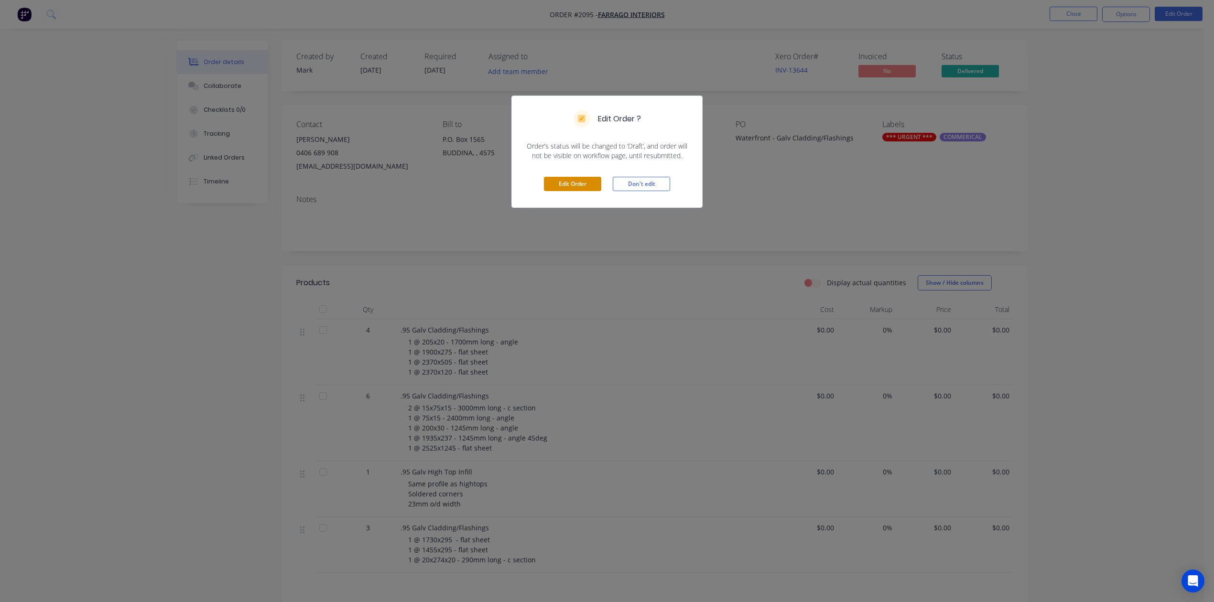
click at [582, 191] on button "Edit Order" at bounding box center [572, 184] width 57 height 14
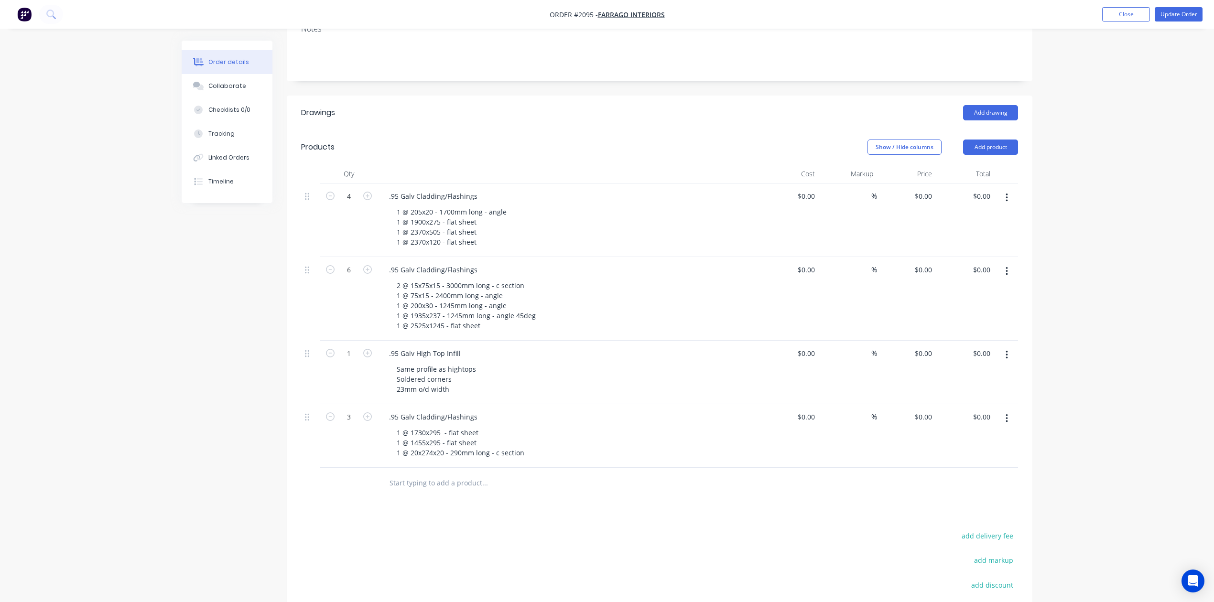
scroll to position [191, 0]
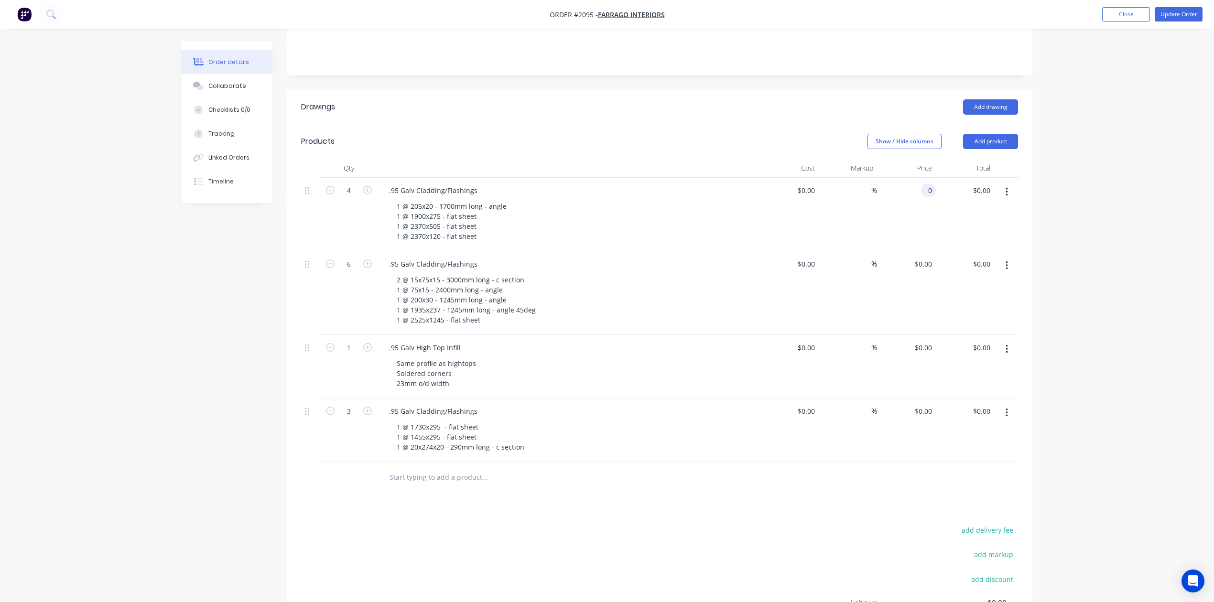
click at [912, 251] on div "0 0" at bounding box center [906, 215] width 59 height 74
type input "$220.00"
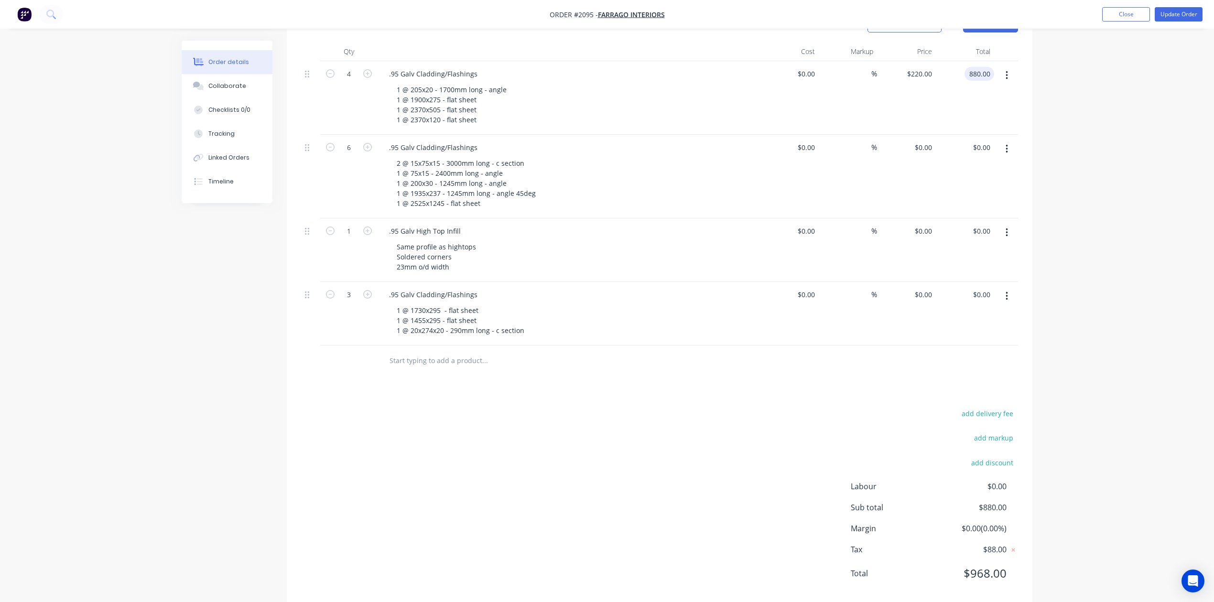
scroll to position [318, 0]
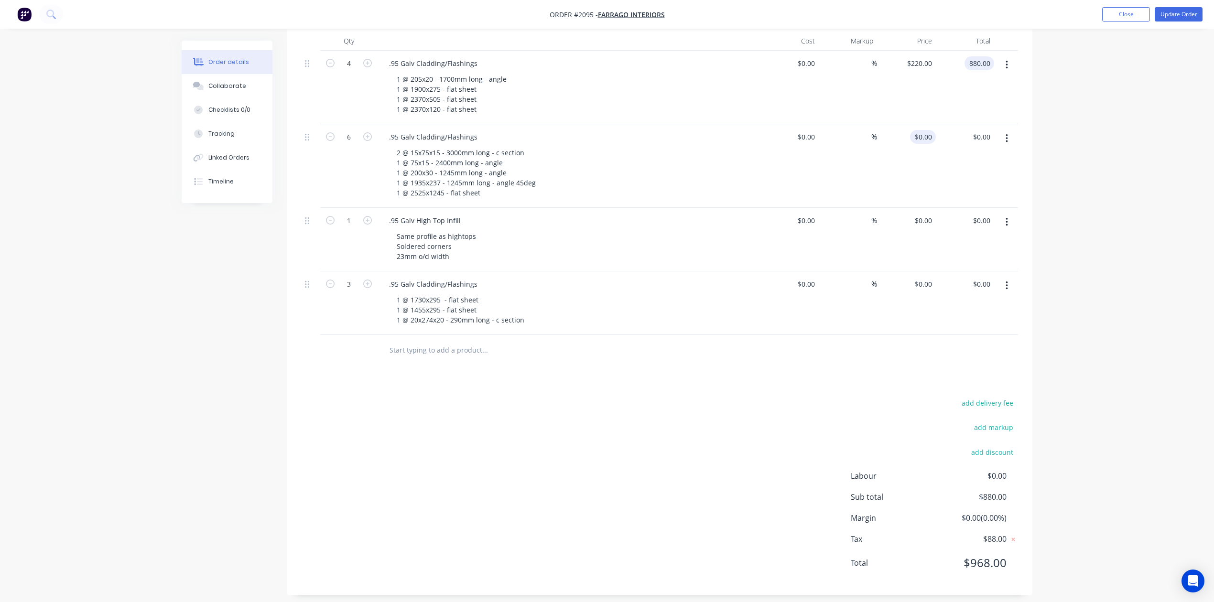
type input "$880.00"
click at [912, 208] on div "0 $0.00" at bounding box center [906, 166] width 59 height 84
type input "$440.00"
type input "$2,640.00"
click at [334, 141] on icon "button" at bounding box center [330, 136] width 9 height 9
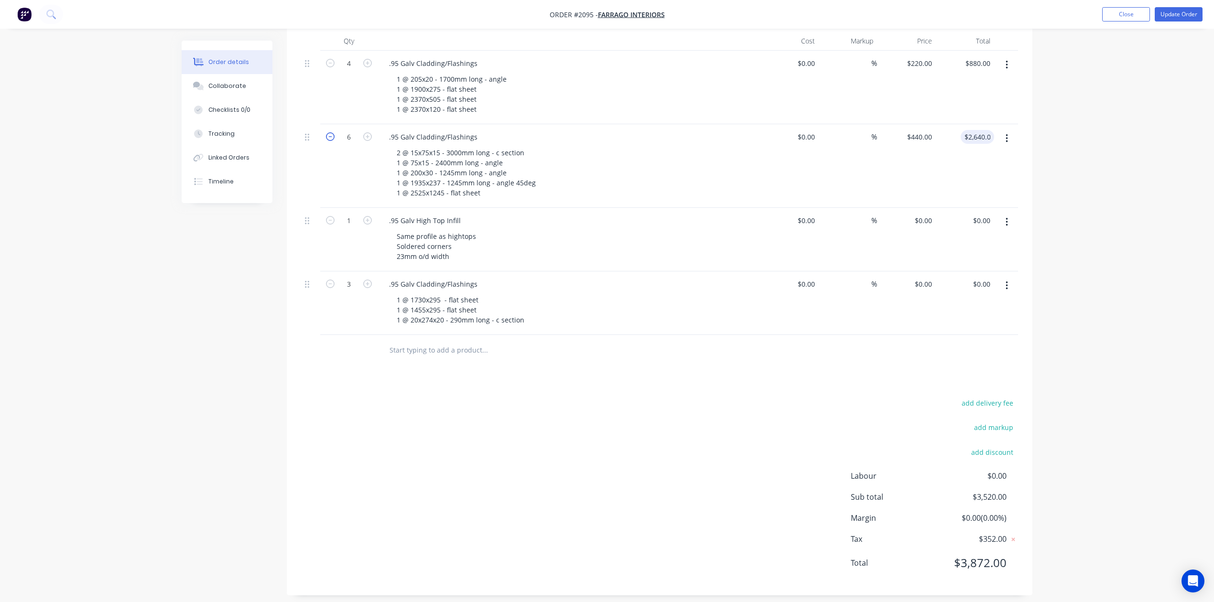
type input "5"
type input "$2,200.00"
click at [334, 141] on icon "button" at bounding box center [330, 136] width 9 height 9
type input "4"
type input "$1,760.00"
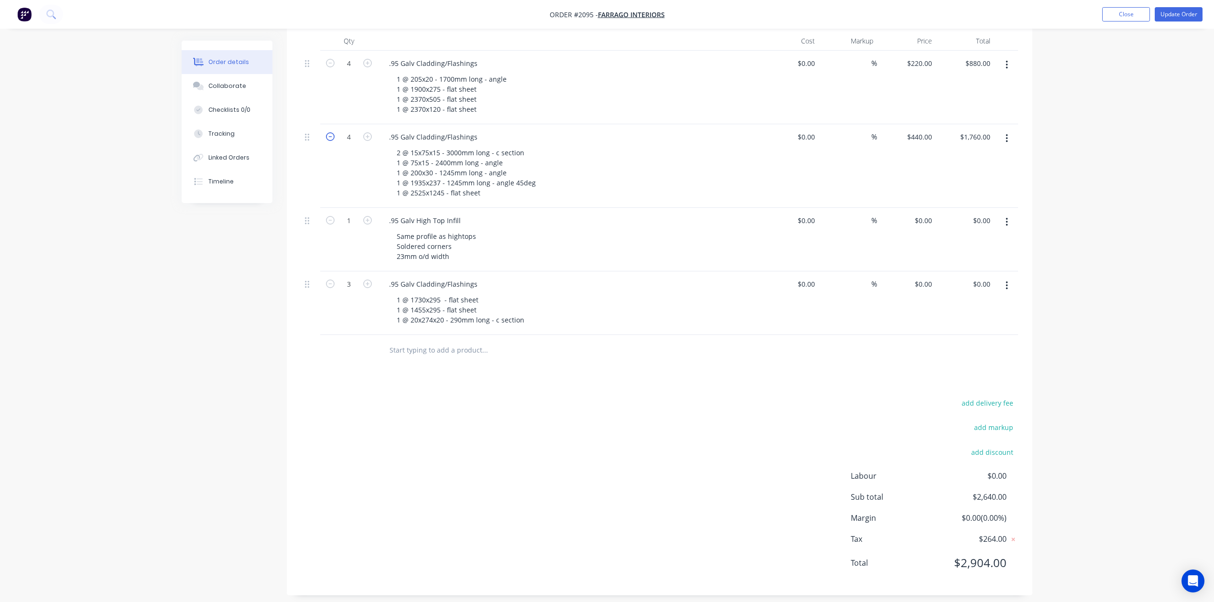
click at [334, 141] on icon "button" at bounding box center [330, 136] width 9 height 9
type input "3"
type input "$1,320.00"
click at [334, 141] on icon "button" at bounding box center [330, 136] width 9 height 9
type input "2"
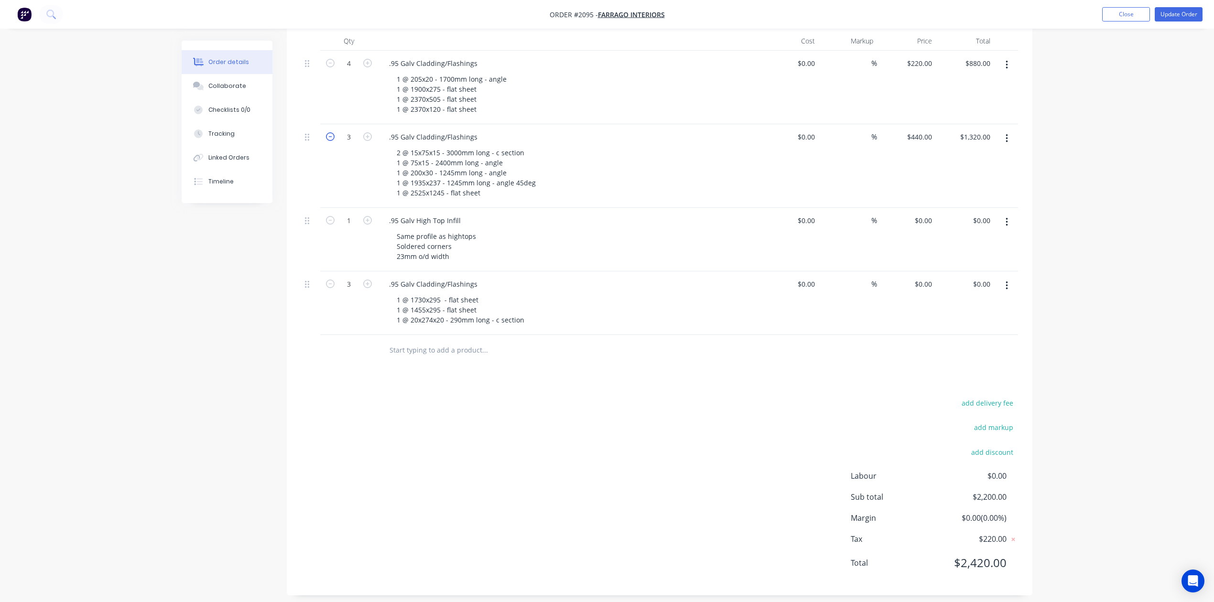
type input "$880.00"
click at [334, 141] on icon "button" at bounding box center [330, 136] width 9 height 9
type input "1"
type input "$440.00"
click at [334, 67] on icon "button" at bounding box center [330, 63] width 9 height 9
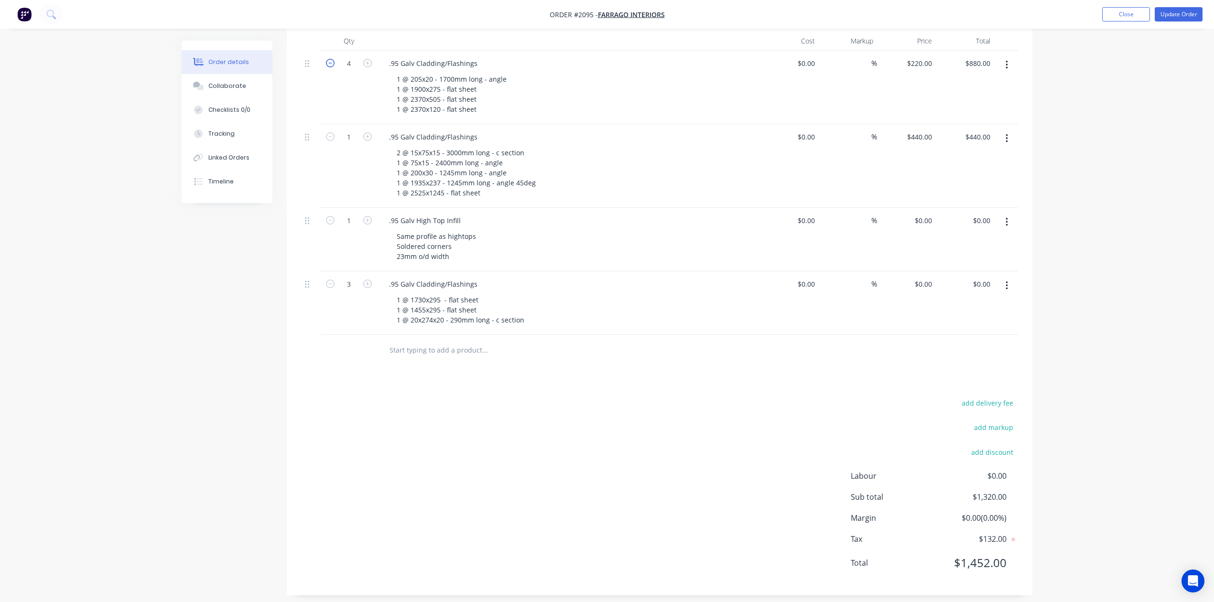
type input "3"
type input "$660.00"
click at [334, 67] on icon "button" at bounding box center [330, 63] width 9 height 9
type input "2"
type input "$440.00"
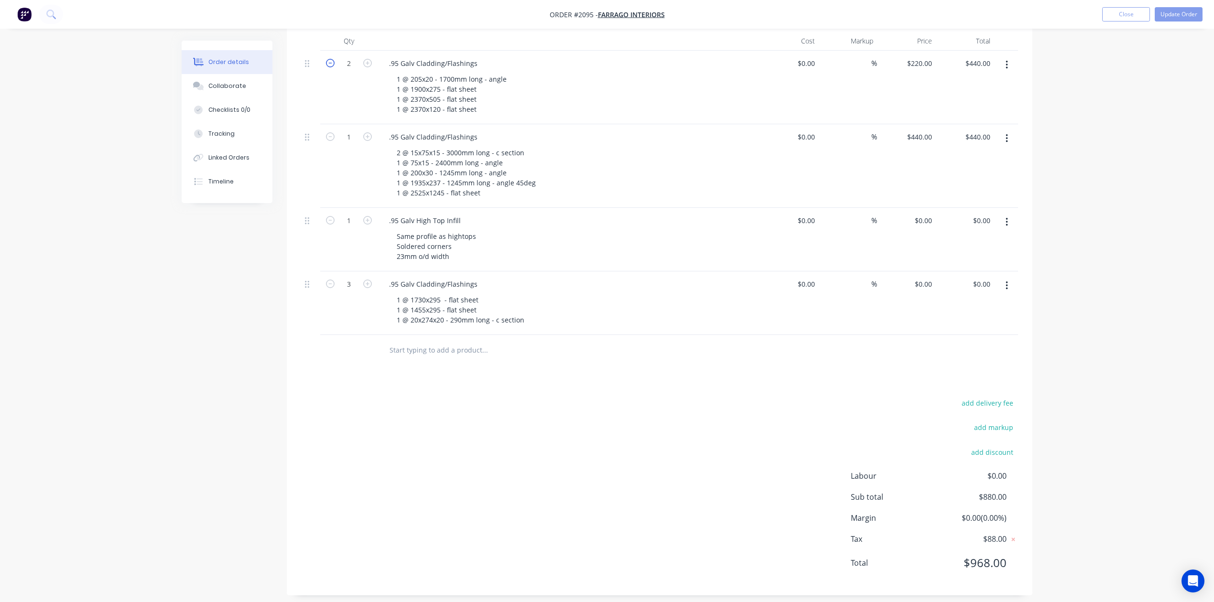
click at [334, 67] on icon "button" at bounding box center [330, 63] width 9 height 9
type input "1"
type input "$220.00"
click at [925, 227] on input "0" at bounding box center [930, 221] width 11 height 14
type input "$175.00"
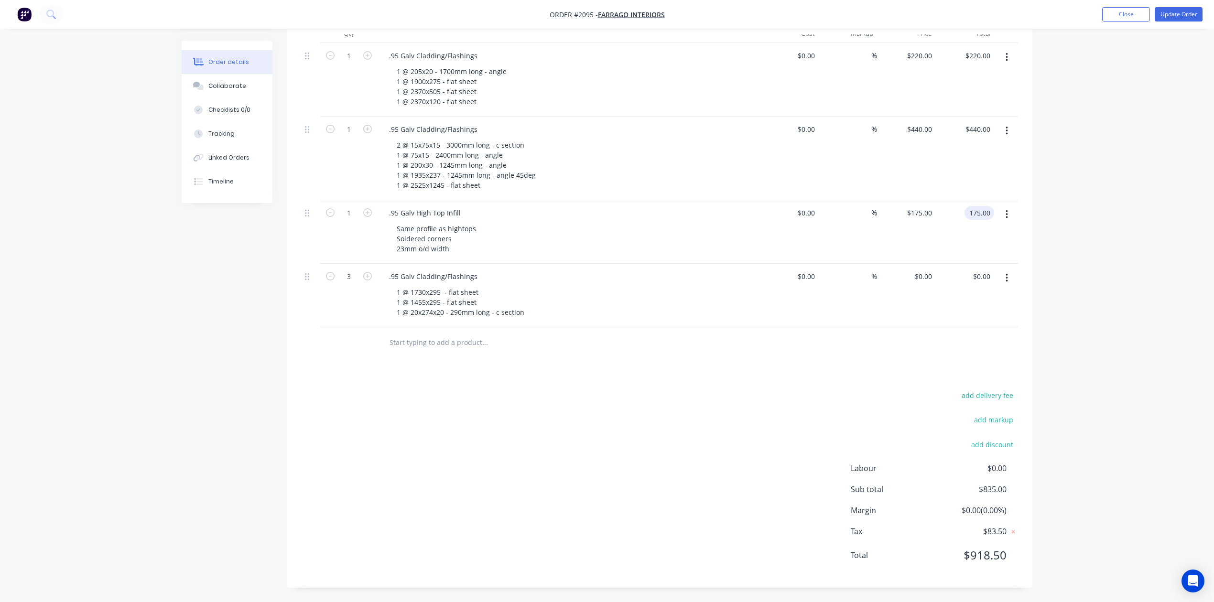
scroll to position [382, 0]
type input "$175.00"
click at [913, 327] on div "0 0" at bounding box center [906, 296] width 59 height 64
type input "$195.00"
type input "$585.00"
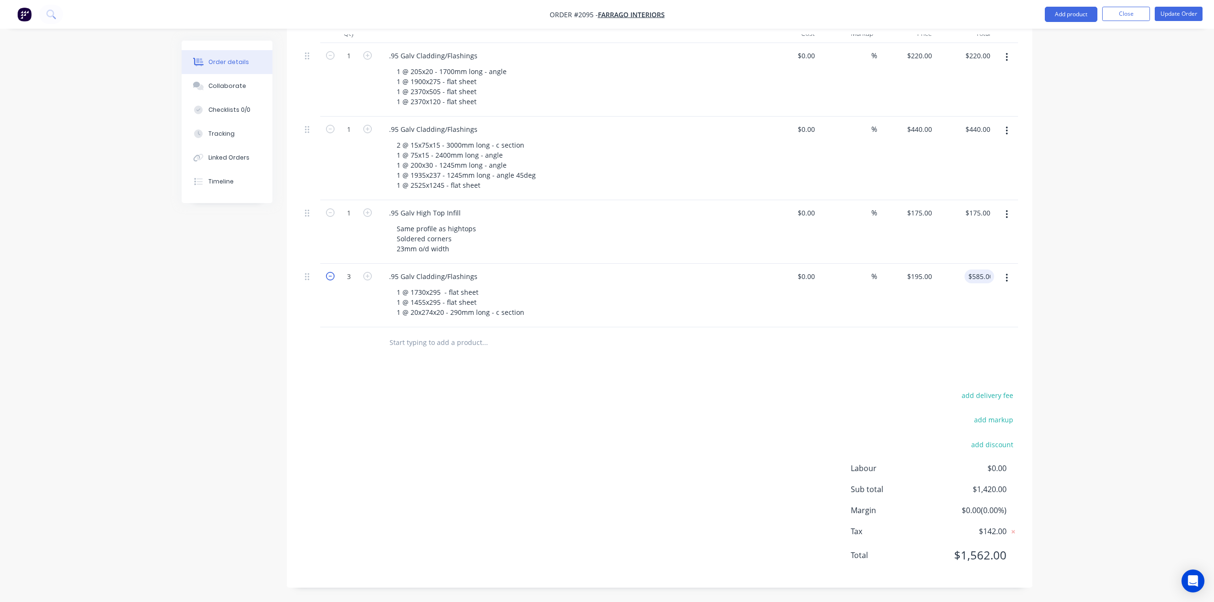
click at [334, 280] on icon "button" at bounding box center [330, 276] width 9 height 9
type input "2"
type input "$390.00"
click at [334, 280] on icon "button" at bounding box center [330, 276] width 9 height 9
type input "1"
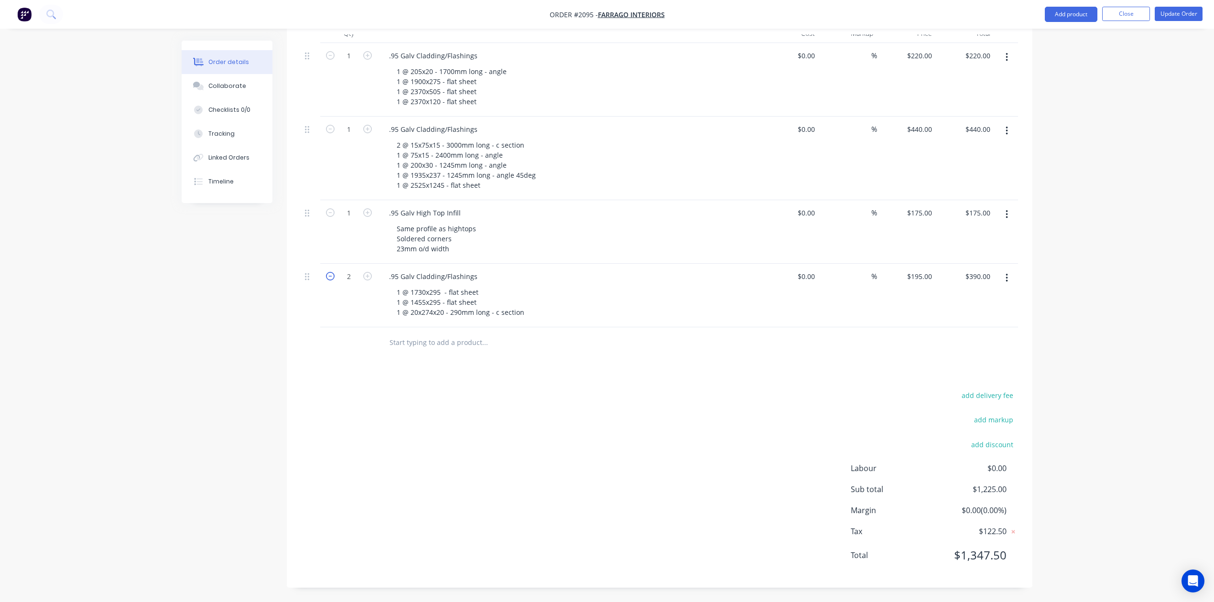
type input "$195.00"
click at [334, 280] on icon "button" at bounding box center [330, 276] width 9 height 9
type input "0"
type input "$0.00"
click at [334, 217] on icon "button" at bounding box center [330, 212] width 9 height 9
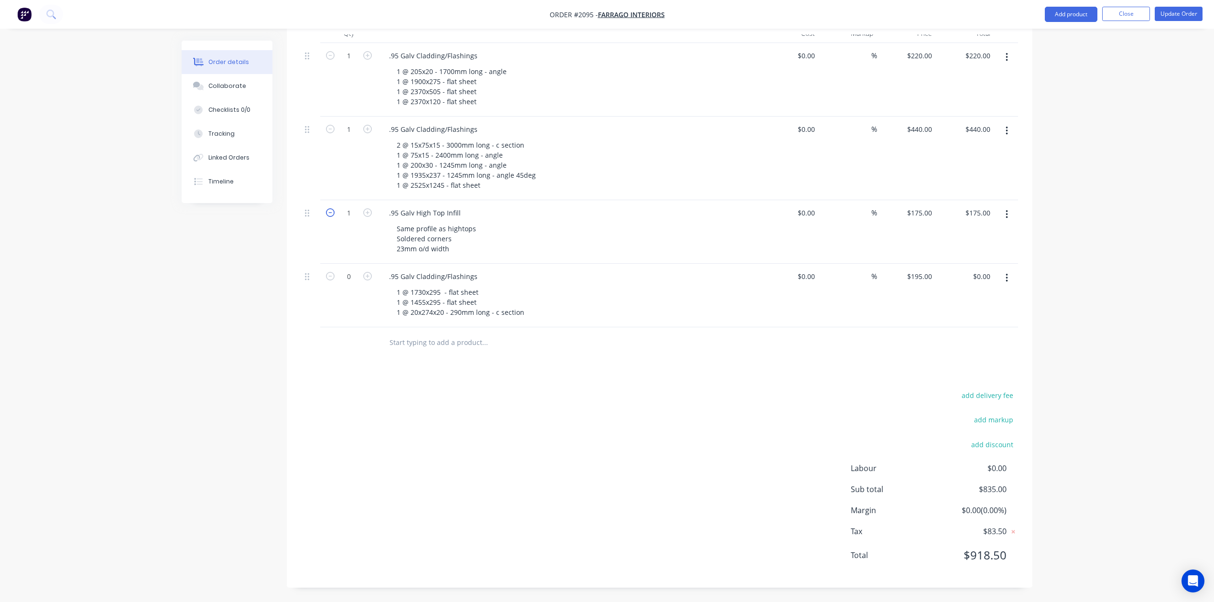
type input "0"
type input "$0.00"
click at [333, 133] on icon "button" at bounding box center [330, 129] width 9 height 9
type input "0"
type input "$0.00"
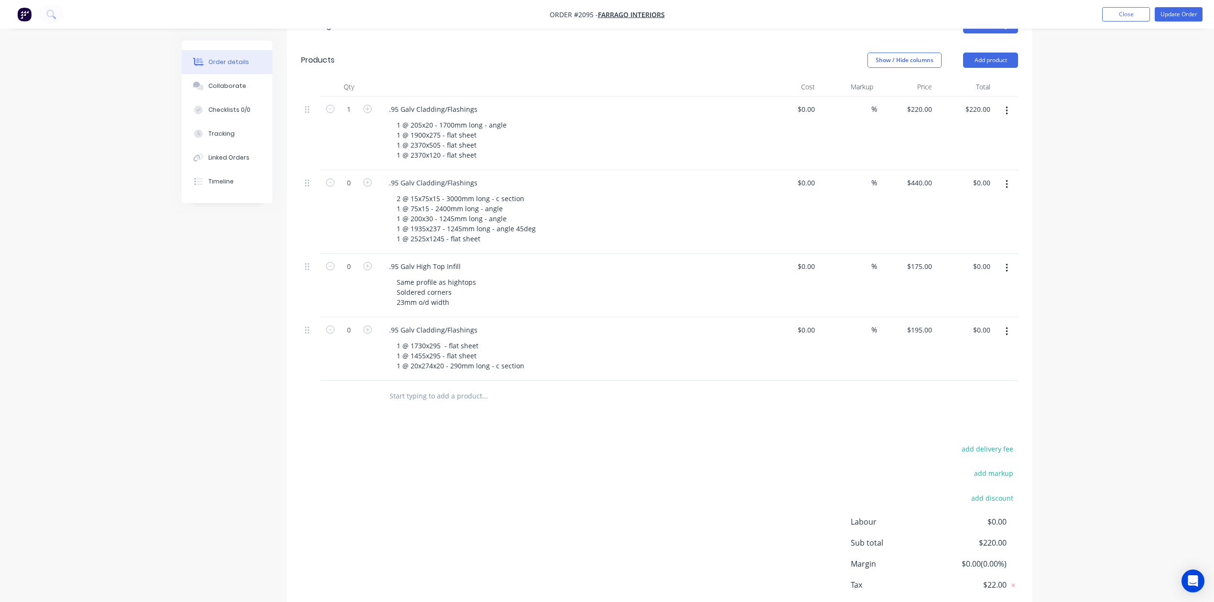
scroll to position [255, 0]
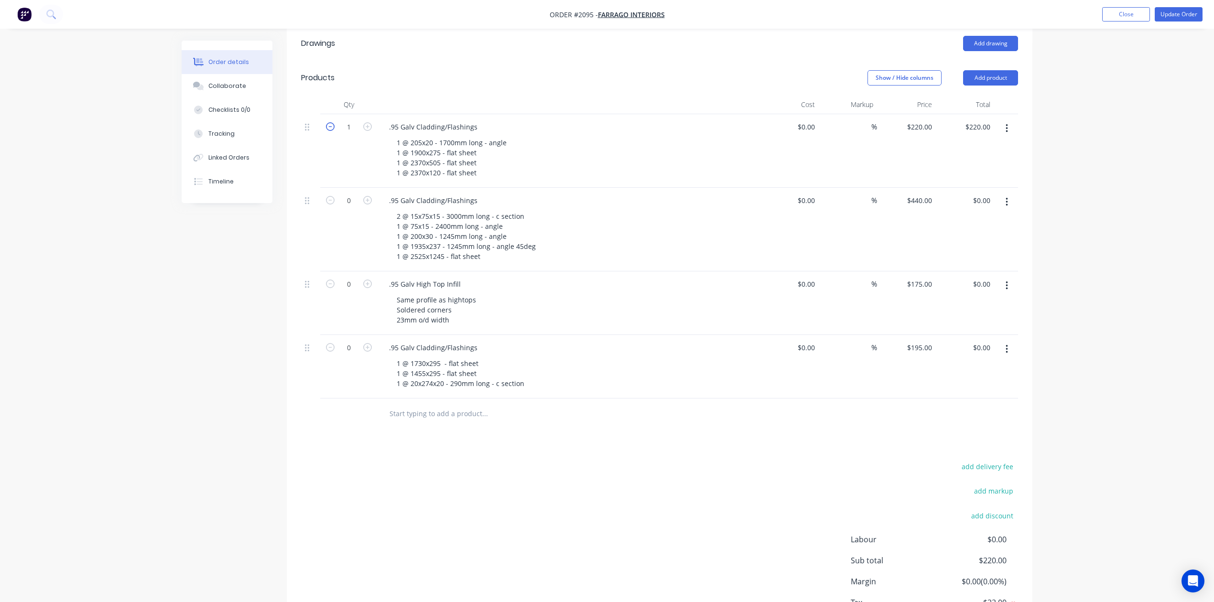
click at [334, 131] on icon "button" at bounding box center [330, 126] width 9 height 9
type input "0"
type input "$0.00"
drag, startPoint x: 373, startPoint y: 199, endPoint x: 371, endPoint y: 239, distance: 40.2
click at [372, 131] on icon "button" at bounding box center [367, 126] width 9 height 9
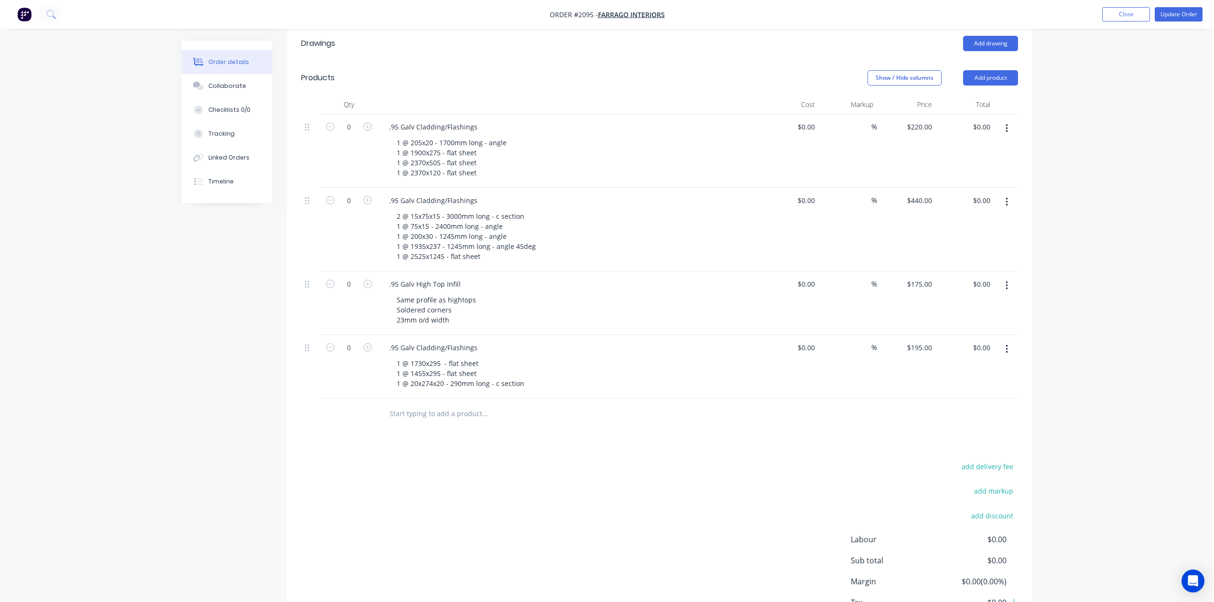
type input "1"
type input "$220.00"
click at [372, 204] on icon "button" at bounding box center [367, 200] width 9 height 9
type input "1"
type input "$440.00"
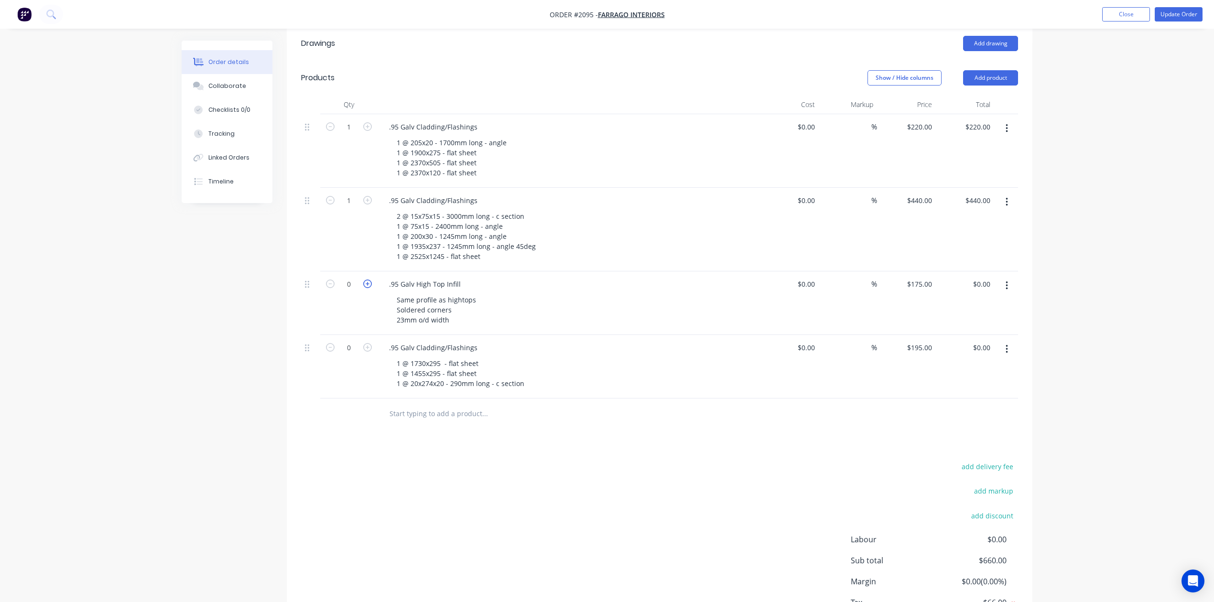
click at [371, 288] on icon "button" at bounding box center [367, 284] width 9 height 9
type input "1"
type input "$175.00"
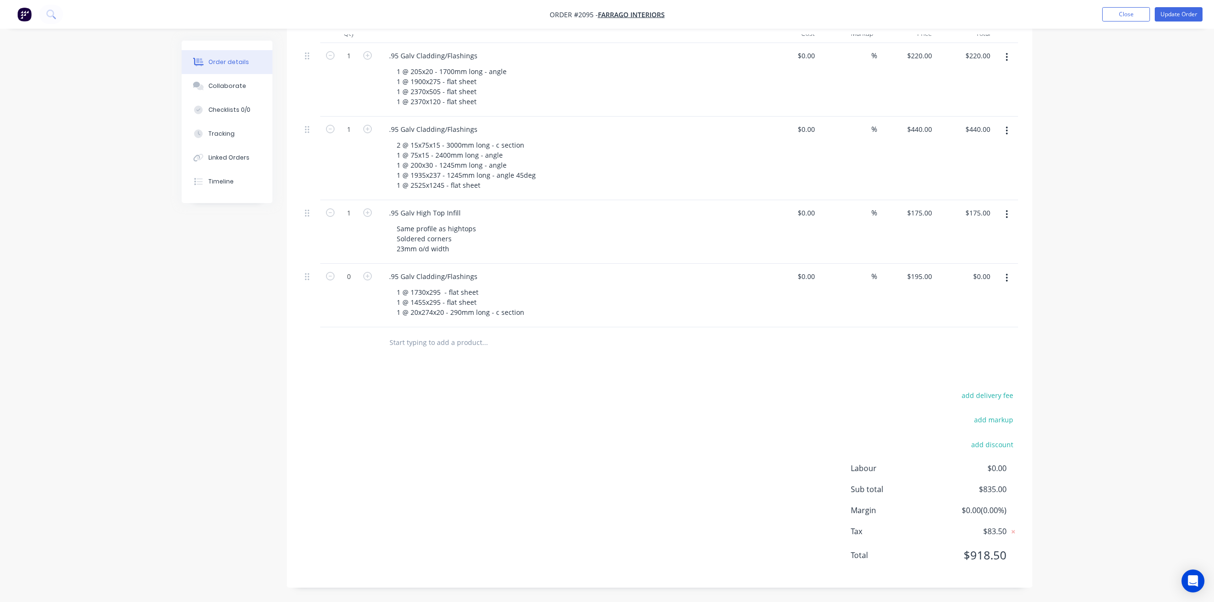
scroll to position [382, 0]
click at [371, 280] on icon "button" at bounding box center [367, 276] width 9 height 9
type input "1"
type input "$195.00"
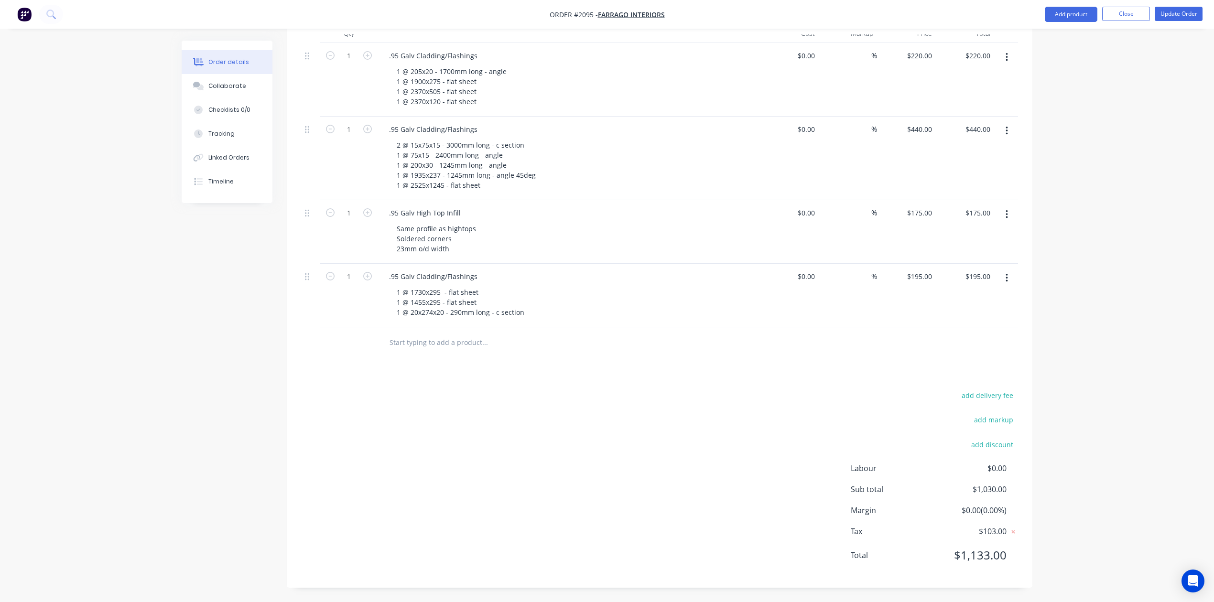
click at [423, 352] on input "text" at bounding box center [484, 342] width 191 height 19
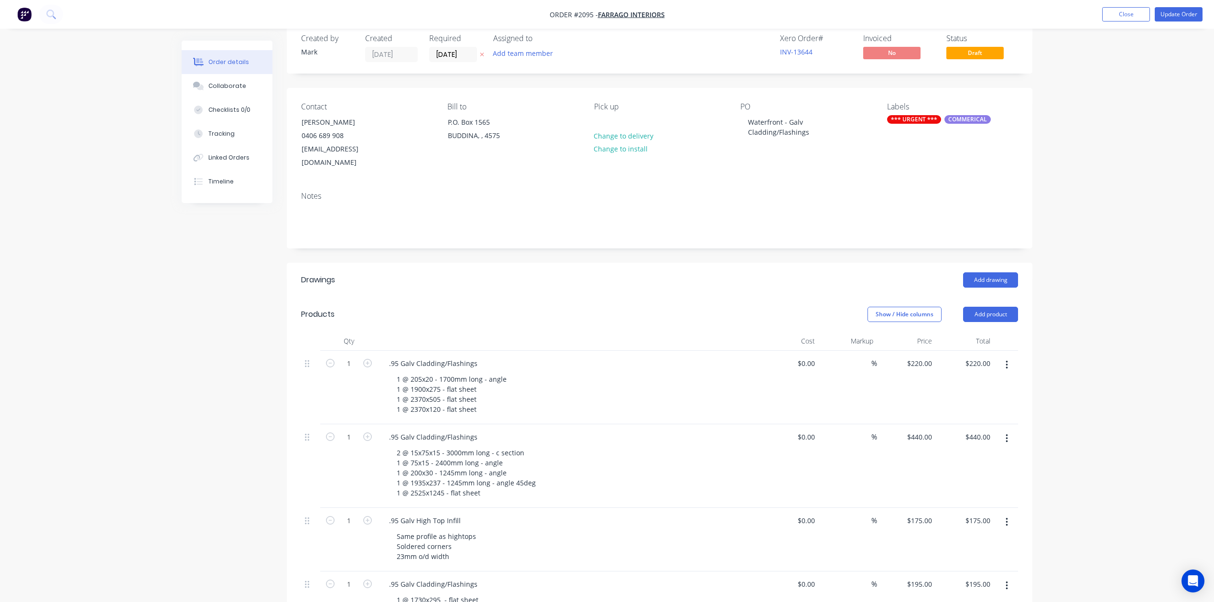
scroll to position [1, 0]
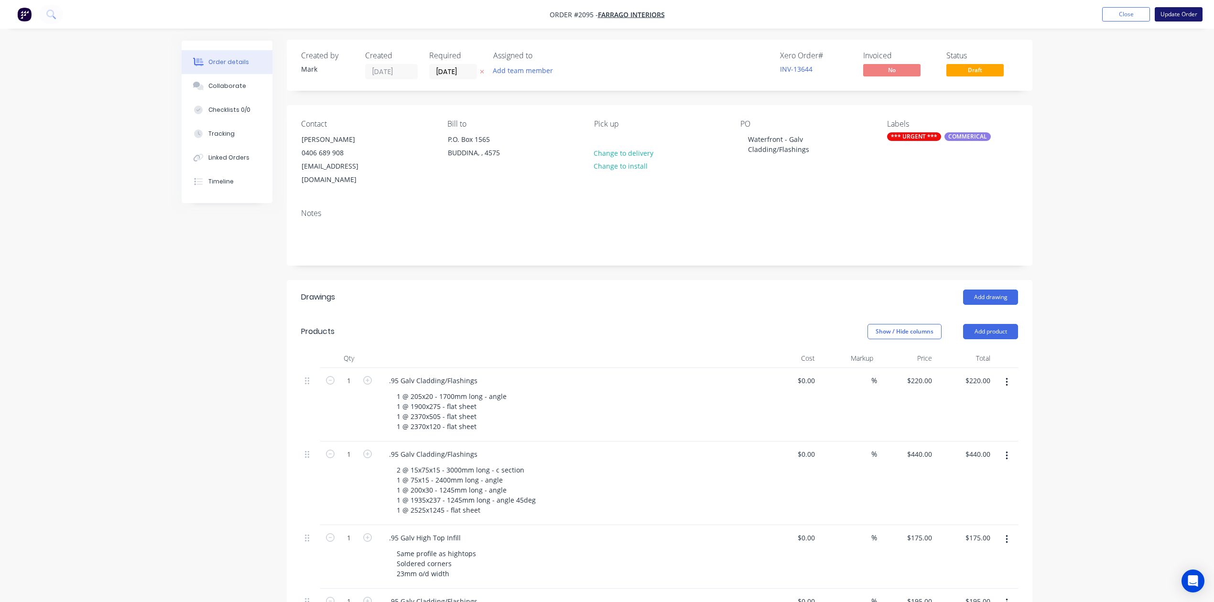
click at [1159, 12] on button "Update Order" at bounding box center [1178, 14] width 48 height 14
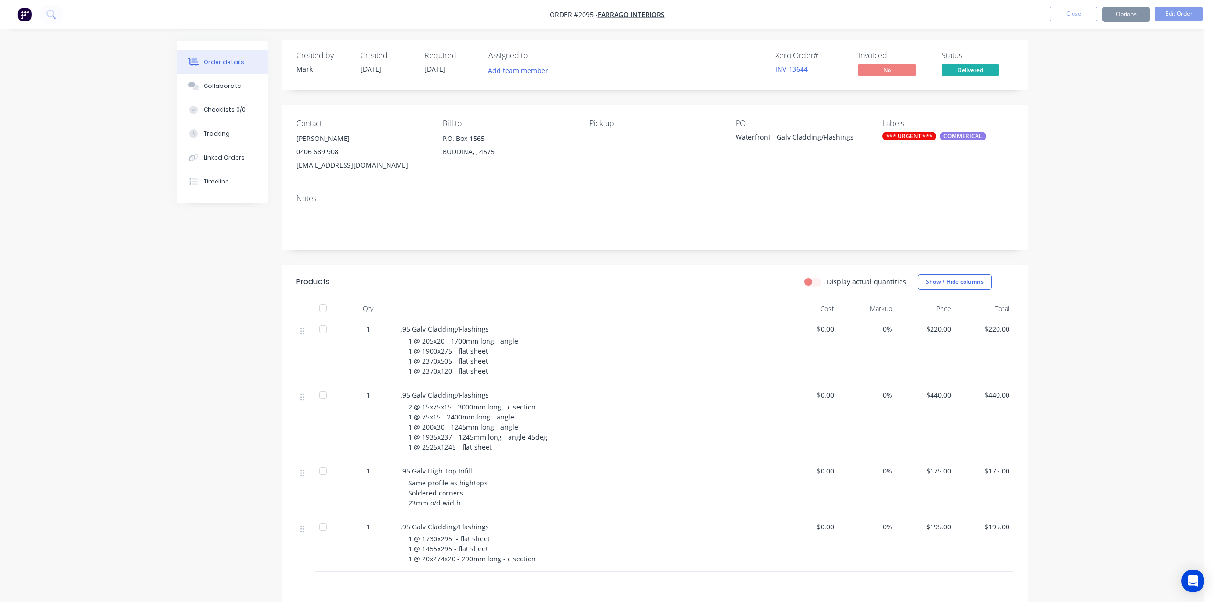
scroll to position [0, 0]
click at [1052, 12] on button "Close" at bounding box center [1073, 14] width 48 height 14
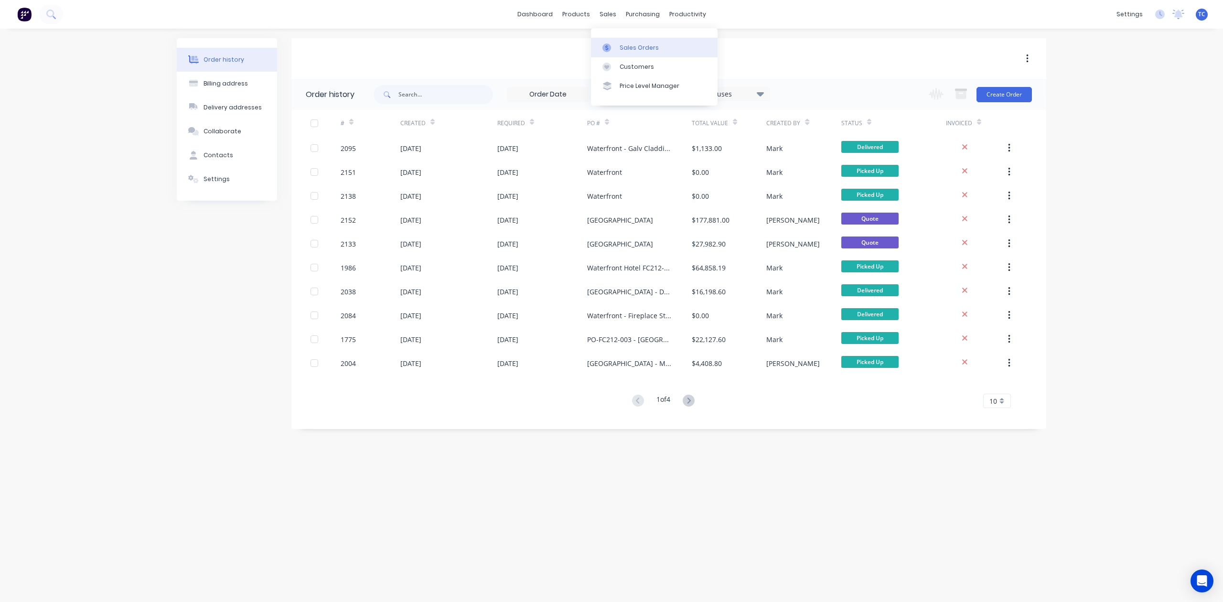
click at [640, 51] on div "Sales Orders" at bounding box center [639, 47] width 39 height 9
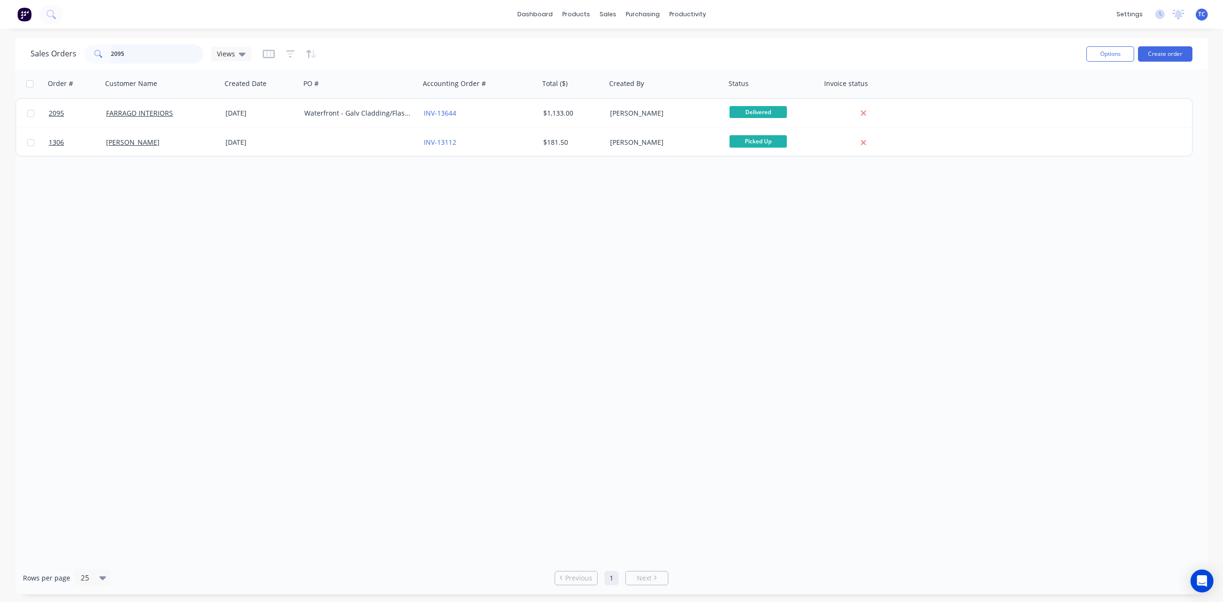
click at [196, 54] on input "2095" at bounding box center [157, 53] width 93 height 19
click at [644, 50] on div "Sales Orders" at bounding box center [639, 47] width 39 height 9
drag, startPoint x: 161, startPoint y: 54, endPoint x: 77, endPoint y: 56, distance: 84.6
click at [77, 56] on div "Sales Orders 2095 Views" at bounding box center [141, 53] width 221 height 19
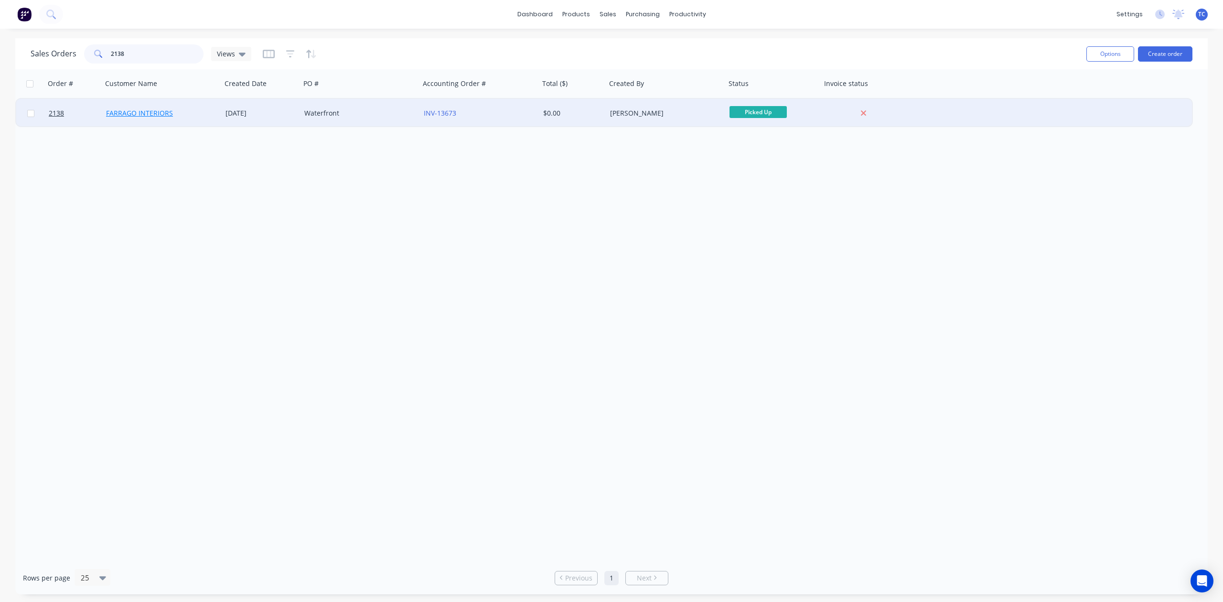
type input "2138"
click at [125, 110] on link "FARRAGO INTERIORS" at bounding box center [139, 112] width 67 height 9
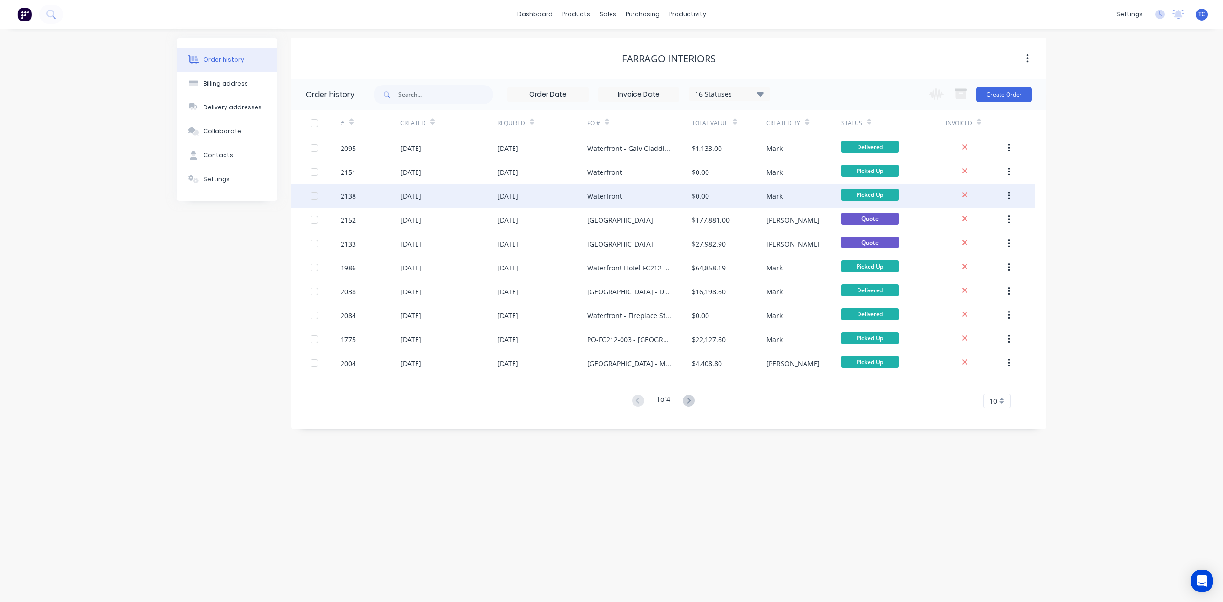
click at [421, 195] on div "[DATE]" at bounding box center [410, 196] width 21 height 10
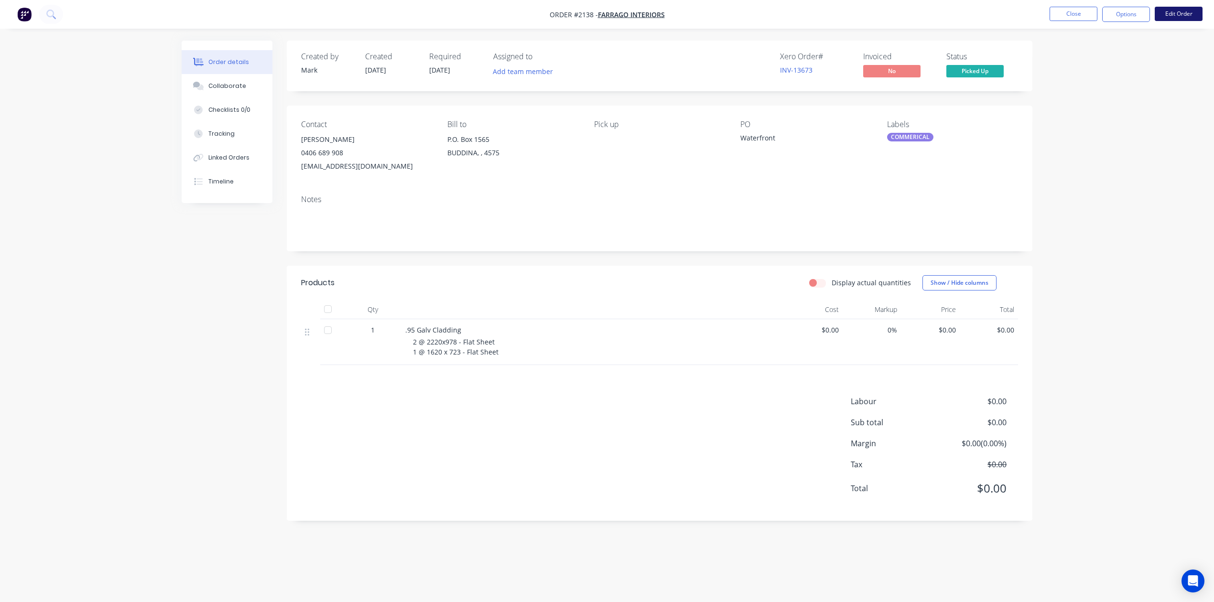
click at [1174, 13] on button "Edit Order" at bounding box center [1178, 14] width 48 height 14
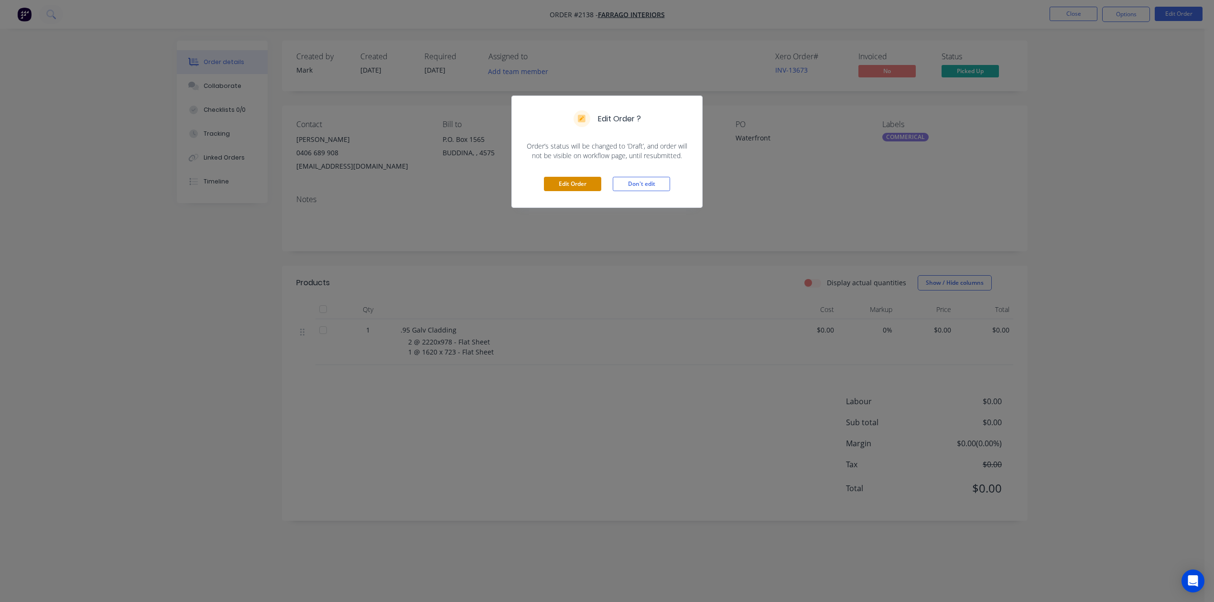
click at [580, 191] on button "Edit Order" at bounding box center [572, 184] width 57 height 14
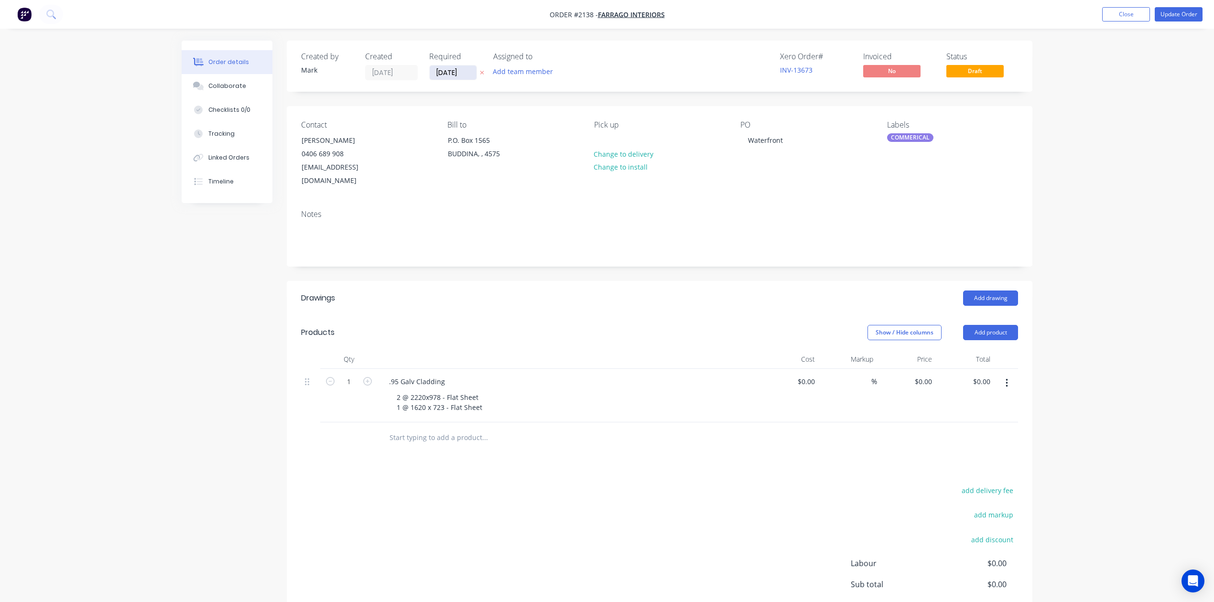
click at [476, 78] on input "05/08/25" at bounding box center [453, 72] width 47 height 14
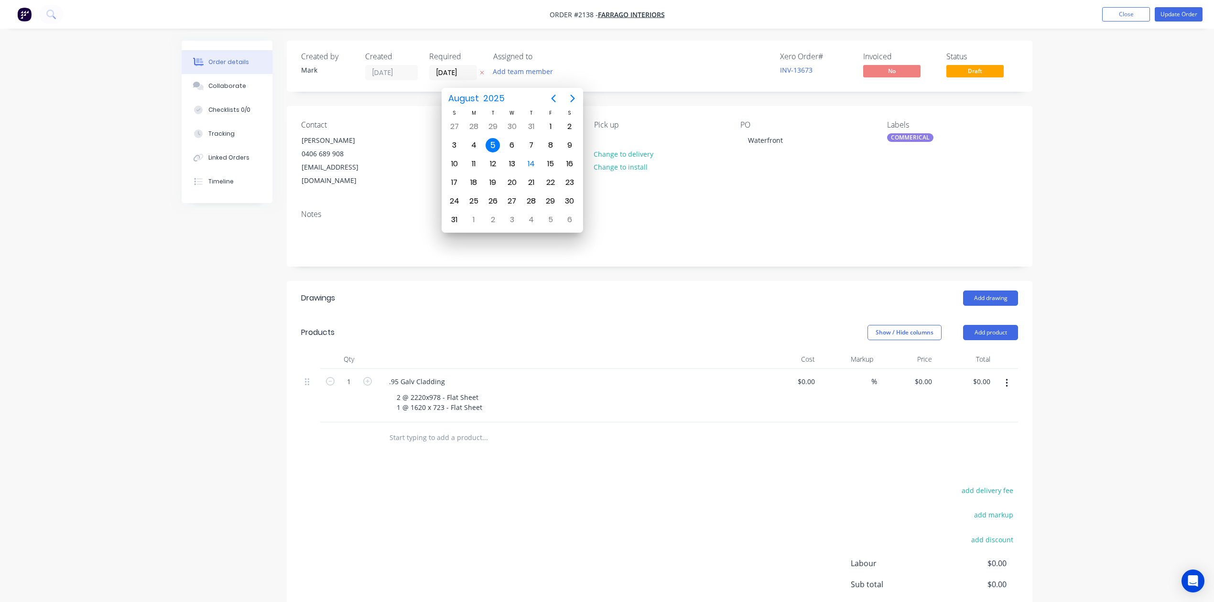
click at [694, 67] on div "Xero Order # INV-13673 Invoiced No Status Draft" at bounding box center [803, 66] width 429 height 28
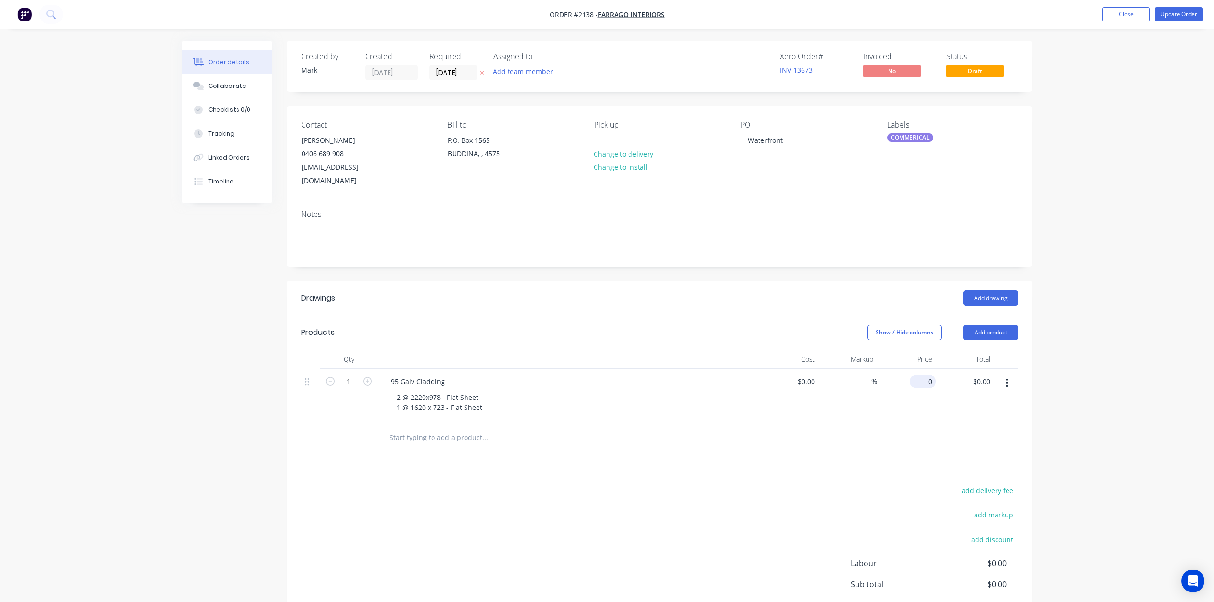
click at [912, 422] on div "0 $0.00" at bounding box center [906, 396] width 59 height 54
type input "$215.00"
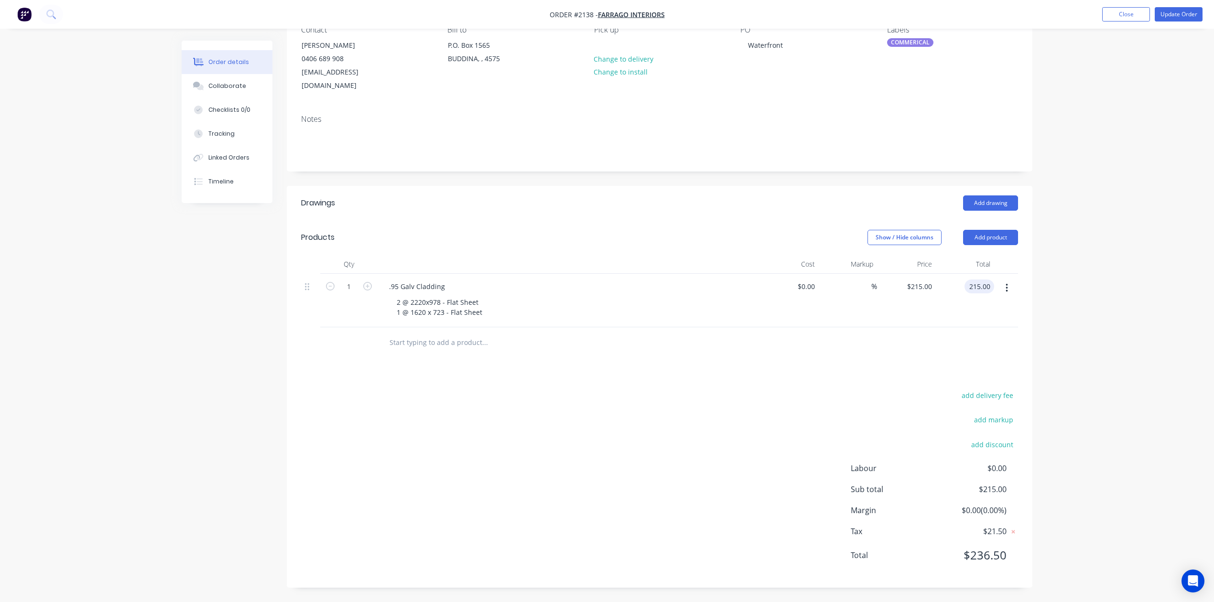
scroll to position [191, 0]
type input "$215.00"
click at [1176, 12] on button "Update Order" at bounding box center [1178, 14] width 48 height 14
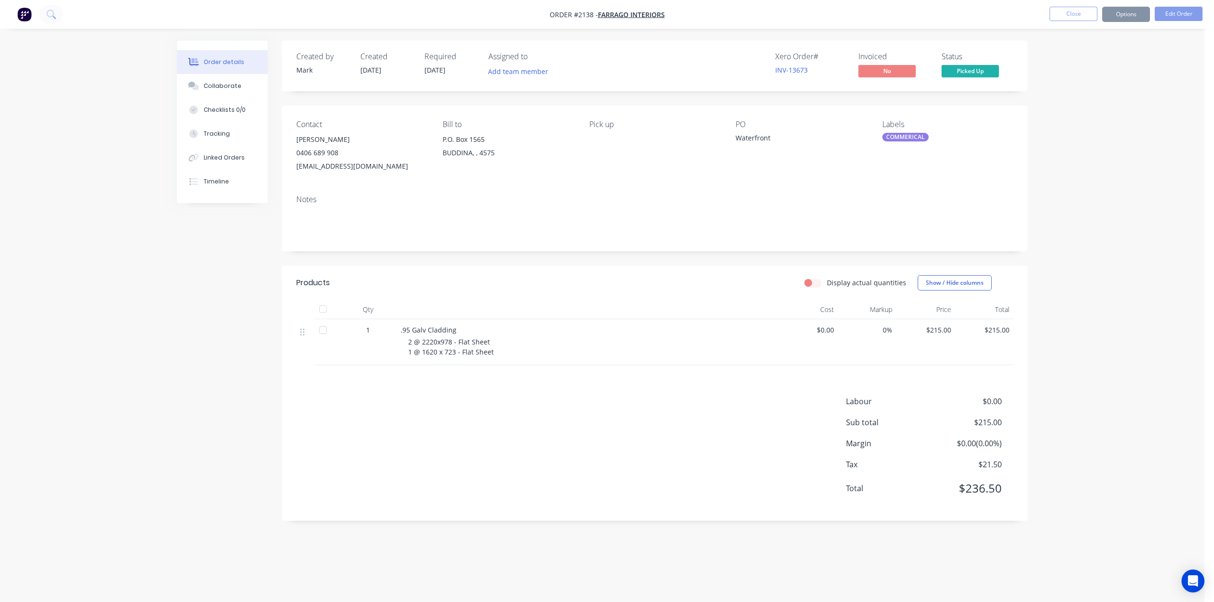
scroll to position [0, 0]
click at [1064, 19] on button "Close" at bounding box center [1073, 14] width 48 height 14
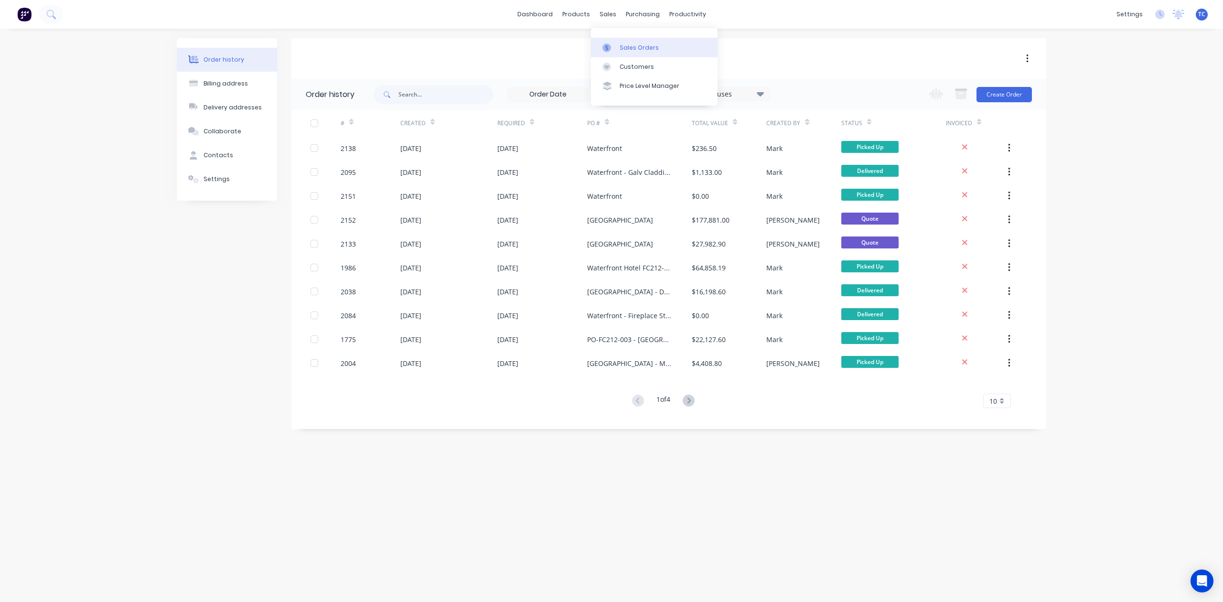
click at [637, 50] on div "Sales Orders" at bounding box center [639, 47] width 39 height 9
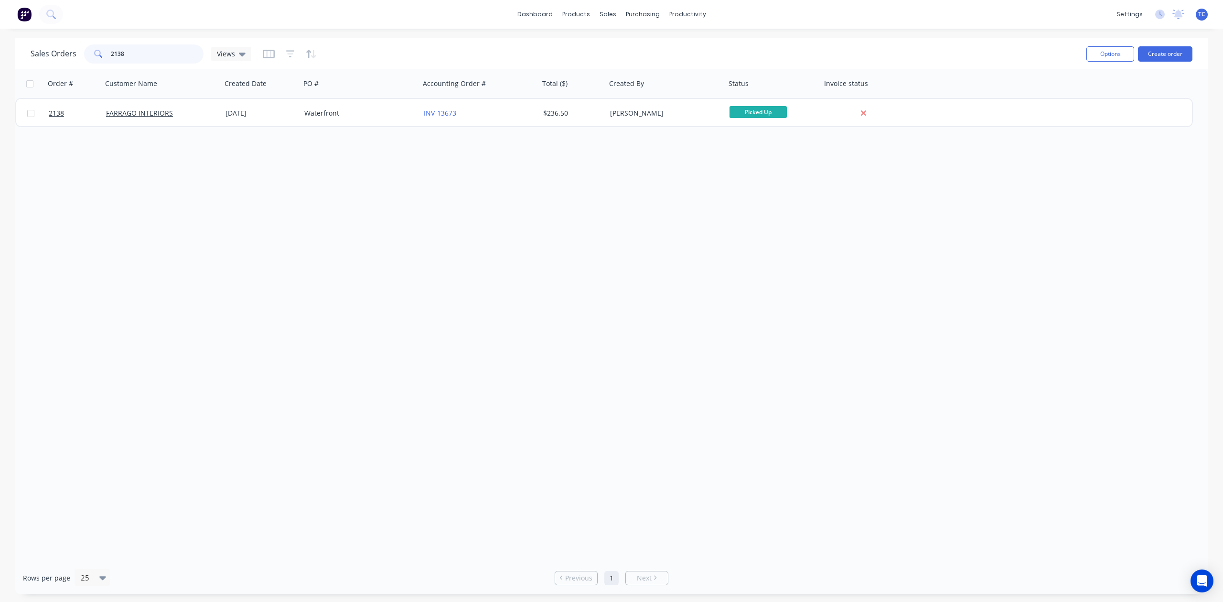
drag, startPoint x: 180, startPoint y: 48, endPoint x: 95, endPoint y: 37, distance: 85.8
click at [85, 51] on div "Sales Orders 2138 Views" at bounding box center [141, 53] width 221 height 19
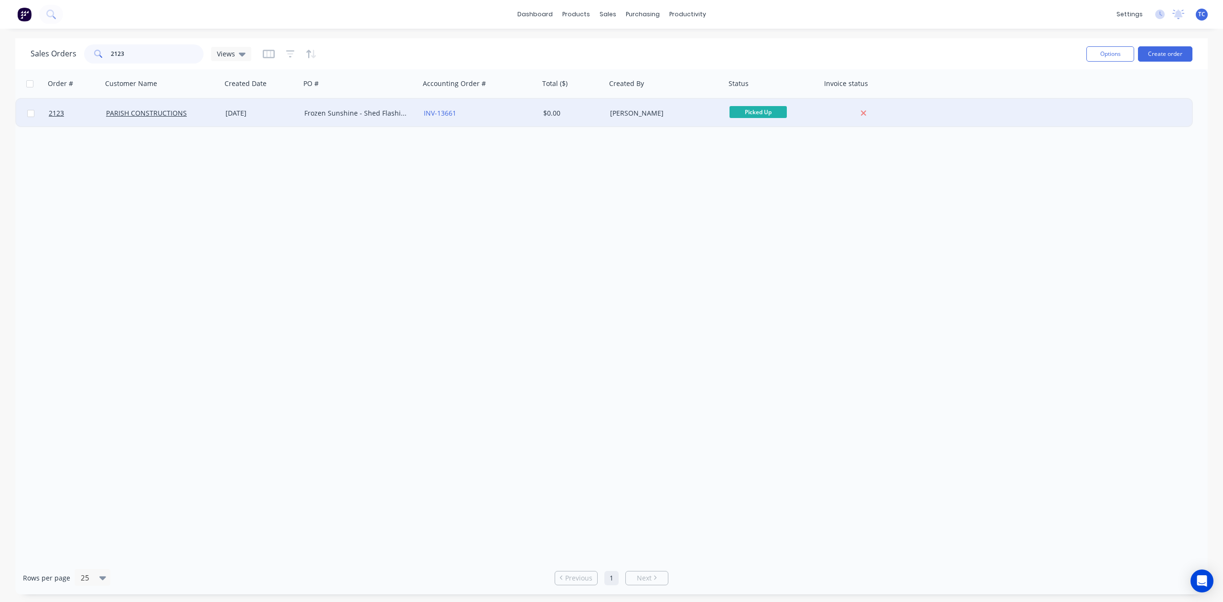
type input "2123"
click at [155, 106] on div "PARISH CONSTRUCTIONS" at bounding box center [161, 113] width 119 height 29
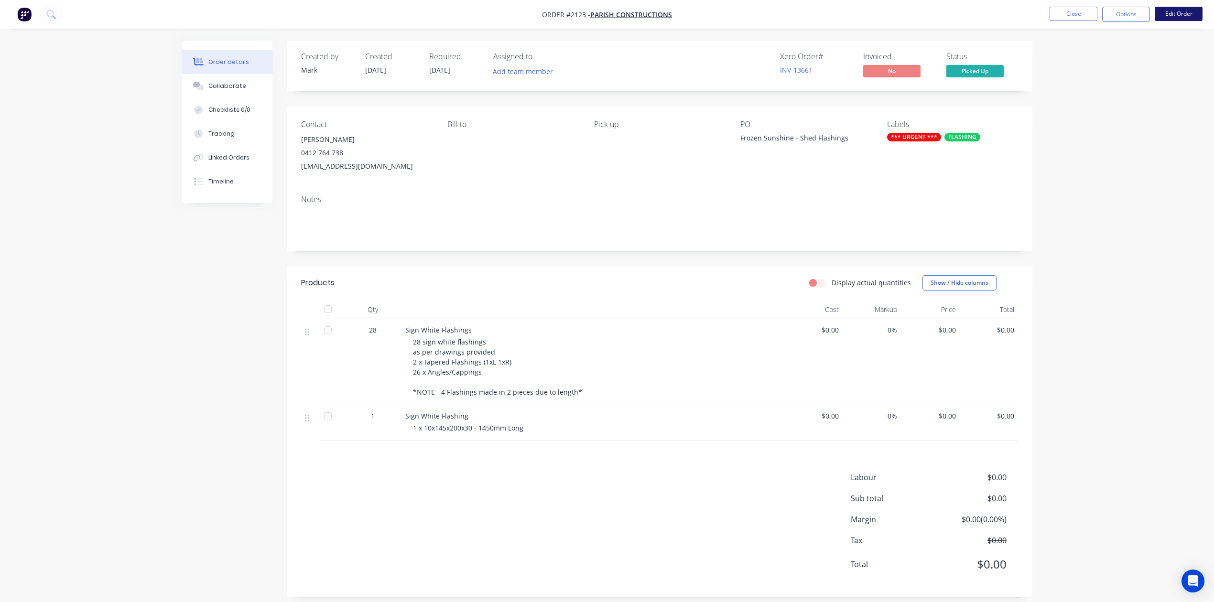
click at [1183, 14] on button "Edit Order" at bounding box center [1178, 14] width 48 height 14
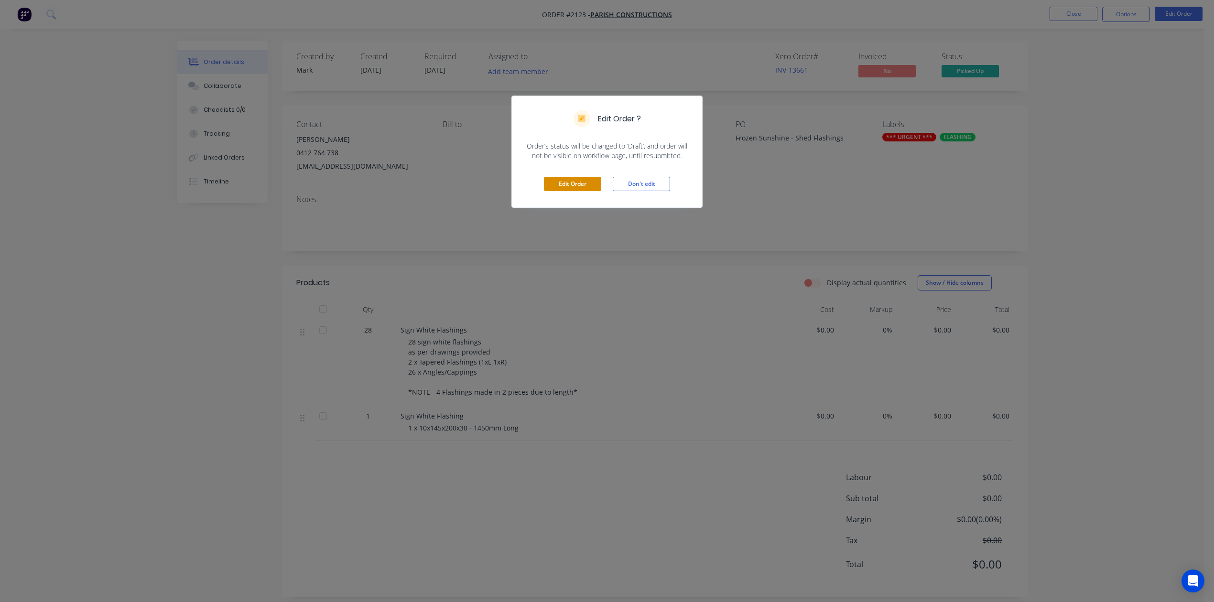
click at [562, 191] on button "Edit Order" at bounding box center [572, 184] width 57 height 14
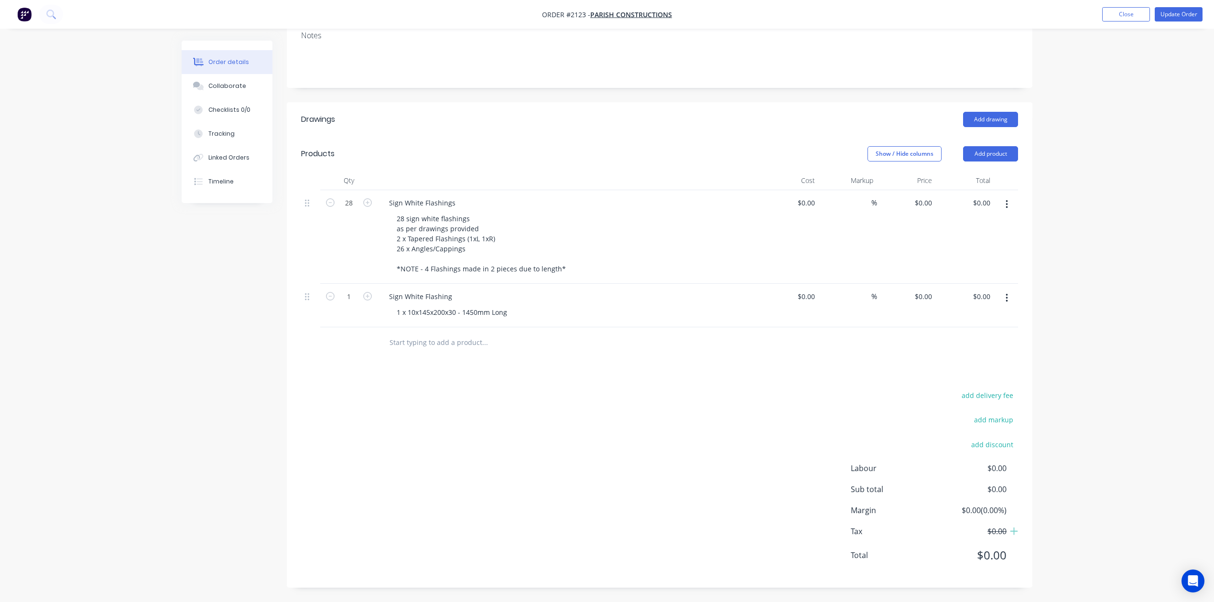
scroll to position [318, 0]
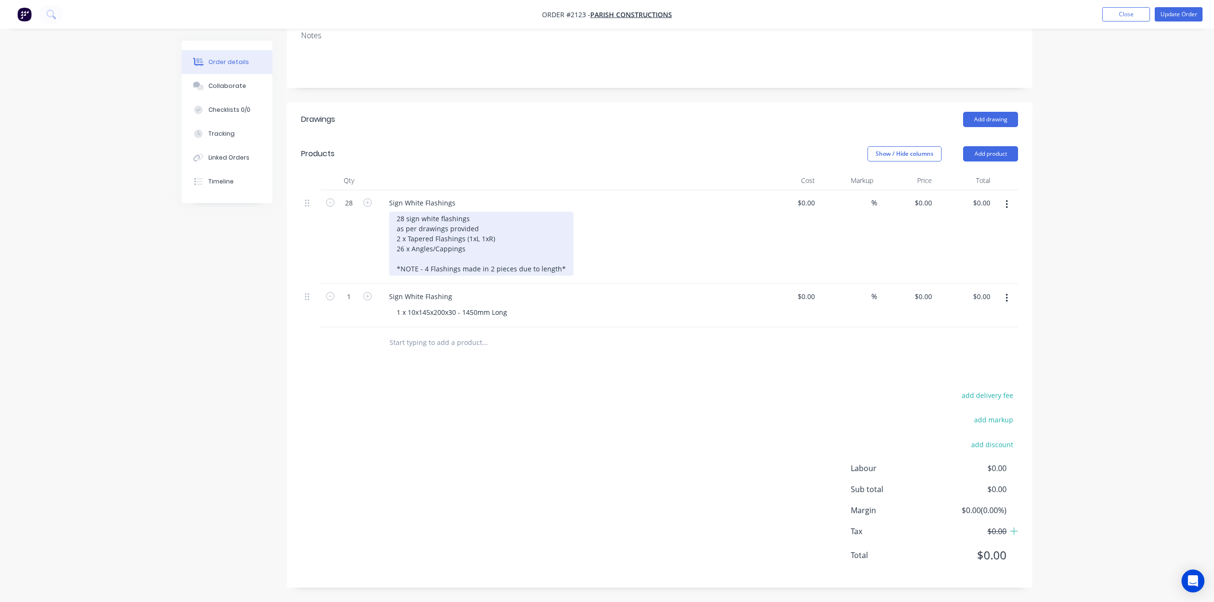
click at [573, 221] on div "28 sign white flashings as per drawings provided 2 x Tapered Flashings (1xL 1xR…" at bounding box center [481, 244] width 184 height 64
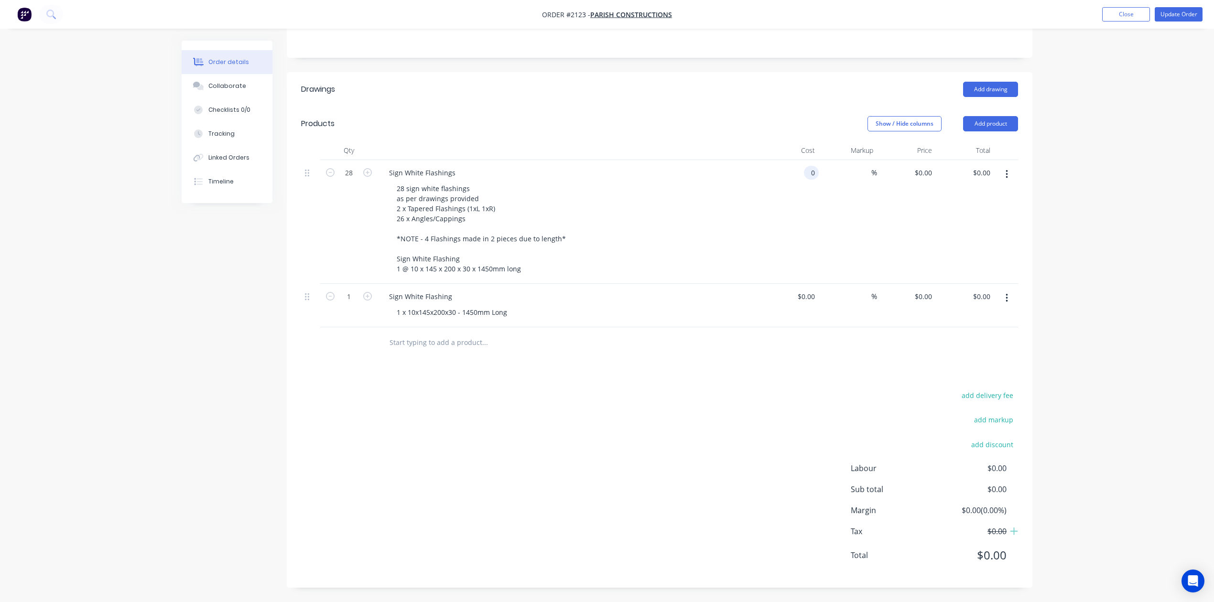
type input "$0.00"
type input "$1,530.00"
type input "$42,840.00"
click at [1005, 295] on icon "button" at bounding box center [1006, 298] width 2 height 9
click at [949, 381] on div "Delete" at bounding box center [973, 381] width 74 height 14
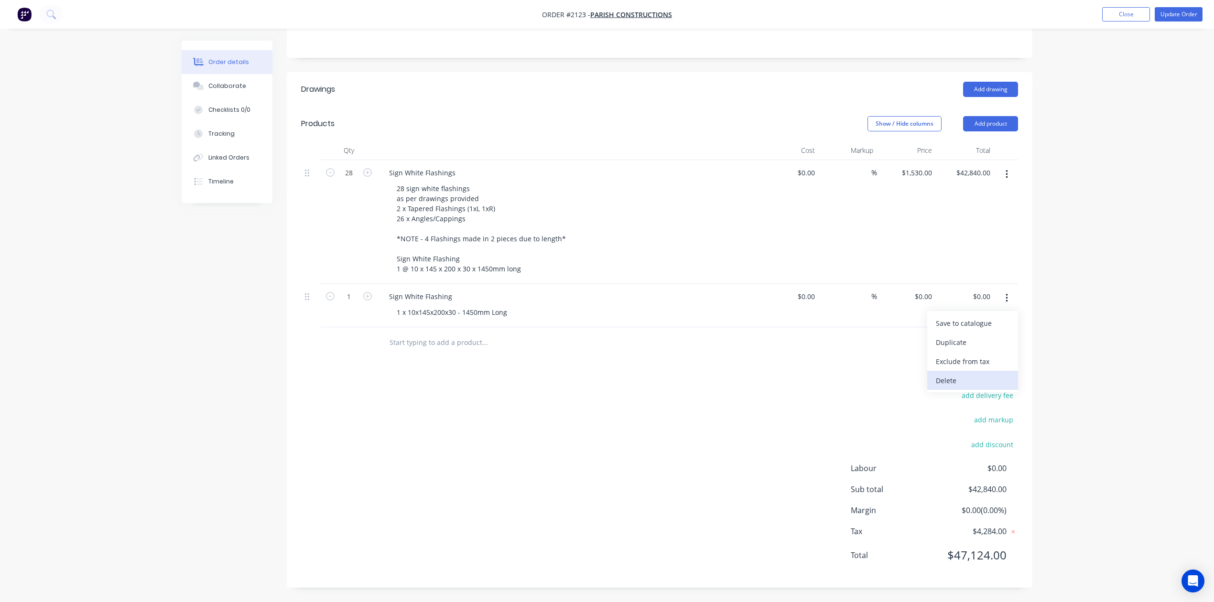
scroll to position [310, 0]
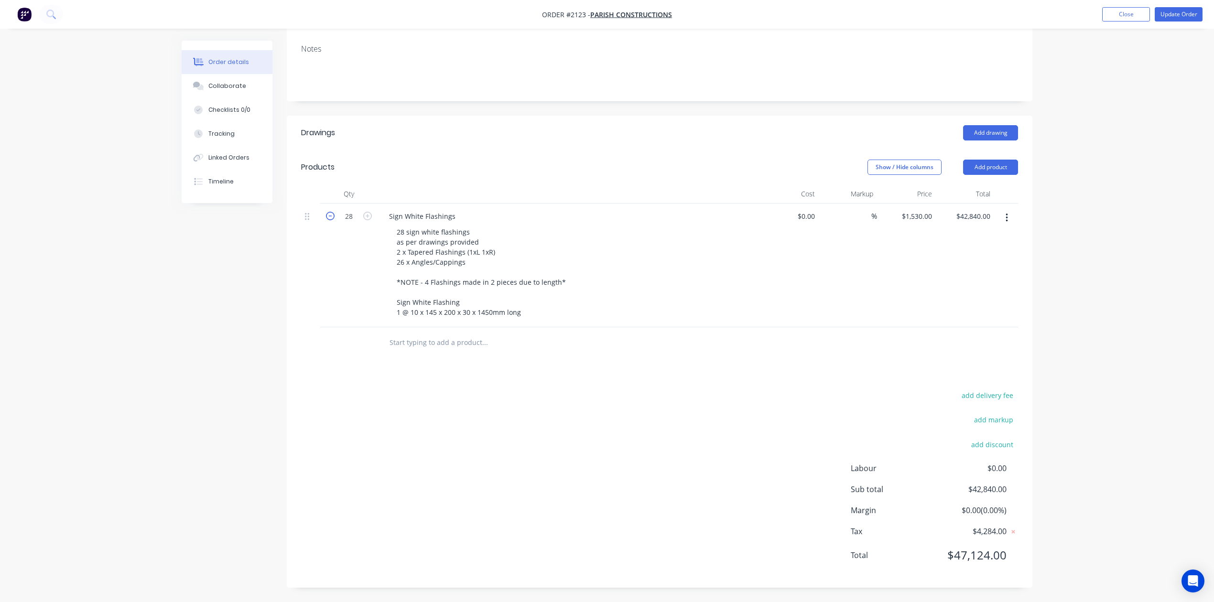
click at [334, 212] on icon "button" at bounding box center [330, 216] width 9 height 9
type input "27"
type input "$41,310.00"
click at [334, 212] on icon "button" at bounding box center [330, 216] width 9 height 9
type input "26"
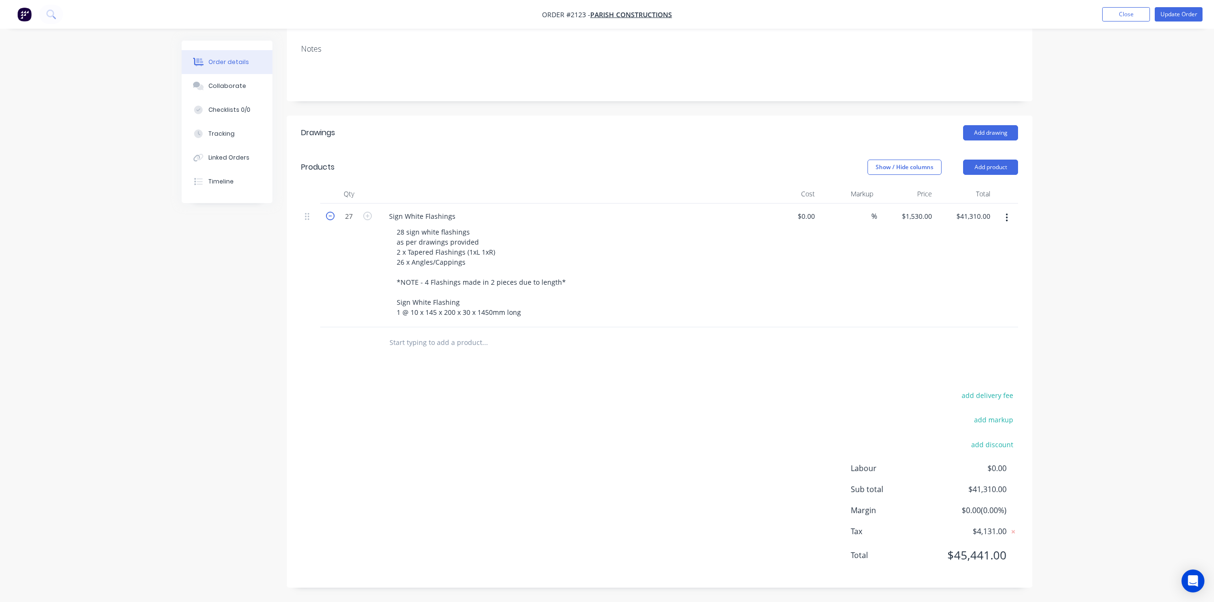
type input "$39,780.00"
click at [334, 212] on icon "button" at bounding box center [330, 216] width 9 height 9
type input "25"
type input "$38,250.00"
click at [358, 209] on input "25" at bounding box center [348, 216] width 25 height 14
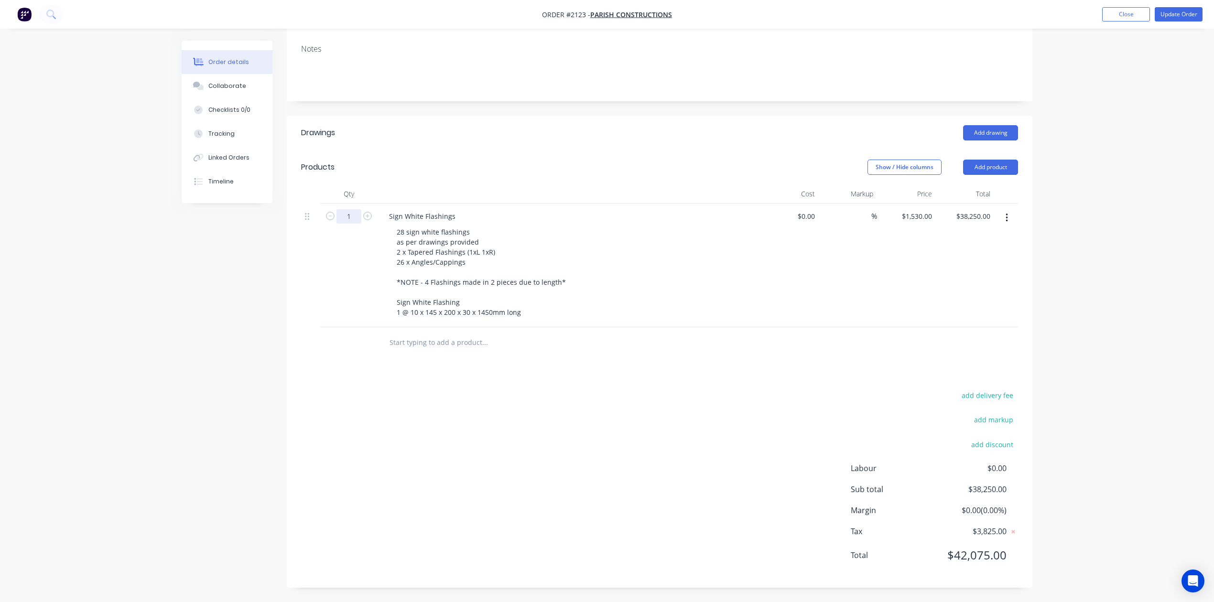
type input "1"
type input "$1,530.00"
type input "$0.00"
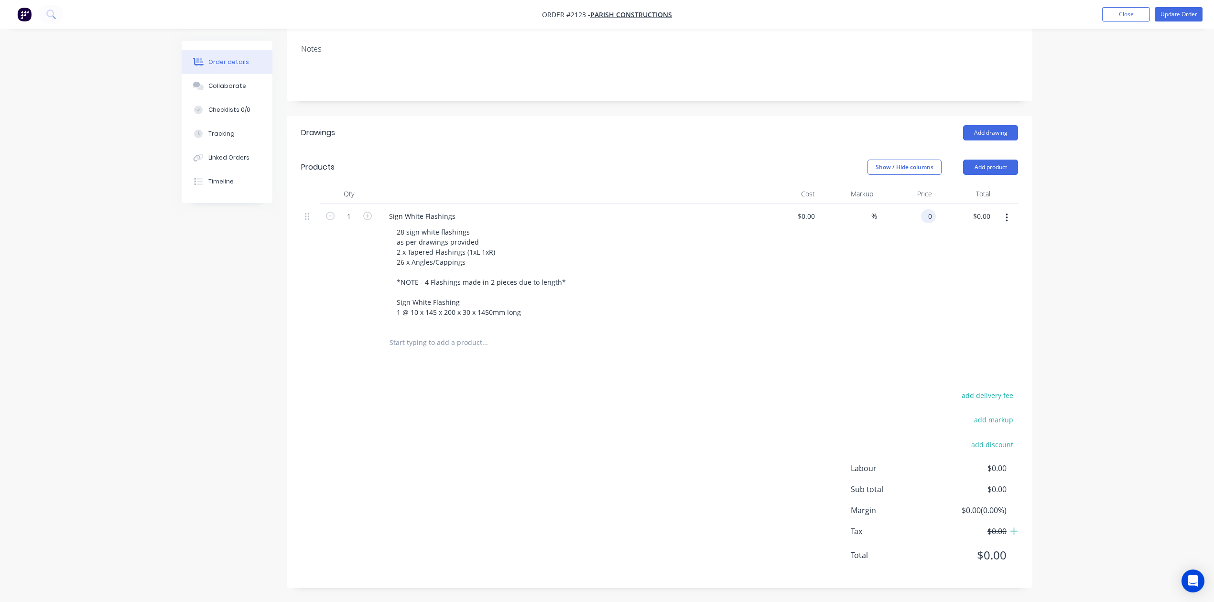
type input "$0.00"
type input "0.00"
type input "0"
type input "$0.00"
click at [921, 209] on div "0 0" at bounding box center [928, 216] width 15 height 14
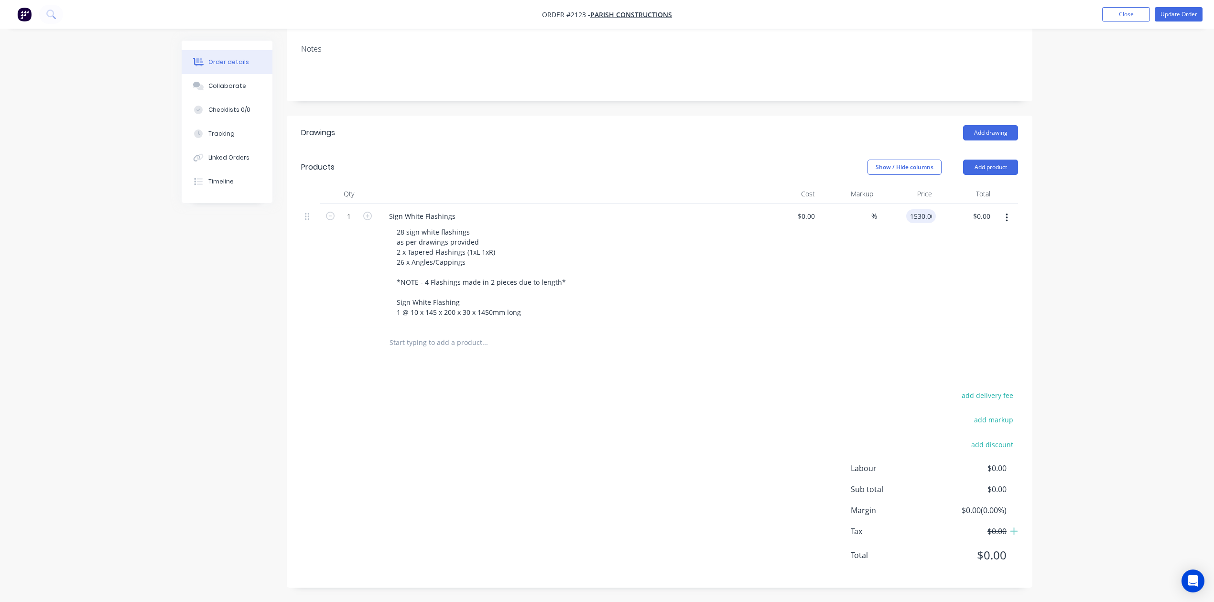
type input "$1,530.00"
click at [1187, 18] on button "Update Order" at bounding box center [1178, 14] width 48 height 14
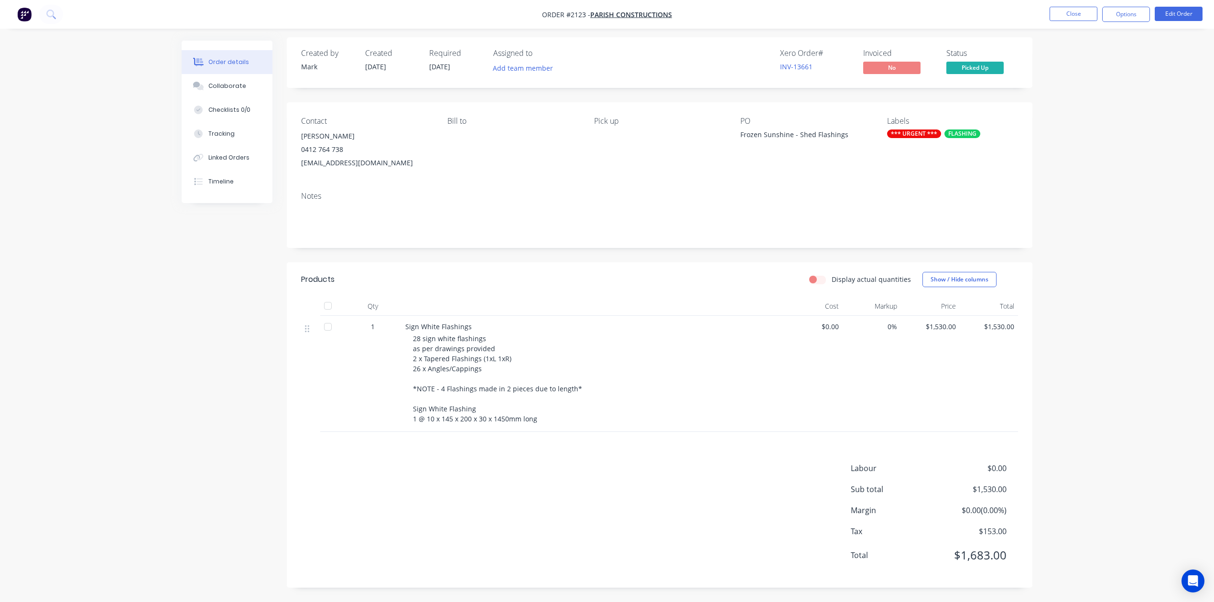
scroll to position [121, 0]
click at [1060, 11] on button "Close" at bounding box center [1073, 14] width 48 height 14
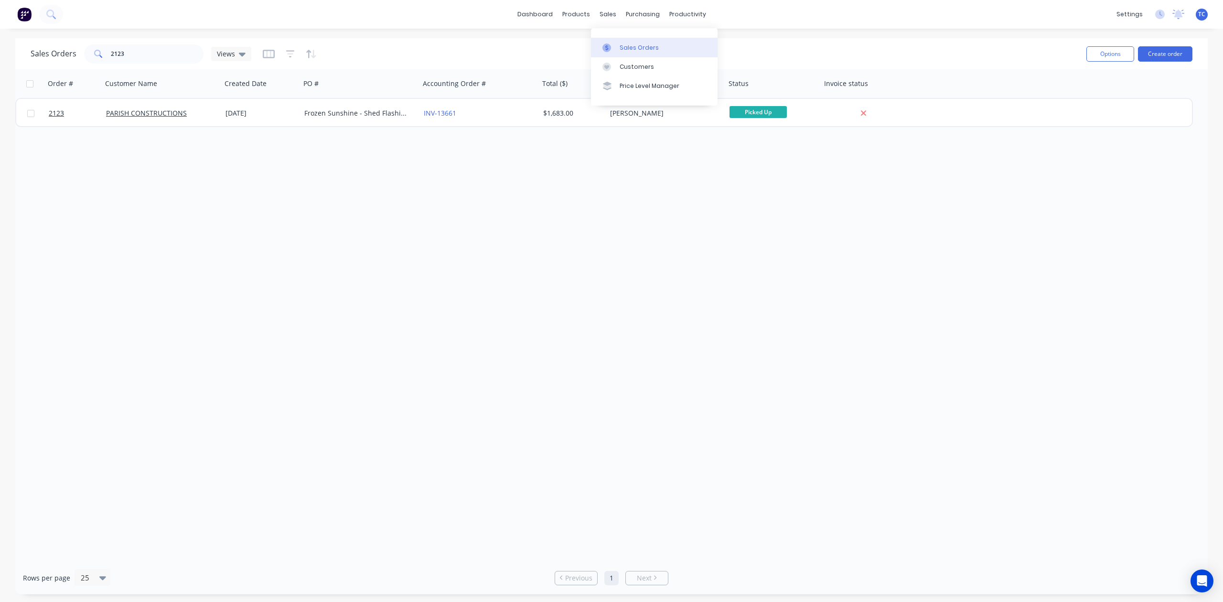
click at [660, 47] on link "Sales Orders" at bounding box center [654, 47] width 127 height 19
drag, startPoint x: 161, startPoint y: 57, endPoint x: 104, endPoint y: 57, distance: 57.3
click at [104, 57] on div "2123" at bounding box center [143, 53] width 119 height 19
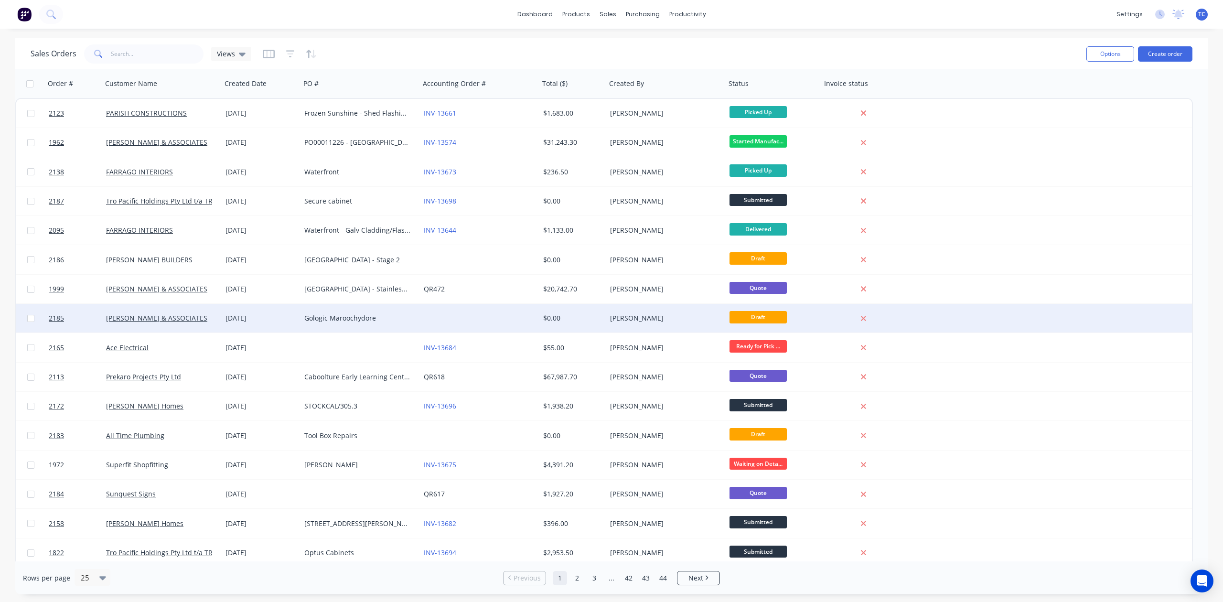
click at [356, 319] on div "Gologic Maroochydore" at bounding box center [357, 318] width 106 height 10
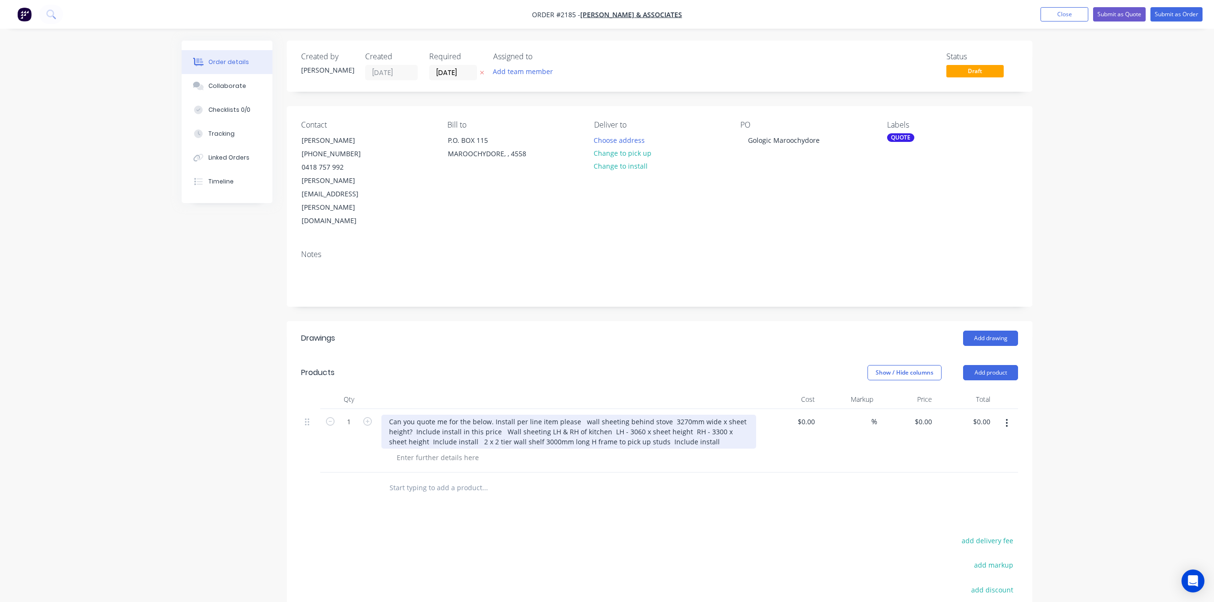
click at [636, 449] on div "Can you quote me for the below. Install per line item please wall sheeting behi…" at bounding box center [568, 432] width 375 height 34
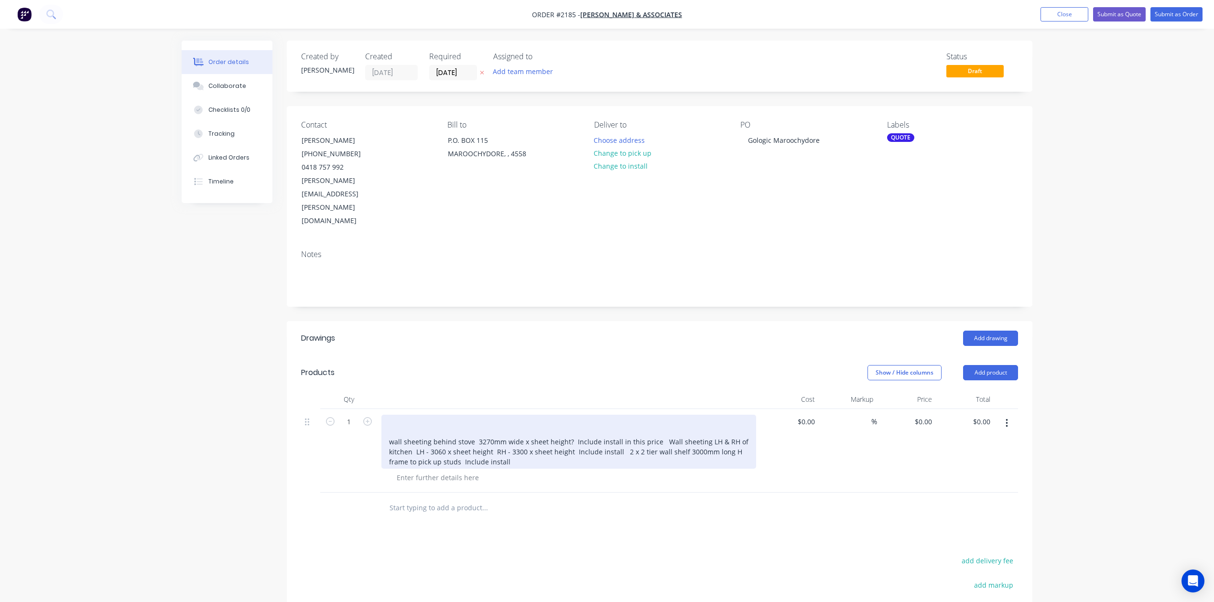
click at [457, 469] on div "wall sheeting behind stove 3270mm wide x sheet height? Include install in this …" at bounding box center [568, 442] width 375 height 54
click at [390, 469] on div "wall sheeting behind stove 3270mm wide x sheet height? Include install in this …" at bounding box center [568, 442] width 375 height 54
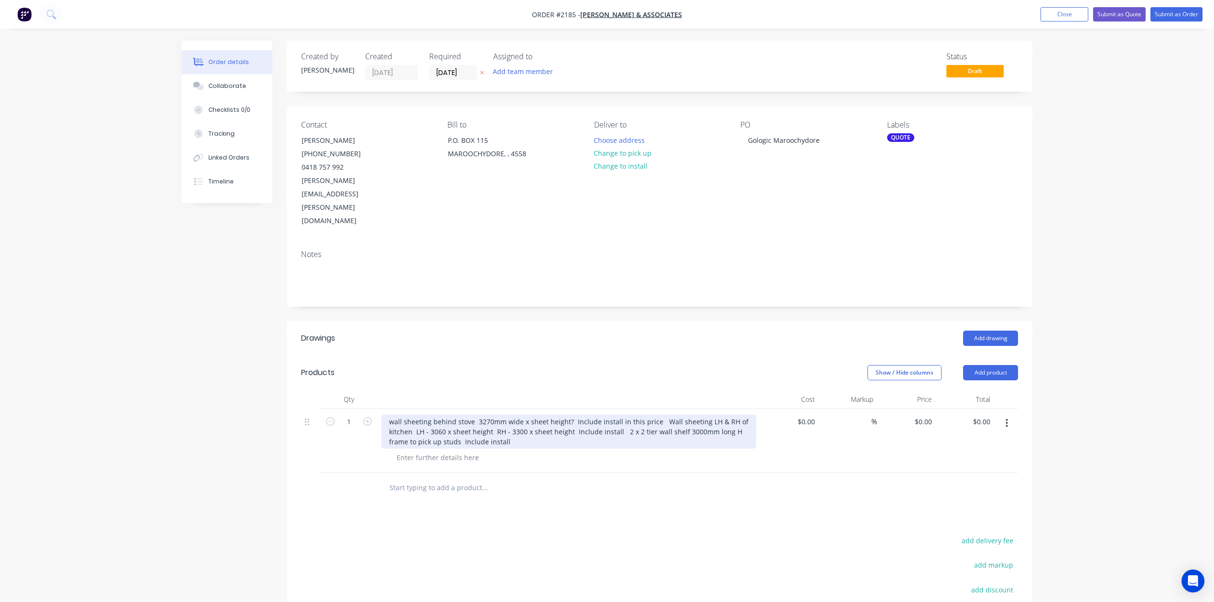
click at [401, 449] on div "wall sheeting behind stove 3270mm wide x sheet height? Include install in this …" at bounding box center [568, 432] width 375 height 34
click at [621, 449] on div "Wall sheeting behind stove 3270mm wide x sheet height? Include install in this …" at bounding box center [568, 432] width 375 height 34
click at [729, 449] on div "Wall sheeting behind stove 3270mm wide x 1219mm High Include install in this pr…" at bounding box center [568, 432] width 375 height 34
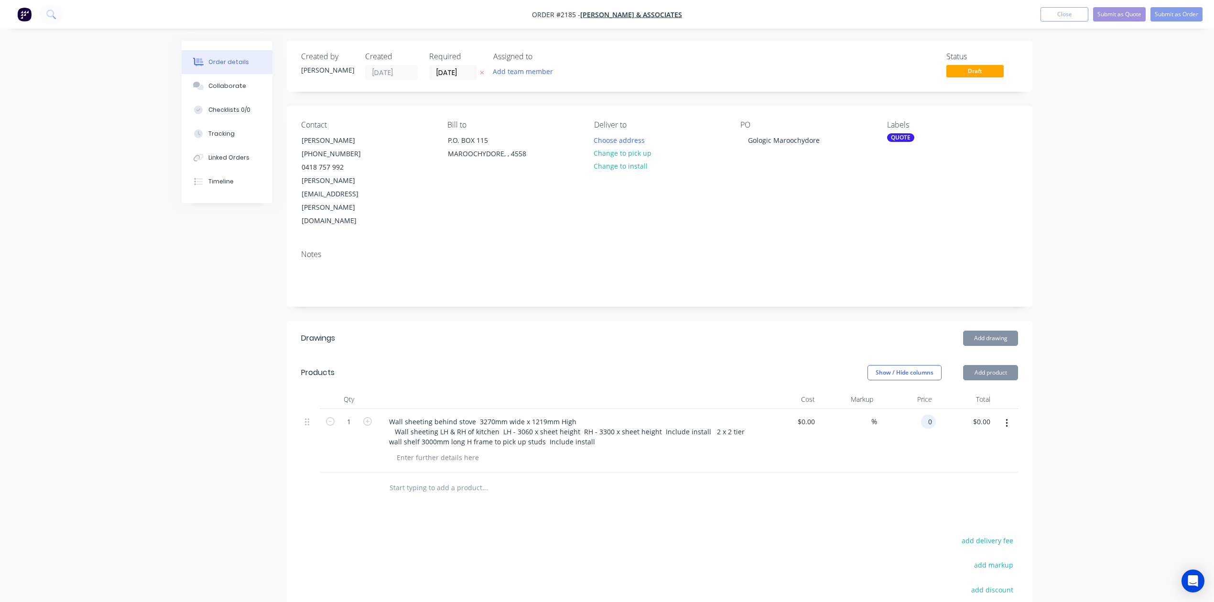
click at [921, 429] on div "0 0" at bounding box center [928, 422] width 15 height 14
type input "$625.00"
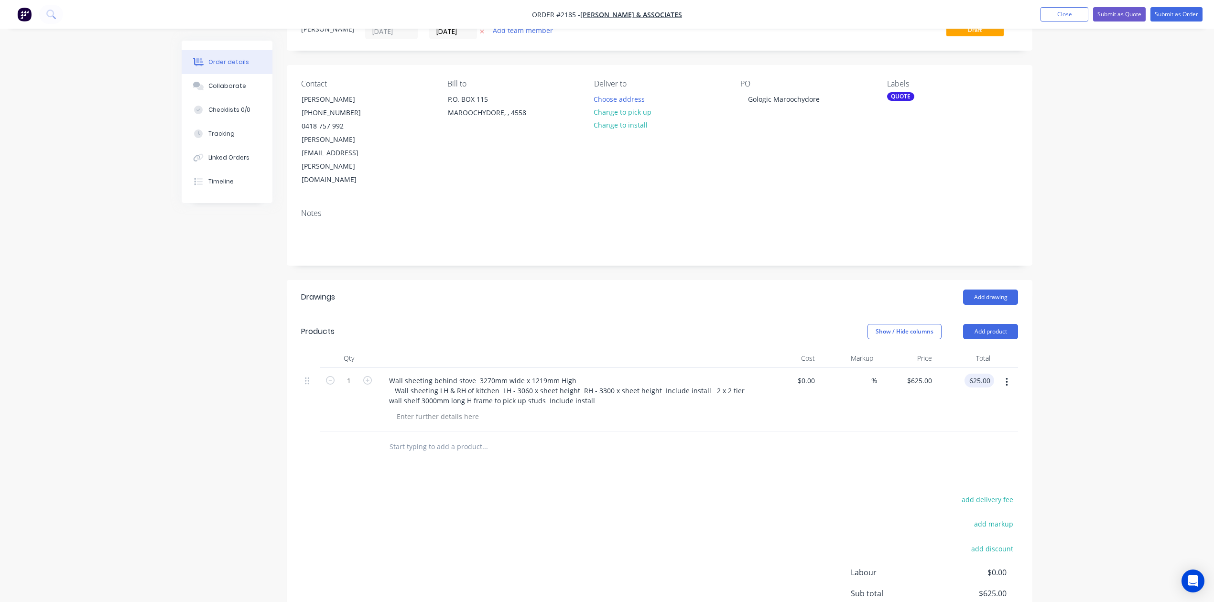
scroll to position [64, 0]
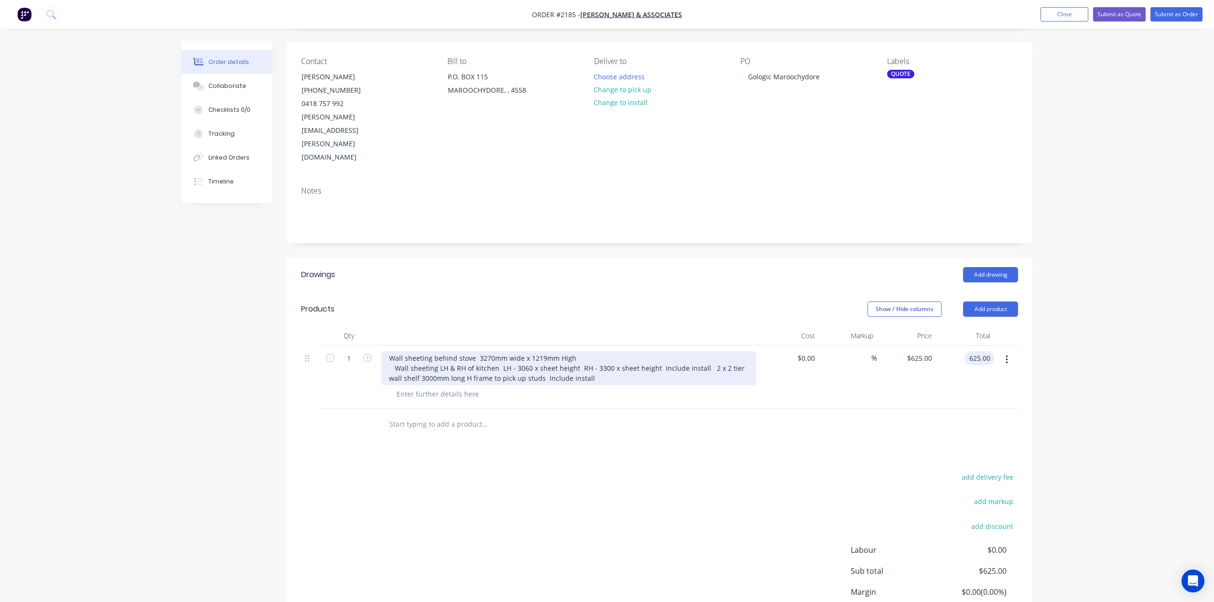
type input "$625.00"
drag, startPoint x: 402, startPoint y: 425, endPoint x: 757, endPoint y: 455, distance: 356.2
click at [757, 409] on div "Wall sheeting behind stove 3270mm wide x 1219mm High Wall sheeting LH & RH of k…" at bounding box center [568, 377] width 382 height 64
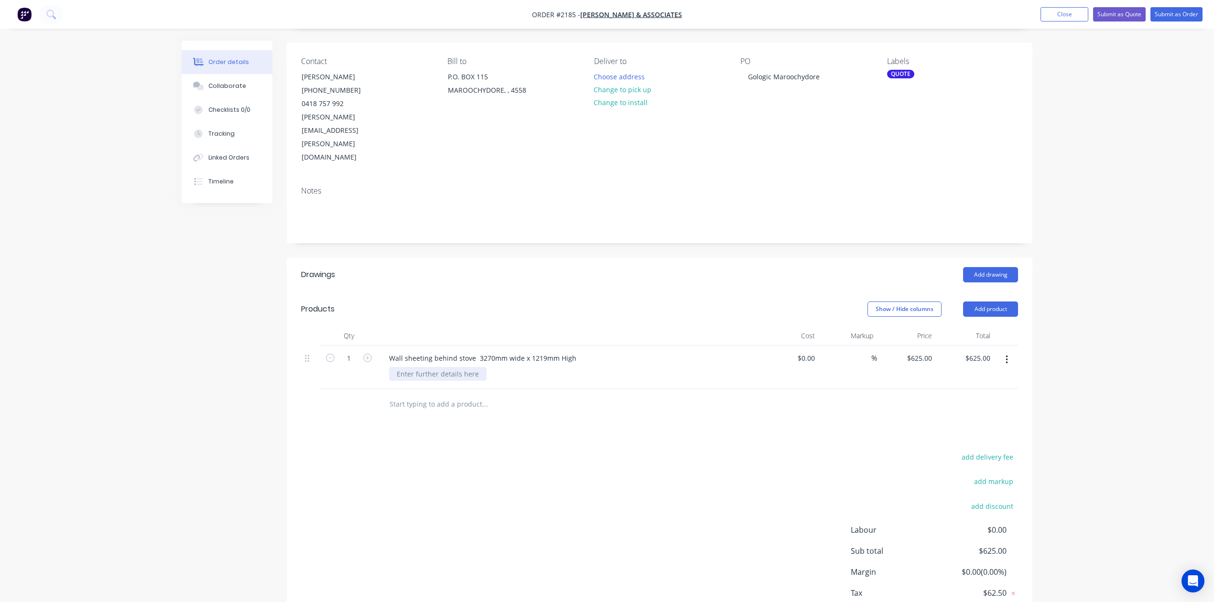
click at [470, 389] on div "Wall sheeting behind stove 3270mm wide x 1219mm High" at bounding box center [568, 366] width 382 height 43
click at [454, 414] on input "text" at bounding box center [484, 404] width 191 height 19
type input "I"
type input "Wall sheeting Install"
click at [509, 456] on button "Add Wall sheeting Install to order" at bounding box center [536, 440] width 287 height 31
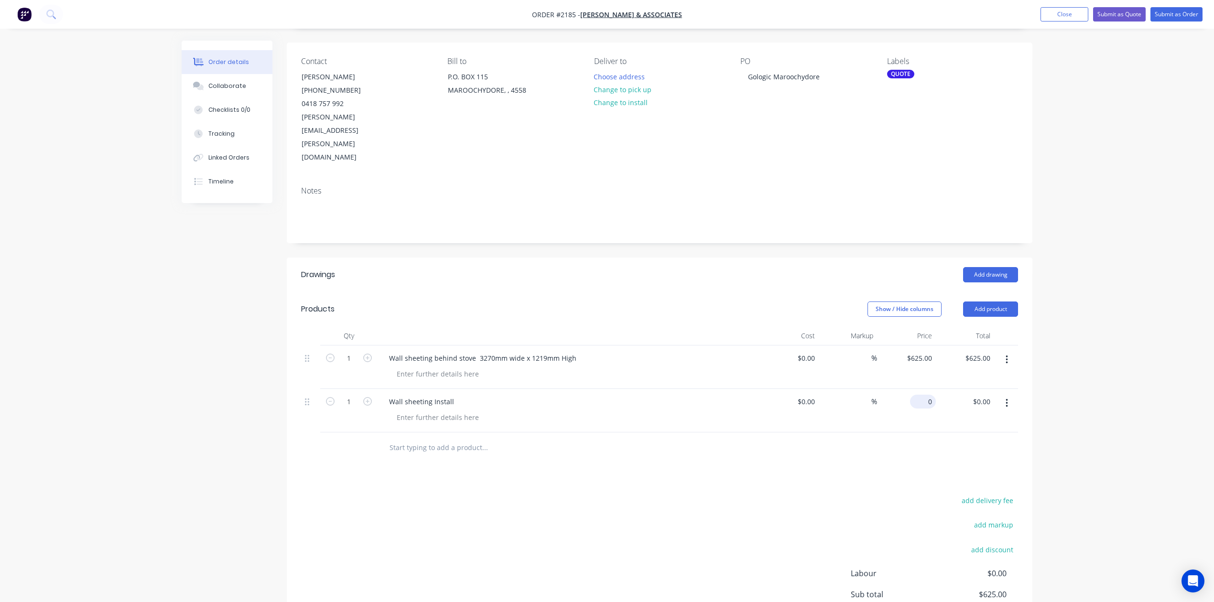
click at [922, 409] on input "0" at bounding box center [925, 402] width 22 height 14
type input "$860.00"
click at [492, 457] on input "text" at bounding box center [484, 447] width 191 height 19
click at [394, 365] on div "Wall sheeting behind stove 3270mm wide x 1219mm High" at bounding box center [482, 358] width 203 height 14
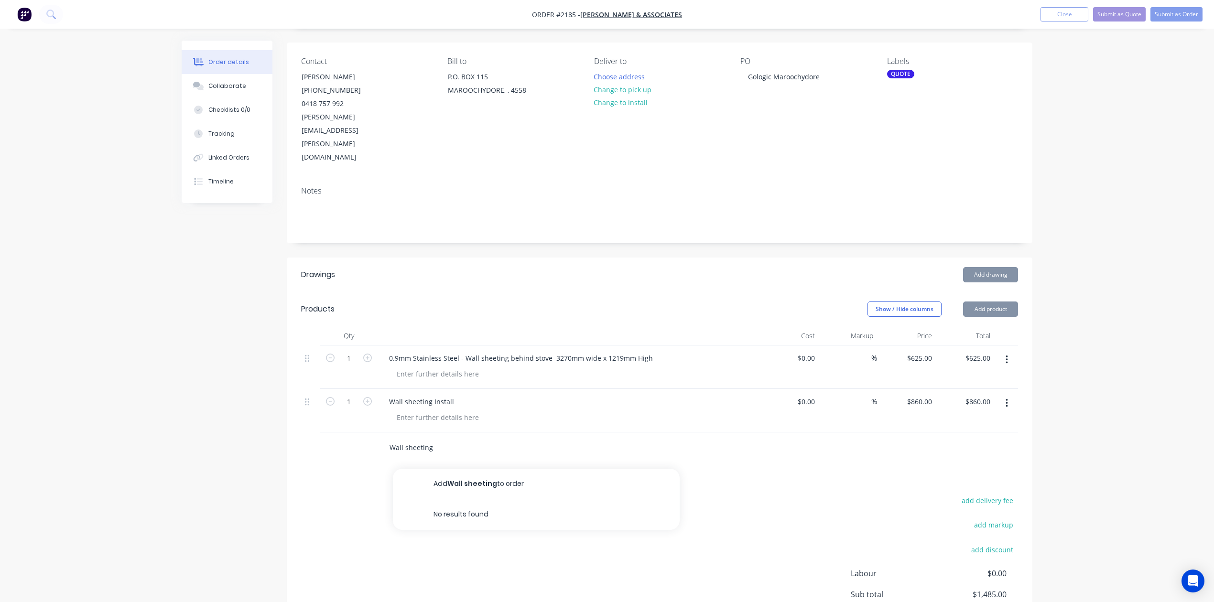
click at [398, 457] on input "Wall sheeting" at bounding box center [484, 447] width 191 height 19
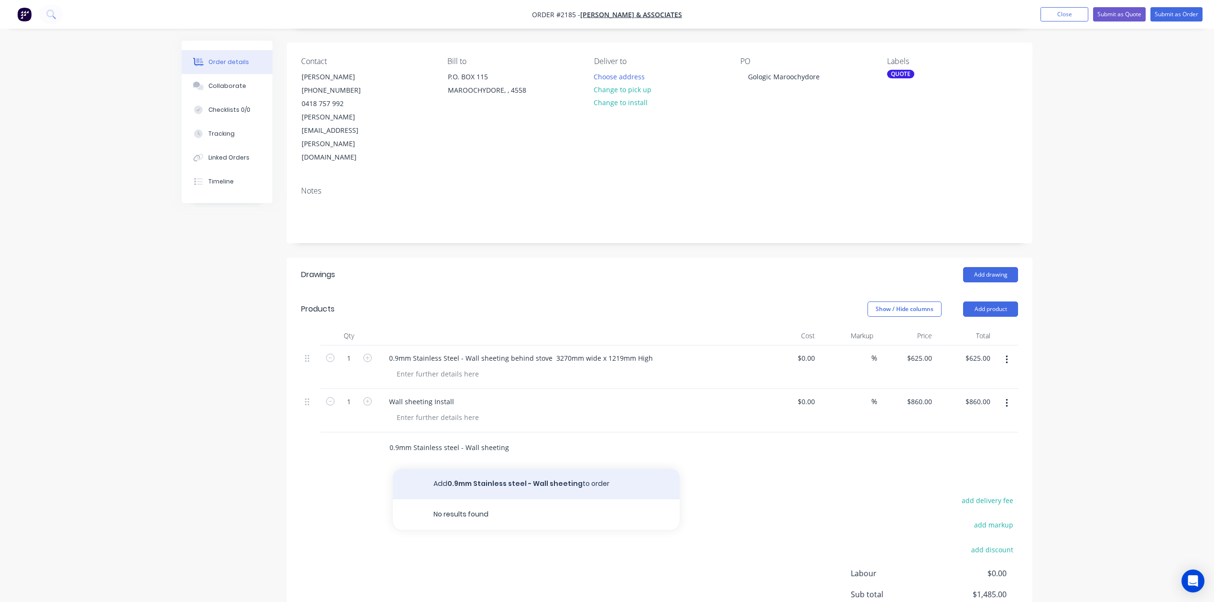
type input "0.9mm Stainless steel - Wall sheeting"
click at [553, 499] on button "Add 0.9mm Stainless steel - Wall sheeting to order" at bounding box center [536, 484] width 287 height 31
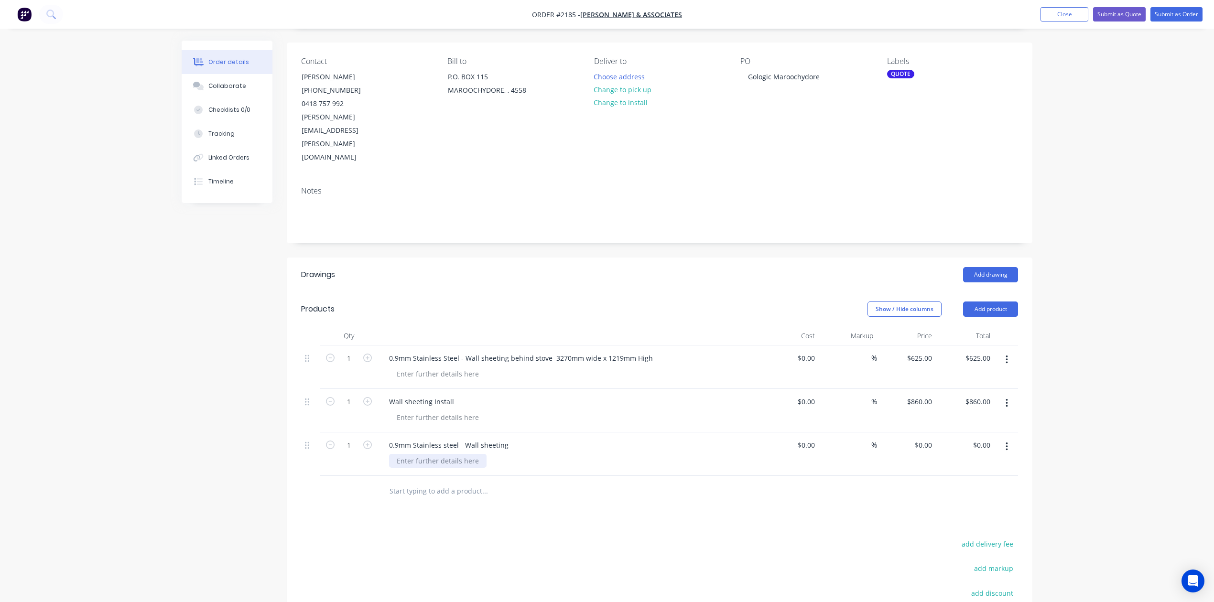
click at [463, 468] on div at bounding box center [437, 461] width 97 height 14
type input "$0.00"
click at [941, 486] on div "$0.00 $0.00" at bounding box center [965, 459] width 59 height 54
click at [928, 452] on input "0" at bounding box center [930, 445] width 11 height 14
type input "$900.00"
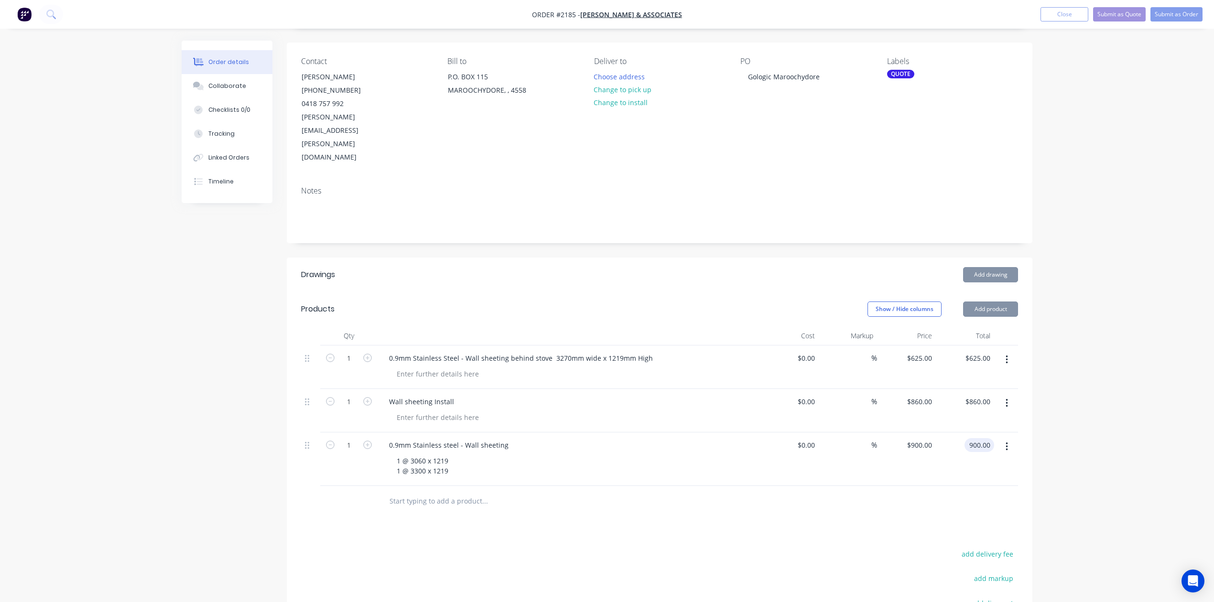
type input "$900.00"
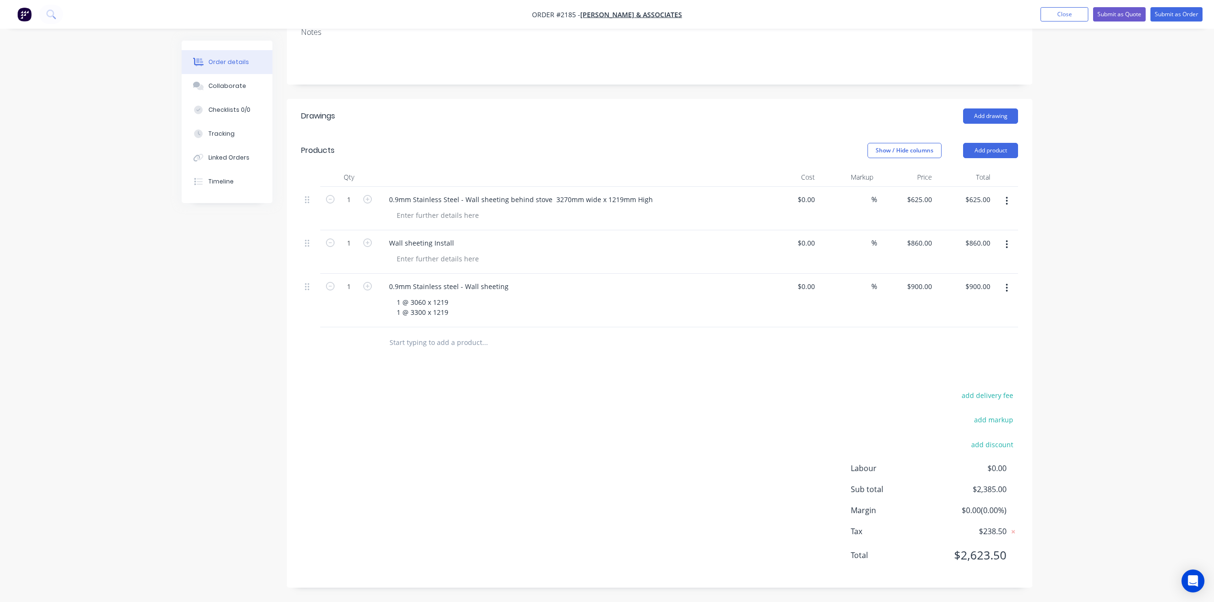
scroll to position [255, 0]
click at [459, 352] on input "text" at bounding box center [484, 342] width 191 height 19
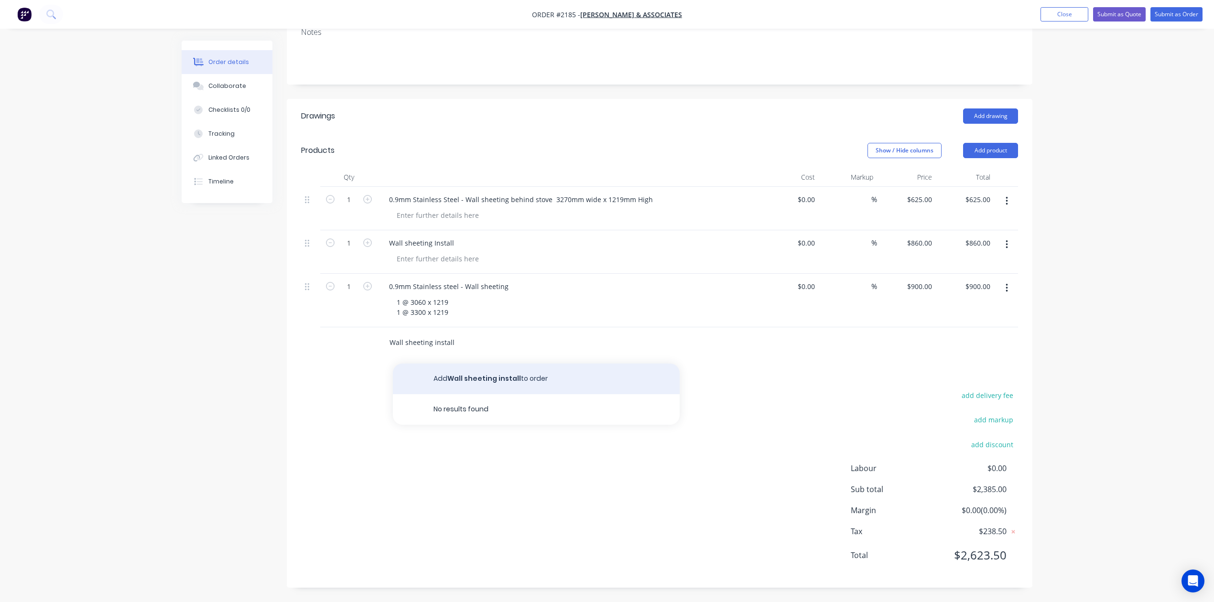
type input "Wall sheeting install"
click at [489, 394] on button "Add Wall sheeting install to order" at bounding box center [536, 379] width 287 height 31
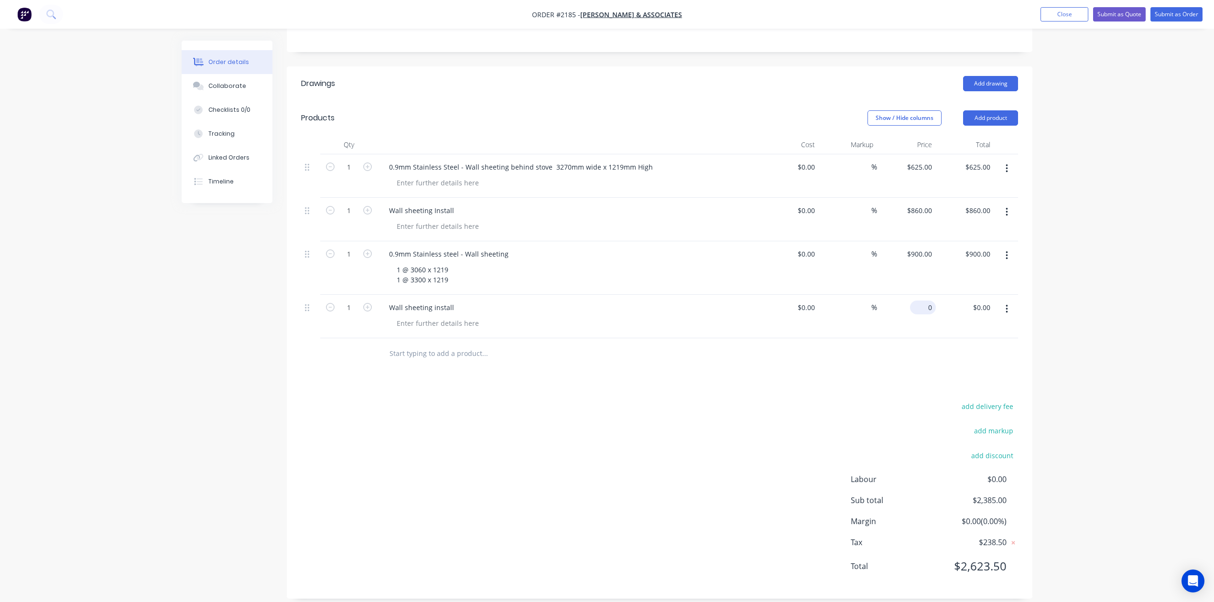
click at [916, 338] on div "0 $0.00" at bounding box center [906, 316] width 59 height 43
type input "$1,220.00"
click at [478, 363] on input "text" at bounding box center [484, 353] width 191 height 19
click at [532, 363] on input "Stainless steel 2 tier shelves - 3000 x 350 x 350" at bounding box center [484, 353] width 191 height 19
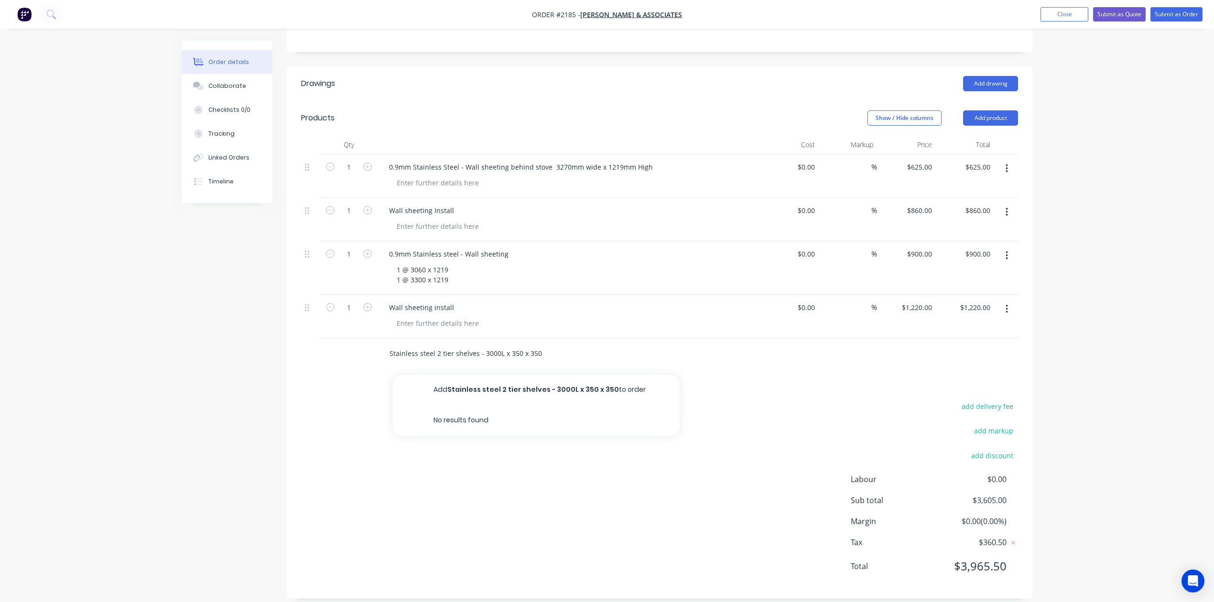
click at [558, 363] on input "Stainless steel 2 tier shelves - 3000L x 350 x 350" at bounding box center [484, 353] width 191 height 19
type input "Stainless steel 2 tier shelves - 3000L x 350W x 350"
click at [604, 405] on button "Add Stainless steel 2 tier shelves - 3000L x 350W x 350 to order" at bounding box center [536, 390] width 287 height 31
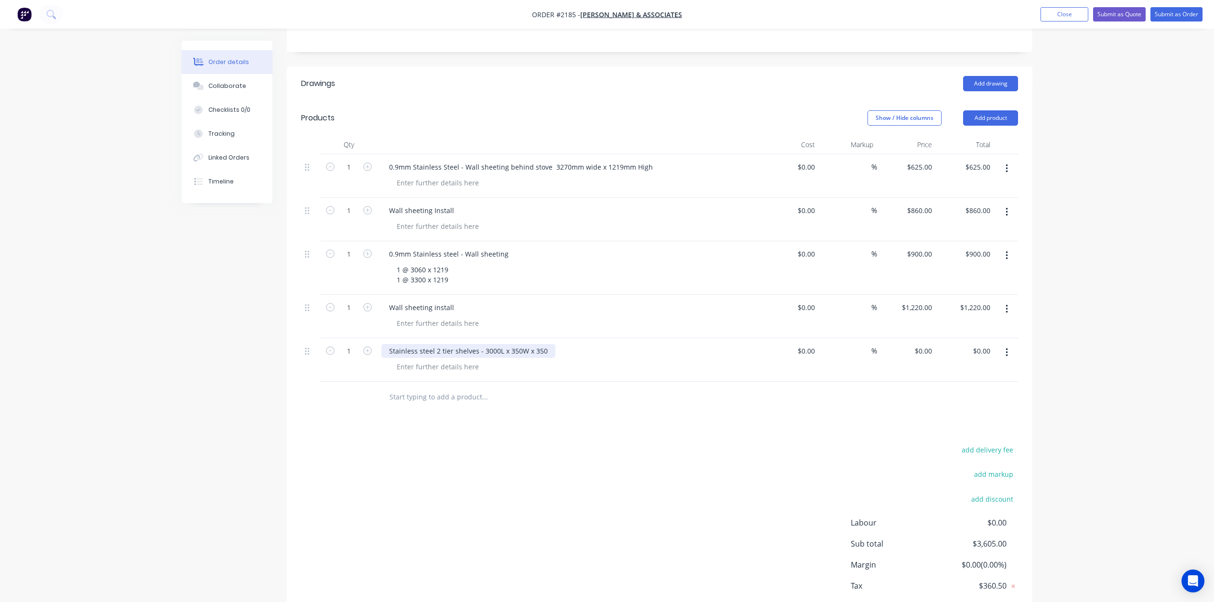
click at [555, 358] on div "Stainless steel 2 tier shelves - 3000L x 350W x 350" at bounding box center [468, 351] width 174 height 14
type input "$0.00"
type input "$1,665.00"
click at [371, 355] on icon "button" at bounding box center [367, 350] width 9 height 9
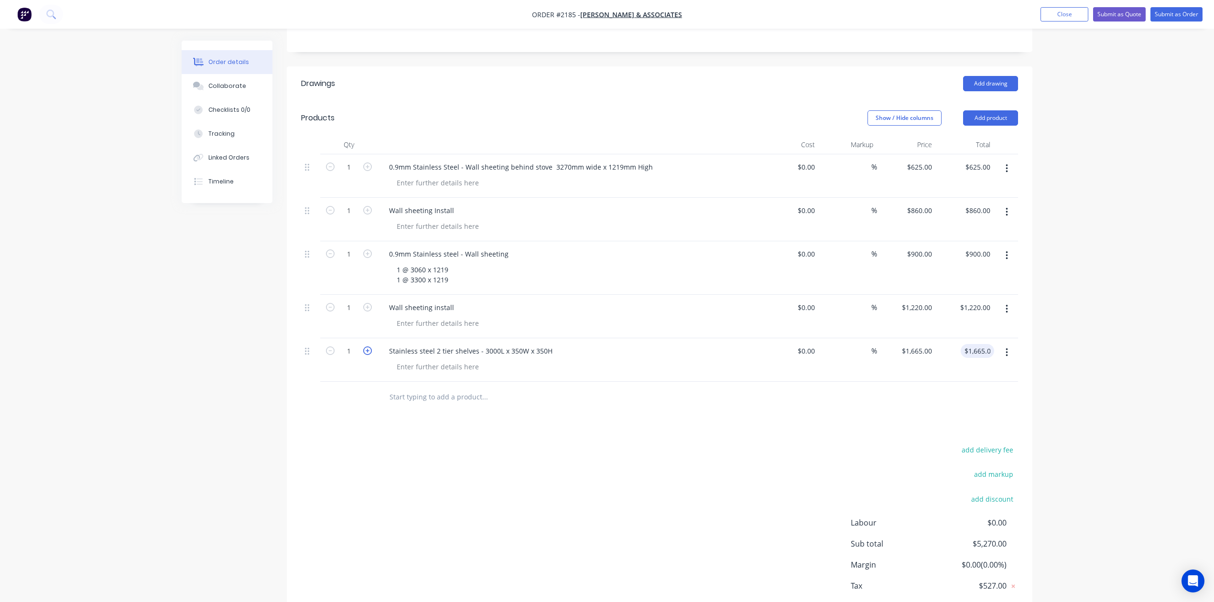
type input "2"
type input "$3,330.00"
click at [478, 407] on input "text" at bounding box center [484, 396] width 191 height 19
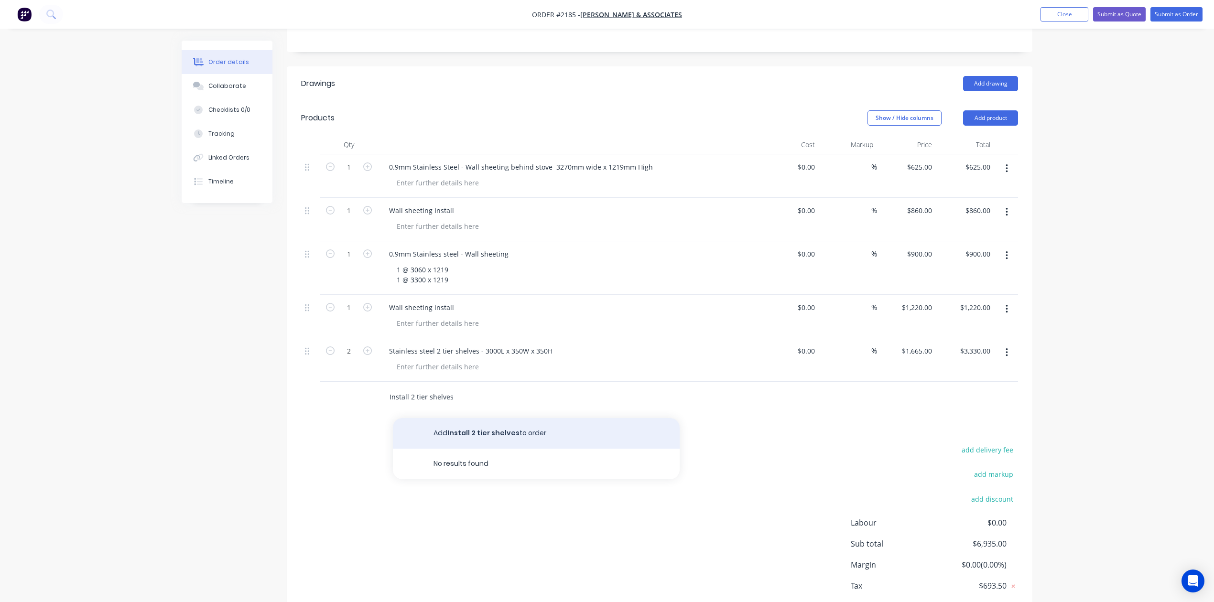
type input "Install 2 tier shelves"
click at [551, 449] on button "Add Install 2 tier shelves to order" at bounding box center [536, 433] width 287 height 31
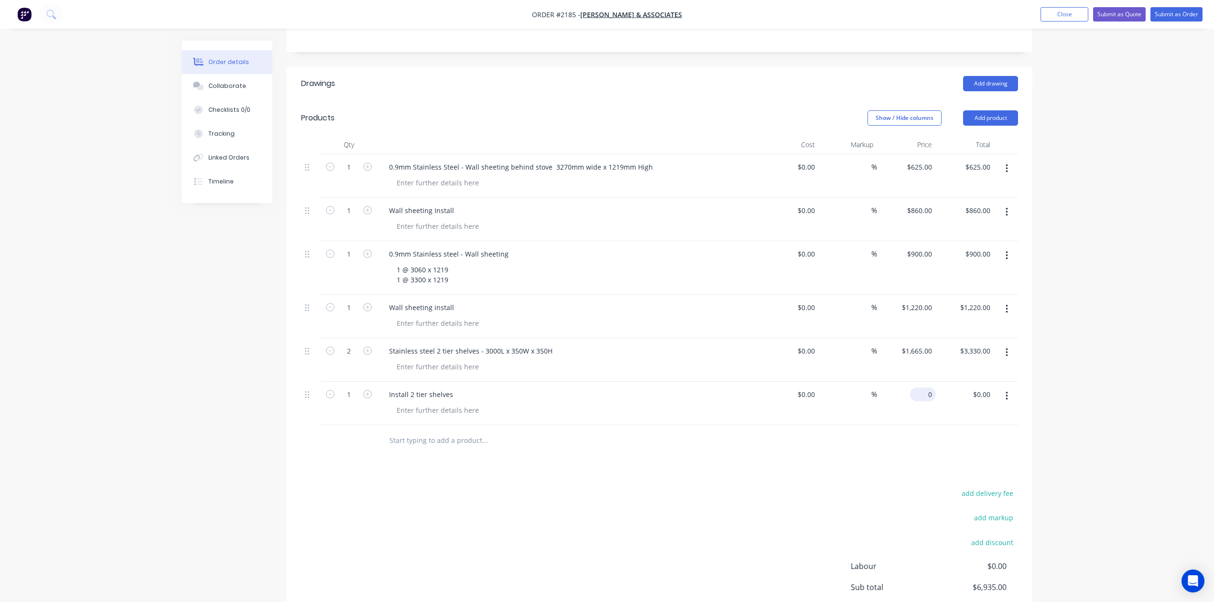
click at [922, 401] on input "0" at bounding box center [925, 394] width 22 height 14
type input "$1,375.00"
click at [599, 174] on div "0.9mm Stainless Steel - Wall sheeting behind stove 3270mm wide x 1219mm High" at bounding box center [520, 167] width 279 height 14
click at [603, 174] on div "0.9mm Stainless Steel - Wall sheeting - 3270mm wide x 1219mm High" at bounding box center [500, 167] width 238 height 14
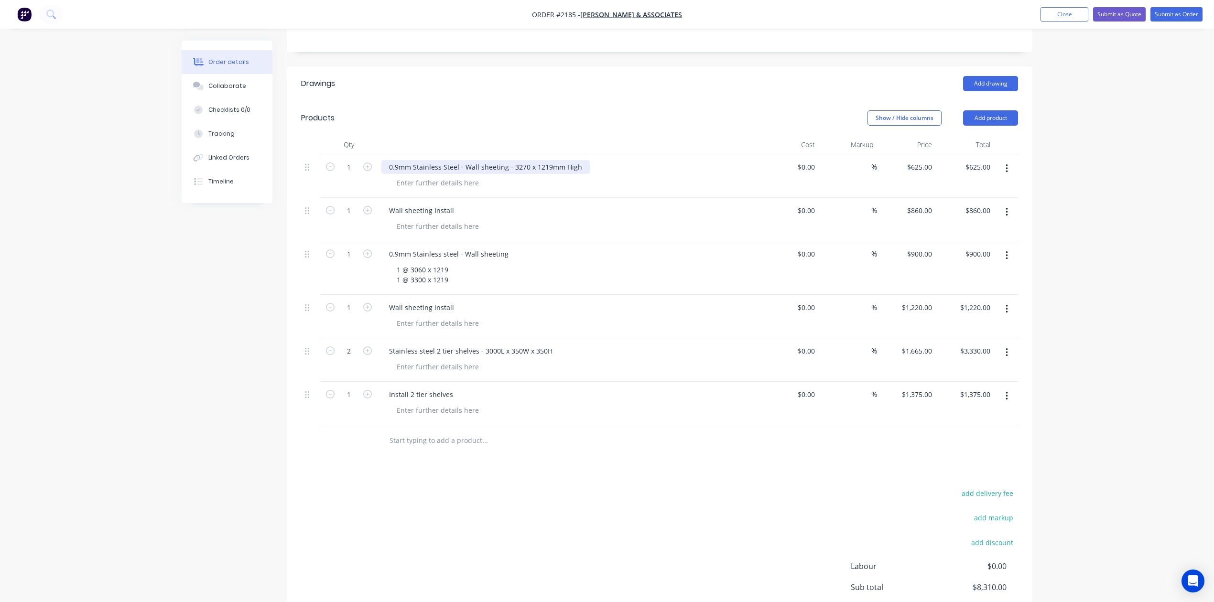
click at [590, 174] on div "0.9mm Stainless Steel - Wall sheeting - 3270 x 1219mm High" at bounding box center [485, 167] width 208 height 14
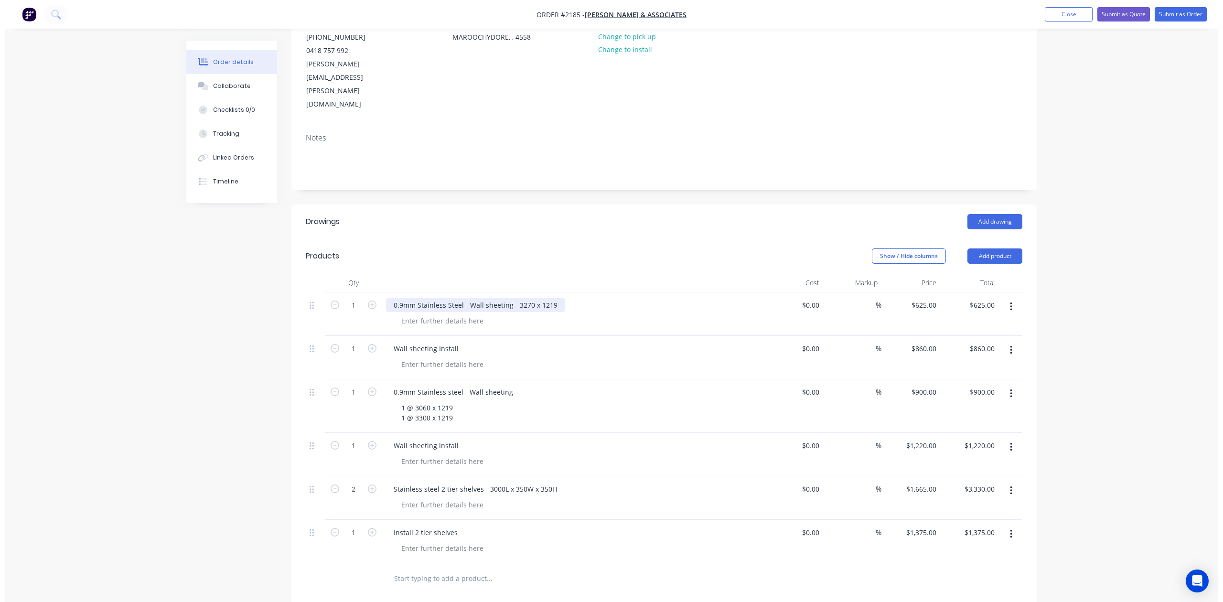
scroll to position [0, 0]
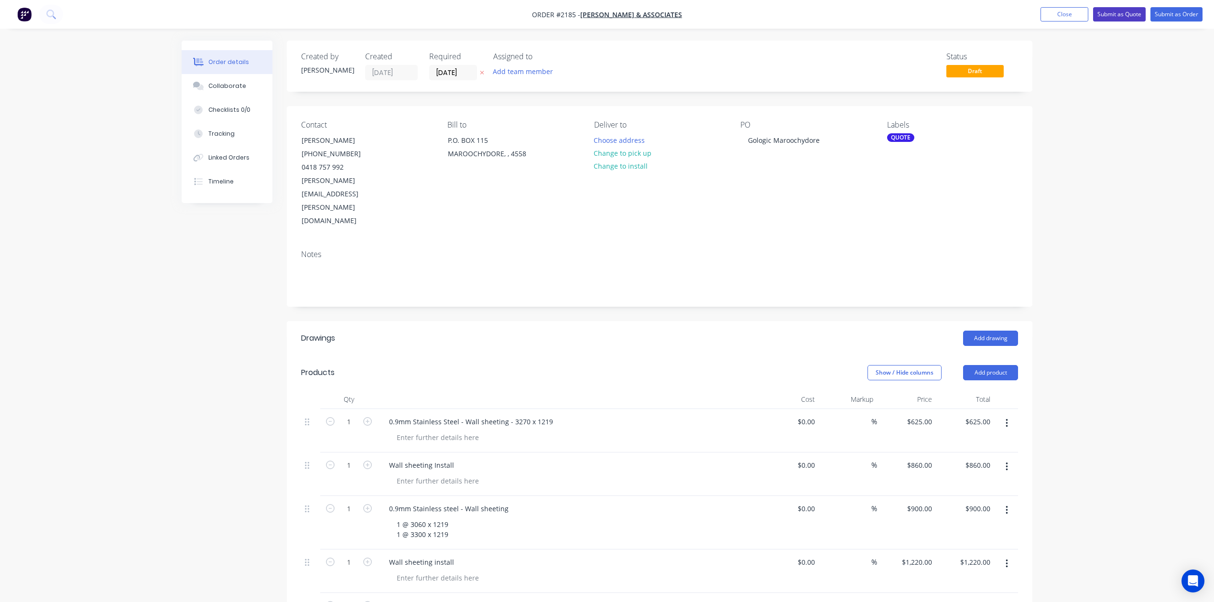
click at [1093, 14] on button "Submit as Quote" at bounding box center [1119, 14] width 53 height 14
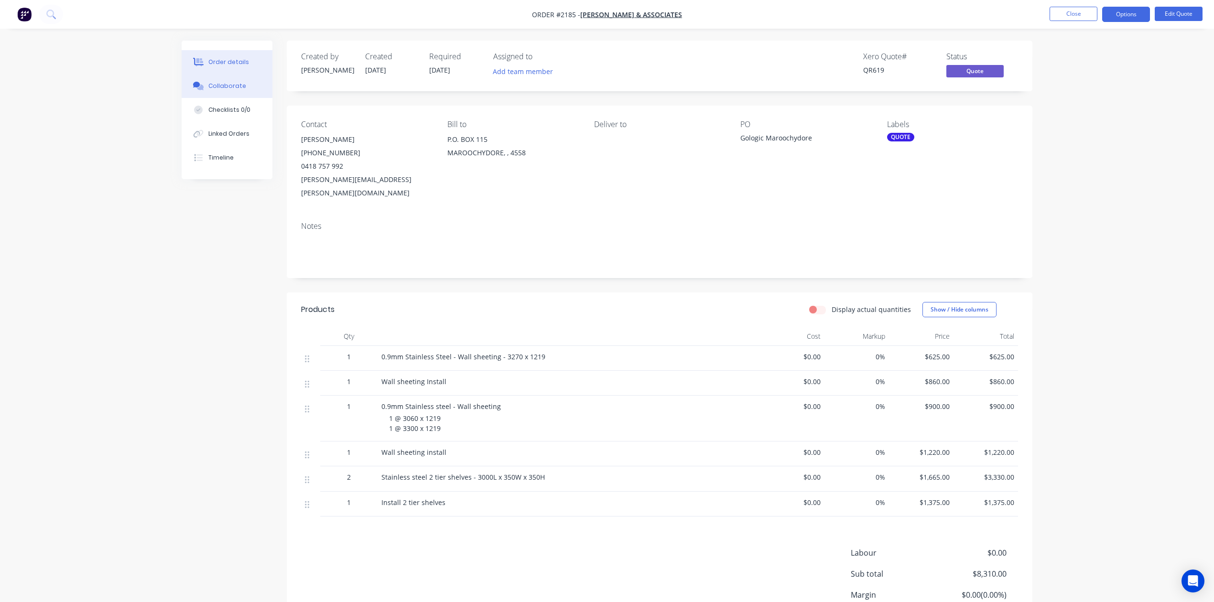
click at [236, 90] on div "Collaborate" at bounding box center [227, 86] width 38 height 9
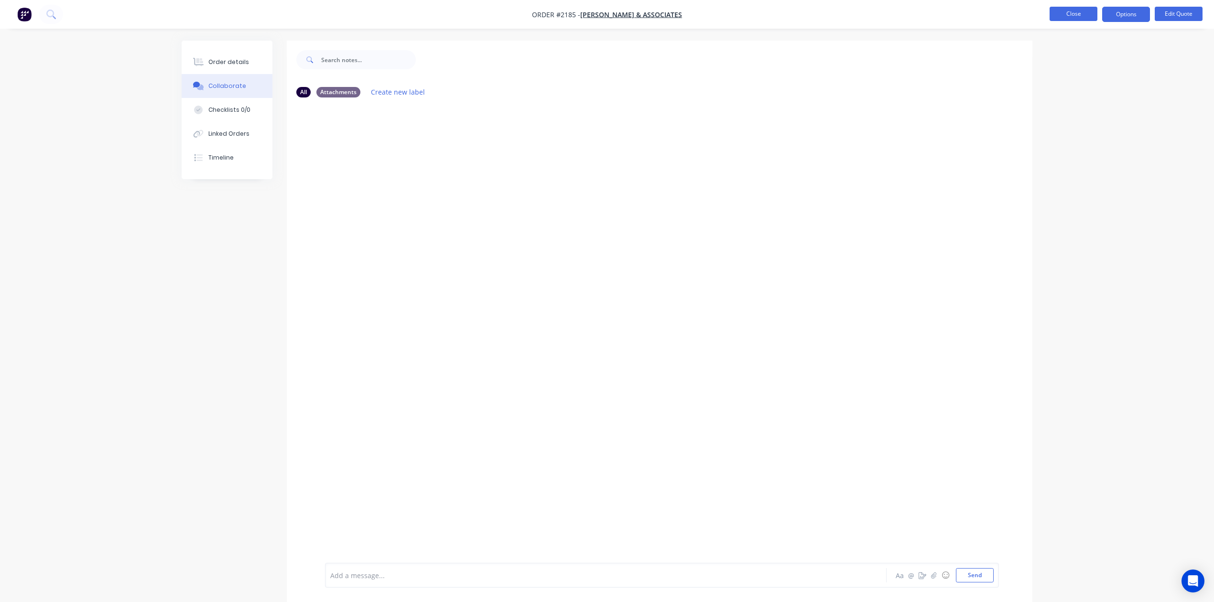
click at [1066, 8] on button "Close" at bounding box center [1073, 14] width 48 height 14
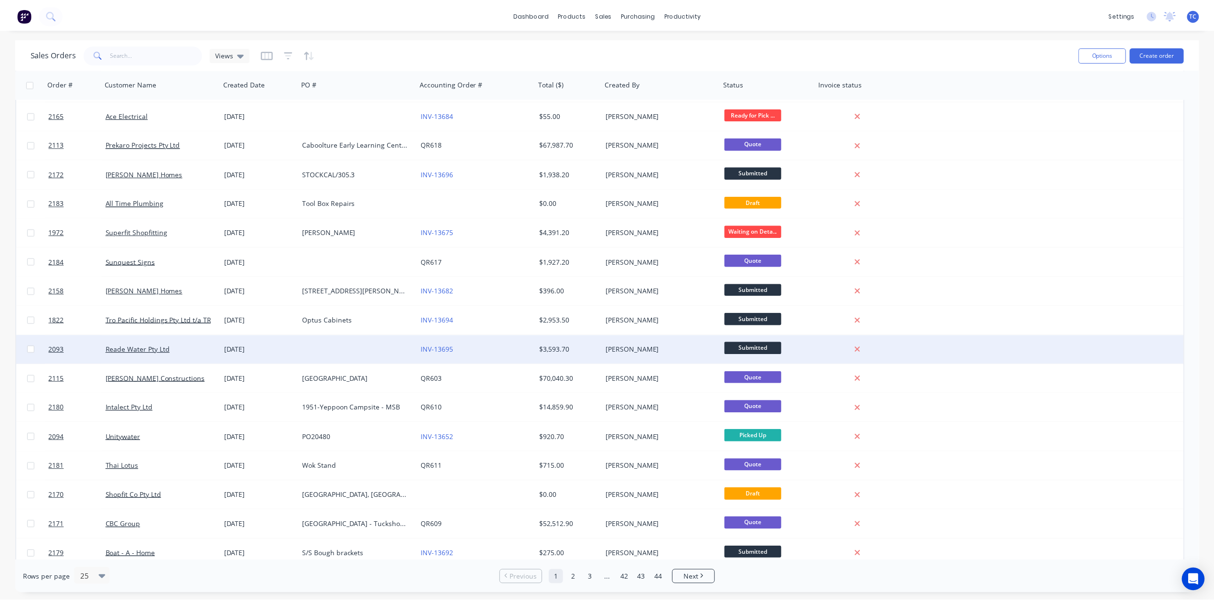
scroll to position [269, 0]
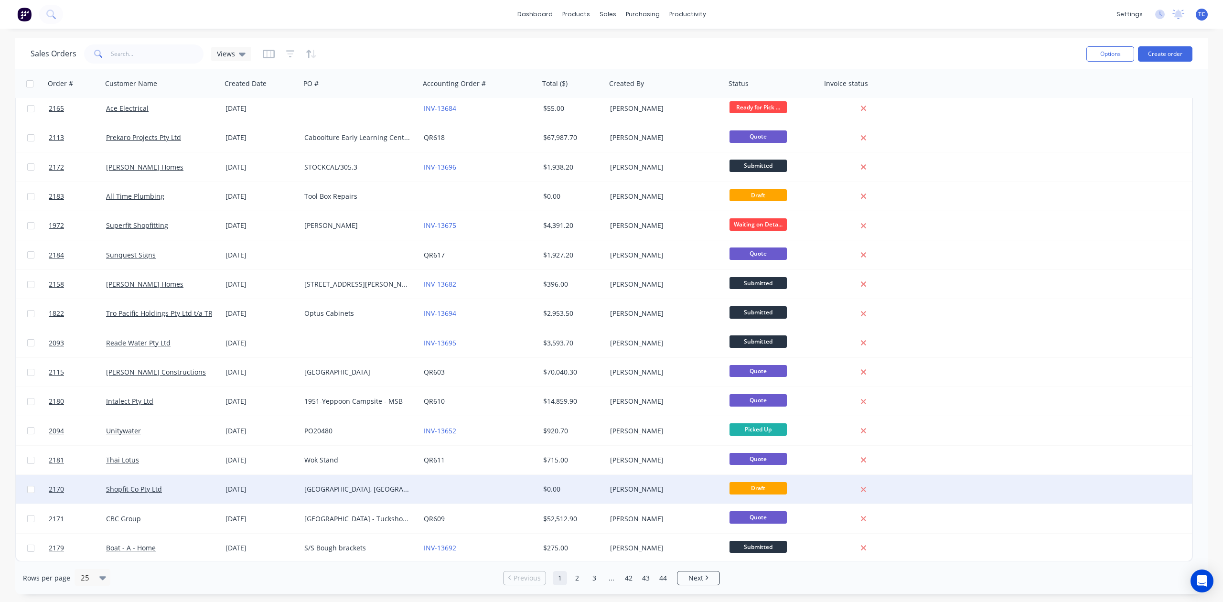
click at [366, 486] on div "[GEOGRAPHIC_DATA], [GEOGRAPHIC_DATA]" at bounding box center [357, 489] width 106 height 10
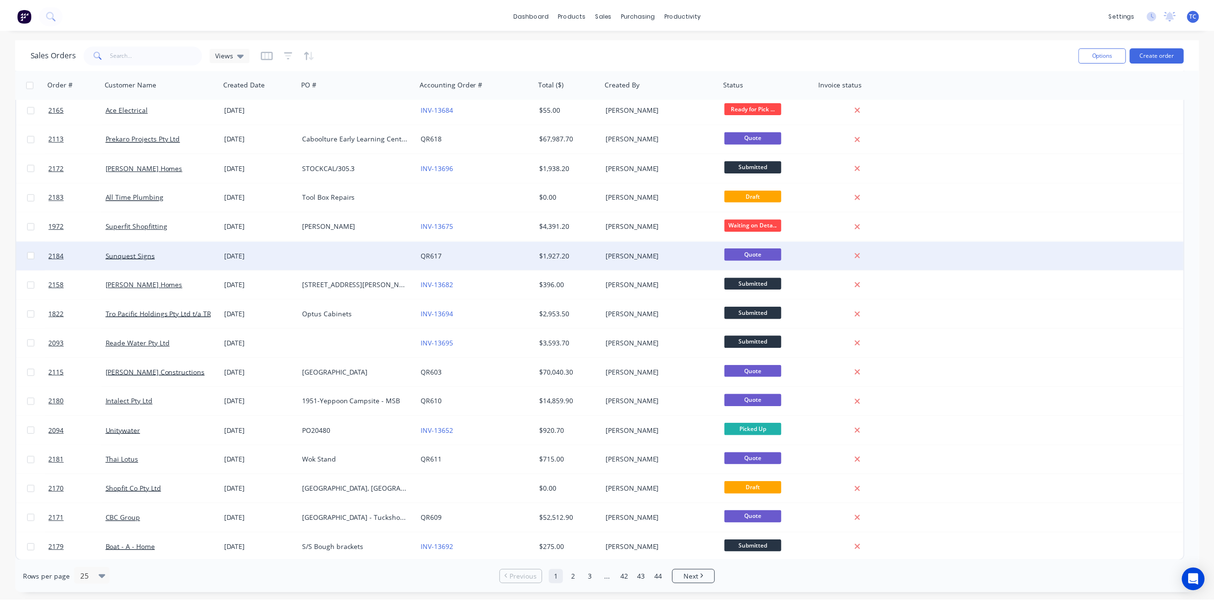
scroll to position [269, 0]
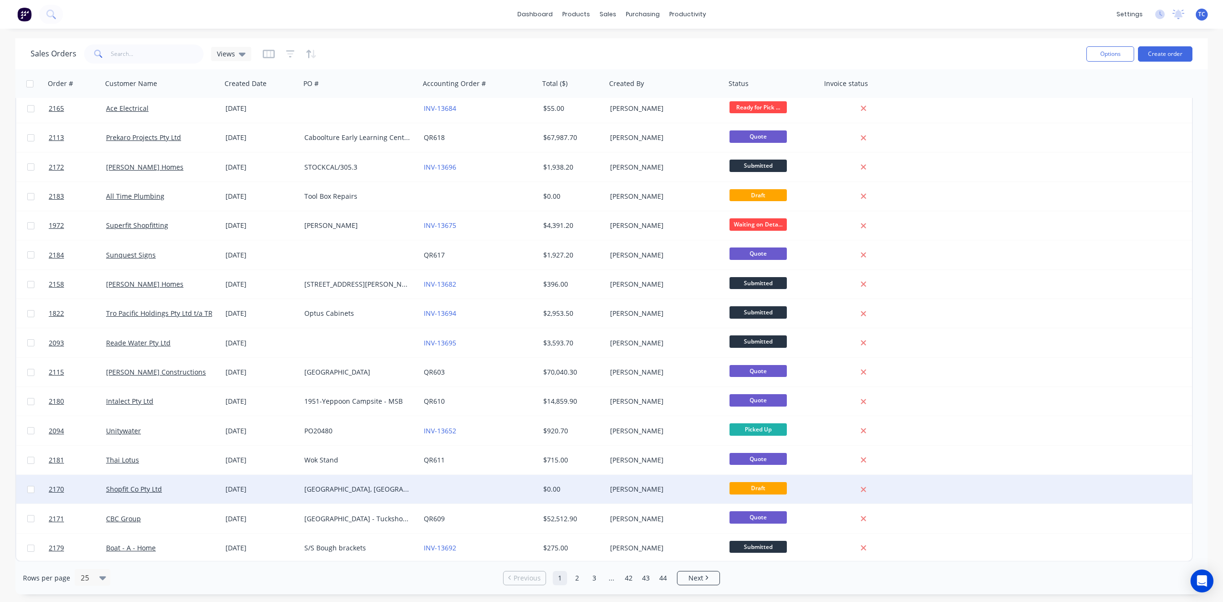
click at [362, 486] on div "[GEOGRAPHIC_DATA], [GEOGRAPHIC_DATA]" at bounding box center [357, 489] width 106 height 10
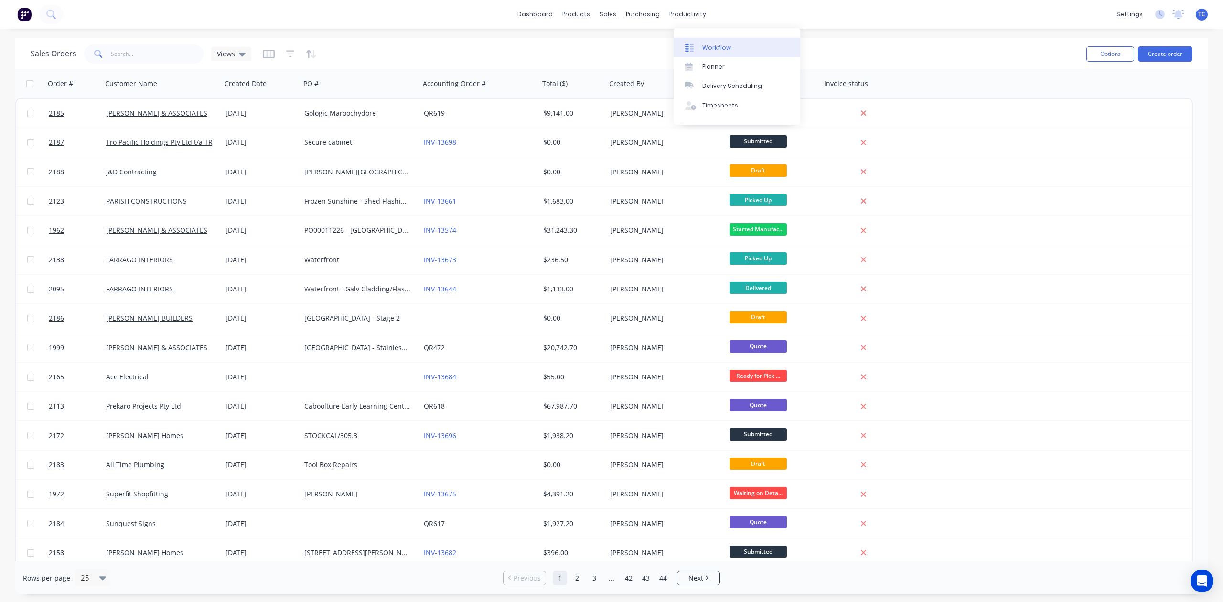
click at [723, 52] on div "Workflow" at bounding box center [716, 47] width 29 height 9
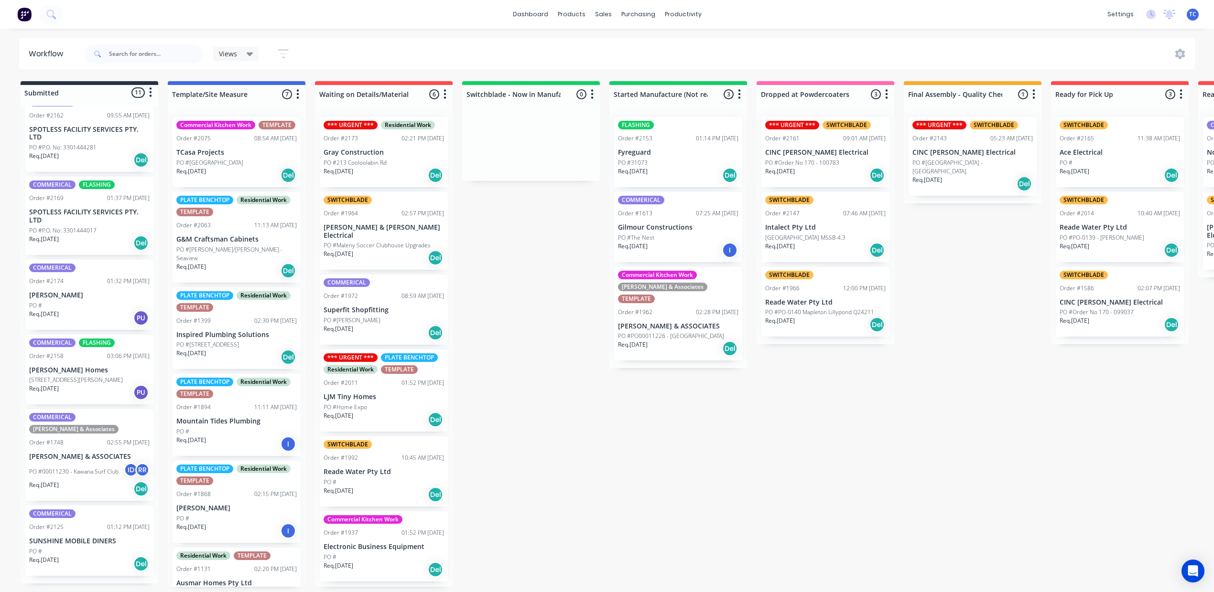
scroll to position [249, 0]
